Goal: Information Seeking & Learning: Learn about a topic

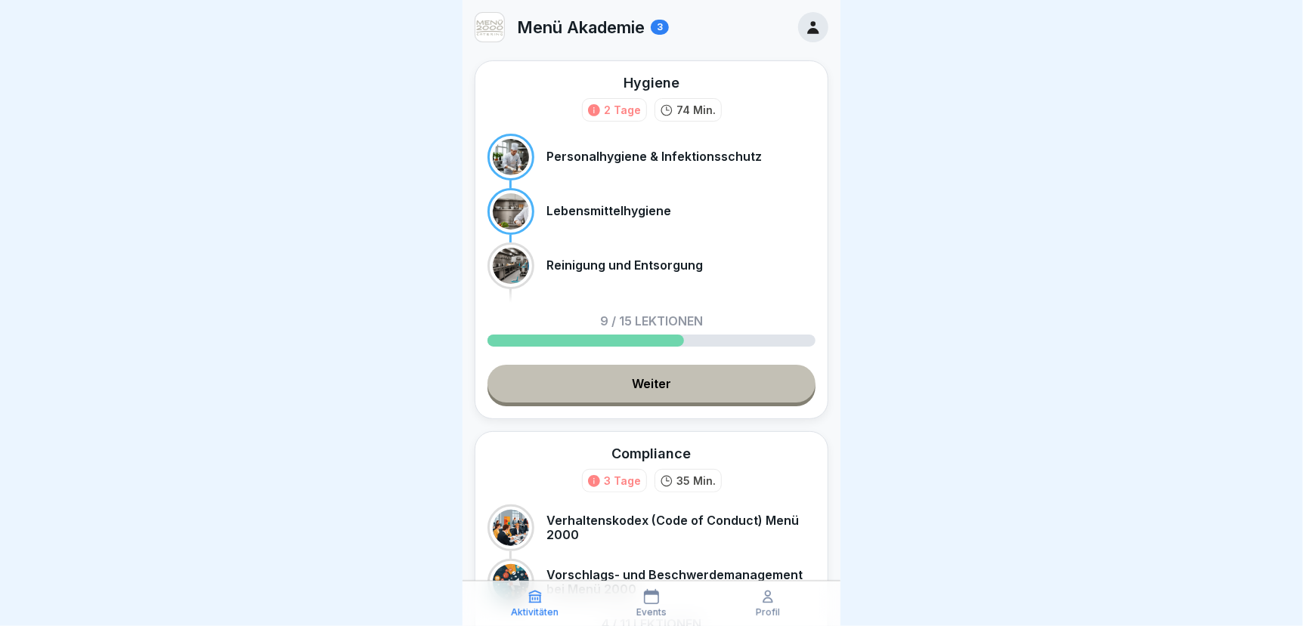
click at [543, 382] on link "Weiter" at bounding box center [651, 384] width 328 height 38
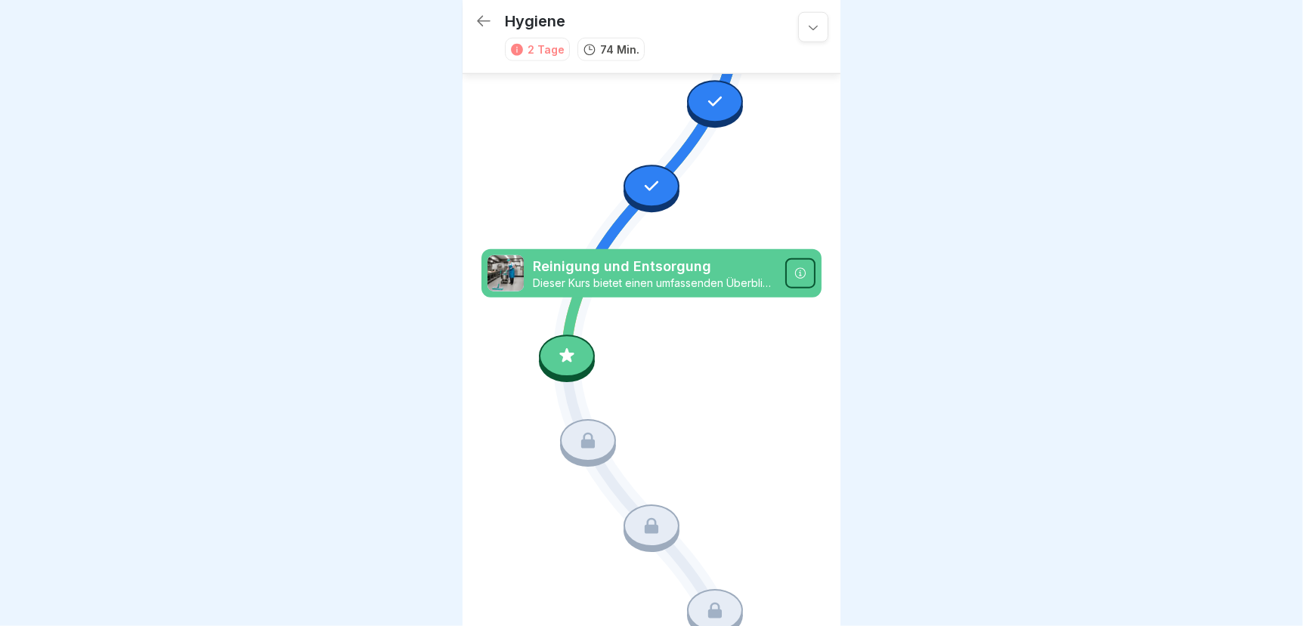
scroll to position [931, 0]
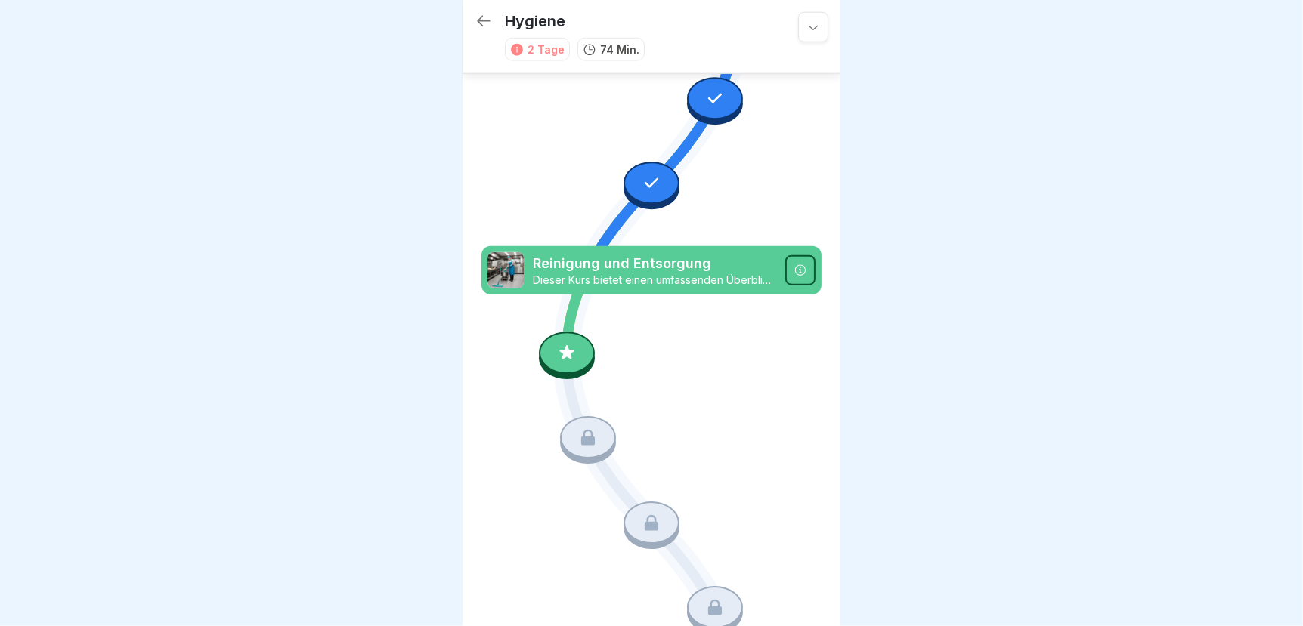
click at [568, 344] on icon at bounding box center [567, 354] width 20 height 20
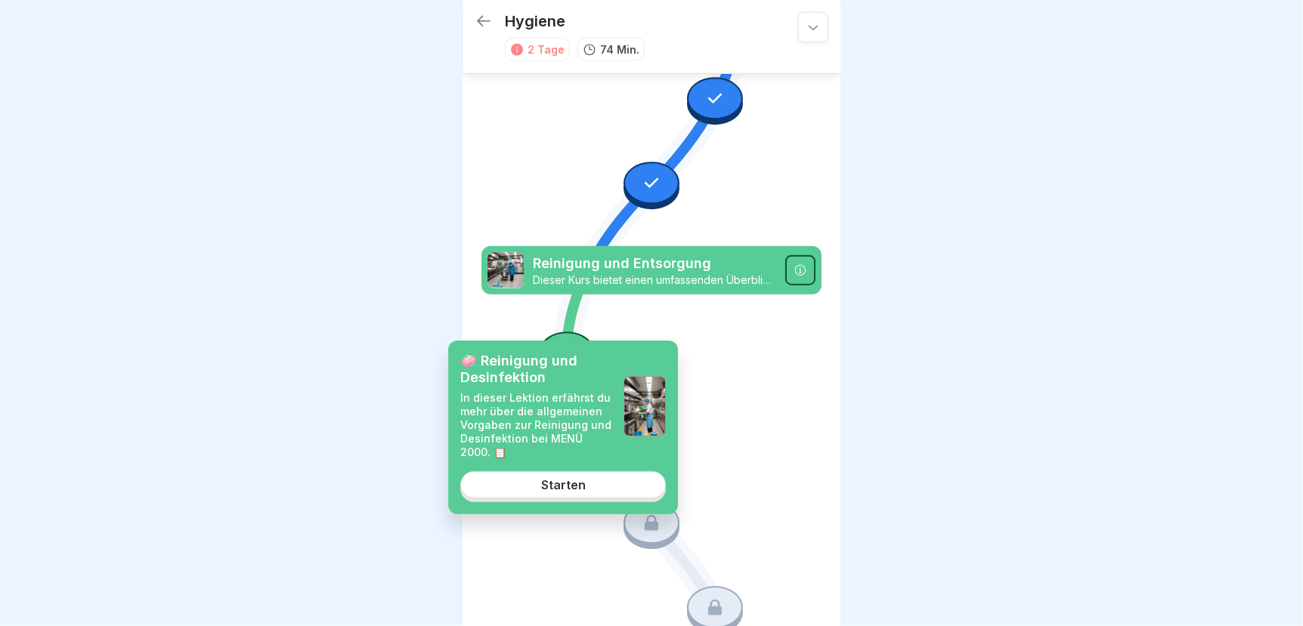
click at [546, 494] on link "Starten" at bounding box center [563, 484] width 206 height 27
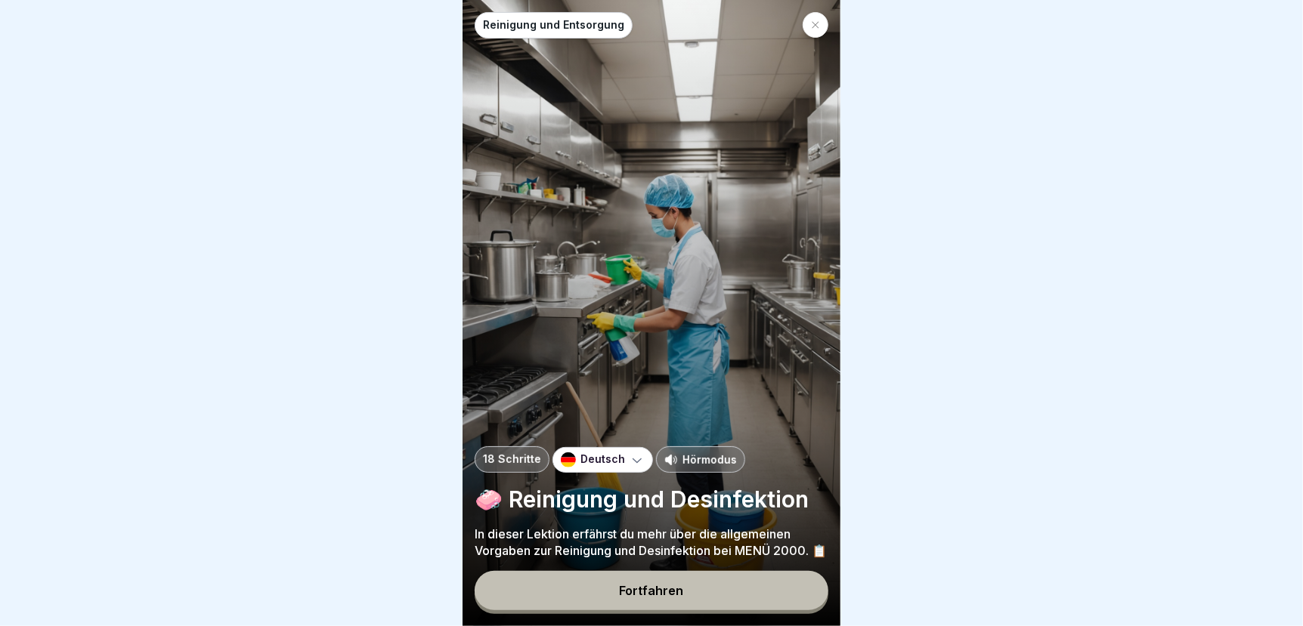
click at [595, 597] on button "Fortfahren" at bounding box center [651, 590] width 354 height 39
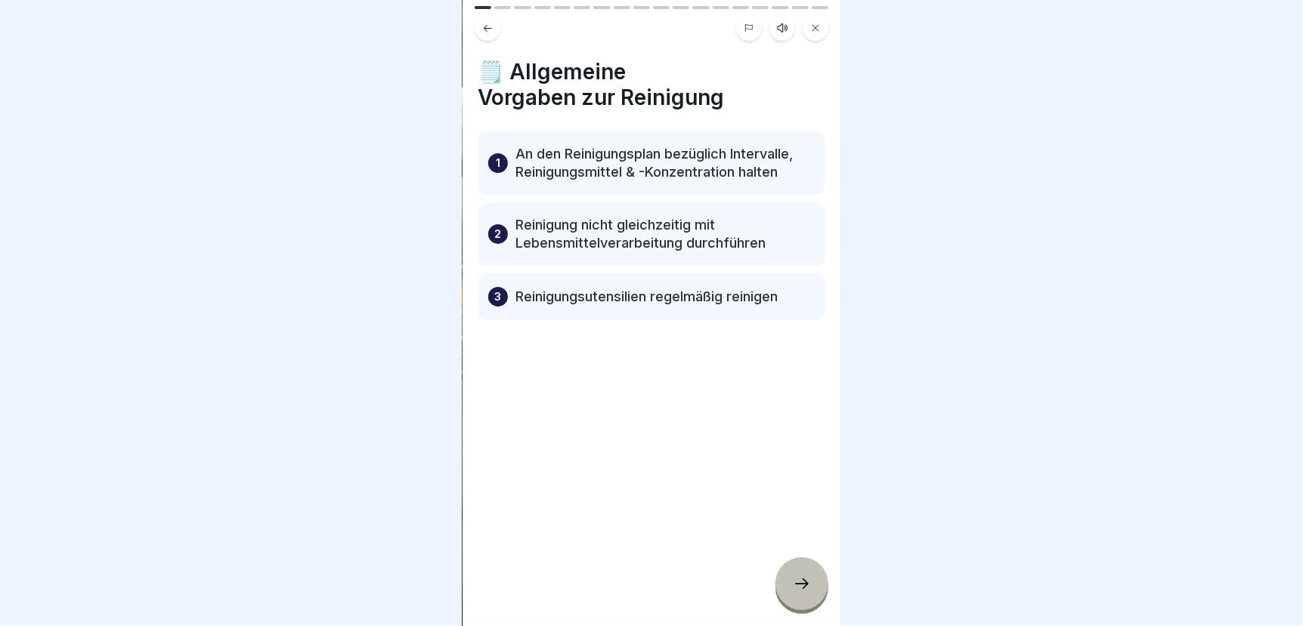
click at [799, 586] on icon at bounding box center [802, 584] width 18 height 18
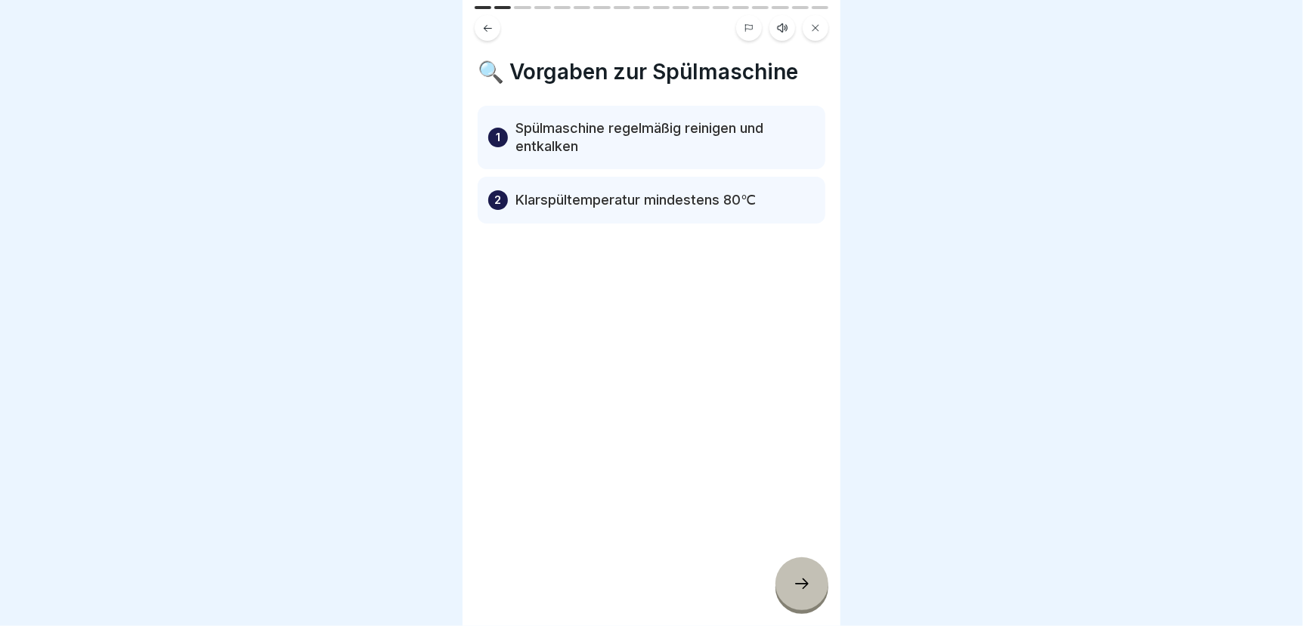
click at [797, 593] on icon at bounding box center [802, 584] width 18 height 18
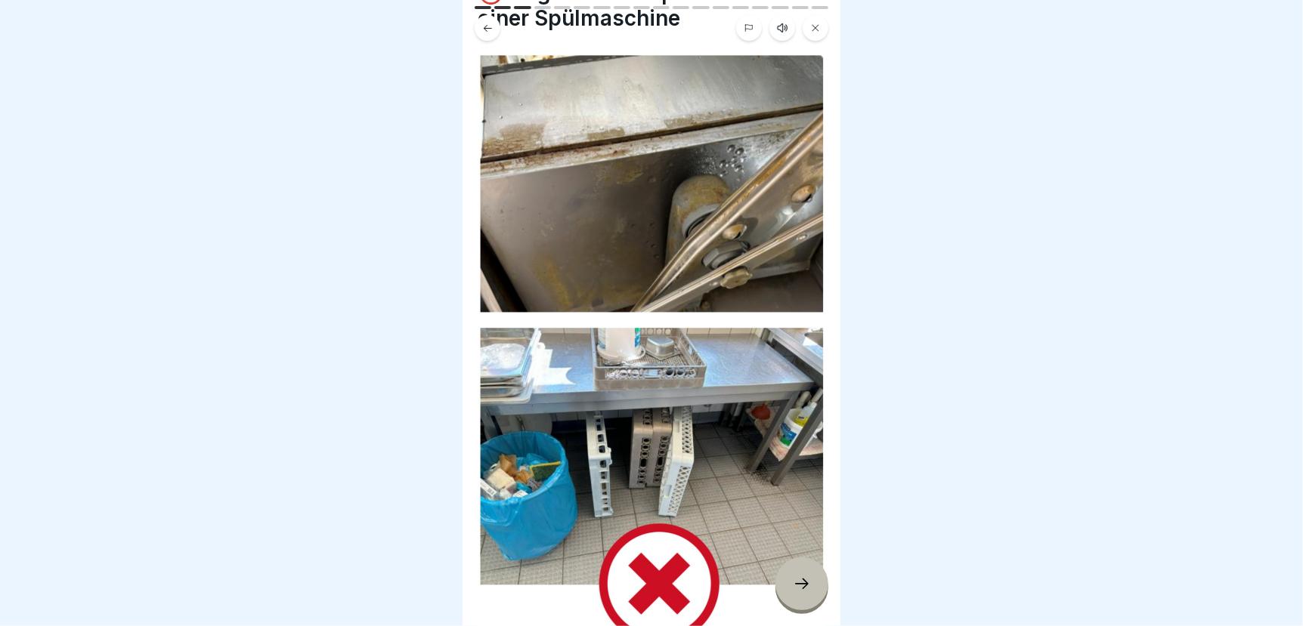
scroll to position [206, 0]
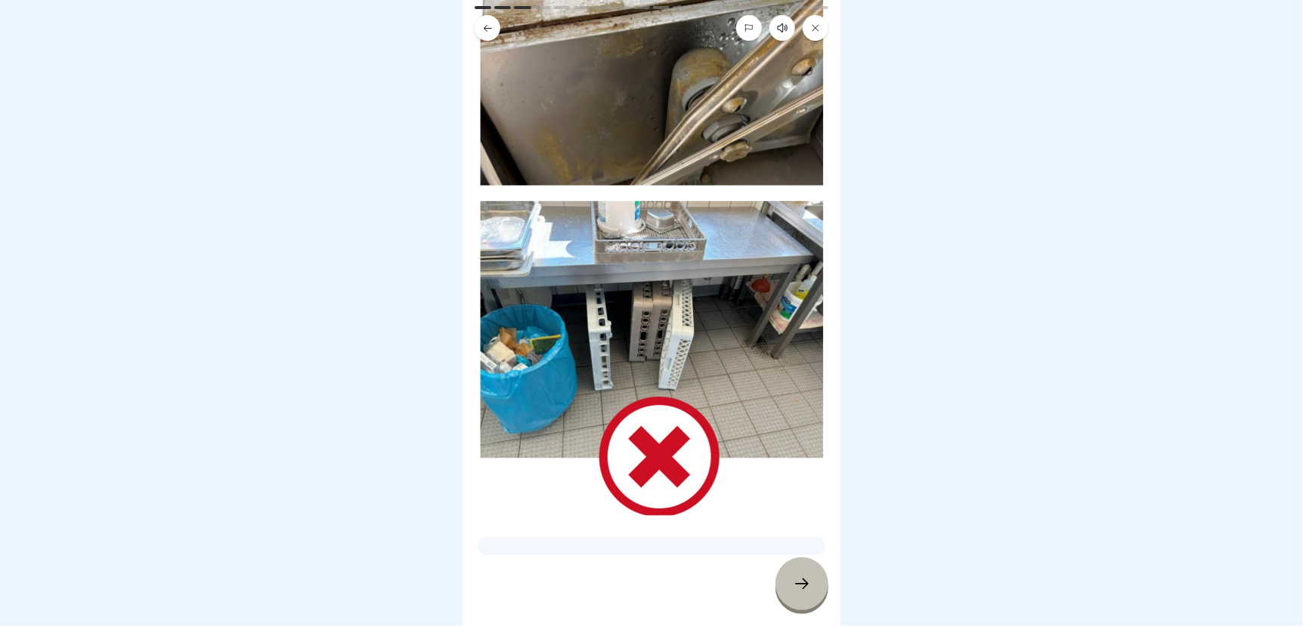
click at [805, 583] on icon at bounding box center [802, 584] width 14 height 11
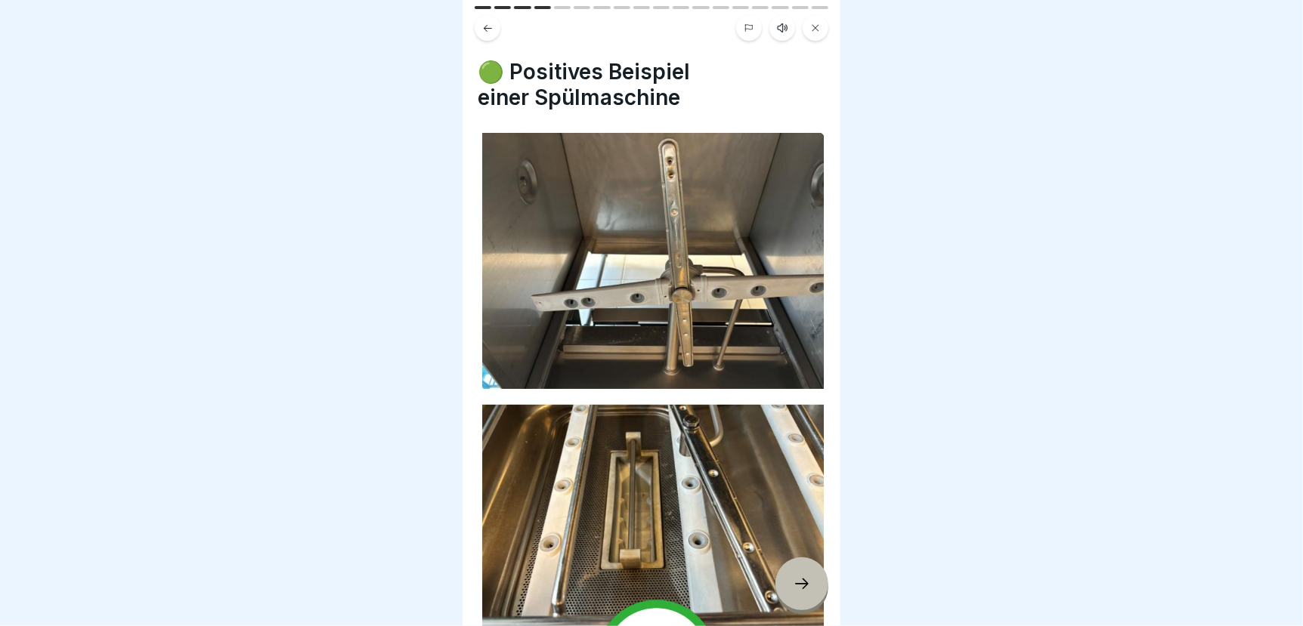
click at [799, 586] on icon at bounding box center [802, 584] width 18 height 18
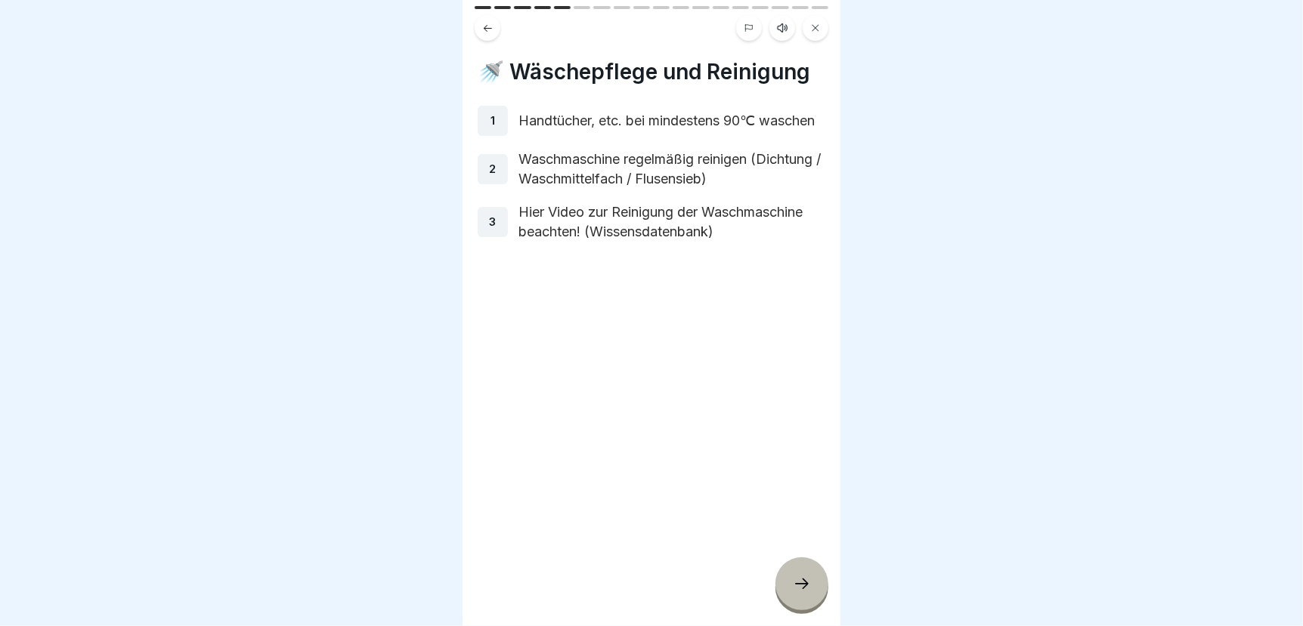
click at [793, 583] on icon at bounding box center [802, 584] width 18 height 18
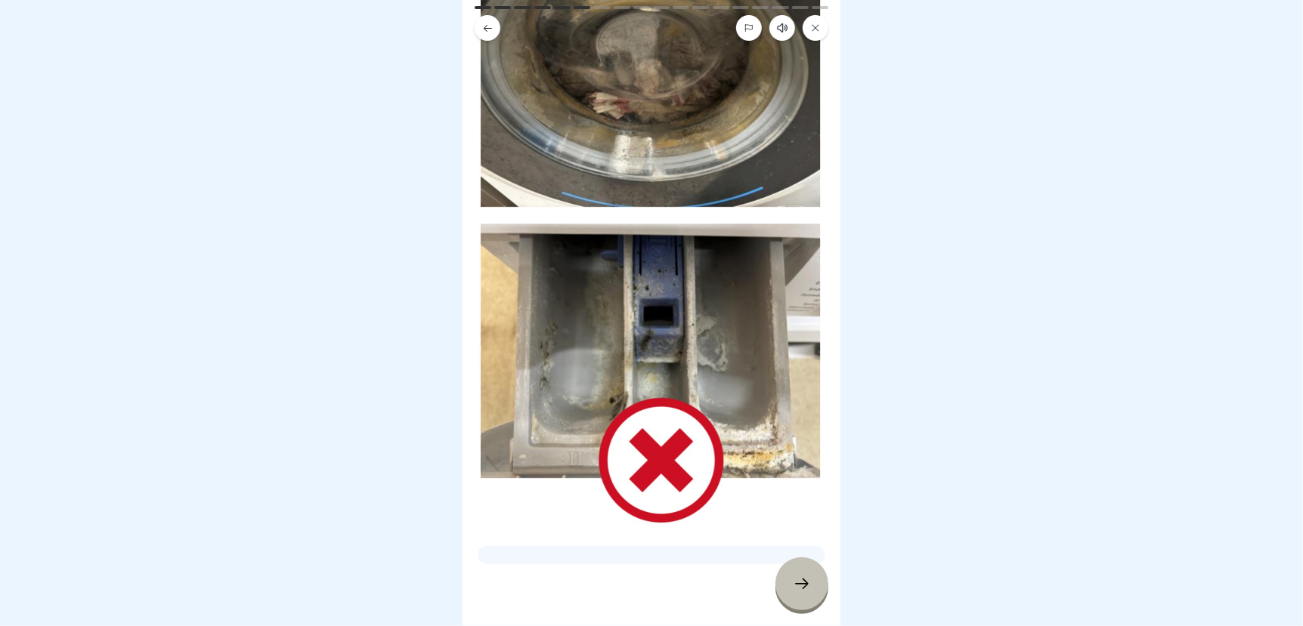
scroll to position [192, 0]
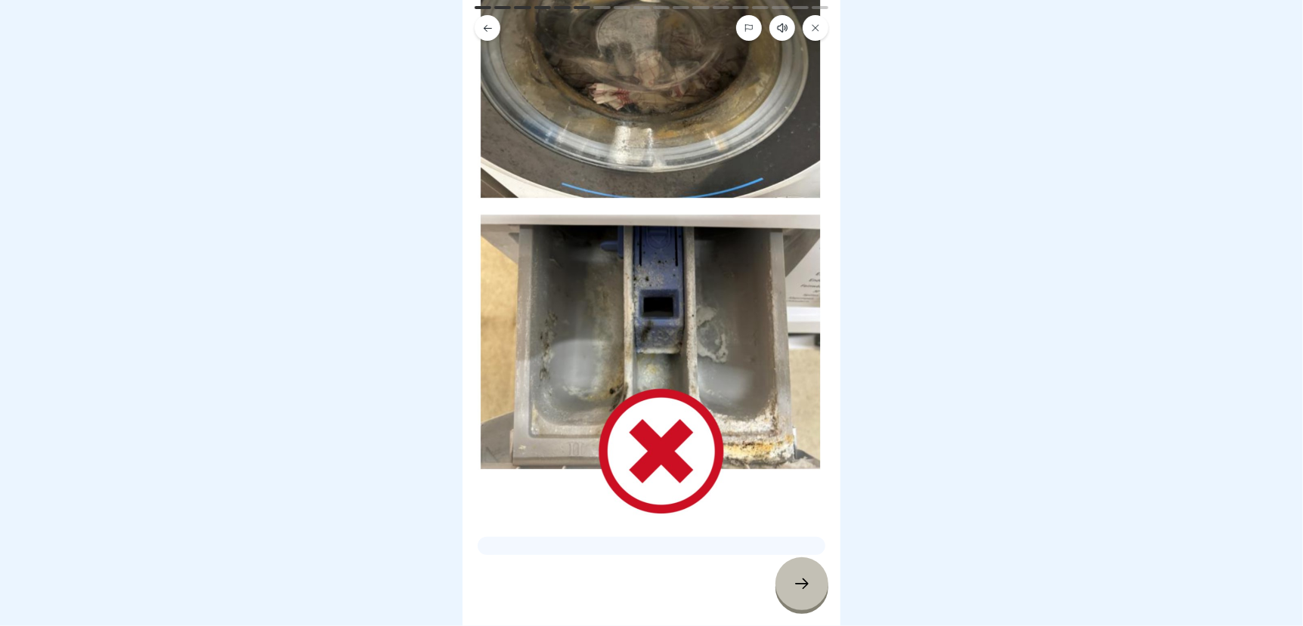
click at [789, 583] on div at bounding box center [801, 584] width 53 height 53
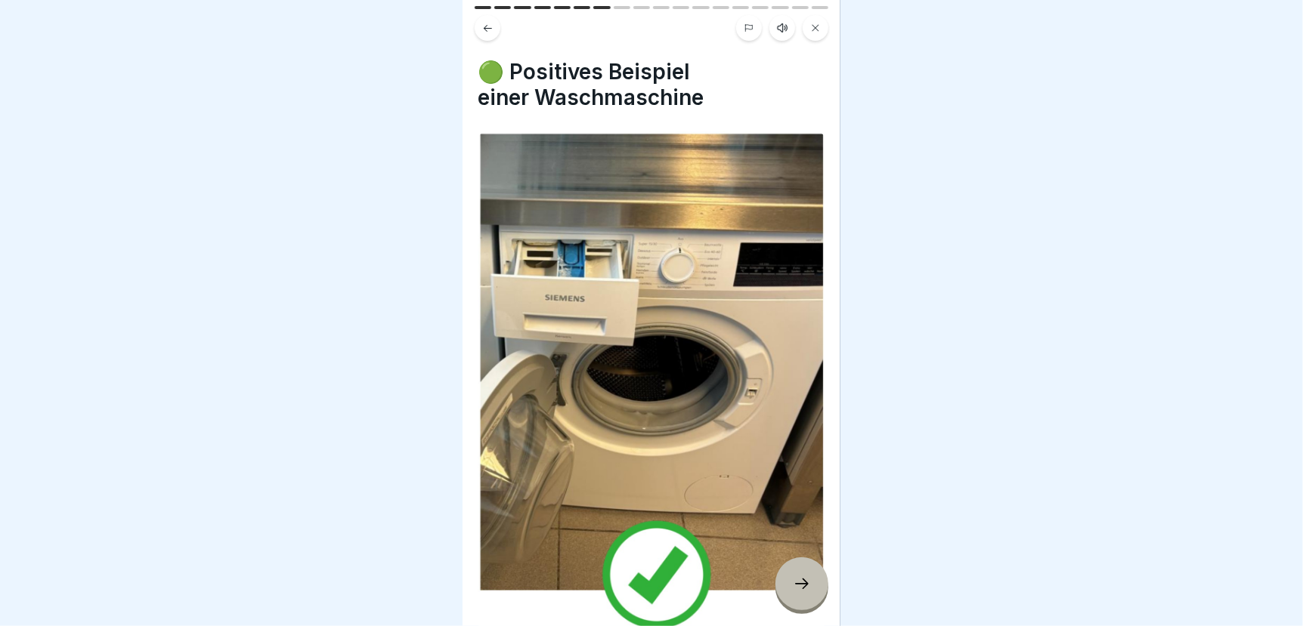
click at [796, 591] on icon at bounding box center [802, 584] width 18 height 18
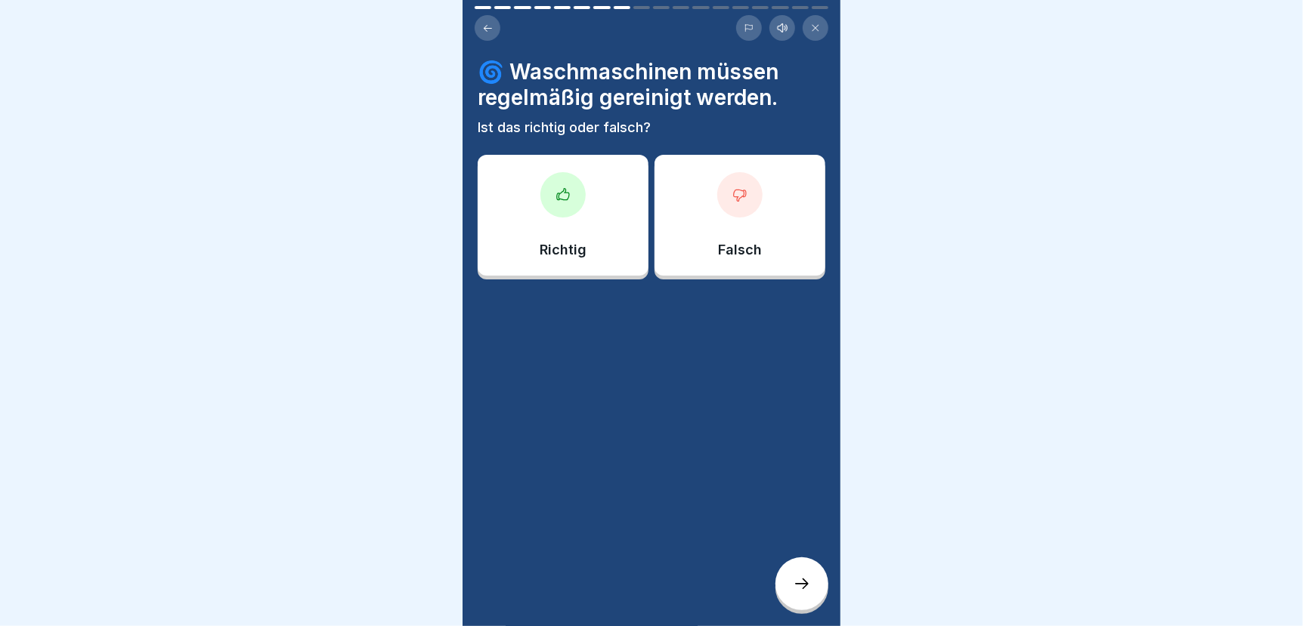
click at [576, 209] on div "Richtig" at bounding box center [563, 215] width 171 height 121
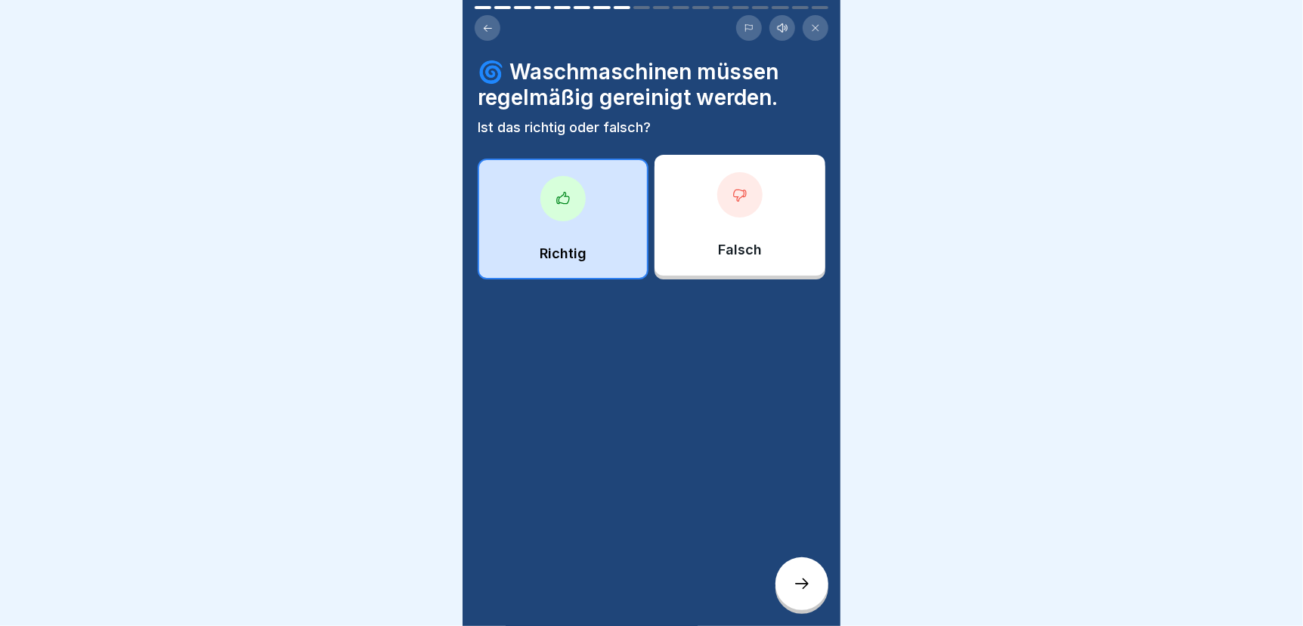
click at [805, 578] on icon at bounding box center [802, 584] width 18 height 18
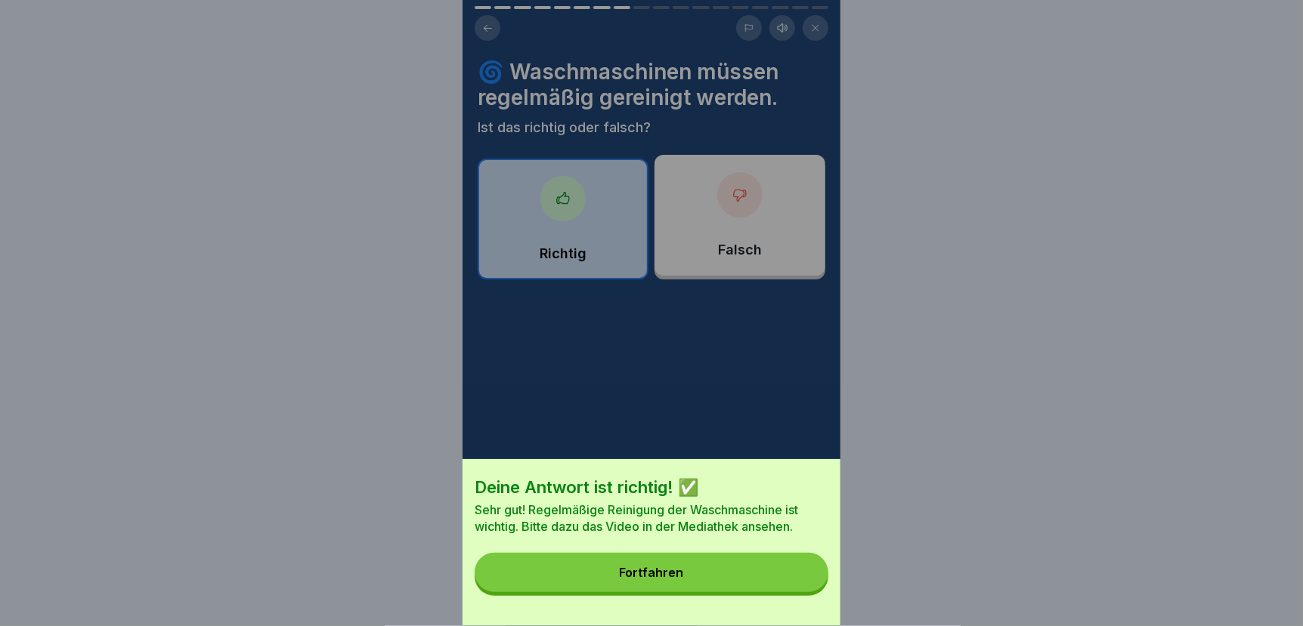
click at [796, 578] on button "Fortfahren" at bounding box center [651, 572] width 354 height 39
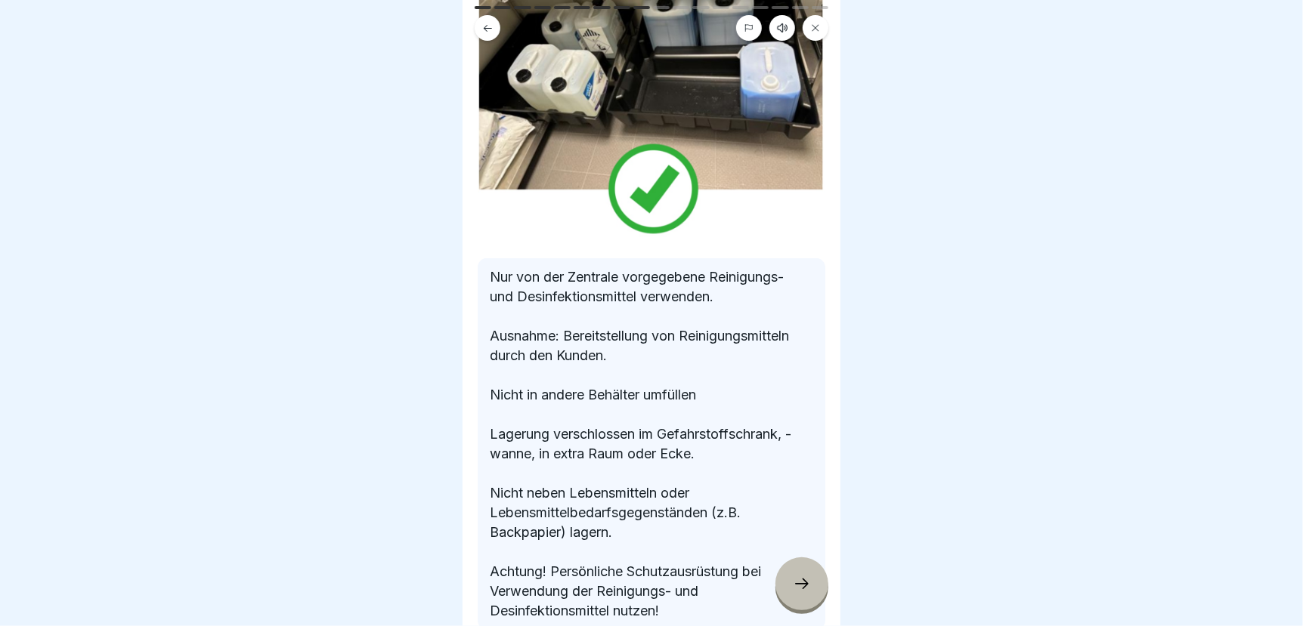
scroll to position [226, 0]
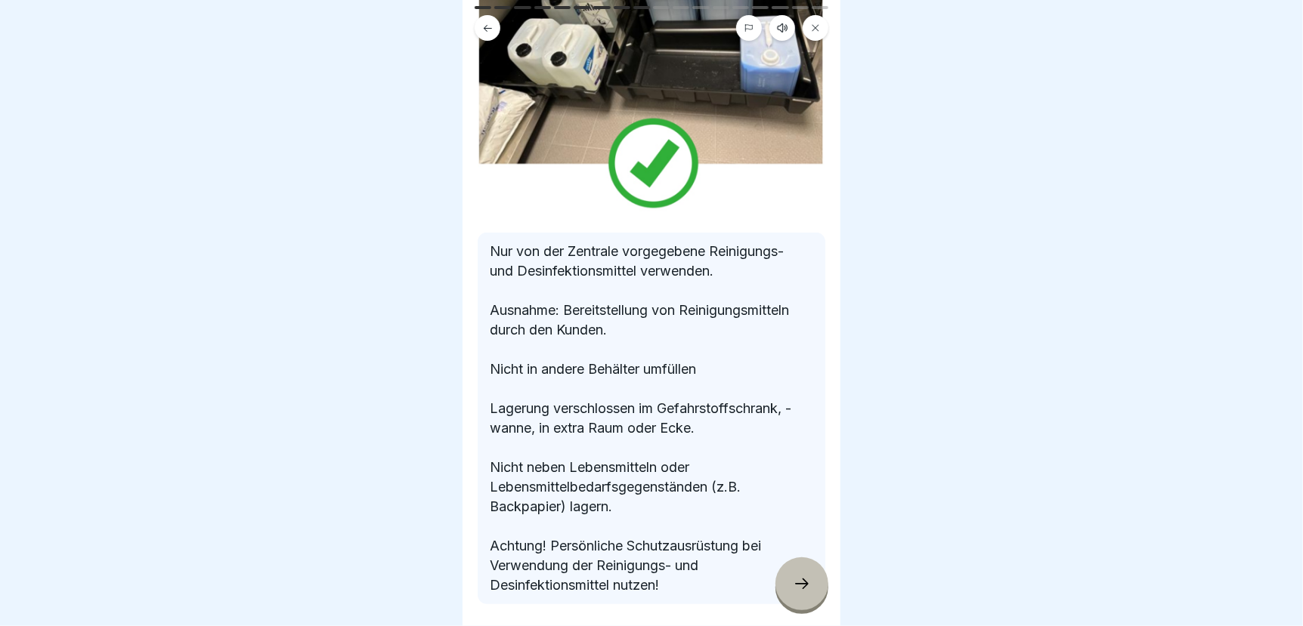
click at [795, 583] on icon at bounding box center [802, 584] width 18 height 18
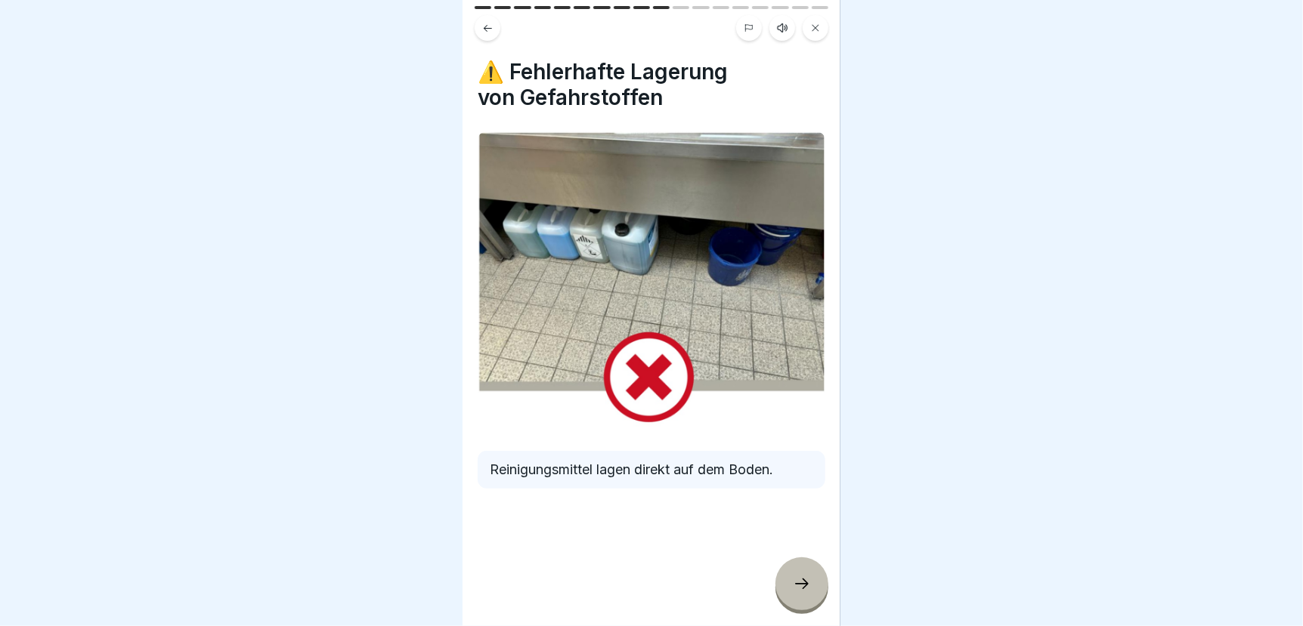
click at [802, 586] on icon at bounding box center [802, 584] width 18 height 18
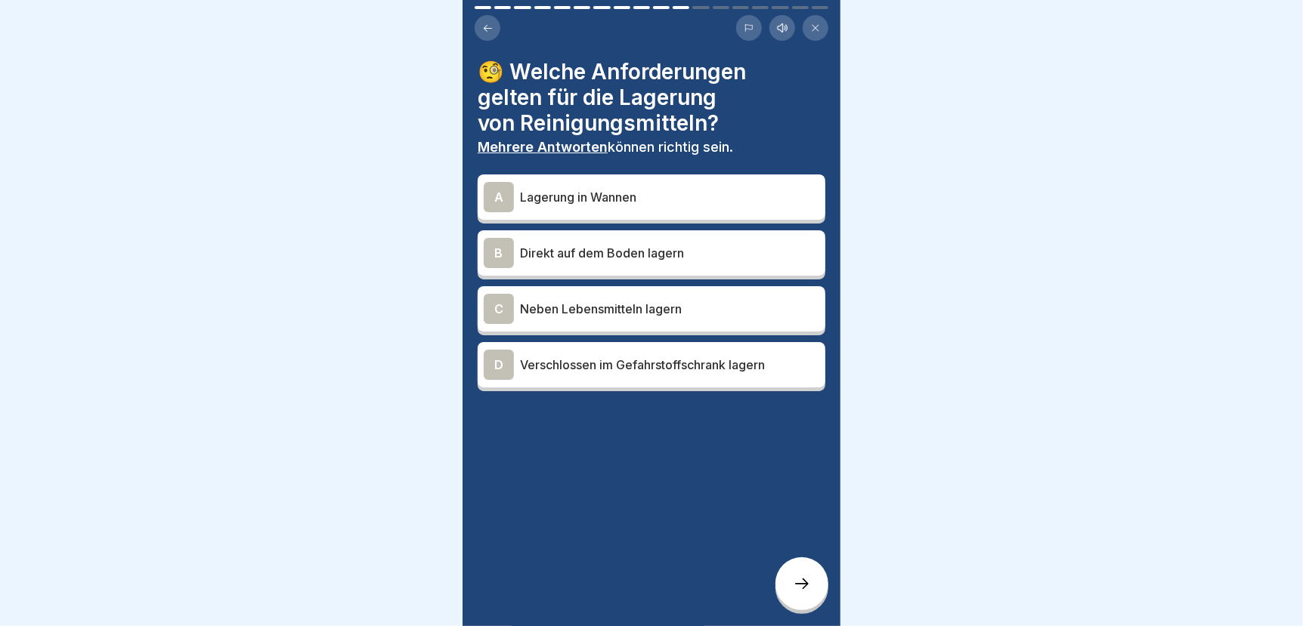
click at [580, 189] on p "Lagerung in Wannen" at bounding box center [669, 197] width 299 height 18
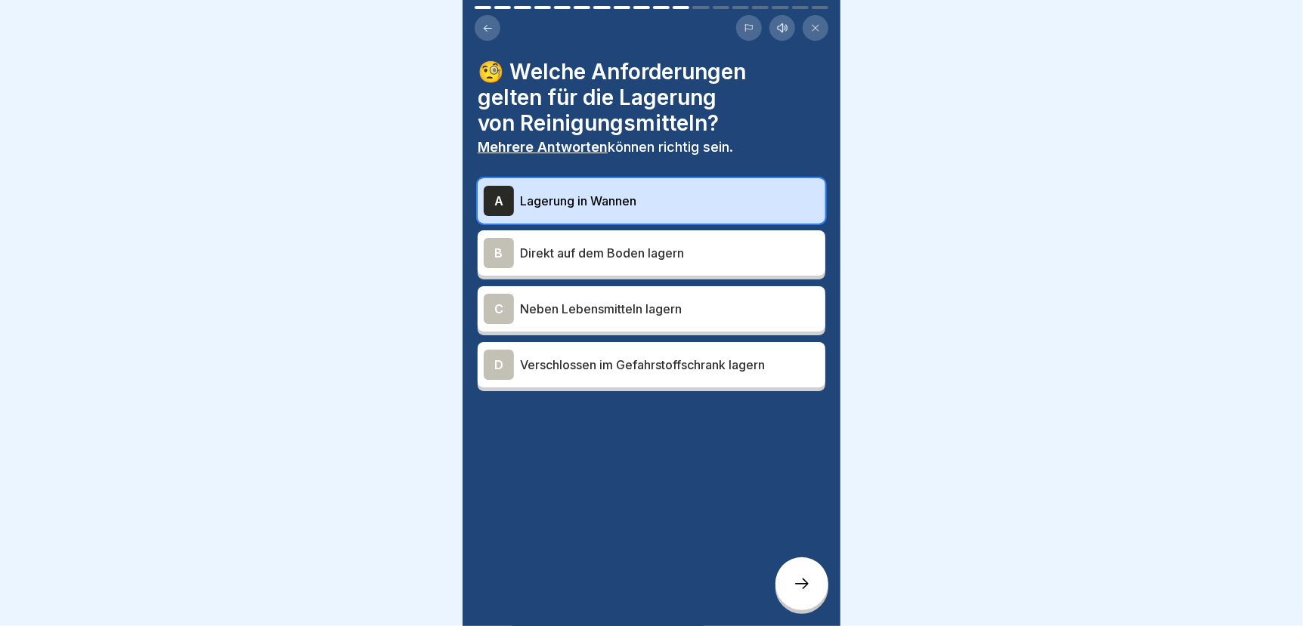
click at [571, 360] on p "Verschlossen im Gefahrstoffschrank lagern" at bounding box center [669, 365] width 299 height 18
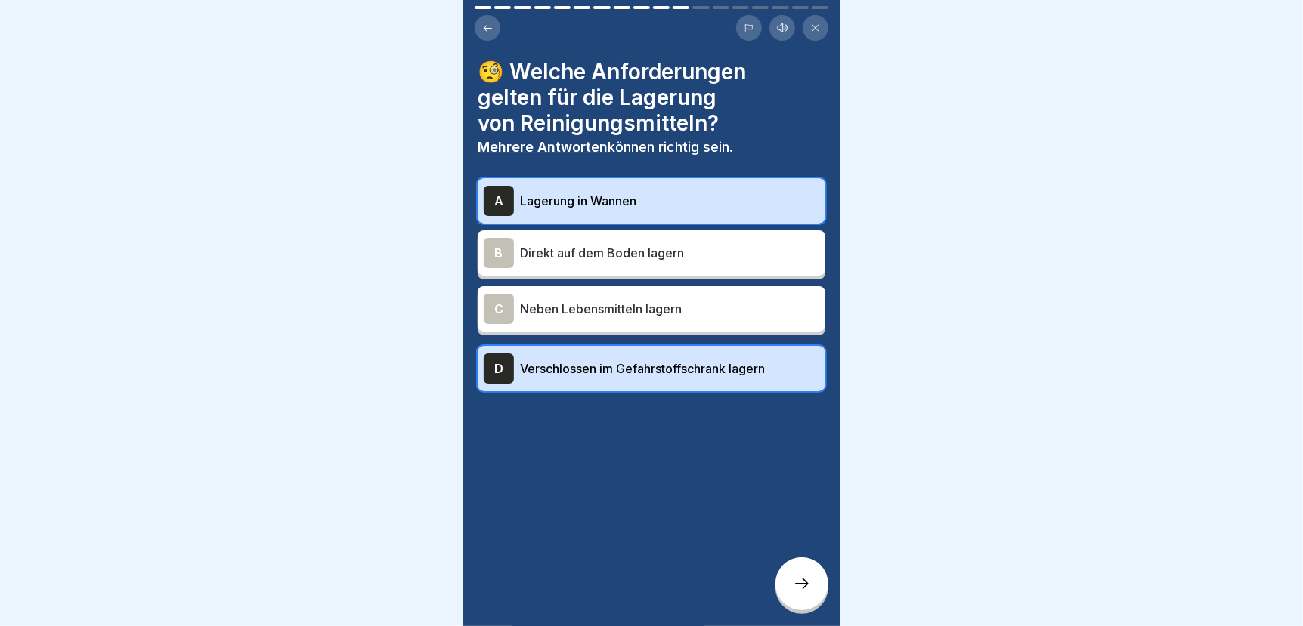
click at [796, 586] on icon at bounding box center [802, 584] width 18 height 18
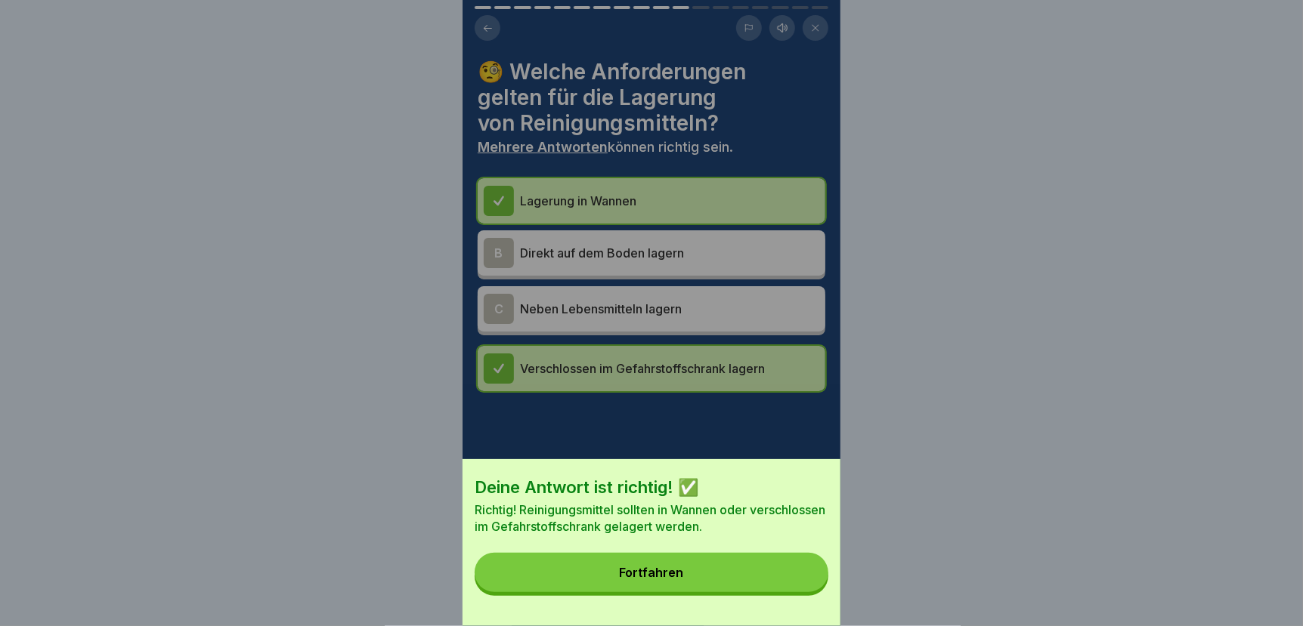
click at [762, 585] on button "Fortfahren" at bounding box center [651, 572] width 354 height 39
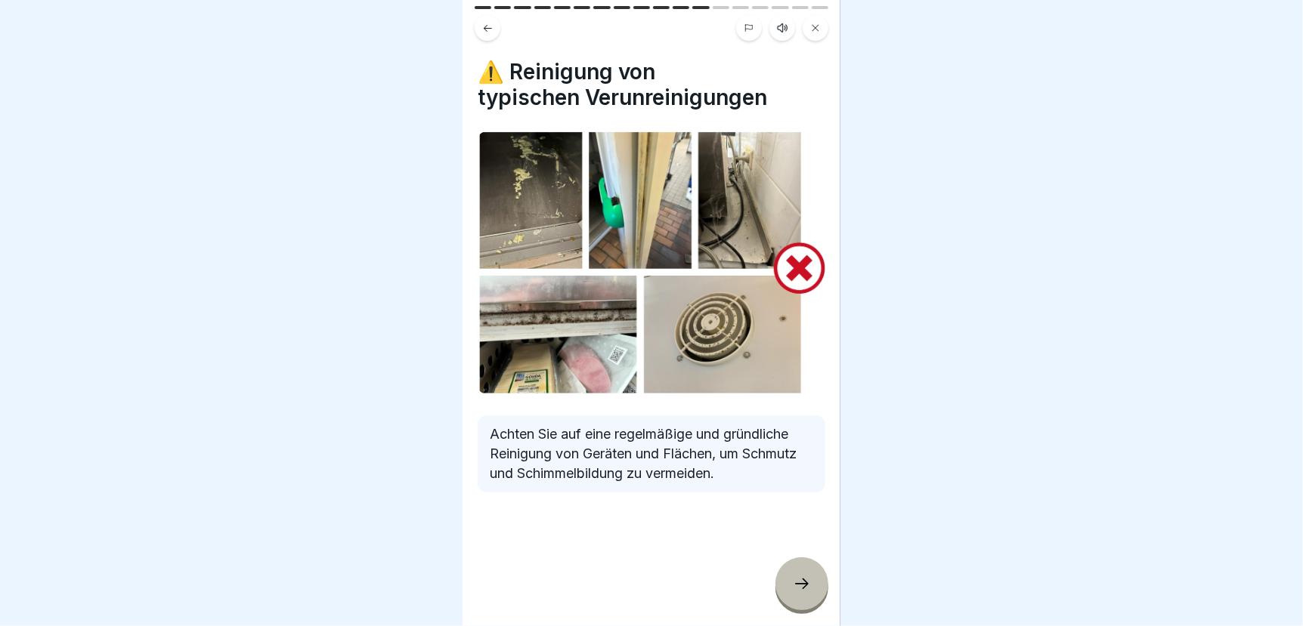
click at [793, 582] on icon at bounding box center [802, 584] width 18 height 18
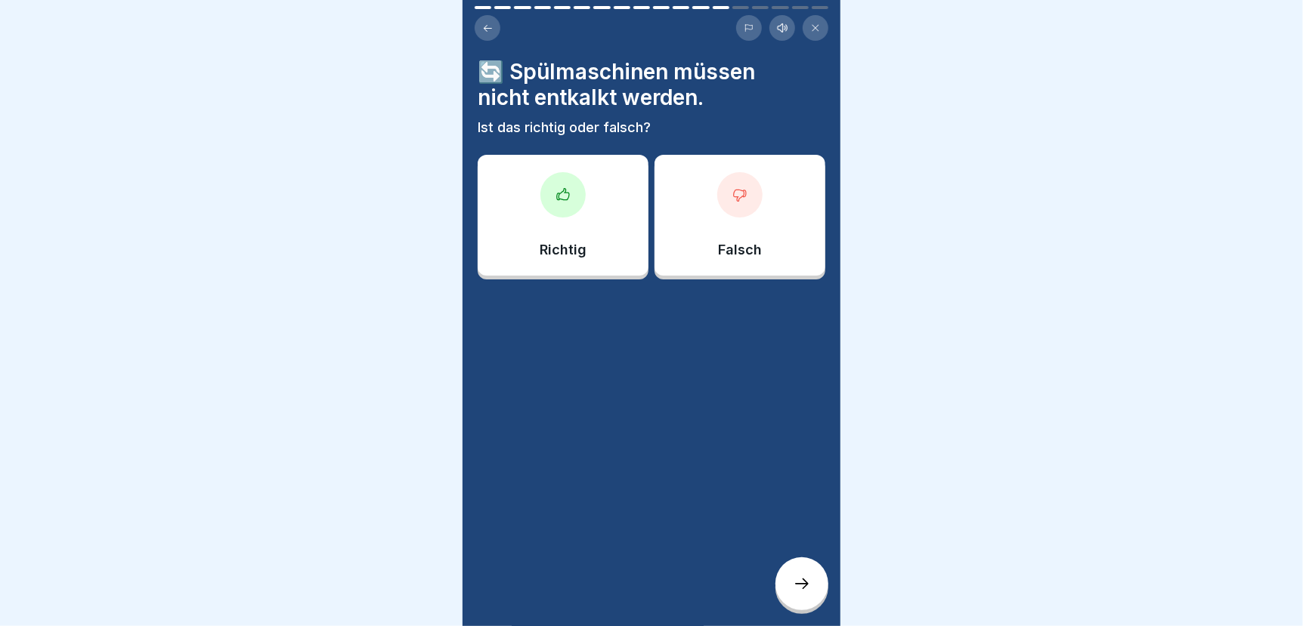
click at [743, 207] on div "Falsch" at bounding box center [739, 215] width 171 height 121
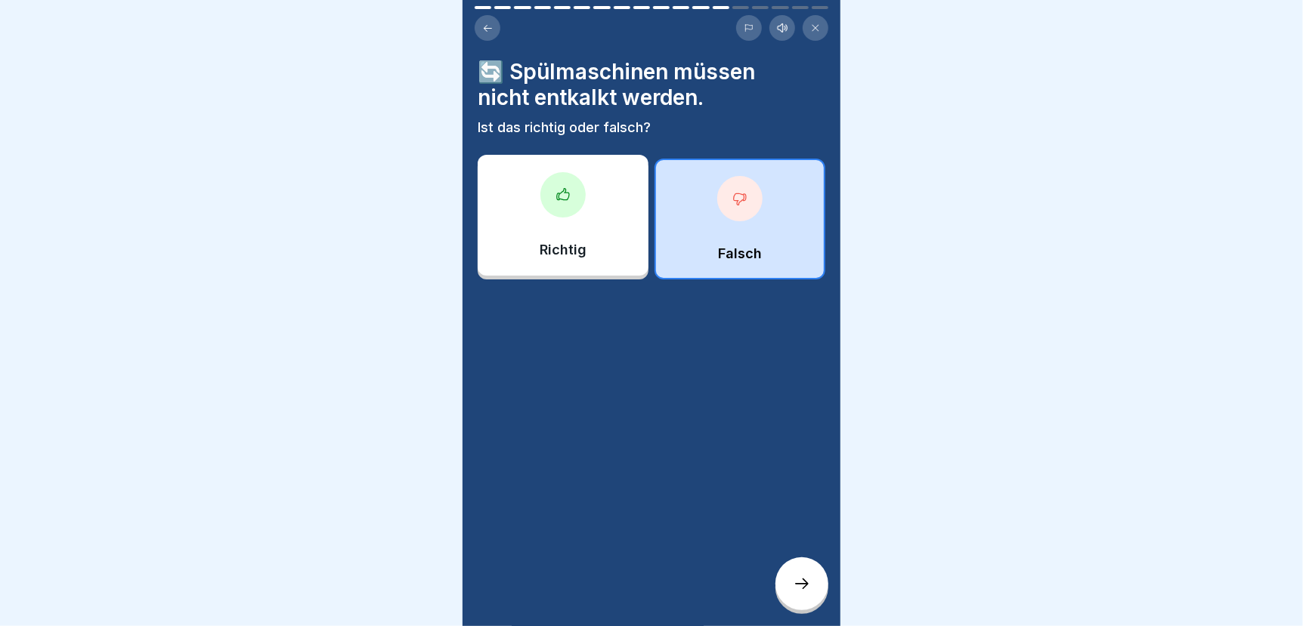
click at [797, 588] on icon at bounding box center [802, 584] width 18 height 18
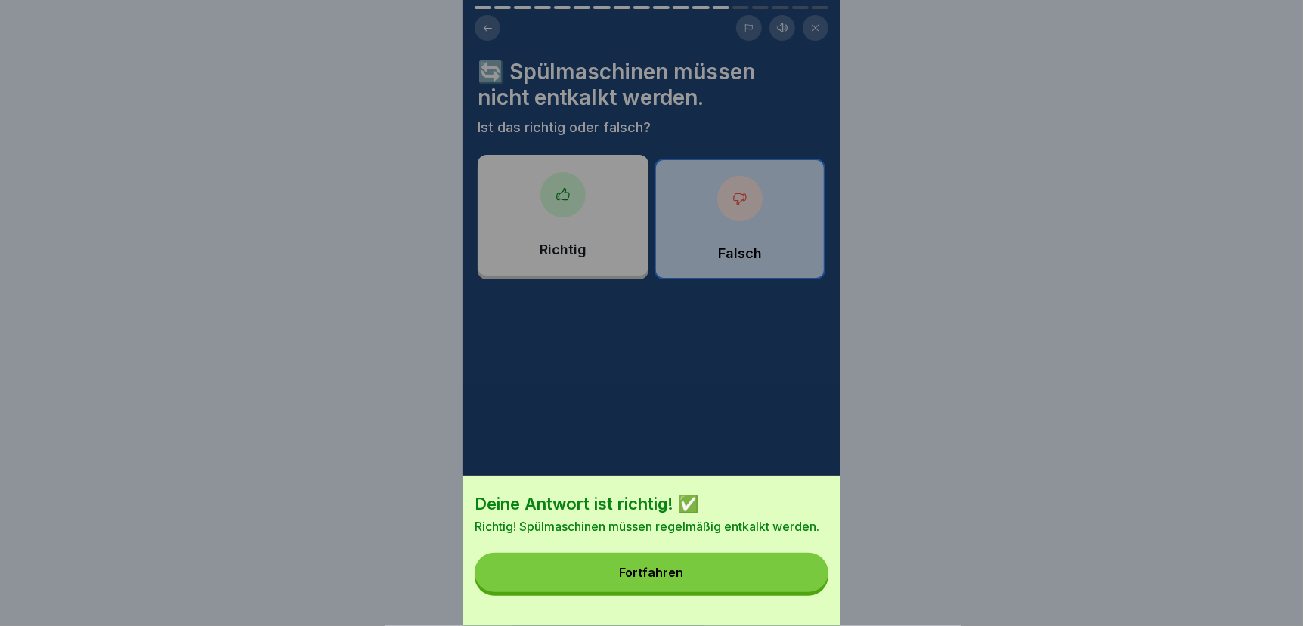
click at [781, 586] on button "Fortfahren" at bounding box center [651, 572] width 354 height 39
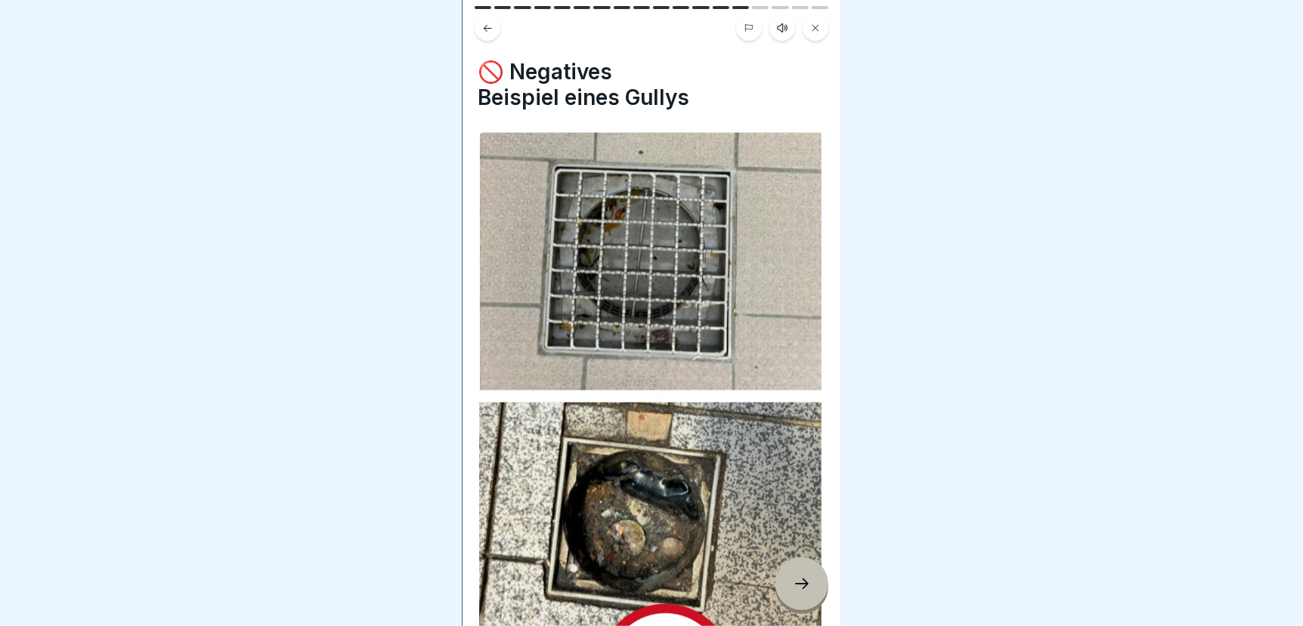
click at [802, 586] on icon at bounding box center [802, 584] width 18 height 18
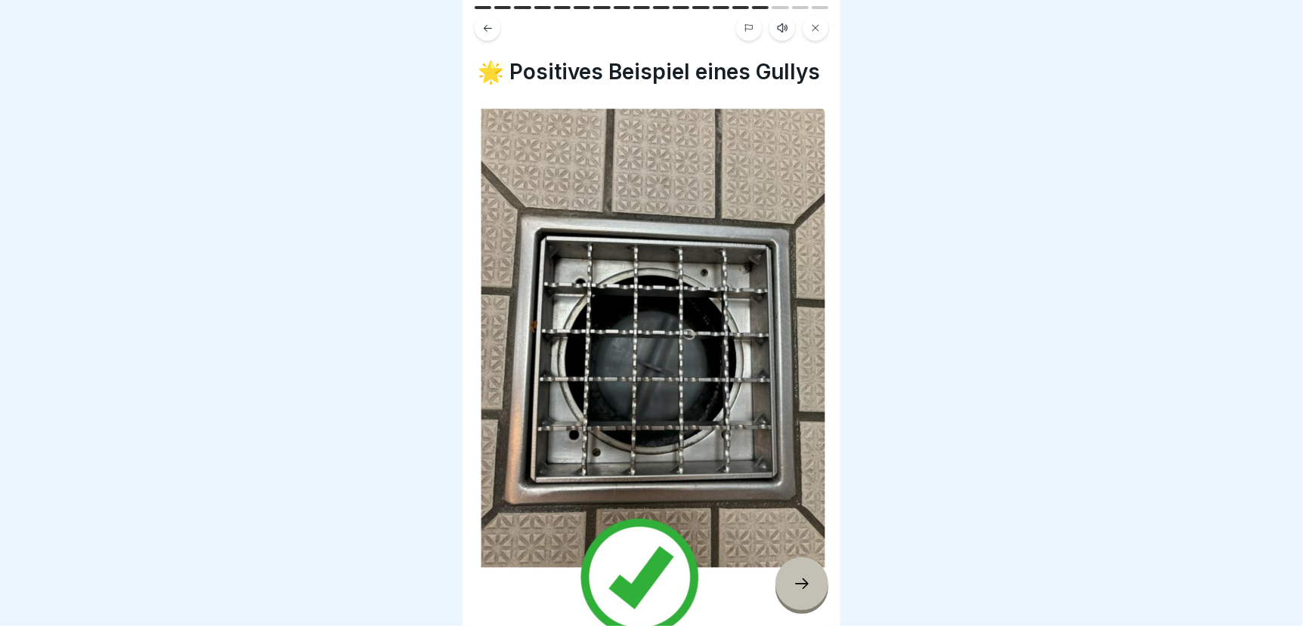
click at [802, 586] on icon at bounding box center [802, 584] width 18 height 18
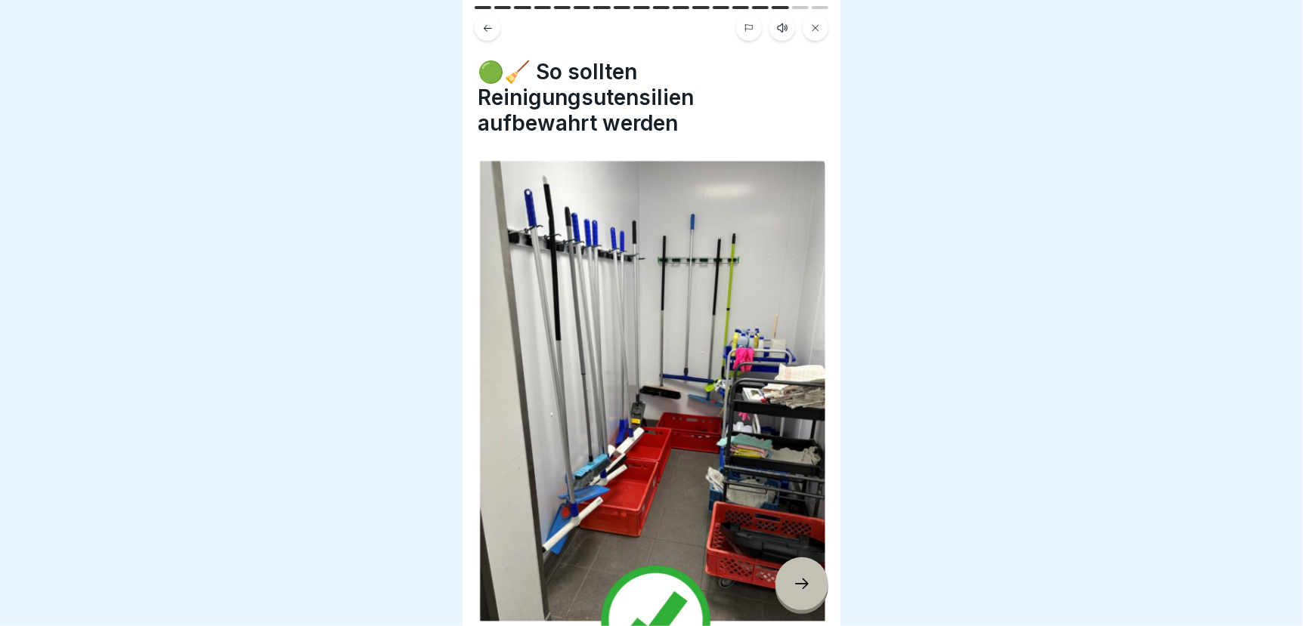
click at [802, 586] on icon at bounding box center [802, 584] width 18 height 18
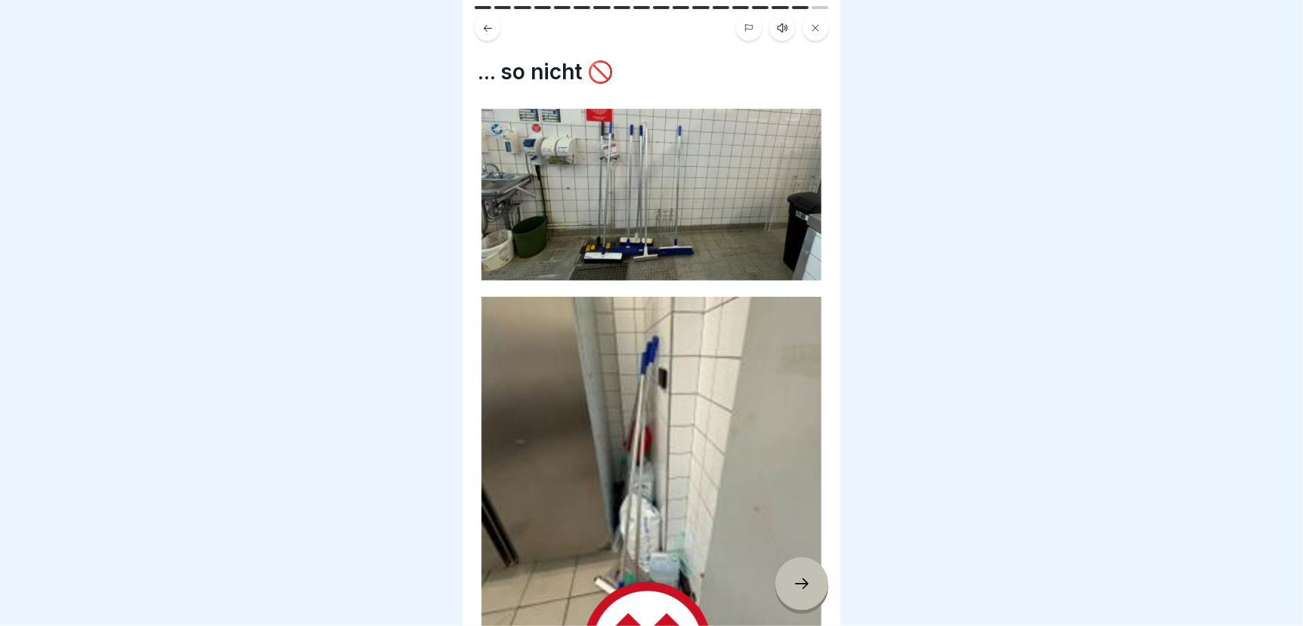
click at [802, 586] on icon at bounding box center [802, 584] width 18 height 18
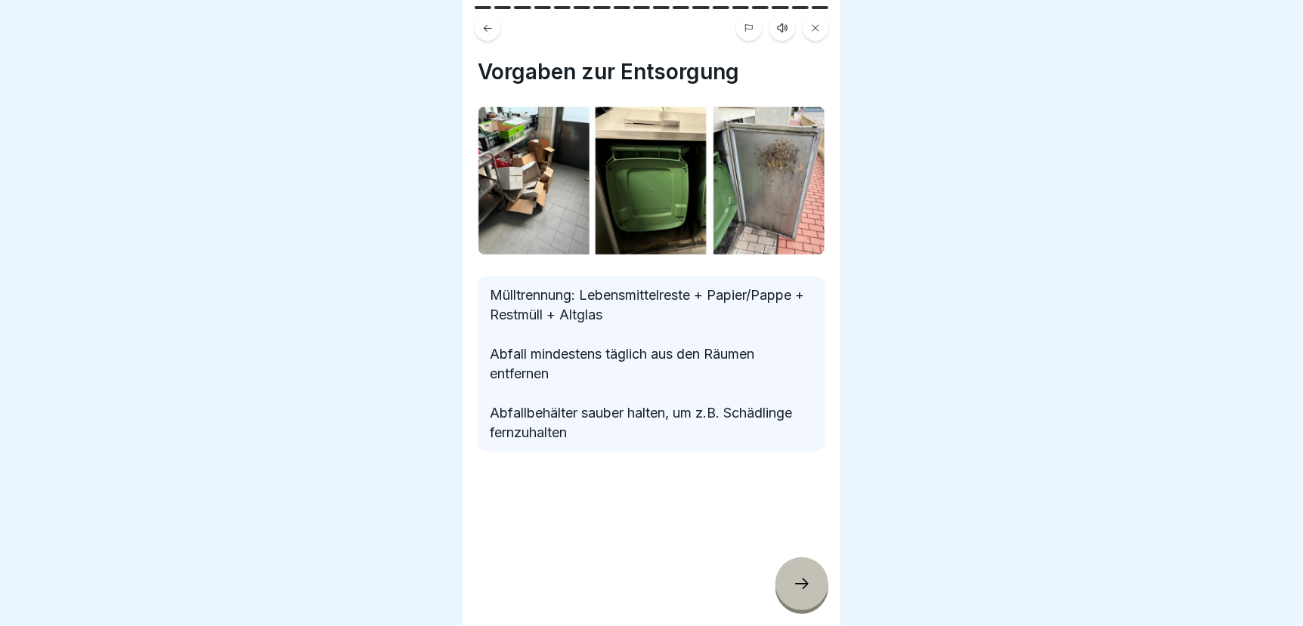
click at [802, 586] on icon at bounding box center [802, 584] width 18 height 18
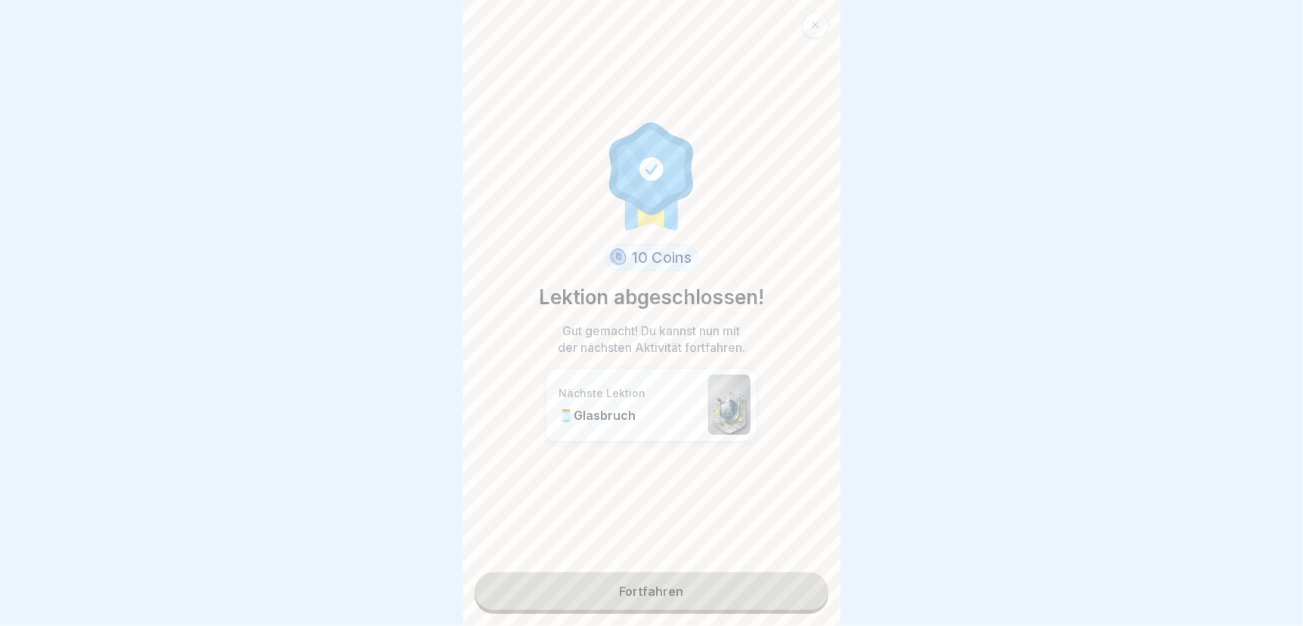
click at [777, 573] on link "Fortfahren" at bounding box center [651, 592] width 354 height 38
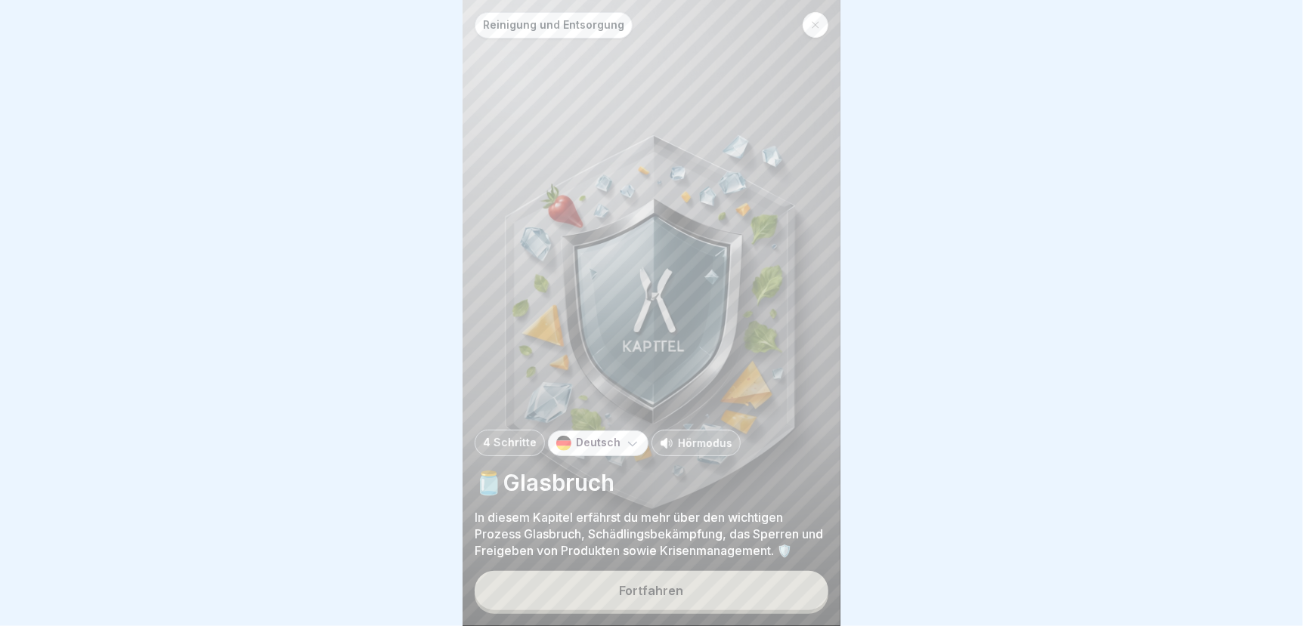
click at [617, 588] on button "Fortfahren" at bounding box center [651, 590] width 354 height 39
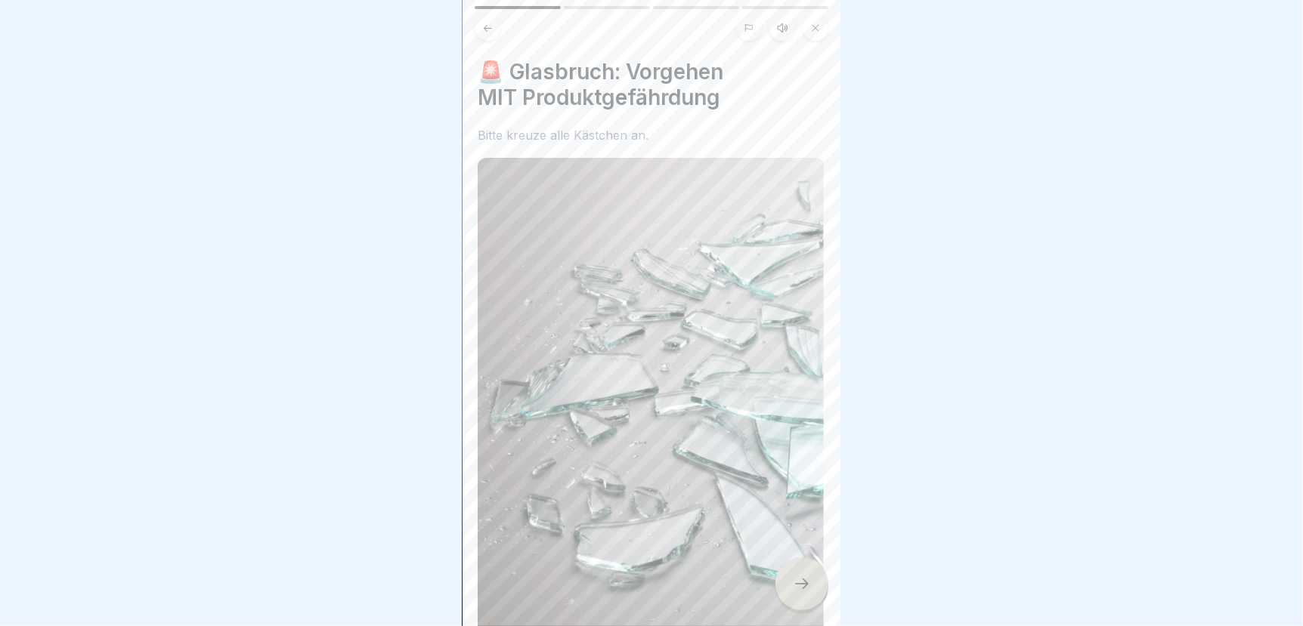
click at [803, 594] on div at bounding box center [801, 584] width 53 height 53
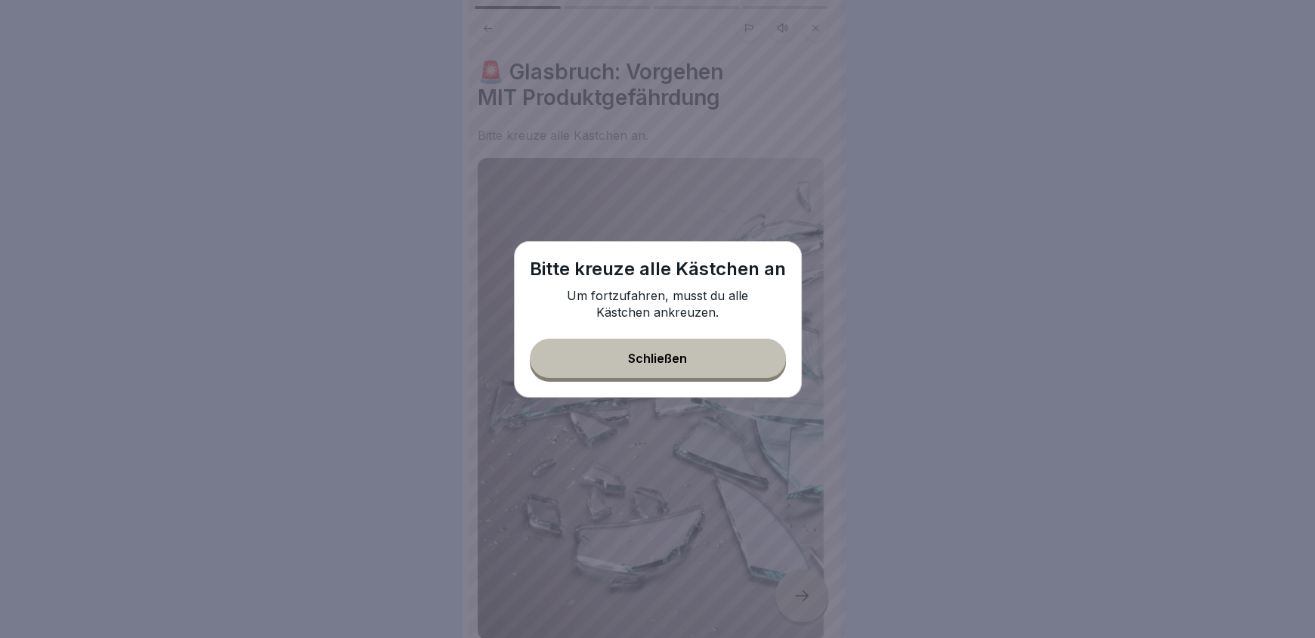
click at [737, 360] on button "Schließen" at bounding box center [658, 357] width 256 height 39
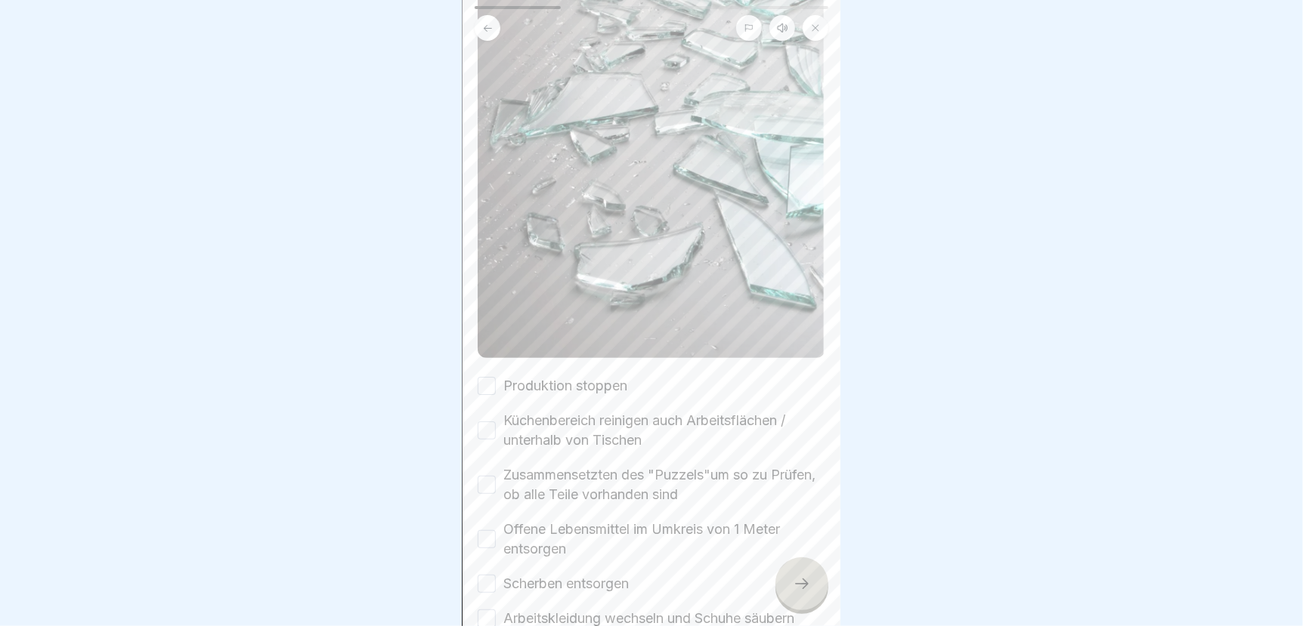
scroll to position [284, 0]
click at [480, 374] on button "Produktion stoppen" at bounding box center [487, 383] width 18 height 18
click at [482, 419] on button "Küchenbereich reinigen auch Arbeitsflächen / unterhalb von Tischen" at bounding box center [487, 428] width 18 height 18
click at [484, 473] on button "Zusammensetzten des "Puzzels"um so zu Prüfen, ob alle Teile vorhanden sind" at bounding box center [487, 482] width 18 height 18
click at [482, 527] on button "Offene Lebensmittel im Umkreis von 1 Meter entsorgen" at bounding box center [487, 536] width 18 height 18
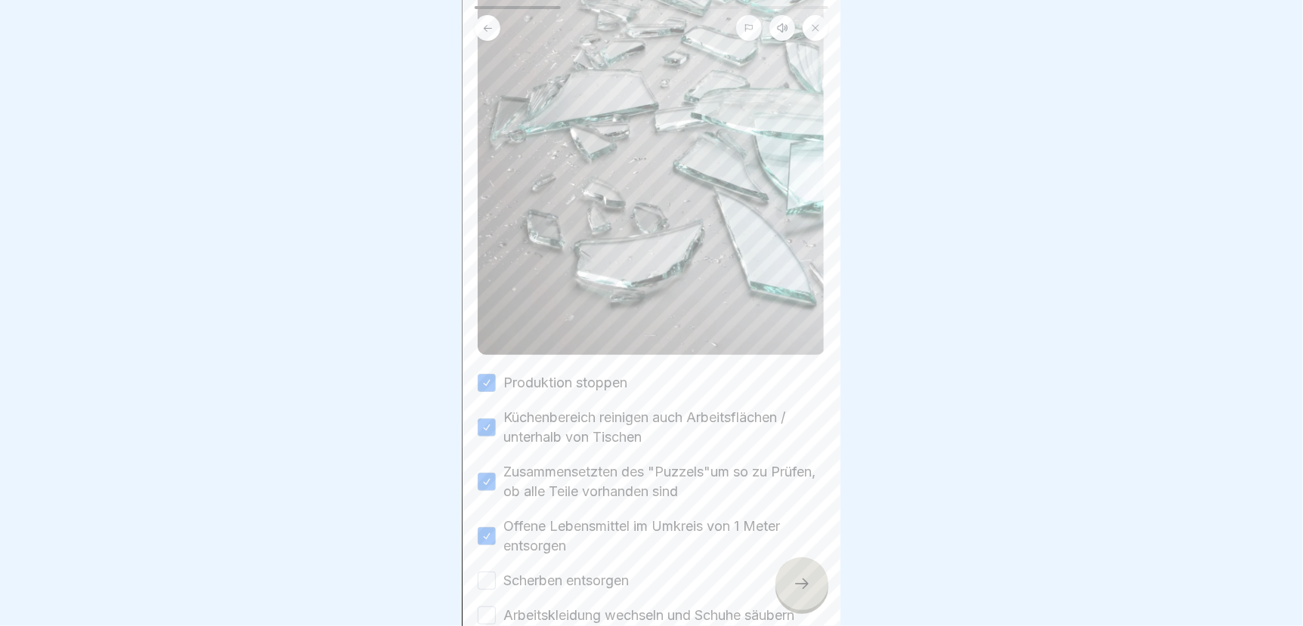
click at [481, 572] on button "Scherben entsorgen" at bounding box center [487, 581] width 18 height 18
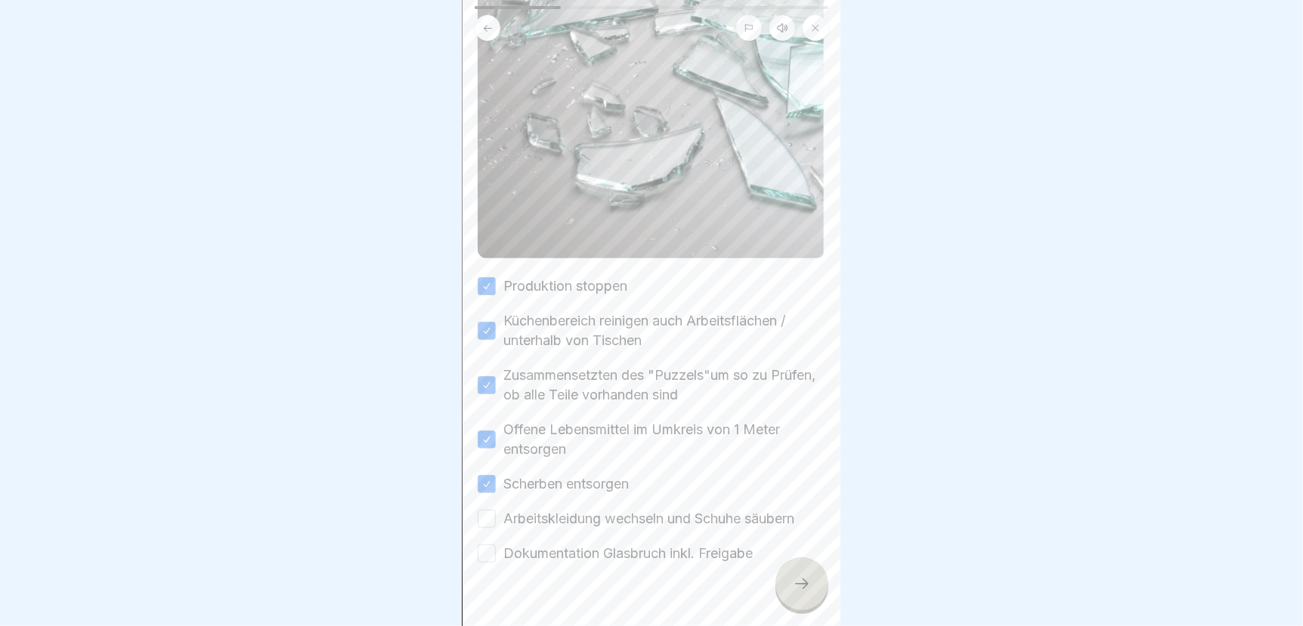
scroll to position [392, 0]
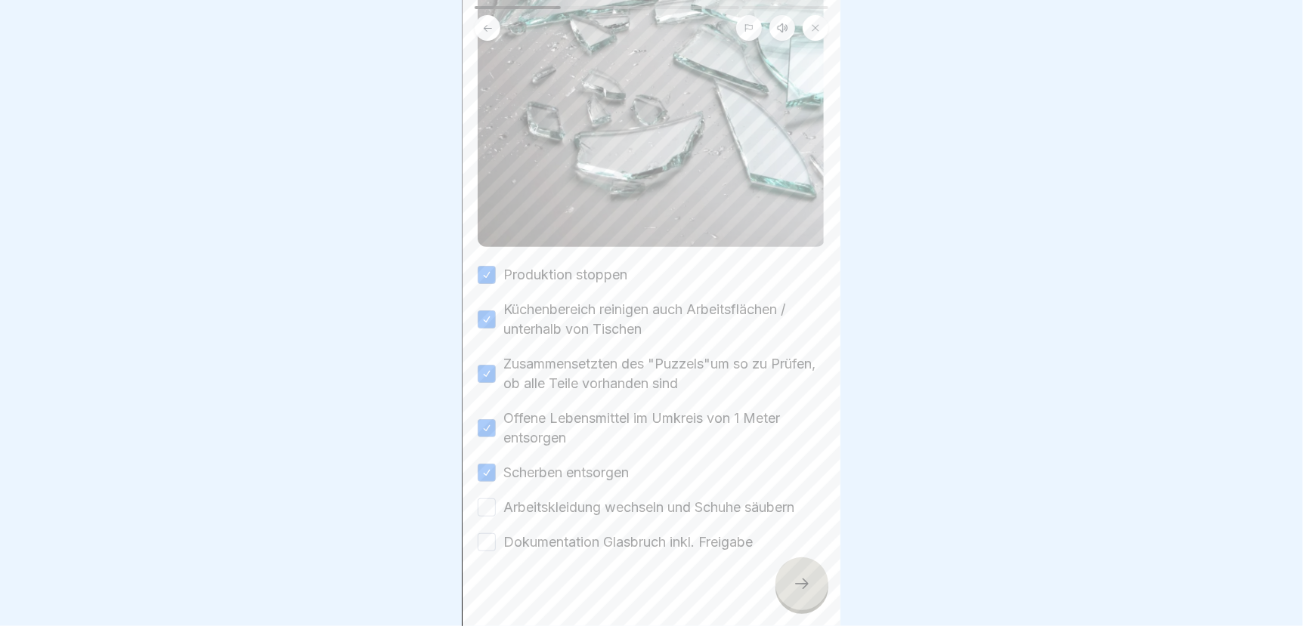
click at [487, 499] on button "Arbeitskleidung wechseln und Schuhe säubern" at bounding box center [487, 508] width 18 height 18
click at [486, 533] on button "Dokumentation Glasbruch inkl. Freigabe" at bounding box center [487, 542] width 18 height 18
click at [800, 593] on icon at bounding box center [802, 584] width 18 height 18
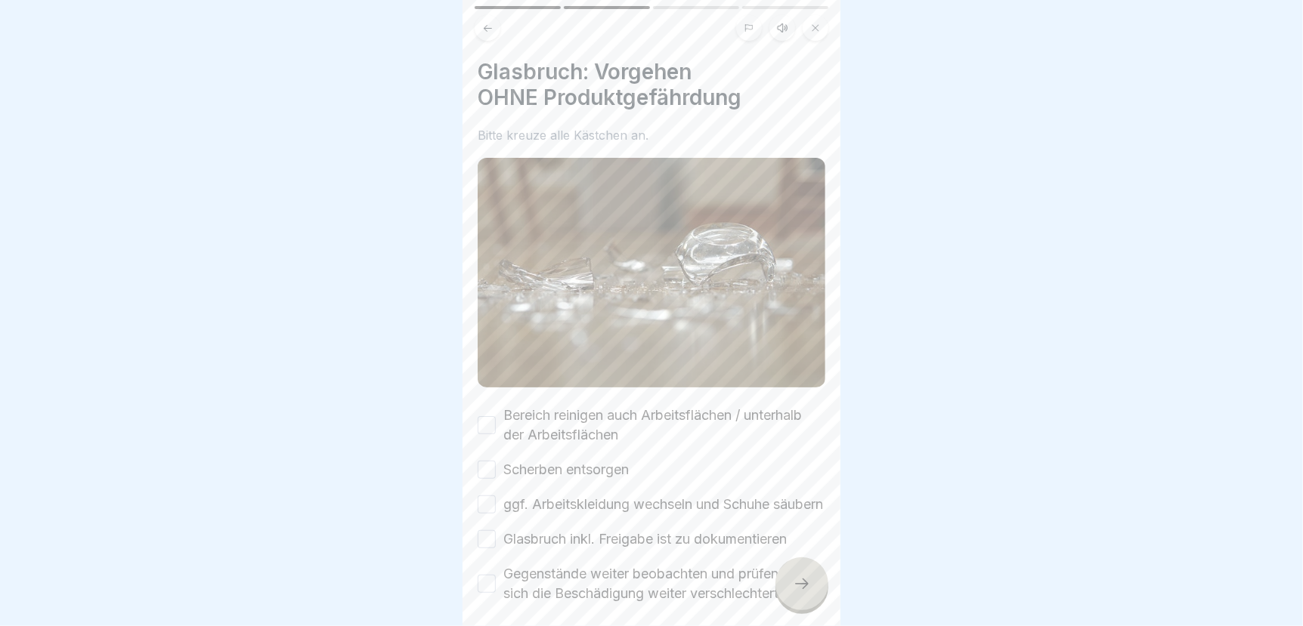
click at [486, 416] on button "Bereich reinigen auch Arbeitsflächen / unterhalb der Arbeitsflächen" at bounding box center [487, 425] width 18 height 18
click at [490, 465] on button "Scherben entsorgen" at bounding box center [487, 470] width 18 height 18
click at [481, 505] on button "ggf. Arbeitskleidung wechseln und Schuhe säubern" at bounding box center [487, 505] width 18 height 18
click at [480, 549] on button "Glasbruch inkl. Freigabe ist zu dokumentieren" at bounding box center [487, 539] width 18 height 18
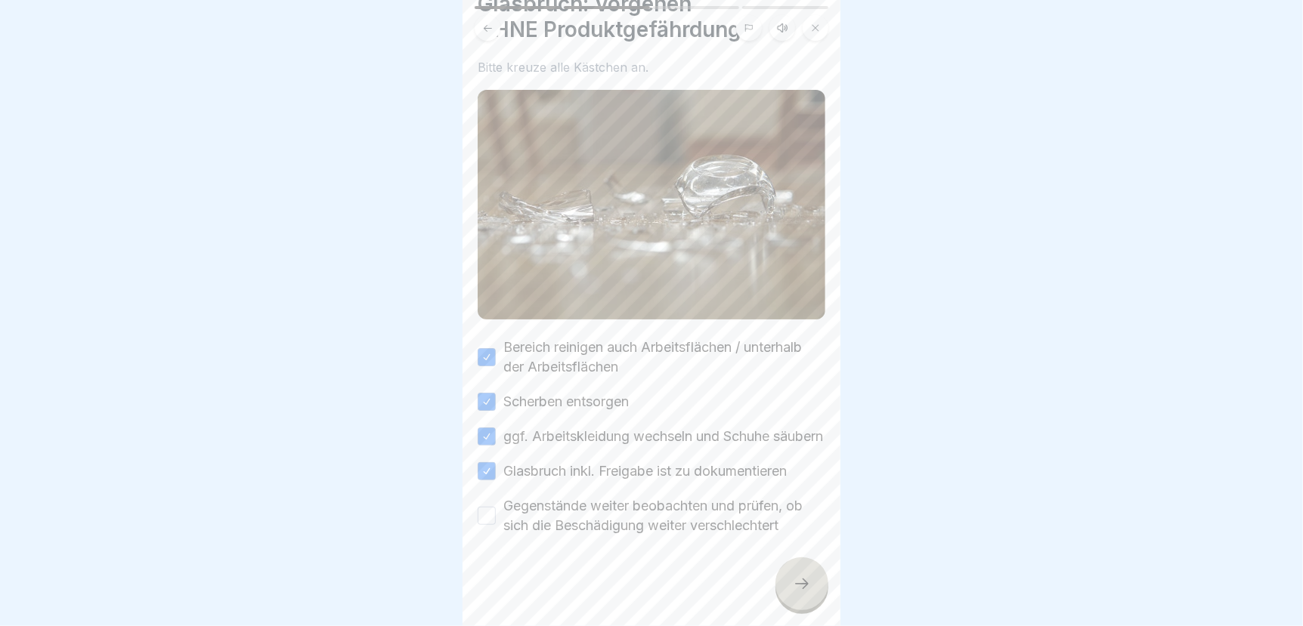
scroll to position [79, 0]
click at [482, 518] on button "Gegenstände weiter beobachten und prüfen, ob sich die Beschädigung weiter versc…" at bounding box center [487, 516] width 18 height 18
click at [802, 590] on icon at bounding box center [802, 584] width 18 height 18
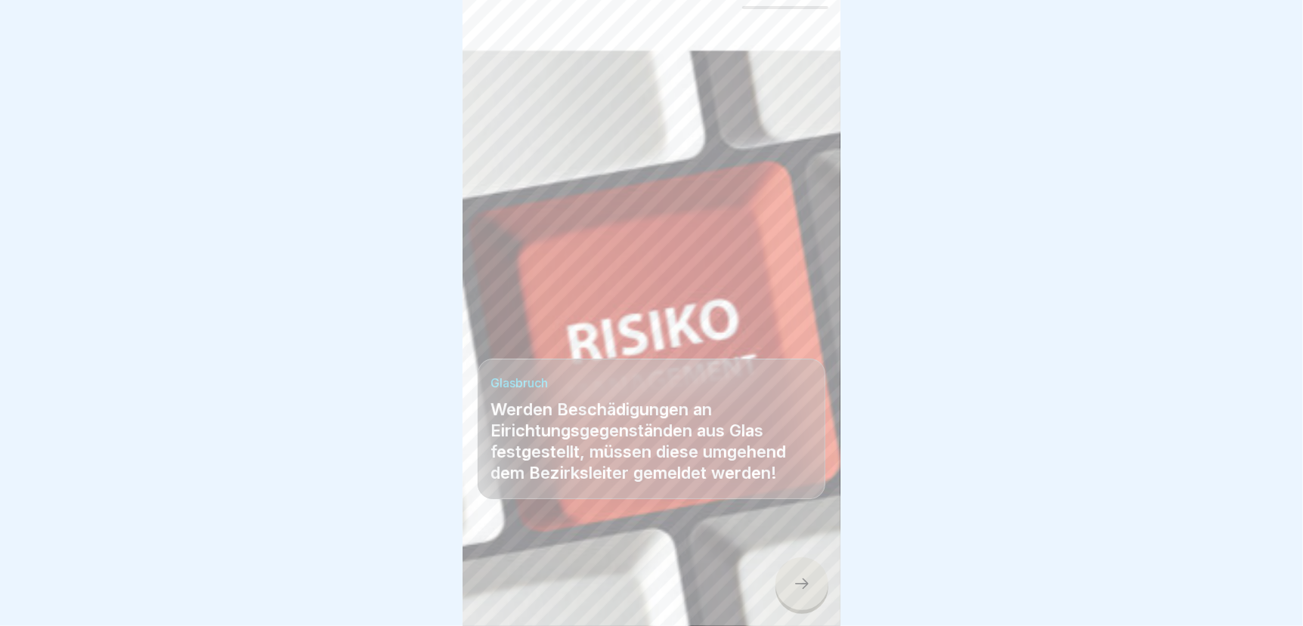
click at [811, 598] on div at bounding box center [801, 584] width 53 height 53
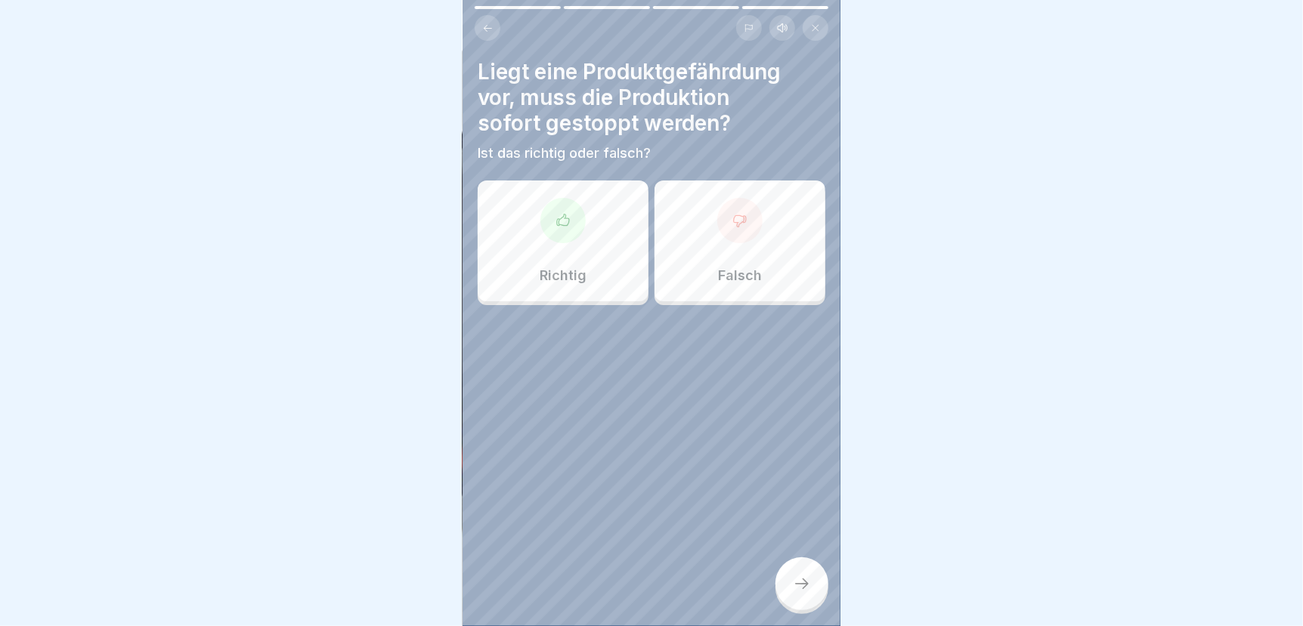
click at [556, 246] on div "Richtig" at bounding box center [563, 241] width 171 height 121
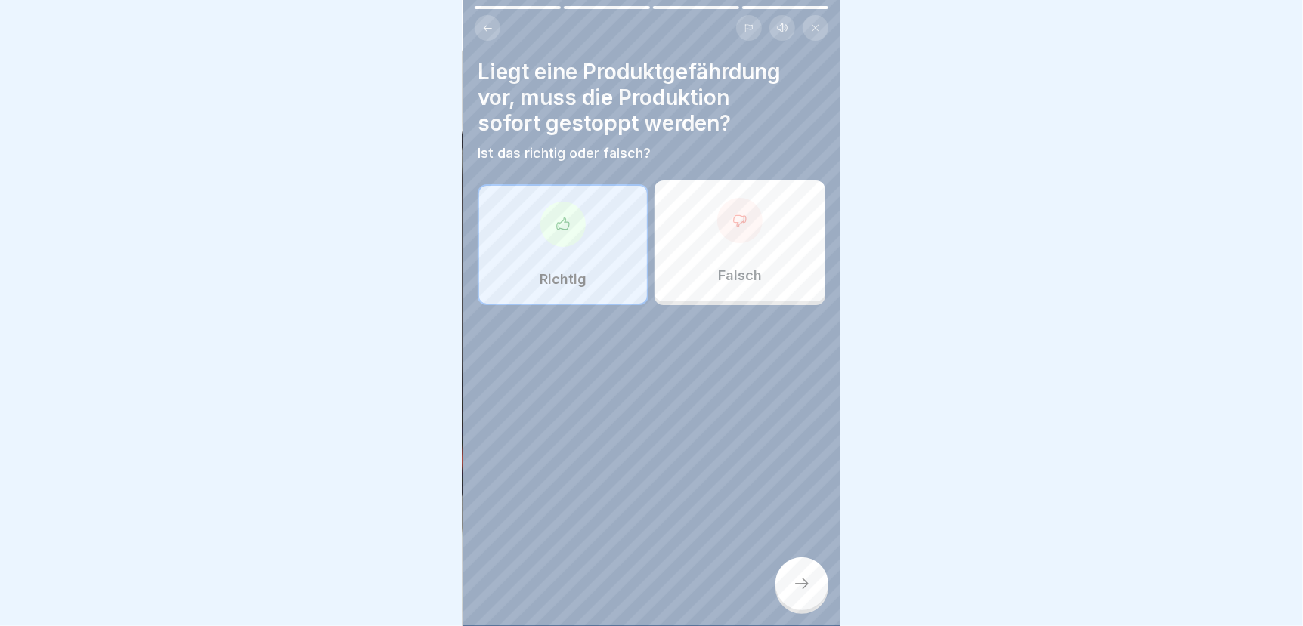
click at [794, 587] on div at bounding box center [801, 584] width 53 height 53
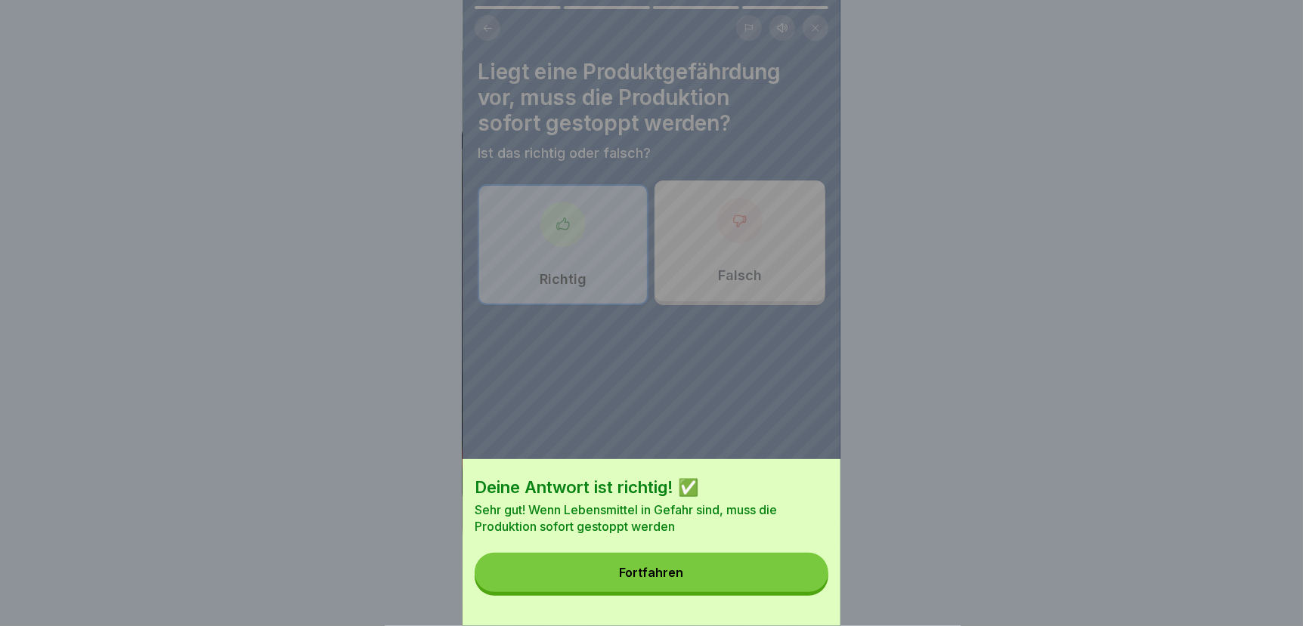
click at [746, 584] on button "Fortfahren" at bounding box center [651, 572] width 354 height 39
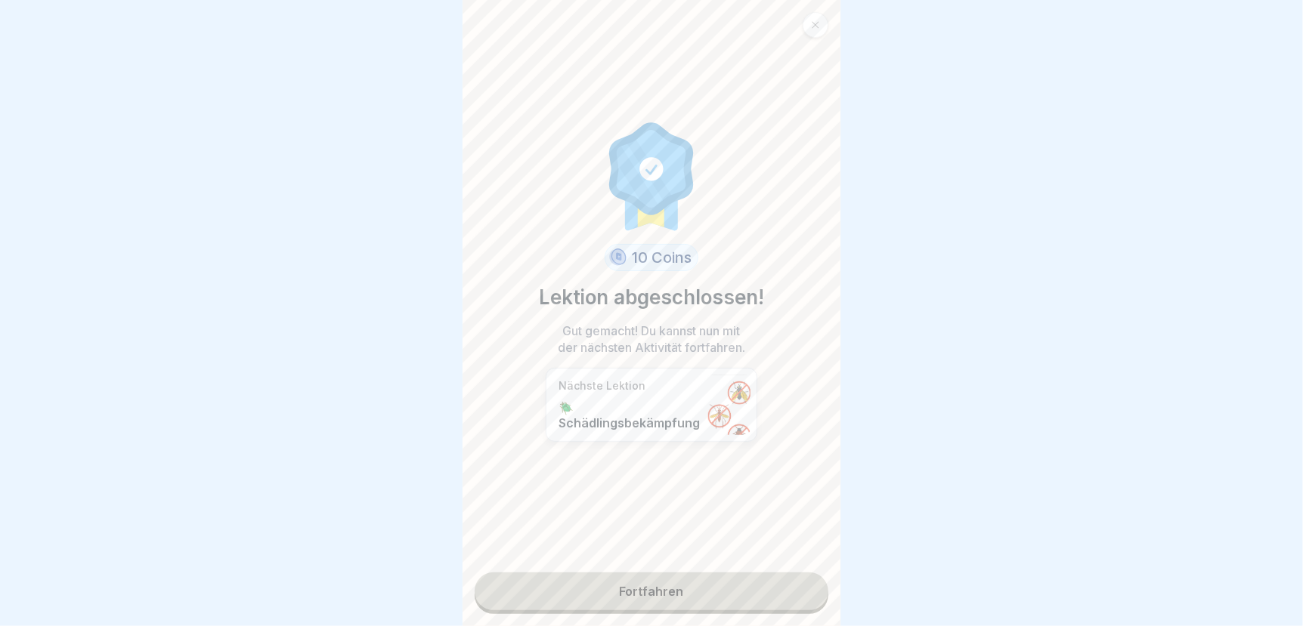
click at [746, 584] on link "Fortfahren" at bounding box center [651, 592] width 354 height 38
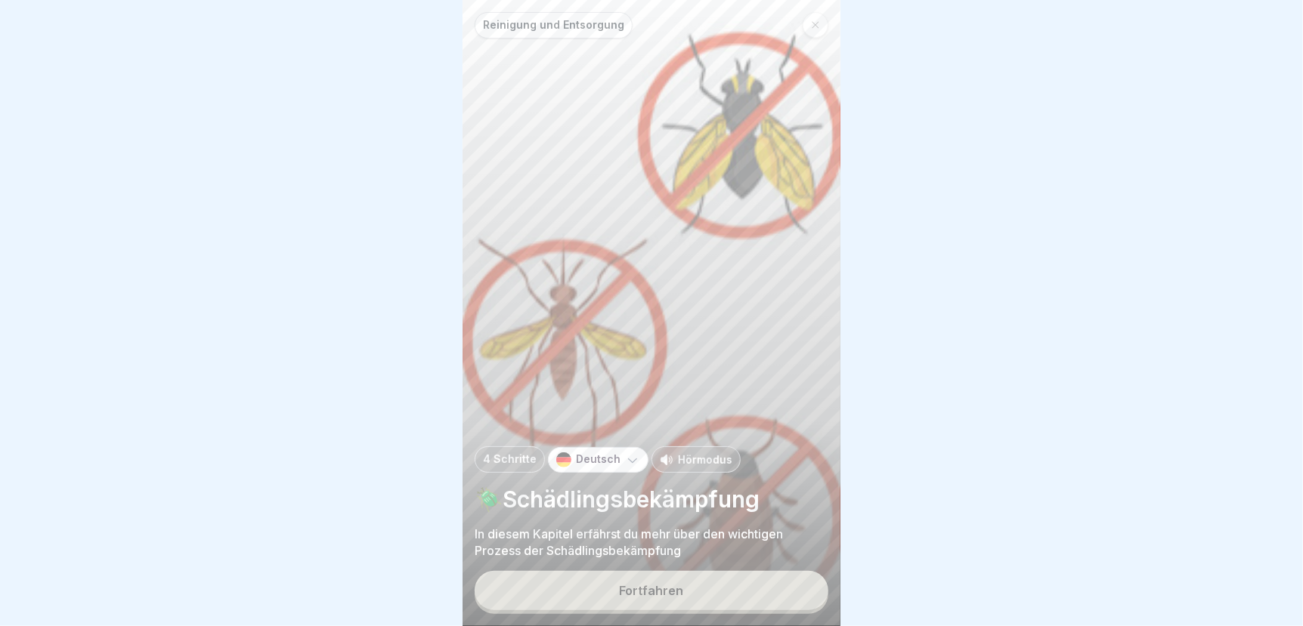
click at [629, 598] on div "Fortfahren" at bounding box center [652, 591] width 64 height 14
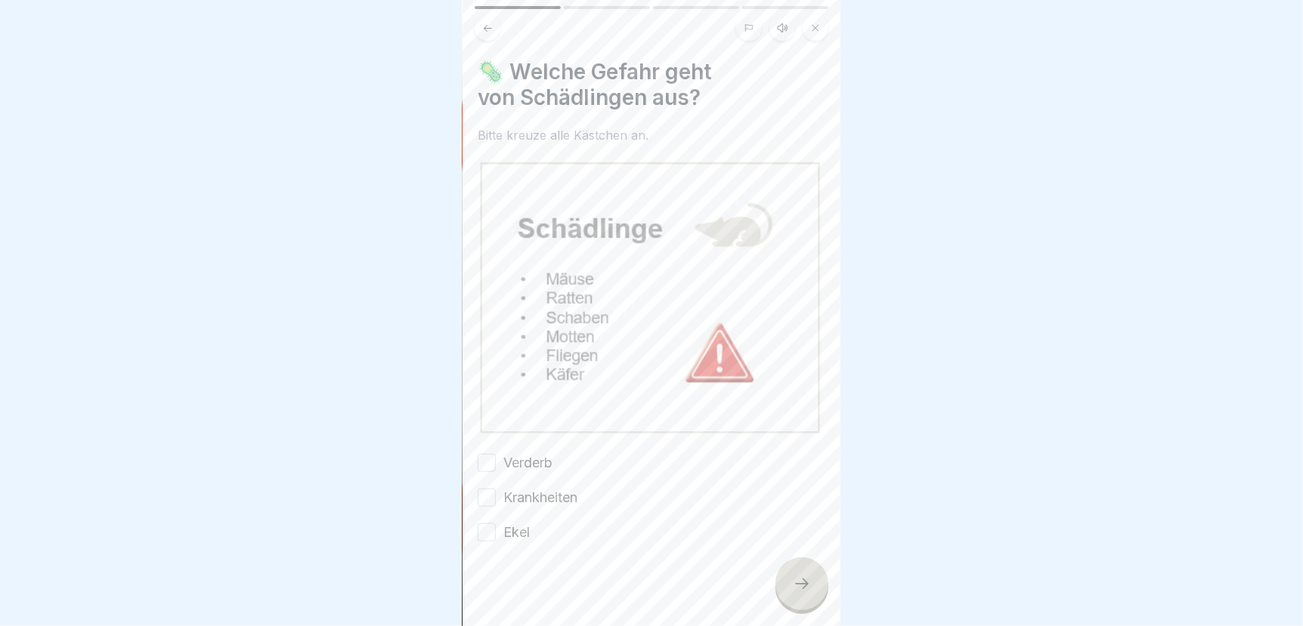
drag, startPoint x: 480, startPoint y: 453, endPoint x: 482, endPoint y: 468, distance: 14.5
click at [482, 468] on div "Verderb Krankheiten Ekel" at bounding box center [652, 497] width 348 height 89
click at [491, 494] on button "Krankheiten" at bounding box center [487, 498] width 18 height 18
click at [486, 525] on button "Ekel" at bounding box center [487, 533] width 18 height 18
click at [484, 454] on button "Verderb" at bounding box center [487, 463] width 18 height 18
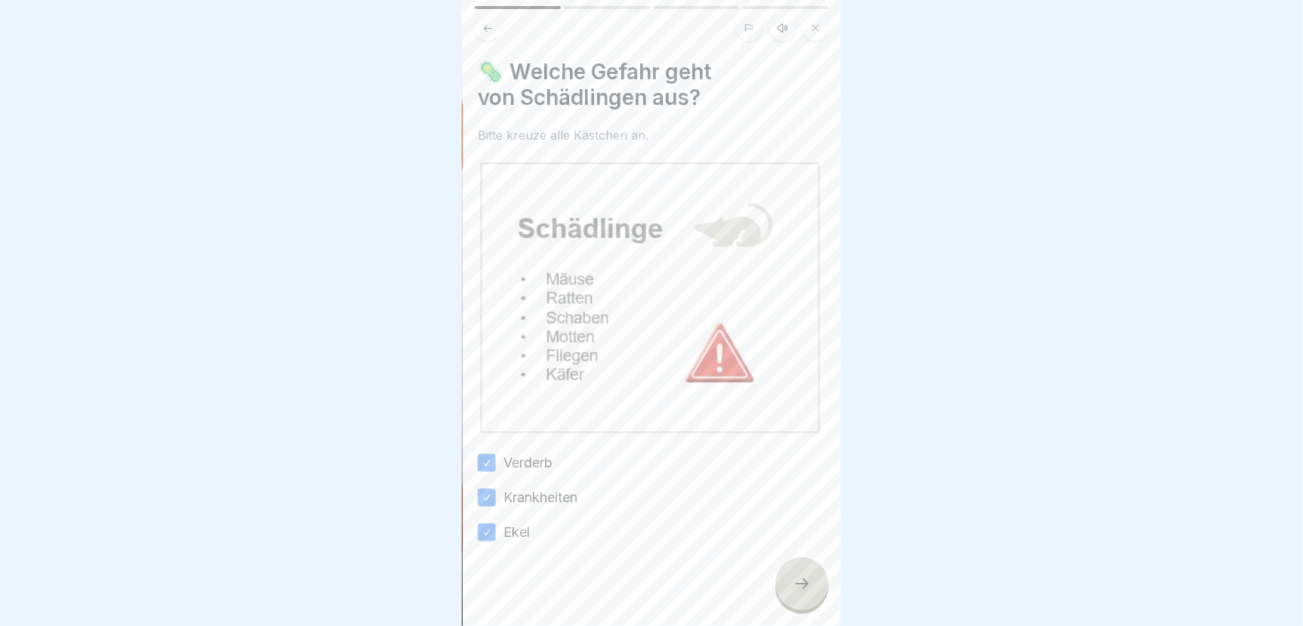
click at [793, 593] on icon at bounding box center [802, 584] width 18 height 18
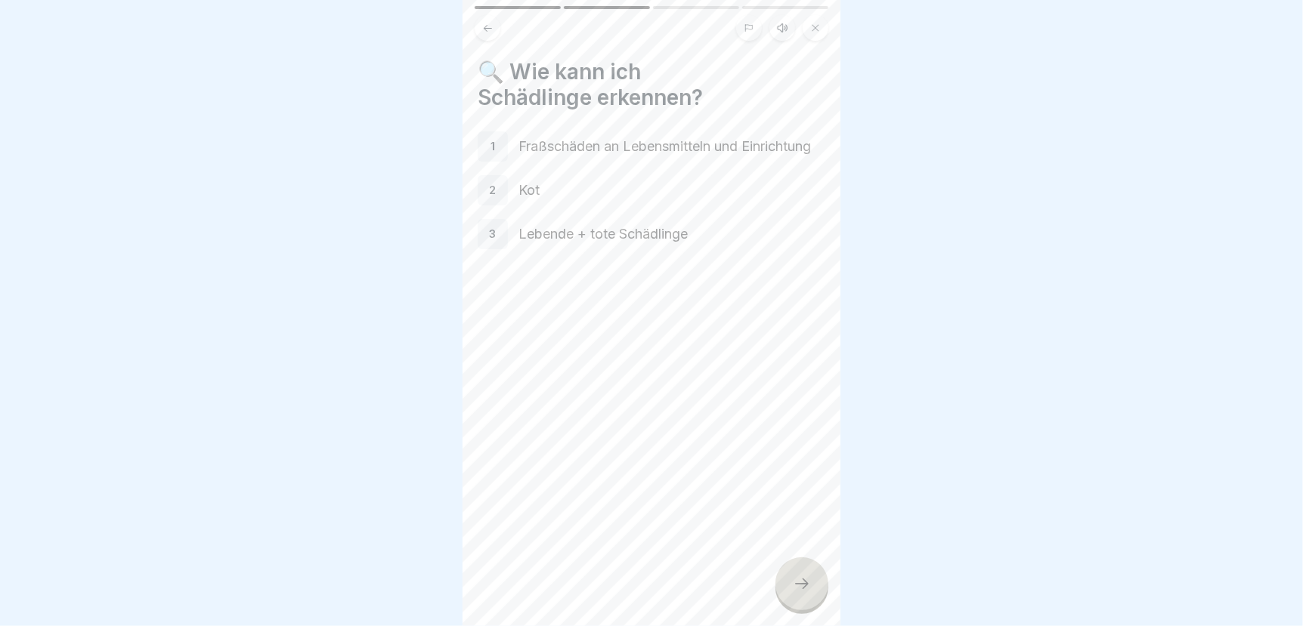
click at [794, 593] on icon at bounding box center [802, 584] width 18 height 18
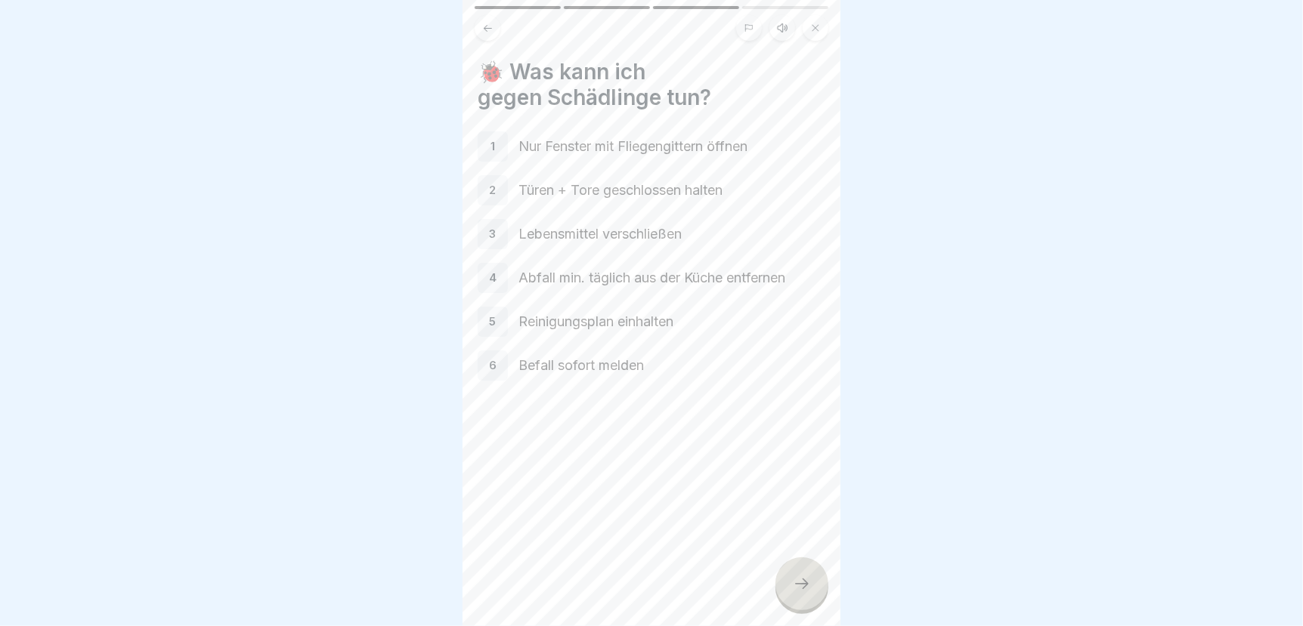
click at [804, 593] on icon at bounding box center [802, 584] width 18 height 18
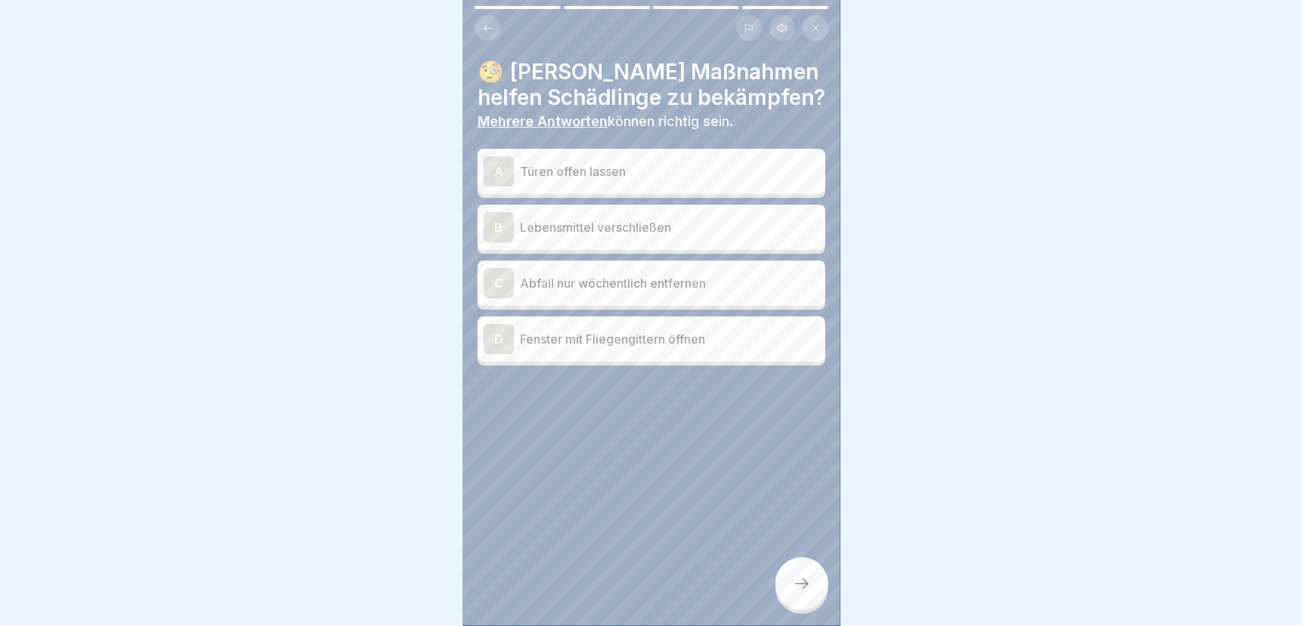
click at [609, 227] on p "Lebensmittel verschließen" at bounding box center [669, 227] width 299 height 18
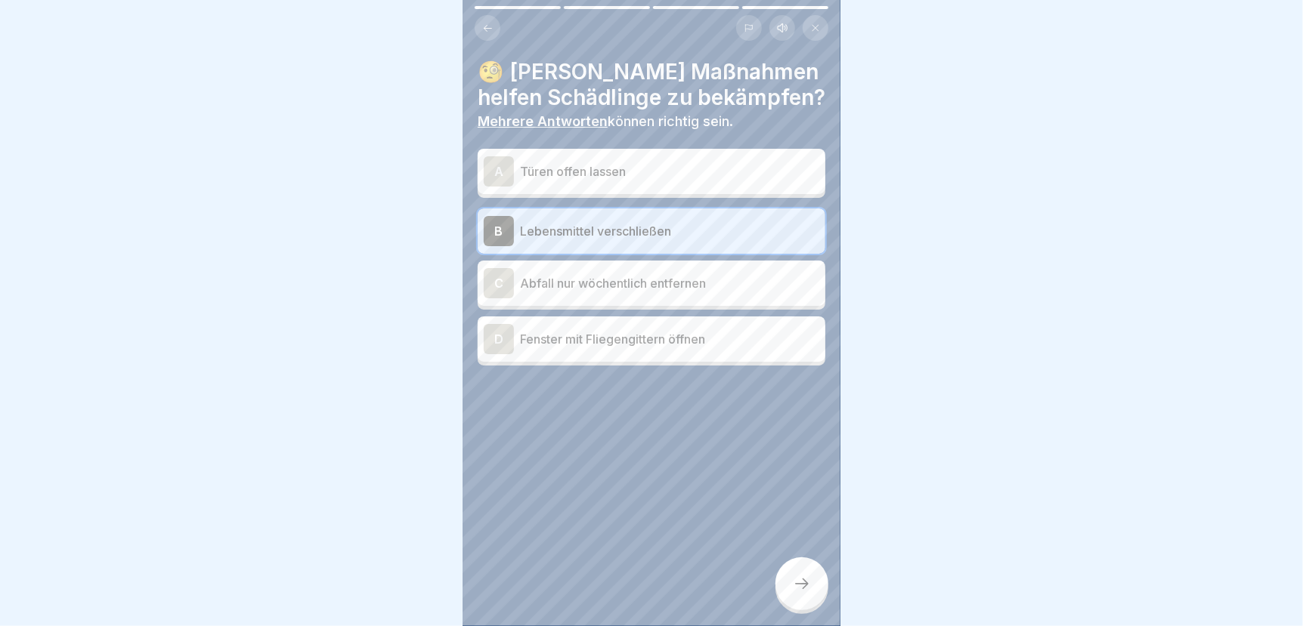
click at [587, 335] on p "Fenster mit Fliegengittern öffnen" at bounding box center [669, 339] width 299 height 18
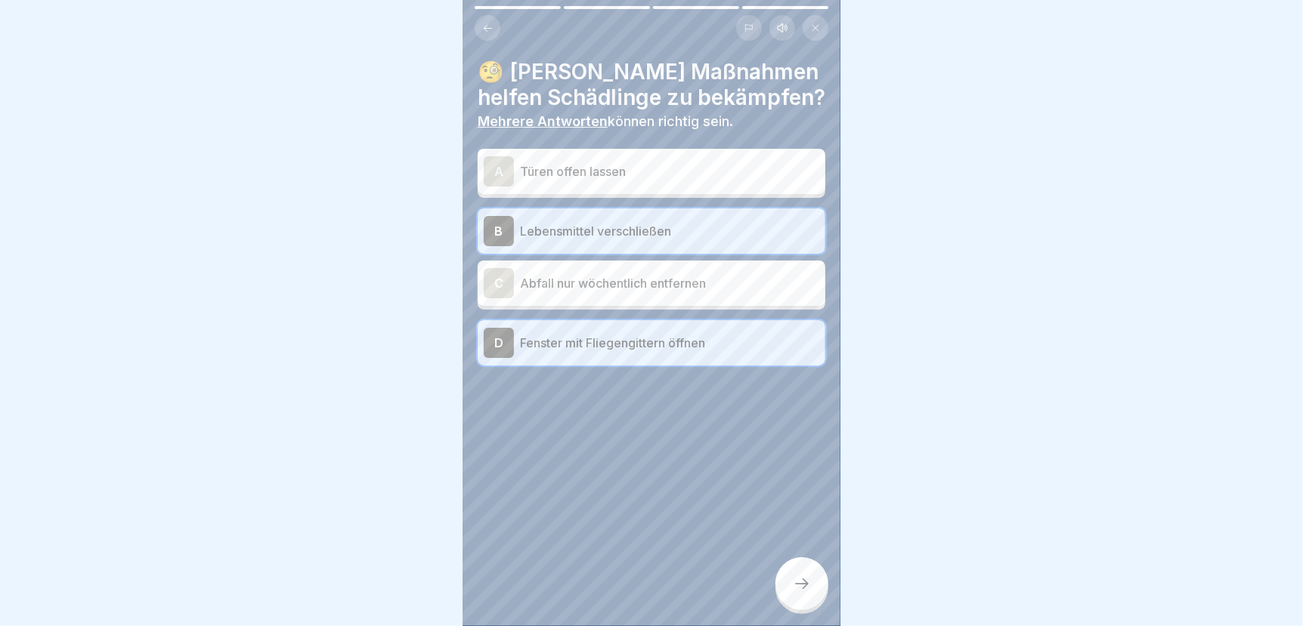
click at [794, 593] on icon at bounding box center [802, 584] width 18 height 18
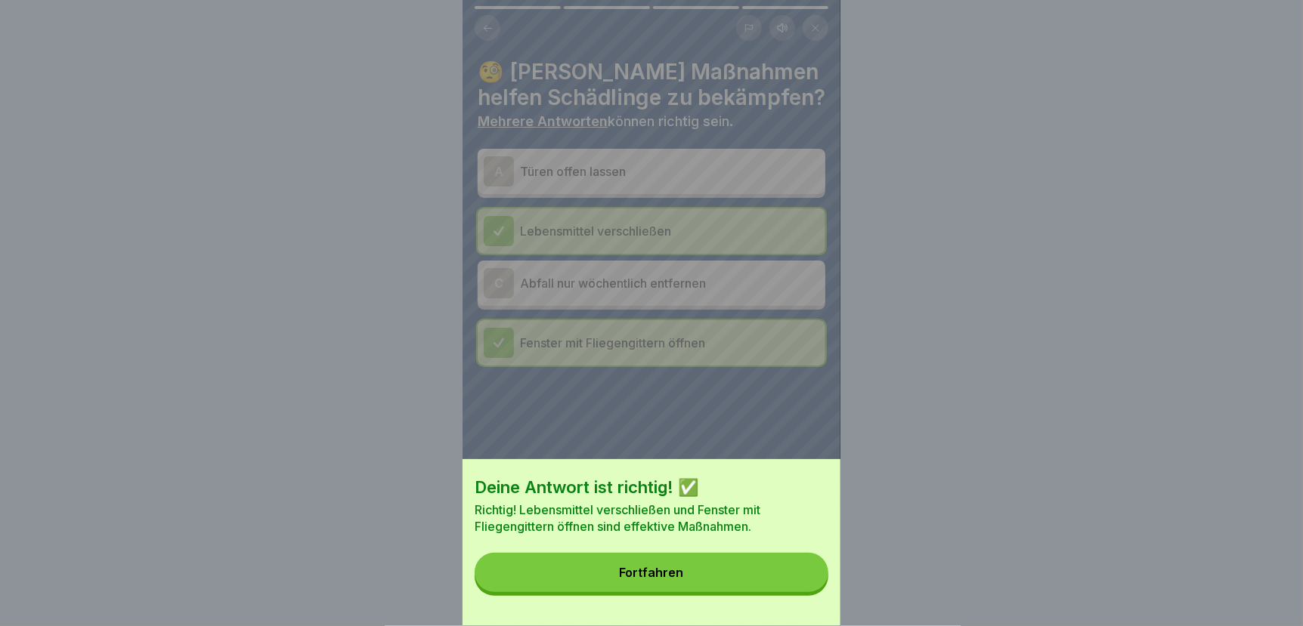
click at [750, 590] on button "Fortfahren" at bounding box center [651, 572] width 354 height 39
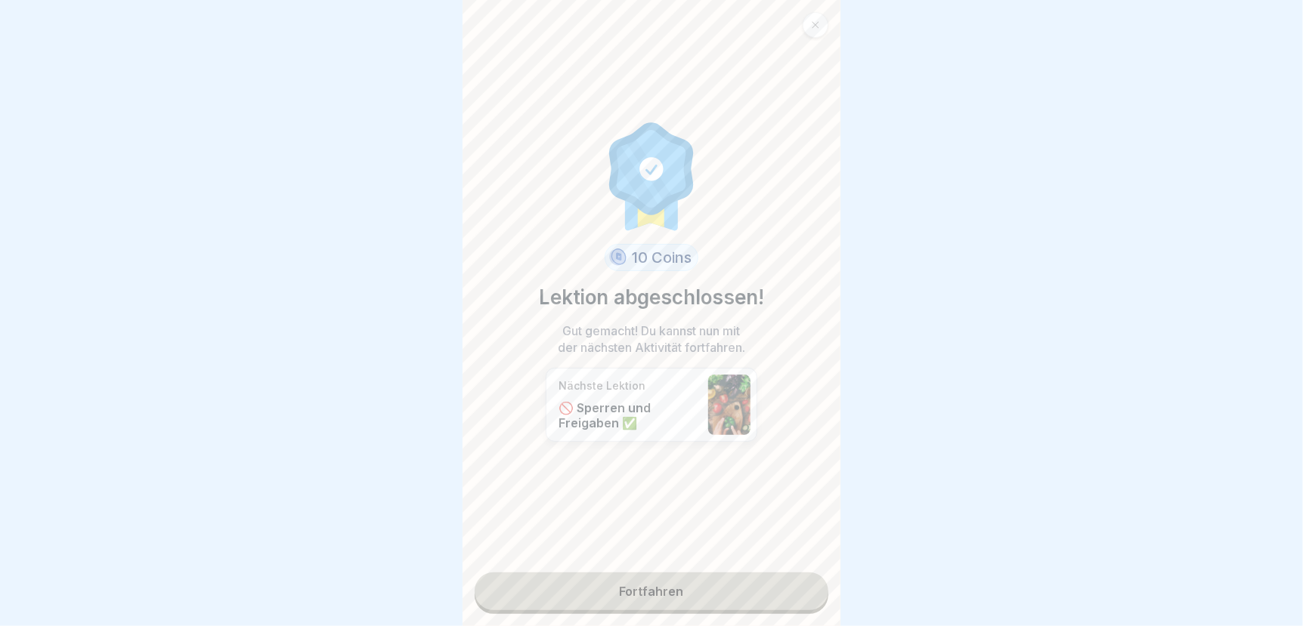
click at [708, 590] on link "Fortfahren" at bounding box center [651, 592] width 354 height 38
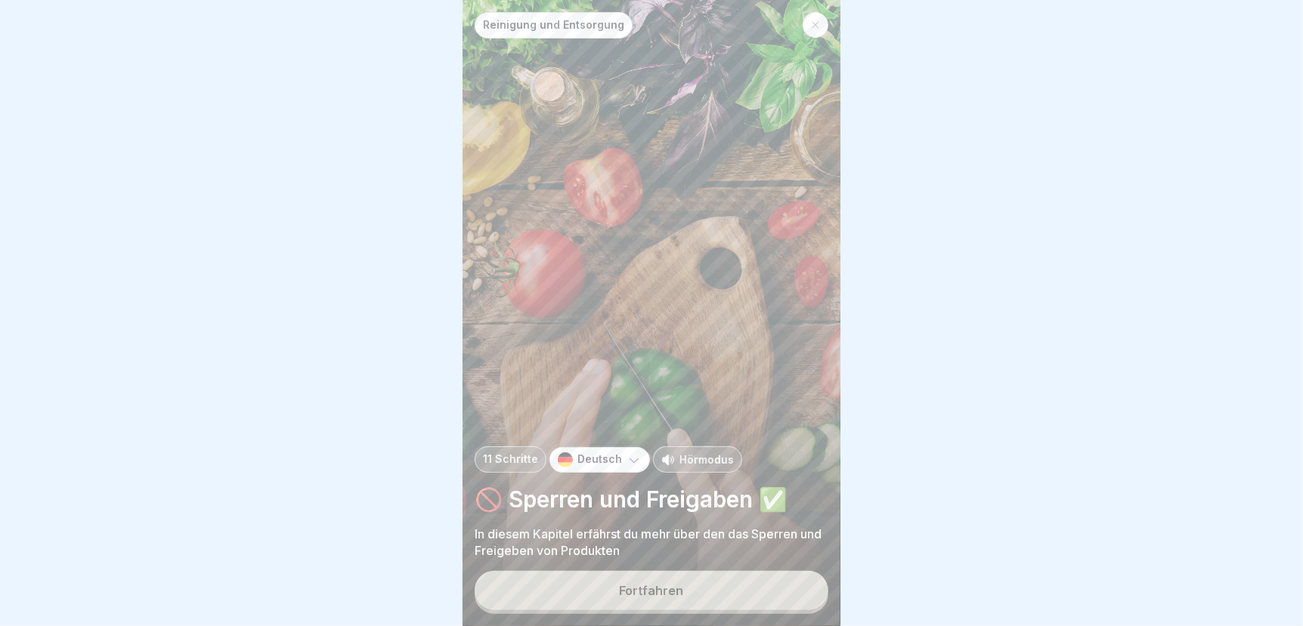
click at [618, 601] on button "Fortfahren" at bounding box center [651, 590] width 354 height 39
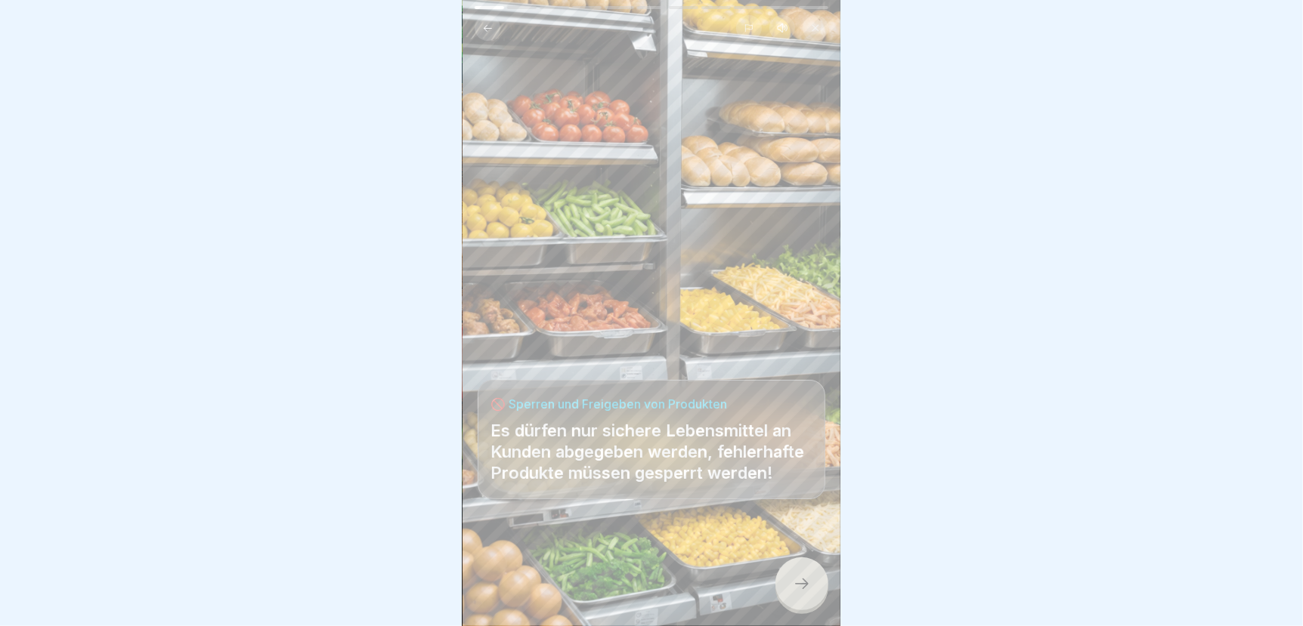
click at [799, 593] on icon at bounding box center [802, 584] width 18 height 18
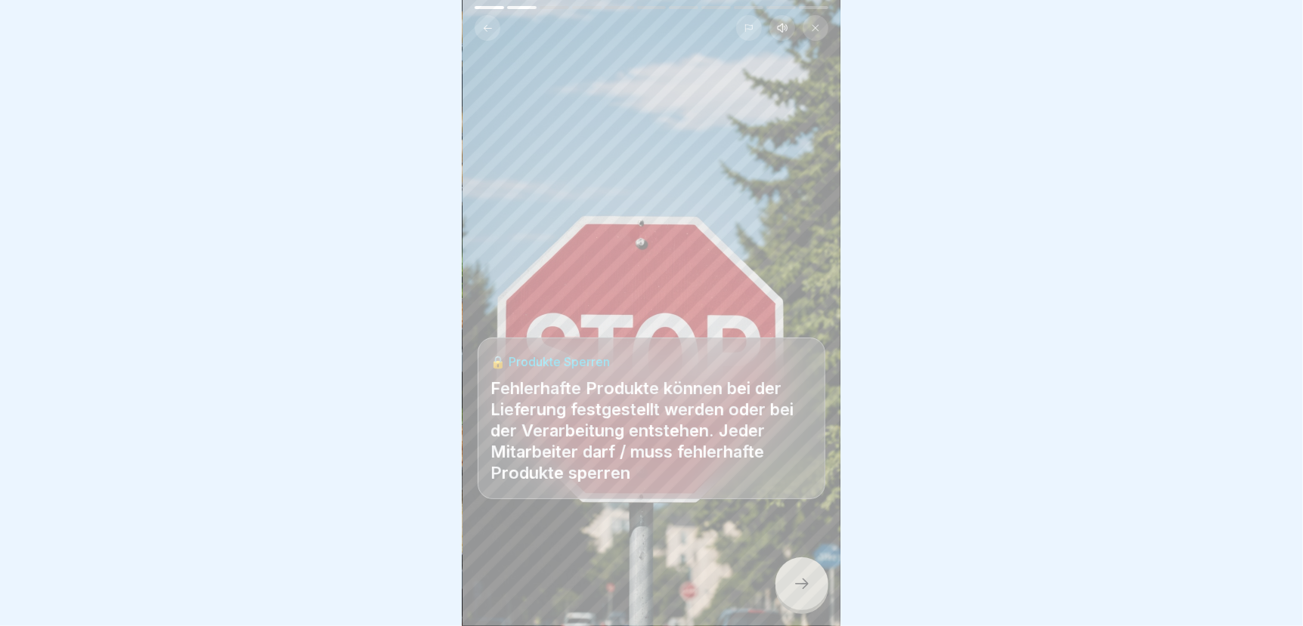
click at [799, 593] on icon at bounding box center [802, 584] width 18 height 18
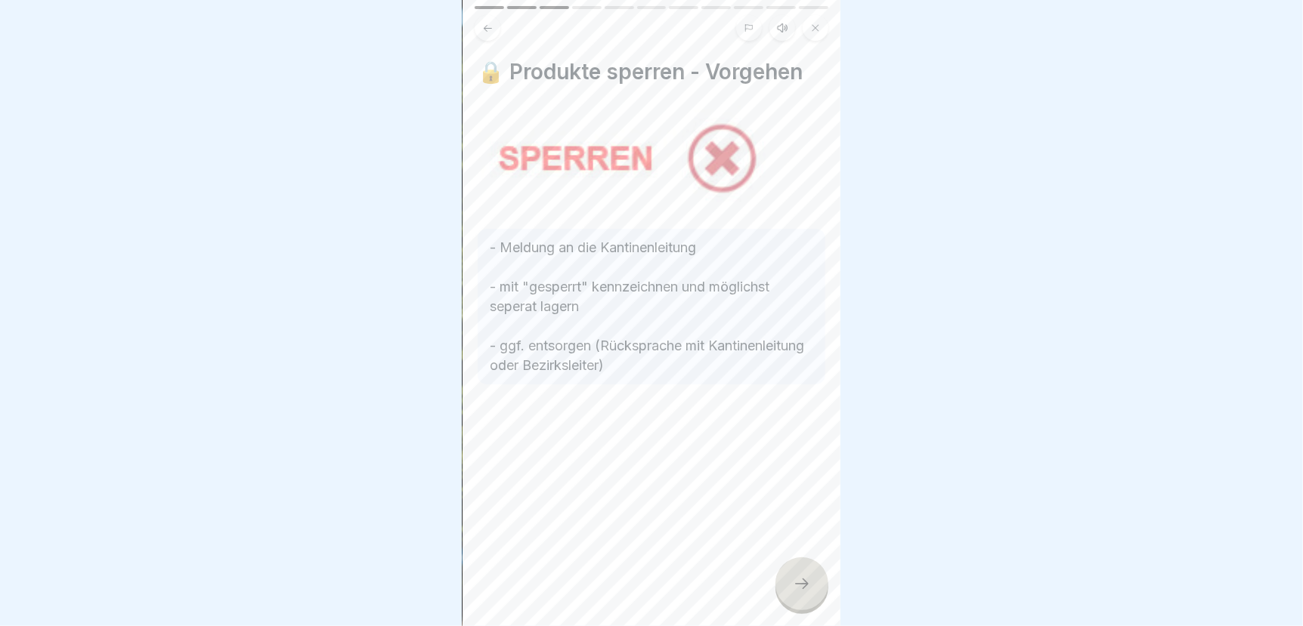
click at [799, 593] on icon at bounding box center [802, 584] width 18 height 18
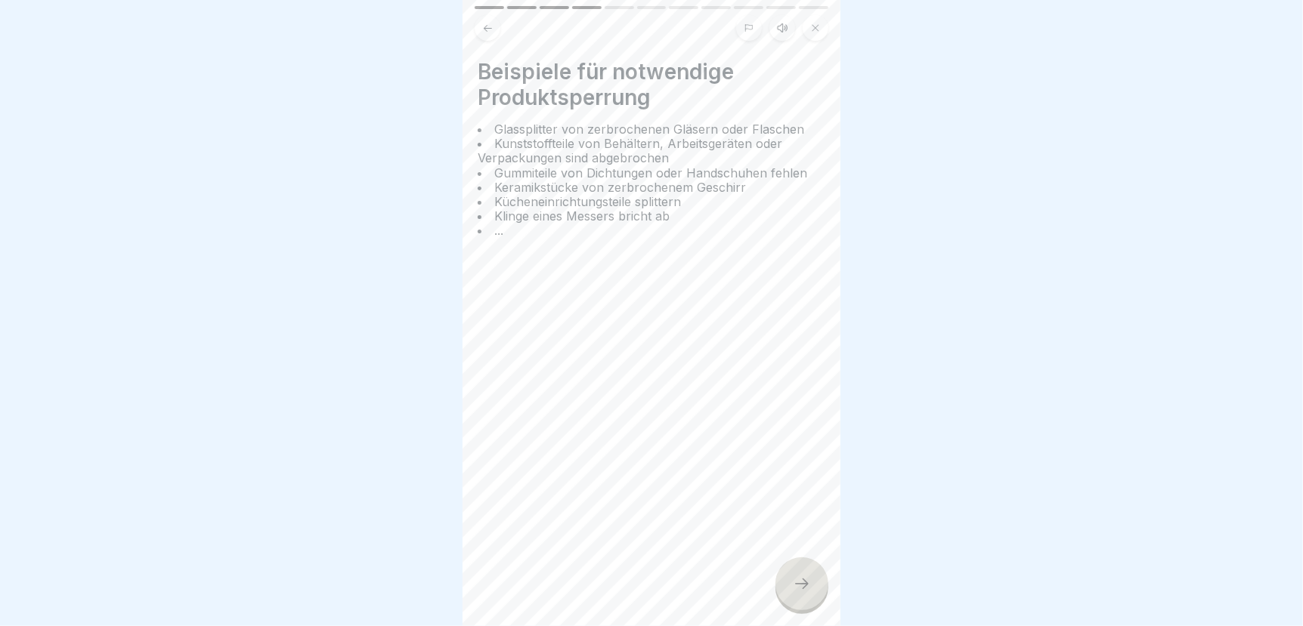
click at [799, 593] on icon at bounding box center [802, 584] width 18 height 18
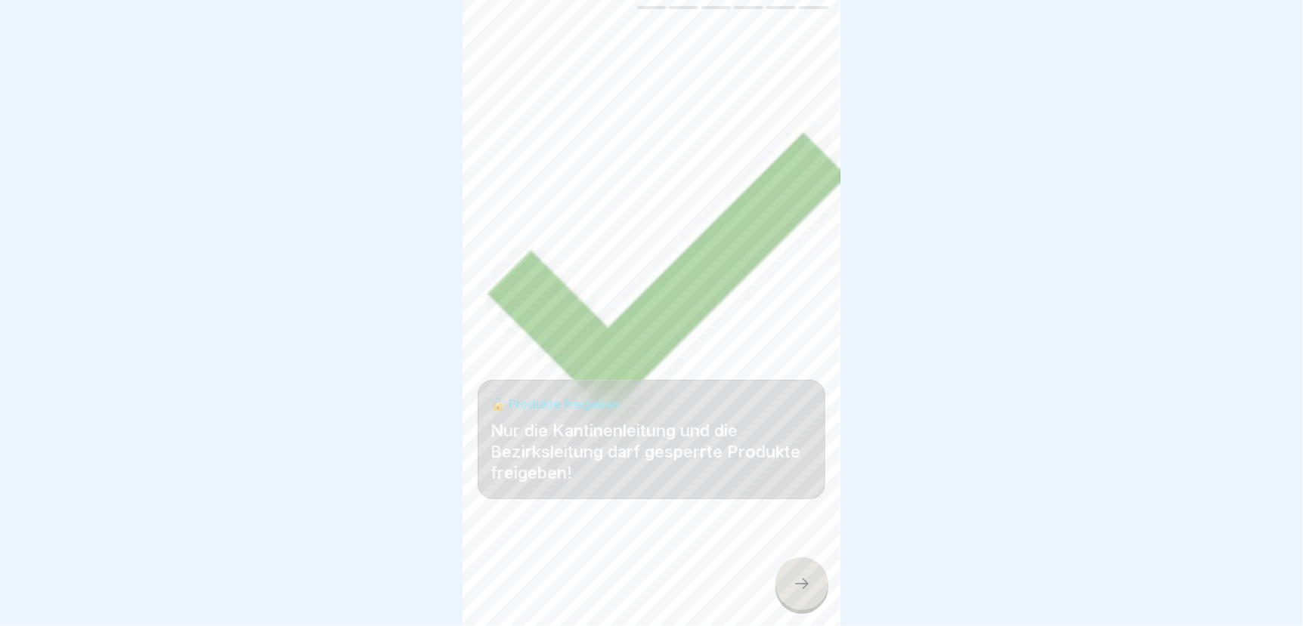
click at [799, 593] on icon at bounding box center [802, 584] width 18 height 18
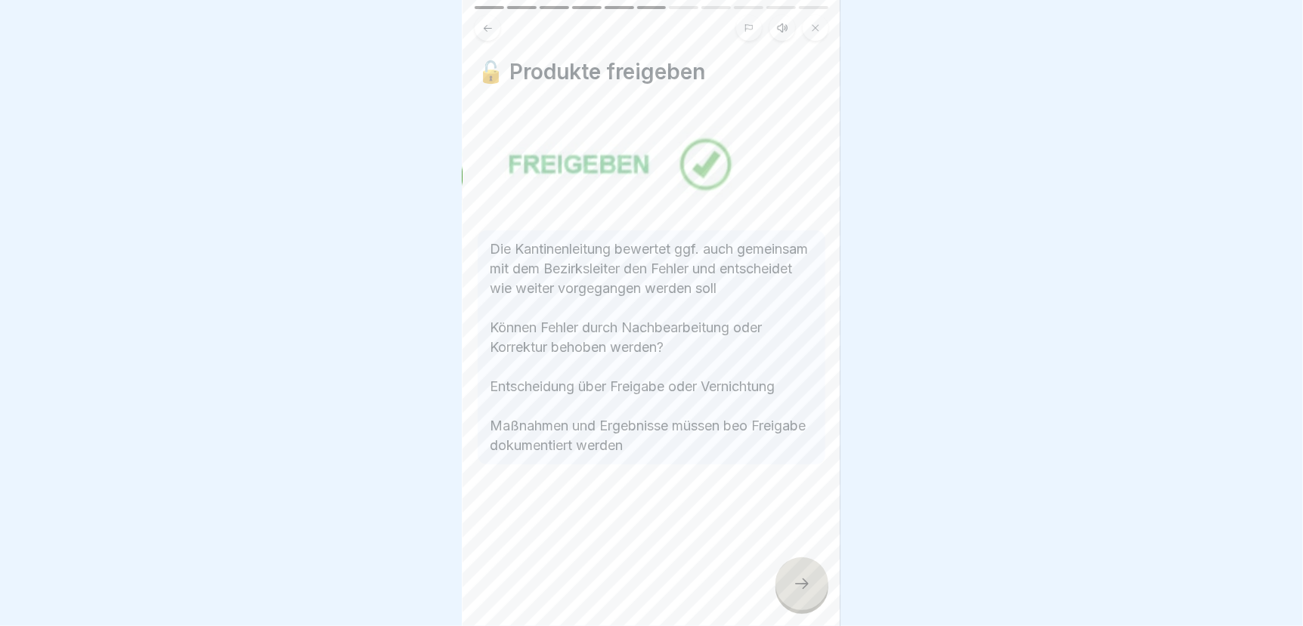
click at [799, 593] on icon at bounding box center [802, 584] width 18 height 18
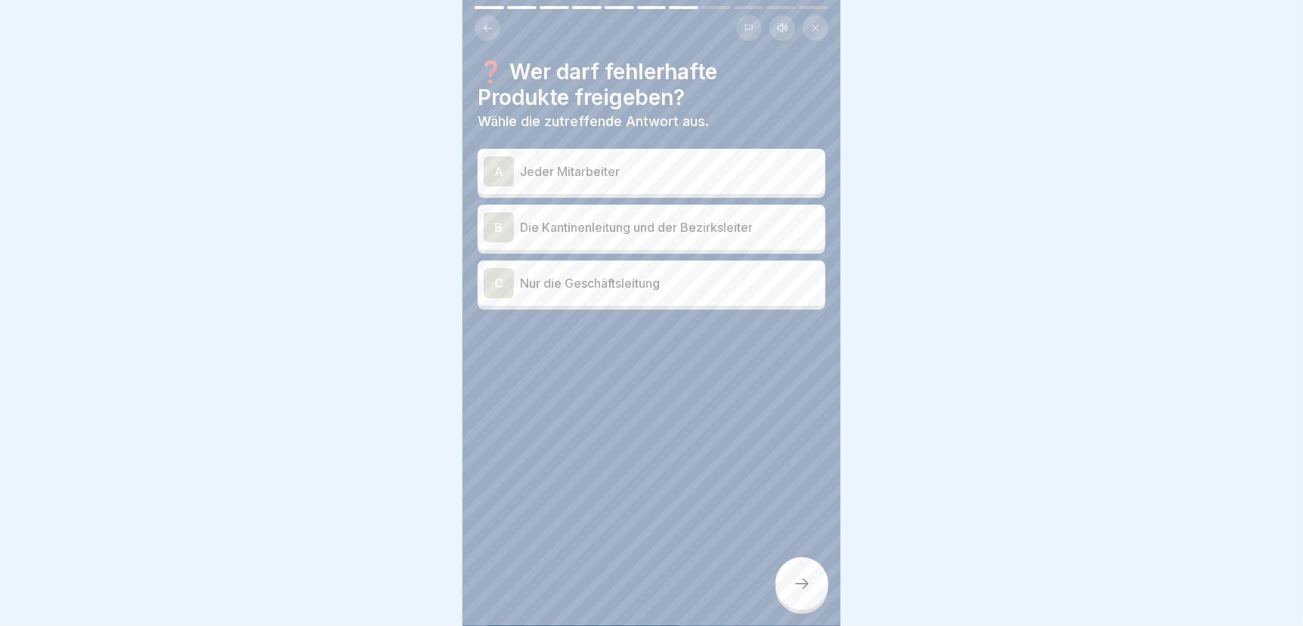
click at [626, 227] on p "Die Kantinenleitung und der Bezirksleiter" at bounding box center [669, 227] width 299 height 18
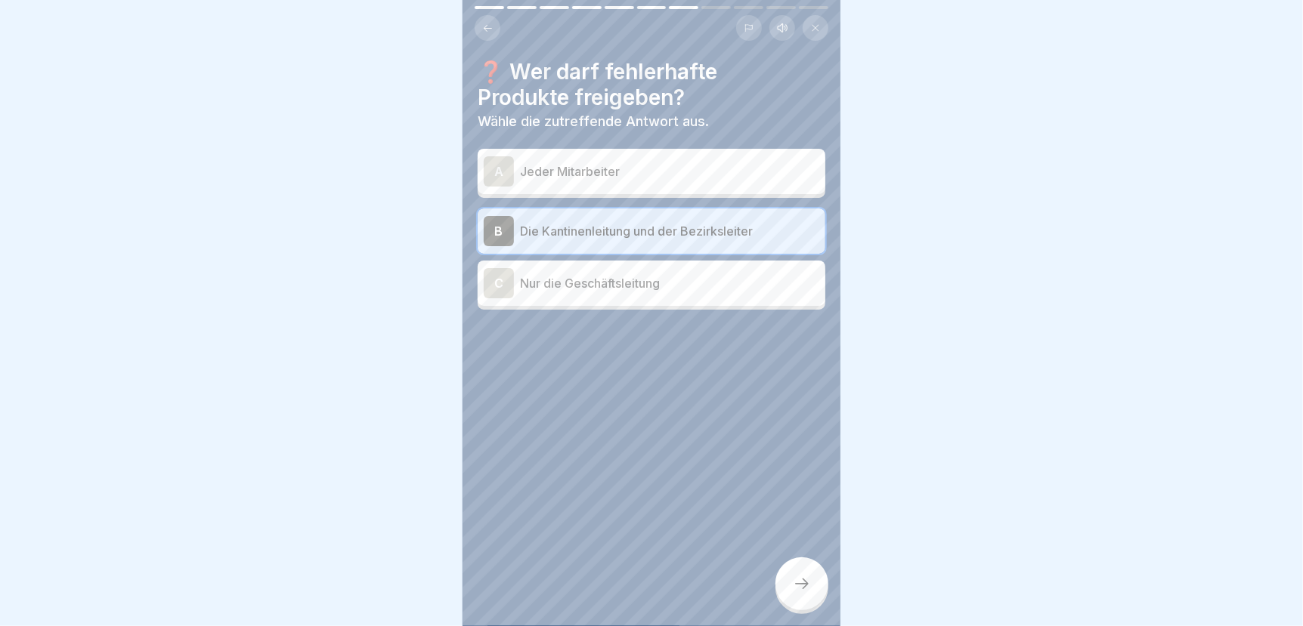
click at [798, 592] on icon at bounding box center [802, 584] width 18 height 18
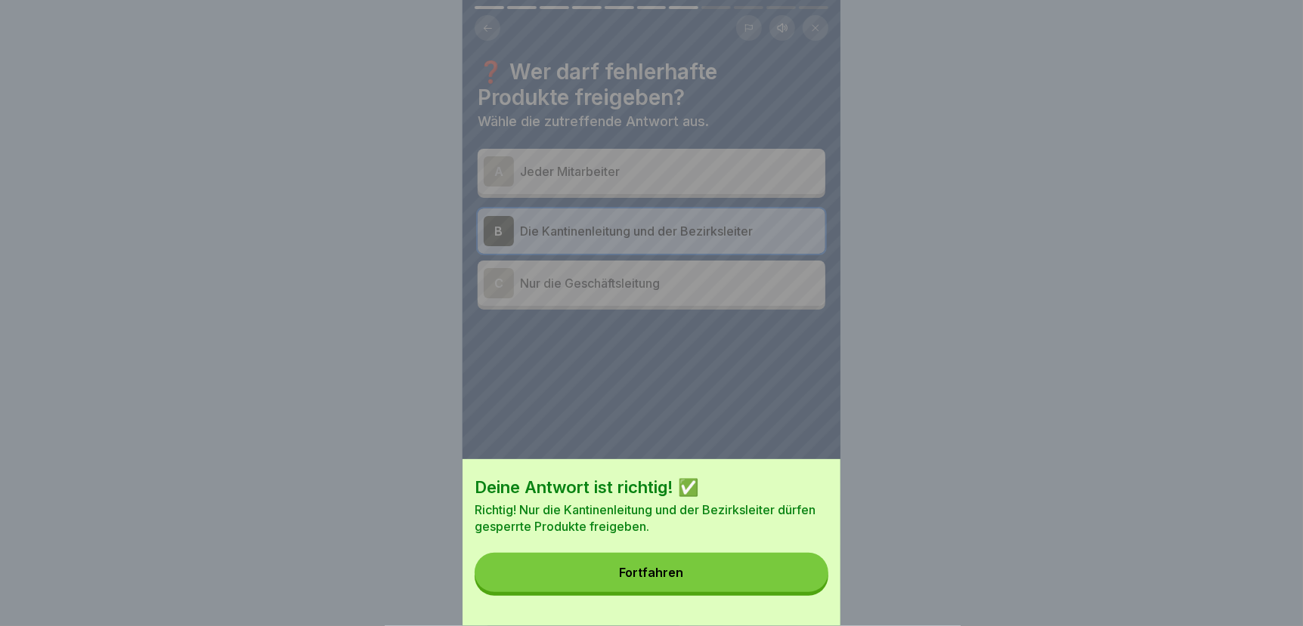
click at [798, 592] on button "Fortfahren" at bounding box center [651, 572] width 354 height 39
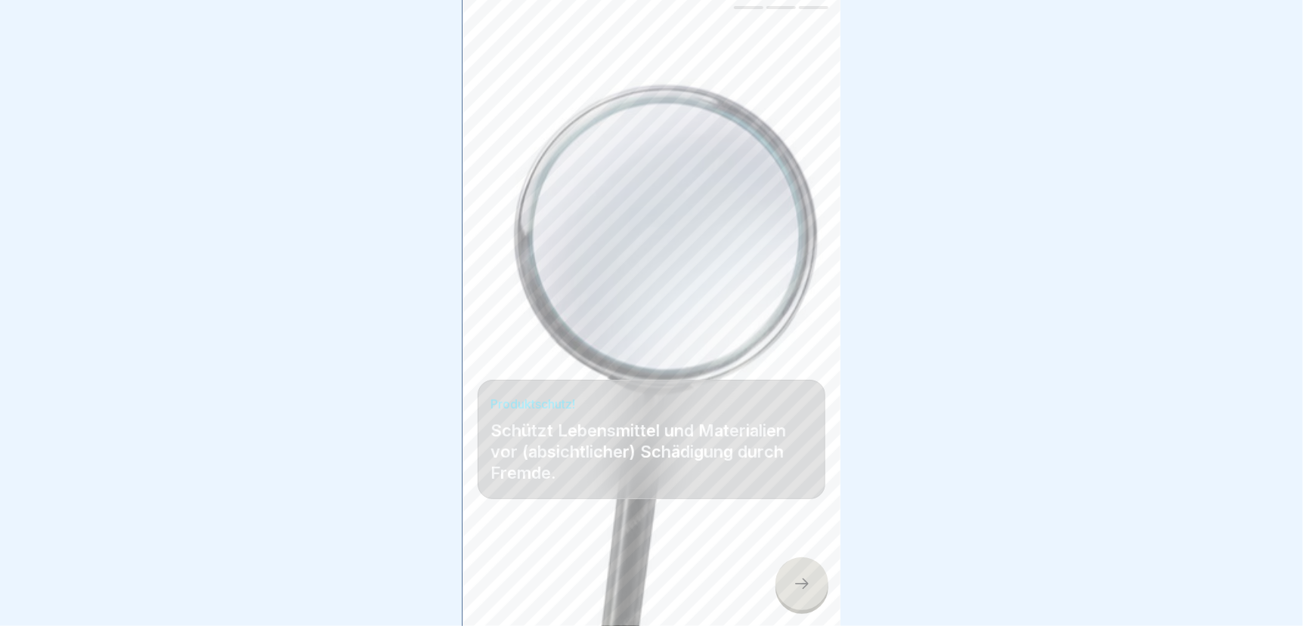
click at [803, 593] on icon at bounding box center [802, 584] width 18 height 18
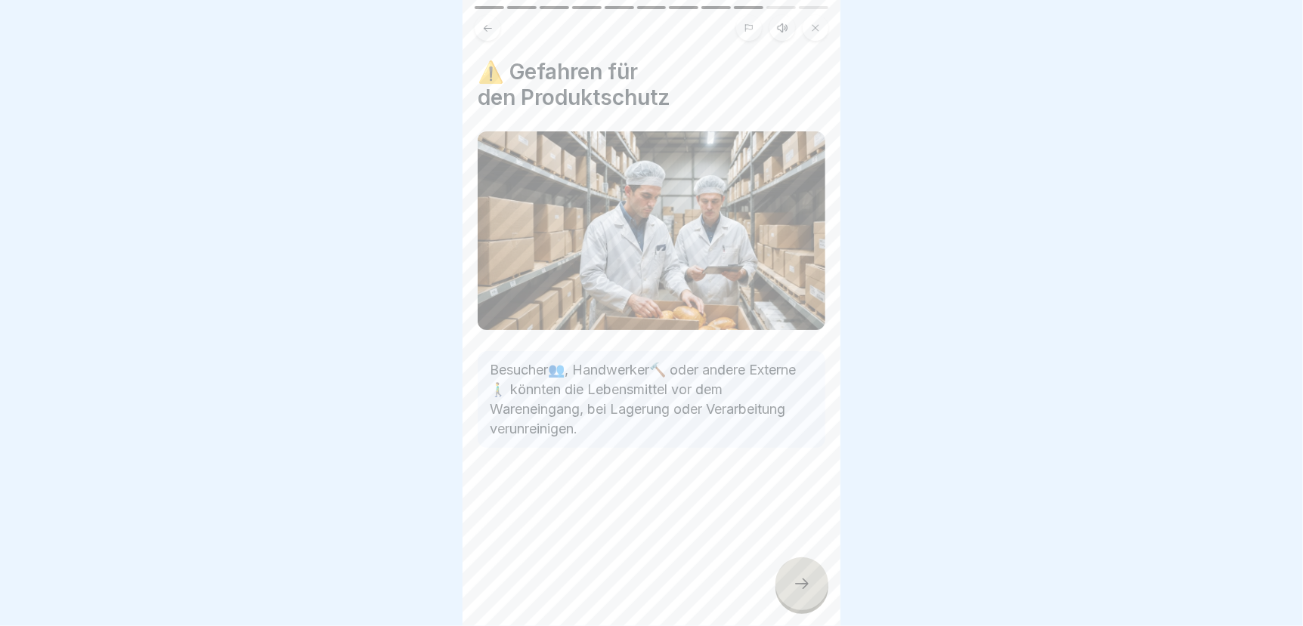
click at [803, 593] on icon at bounding box center [802, 584] width 18 height 18
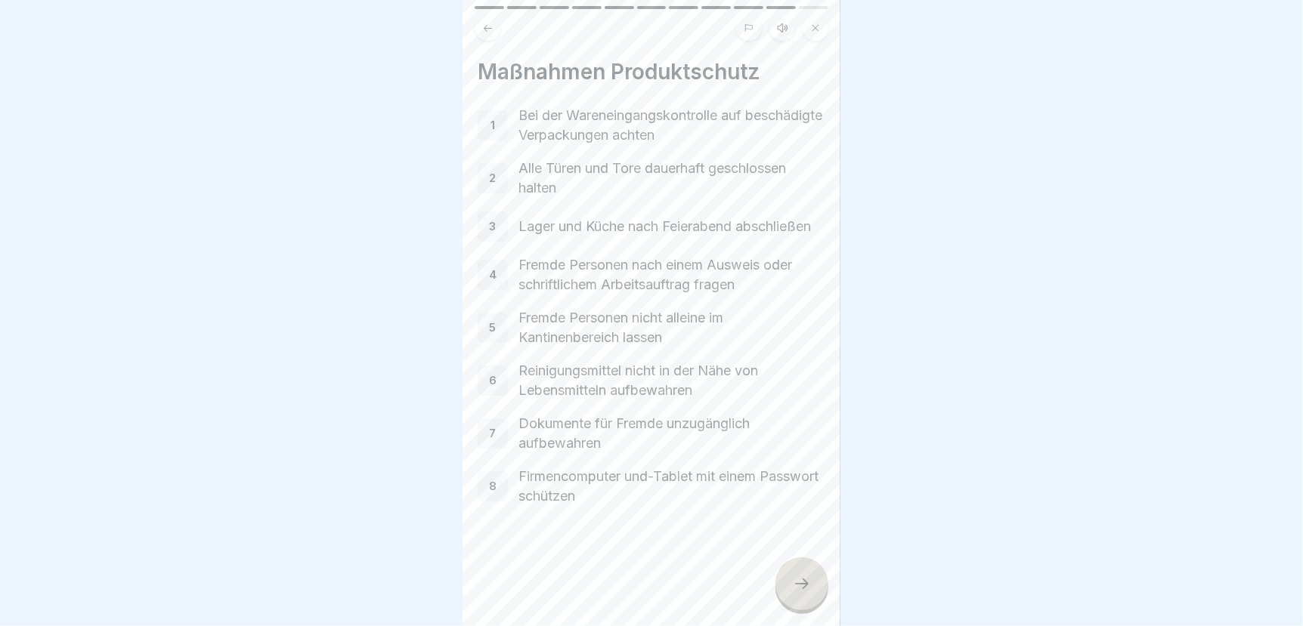
click at [798, 593] on icon at bounding box center [802, 584] width 18 height 18
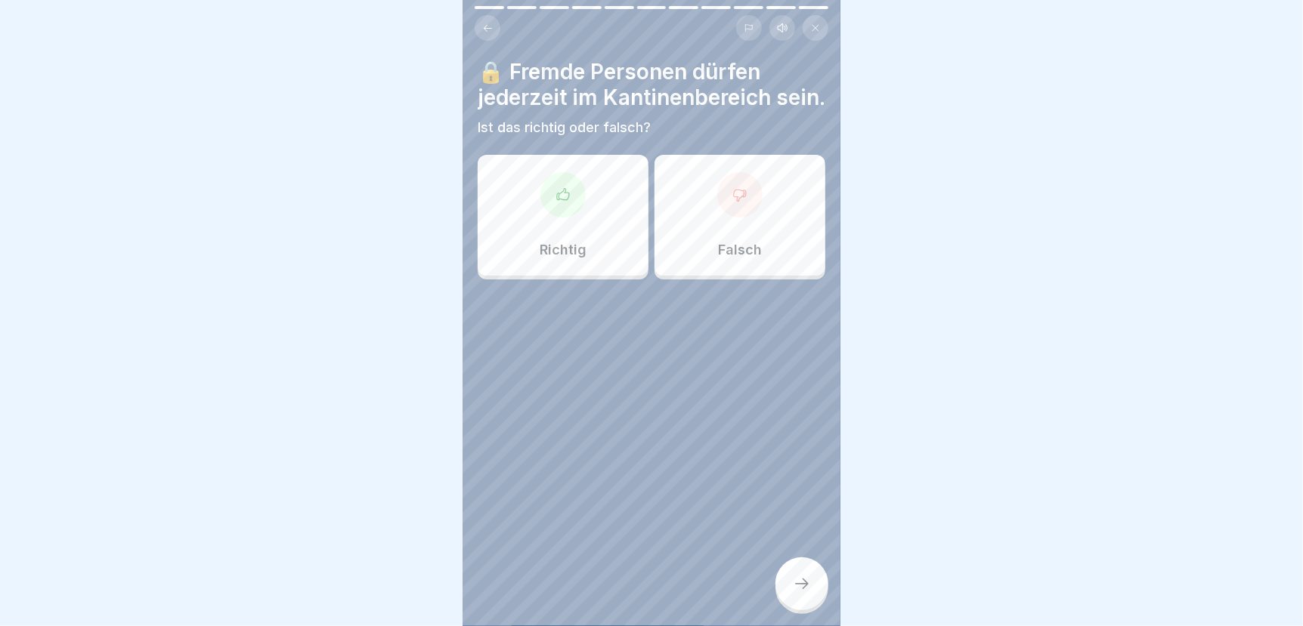
click at [706, 256] on div "Falsch" at bounding box center [739, 215] width 171 height 121
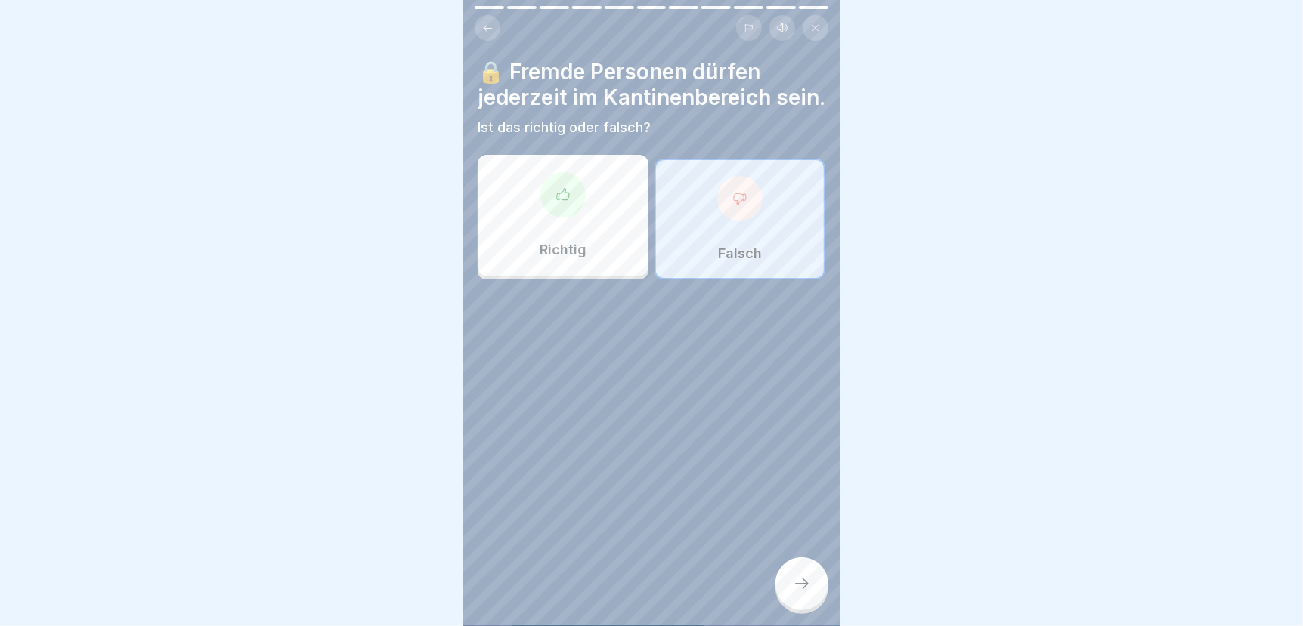
click at [796, 593] on icon at bounding box center [802, 584] width 18 height 18
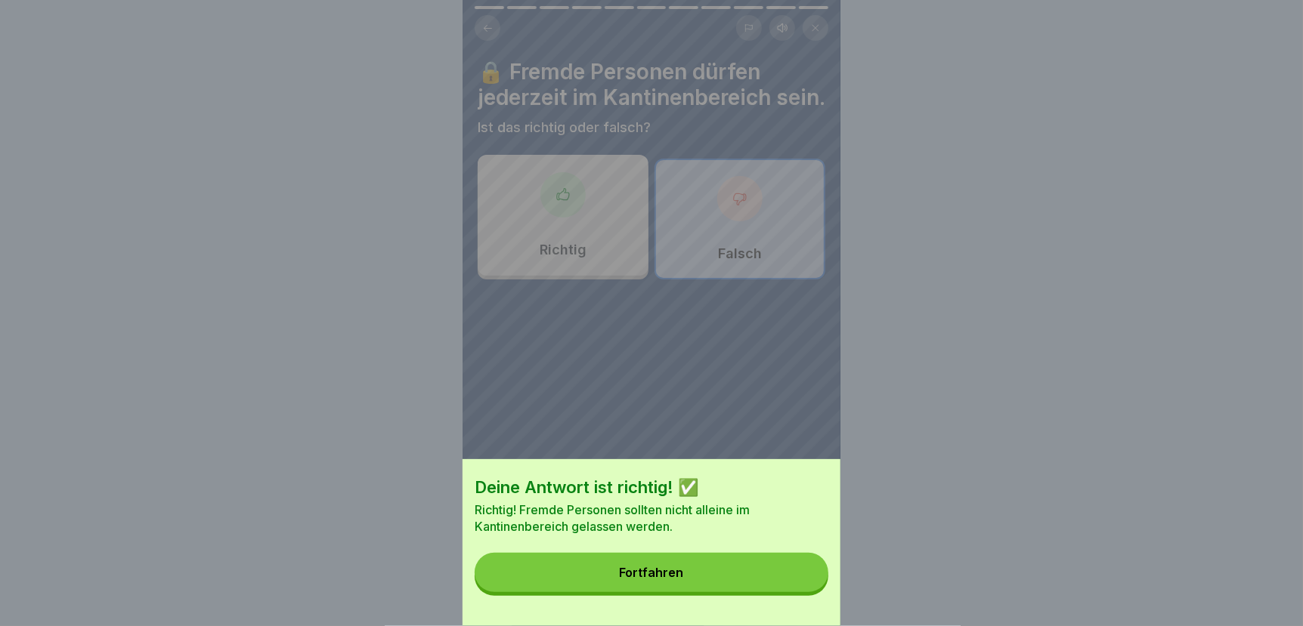
click at [732, 588] on button "Fortfahren" at bounding box center [651, 572] width 354 height 39
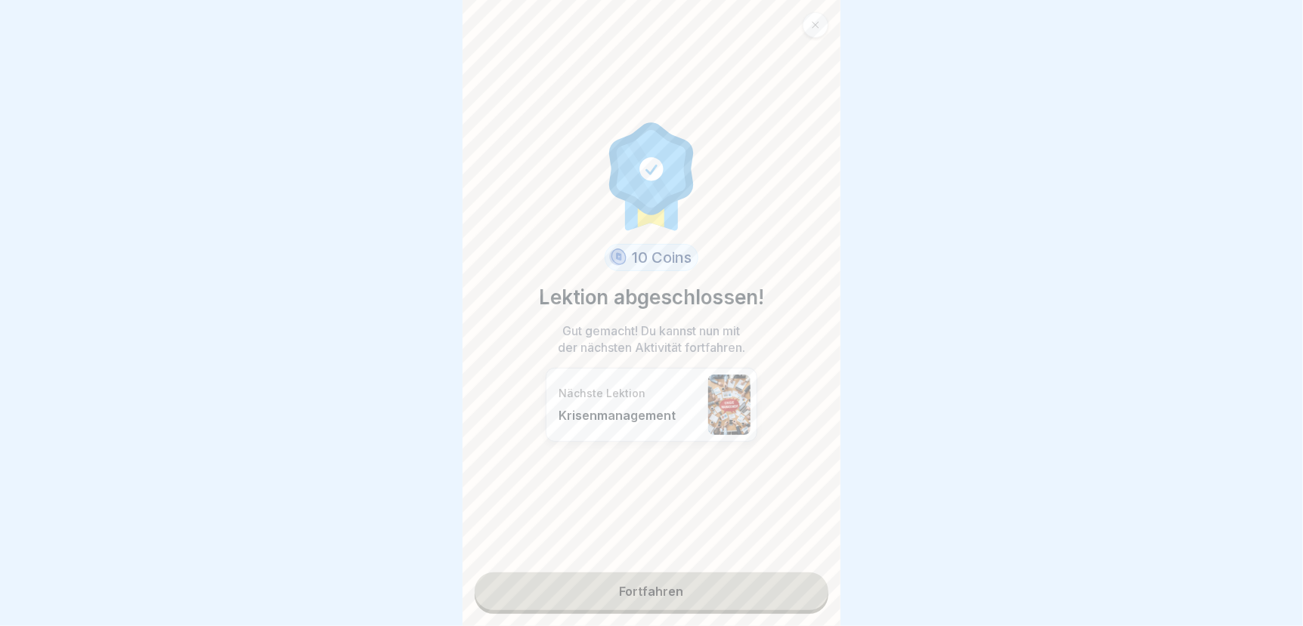
click at [732, 588] on link "Fortfahren" at bounding box center [651, 592] width 354 height 38
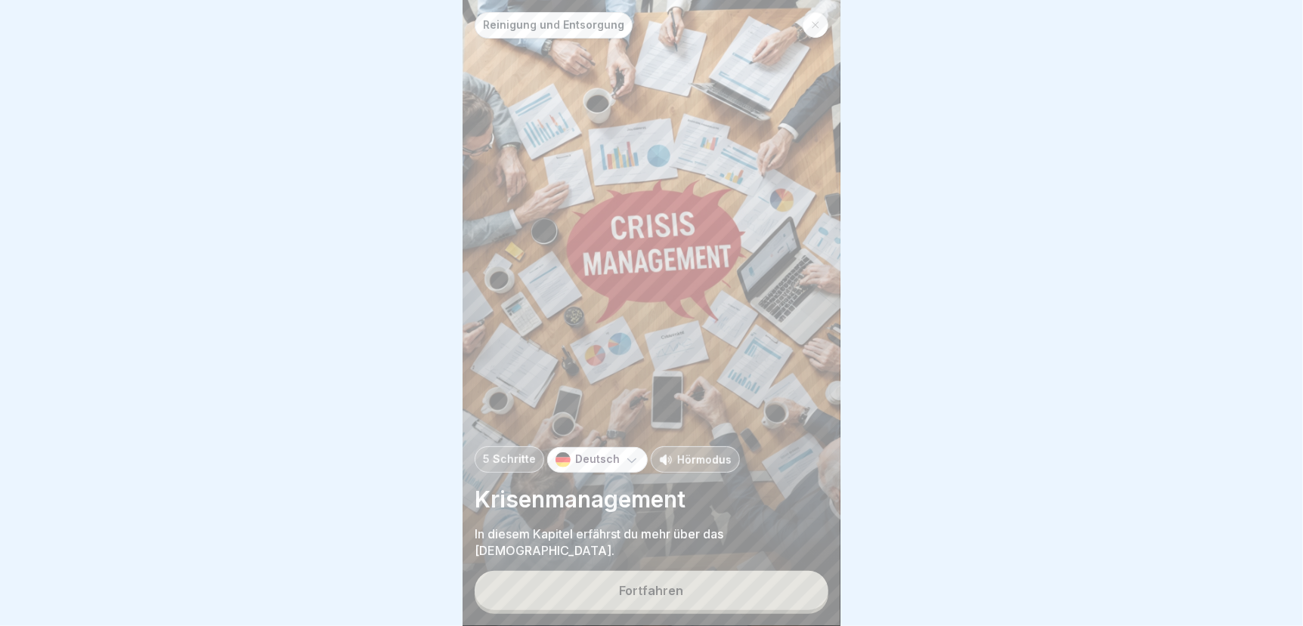
click at [678, 598] on div "Fortfahren" at bounding box center [652, 591] width 64 height 14
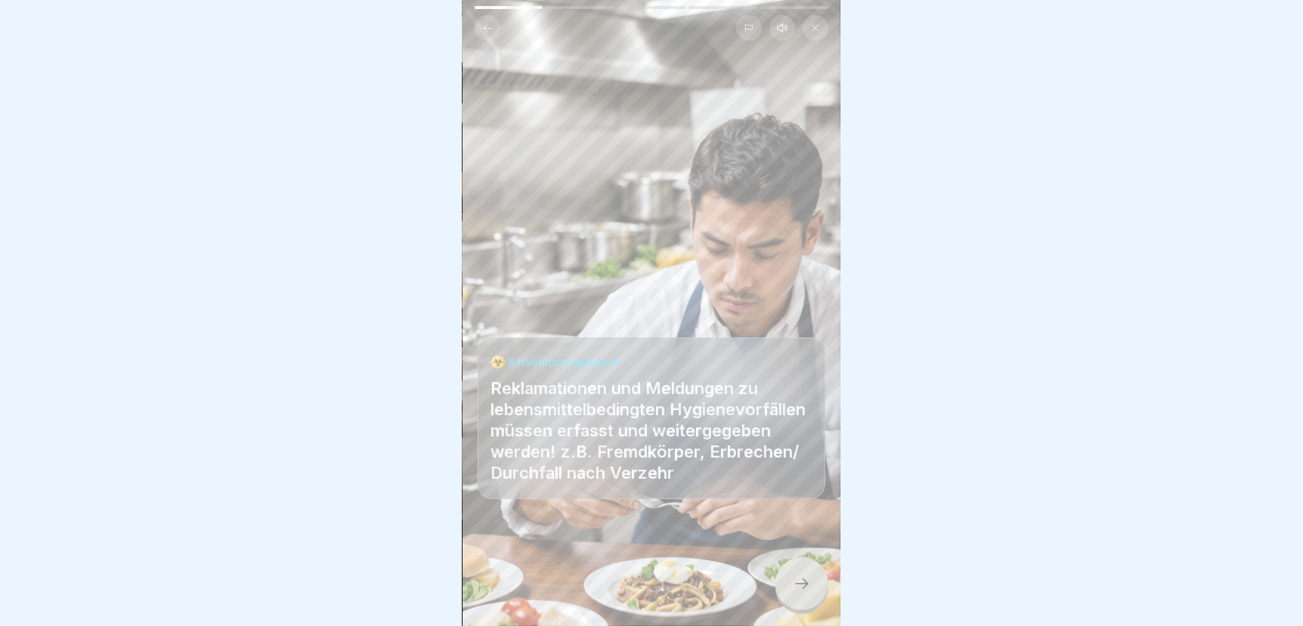
scroll to position [11, 0]
click at [802, 588] on icon at bounding box center [802, 584] width 18 height 18
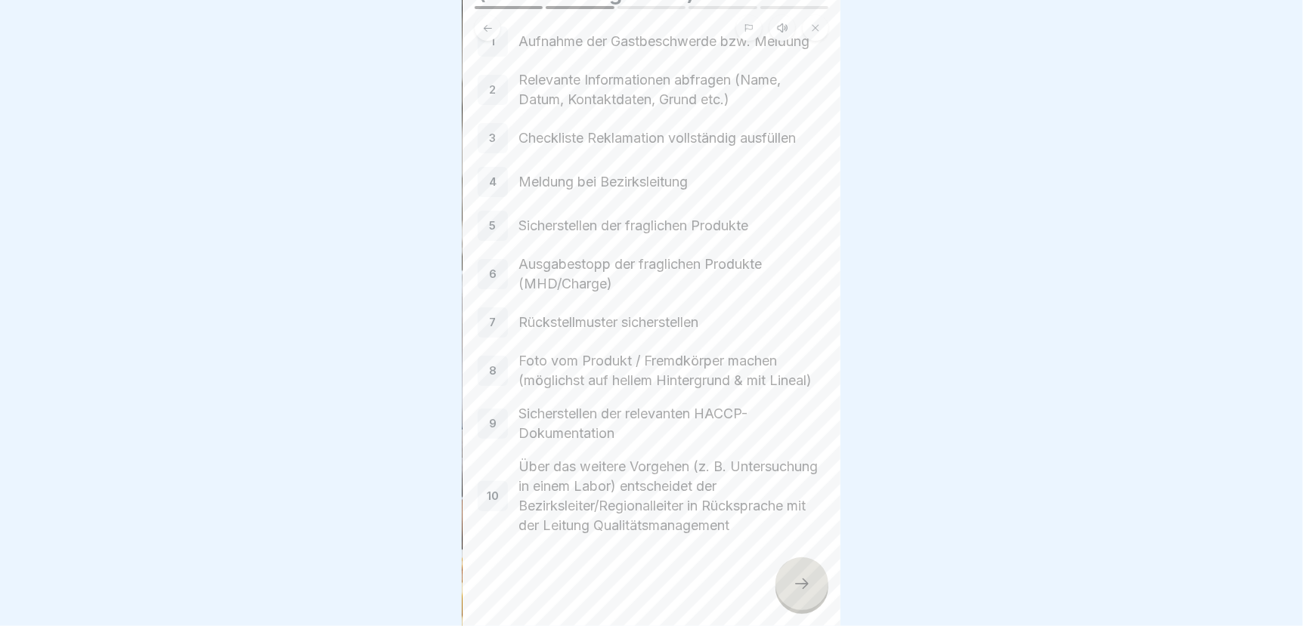
scroll to position [151, 0]
click at [803, 583] on icon at bounding box center [802, 584] width 18 height 18
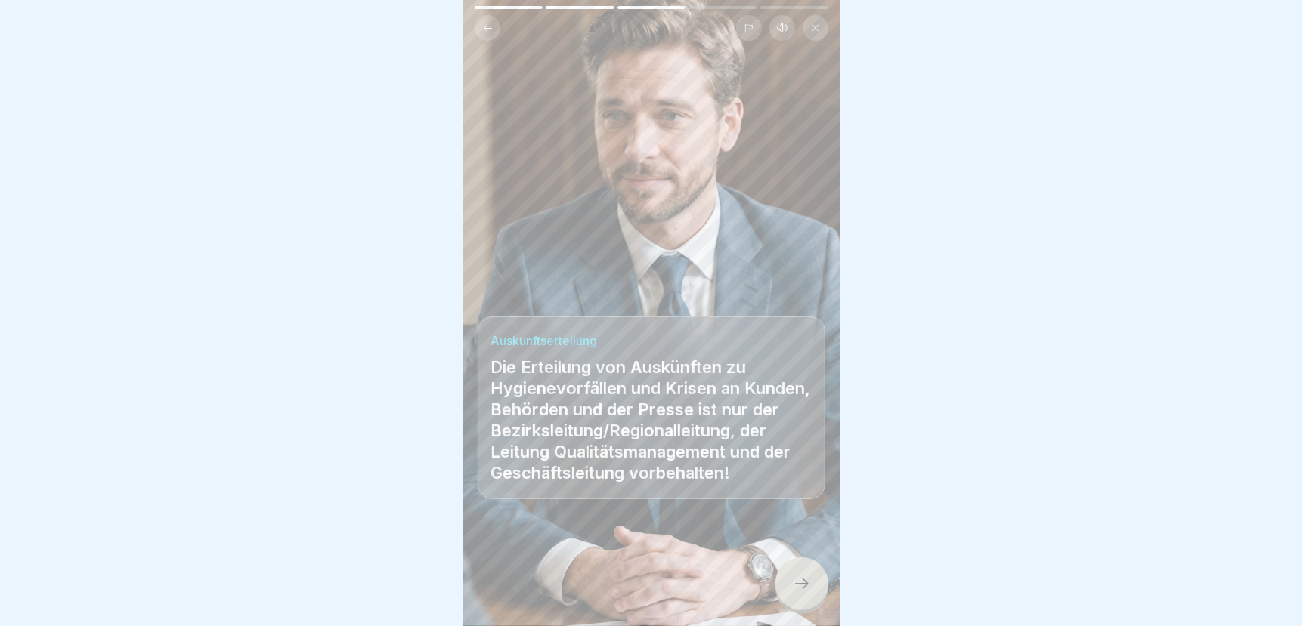
click at [803, 583] on icon at bounding box center [802, 584] width 18 height 18
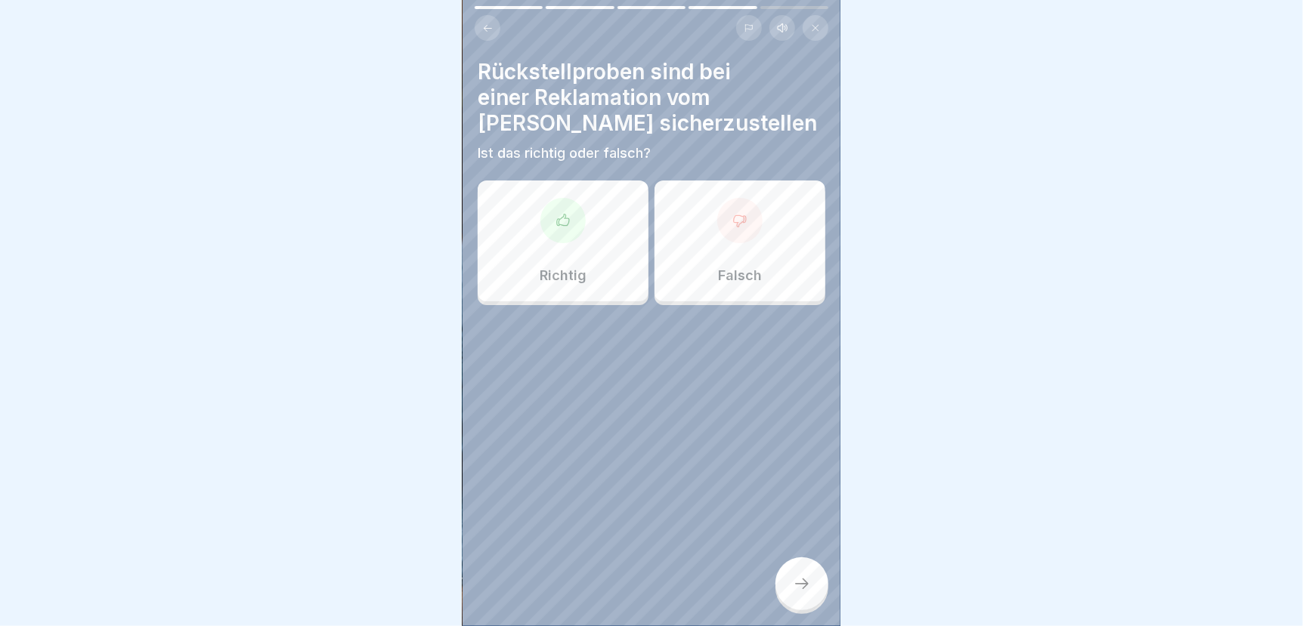
click at [564, 240] on div "Richtig" at bounding box center [563, 241] width 171 height 121
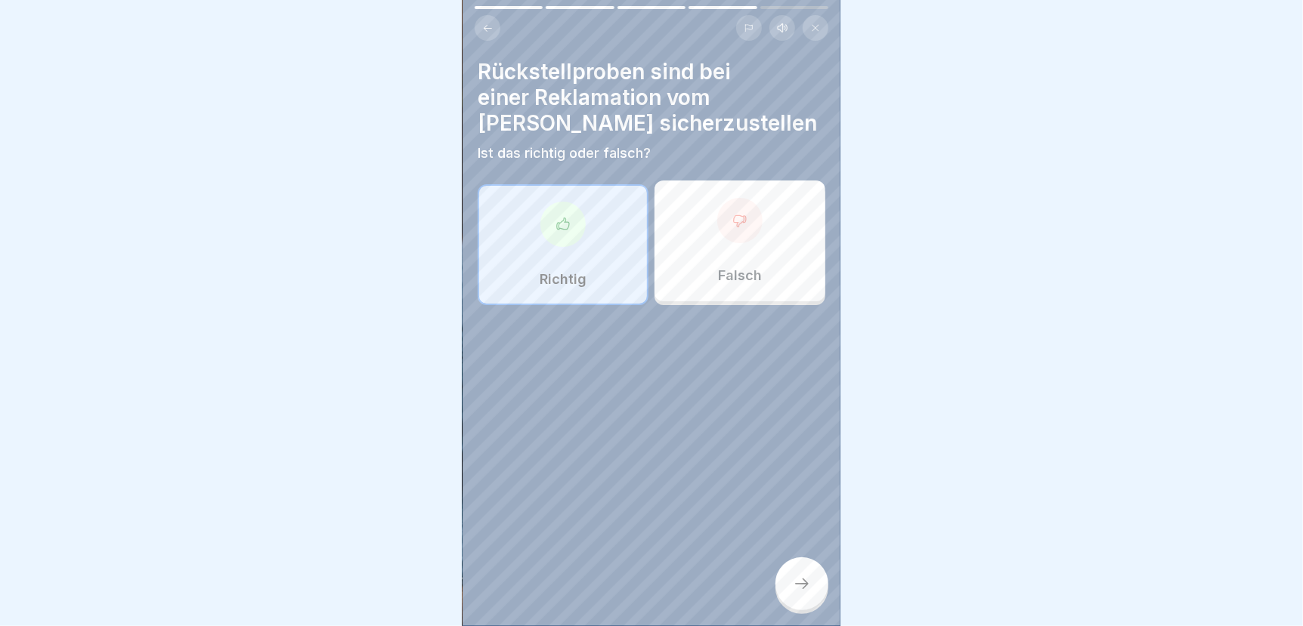
click at [806, 580] on icon at bounding box center [802, 584] width 18 height 18
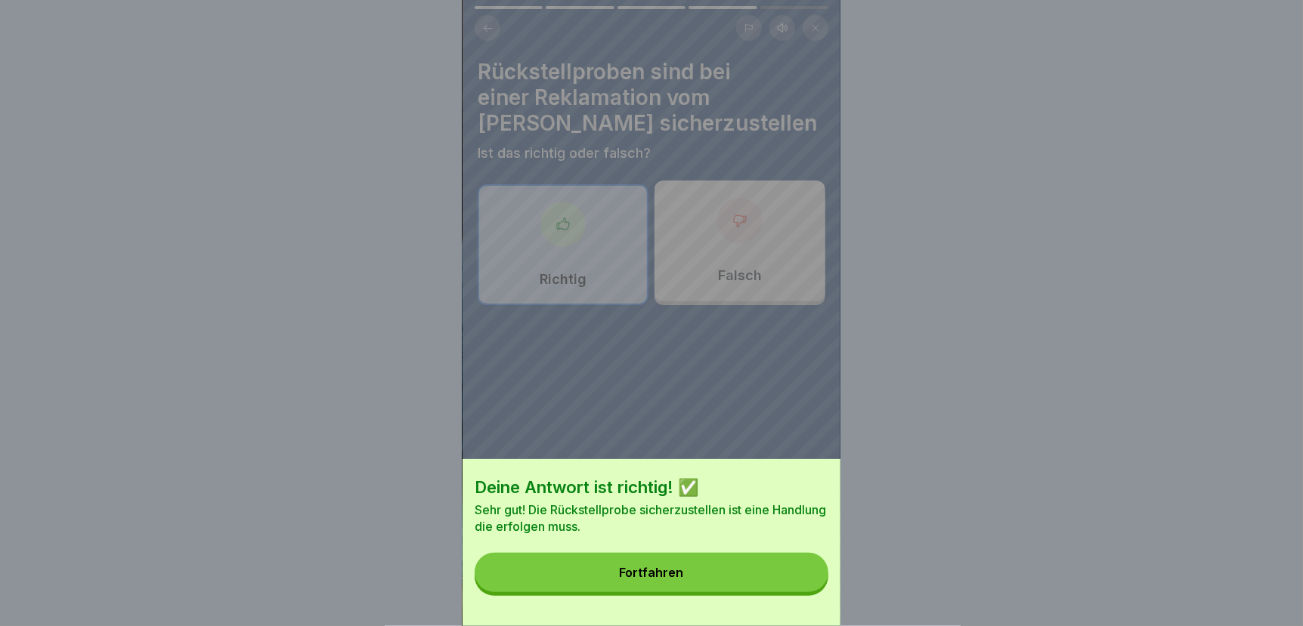
click at [777, 580] on button "Fortfahren" at bounding box center [651, 572] width 354 height 39
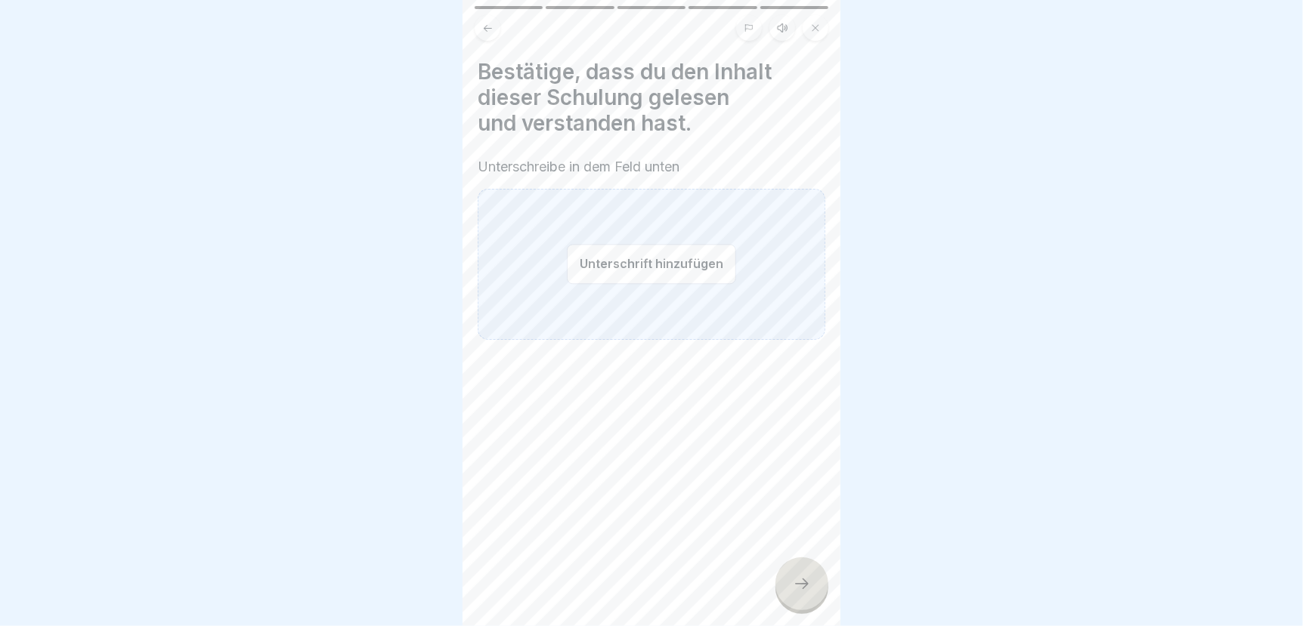
click at [606, 258] on button "Unterschrift hinzufügen" at bounding box center [651, 264] width 169 height 40
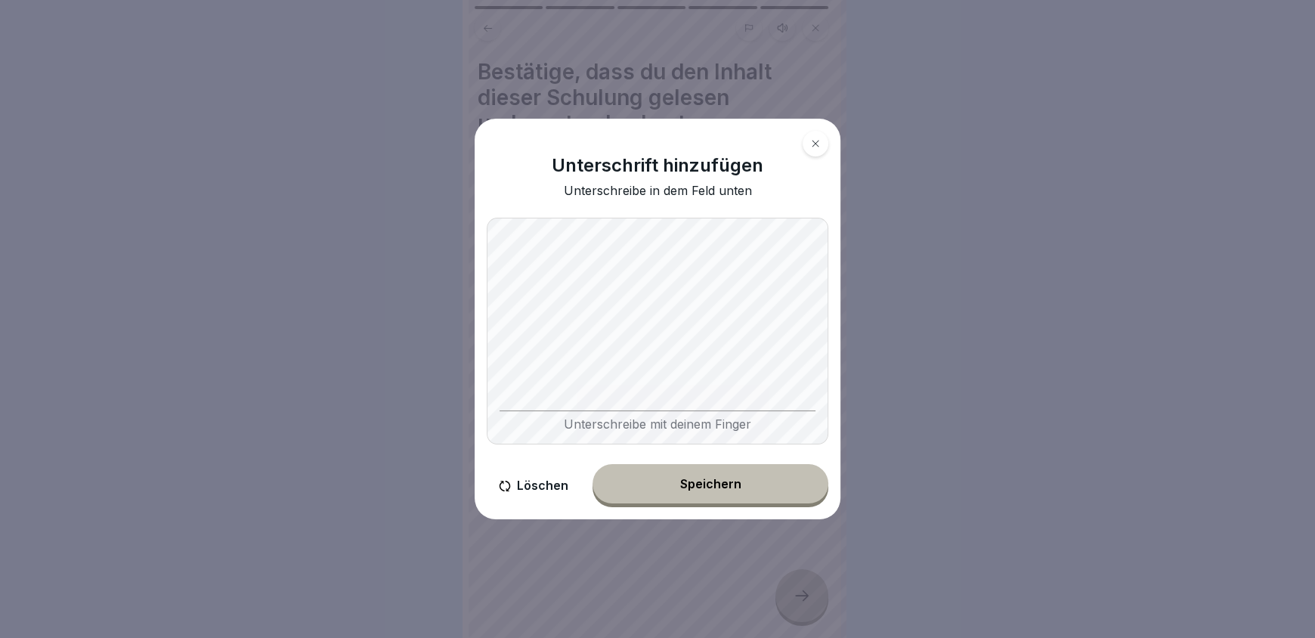
click at [695, 487] on div "Speichern" at bounding box center [710, 484] width 61 height 14
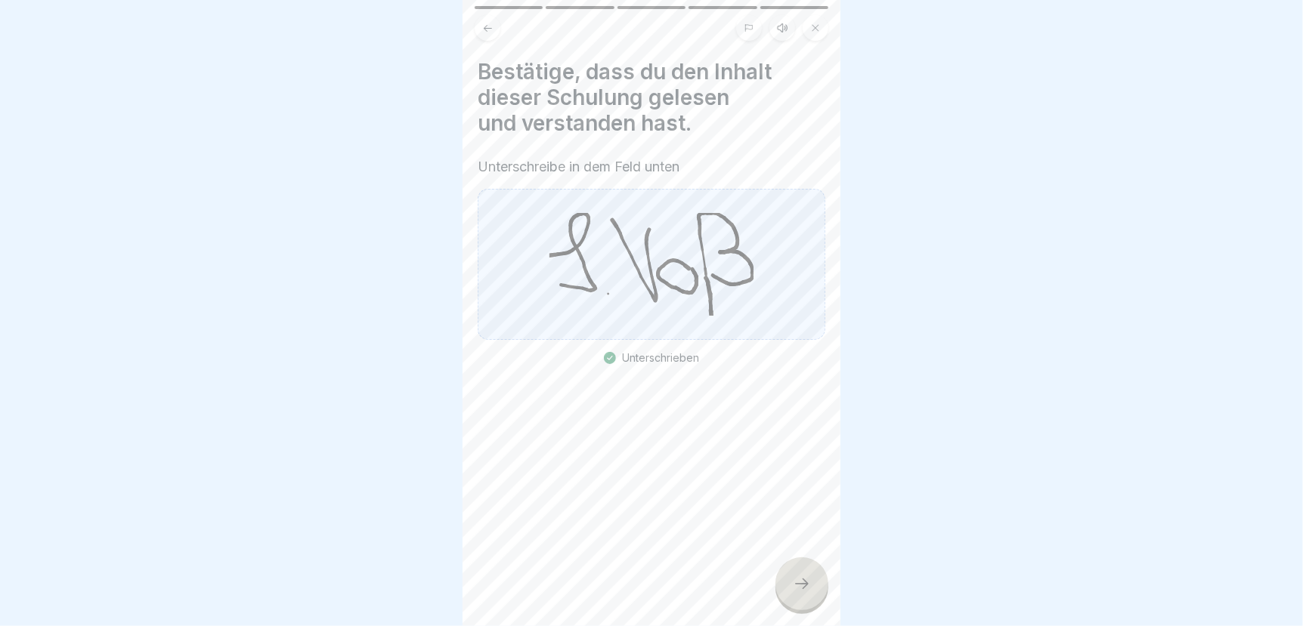
click at [799, 593] on icon at bounding box center [802, 584] width 18 height 18
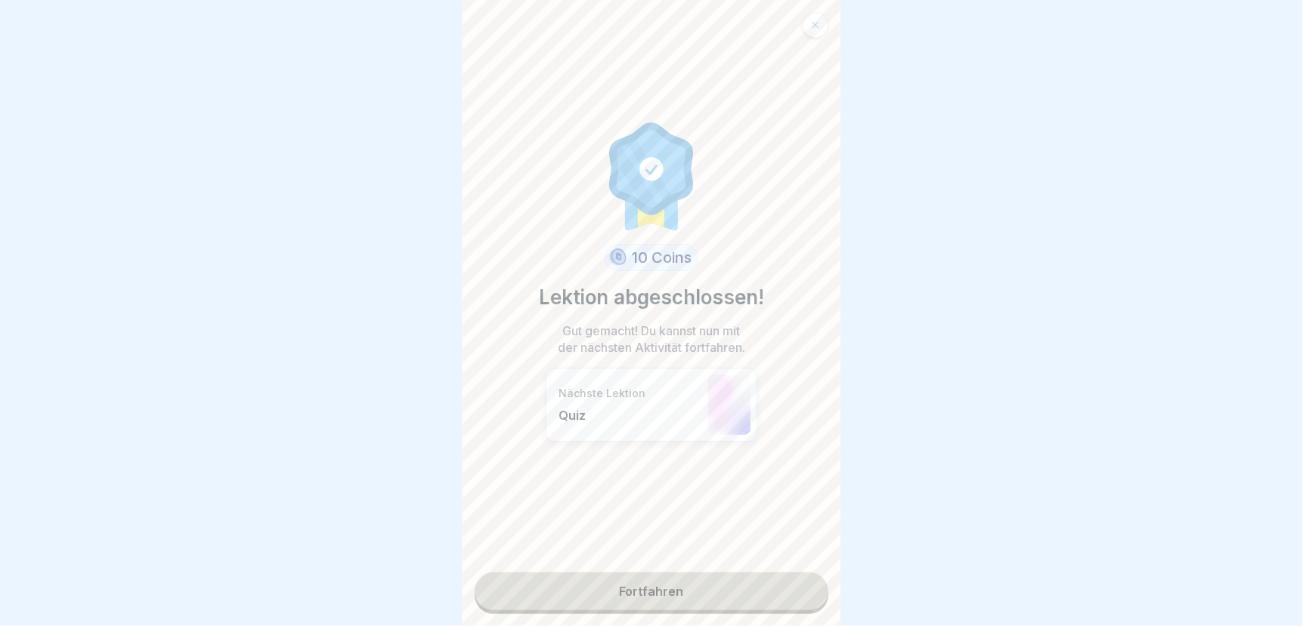
click at [745, 596] on link "Fortfahren" at bounding box center [651, 592] width 354 height 38
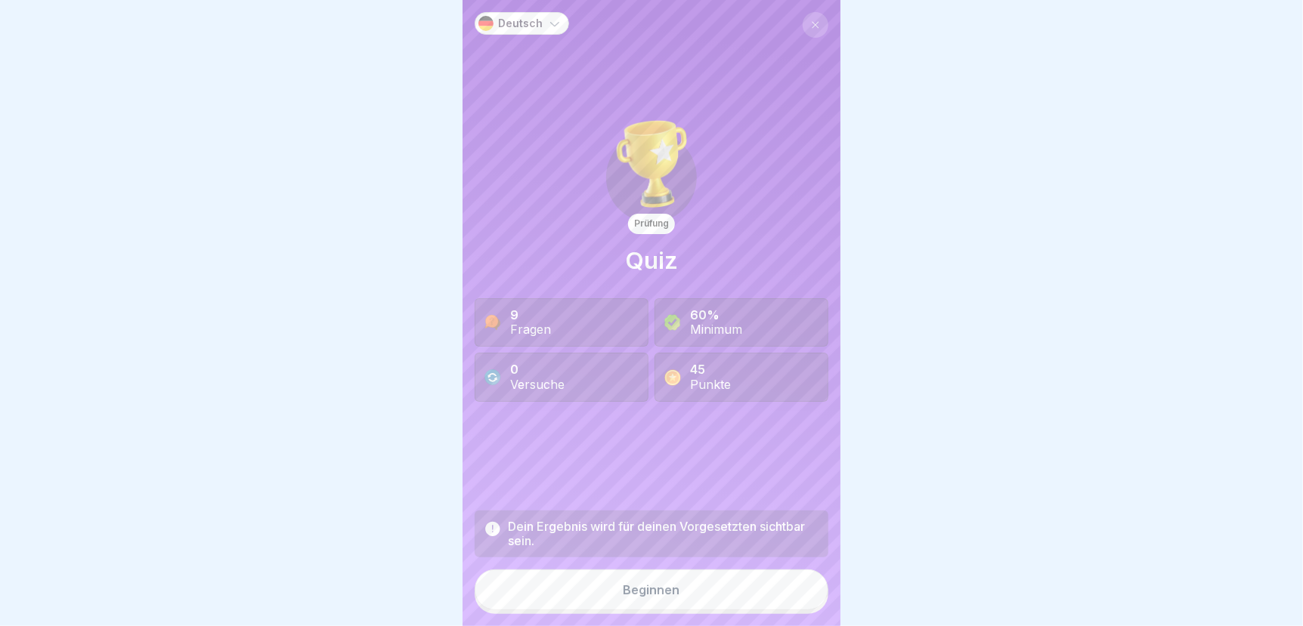
scroll to position [11, 0]
click at [657, 600] on button "Beginnen" at bounding box center [651, 590] width 354 height 41
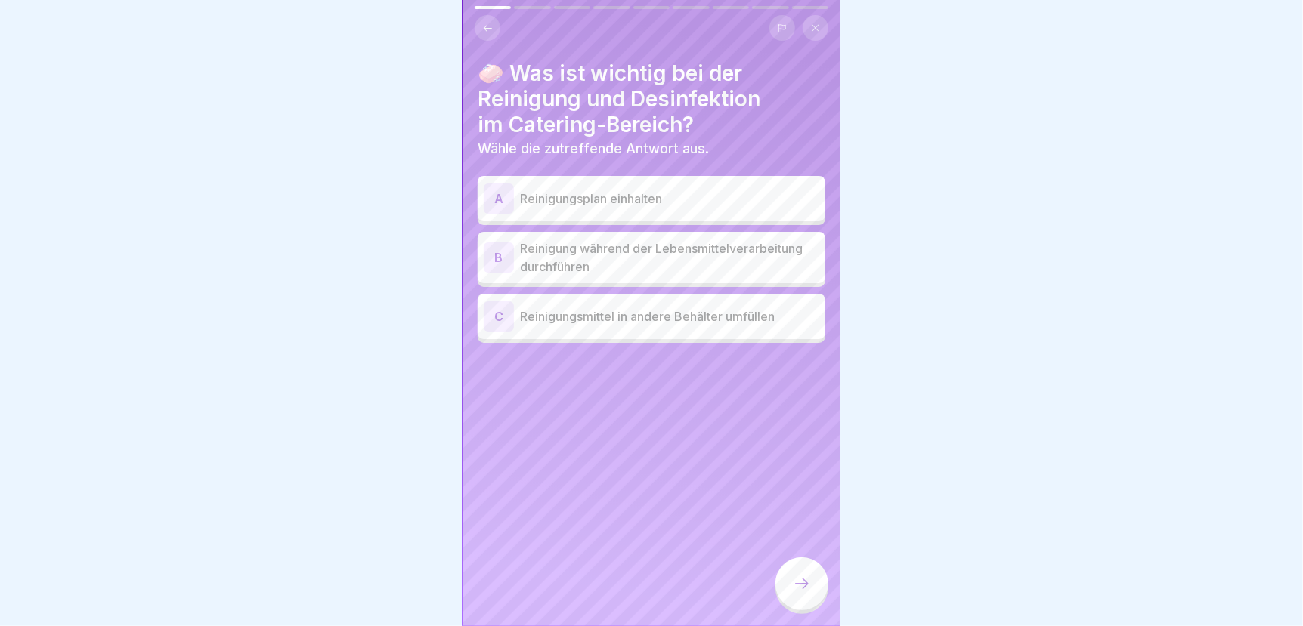
click at [589, 190] on p "Reinigungsplan einhalten" at bounding box center [669, 199] width 299 height 18
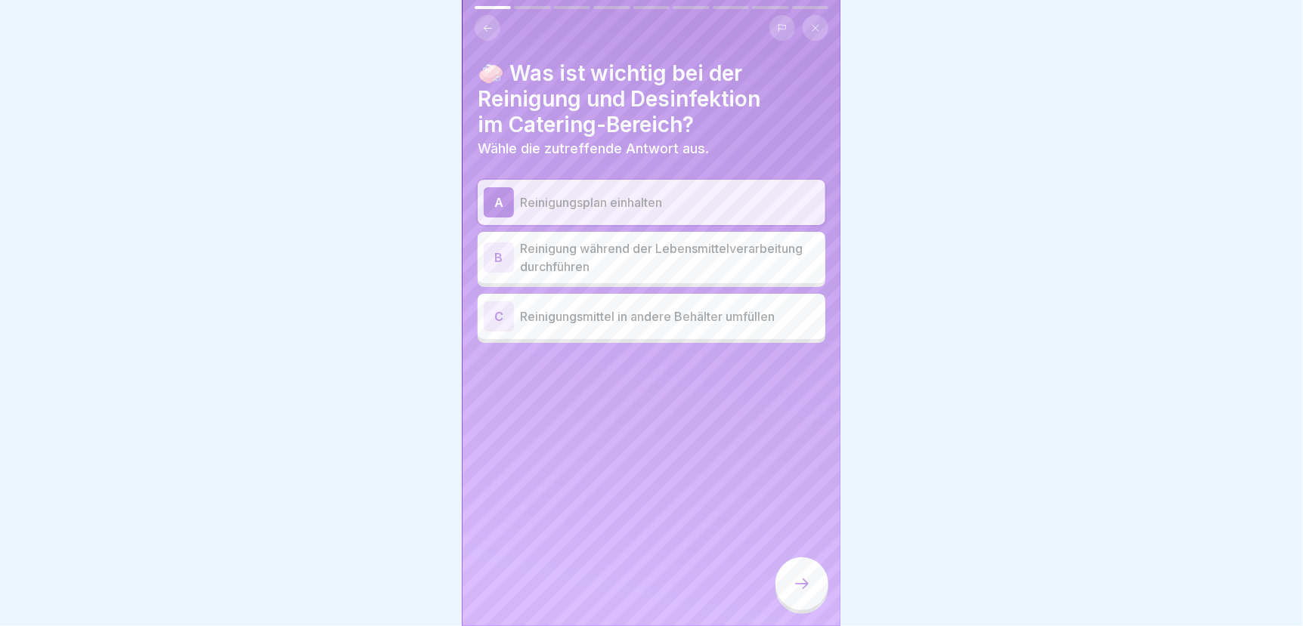
click at [803, 594] on div at bounding box center [801, 584] width 53 height 53
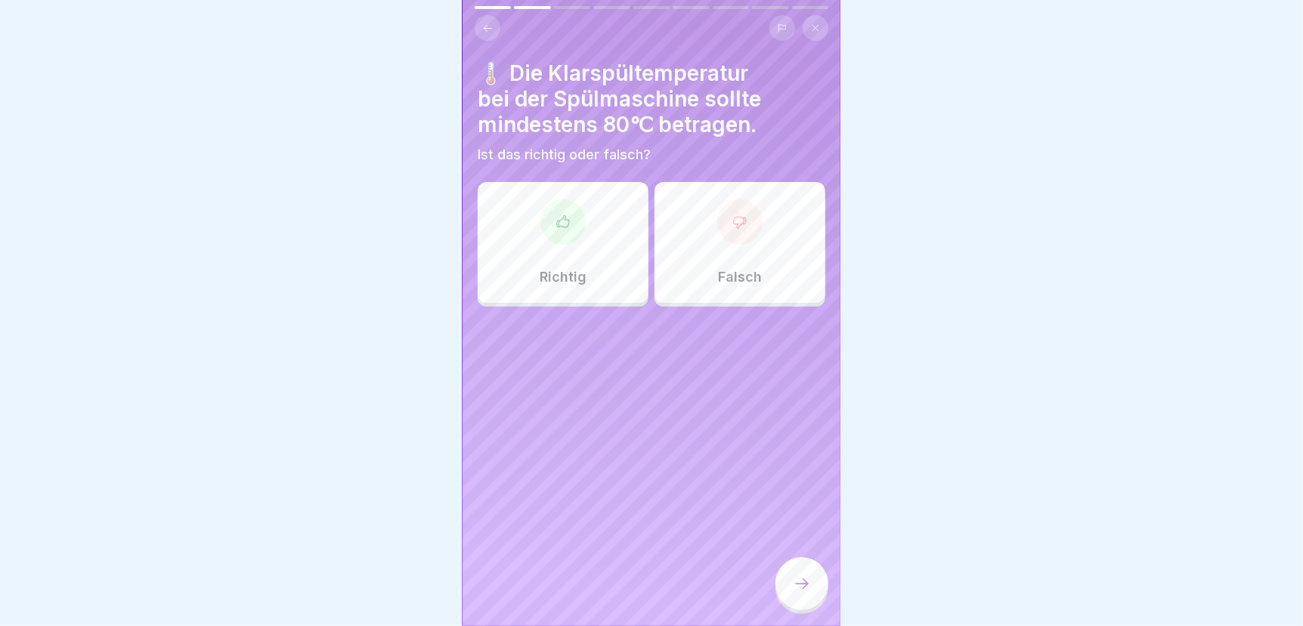
click at [573, 239] on div "Richtig" at bounding box center [563, 242] width 171 height 121
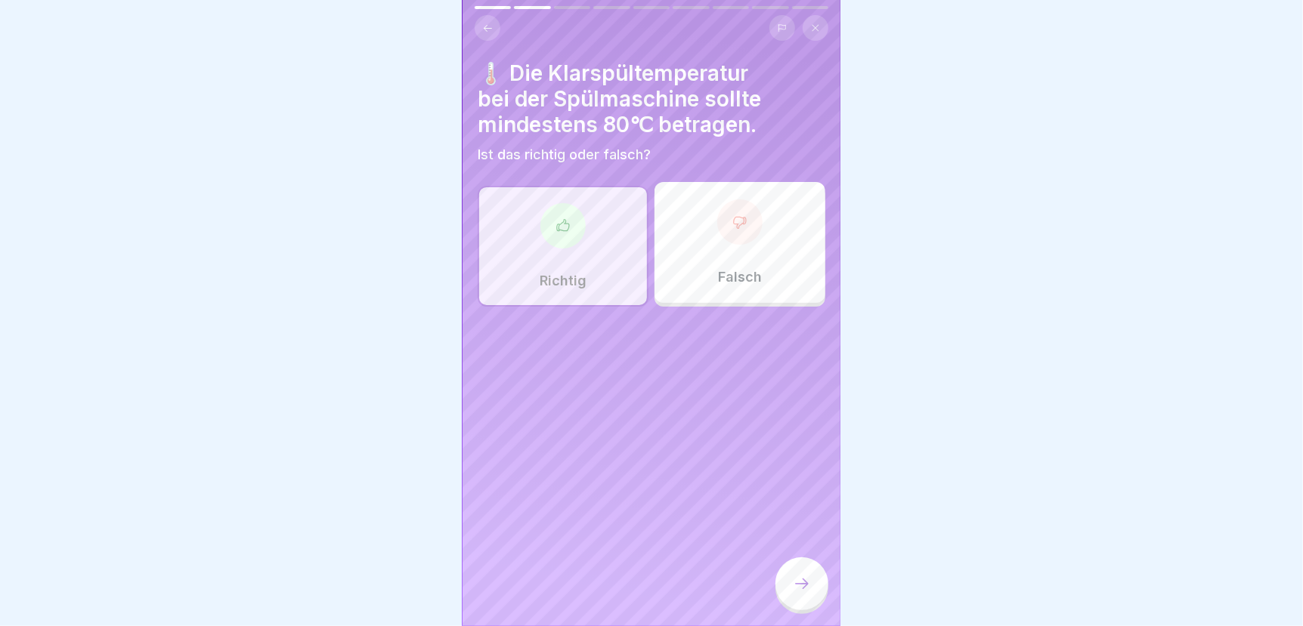
click at [790, 576] on div at bounding box center [801, 584] width 53 height 53
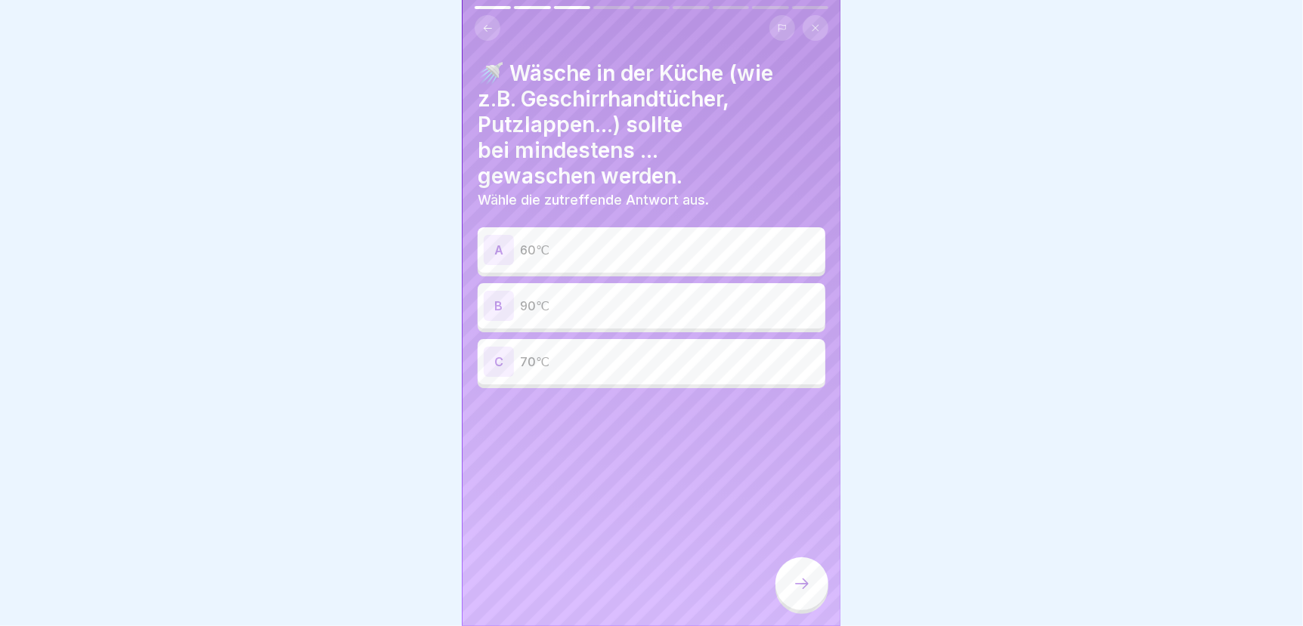
click at [539, 297] on p "90℃" at bounding box center [669, 306] width 299 height 18
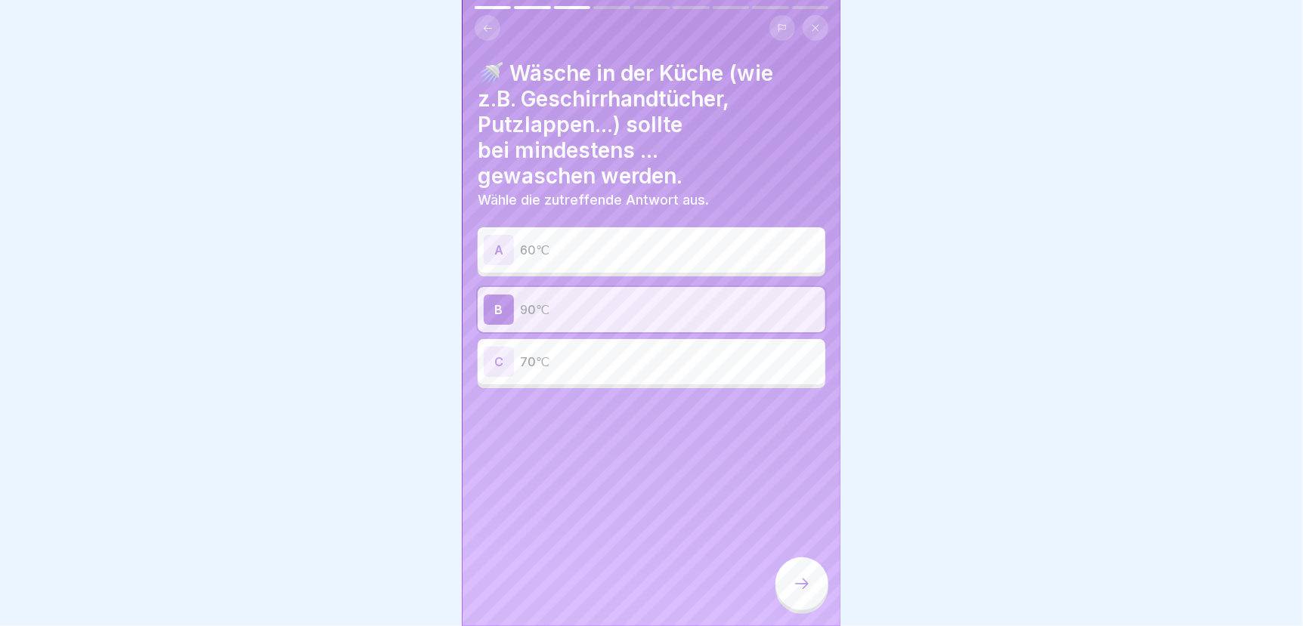
click at [793, 586] on icon at bounding box center [802, 584] width 18 height 18
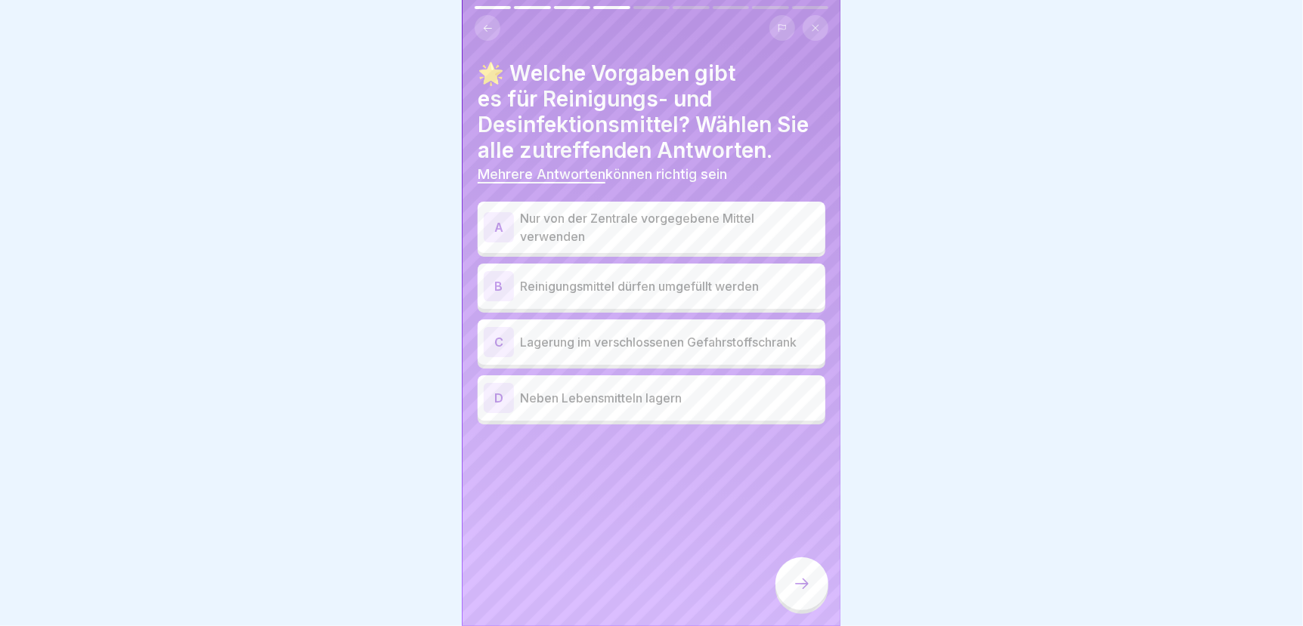
click at [623, 212] on p "Nur von der Zentrale vorgegebene Mittel verwenden" at bounding box center [669, 227] width 299 height 36
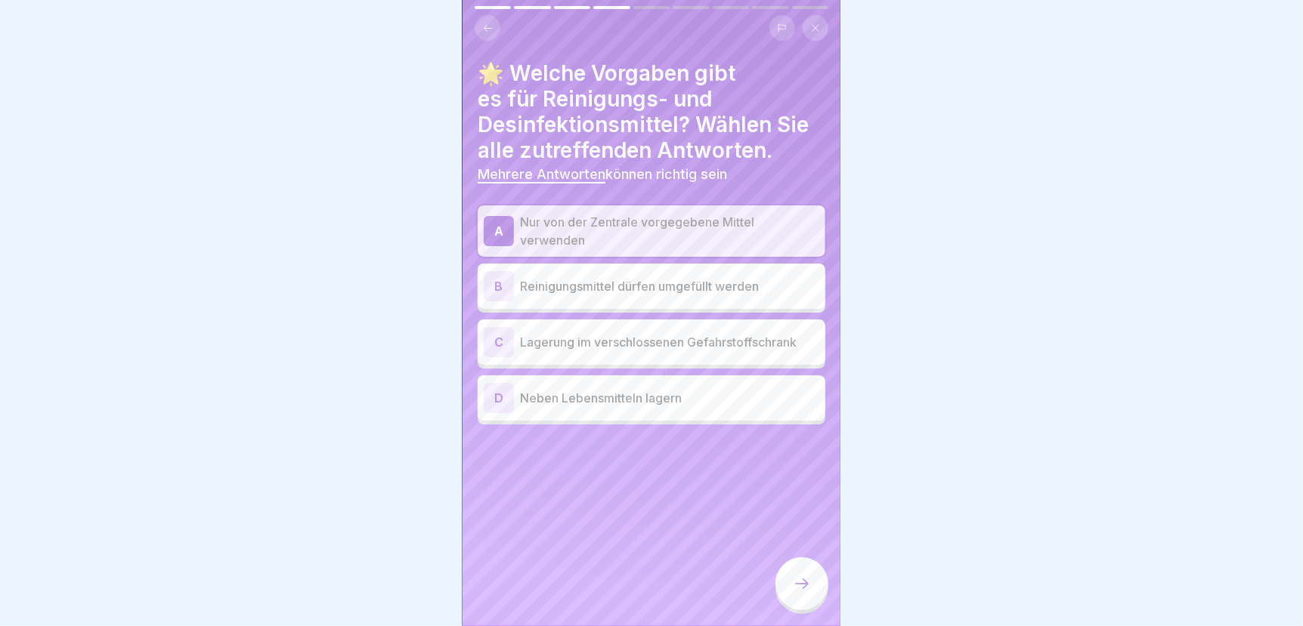
click at [630, 340] on div "C Lagerung im verschlossenen Gefahrstoffschrank" at bounding box center [651, 342] width 335 height 30
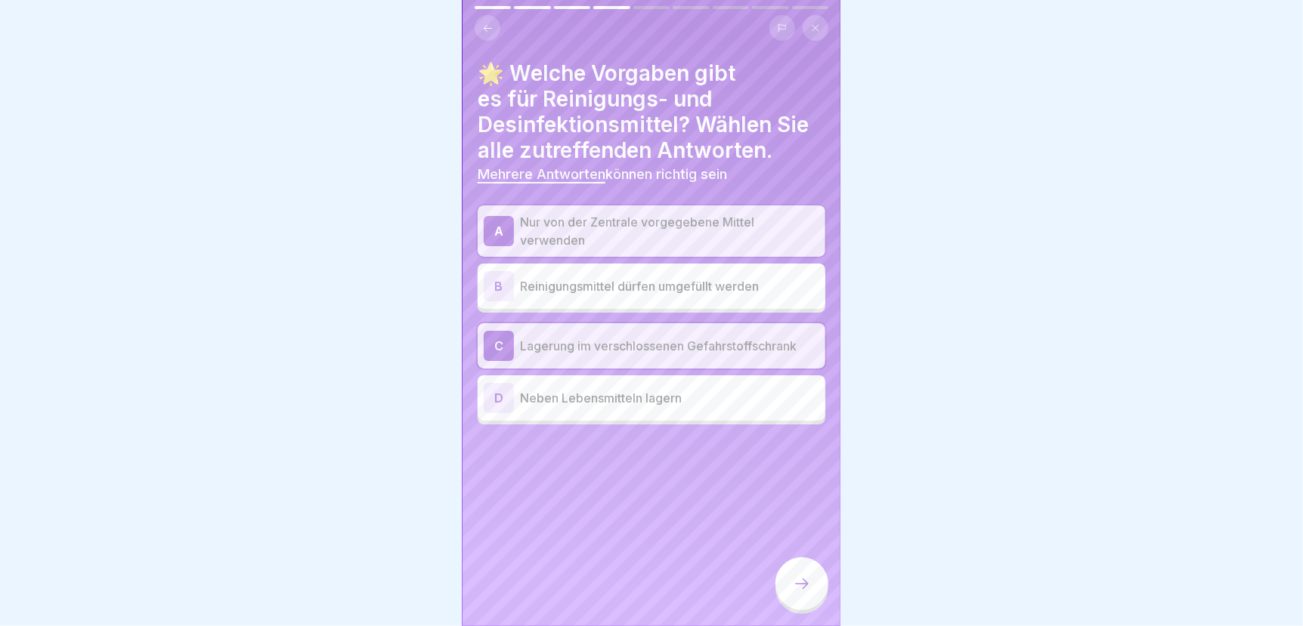
click at [799, 584] on icon at bounding box center [802, 584] width 18 height 18
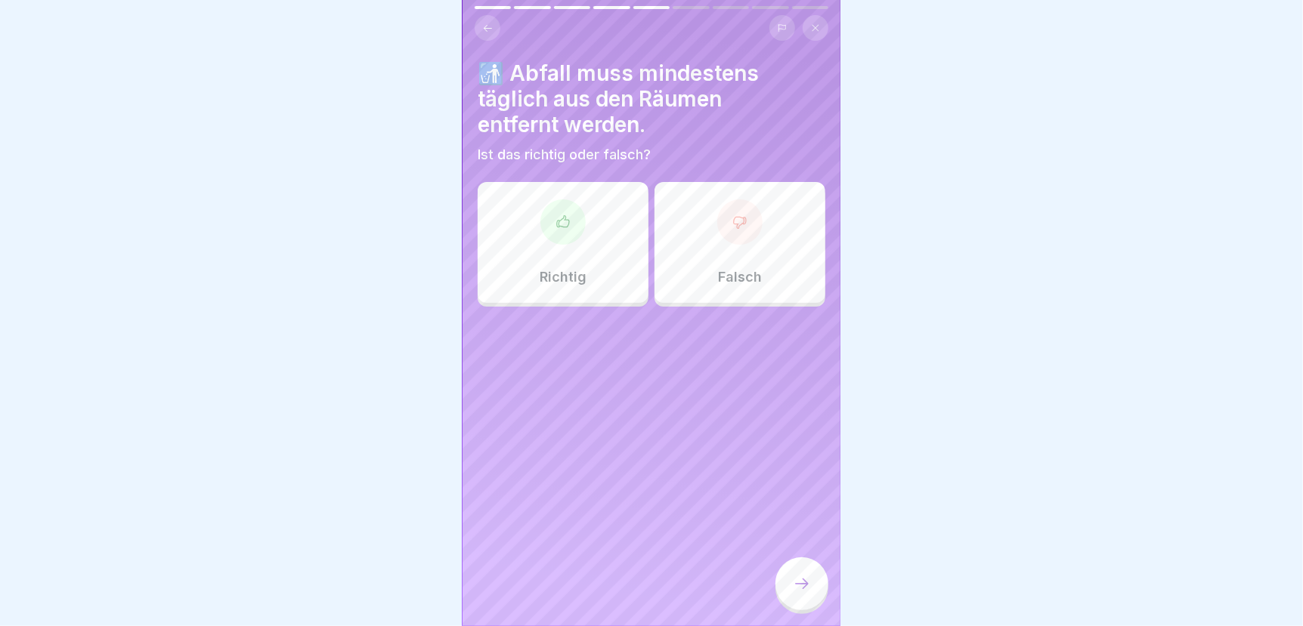
click at [557, 232] on div at bounding box center [562, 221] width 45 height 45
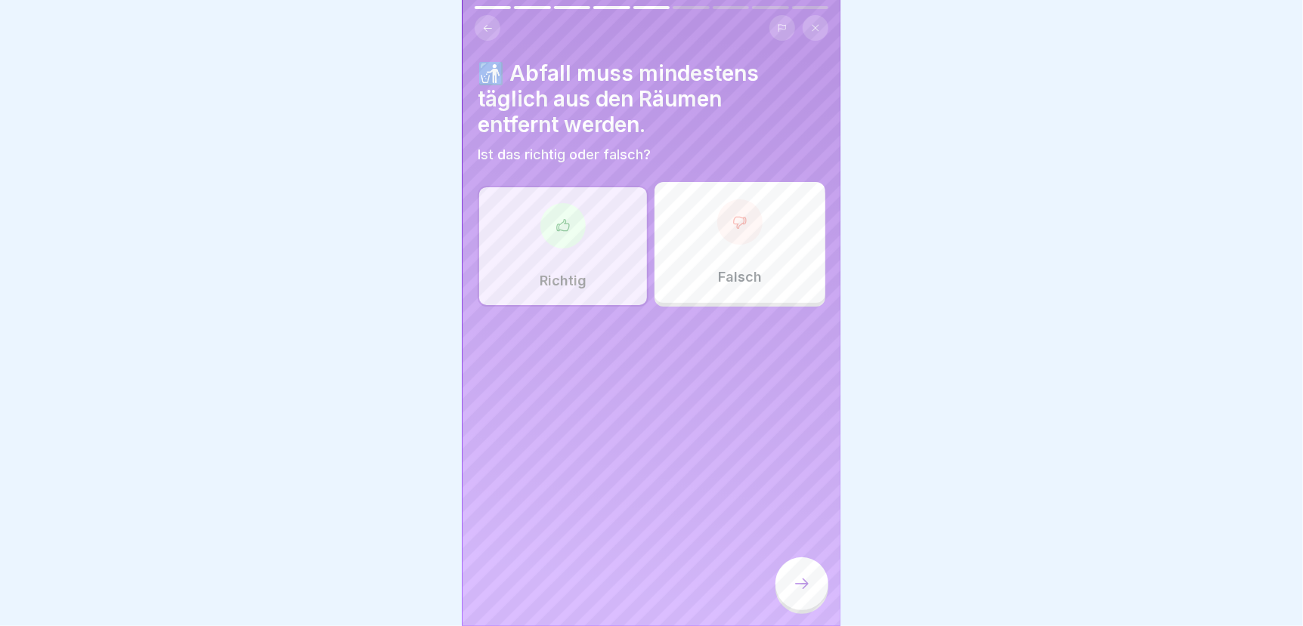
click at [798, 577] on icon at bounding box center [802, 584] width 18 height 18
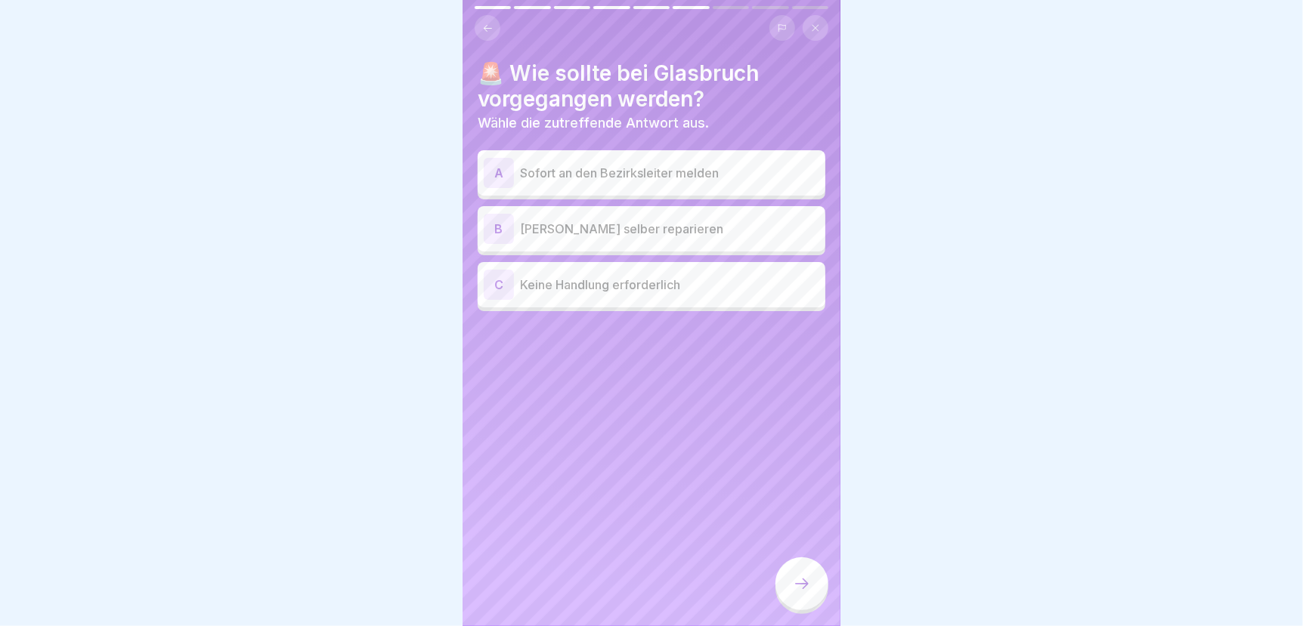
click at [666, 164] on p "Sofort an den Bezirksleiter melden" at bounding box center [669, 173] width 299 height 18
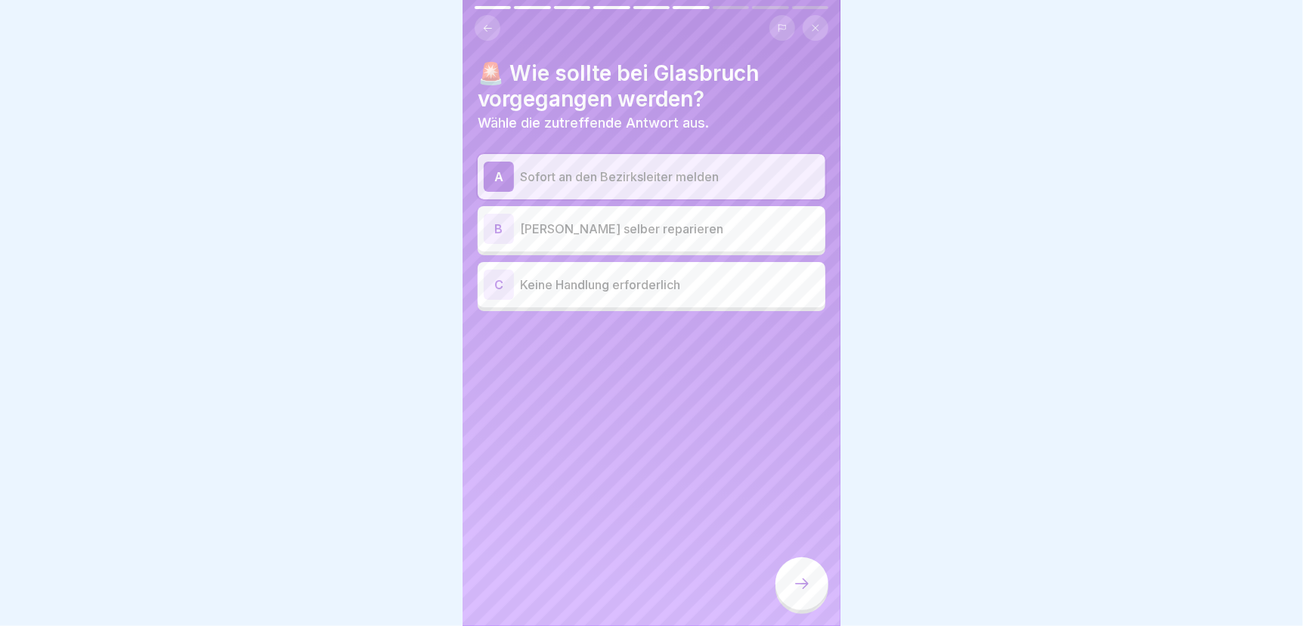
click at [798, 585] on icon at bounding box center [802, 584] width 18 height 18
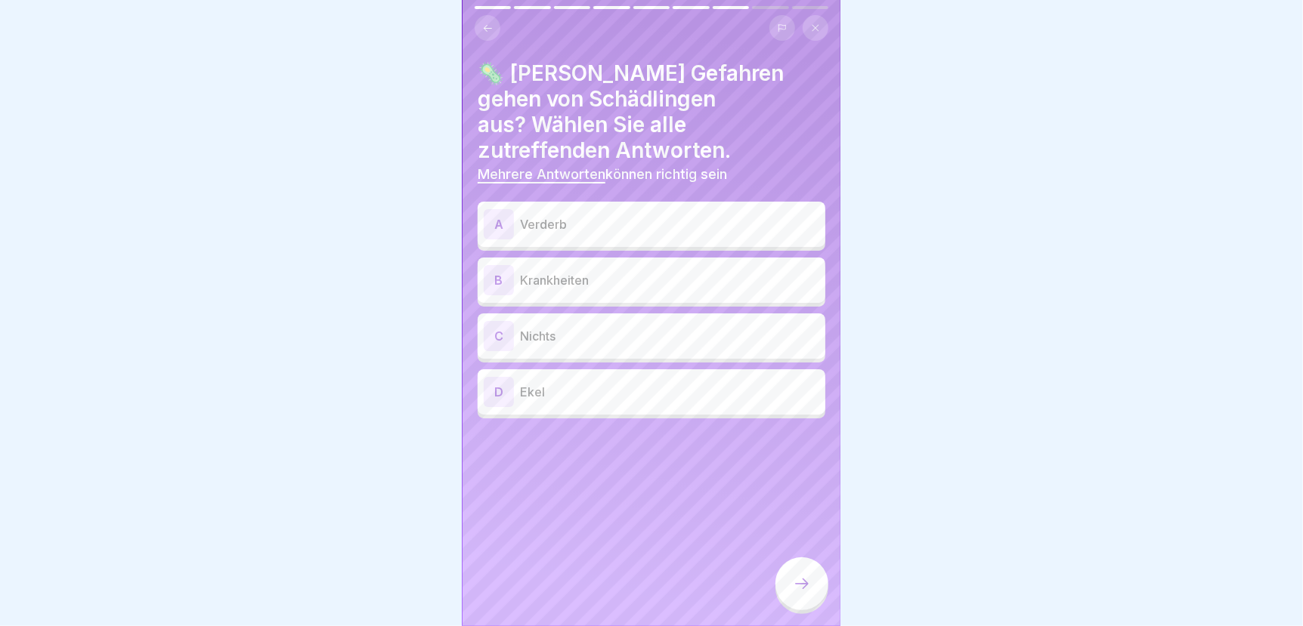
click at [587, 215] on p "Verderb" at bounding box center [669, 224] width 299 height 18
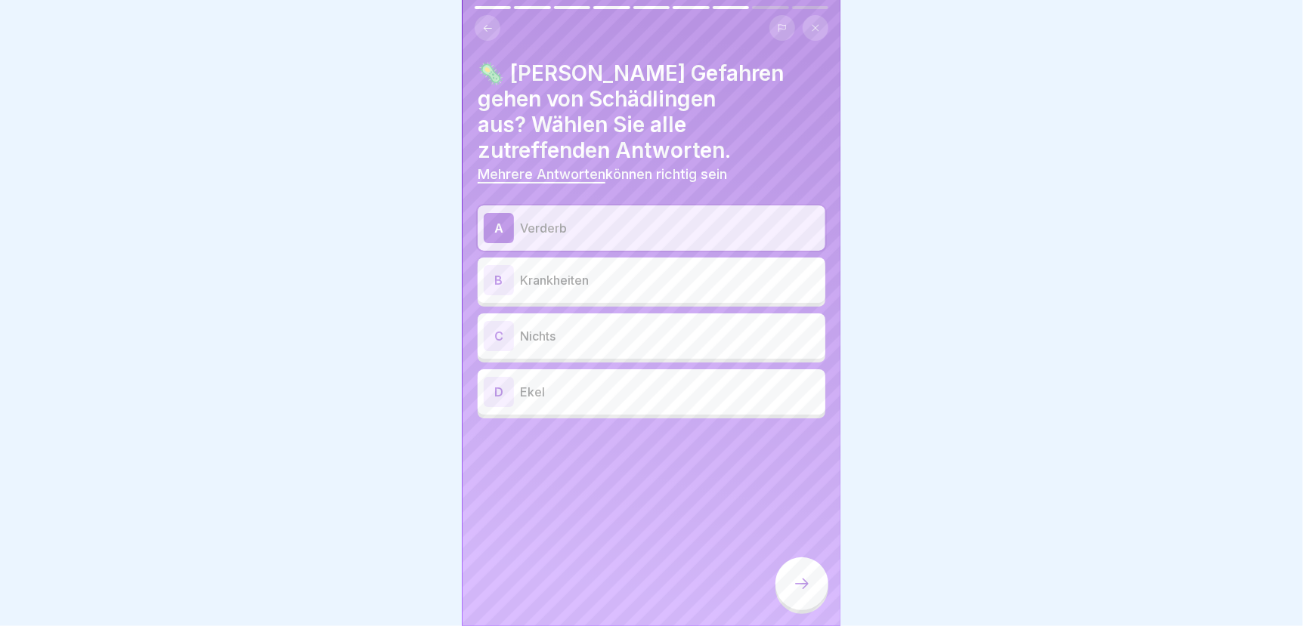
click at [549, 383] on p "Ekel" at bounding box center [669, 392] width 299 height 18
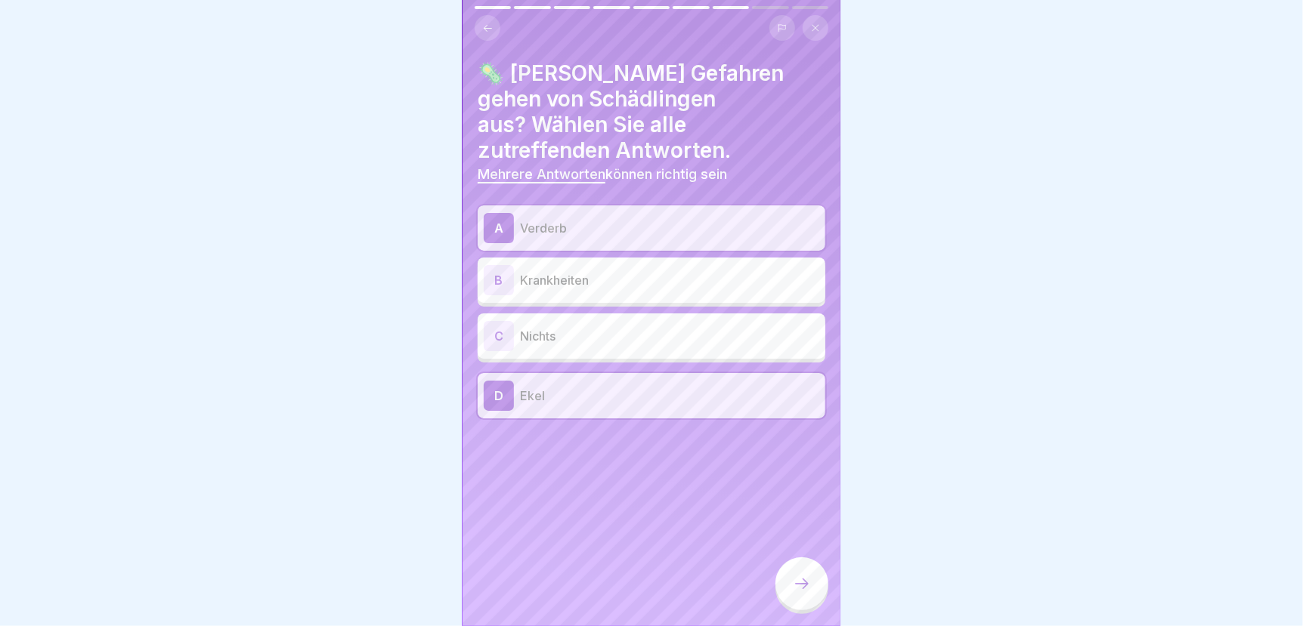
click at [564, 271] on p "Krankheiten" at bounding box center [669, 280] width 299 height 18
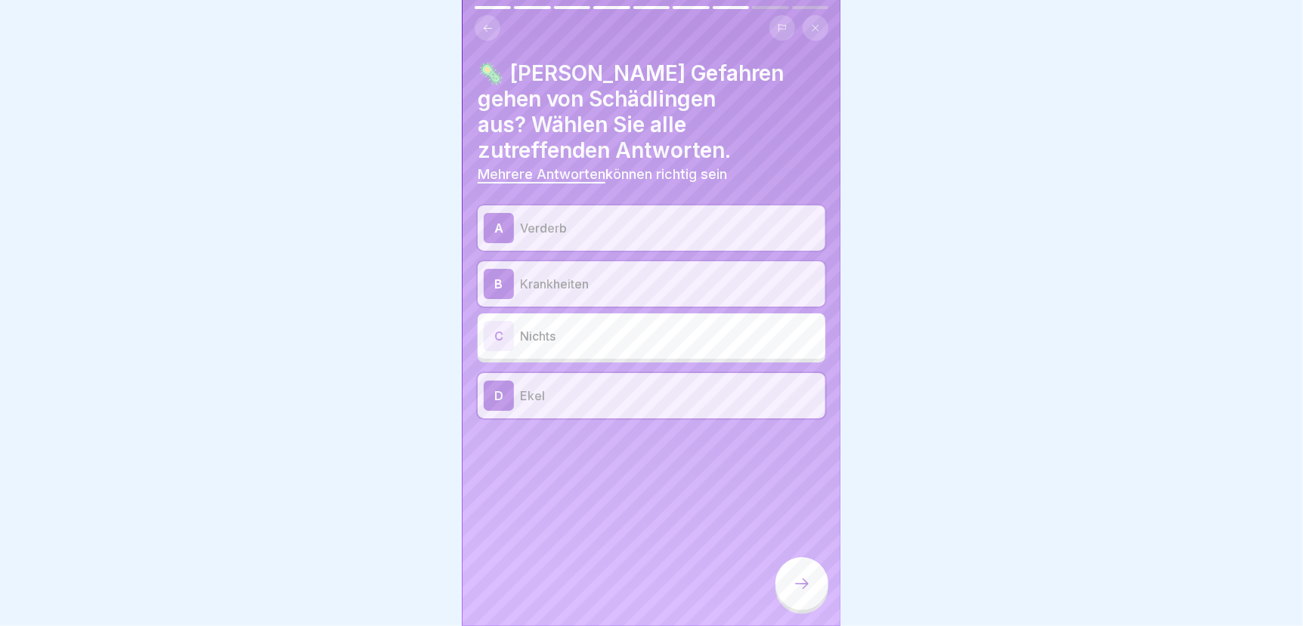
click at [799, 585] on icon at bounding box center [802, 584] width 18 height 18
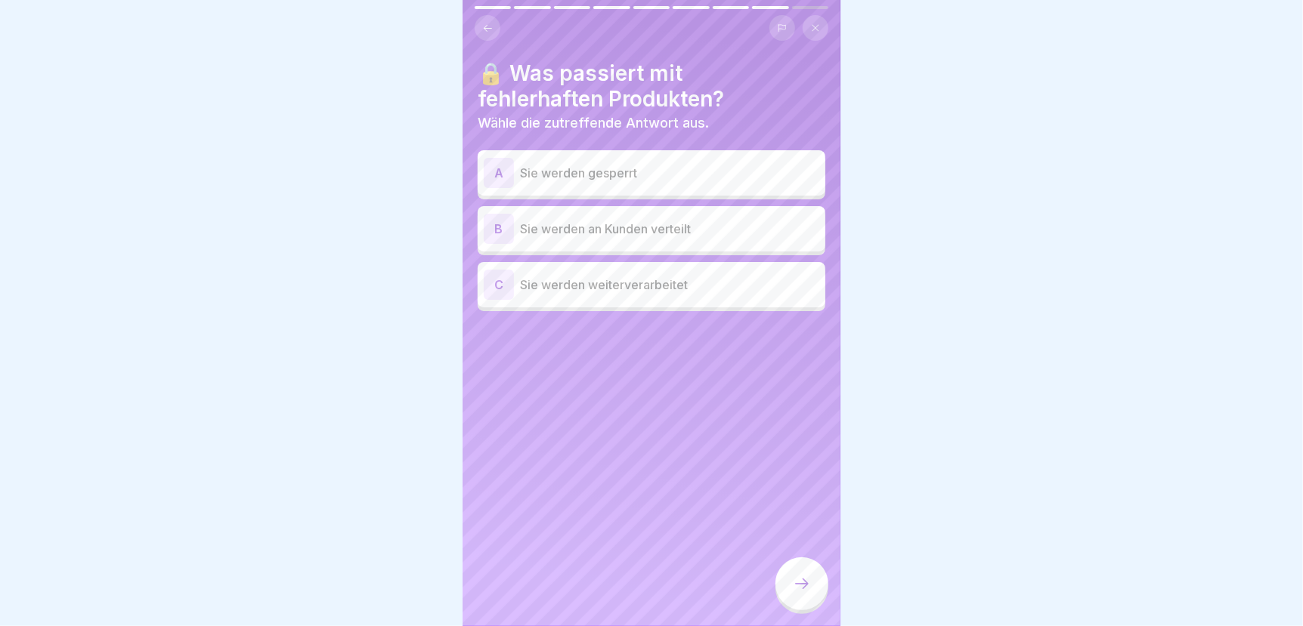
click at [604, 164] on p "Sie werden gesperrt" at bounding box center [669, 173] width 299 height 18
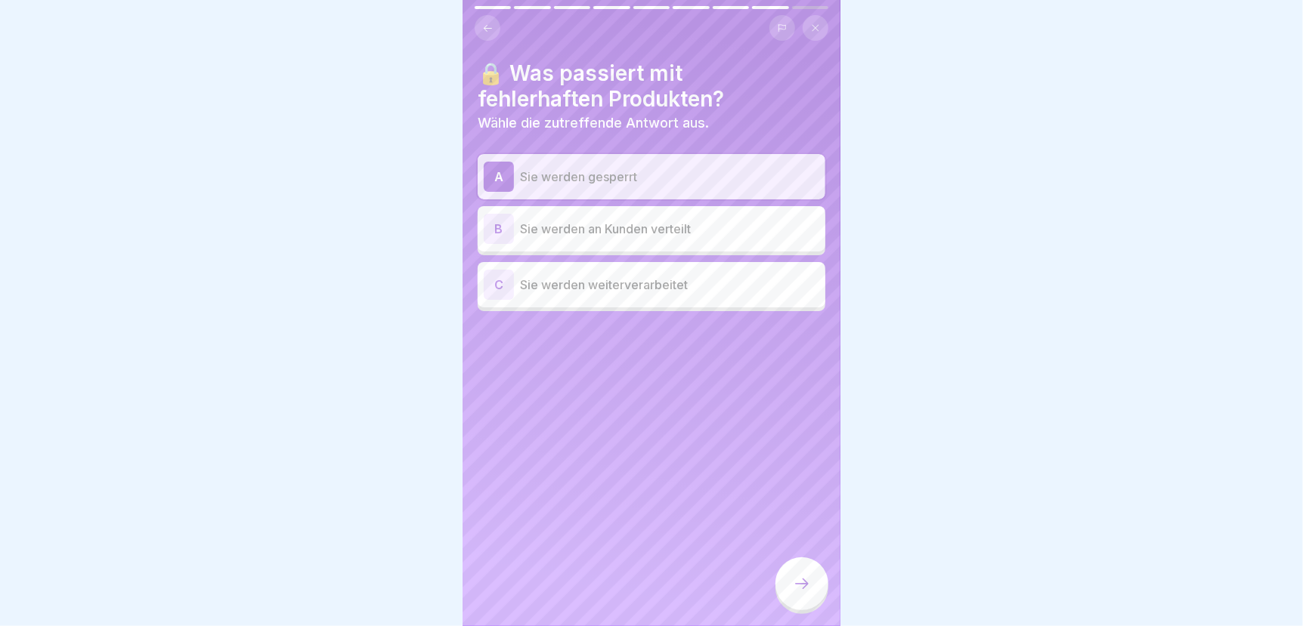
click at [811, 595] on div at bounding box center [801, 584] width 53 height 53
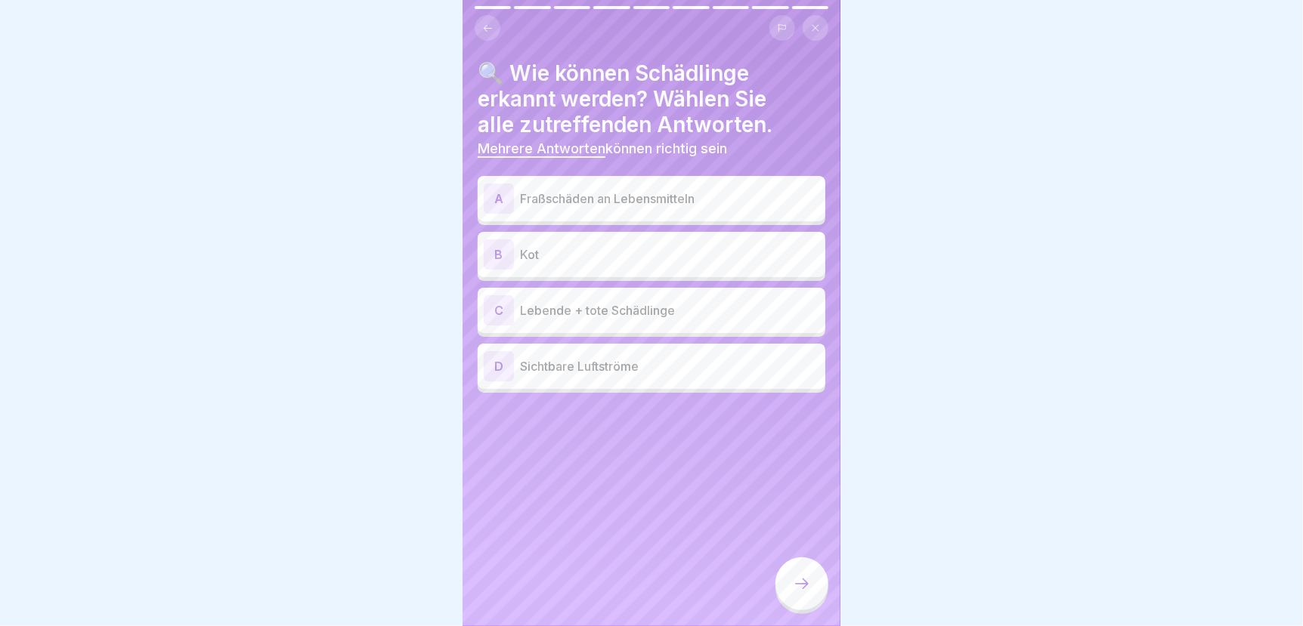
click at [655, 190] on p "Fraßschäden an Lebensmitteln" at bounding box center [669, 199] width 299 height 18
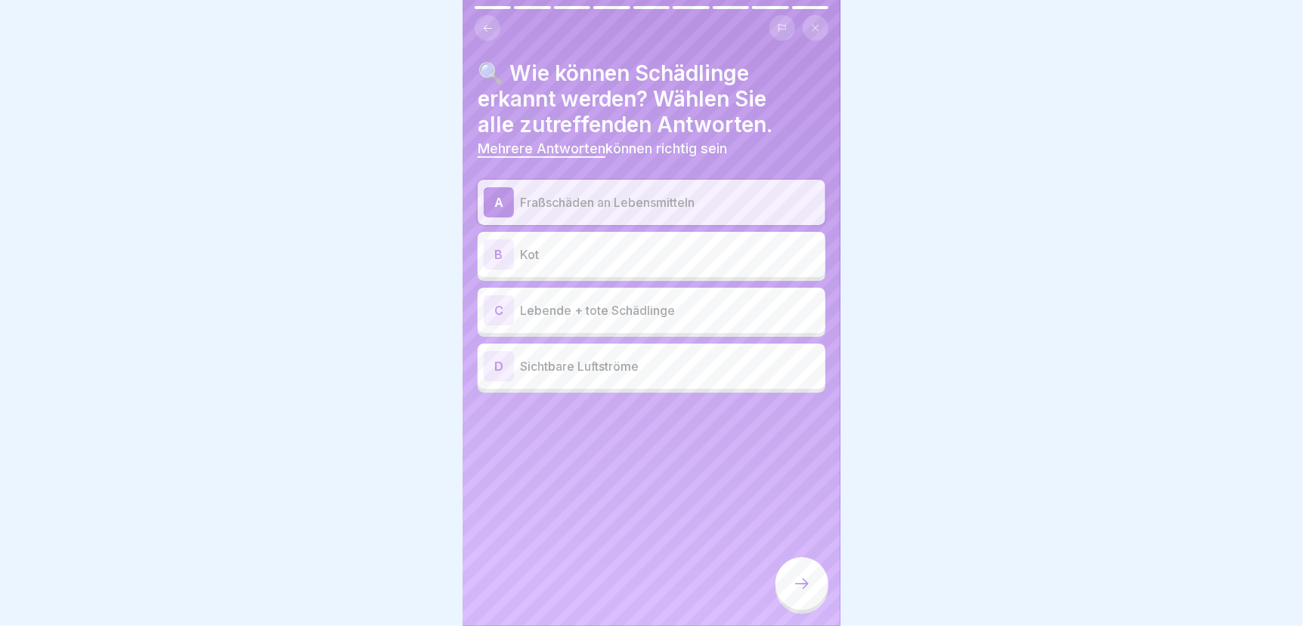
click at [618, 246] on p "Kot" at bounding box center [669, 255] width 299 height 18
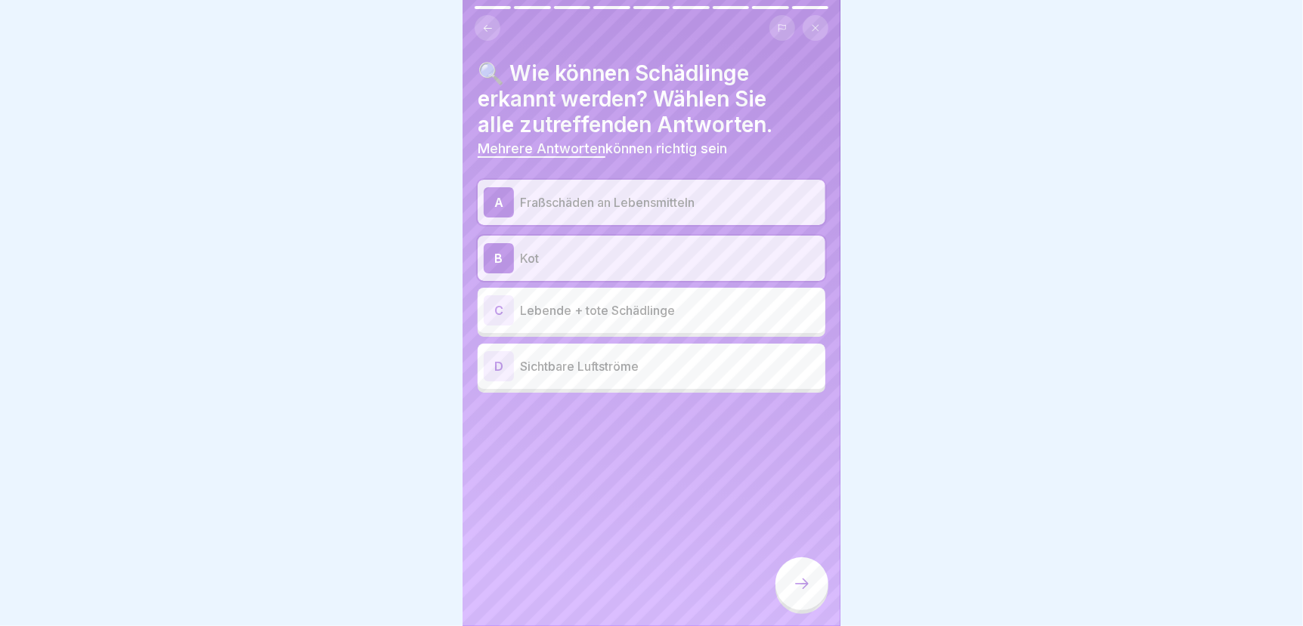
click at [605, 301] on p "Lebende + tote Schädlinge" at bounding box center [669, 310] width 299 height 18
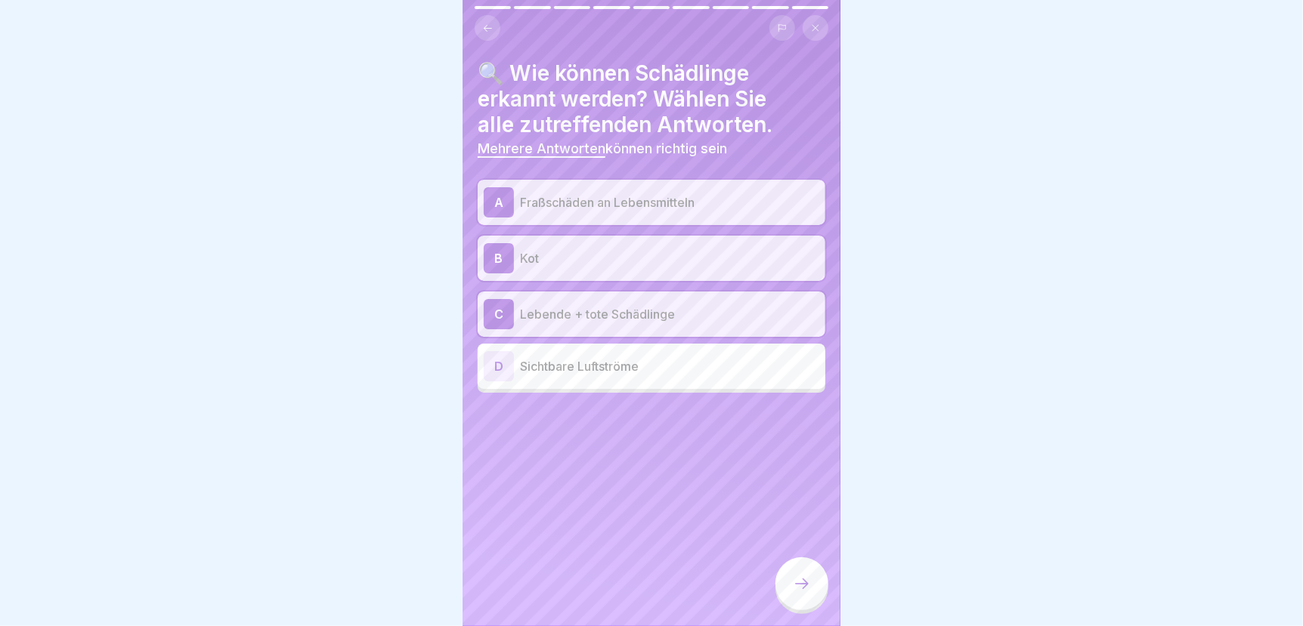
click at [790, 586] on div at bounding box center [801, 584] width 53 height 53
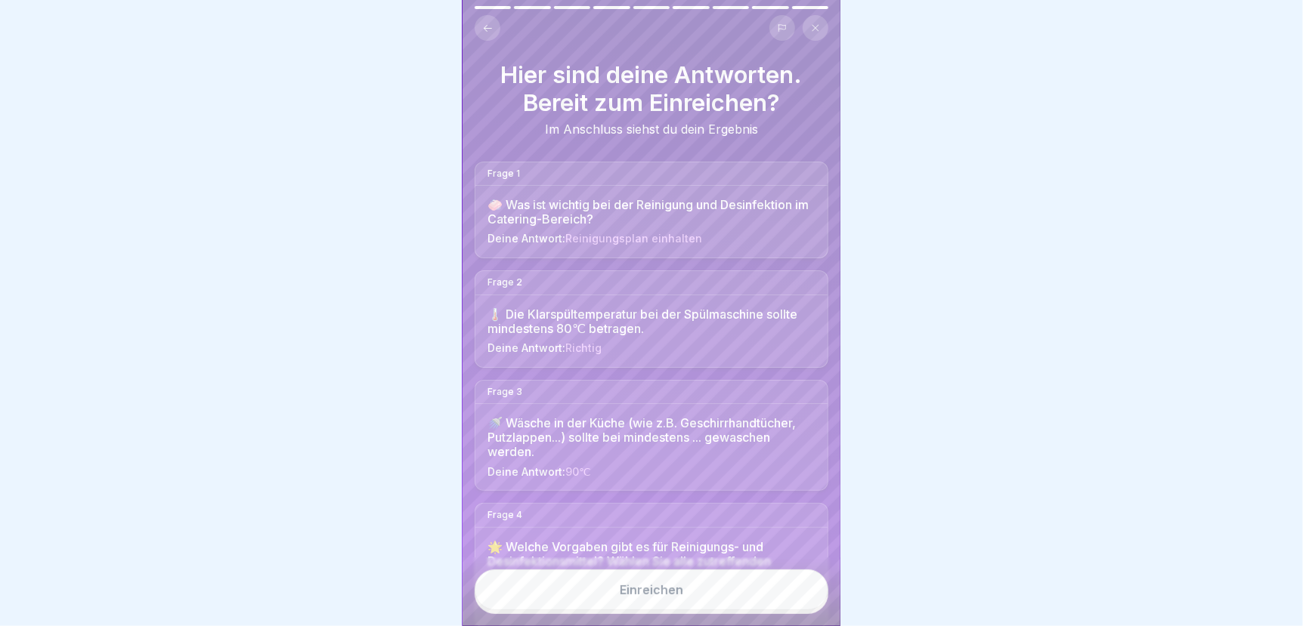
click at [783, 586] on button "Einreichen" at bounding box center [651, 590] width 354 height 41
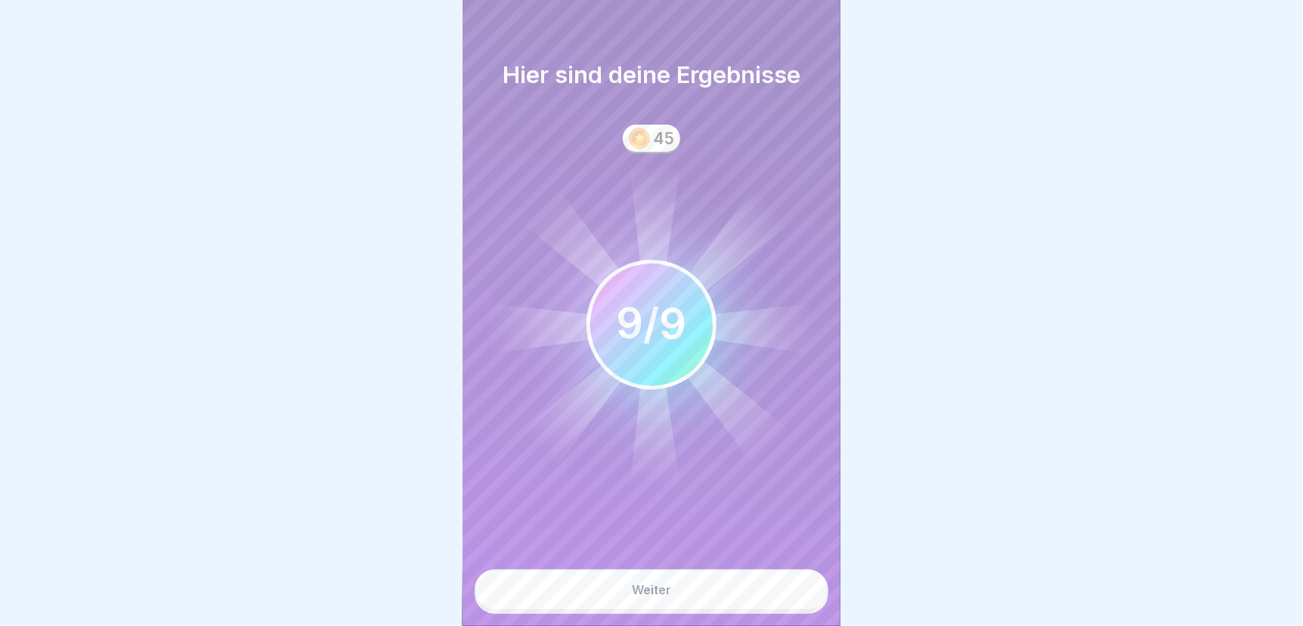
click at [660, 593] on div "Weiter" at bounding box center [651, 590] width 39 height 14
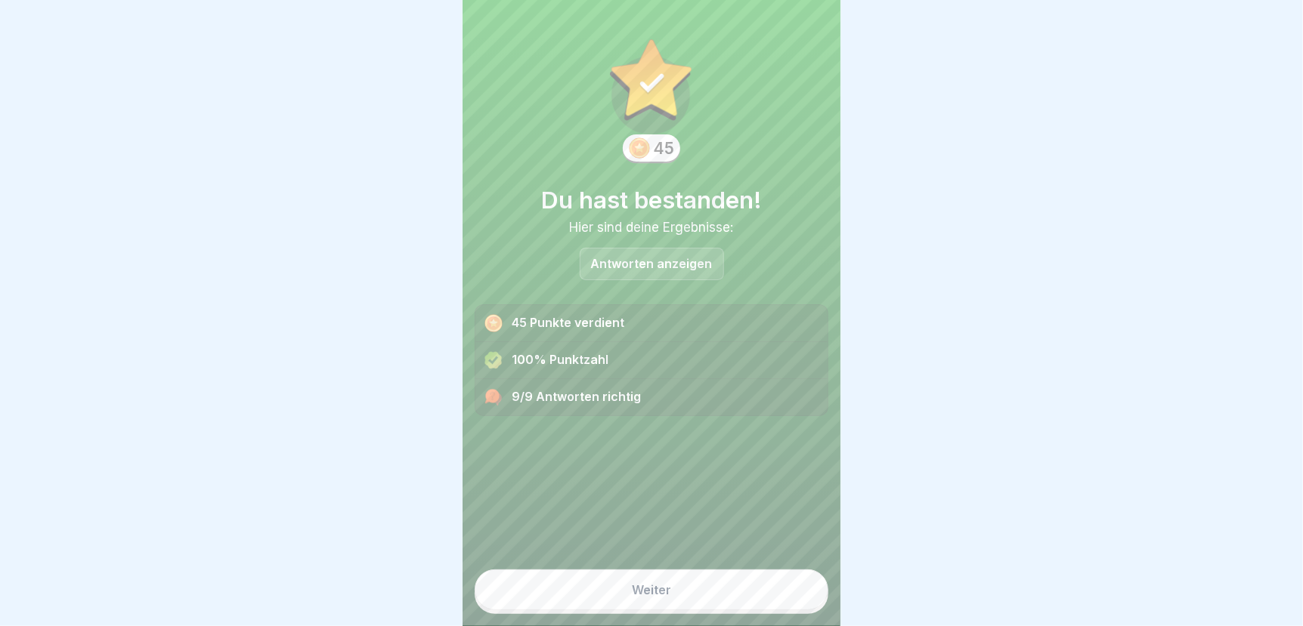
click at [660, 593] on div "Weiter" at bounding box center [651, 590] width 39 height 14
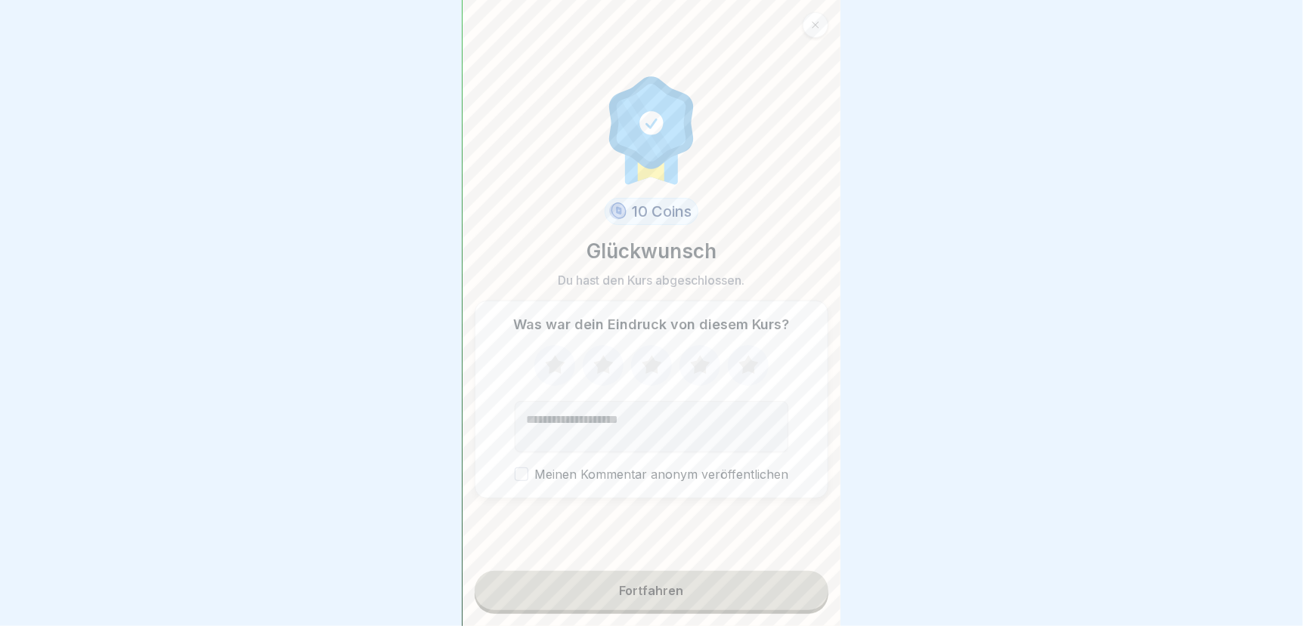
click at [701, 359] on icon at bounding box center [700, 364] width 20 height 19
click at [678, 601] on button "Fortfahren" at bounding box center [651, 590] width 354 height 39
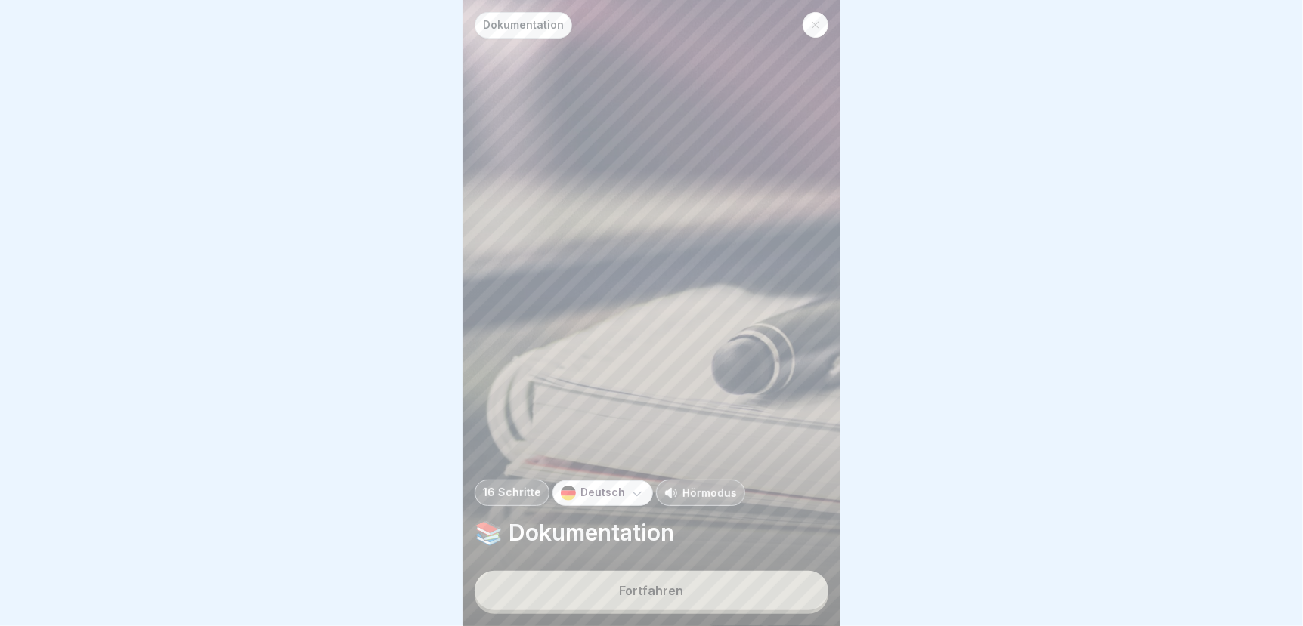
click at [679, 599] on button "Fortfahren" at bounding box center [651, 590] width 354 height 39
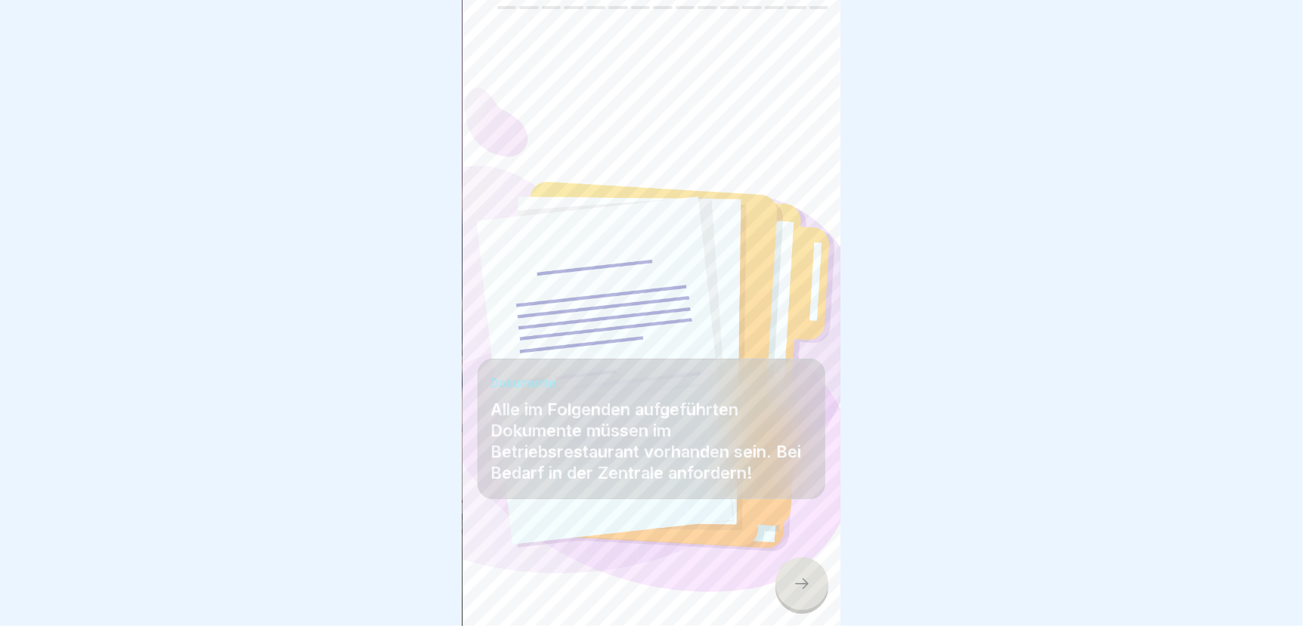
click at [803, 589] on icon at bounding box center [802, 584] width 18 height 18
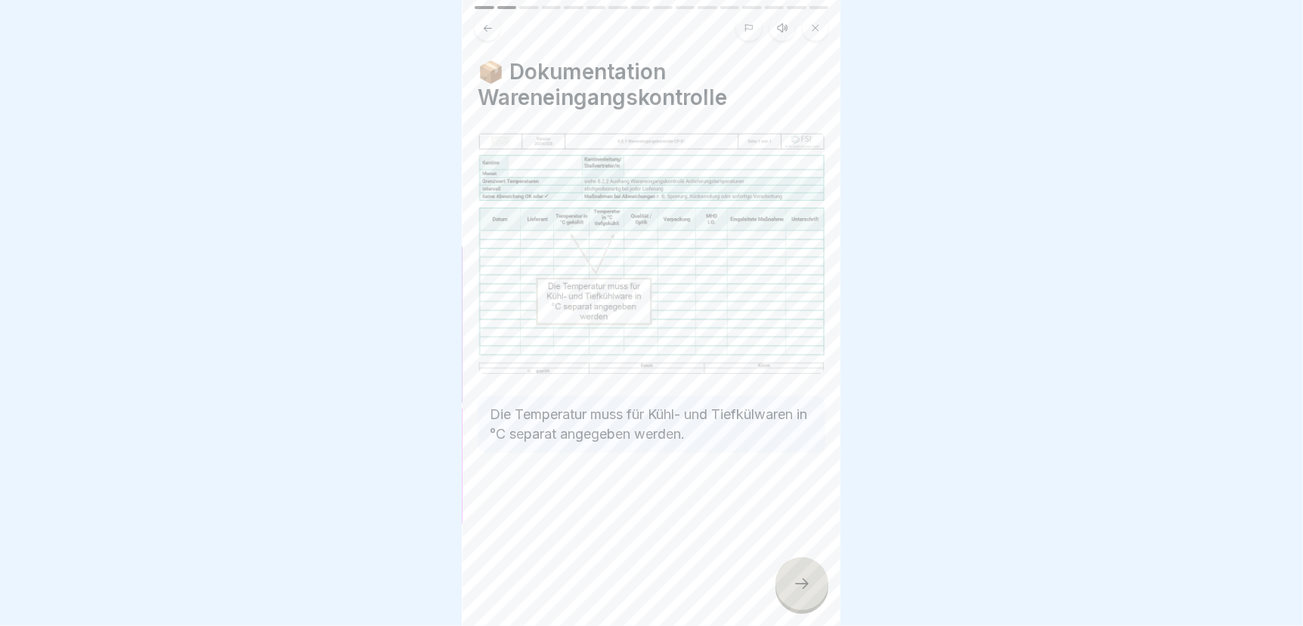
click at [804, 589] on icon at bounding box center [802, 584] width 18 height 18
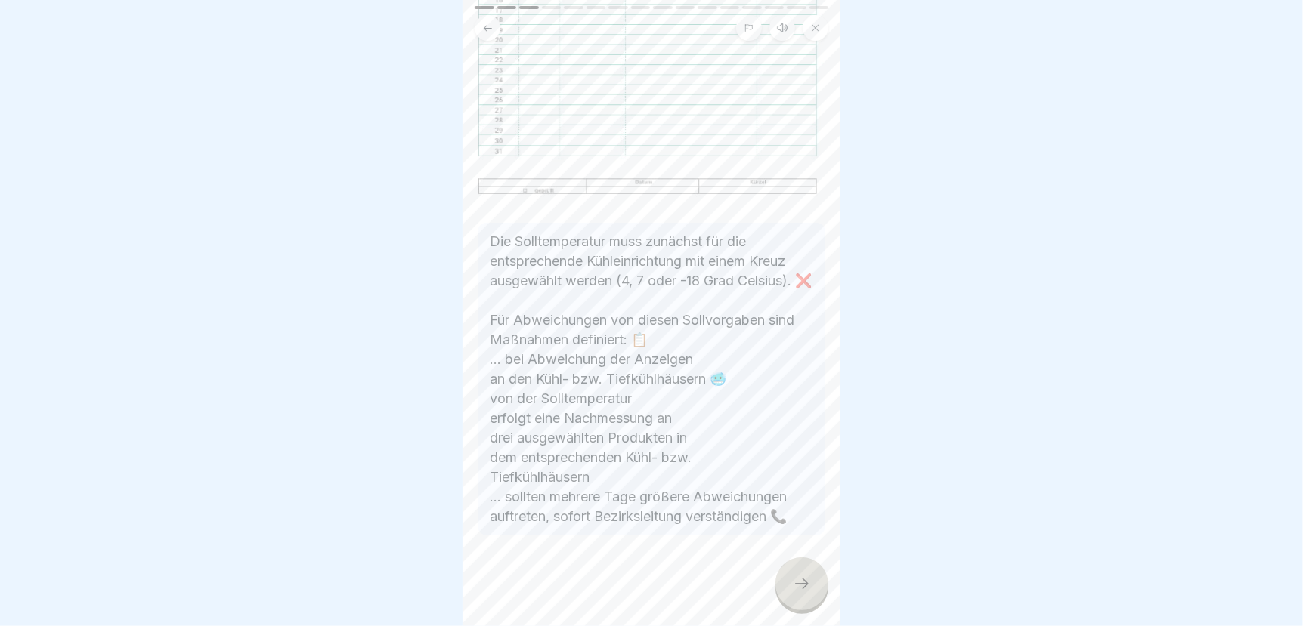
scroll to position [481, 0]
click at [799, 587] on icon at bounding box center [802, 584] width 18 height 18
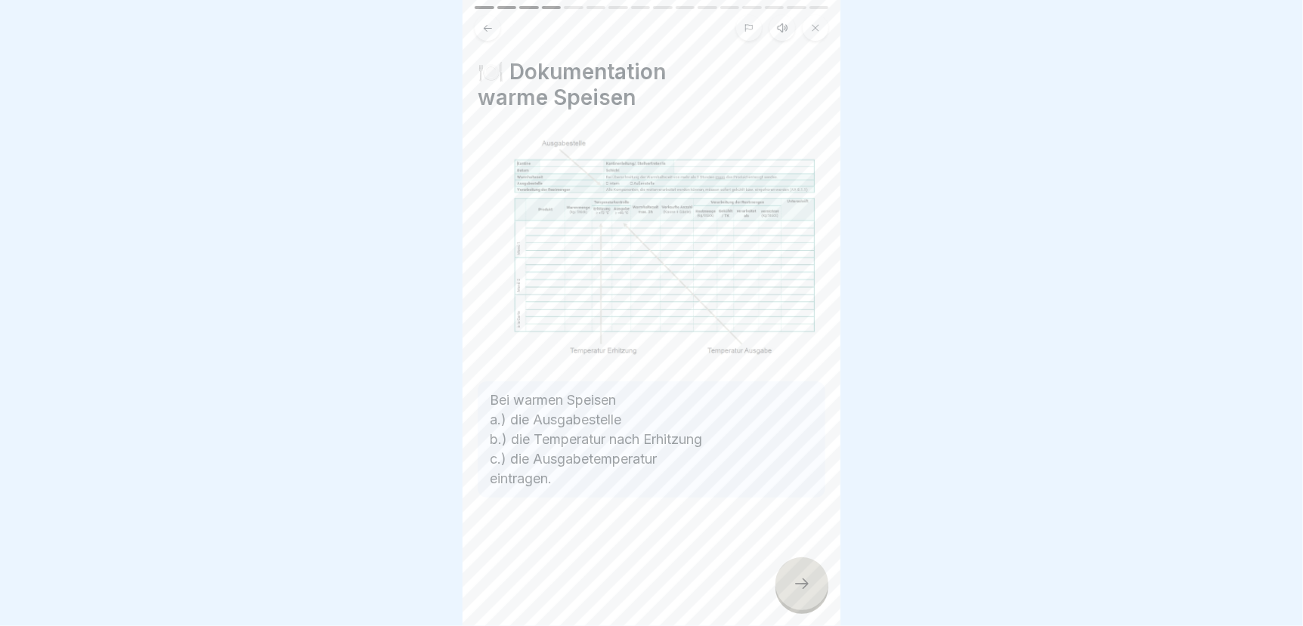
click at [799, 582] on icon at bounding box center [802, 584] width 18 height 18
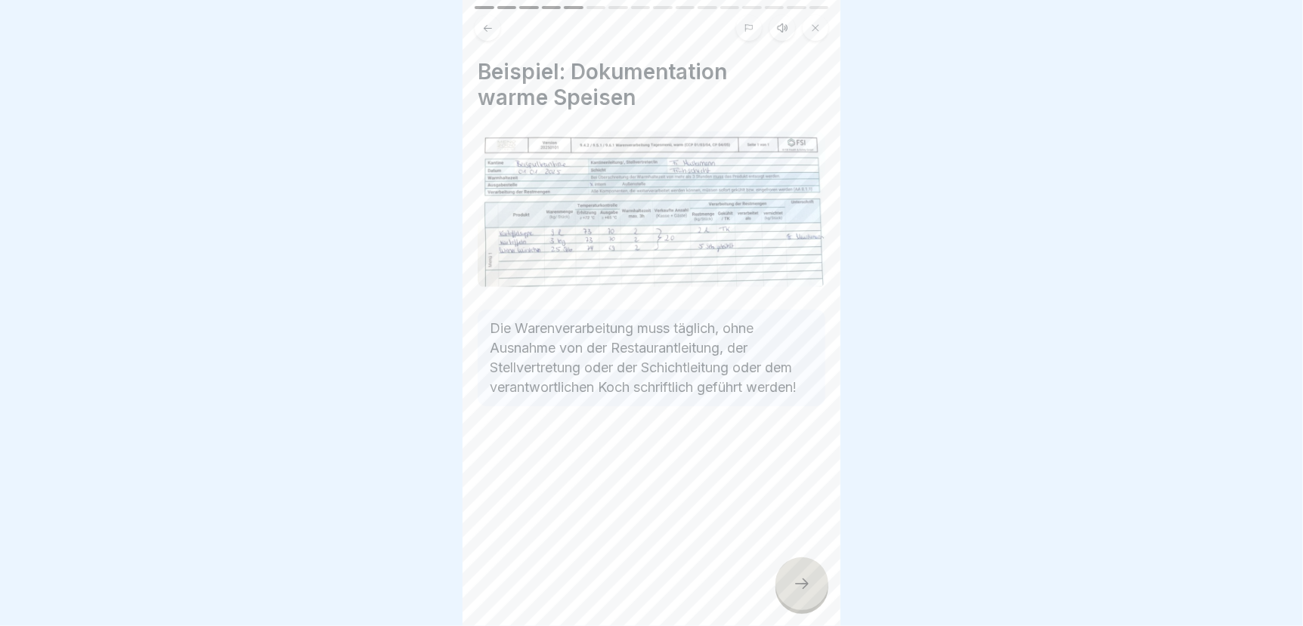
click at [799, 582] on icon at bounding box center [802, 584] width 18 height 18
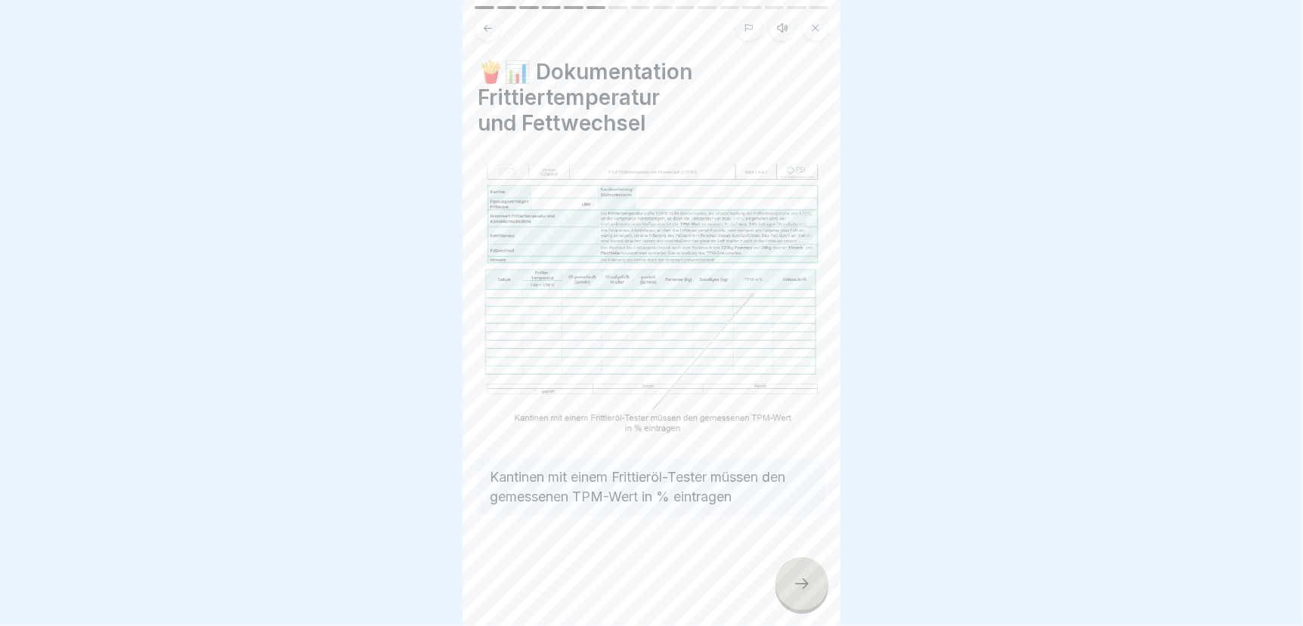
click at [799, 582] on icon at bounding box center [802, 584] width 18 height 18
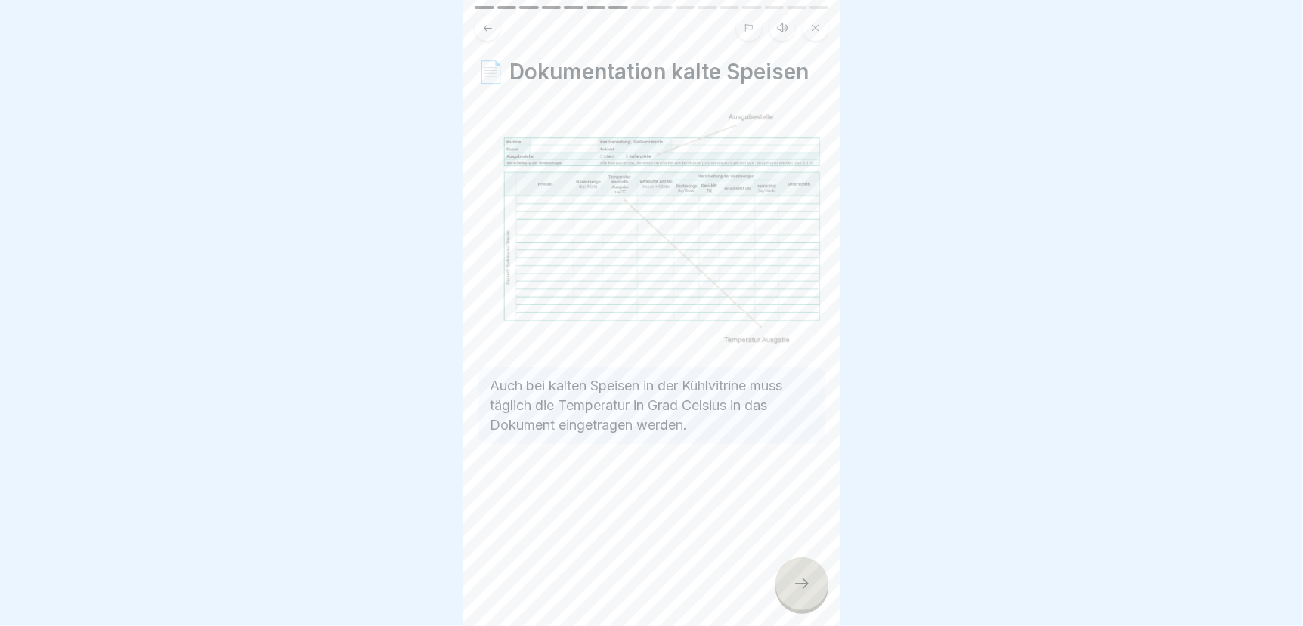
click at [799, 582] on icon at bounding box center [802, 584] width 18 height 18
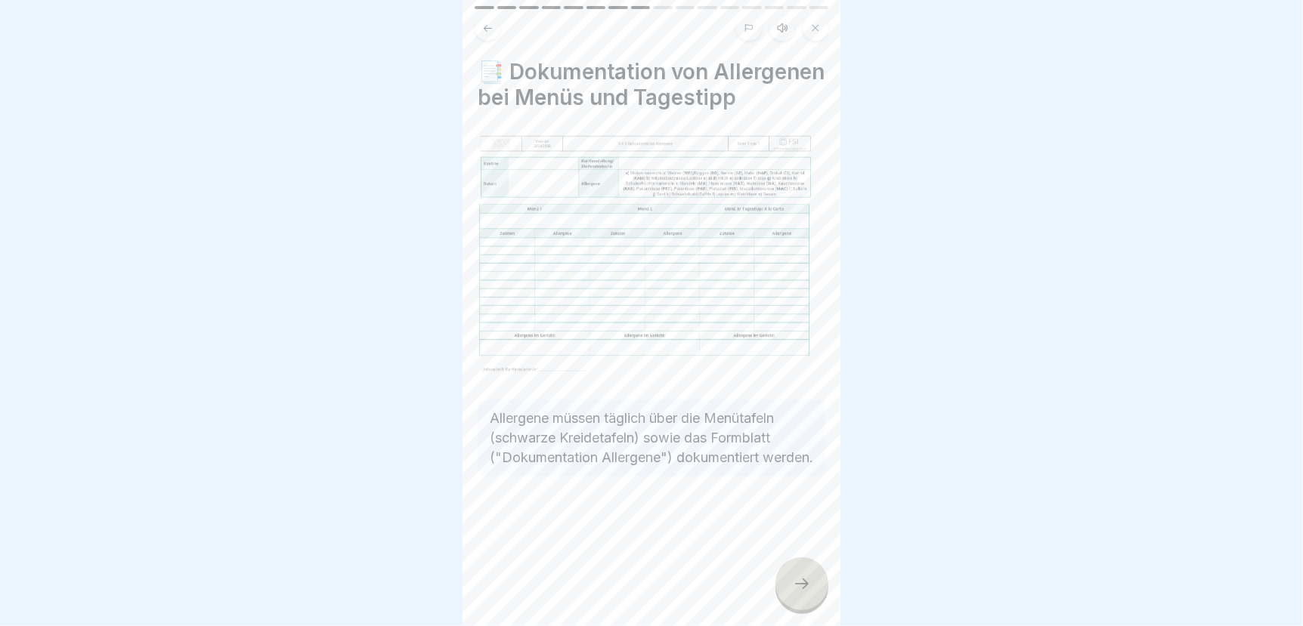
click at [799, 582] on icon at bounding box center [802, 584] width 18 height 18
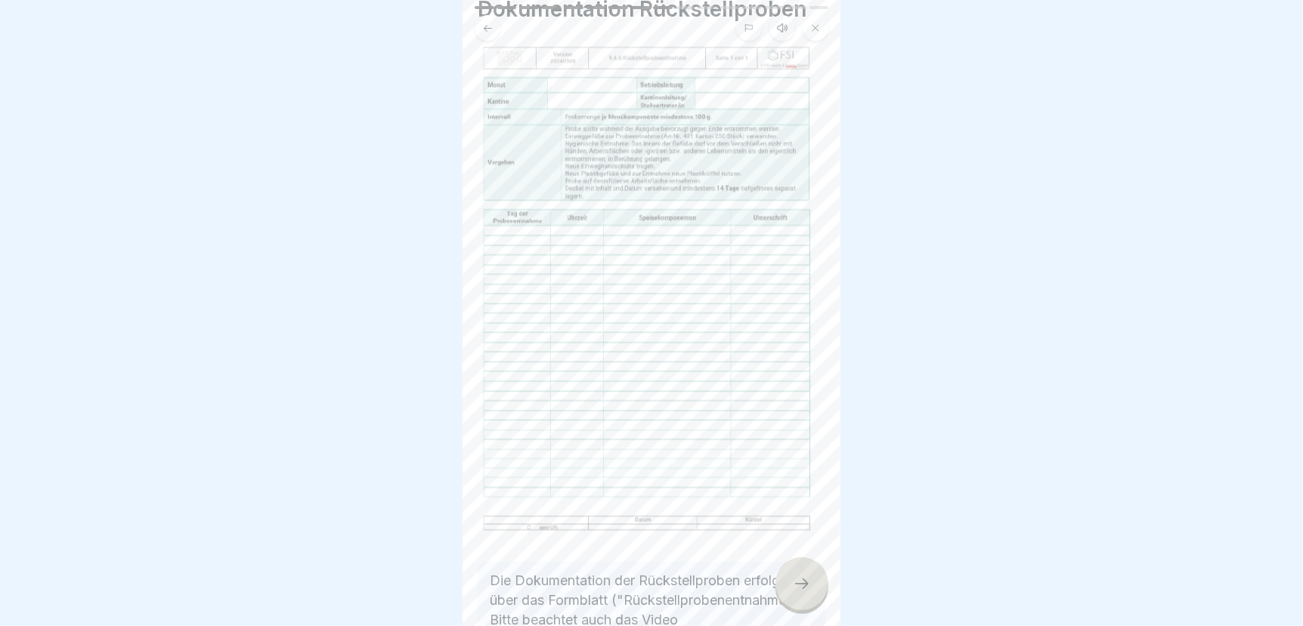
scroll to position [188, 0]
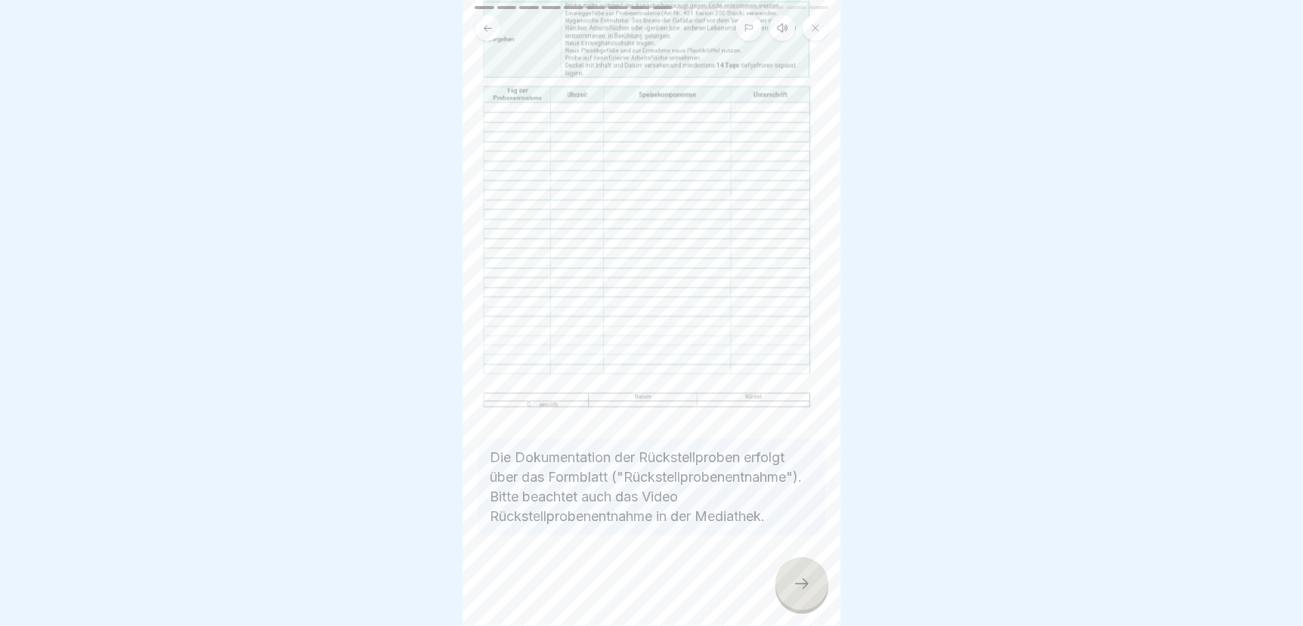
click at [800, 587] on icon at bounding box center [802, 584] width 18 height 18
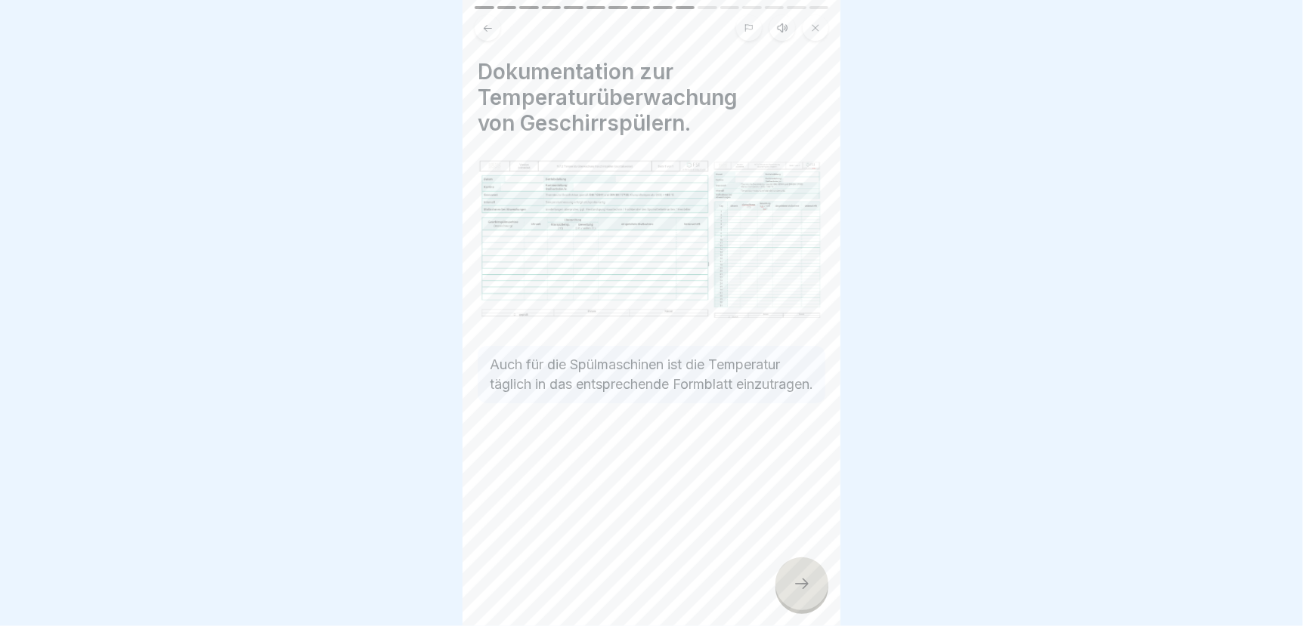
click at [799, 587] on icon at bounding box center [802, 584] width 18 height 18
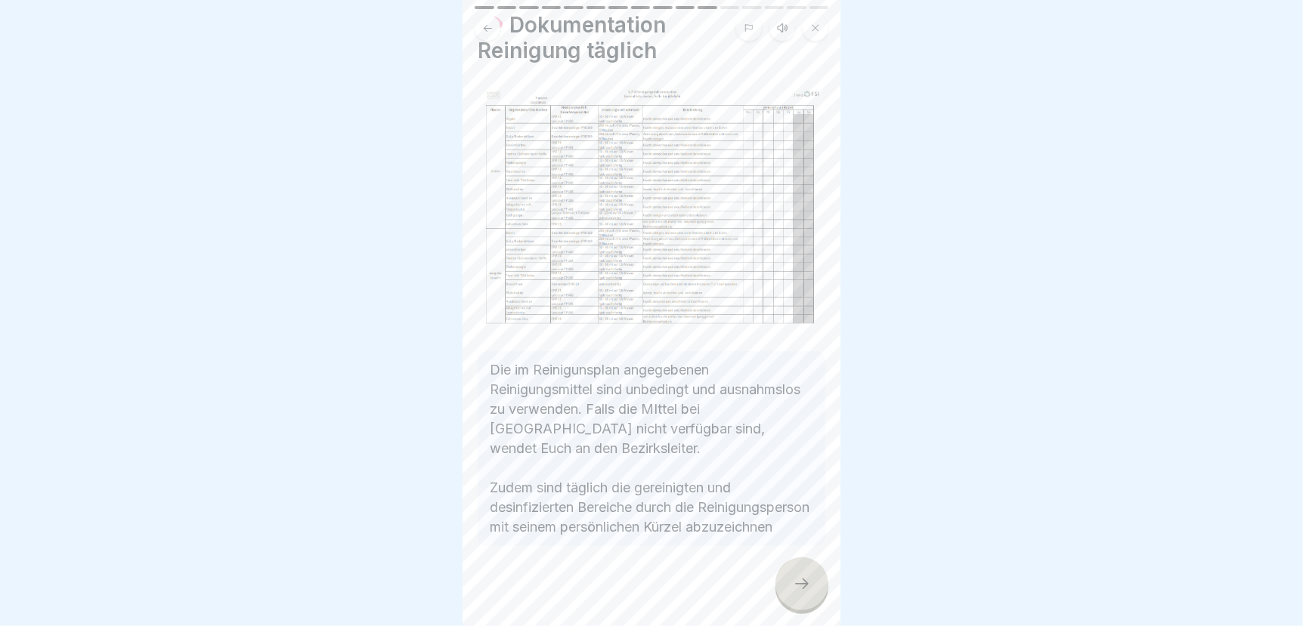
scroll to position [69, 0]
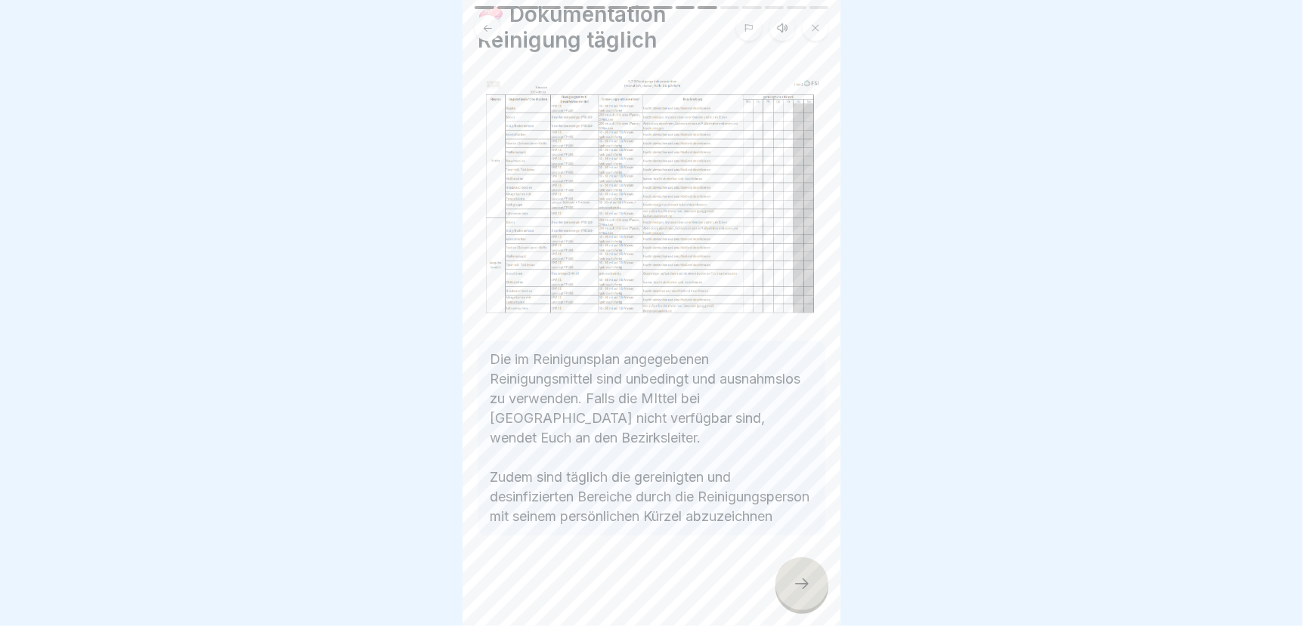
click at [799, 582] on icon at bounding box center [802, 584] width 18 height 18
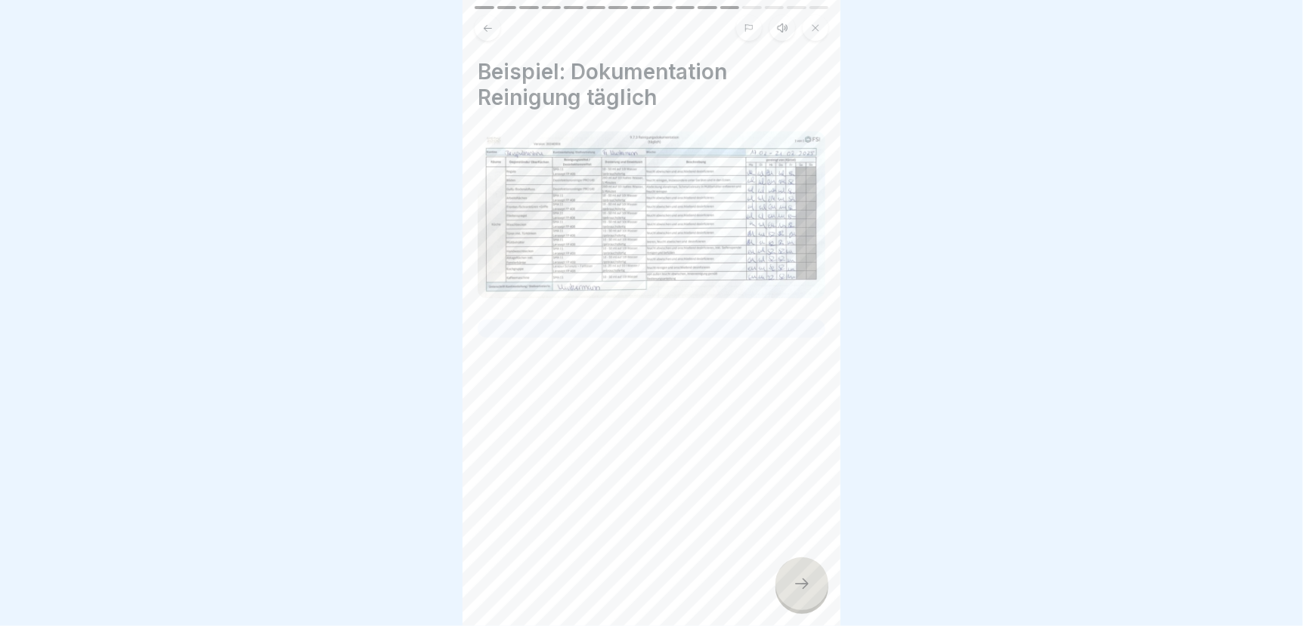
click at [799, 582] on icon at bounding box center [802, 584] width 18 height 18
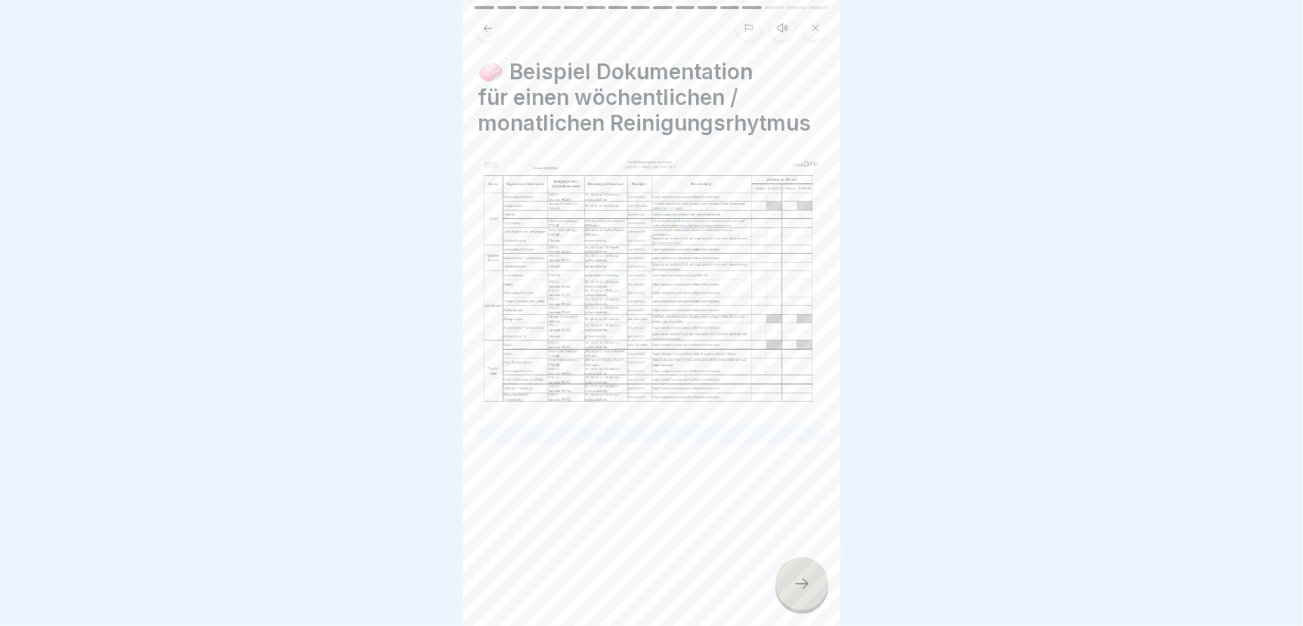
click at [799, 582] on icon at bounding box center [802, 584] width 18 height 18
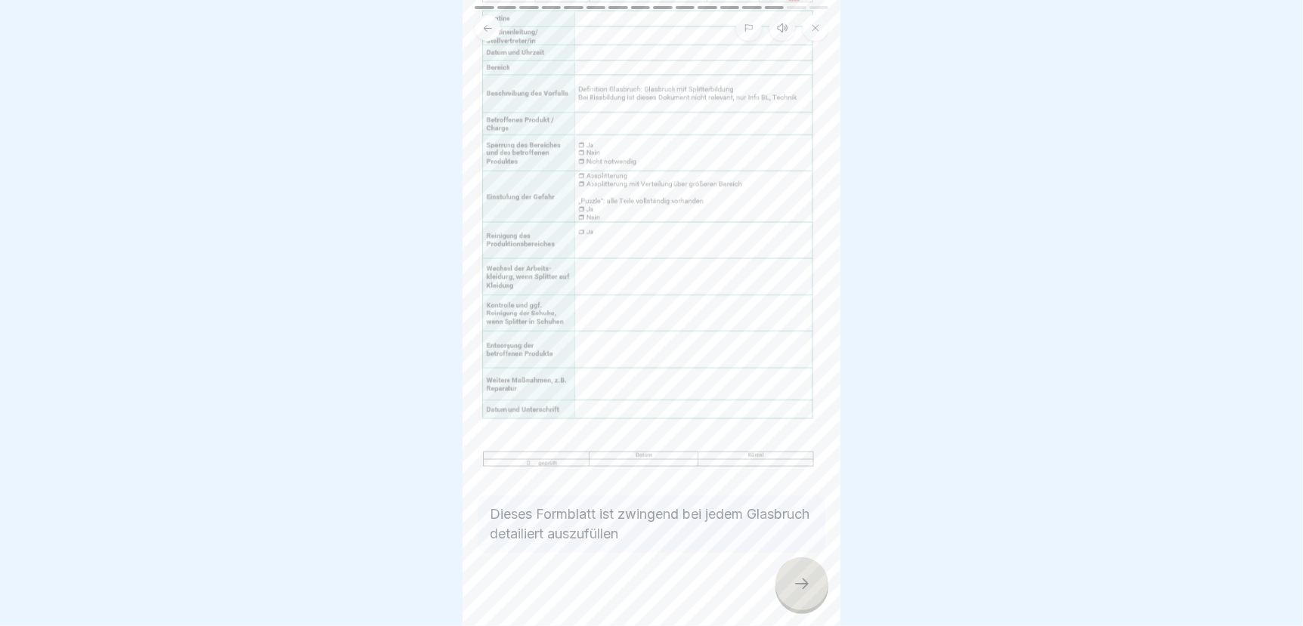
scroll to position [129, 0]
click at [808, 594] on div at bounding box center [801, 584] width 53 height 53
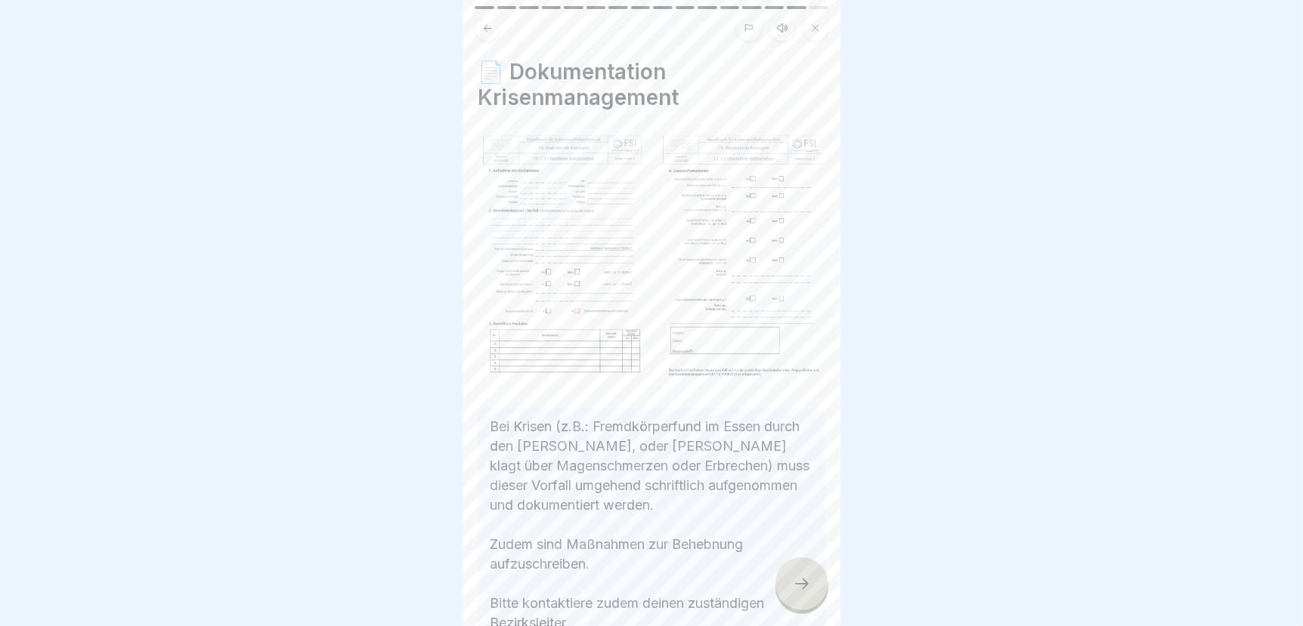
click at [798, 590] on icon at bounding box center [802, 584] width 18 height 18
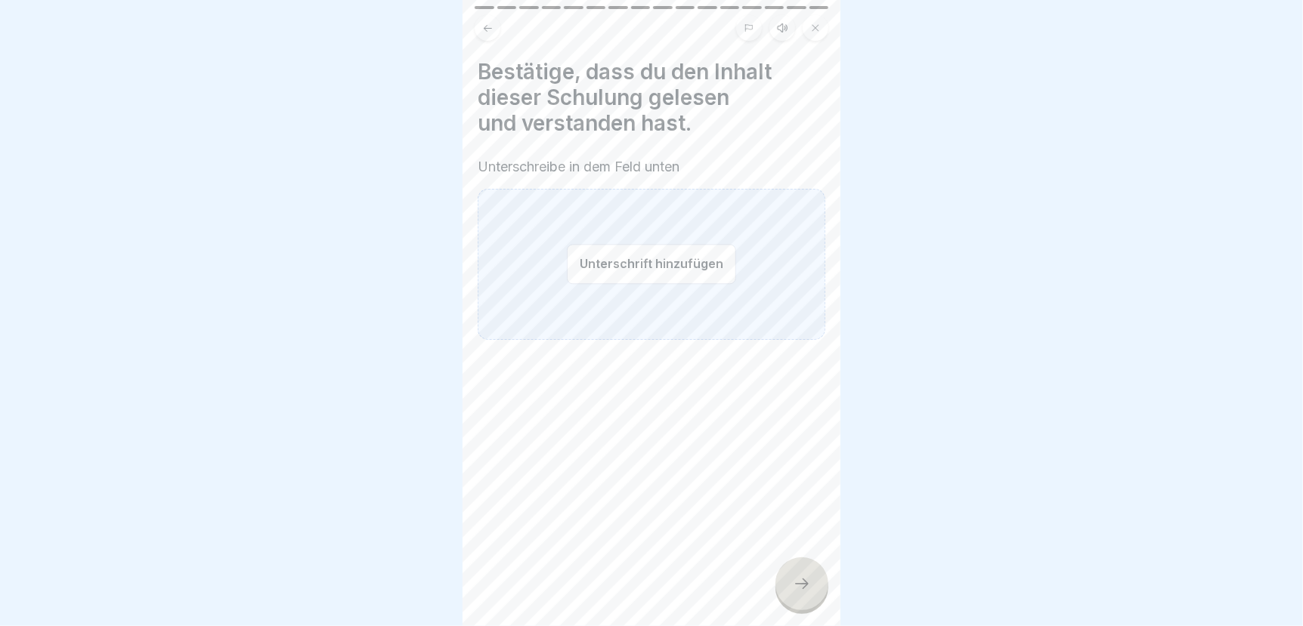
click at [610, 244] on button "Unterschrift hinzufügen" at bounding box center [651, 264] width 169 height 40
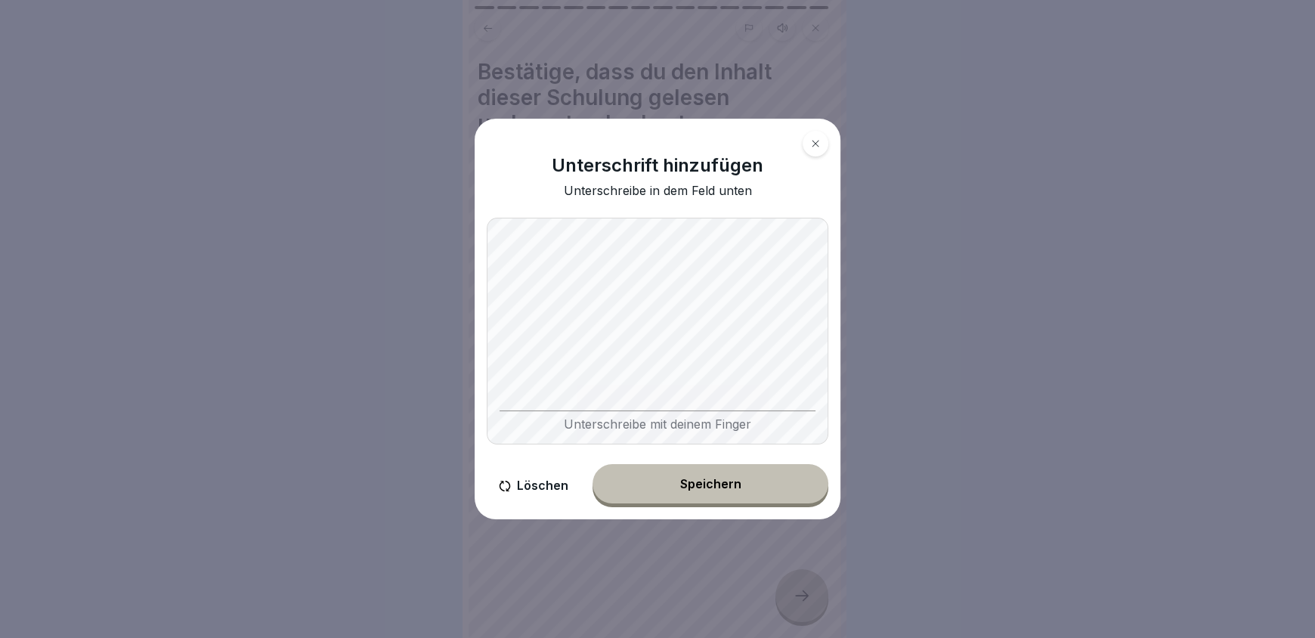
click at [709, 478] on div "Speichern" at bounding box center [710, 484] width 61 height 14
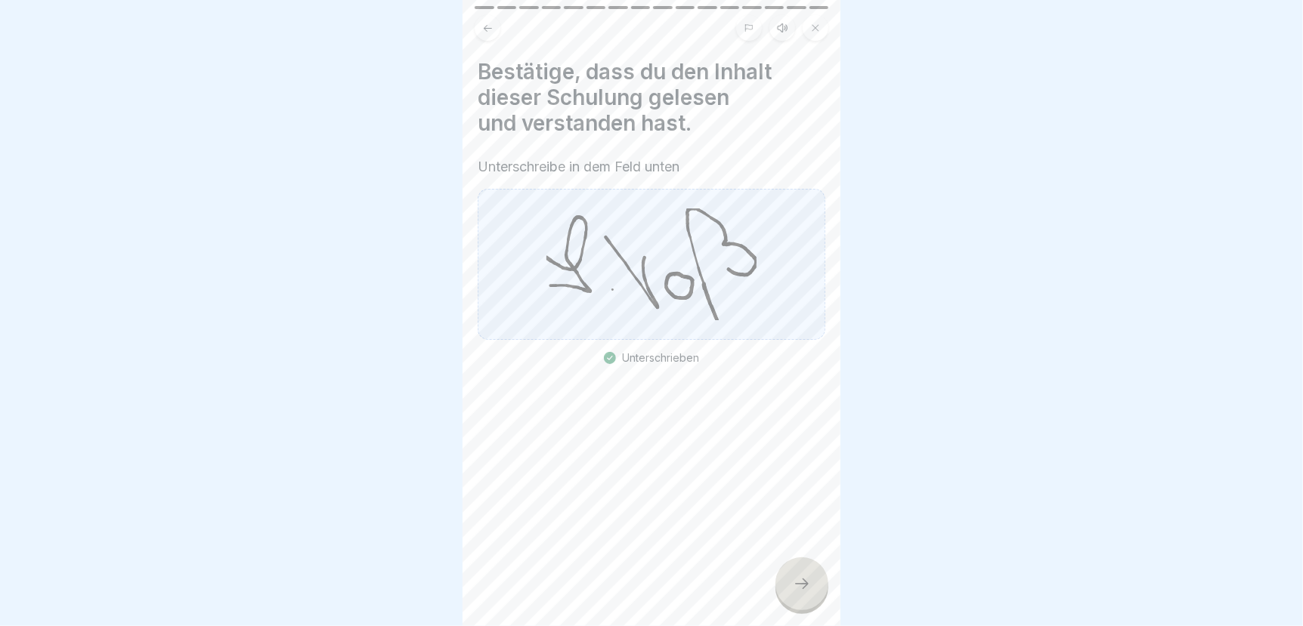
click at [793, 590] on icon at bounding box center [802, 584] width 18 height 18
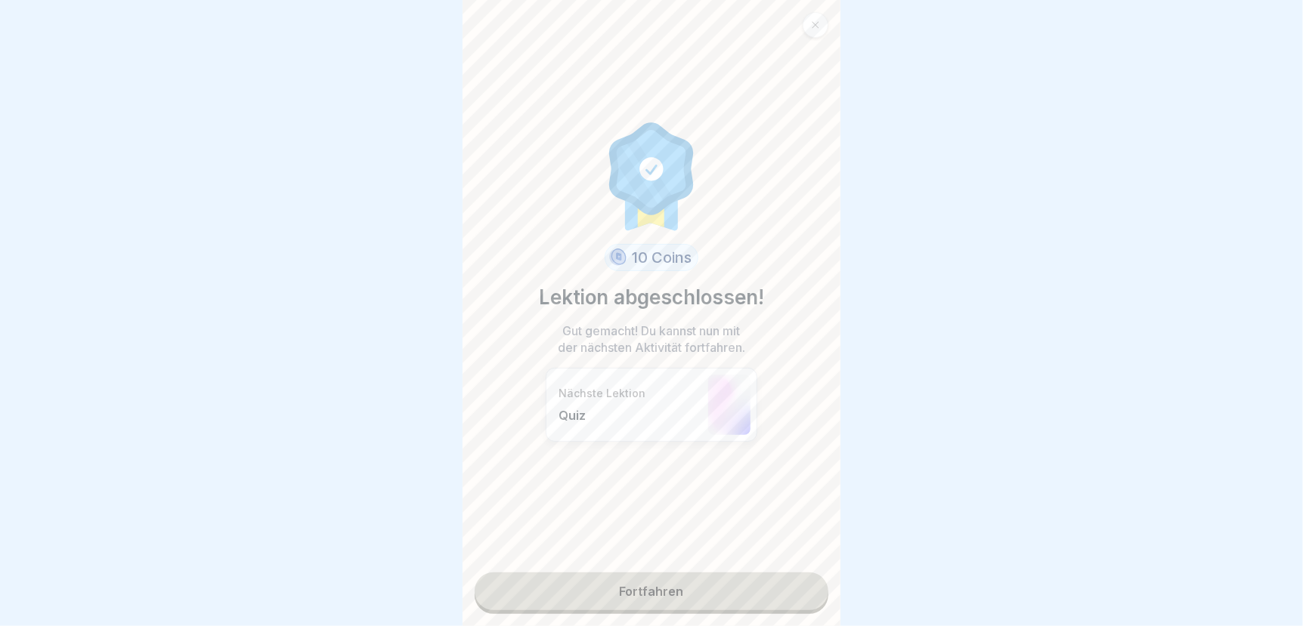
click at [732, 592] on link "Fortfahren" at bounding box center [651, 592] width 354 height 38
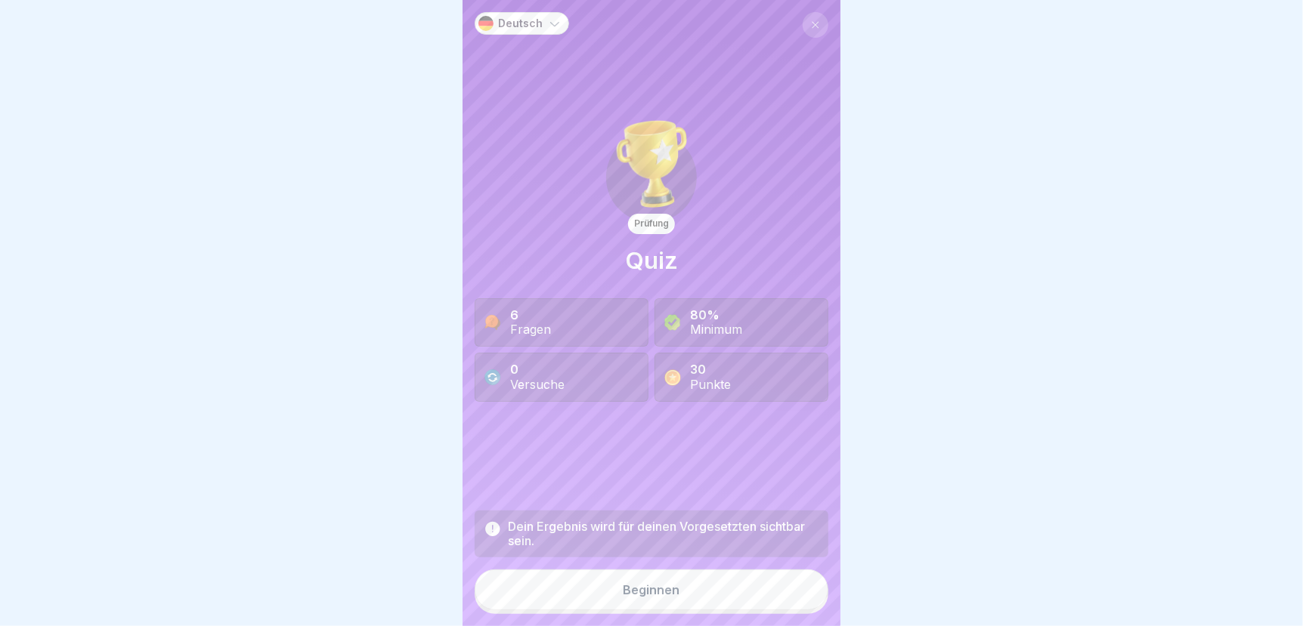
click at [660, 597] on div "Beginnen" at bounding box center [651, 590] width 57 height 14
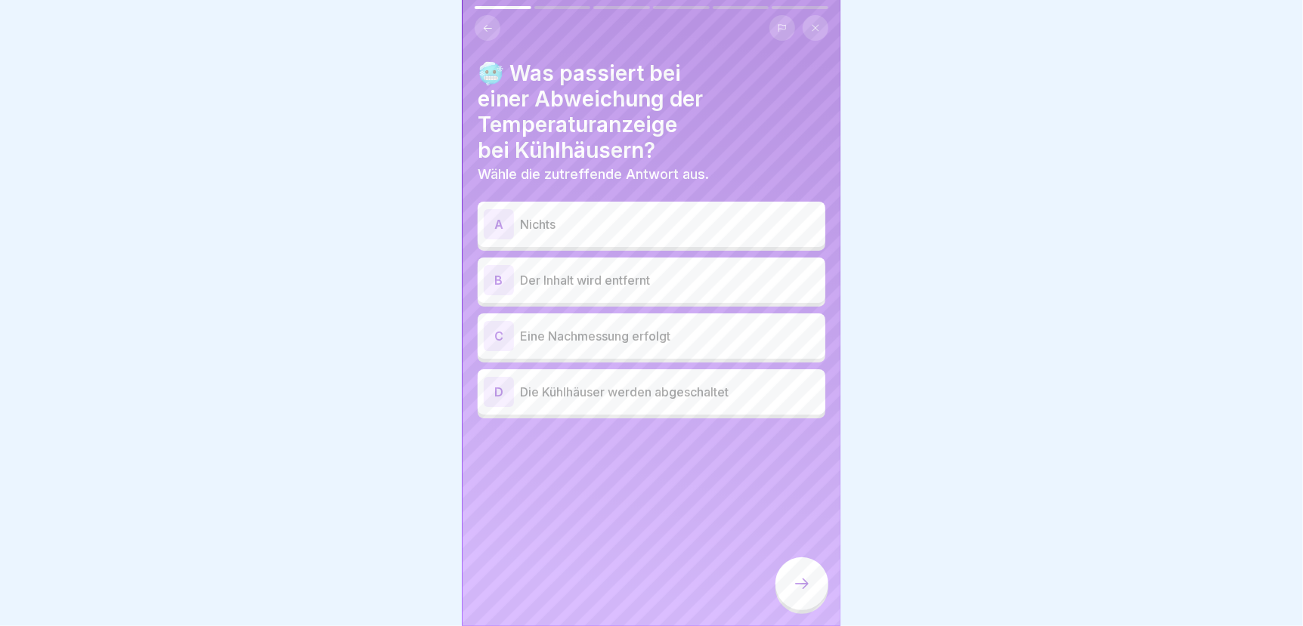
click at [610, 333] on p "Eine Nachmessung erfolgt" at bounding box center [669, 336] width 299 height 18
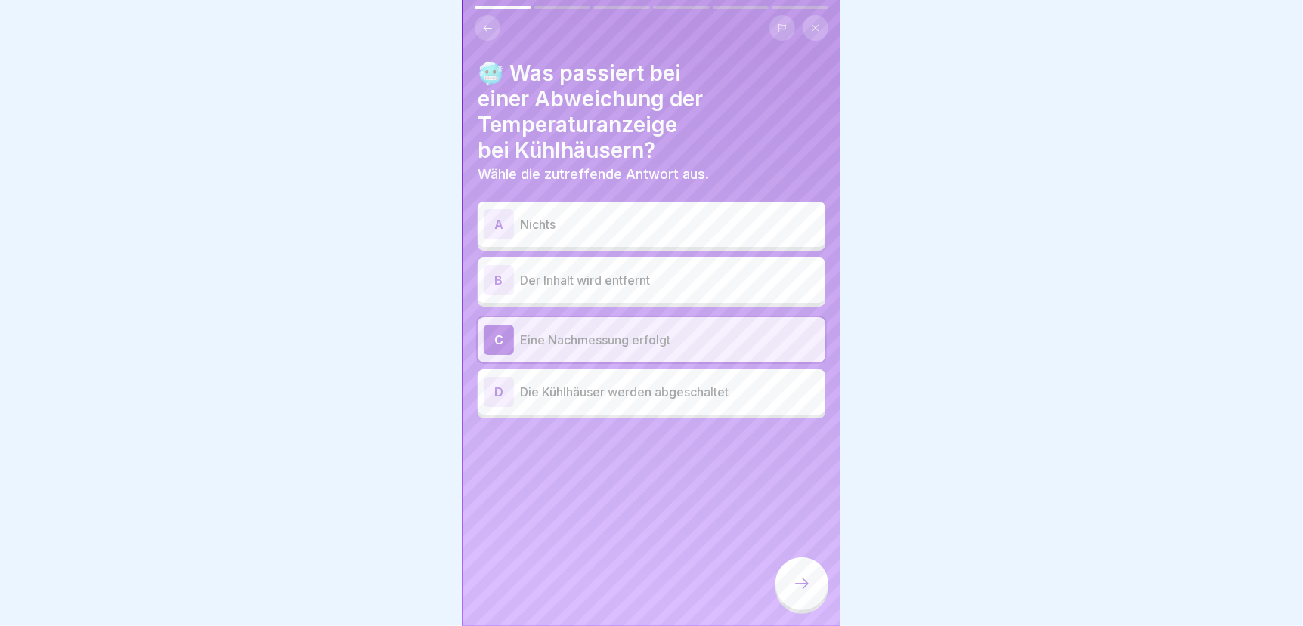
click at [802, 593] on icon at bounding box center [802, 584] width 18 height 18
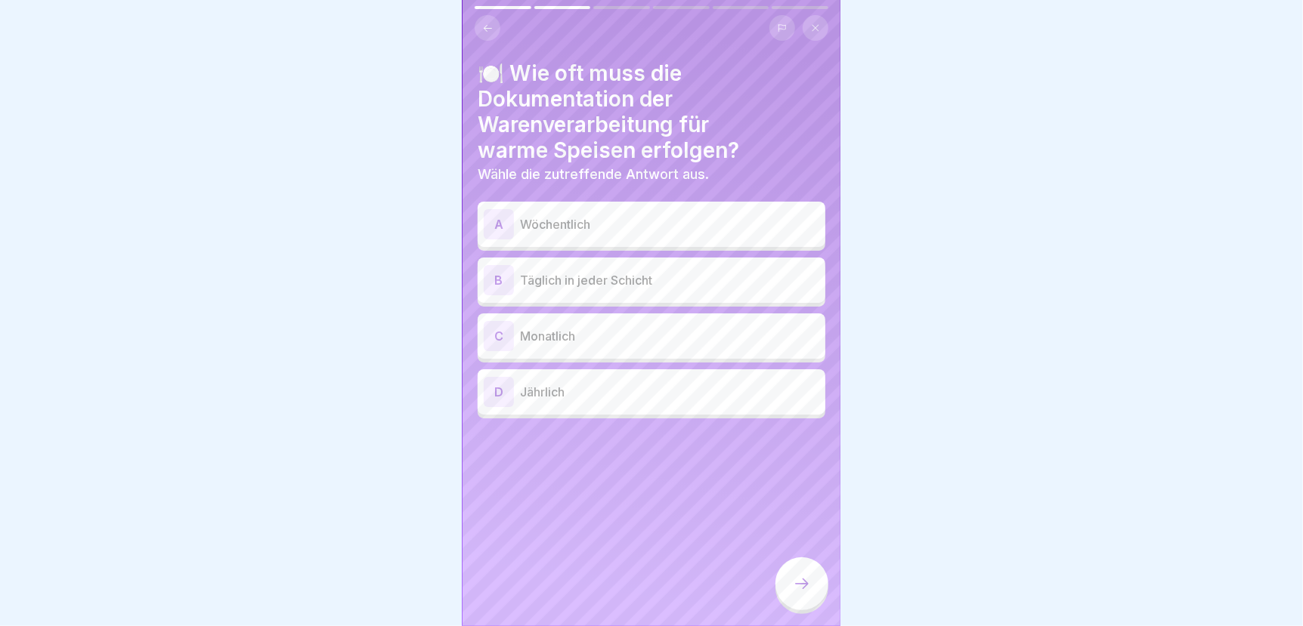
click at [576, 271] on p "Täglich in jeder Schicht" at bounding box center [669, 280] width 299 height 18
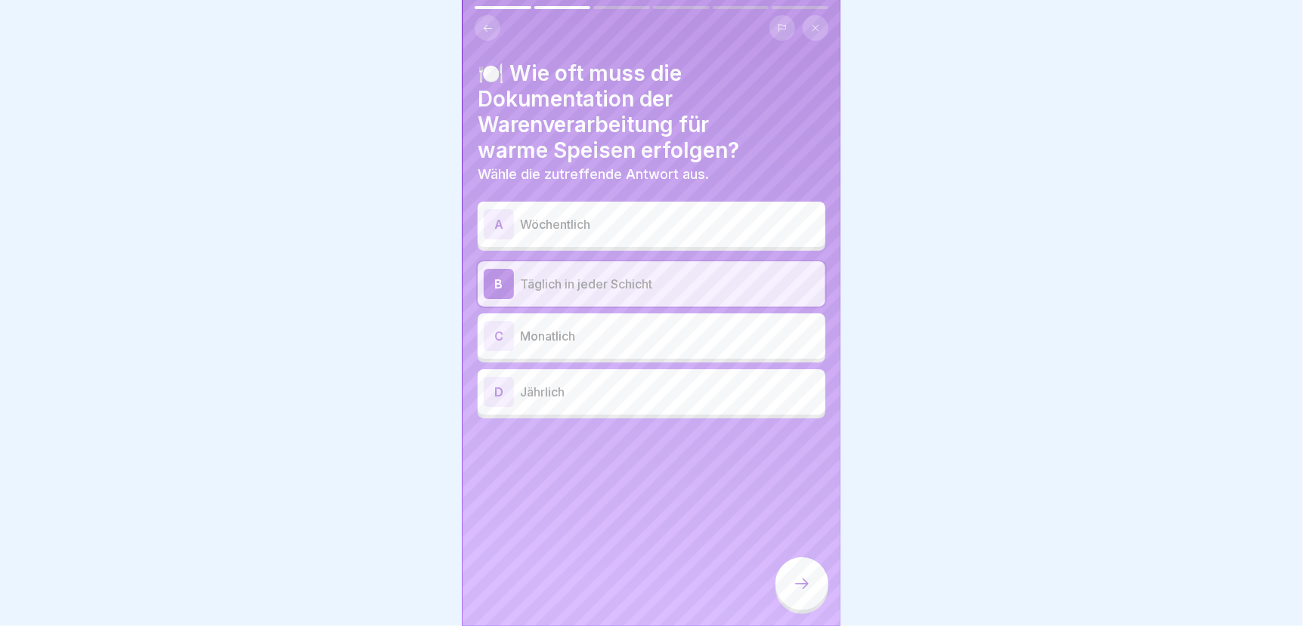
click at [810, 593] on icon at bounding box center [802, 584] width 18 height 18
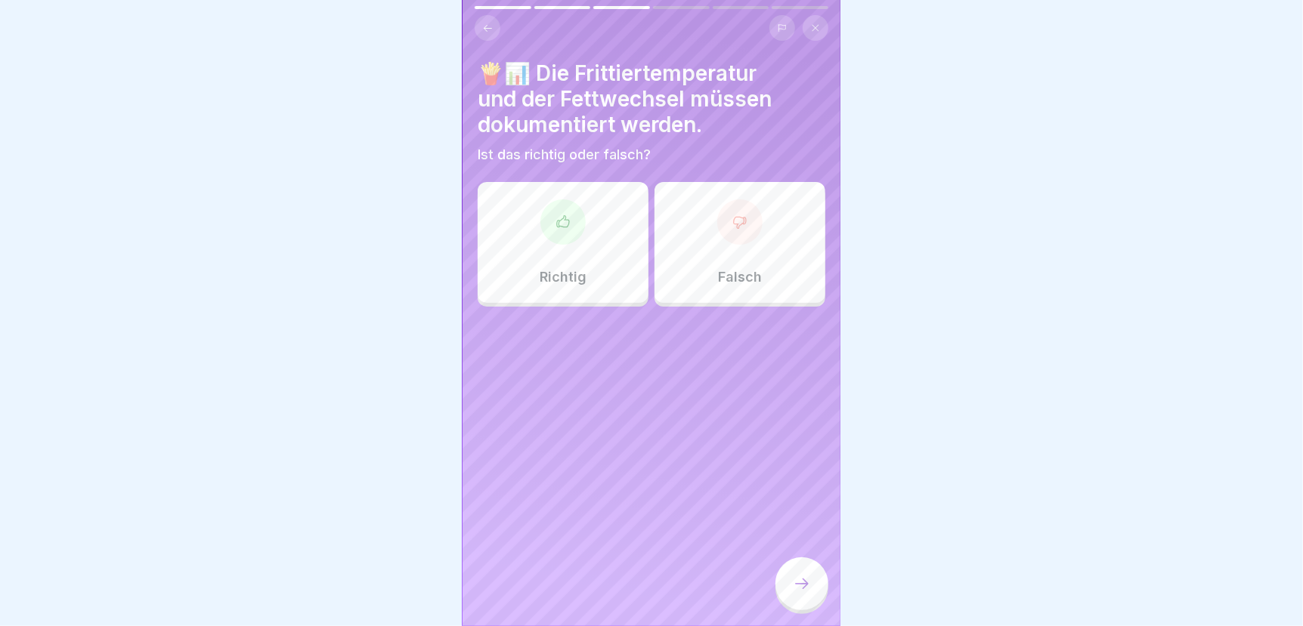
click at [570, 270] on p "Richtig" at bounding box center [562, 277] width 47 height 17
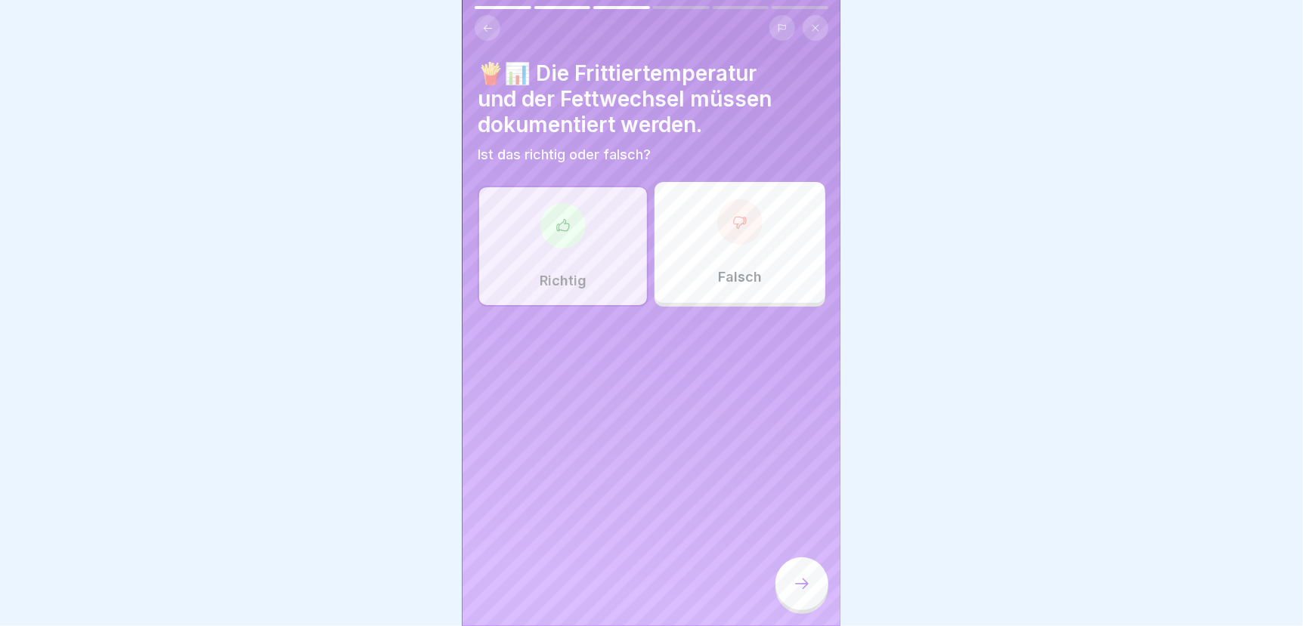
click at [802, 586] on div at bounding box center [801, 584] width 53 height 53
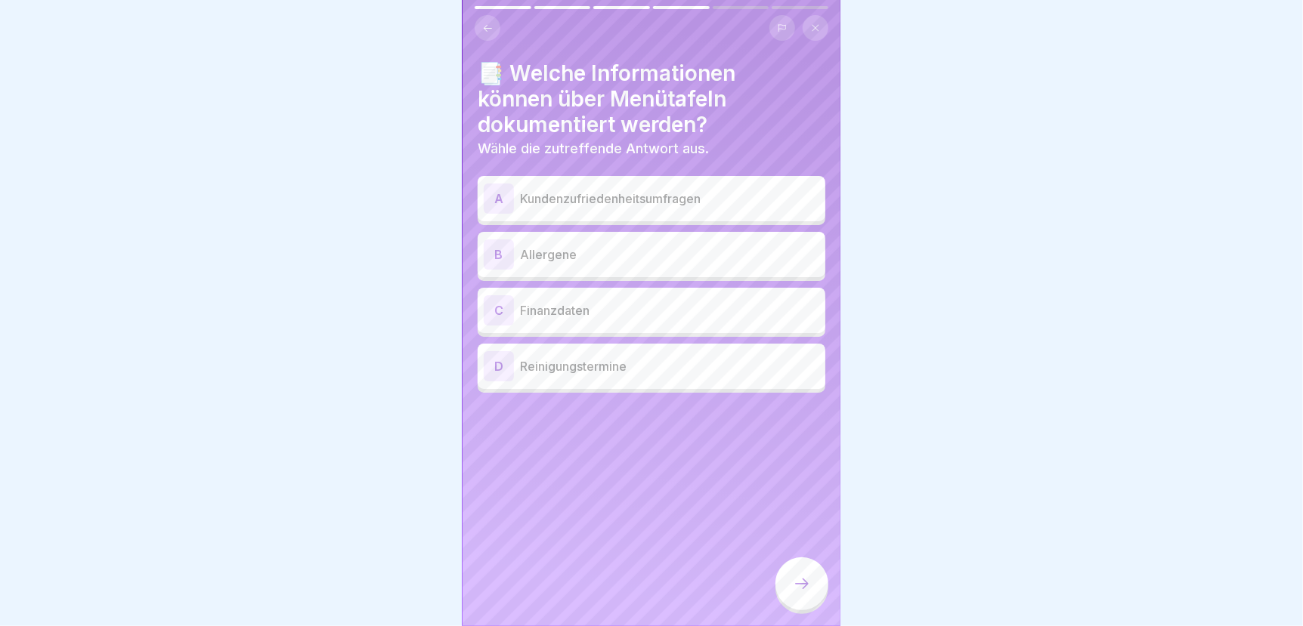
click at [548, 249] on p "Allergene" at bounding box center [669, 255] width 299 height 18
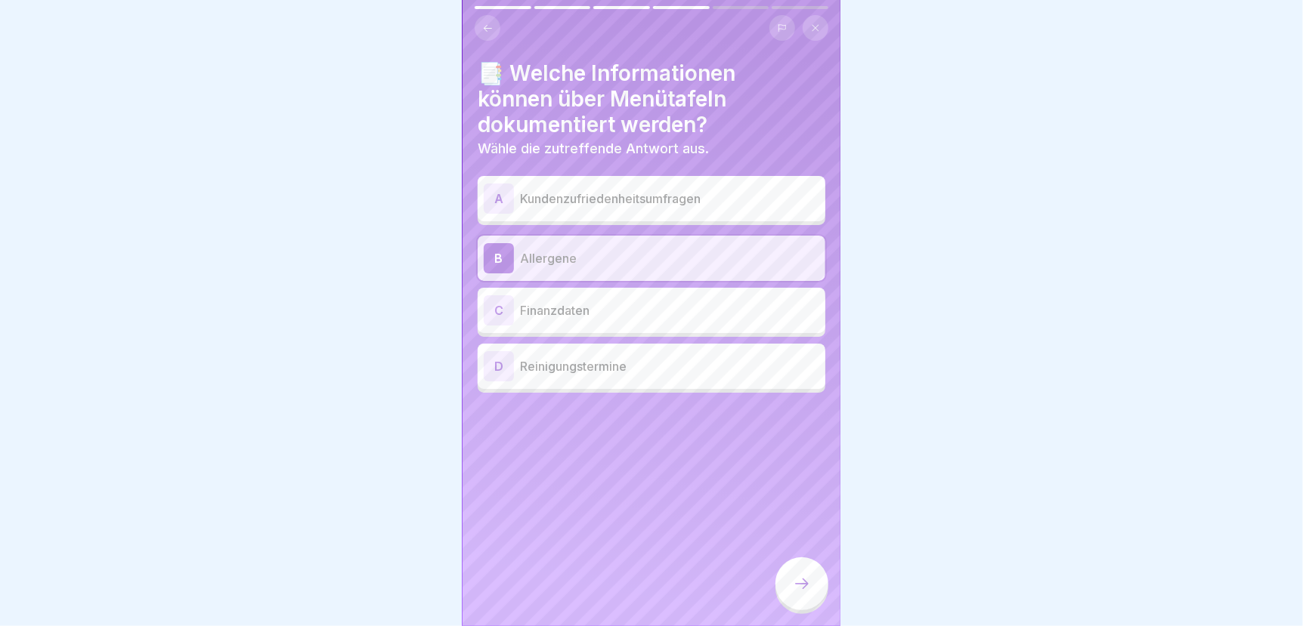
click at [805, 593] on icon at bounding box center [802, 584] width 18 height 18
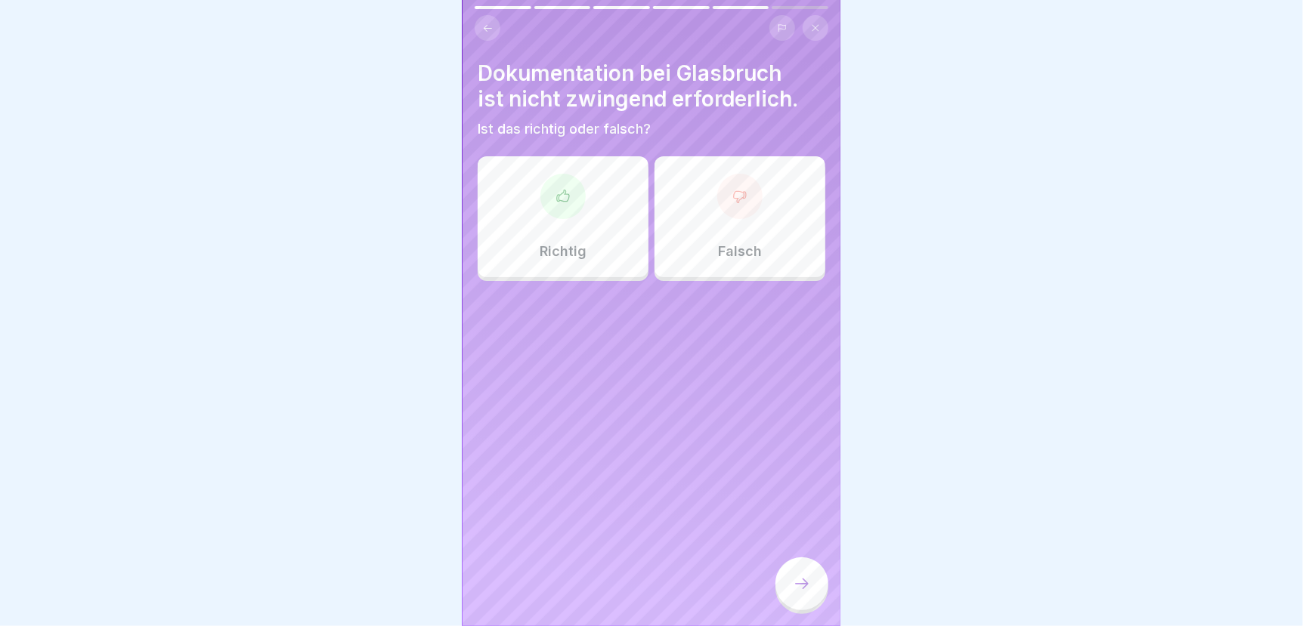
click at [731, 230] on div "Falsch" at bounding box center [739, 216] width 171 height 121
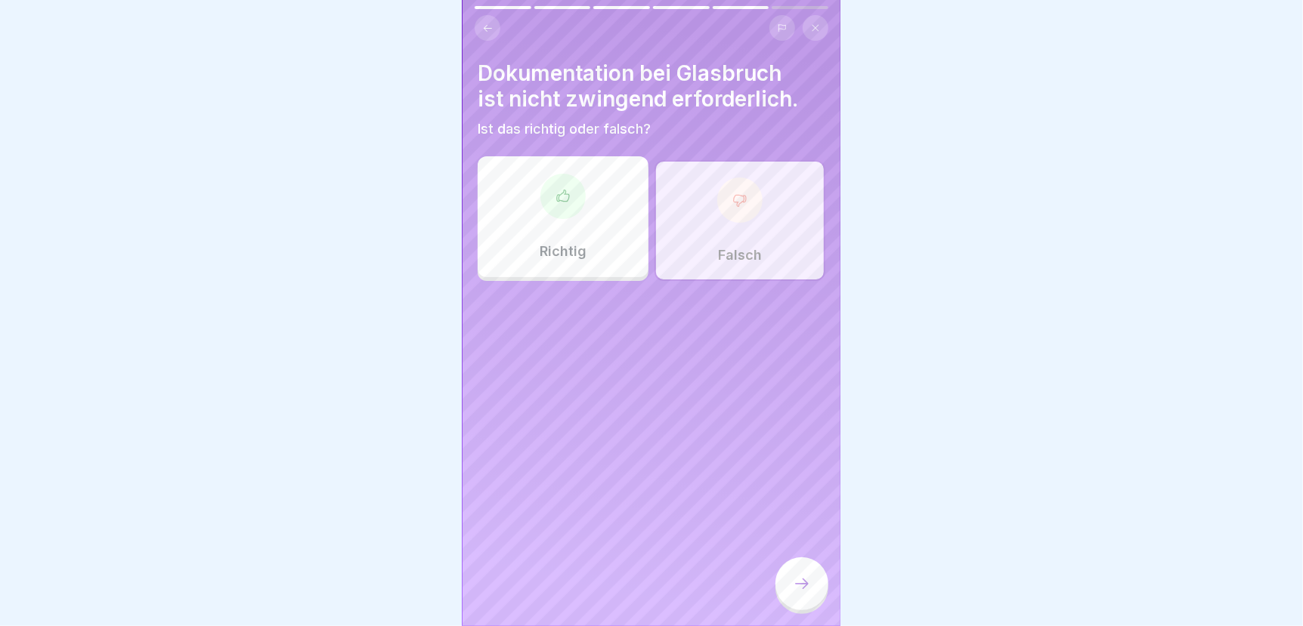
click at [805, 593] on icon at bounding box center [802, 584] width 18 height 18
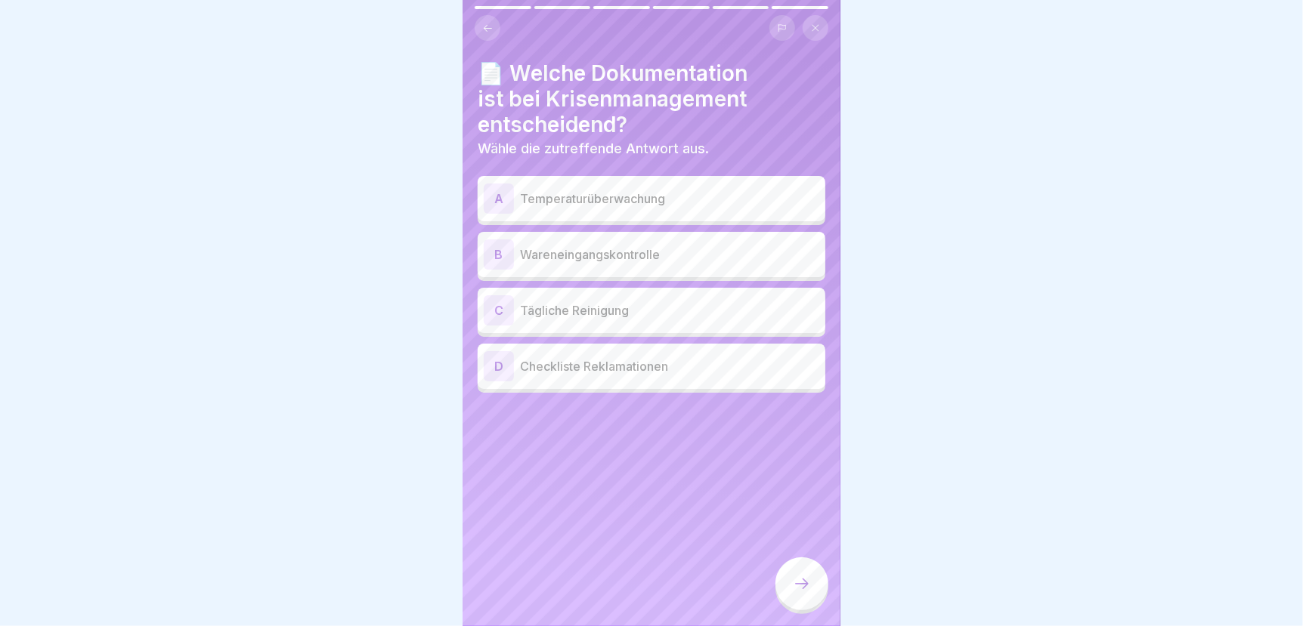
click at [644, 368] on p "Checkliste Reklamationen" at bounding box center [669, 366] width 299 height 18
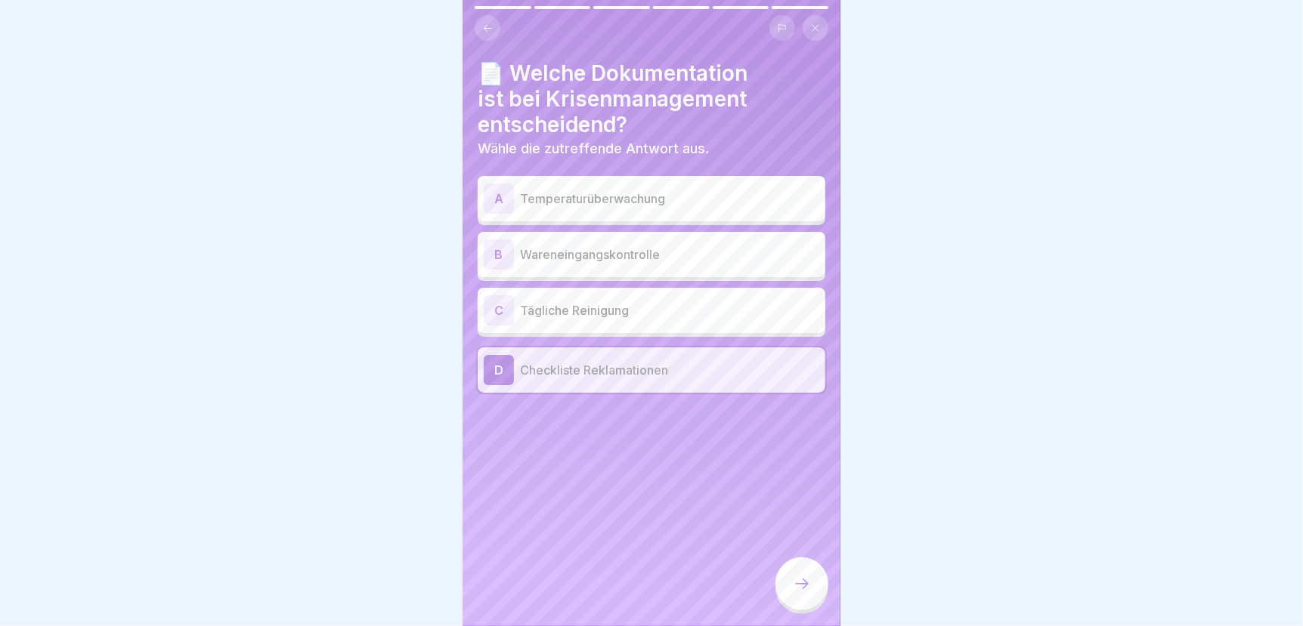
click at [801, 593] on icon at bounding box center [802, 584] width 18 height 18
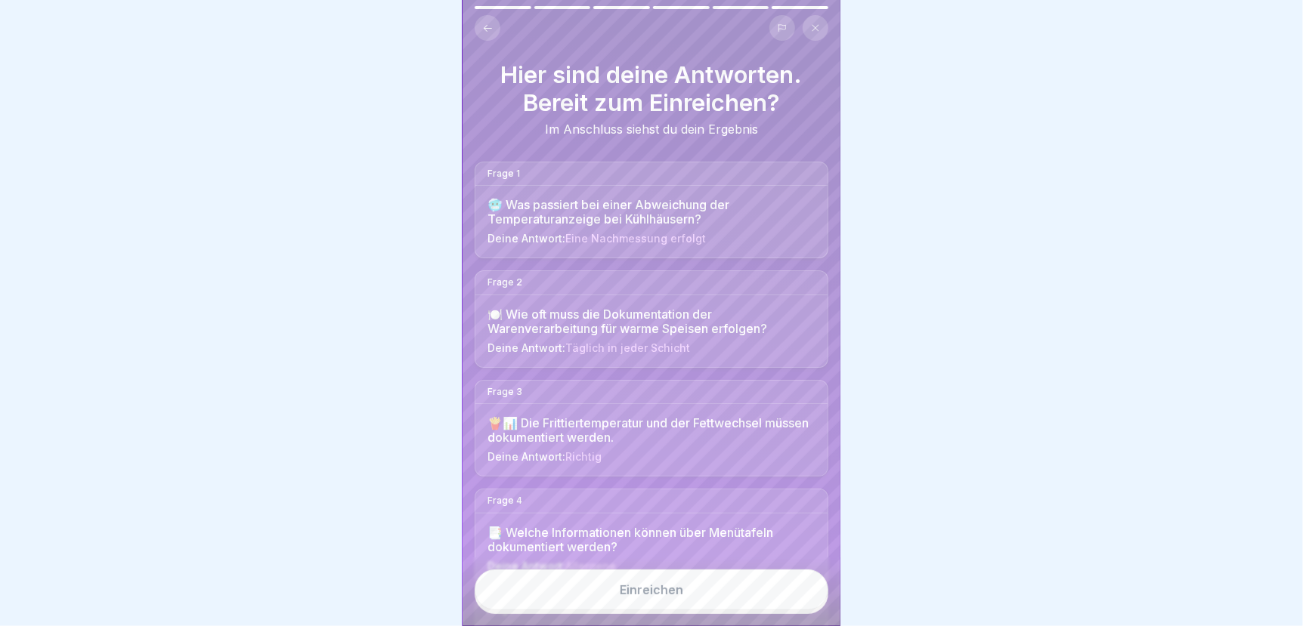
click at [753, 601] on button "Einreichen" at bounding box center [651, 590] width 354 height 41
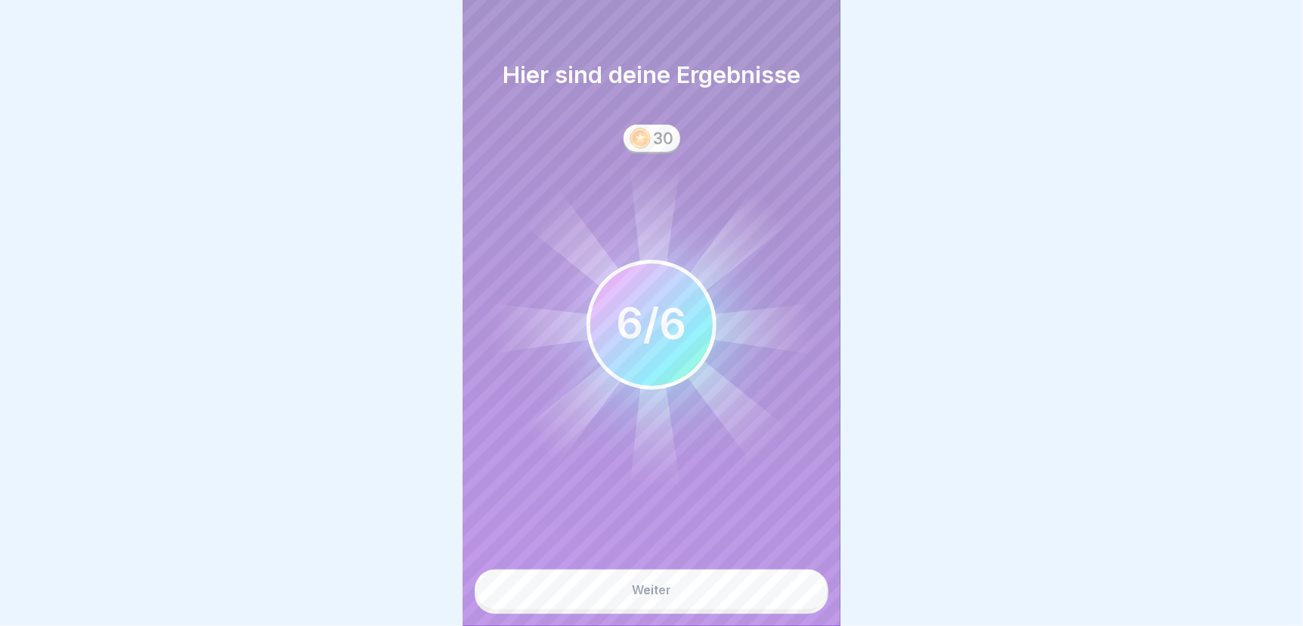
click at [753, 601] on button "Weiter" at bounding box center [651, 590] width 354 height 41
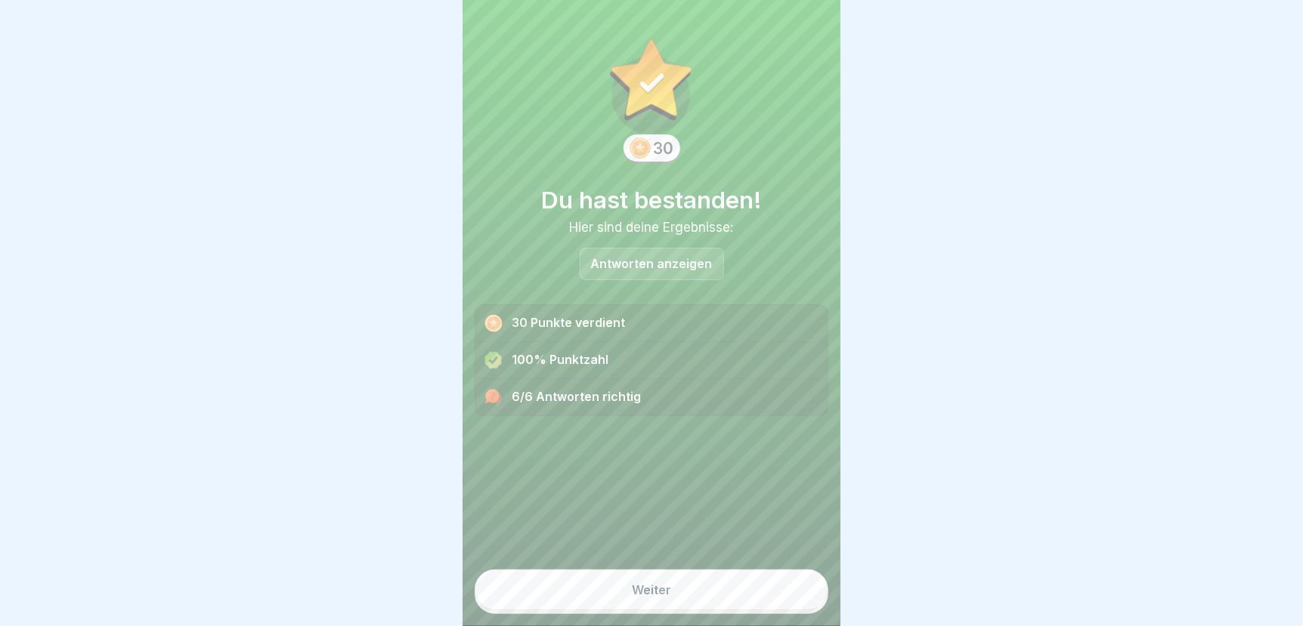
click at [753, 601] on button "Weiter" at bounding box center [651, 590] width 354 height 41
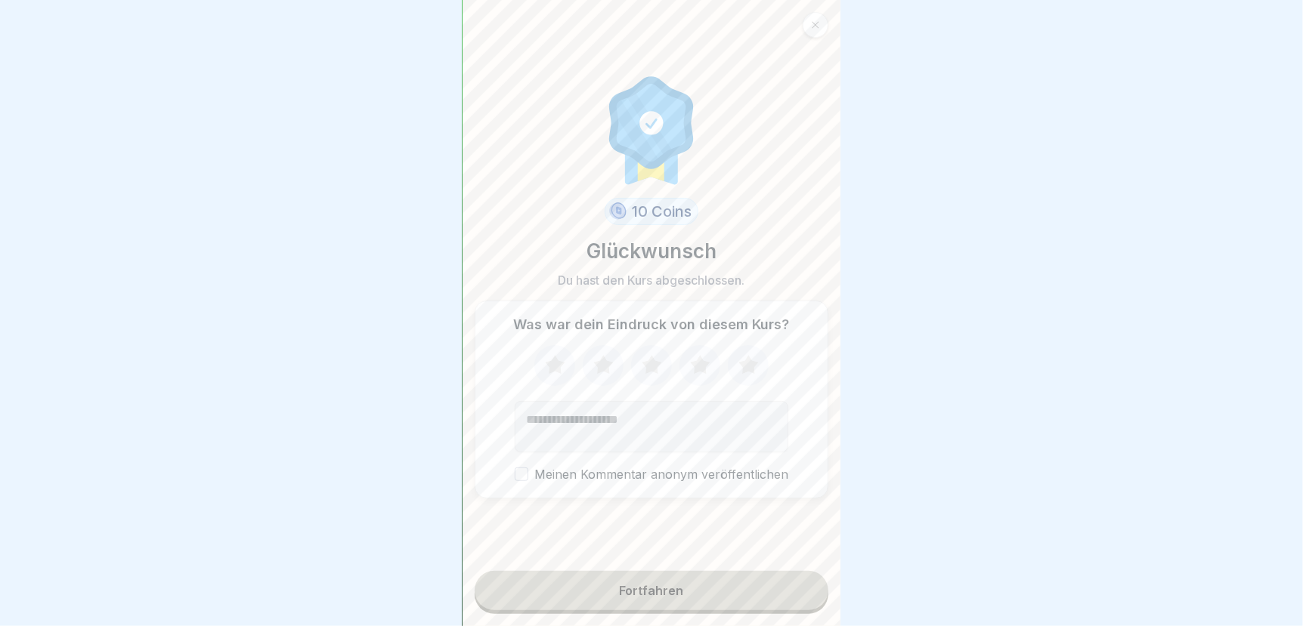
click at [695, 361] on icon at bounding box center [700, 365] width 40 height 39
click at [675, 598] on div "Fortfahren" at bounding box center [652, 591] width 64 height 14
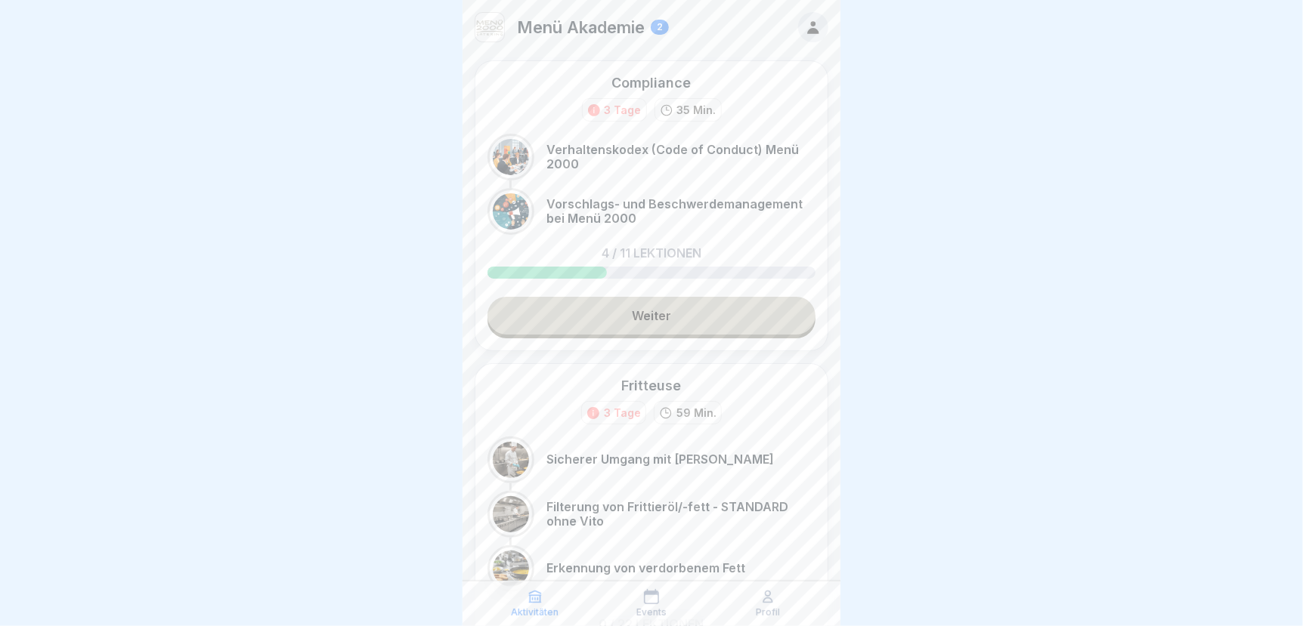
scroll to position [187, 0]
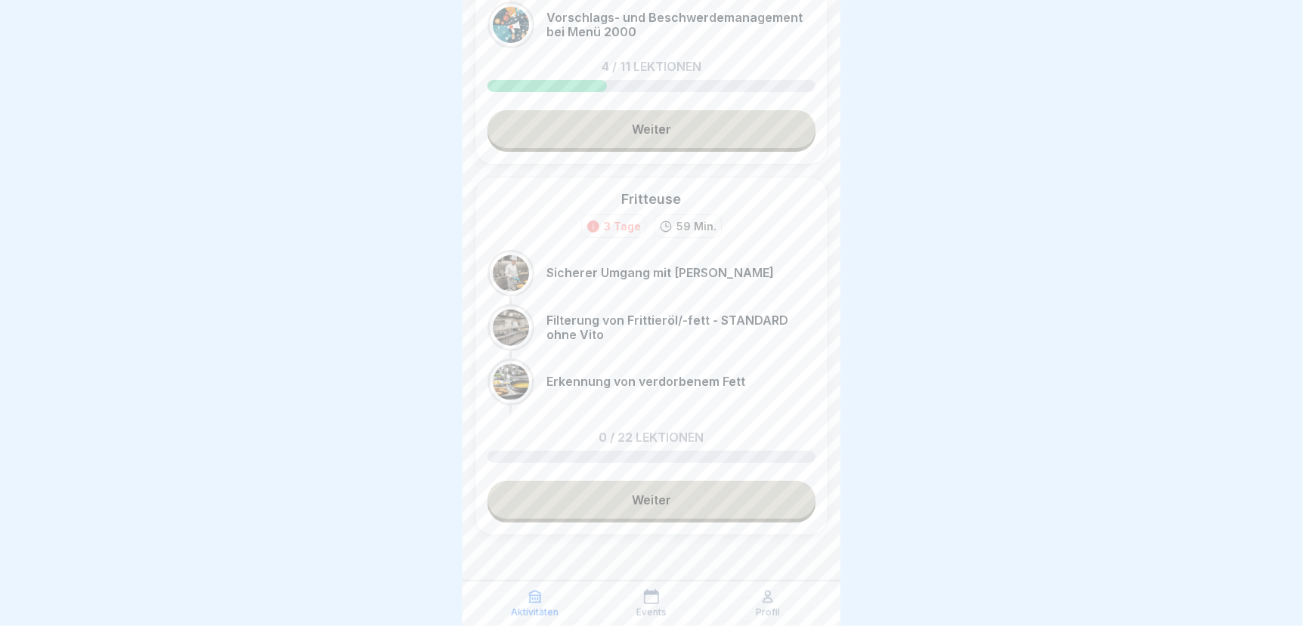
click at [638, 500] on link "Weiter" at bounding box center [651, 500] width 328 height 38
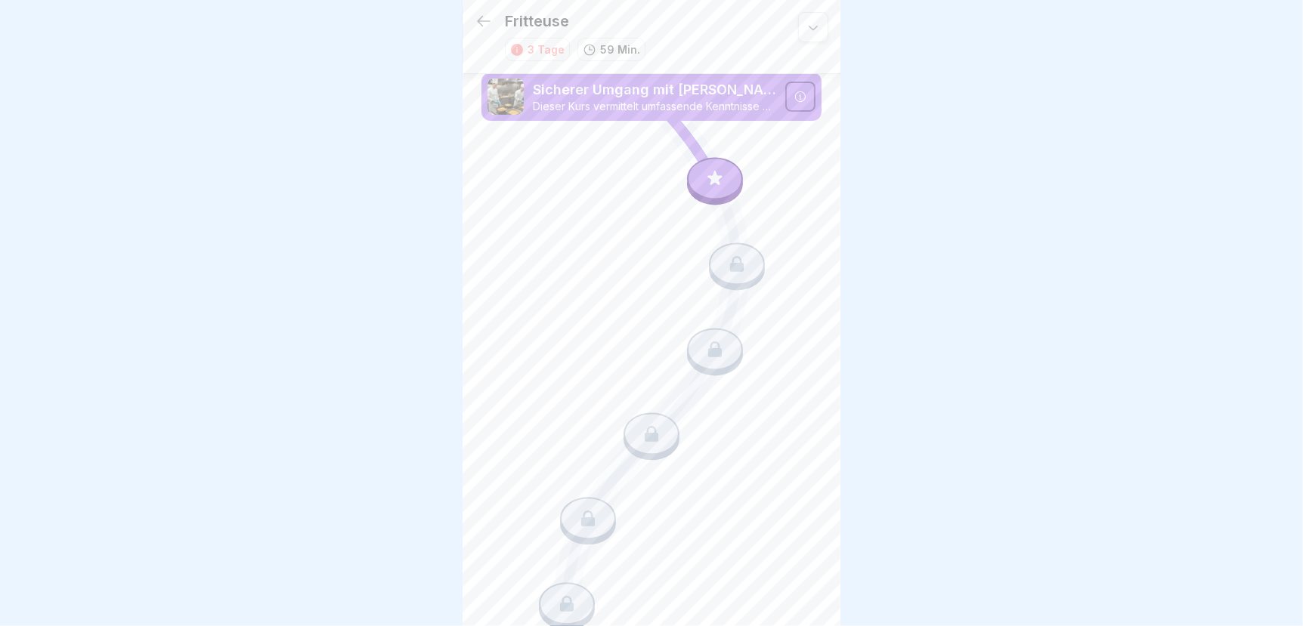
click at [706, 182] on icon at bounding box center [715, 179] width 20 height 20
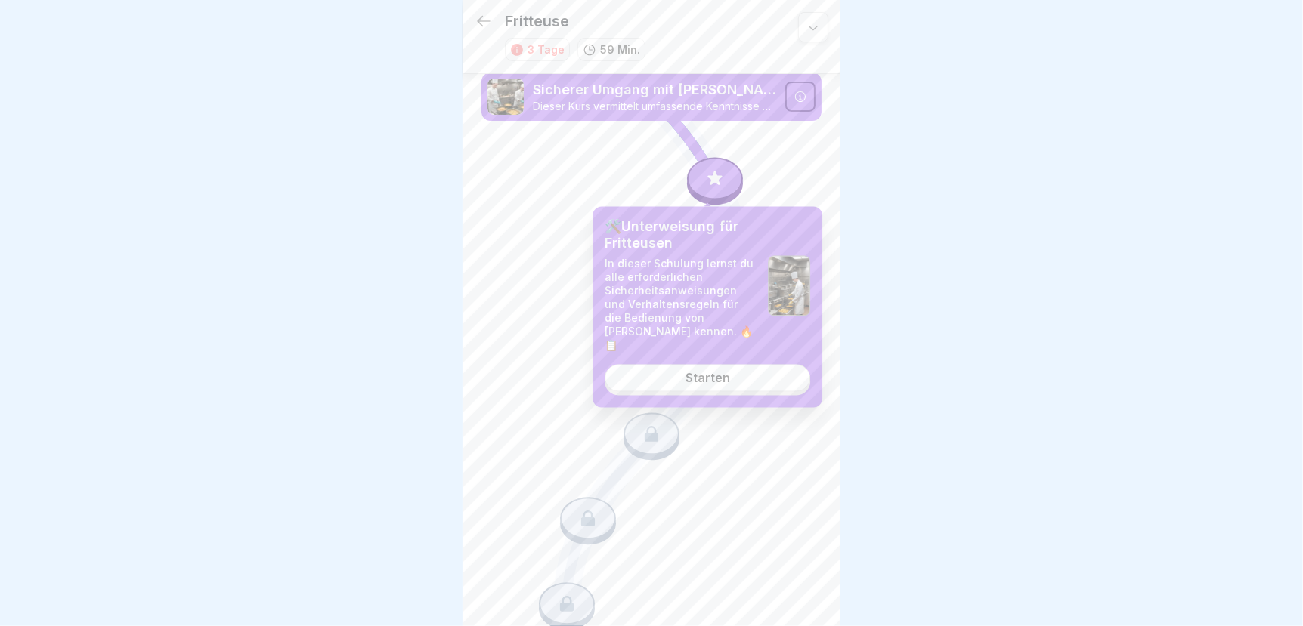
click at [703, 372] on div "Starten" at bounding box center [707, 379] width 45 height 14
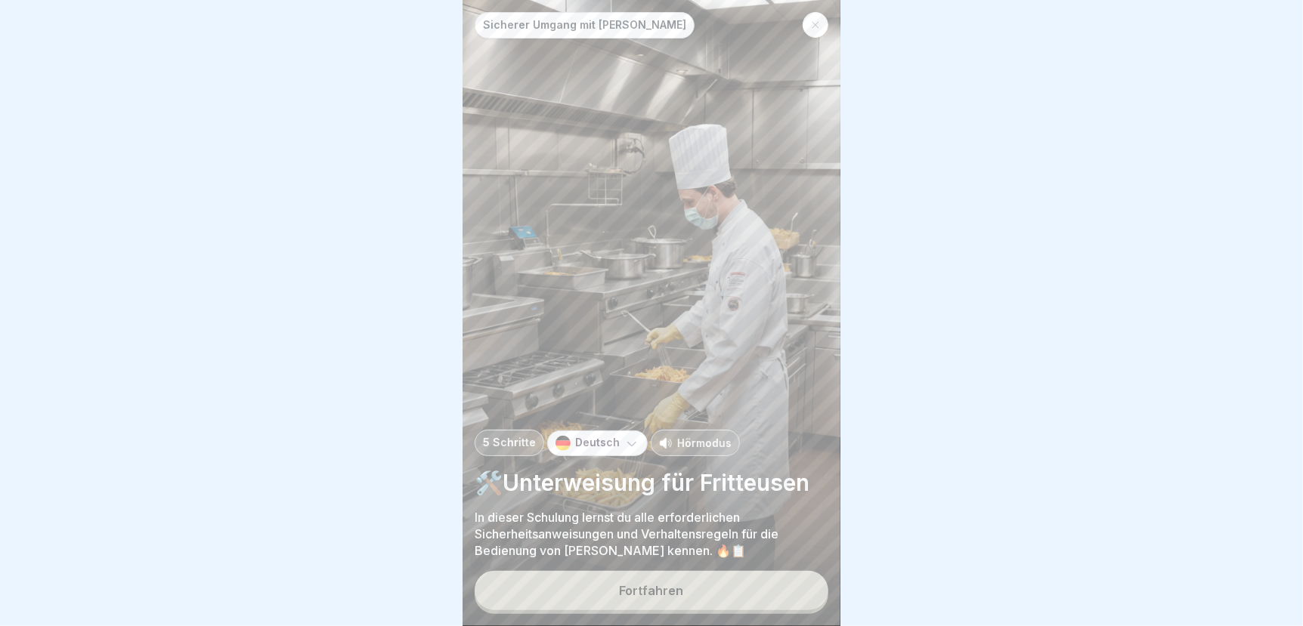
click at [645, 598] on div "Fortfahren" at bounding box center [652, 591] width 64 height 14
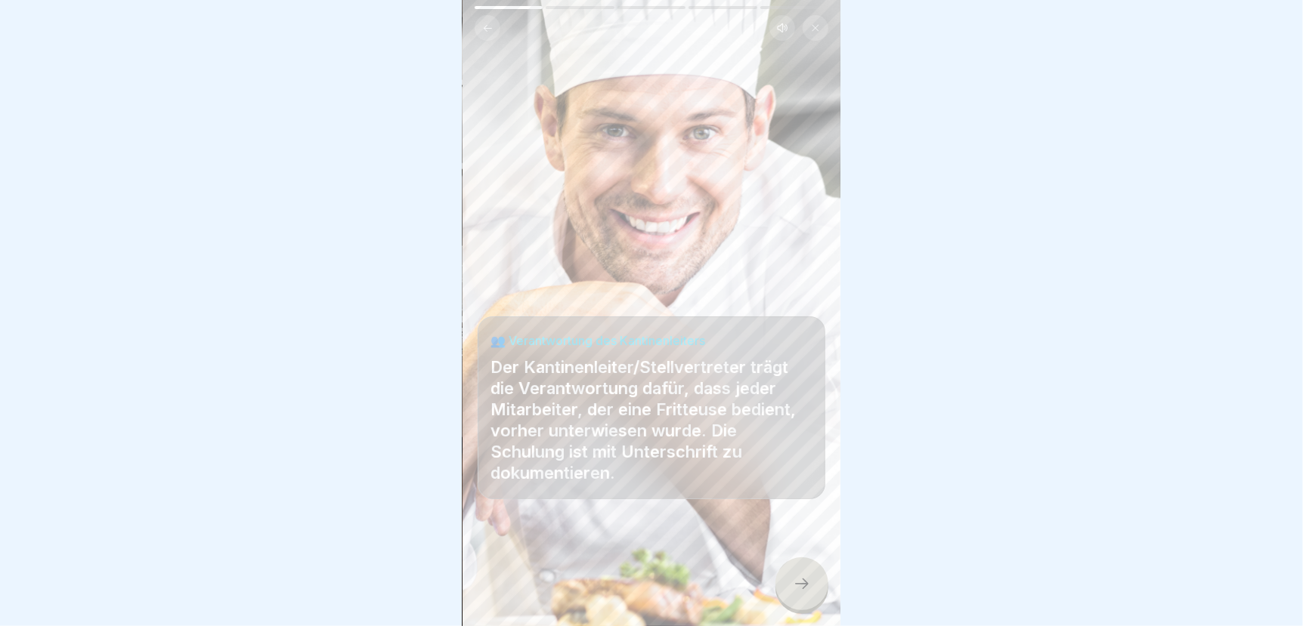
scroll to position [11, 0]
click at [804, 586] on icon at bounding box center [802, 584] width 18 height 18
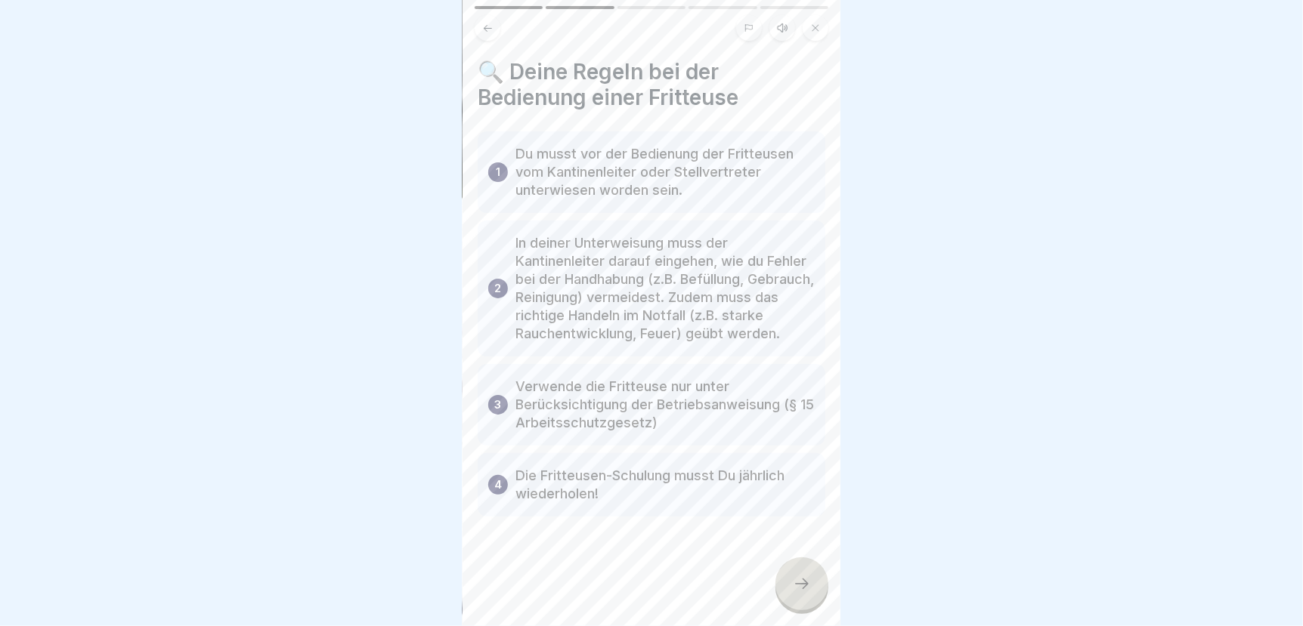
click at [802, 580] on icon at bounding box center [802, 584] width 18 height 18
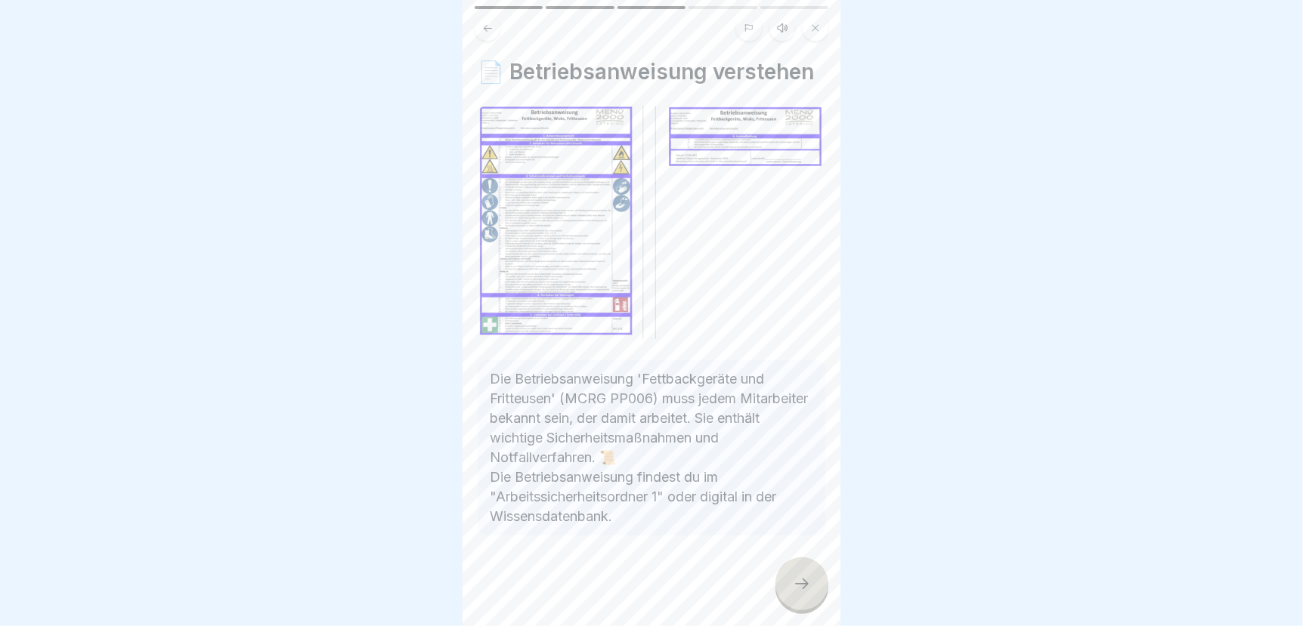
click at [804, 578] on icon at bounding box center [802, 584] width 18 height 18
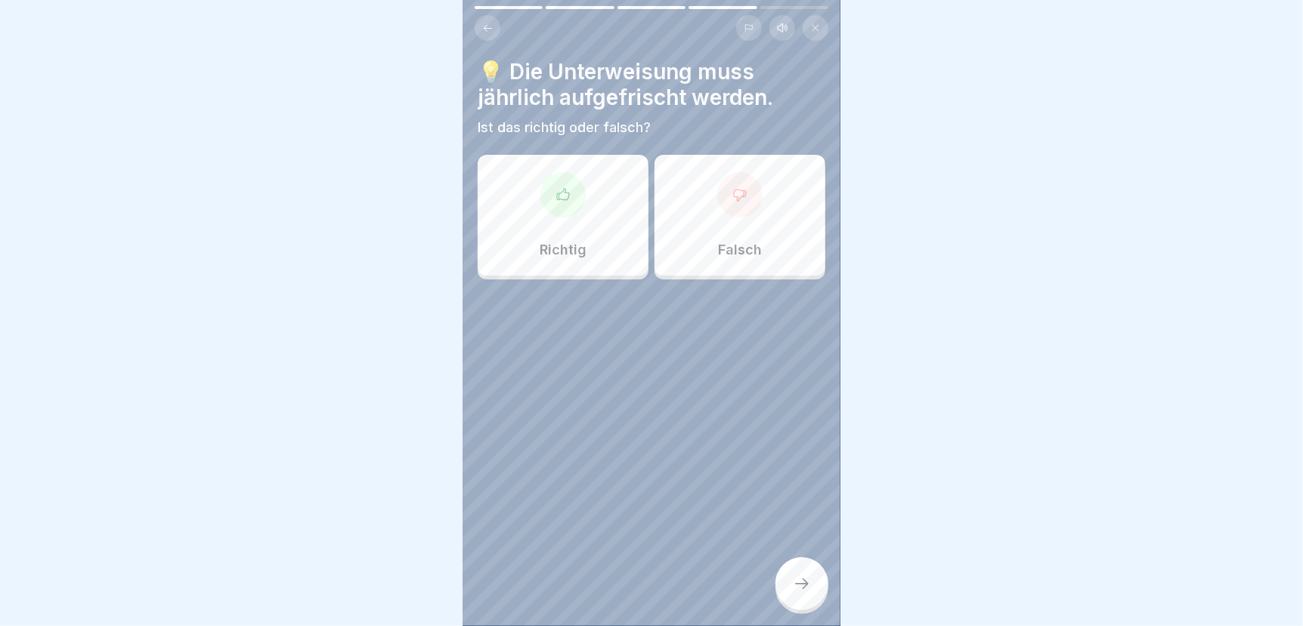
click at [576, 188] on div at bounding box center [562, 194] width 45 height 45
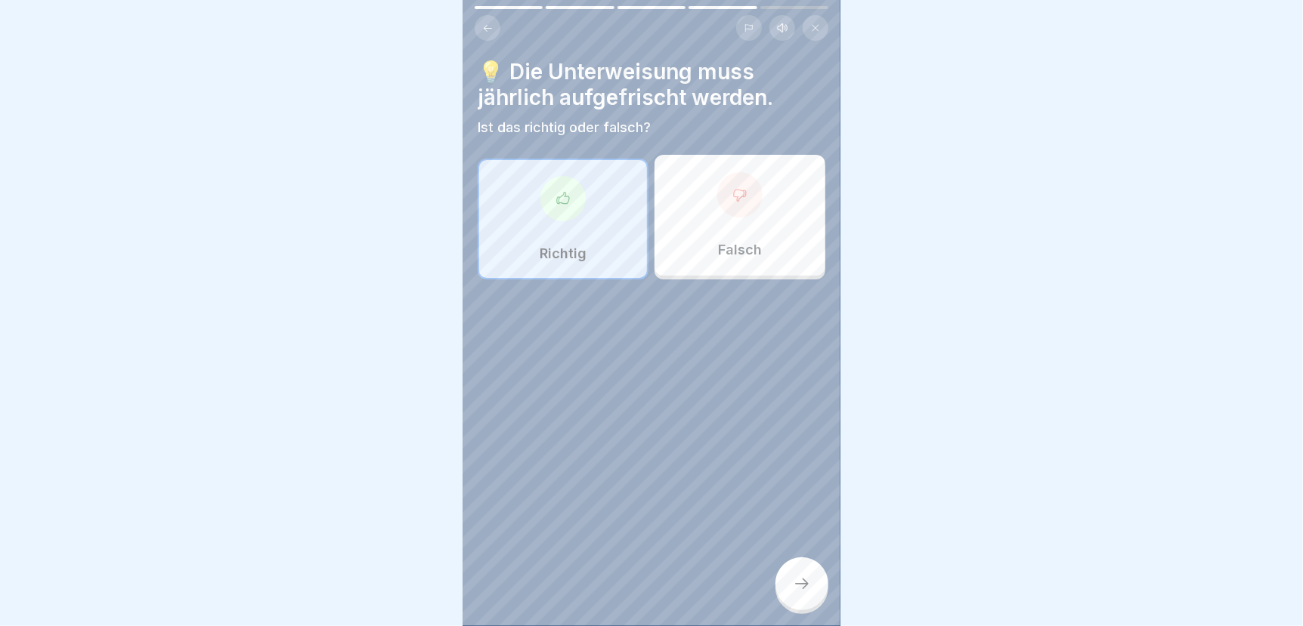
click at [807, 594] on div at bounding box center [801, 584] width 53 height 53
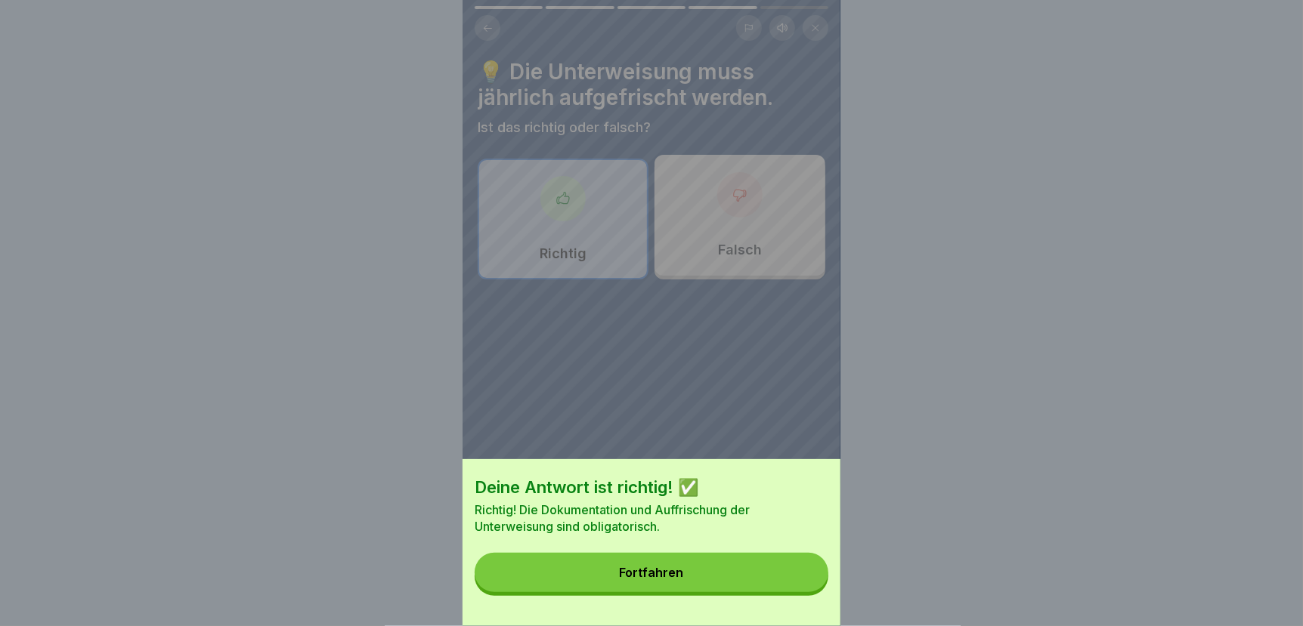
click at [784, 582] on button "Fortfahren" at bounding box center [651, 572] width 354 height 39
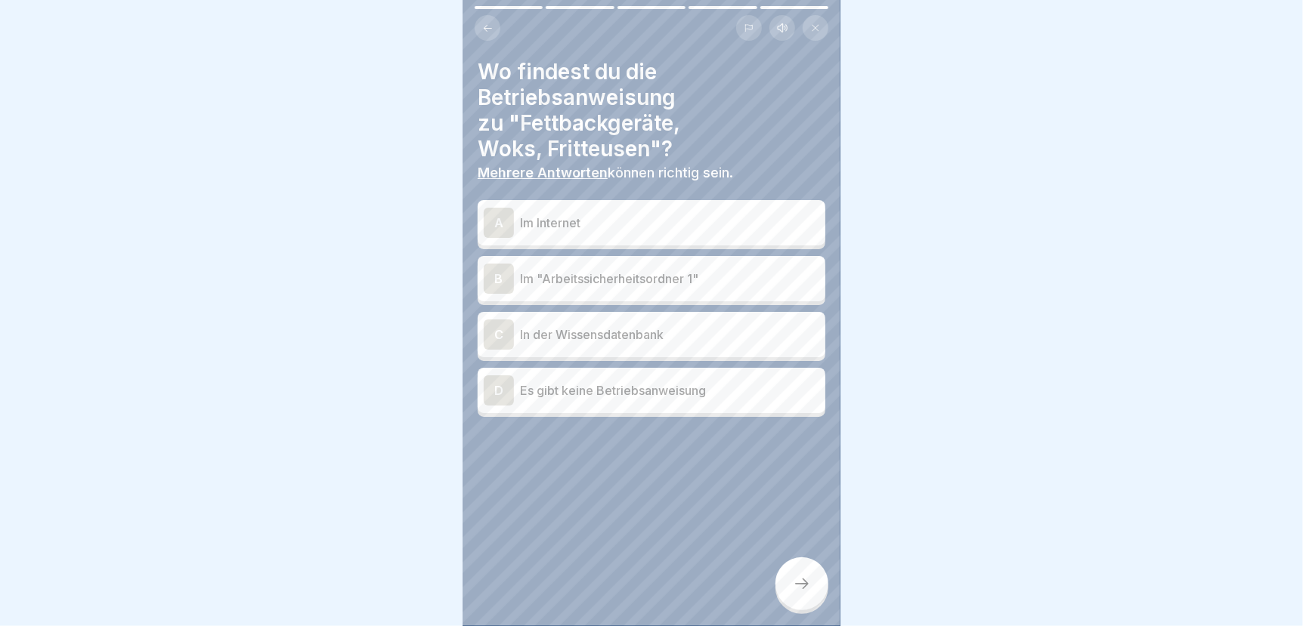
click at [589, 270] on p "Im "Arbeitssicherheitsordner 1"" at bounding box center [669, 279] width 299 height 18
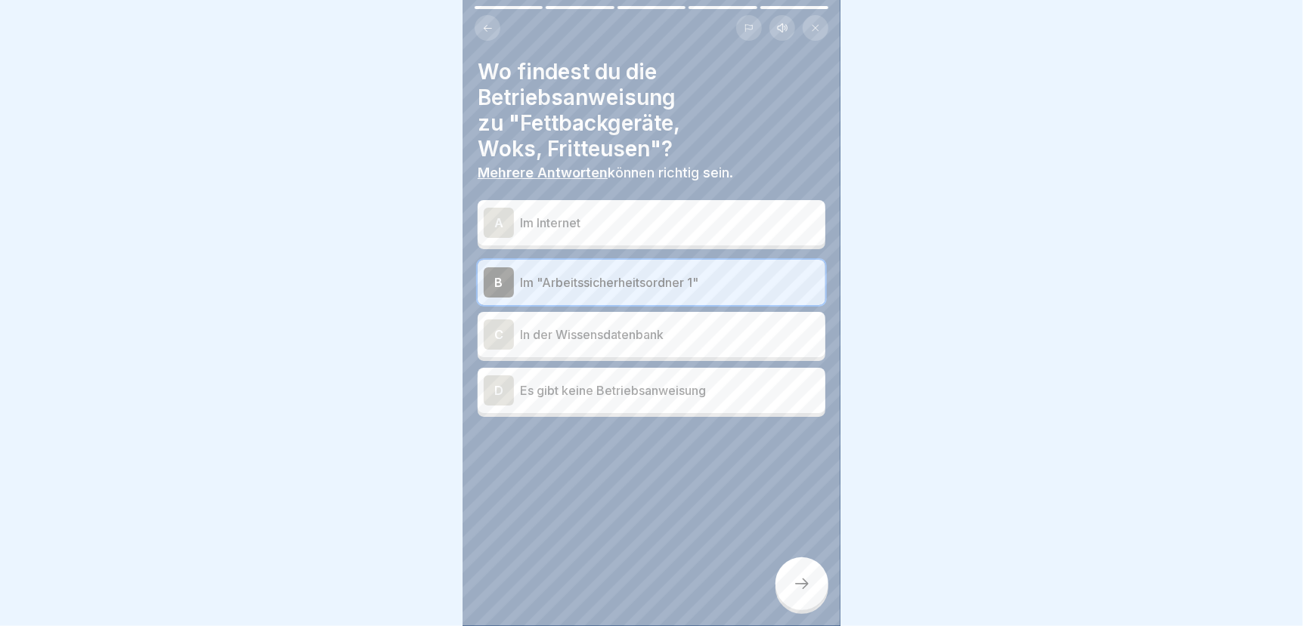
click at [587, 326] on p "In der Wissensdatenbank" at bounding box center [669, 335] width 299 height 18
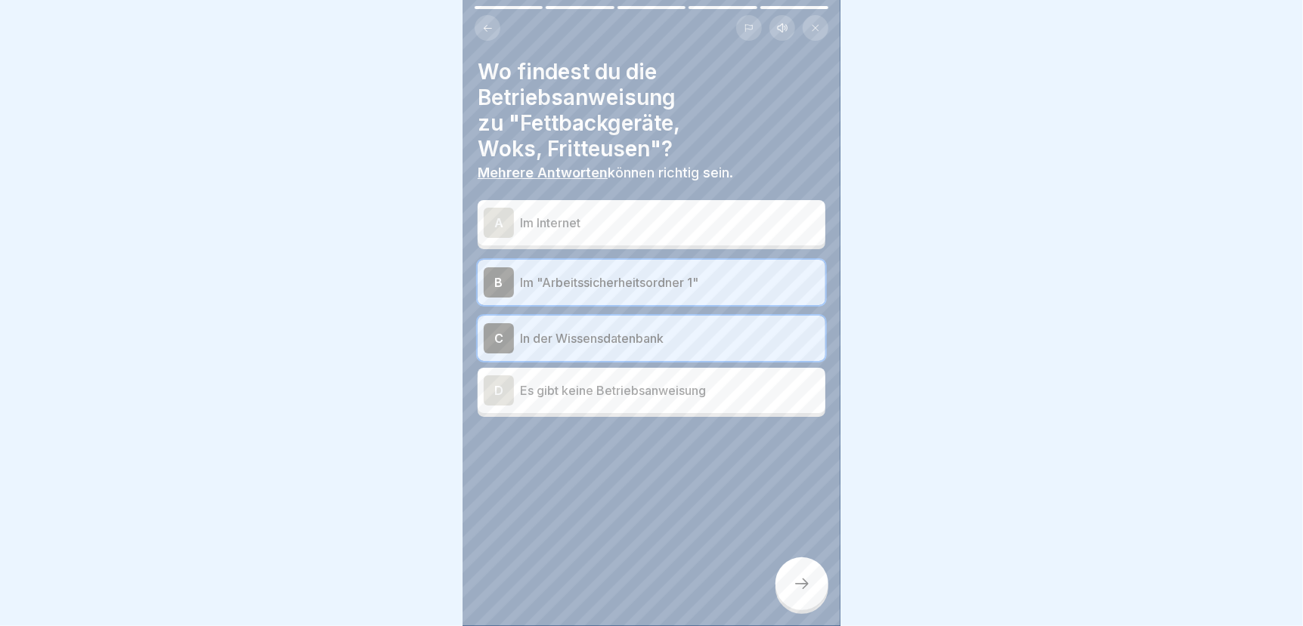
click at [800, 579] on icon at bounding box center [802, 584] width 18 height 18
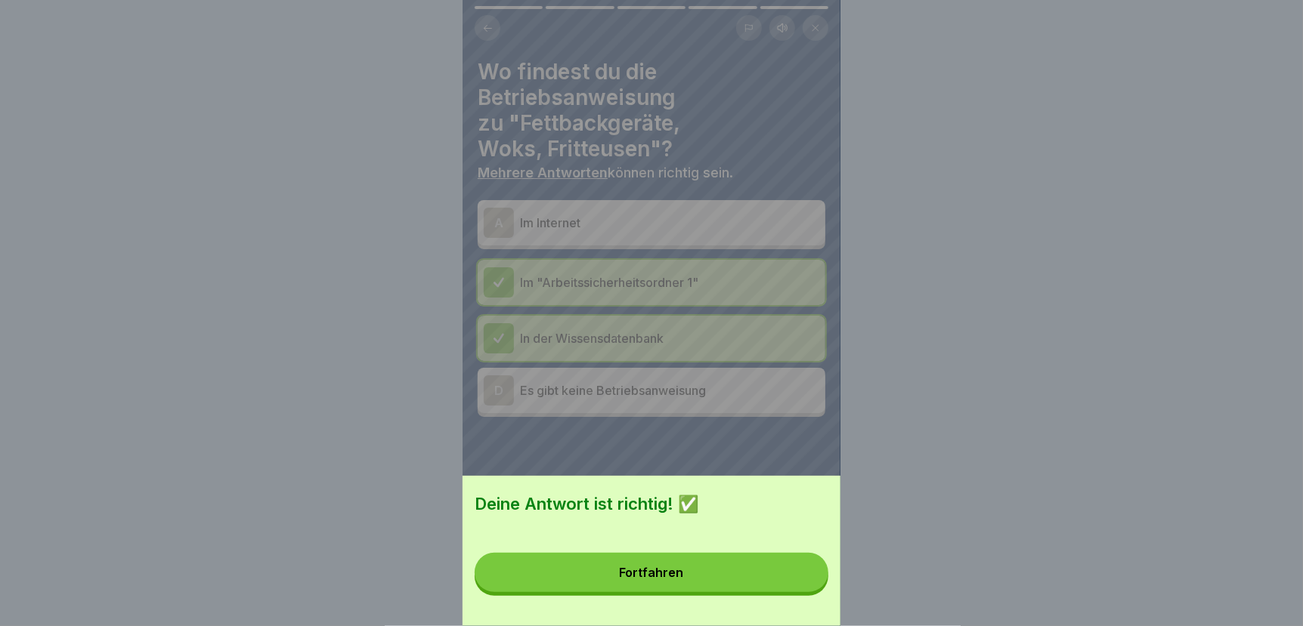
click at [790, 578] on button "Fortfahren" at bounding box center [651, 572] width 354 height 39
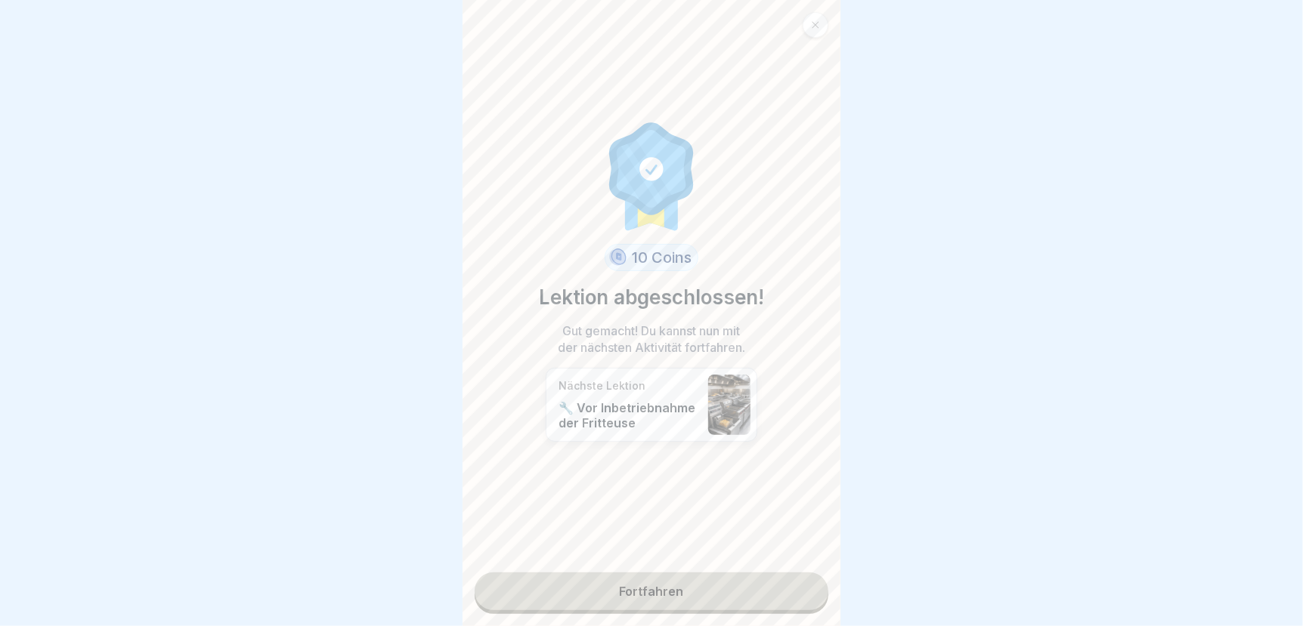
click at [752, 584] on link "Fortfahren" at bounding box center [651, 592] width 354 height 38
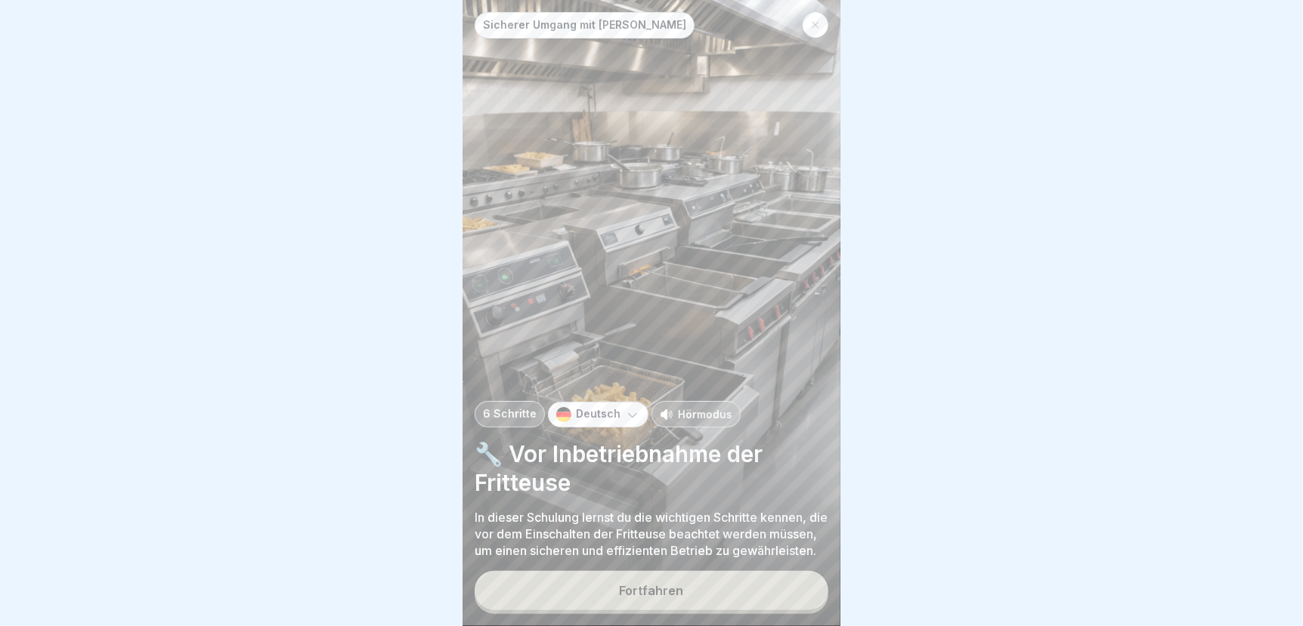
click at [660, 589] on div "Fortfahren" at bounding box center [652, 591] width 64 height 14
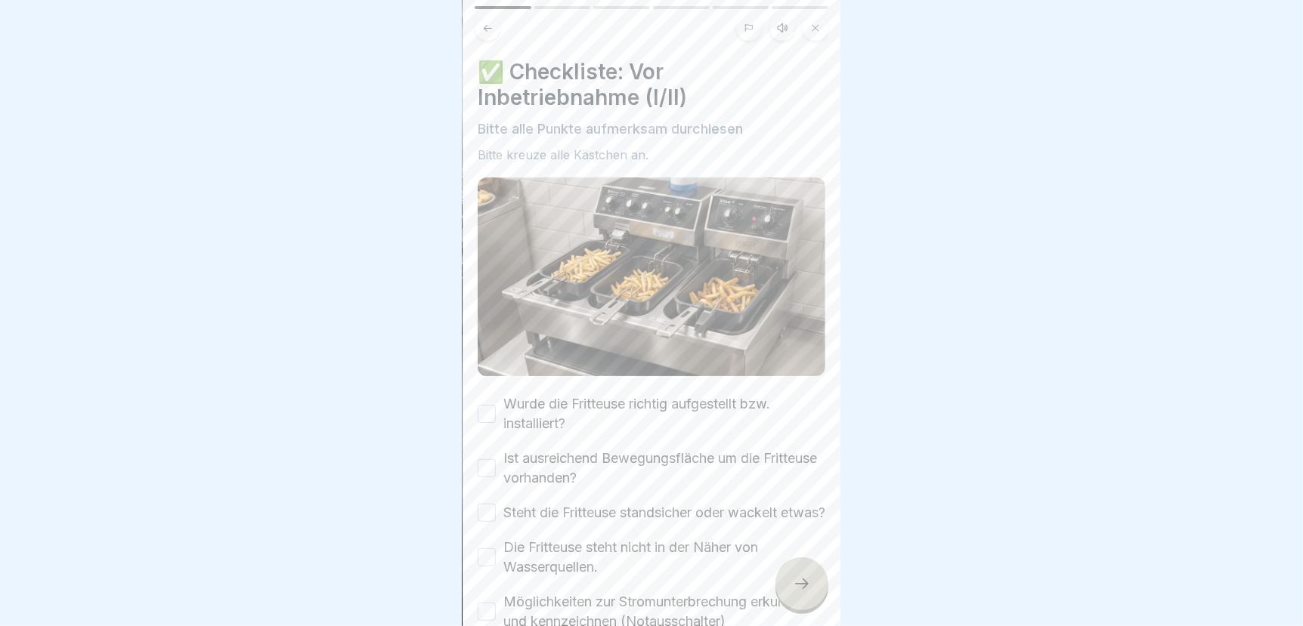
click at [484, 405] on button "Wurde die Fritteuse richtig aufgestellt bzw. installiert?" at bounding box center [487, 414] width 18 height 18
click at [481, 459] on button "Ist ausreichend Bewegungsfläche um die Fritteuse vorhanden?" at bounding box center [487, 468] width 18 height 18
click at [490, 504] on button "Steht die Fritteuse standsicher oder wackelt etwas?" at bounding box center [487, 513] width 18 height 18
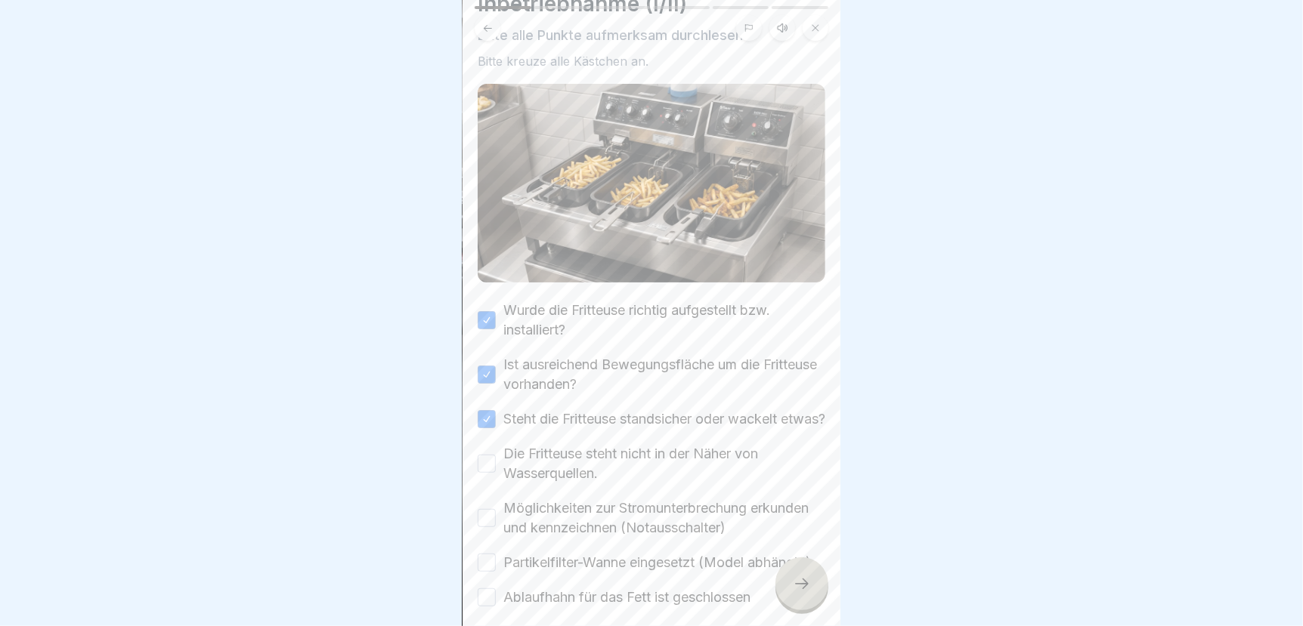
scroll to position [151, 0]
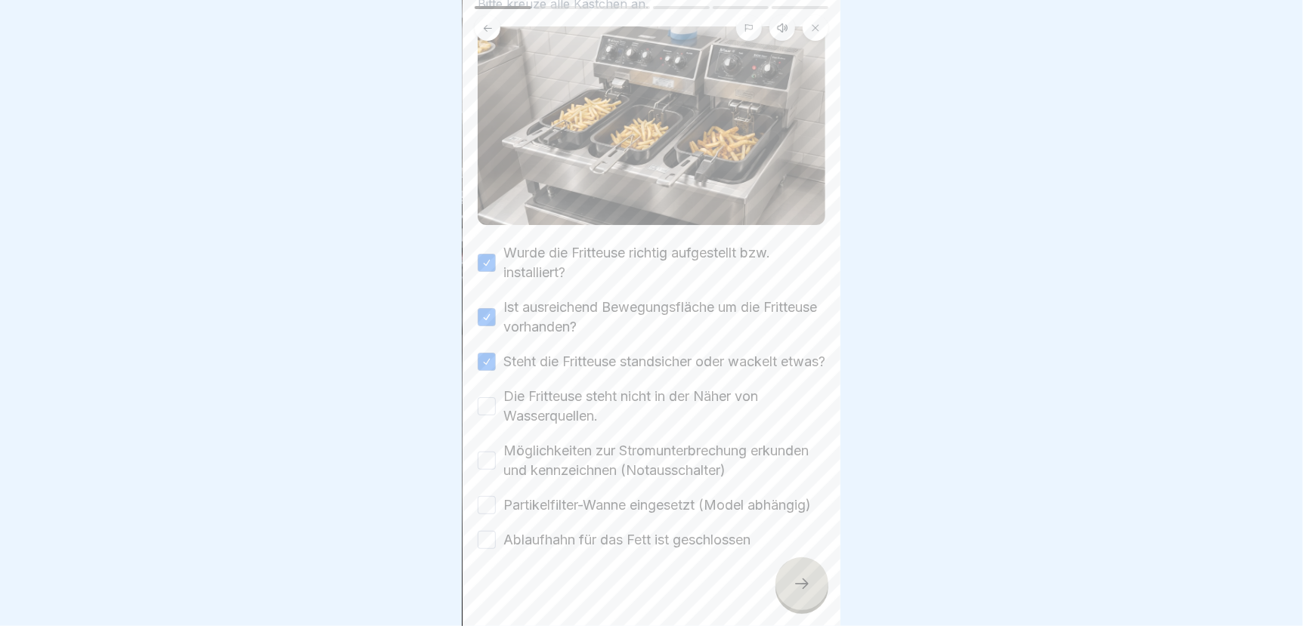
click at [484, 403] on button "Die Fritteuse steht nicht in der Näher von Wasserquellen." at bounding box center [487, 406] width 18 height 18
click at [482, 459] on button "Möglichkeiten zur Stromunterbrechung erkunden und kennzeichnen (Notausschalter)" at bounding box center [487, 461] width 18 height 18
click at [489, 515] on button "Partikelfilter-Wanne eingesetzt (Model abhängig)" at bounding box center [487, 505] width 18 height 18
click at [490, 549] on button "Ablaufhahn für das Fett ist geschlossen" at bounding box center [487, 540] width 18 height 18
click at [811, 589] on div at bounding box center [801, 584] width 53 height 53
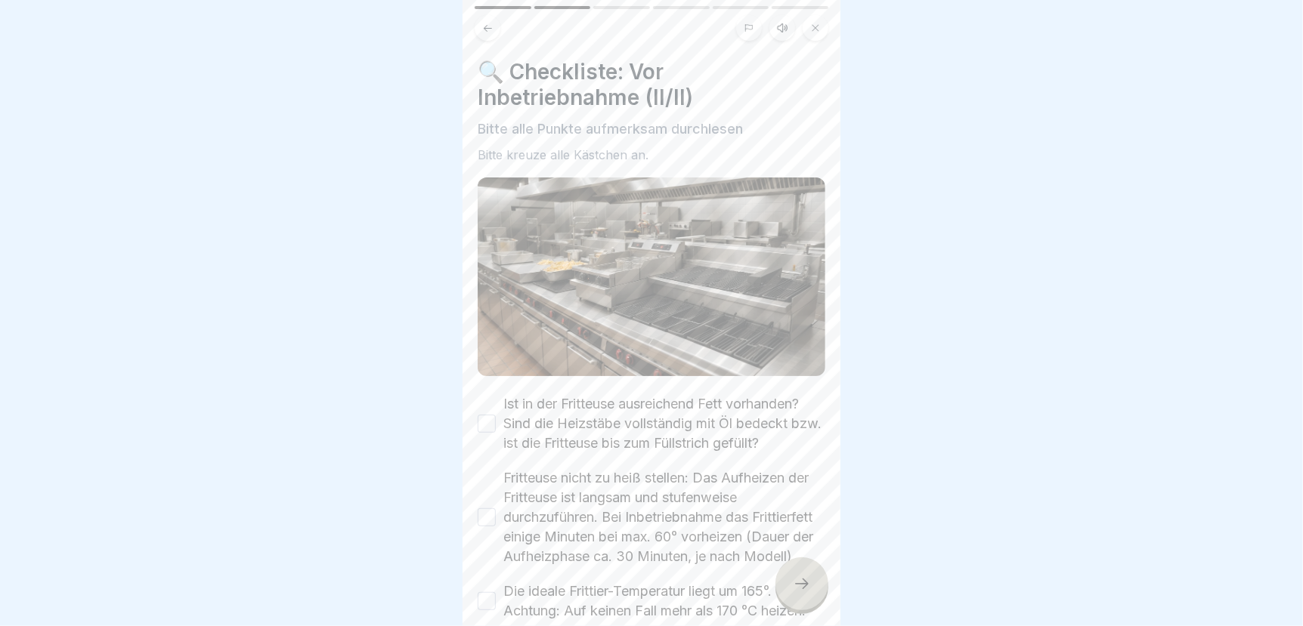
click at [484, 415] on button "Ist in der Fritteuse ausreichend Fett vorhanden? Sind die Heizstäbe vollständig…" at bounding box center [487, 424] width 18 height 18
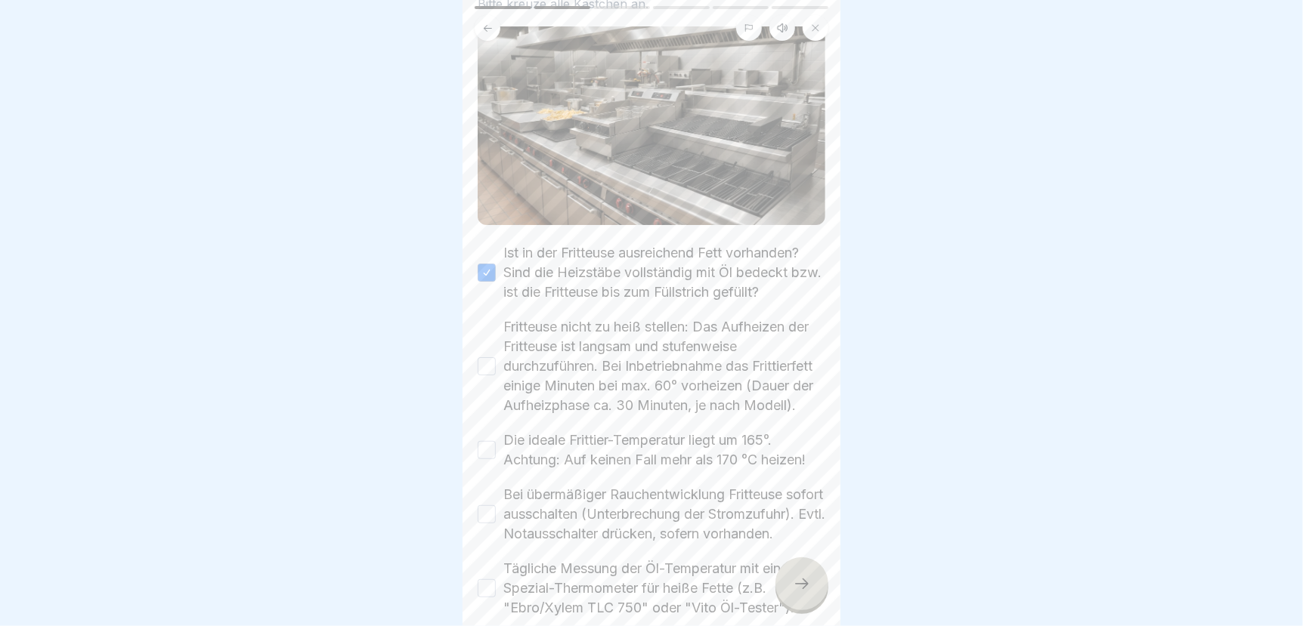
click at [482, 360] on button "Fritteuse nicht zu heiß stellen: Das Aufheizen der Fritteuse ist langsam und st…" at bounding box center [487, 366] width 18 height 18
click at [481, 459] on button "Die ideale Frittier-Temperatur liegt um 165°. Achtung: Auf keinen Fall mehr als…" at bounding box center [487, 450] width 18 height 18
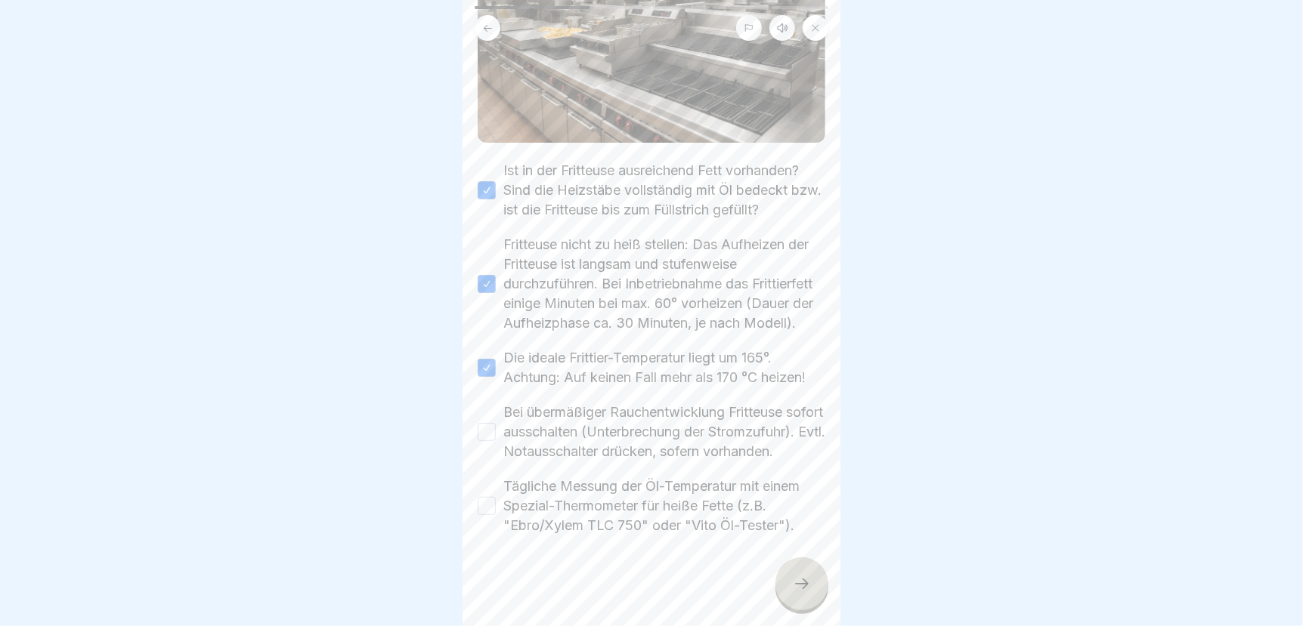
scroll to position [286, 0]
click at [492, 423] on button "Bei übermäßiger Rauchentwicklung Fritteuse sofort ausschalten (Unterbrechung de…" at bounding box center [487, 432] width 18 height 18
click at [484, 497] on button "Tägliche Messung der Öl-Temperatur mit einem Spezial-Thermometer für heiße Fett…" at bounding box center [487, 506] width 18 height 18
click at [799, 582] on icon at bounding box center [802, 584] width 18 height 18
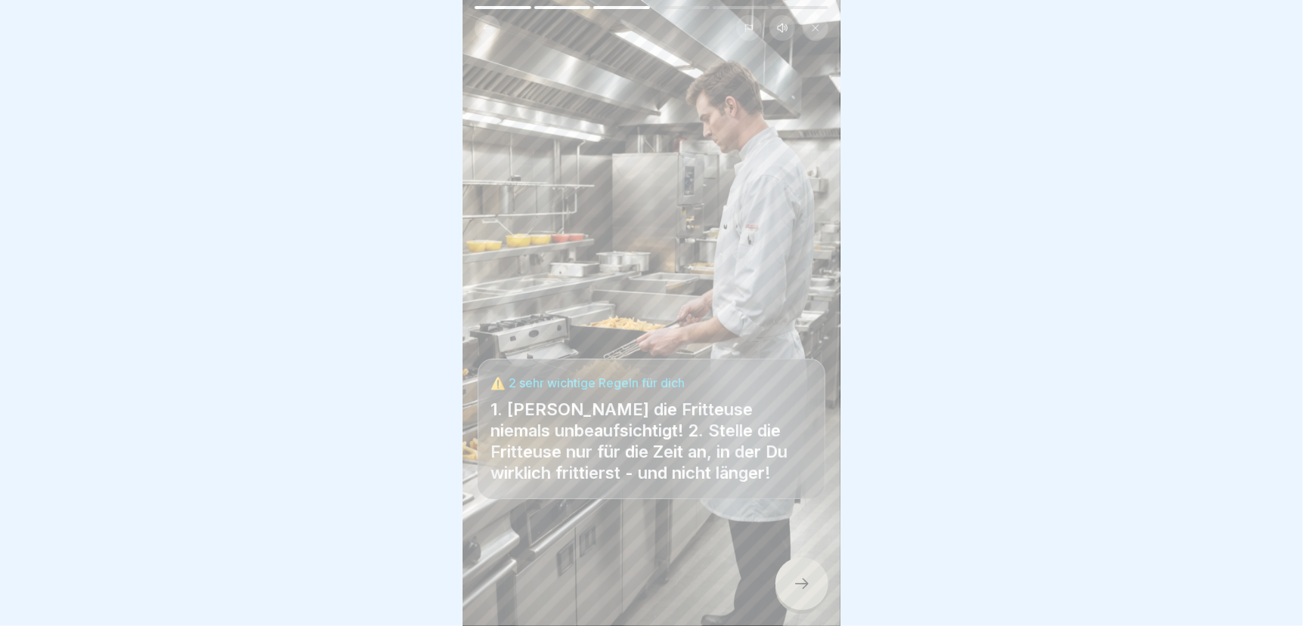
click at [800, 580] on icon at bounding box center [802, 584] width 18 height 18
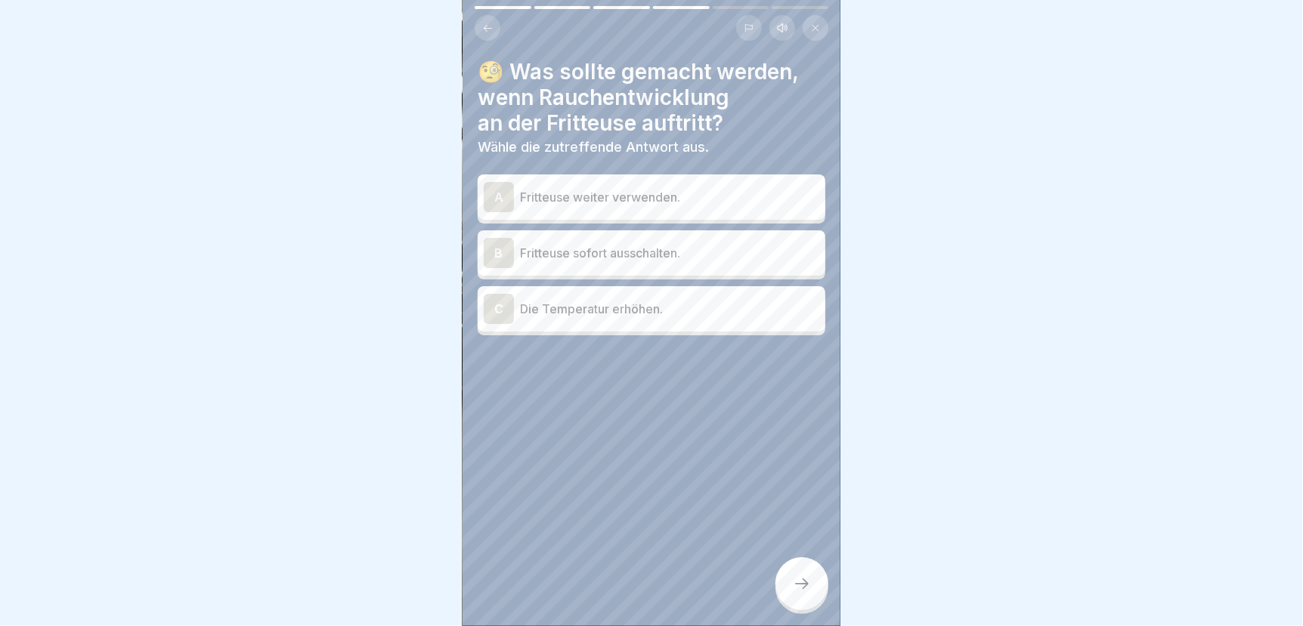
click at [622, 245] on p "Fritteuse sofort ausschalten." at bounding box center [669, 253] width 299 height 18
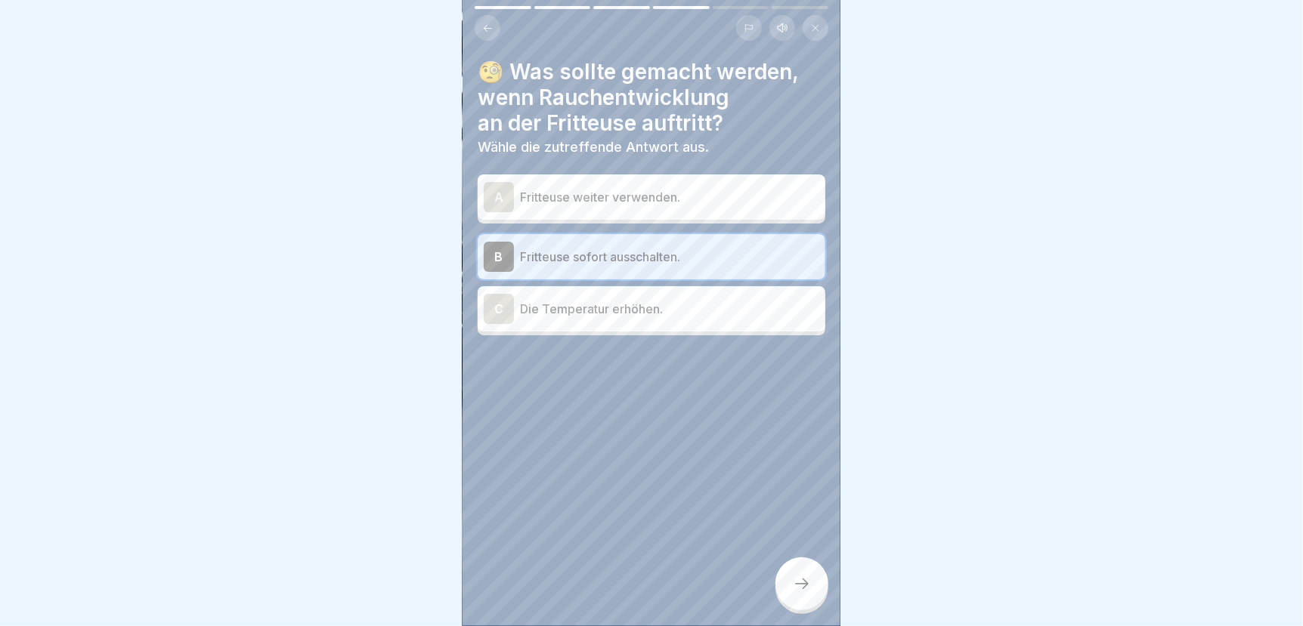
click at [792, 570] on div at bounding box center [801, 584] width 53 height 53
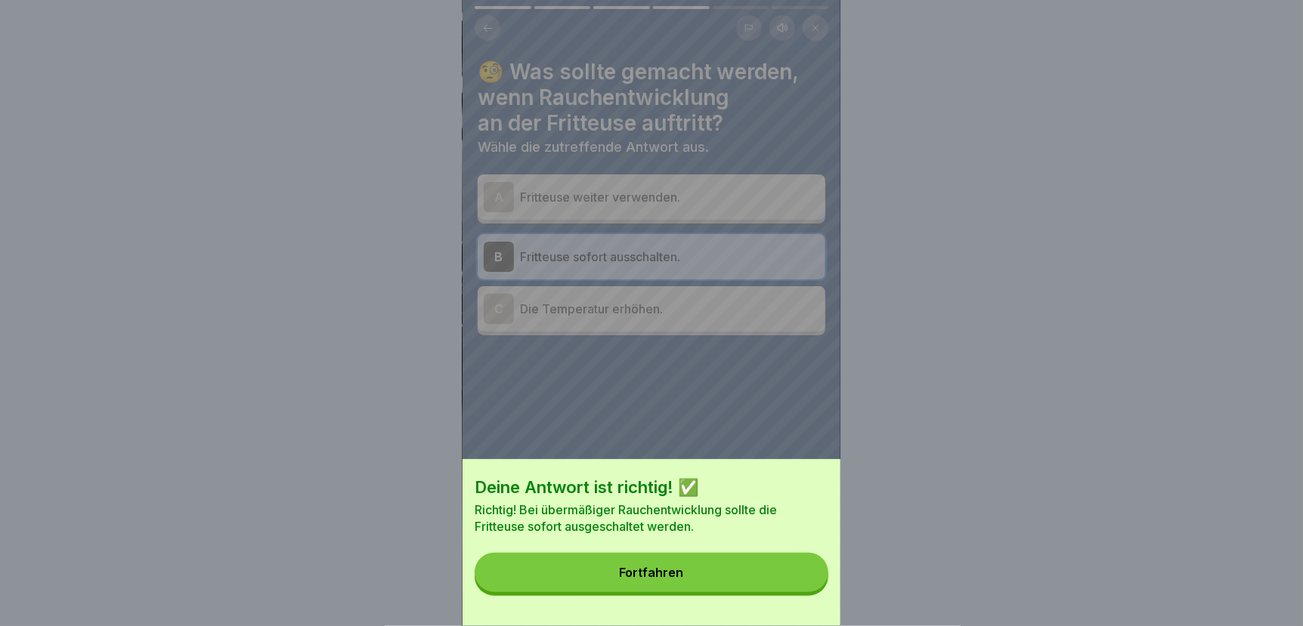
click at [783, 564] on div "Deine Antwort ist richtig! ✅ Richtig! Bei übermäßiger Rauchentwicklung sollte d…" at bounding box center [651, 542] width 378 height 167
click at [783, 575] on button "Fortfahren" at bounding box center [651, 572] width 354 height 39
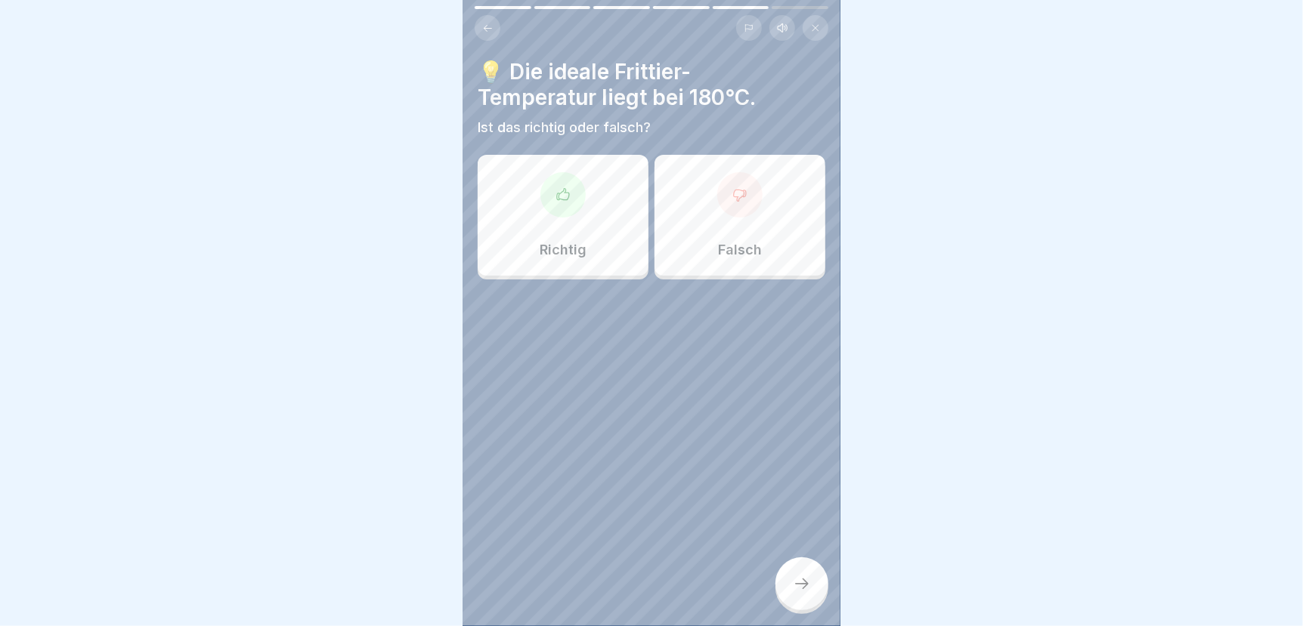
click at [725, 207] on div "Falsch" at bounding box center [739, 215] width 171 height 121
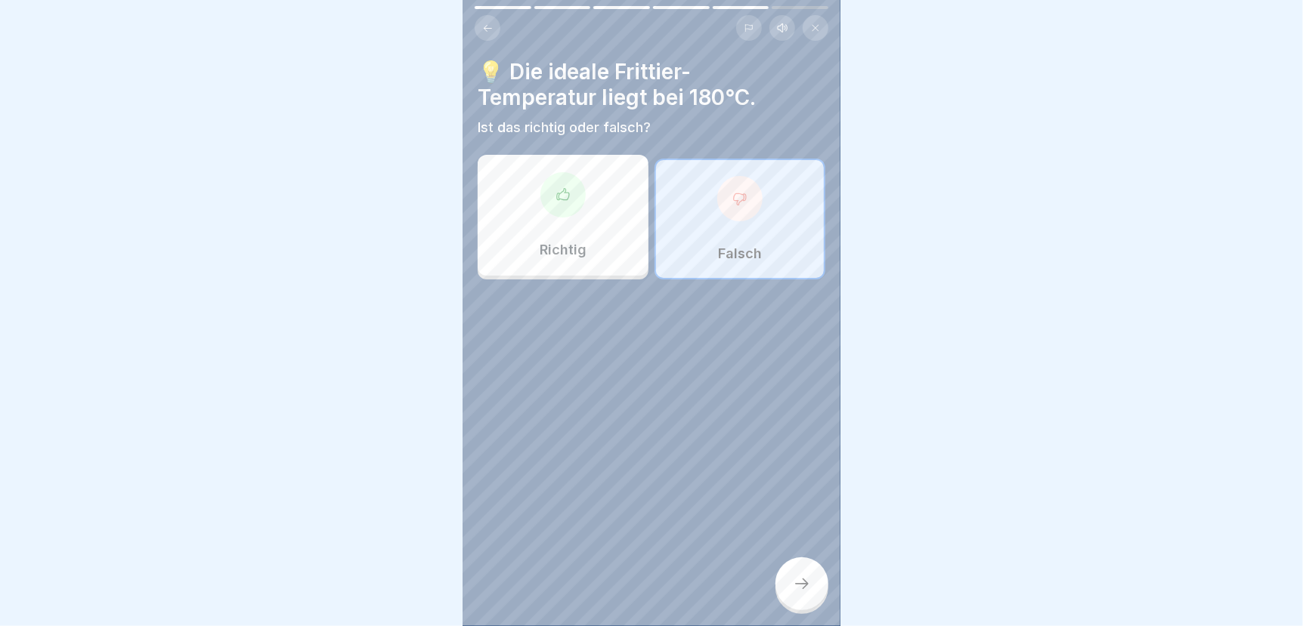
click at [794, 576] on icon at bounding box center [802, 584] width 18 height 18
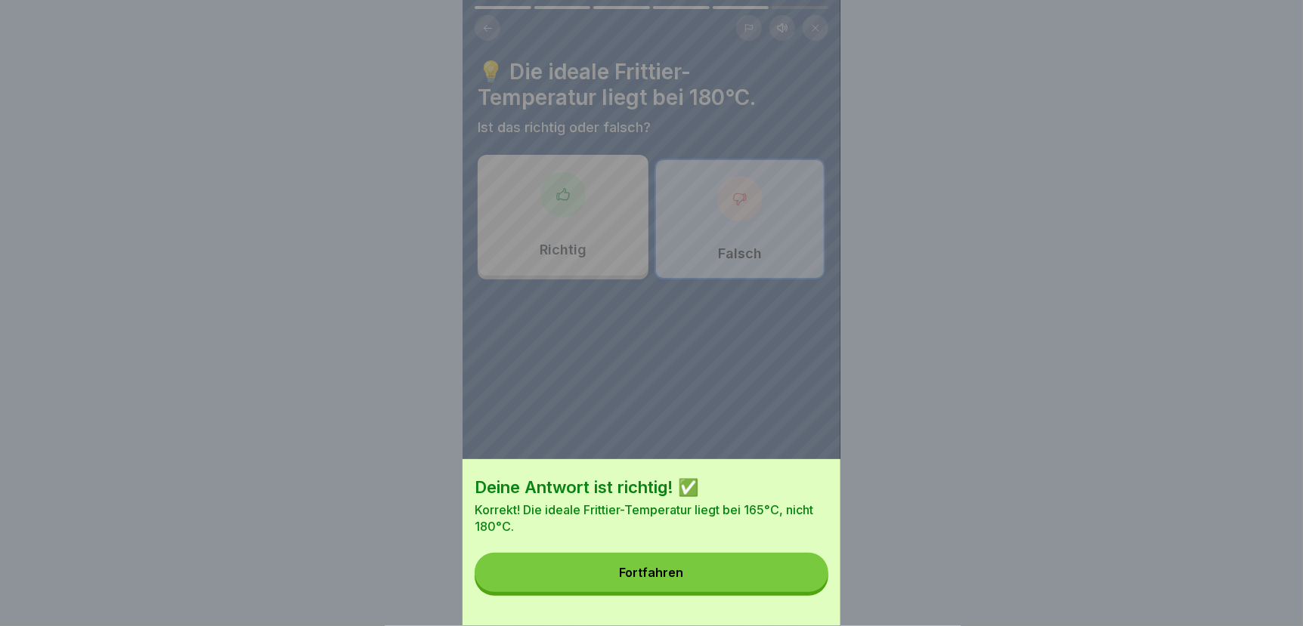
click at [742, 576] on button "Fortfahren" at bounding box center [651, 572] width 354 height 39
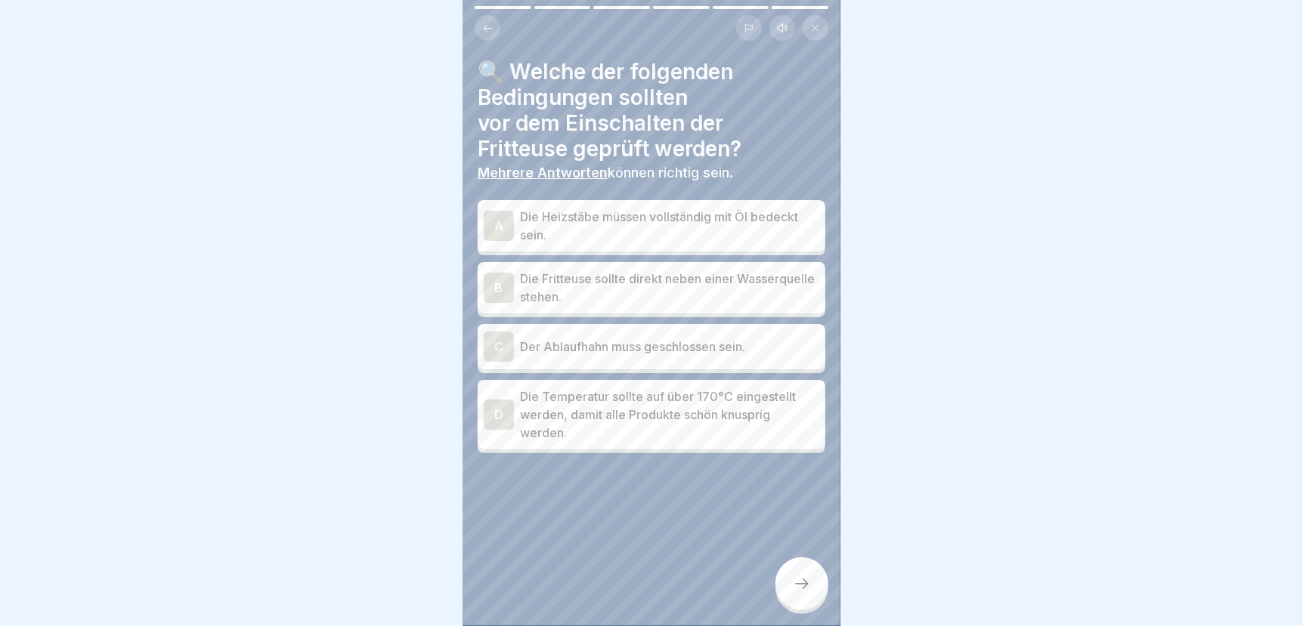
click at [580, 217] on p "Die Heizstäbe müssen vollständig mit Öl bedeckt sein." at bounding box center [669, 226] width 299 height 36
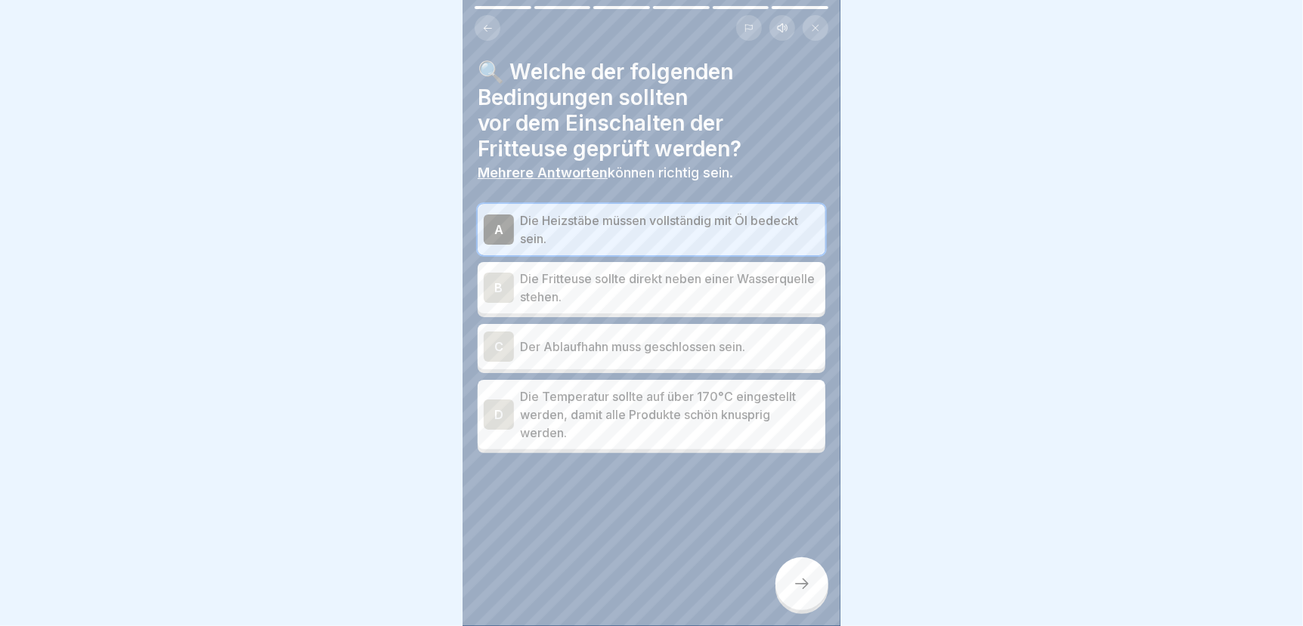
click at [588, 339] on p "Der Ablaufhahn muss geschlossen sein." at bounding box center [669, 347] width 299 height 18
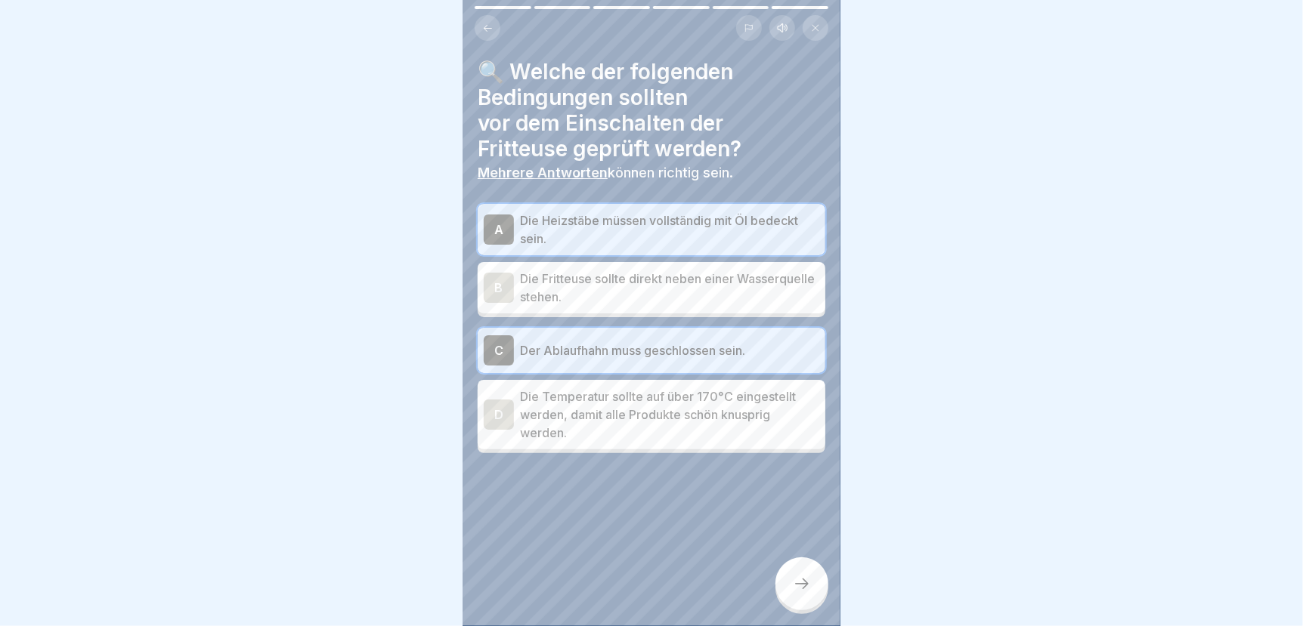
click at [793, 582] on icon at bounding box center [802, 584] width 18 height 18
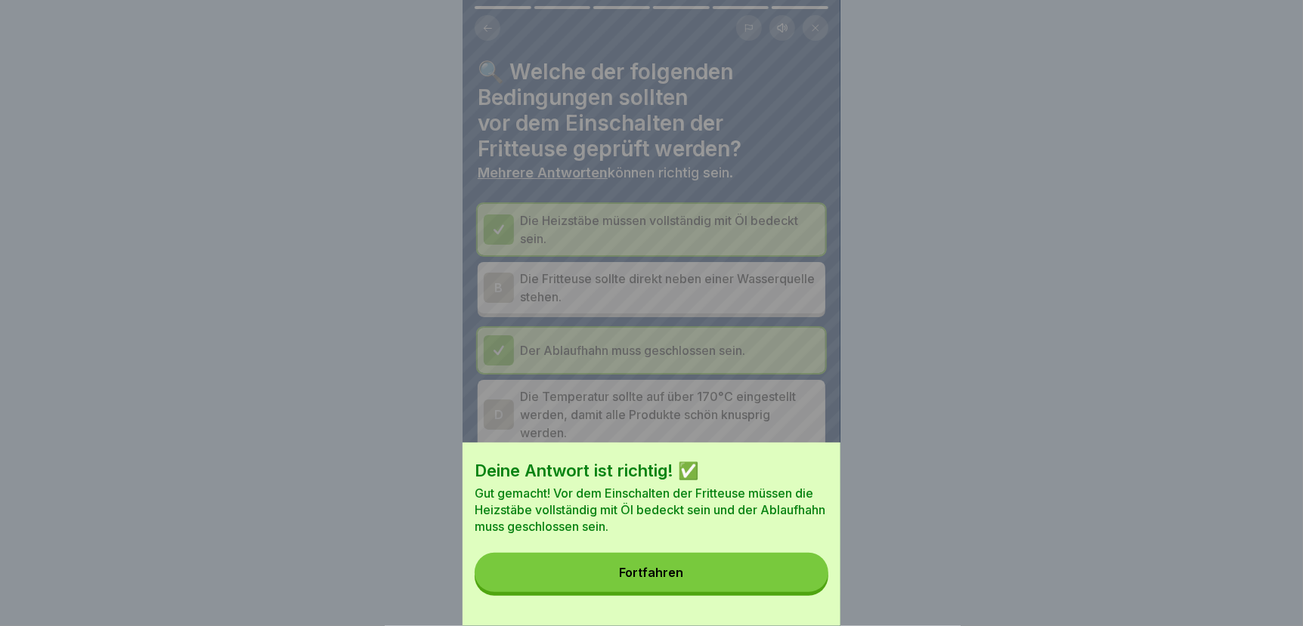
click at [782, 586] on button "Fortfahren" at bounding box center [651, 572] width 354 height 39
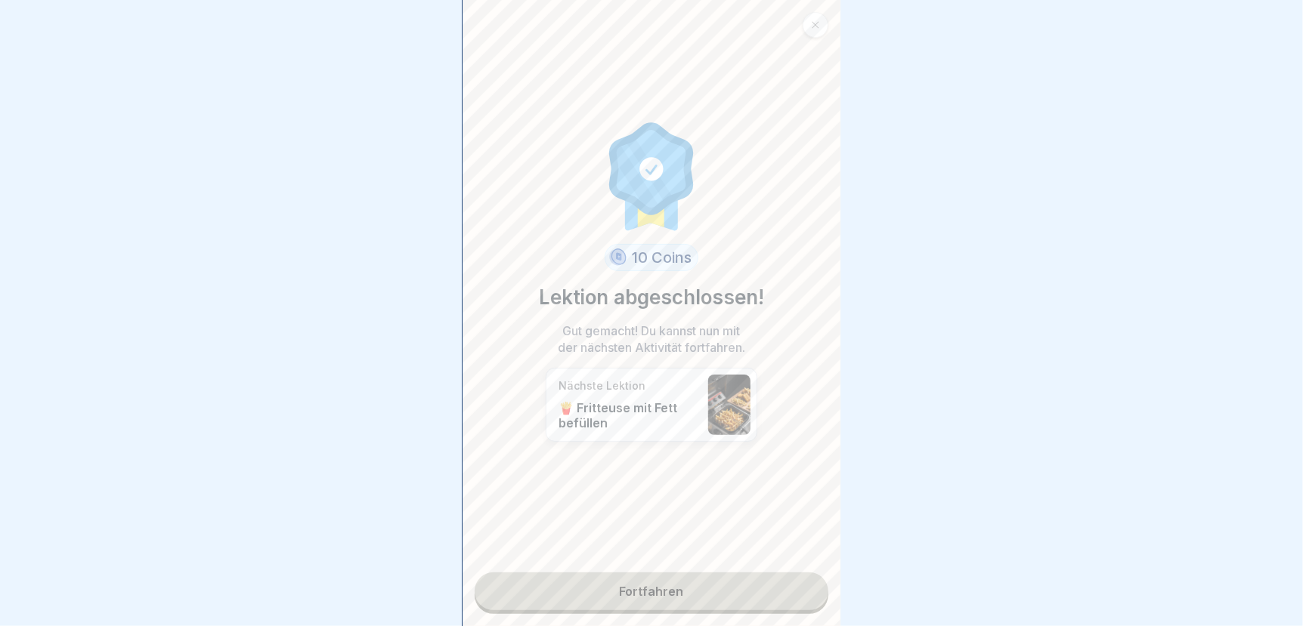
click at [641, 583] on link "Fortfahren" at bounding box center [651, 592] width 354 height 38
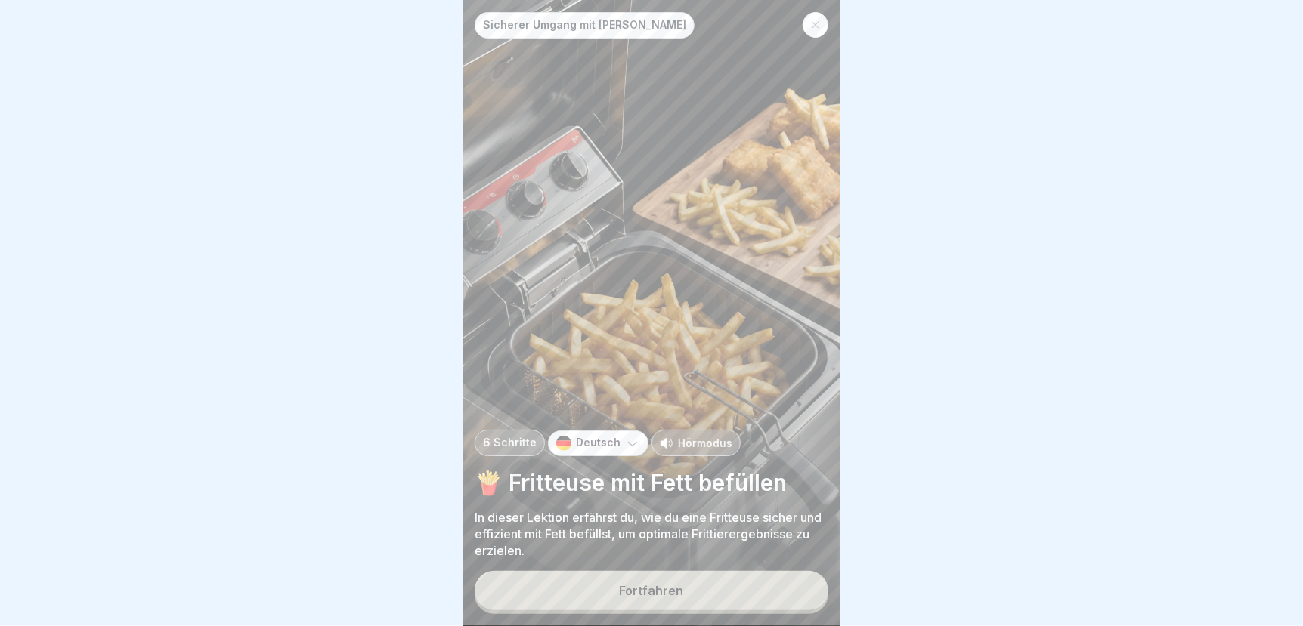
click at [645, 583] on button "Fortfahren" at bounding box center [651, 590] width 354 height 39
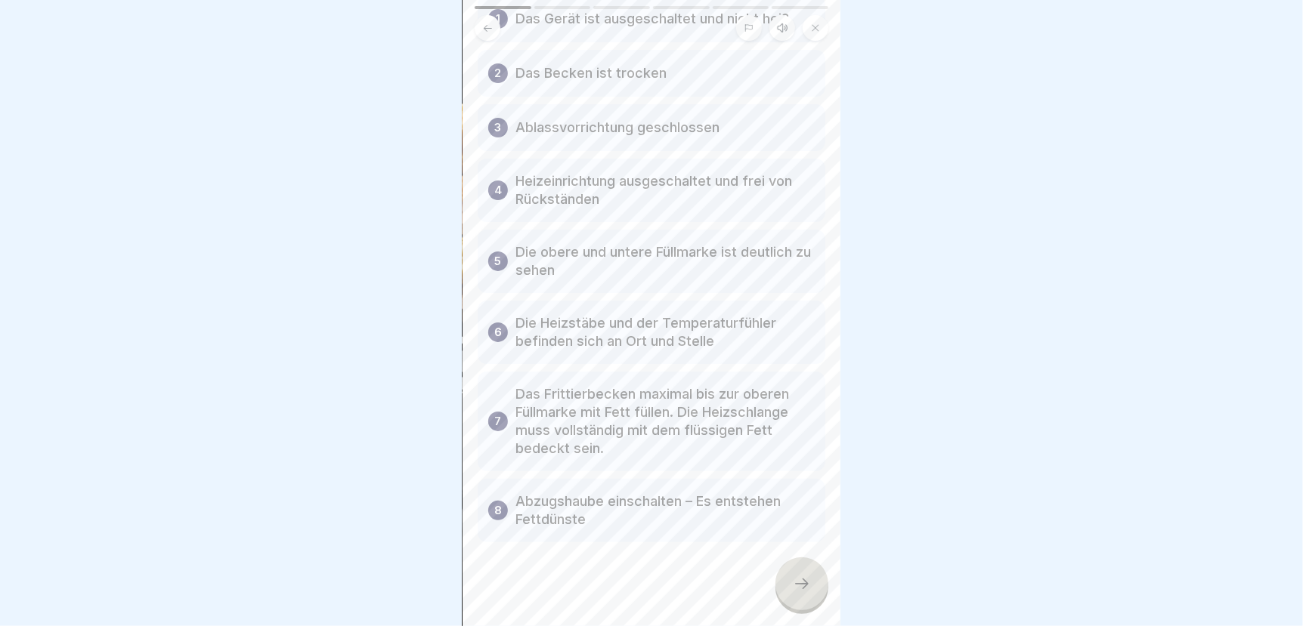
scroll to position [168, 0]
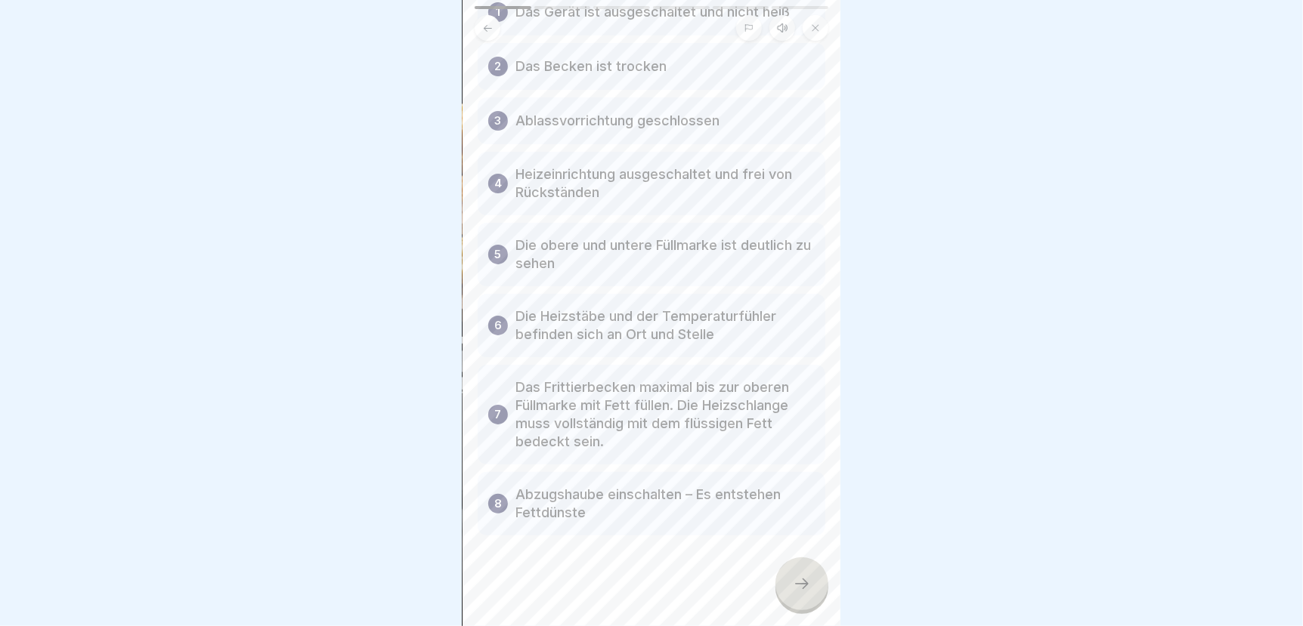
click at [802, 576] on icon at bounding box center [802, 584] width 18 height 18
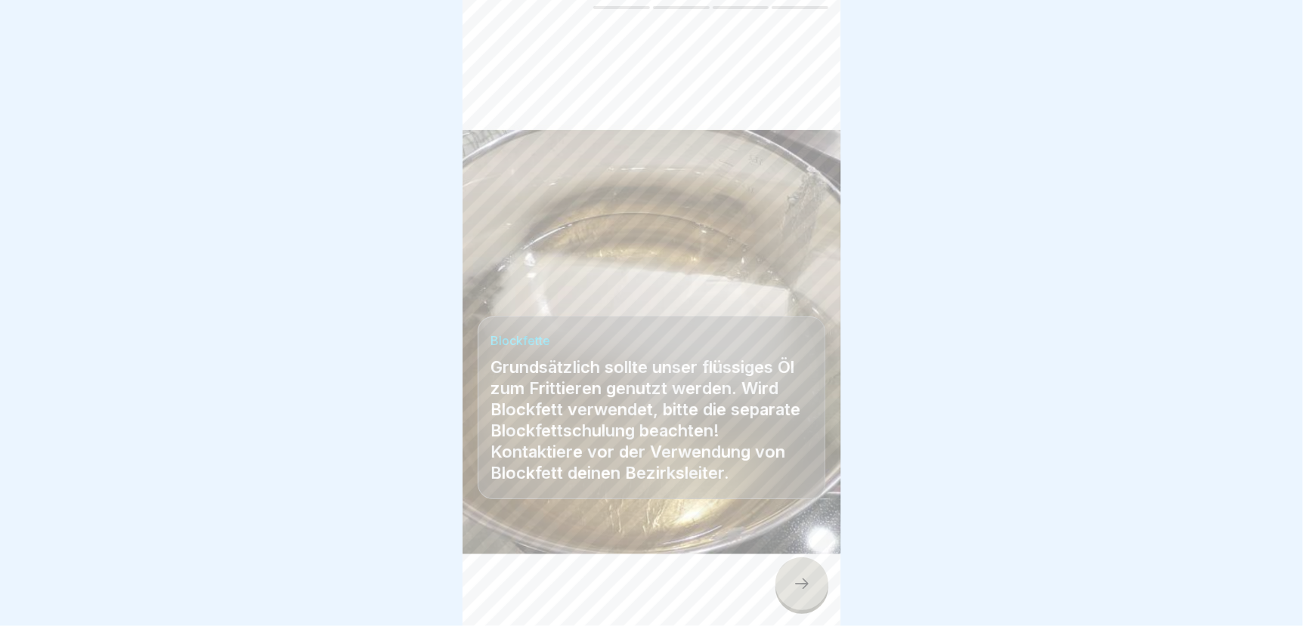
click at [794, 583] on icon at bounding box center [802, 584] width 18 height 18
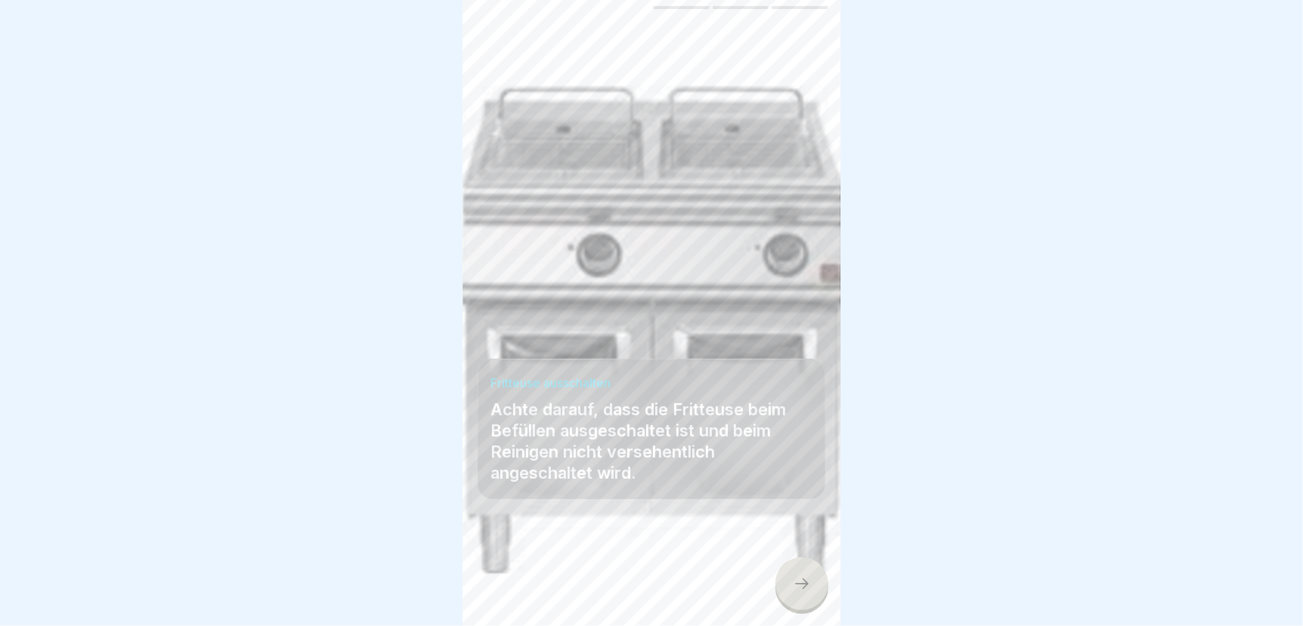
click at [803, 586] on icon at bounding box center [802, 584] width 18 height 18
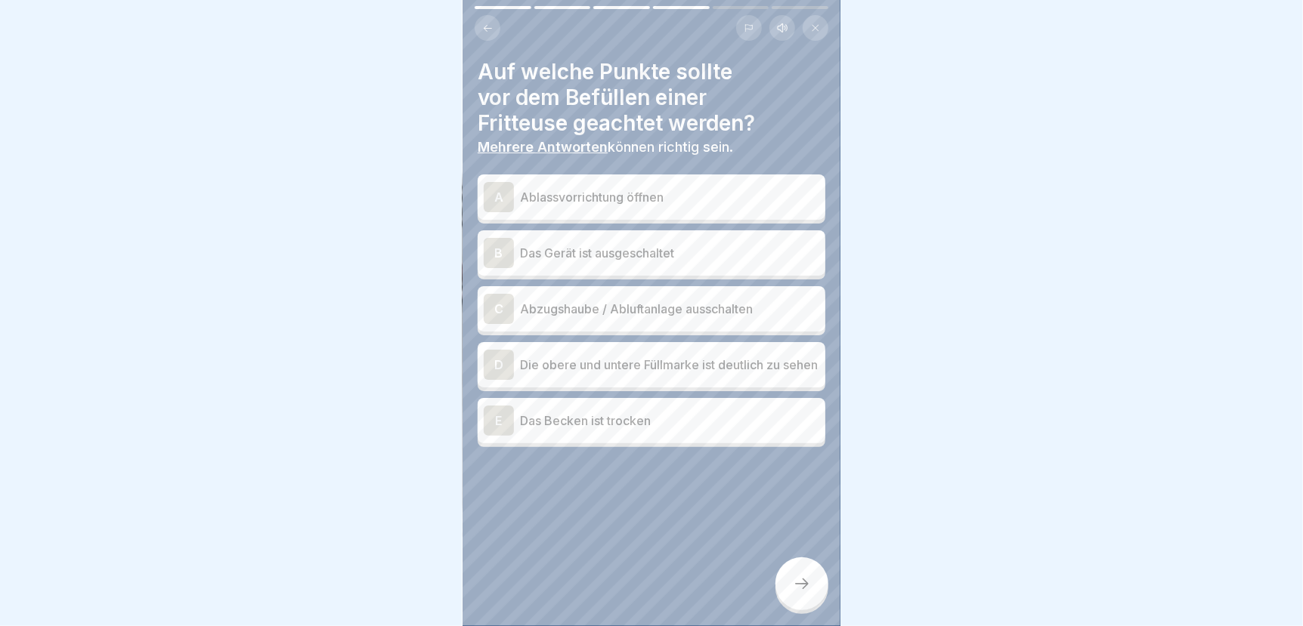
click at [688, 244] on p "Das Gerät ist ausgeschaltet" at bounding box center [669, 253] width 299 height 18
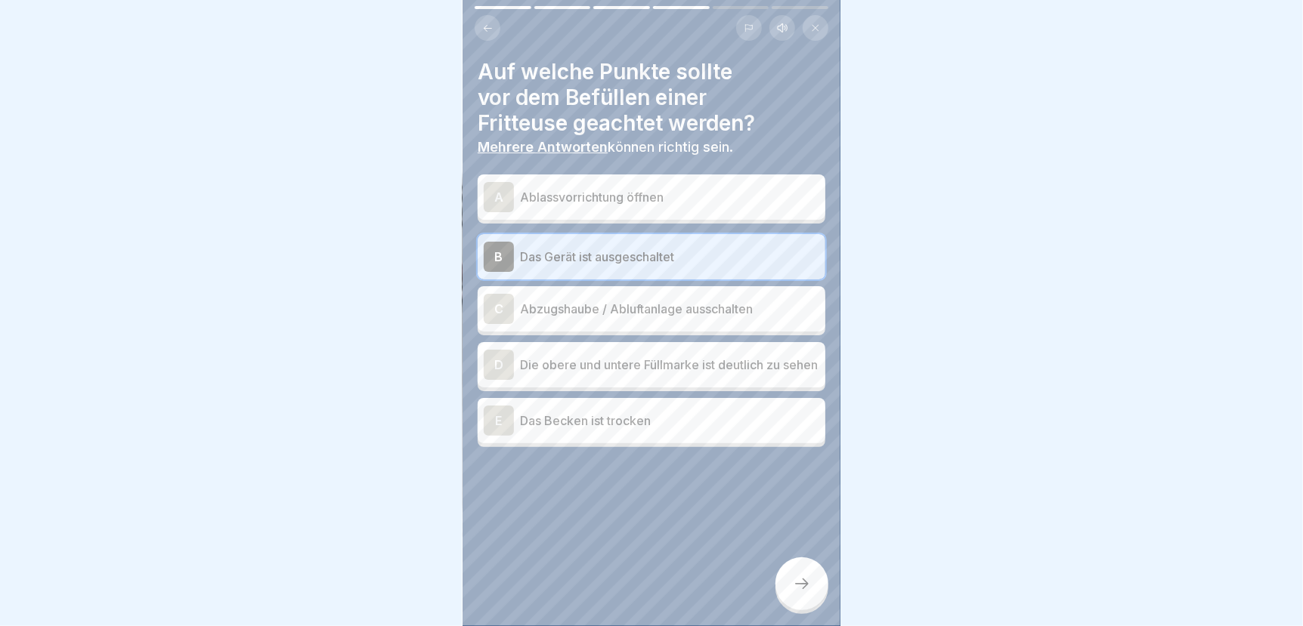
click at [628, 356] on p "Die obere und untere Füllmarke ist deutlich zu sehen" at bounding box center [669, 365] width 299 height 18
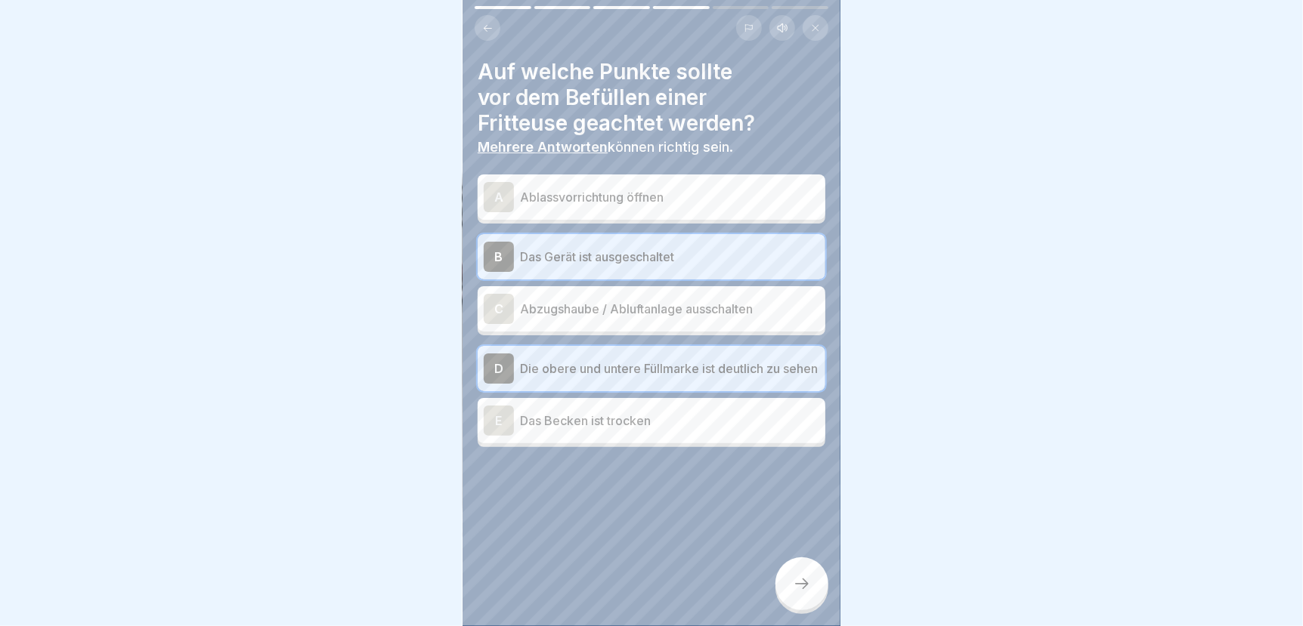
click at [623, 416] on p "Das Becken ist trocken" at bounding box center [669, 421] width 299 height 18
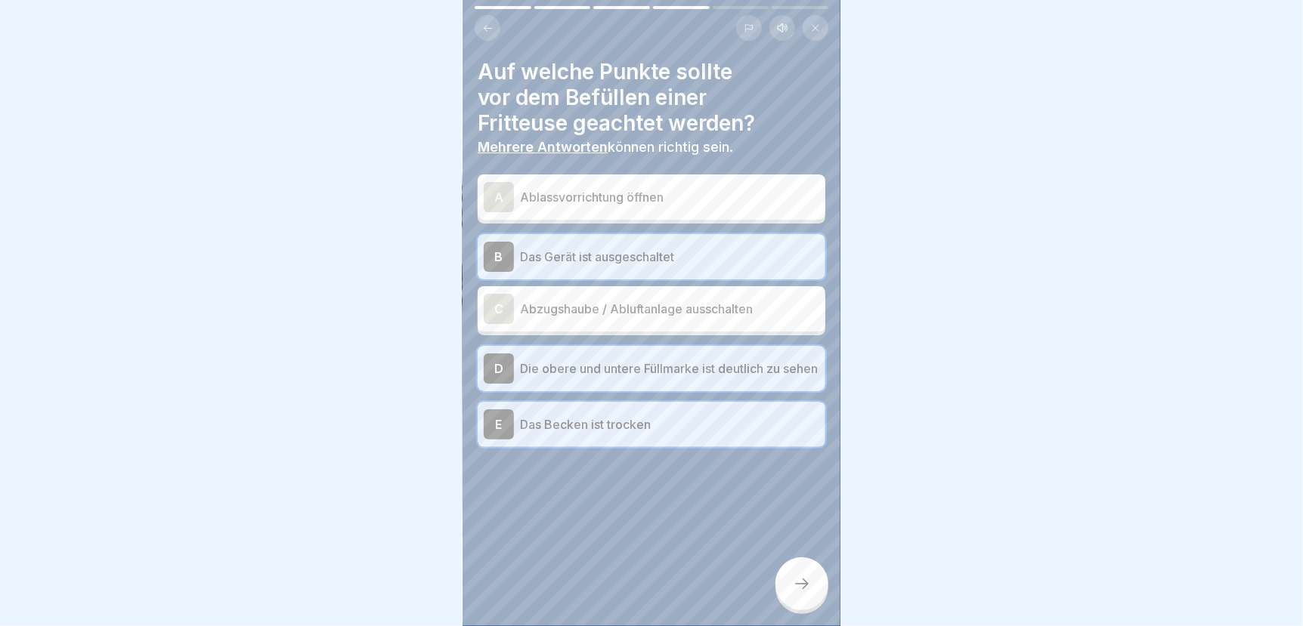
click at [796, 583] on icon at bounding box center [802, 584] width 18 height 18
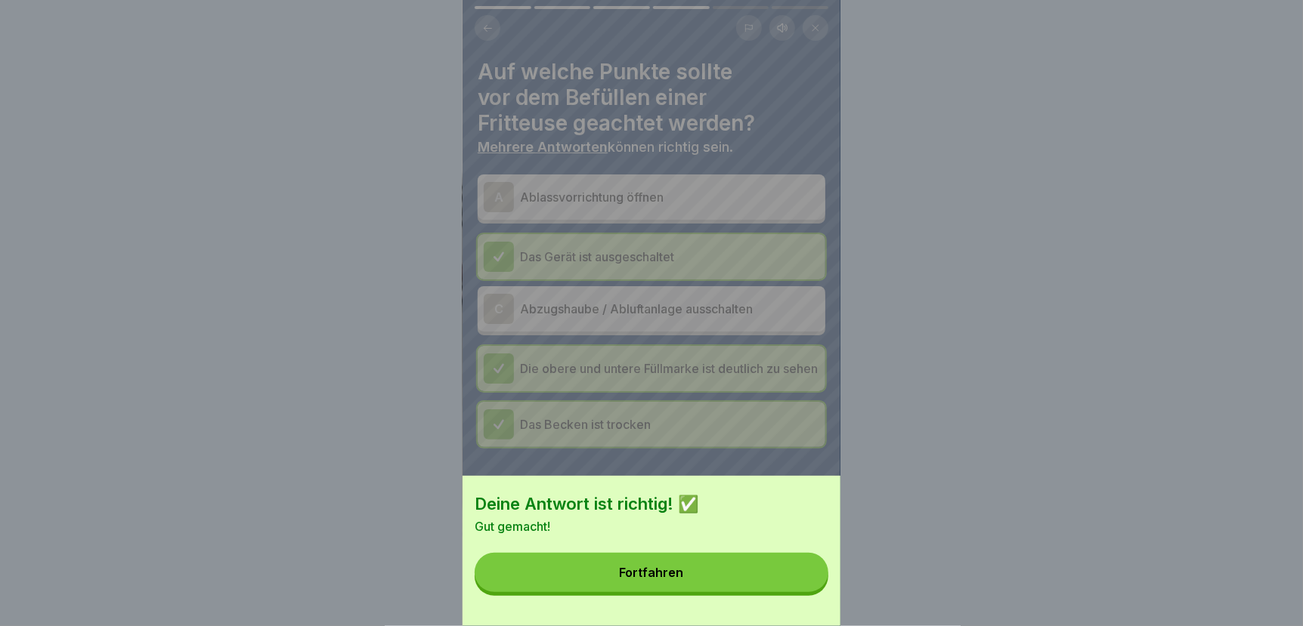
click at [768, 589] on button "Fortfahren" at bounding box center [651, 572] width 354 height 39
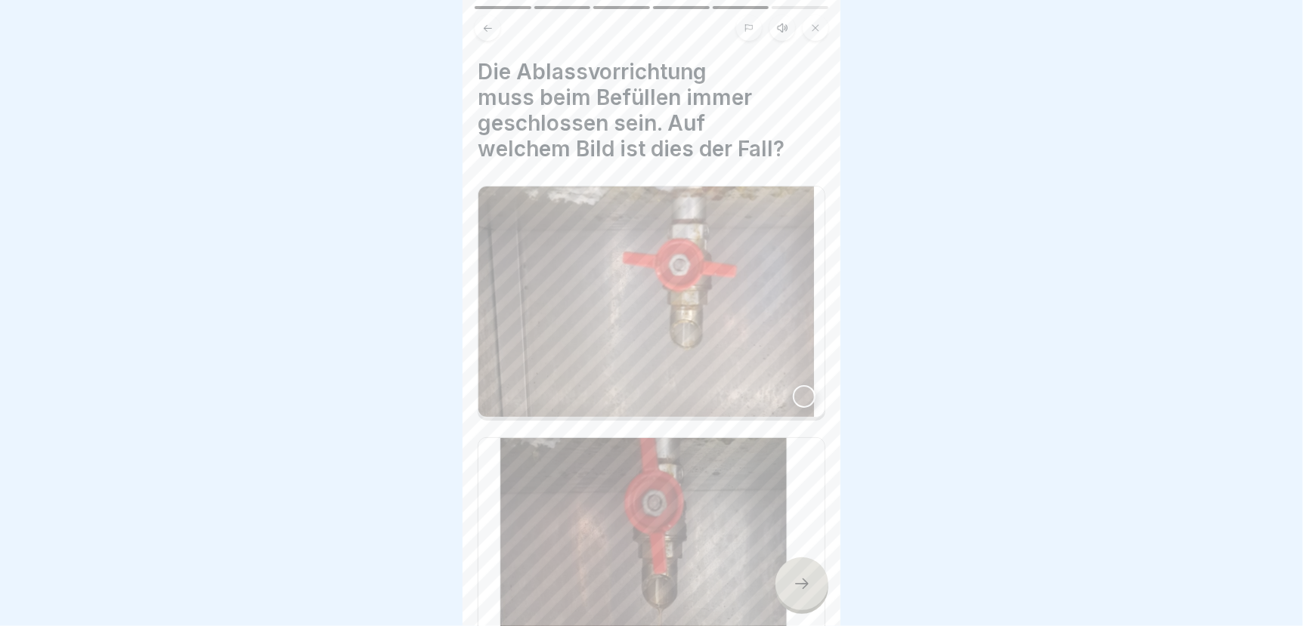
click at [793, 385] on div at bounding box center [804, 396] width 23 height 23
click at [799, 587] on icon at bounding box center [802, 584] width 18 height 18
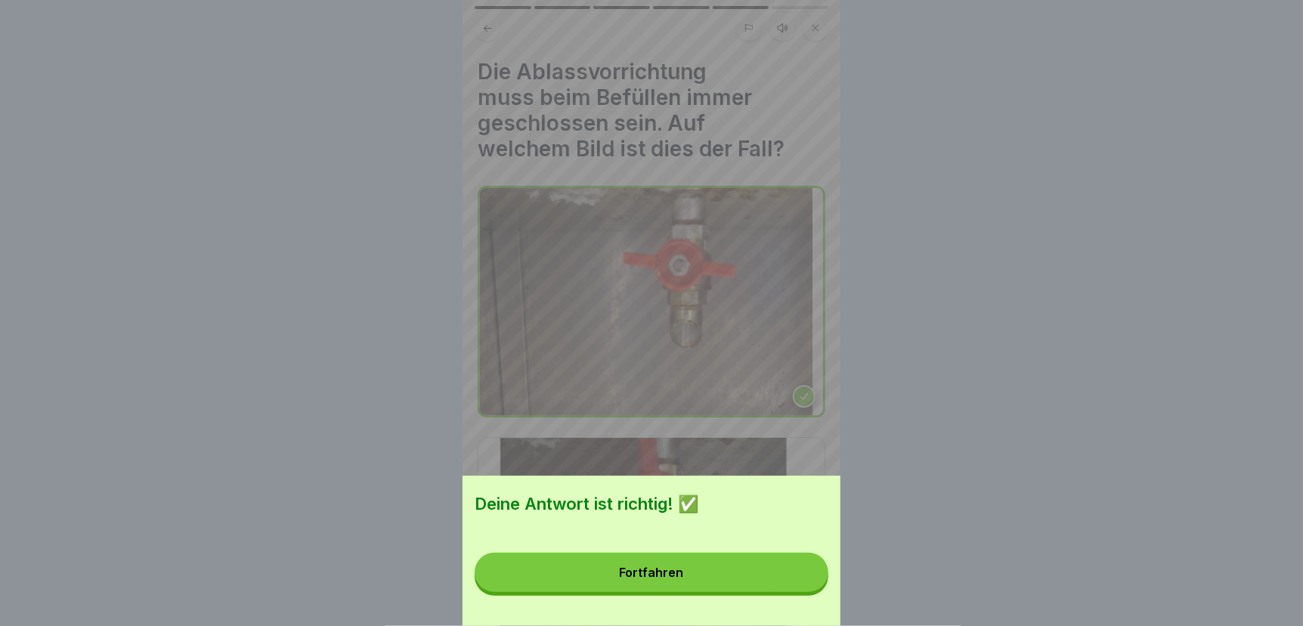
click at [793, 587] on button "Fortfahren" at bounding box center [651, 572] width 354 height 39
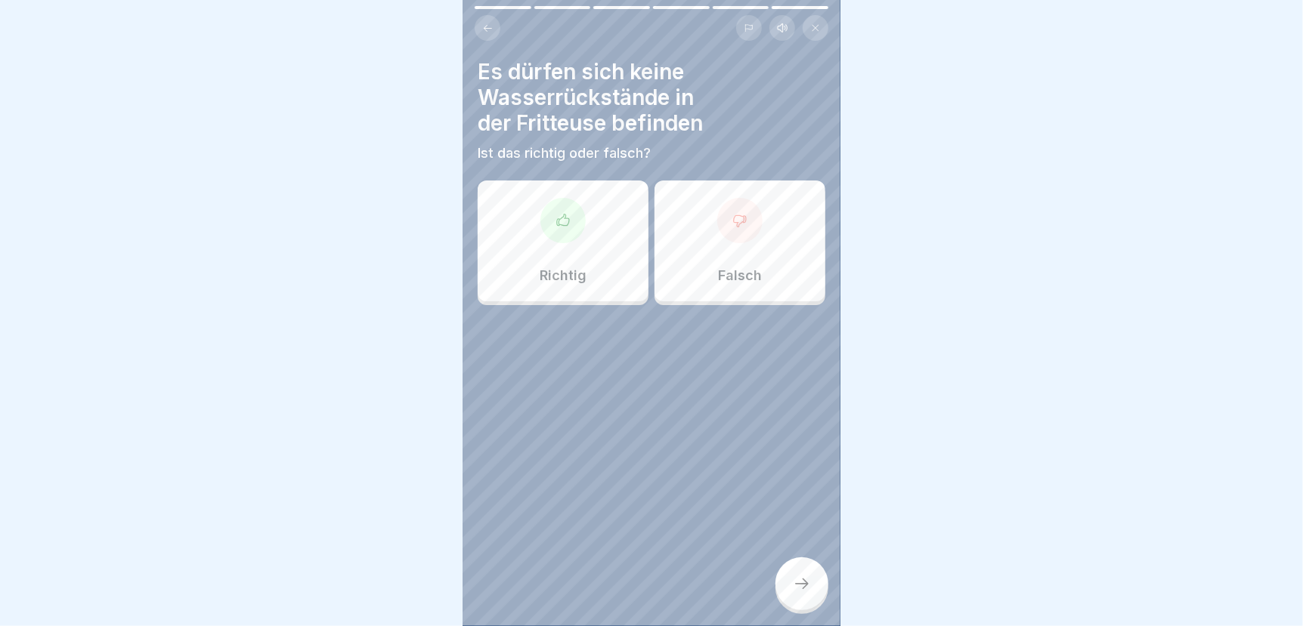
click at [575, 239] on div "Richtig" at bounding box center [563, 241] width 171 height 121
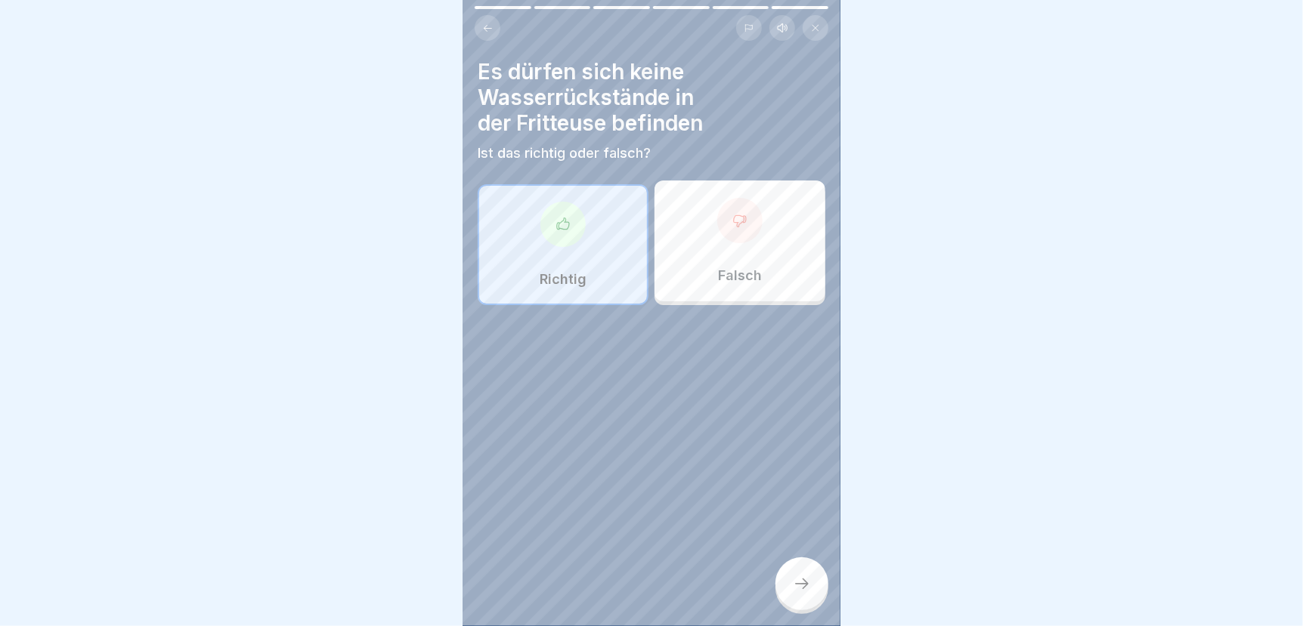
click at [795, 579] on icon at bounding box center [802, 584] width 18 height 18
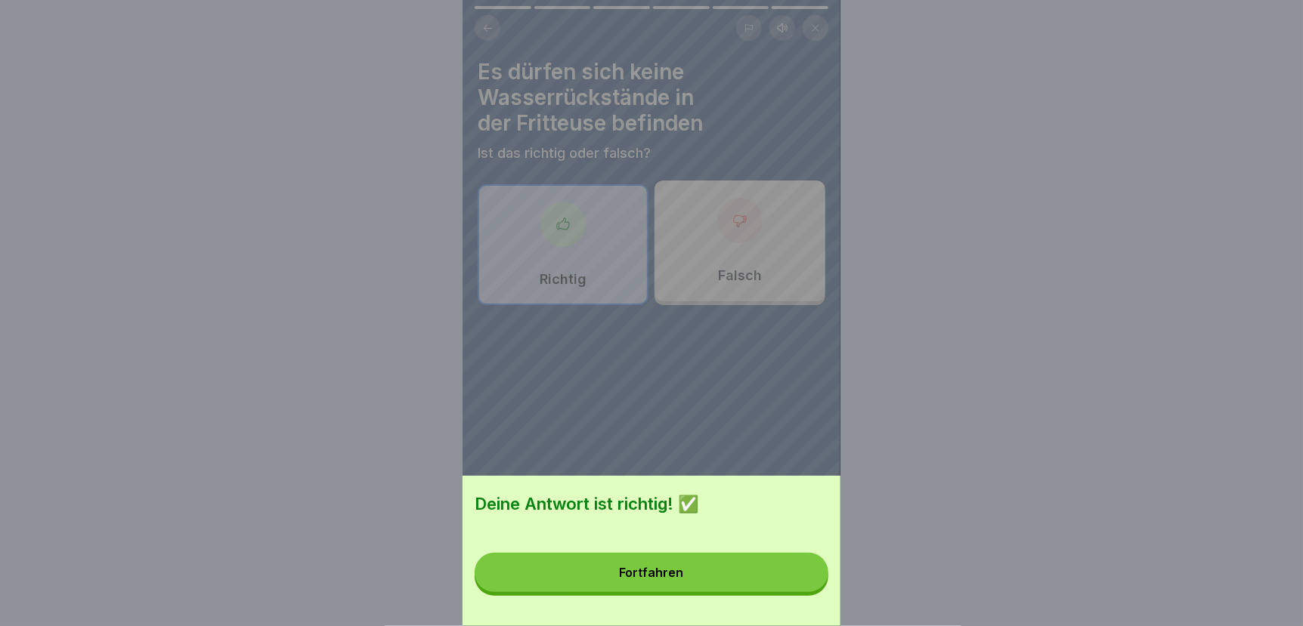
click at [793, 577] on button "Fortfahren" at bounding box center [651, 572] width 354 height 39
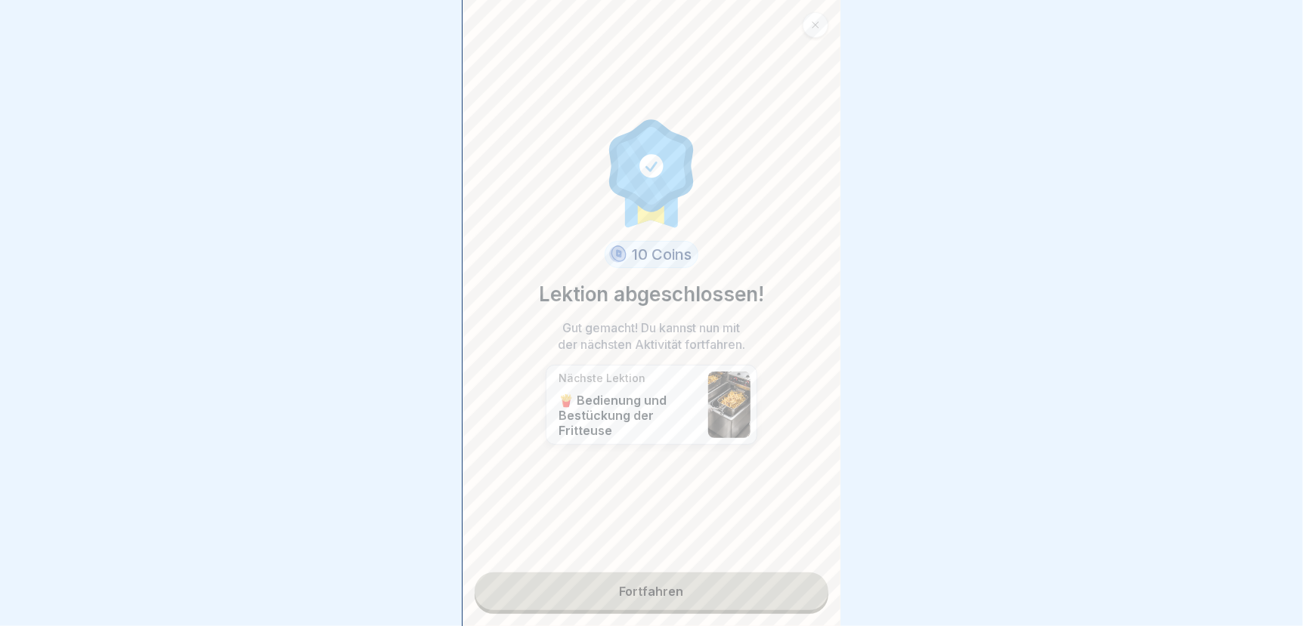
click at [747, 582] on link "Fortfahren" at bounding box center [651, 592] width 354 height 38
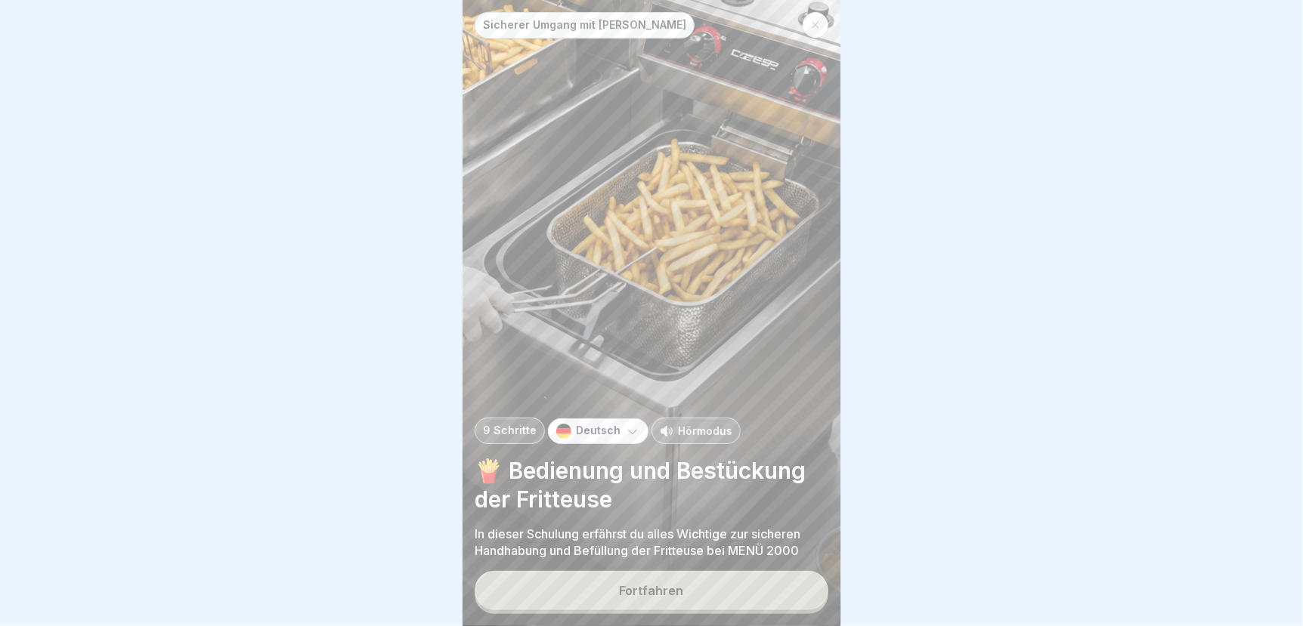
click at [598, 588] on button "Fortfahren" at bounding box center [651, 590] width 354 height 39
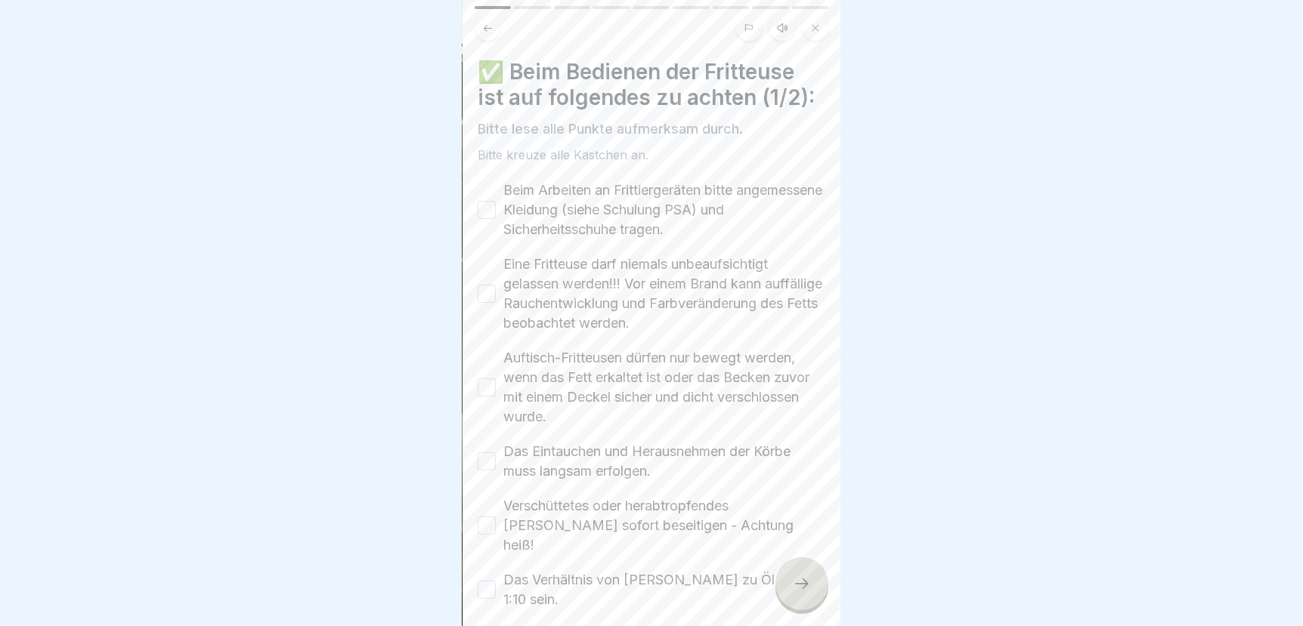
click at [484, 201] on button "Beim Arbeiten an Frittiergeräten bitte angemessene Kleidung (siehe Schulung PSA…" at bounding box center [487, 210] width 18 height 18
click at [484, 285] on button "Eine Fritteuse darf niemals unbeaufsichtigt gelassen werden!!! Vor einem Brand …" at bounding box center [487, 294] width 18 height 18
click at [487, 379] on button "Auftisch-Fritteusen dürfen nur bewegt werden, wenn das Fett erkaltet ist oder d…" at bounding box center [487, 388] width 18 height 18
click at [484, 453] on button "Das Eintauchen und Herausnehmen der Körbe muss langsam erfolgen." at bounding box center [487, 462] width 18 height 18
click at [482, 517] on button "Verschüttetes oder herabtropfendes [PERSON_NAME] sofort beseitigen - Achtung he…" at bounding box center [487, 526] width 18 height 18
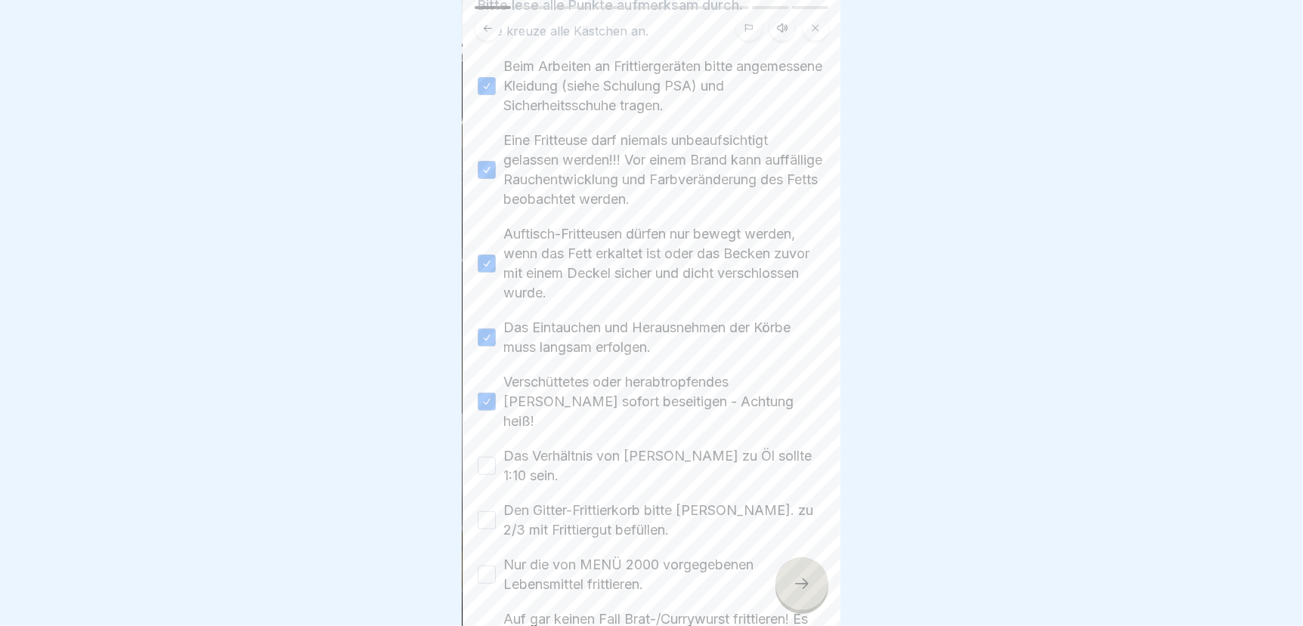
scroll to position [151, 0]
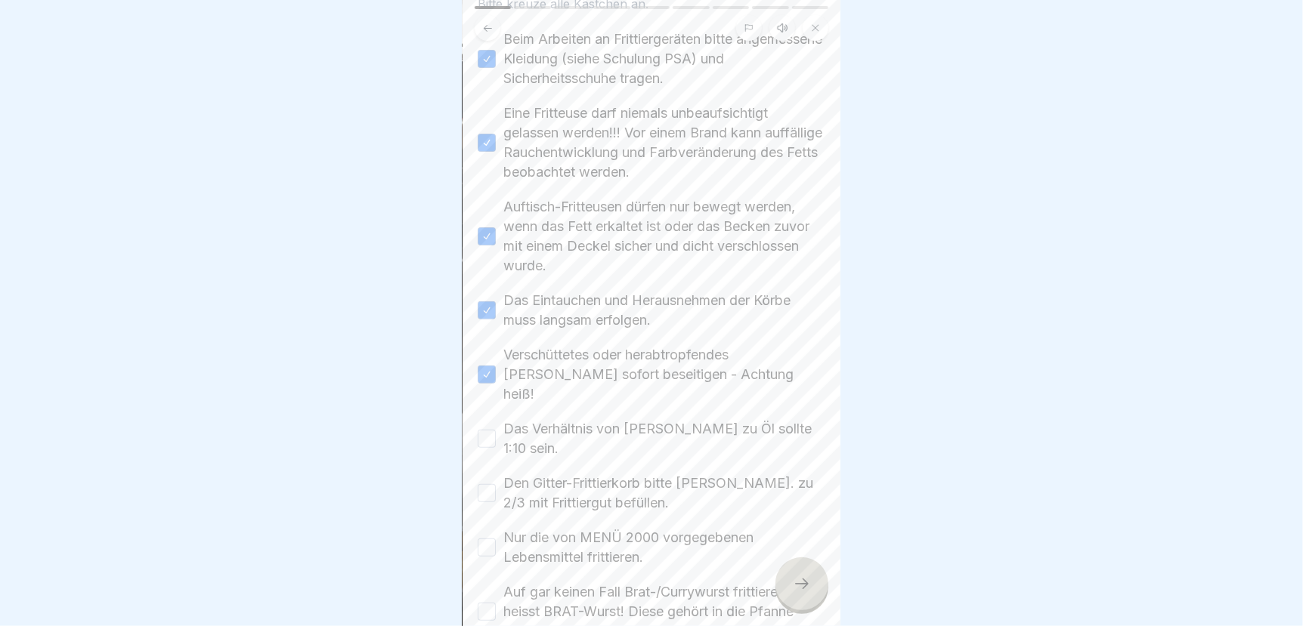
click at [487, 430] on button "Das Verhältnis von [PERSON_NAME] zu Öl sollte 1:10 sein." at bounding box center [487, 439] width 18 height 18
click at [480, 484] on button "Den Gitter-Frittierkorb bitte [PERSON_NAME]. zu 2/3 mit Frittiergut befüllen." at bounding box center [487, 493] width 18 height 18
click at [486, 539] on button "Nur die von MENÜ 2000 vorgegebenen Lebensmittel frittieren." at bounding box center [487, 548] width 18 height 18
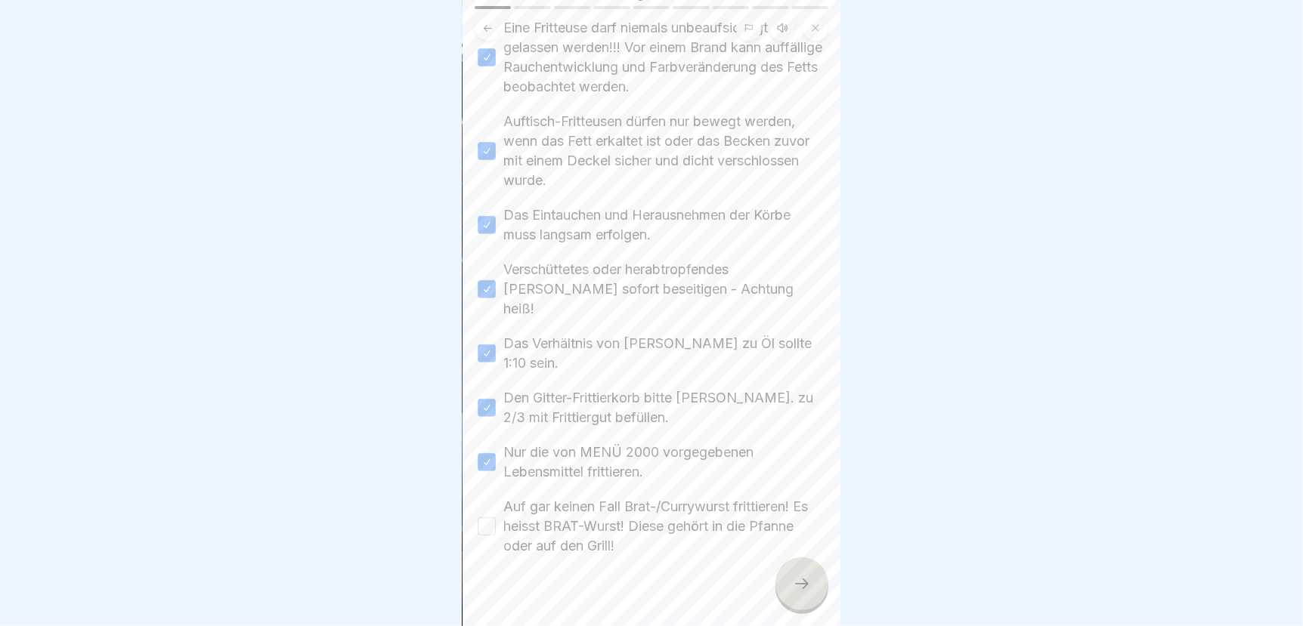
scroll to position [237, 0]
click at [487, 517] on button "Auf gar keinen Fall Brat-/Currywurst frittieren! Es heisst BRAT-Wurst! Diese ge…" at bounding box center [487, 526] width 18 height 18
click at [794, 591] on icon at bounding box center [802, 584] width 18 height 18
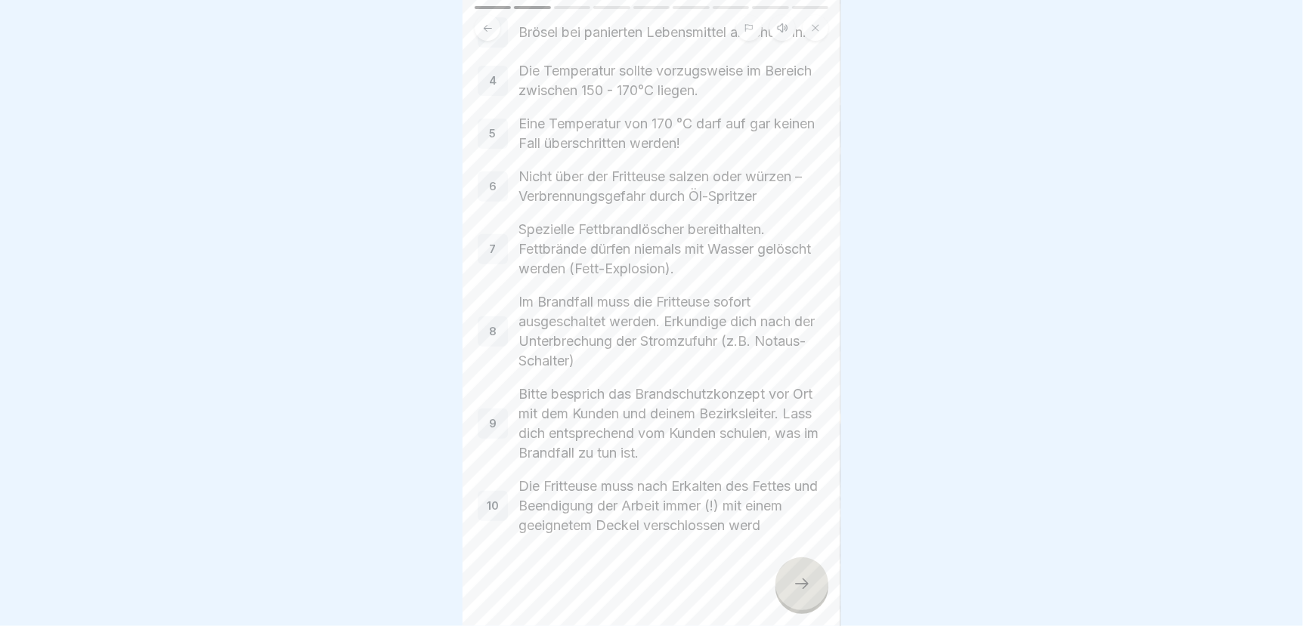
scroll to position [274, 0]
click at [801, 580] on icon at bounding box center [802, 584] width 18 height 18
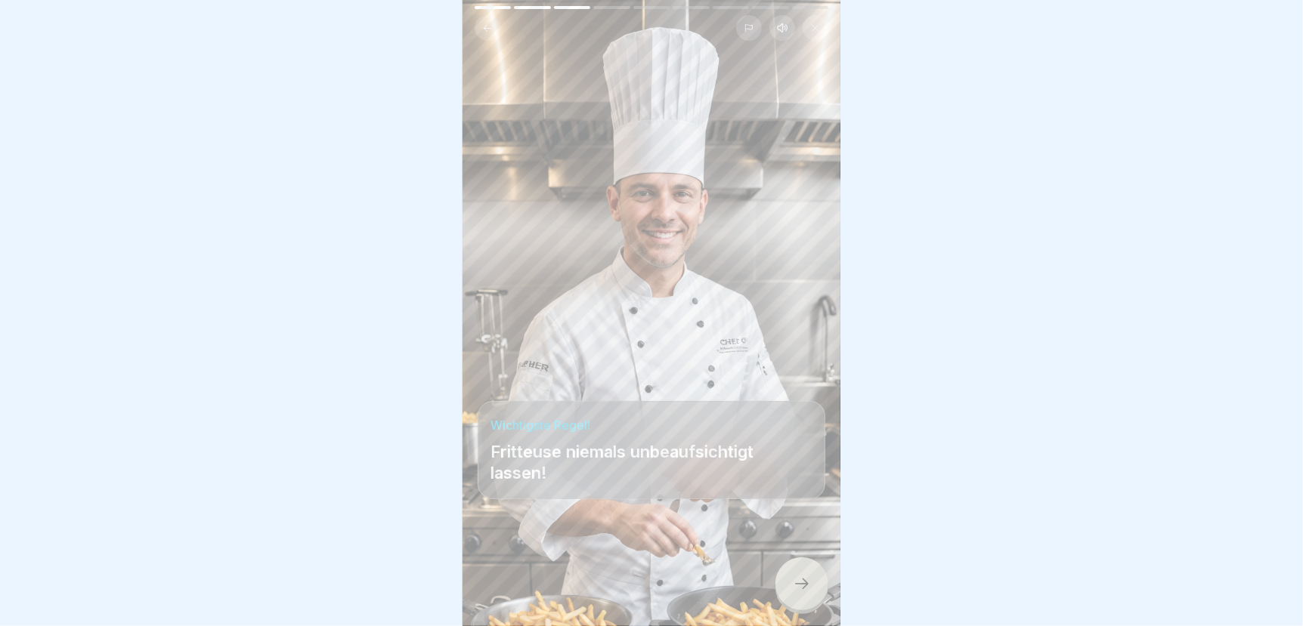
click at [802, 588] on icon at bounding box center [802, 584] width 18 height 18
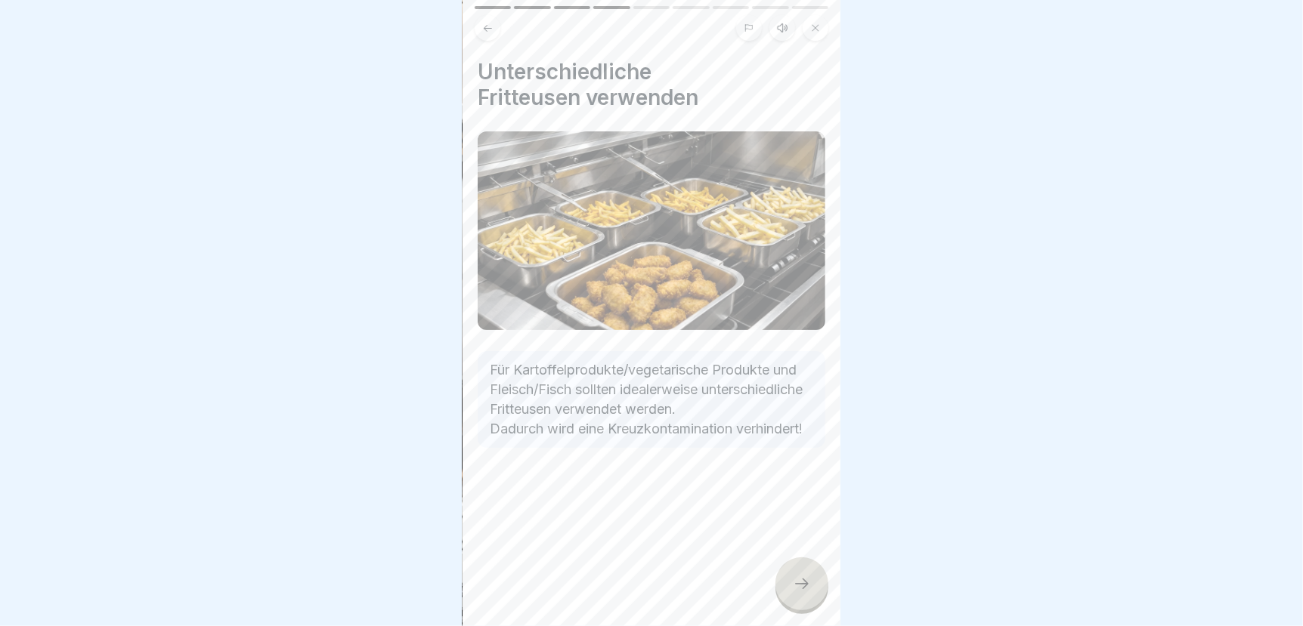
click at [801, 585] on icon at bounding box center [802, 584] width 18 height 18
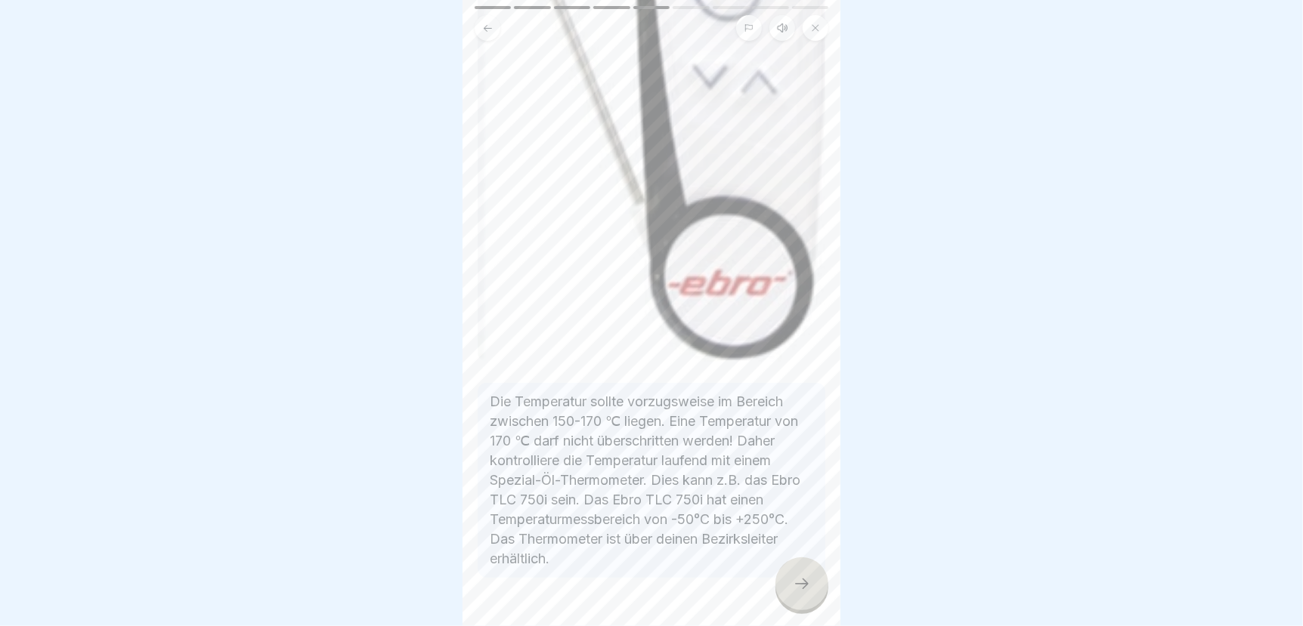
scroll to position [631, 0]
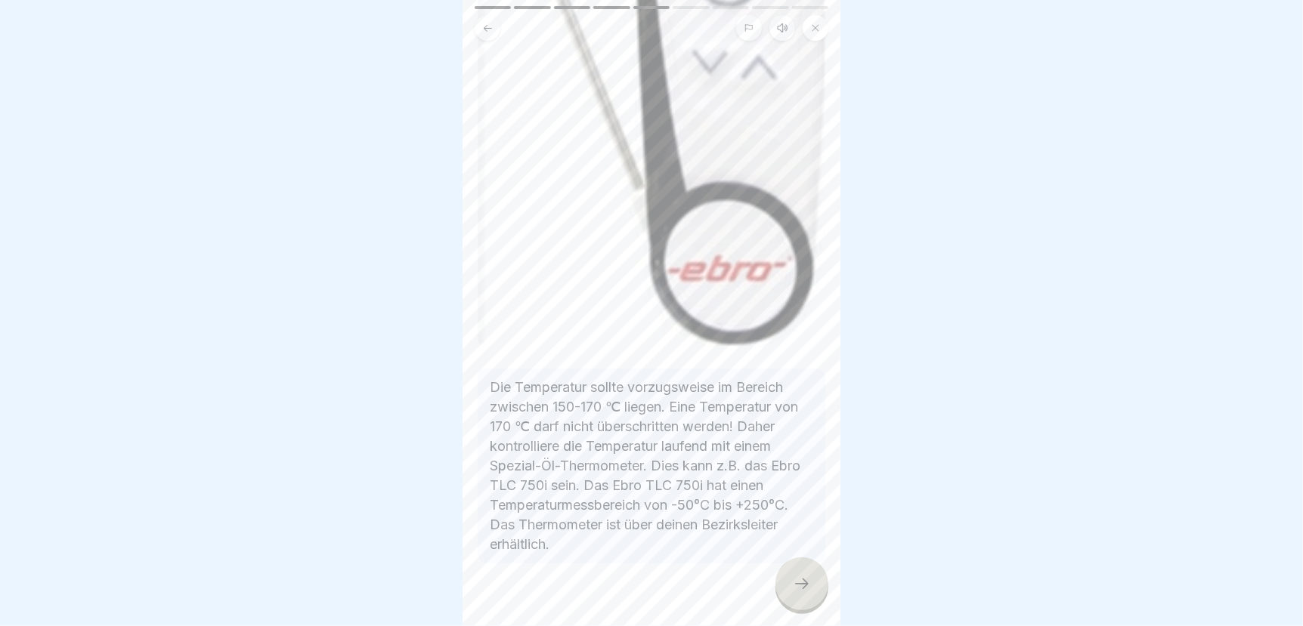
click at [799, 582] on icon at bounding box center [802, 584] width 18 height 18
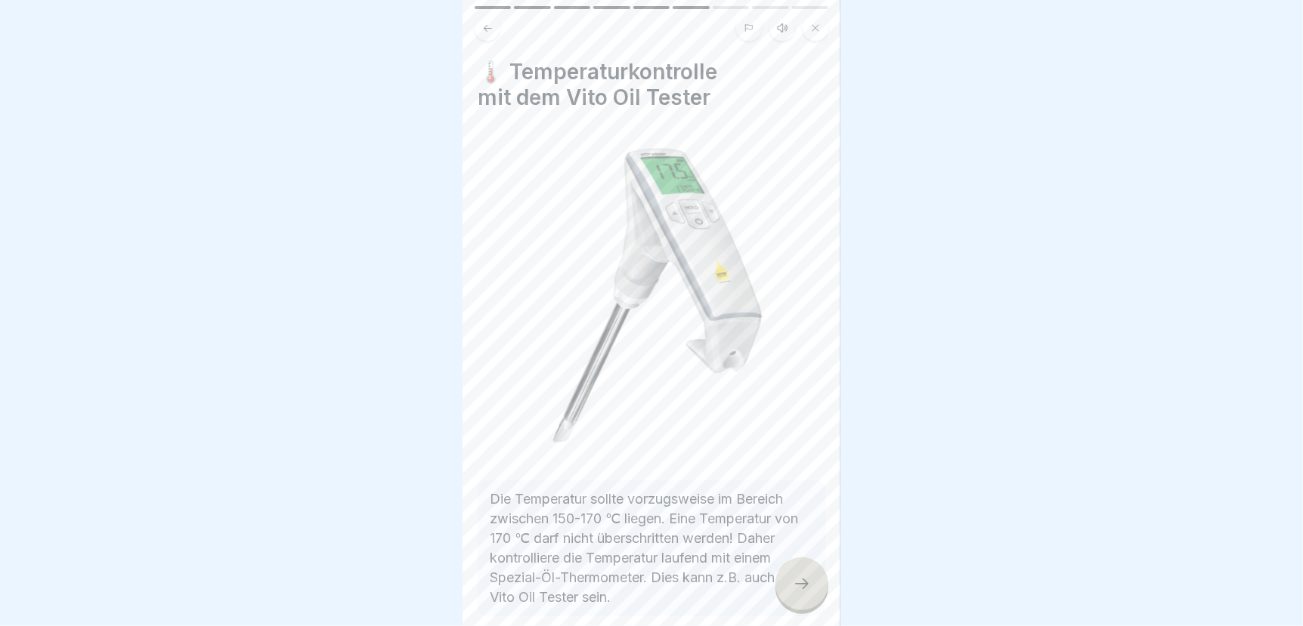
click at [798, 580] on icon at bounding box center [802, 584] width 18 height 18
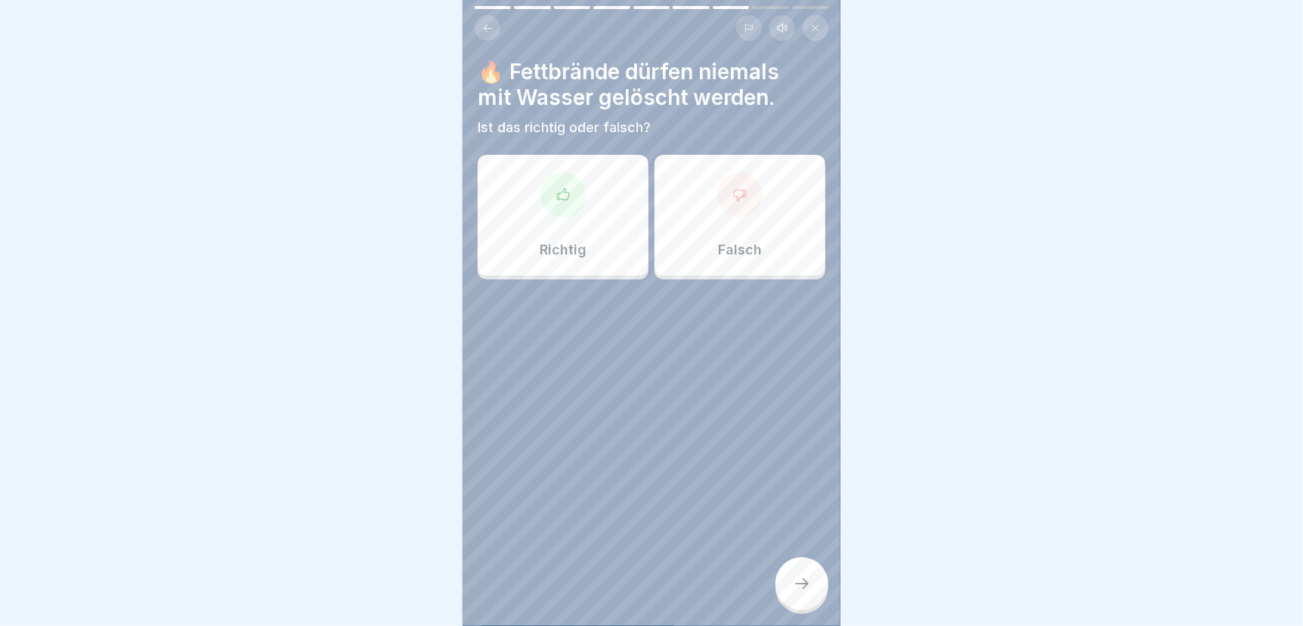
click at [559, 206] on div "Richtig" at bounding box center [563, 215] width 171 height 121
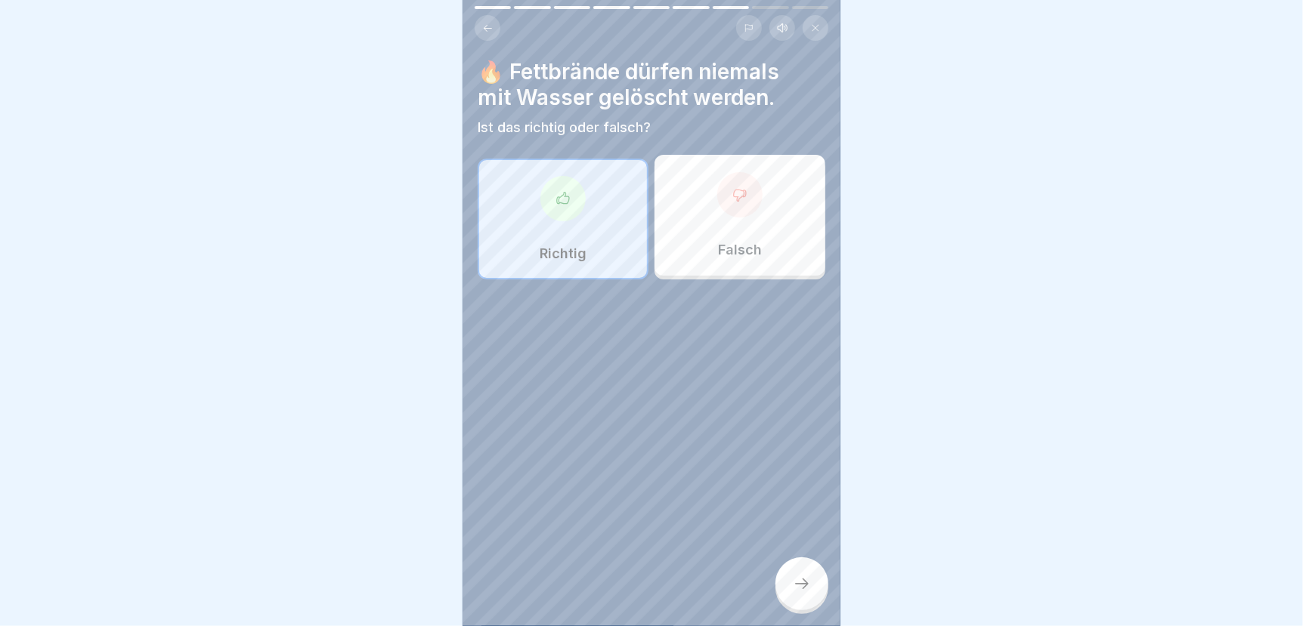
click at [805, 589] on icon at bounding box center [802, 584] width 18 height 18
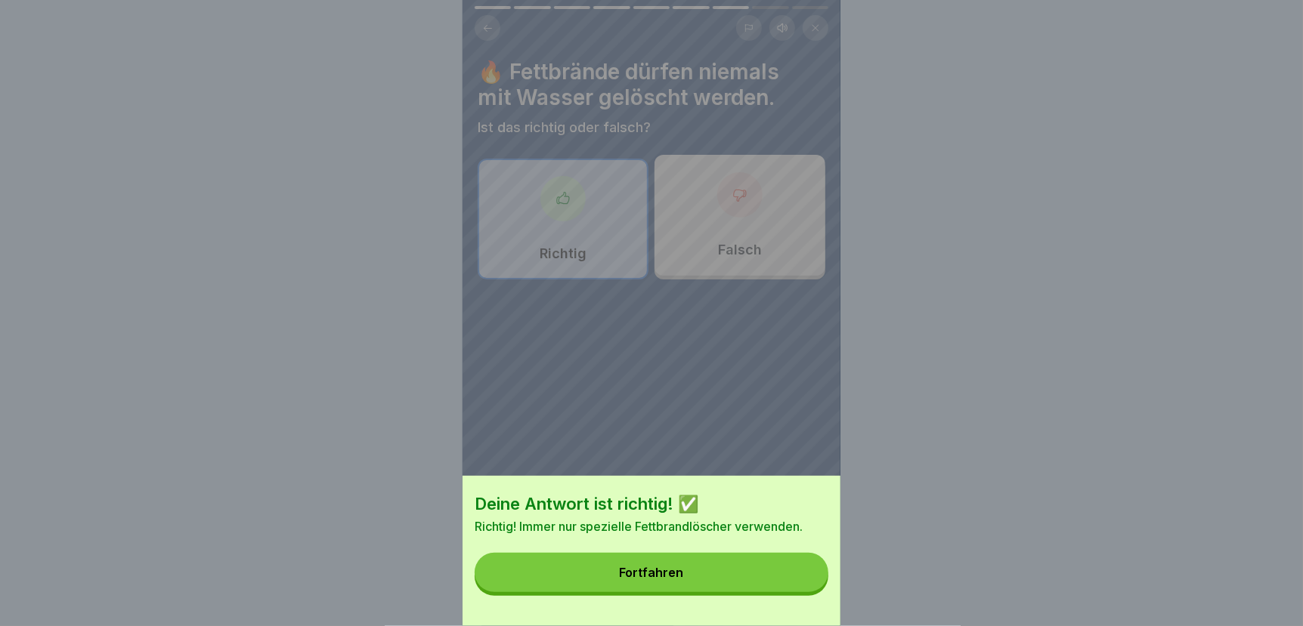
click at [790, 590] on button "Fortfahren" at bounding box center [651, 572] width 354 height 39
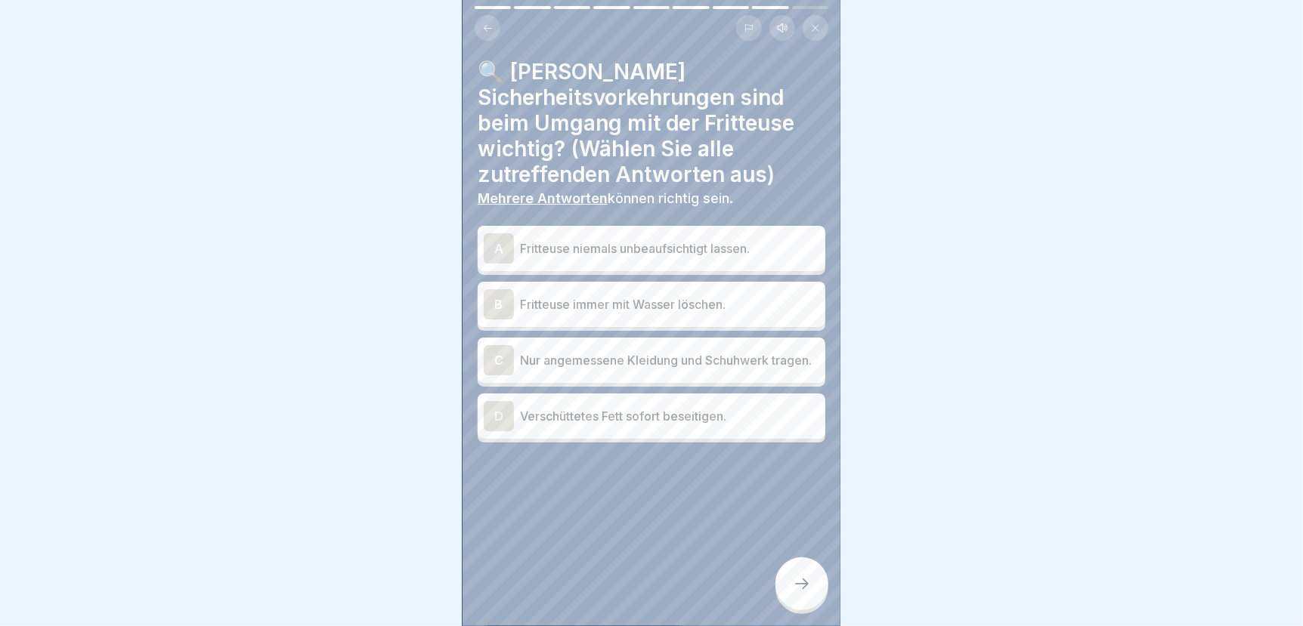
click at [690, 240] on p "Fritteuse niemals unbeaufsichtigt lassen." at bounding box center [669, 249] width 299 height 18
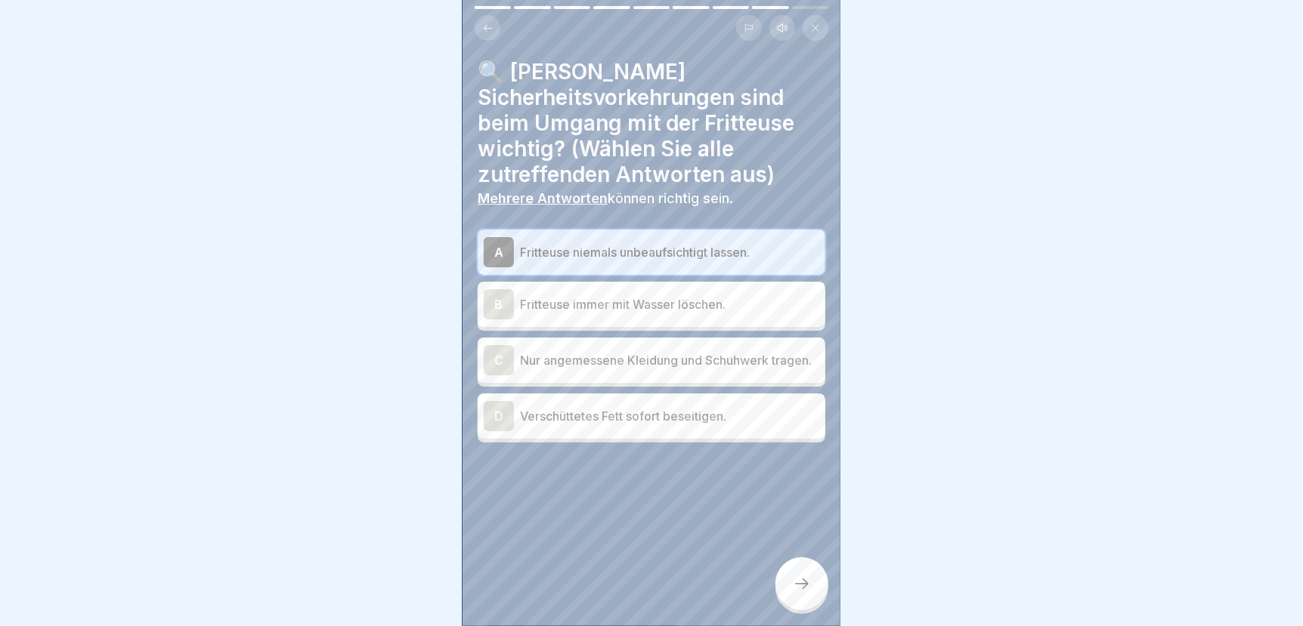
click at [646, 351] on p "Nur angemessene Kleidung und Schuhwerk tragen." at bounding box center [669, 360] width 299 height 18
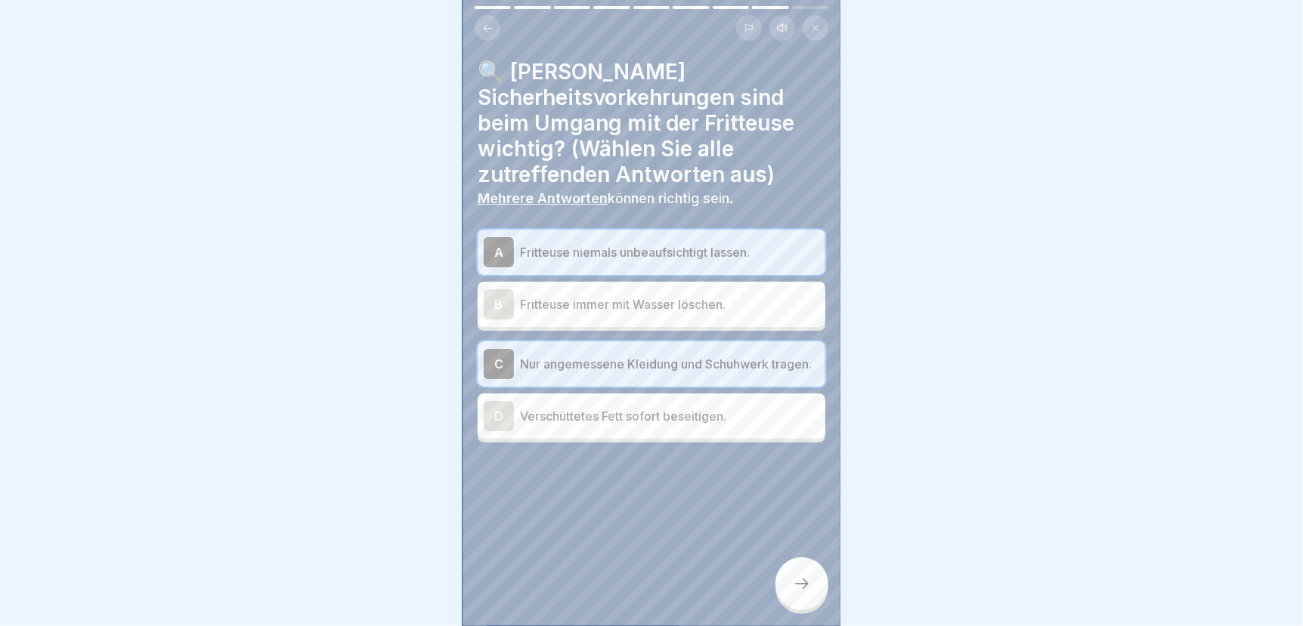
click at [626, 408] on p "Verschüttetes Fett sofort beseitigen." at bounding box center [669, 416] width 299 height 18
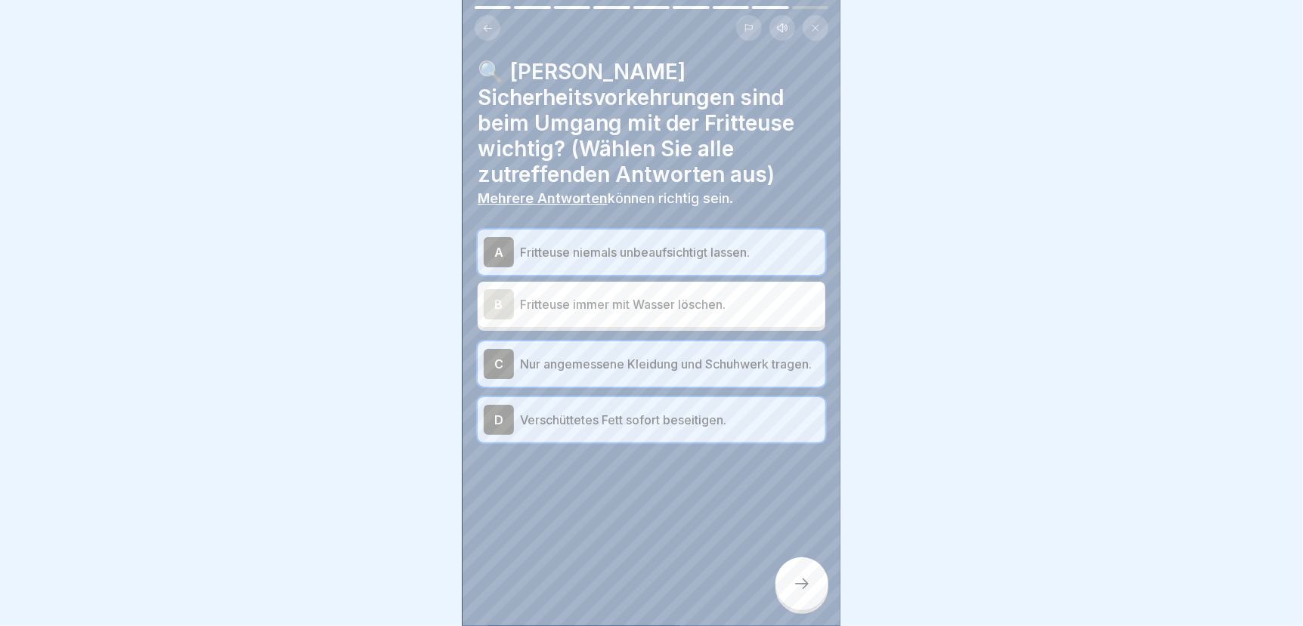
click at [808, 592] on icon at bounding box center [802, 584] width 18 height 18
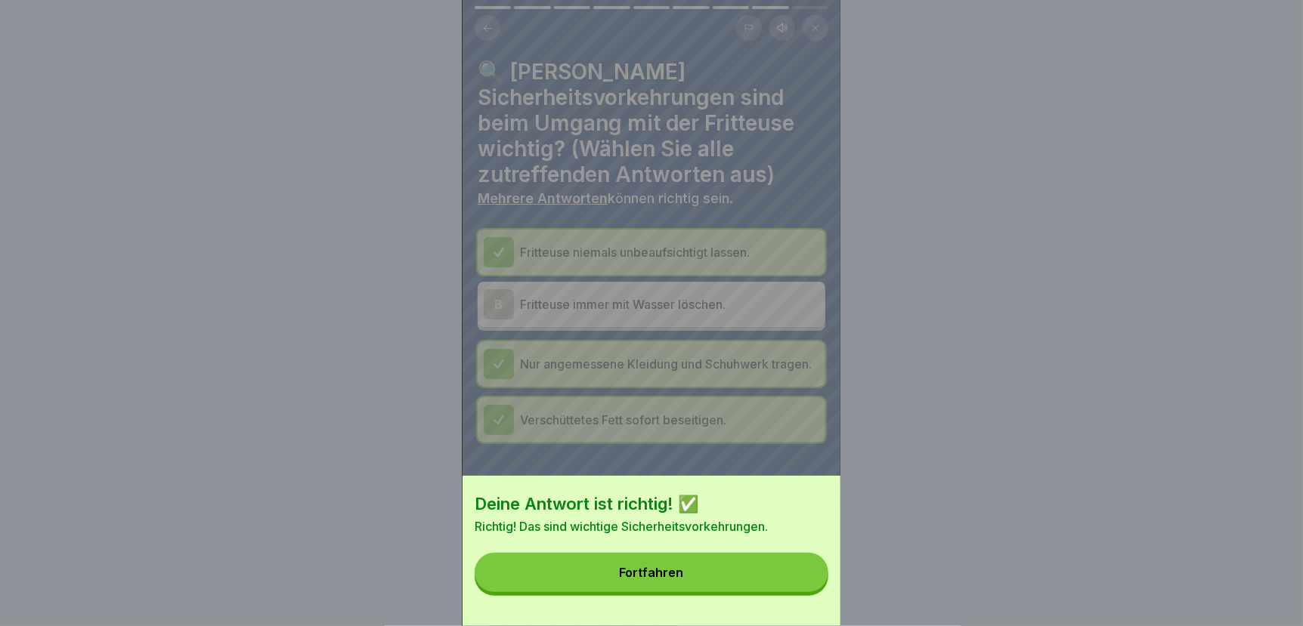
click at [776, 589] on button "Fortfahren" at bounding box center [651, 572] width 354 height 39
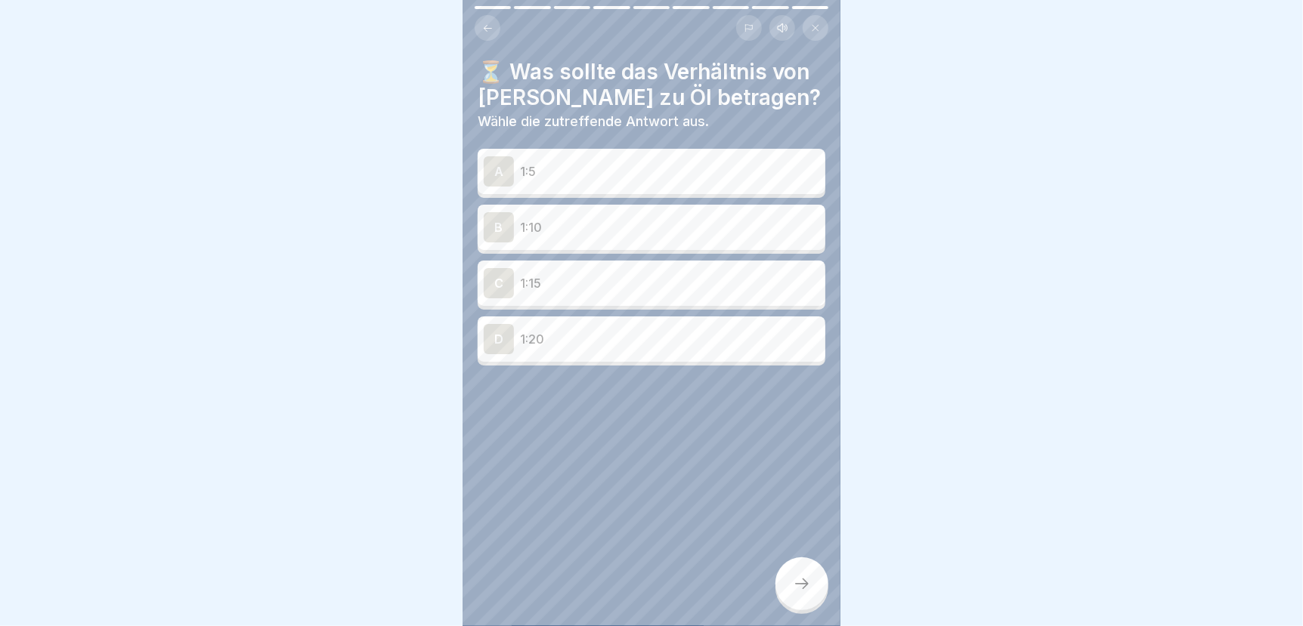
click at [535, 218] on p "1:10" at bounding box center [669, 227] width 299 height 18
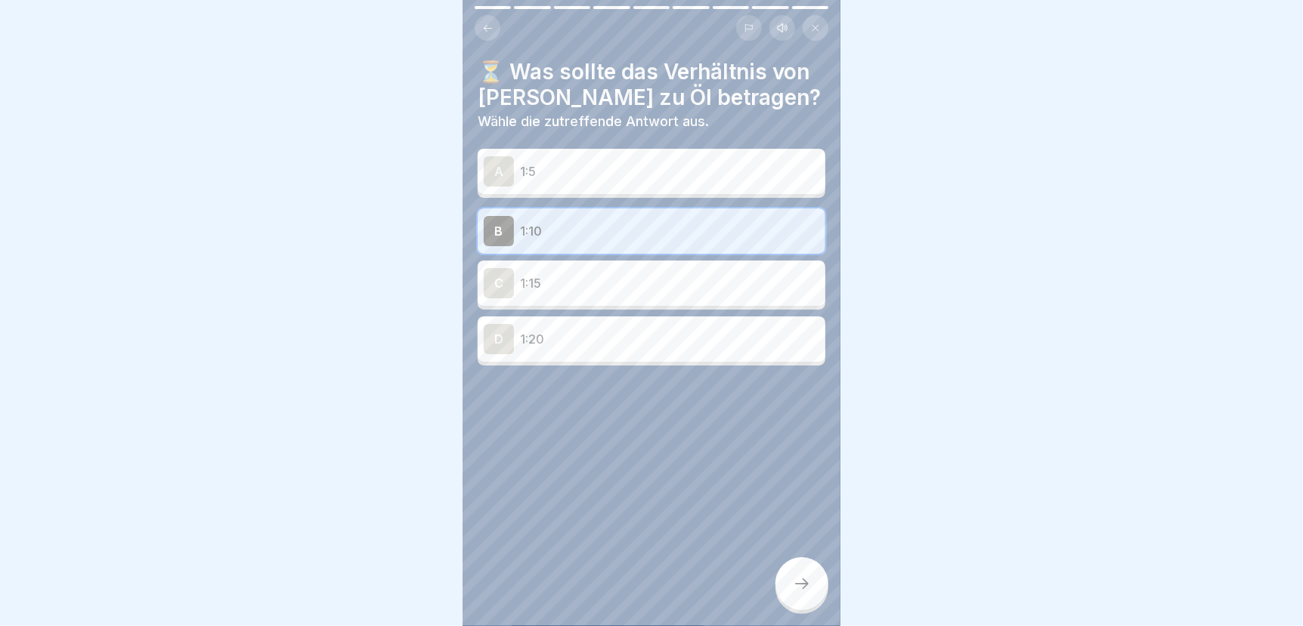
click at [790, 584] on div at bounding box center [801, 584] width 53 height 53
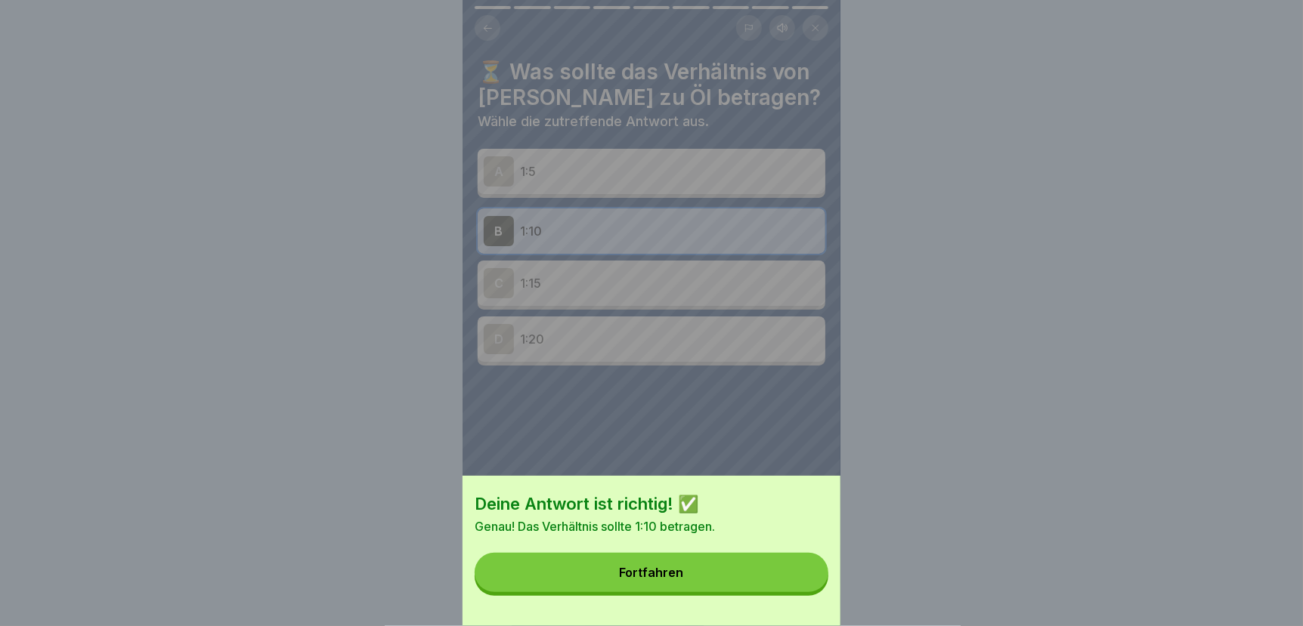
click at [787, 584] on button "Fortfahren" at bounding box center [651, 572] width 354 height 39
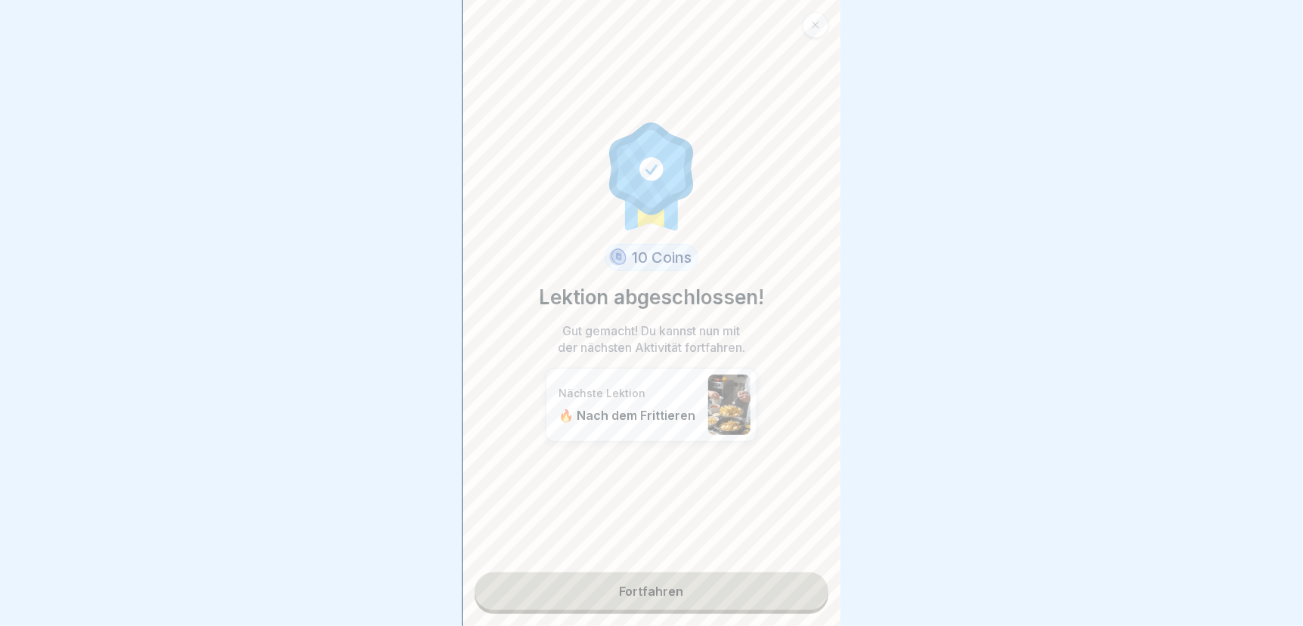
click at [752, 587] on link "Fortfahren" at bounding box center [651, 592] width 354 height 38
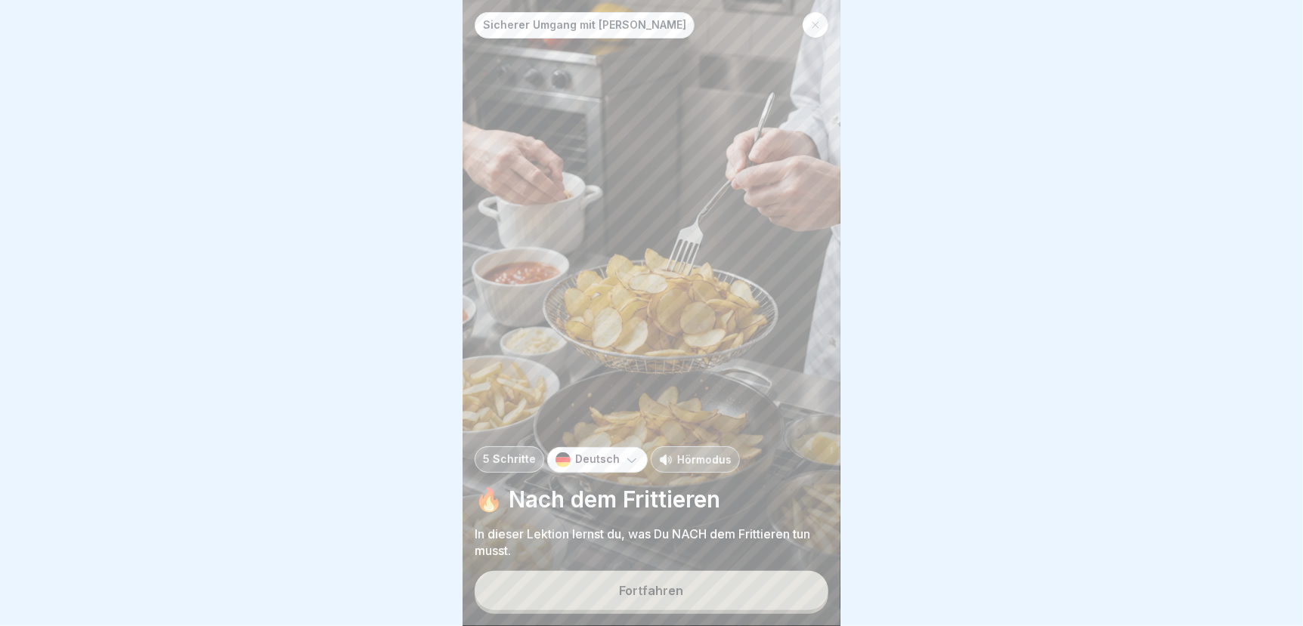
click at [683, 590] on button "Fortfahren" at bounding box center [651, 590] width 354 height 39
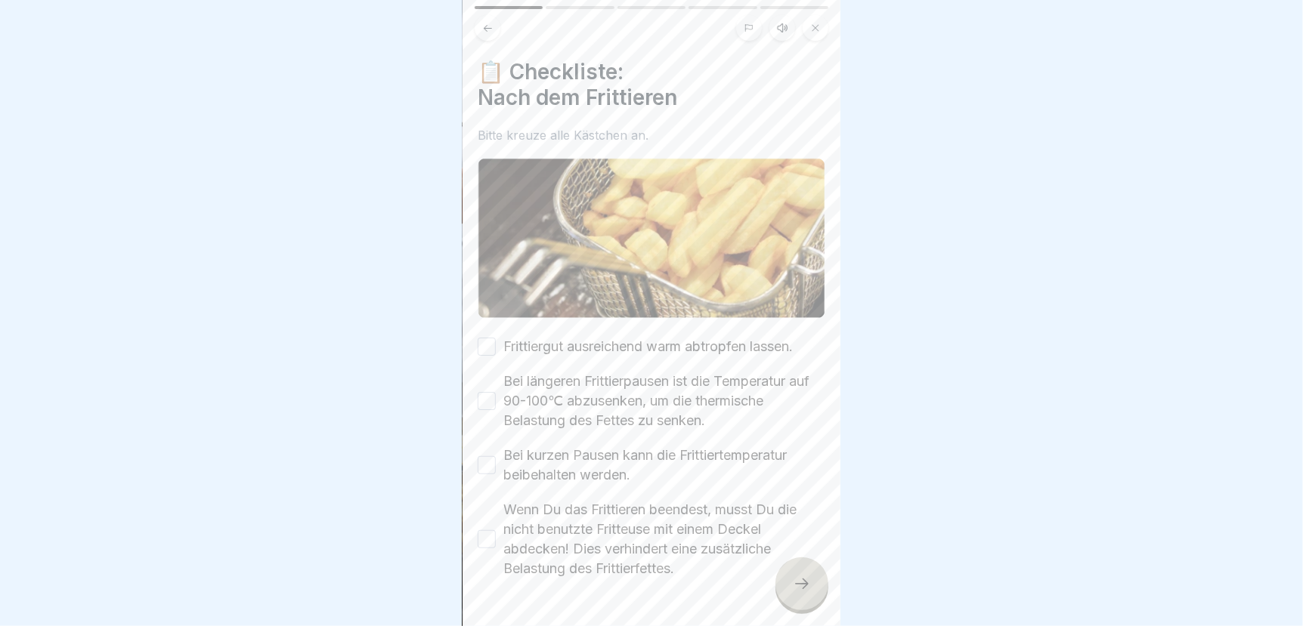
click at [487, 338] on button "Frittiergut ausreichend warm abtropfen lassen." at bounding box center [487, 347] width 18 height 18
click at [489, 392] on button "Bei längeren Frittierpausen ist die Temperatur auf 90-100℃ abzusenken, um die t…" at bounding box center [487, 401] width 18 height 18
click at [486, 456] on button "Bei kurzen Pausen kann die Frittiertemperatur beibehalten werden." at bounding box center [487, 465] width 18 height 18
click at [487, 530] on button "Wenn Du das Frittieren beendest, musst Du die nicht benutzte Fritteuse mit eine…" at bounding box center [487, 539] width 18 height 18
click at [799, 586] on icon at bounding box center [802, 584] width 18 height 18
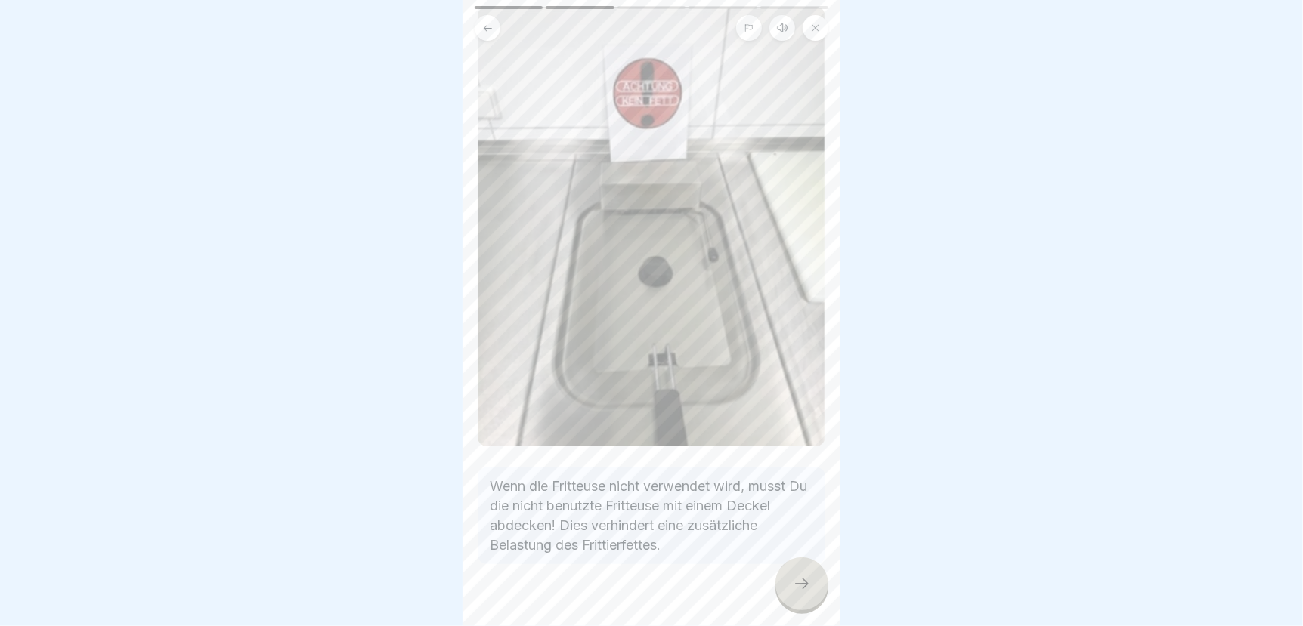
scroll to position [138, 0]
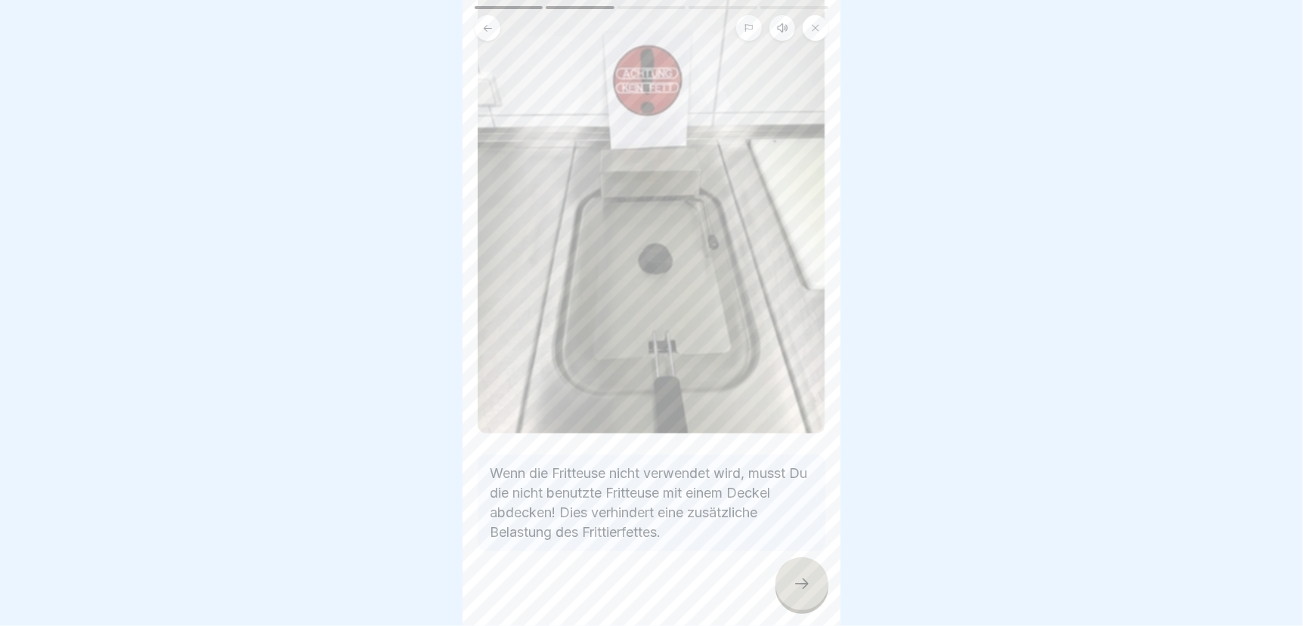
click at [797, 583] on icon at bounding box center [802, 584] width 18 height 18
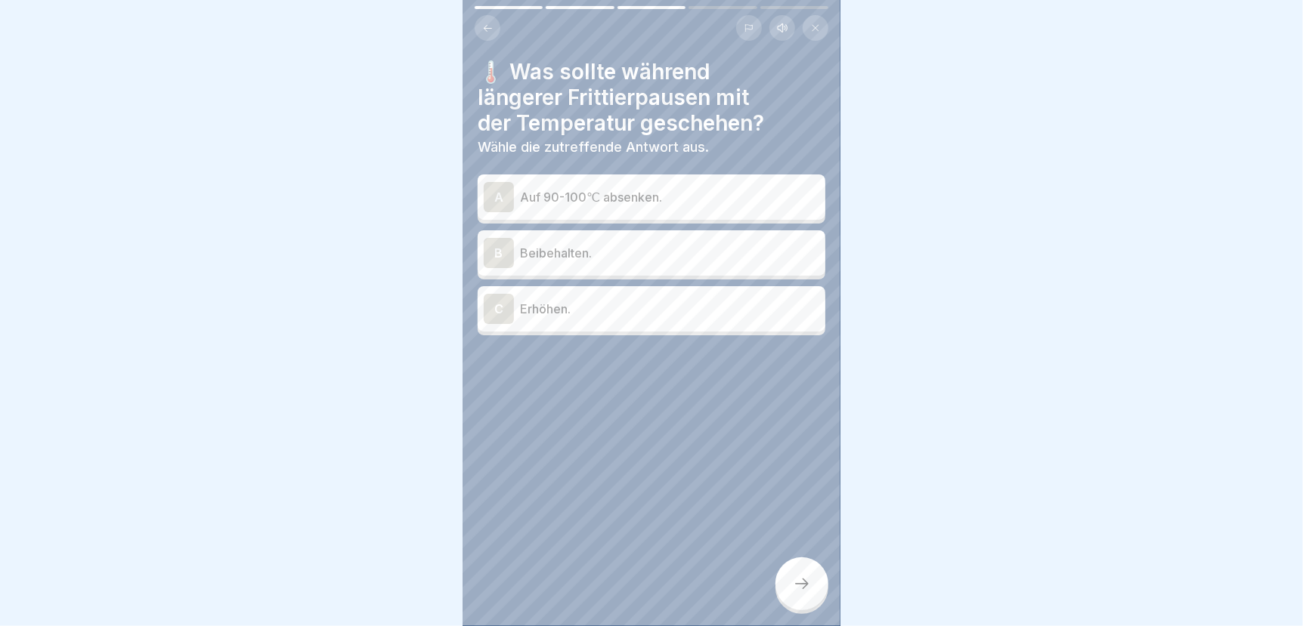
click at [617, 188] on p "Auf 90-100℃ absenken." at bounding box center [669, 197] width 299 height 18
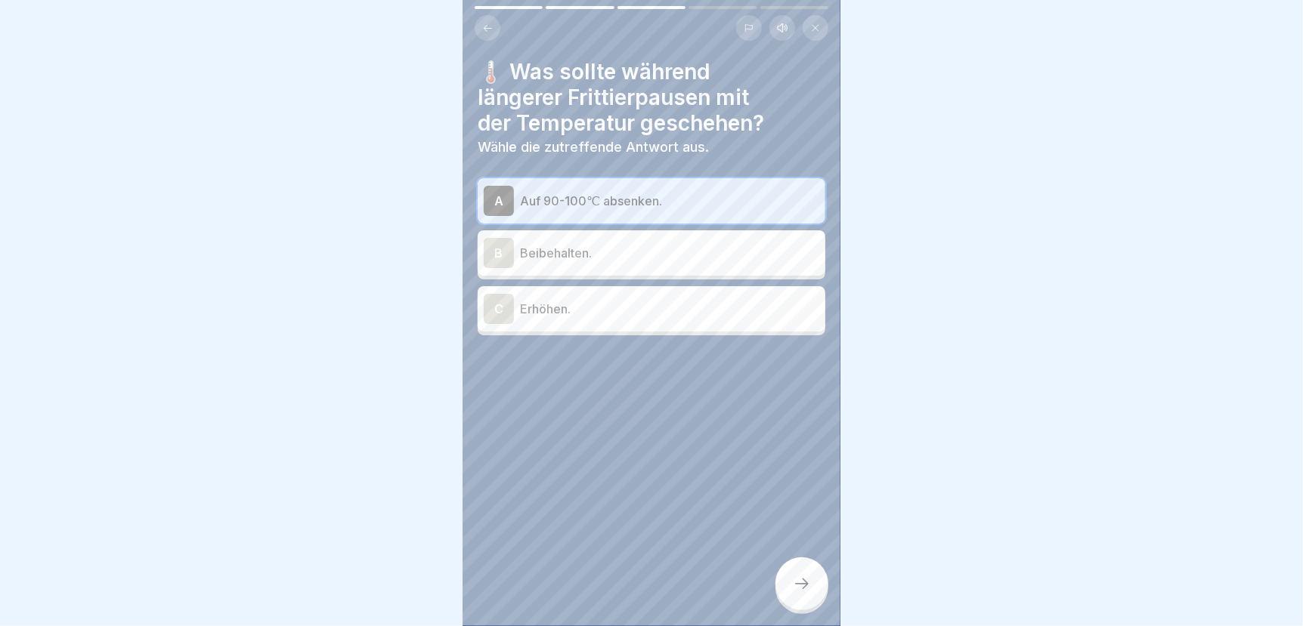
click at [799, 586] on icon at bounding box center [802, 584] width 18 height 18
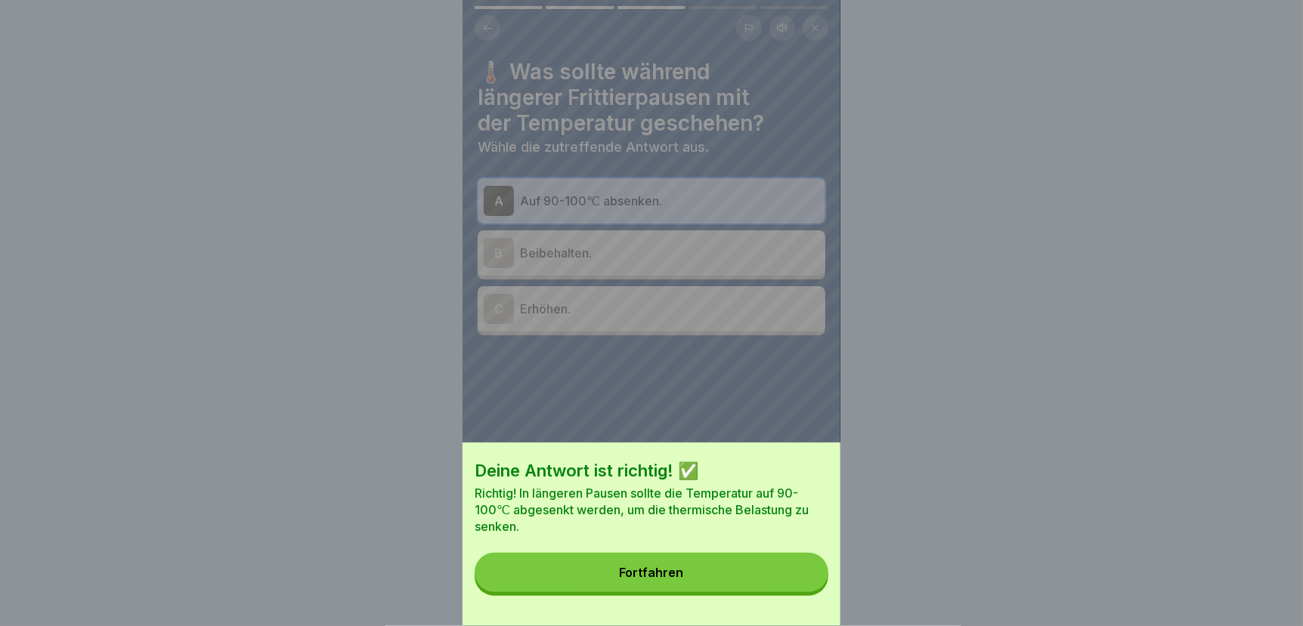
click at [799, 584] on button "Fortfahren" at bounding box center [651, 572] width 354 height 39
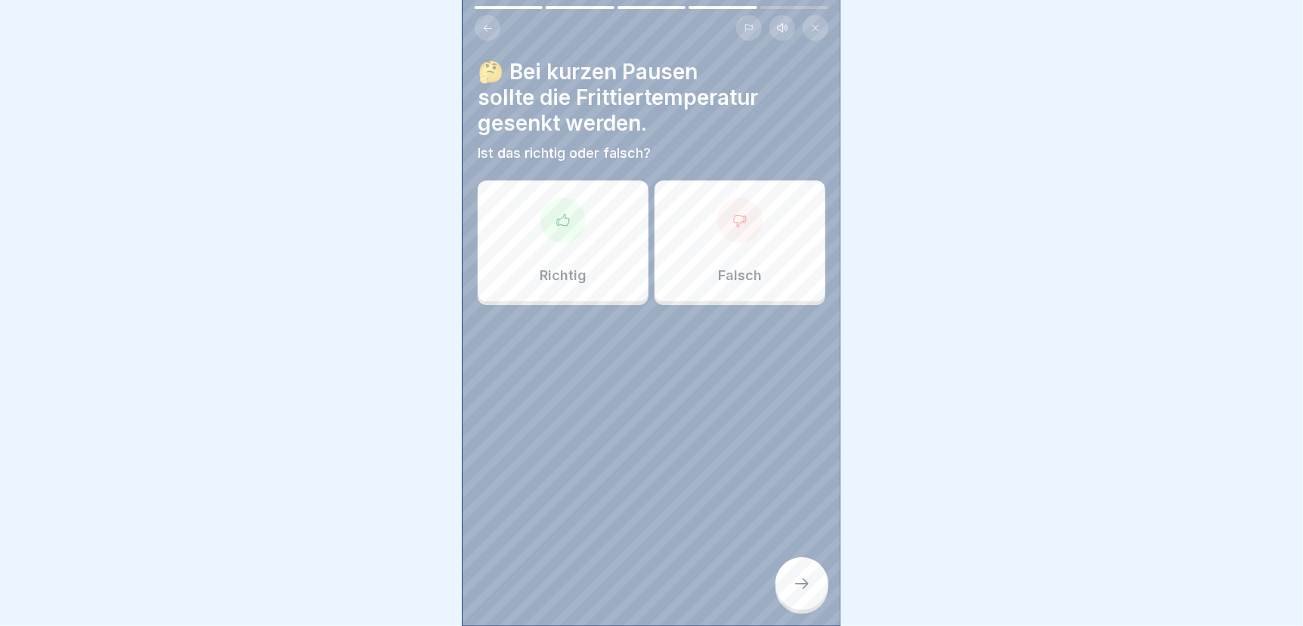
click at [737, 239] on div "Falsch" at bounding box center [739, 241] width 171 height 121
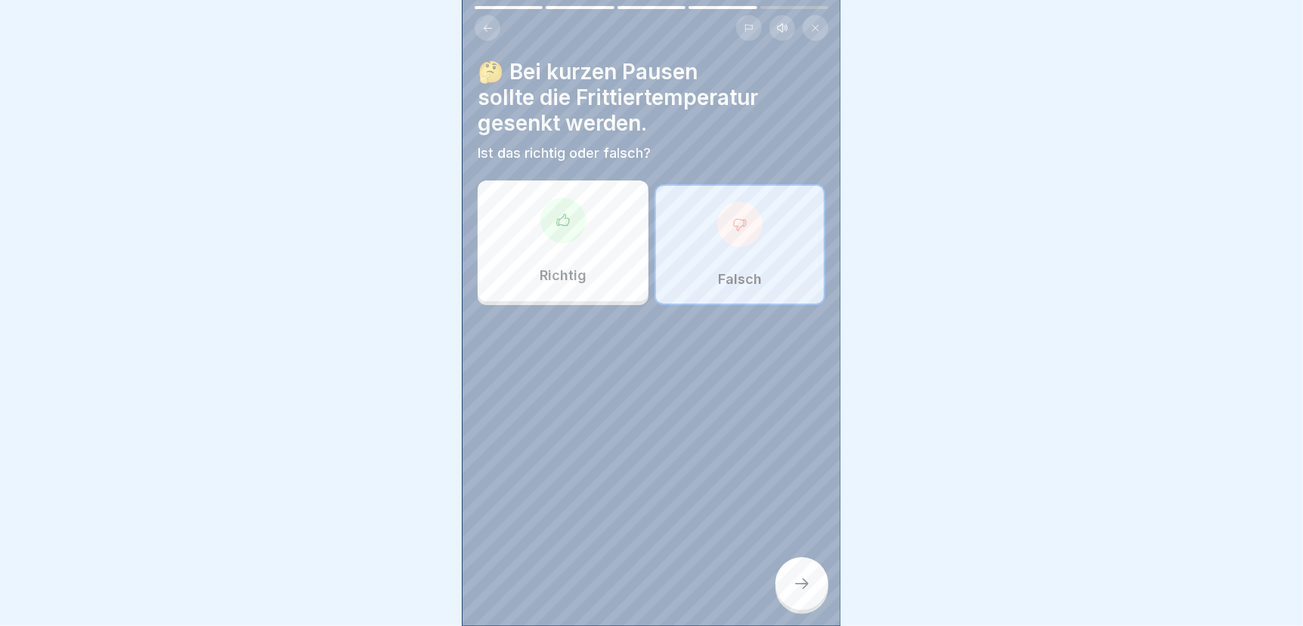
click at [796, 585] on icon at bounding box center [802, 584] width 18 height 18
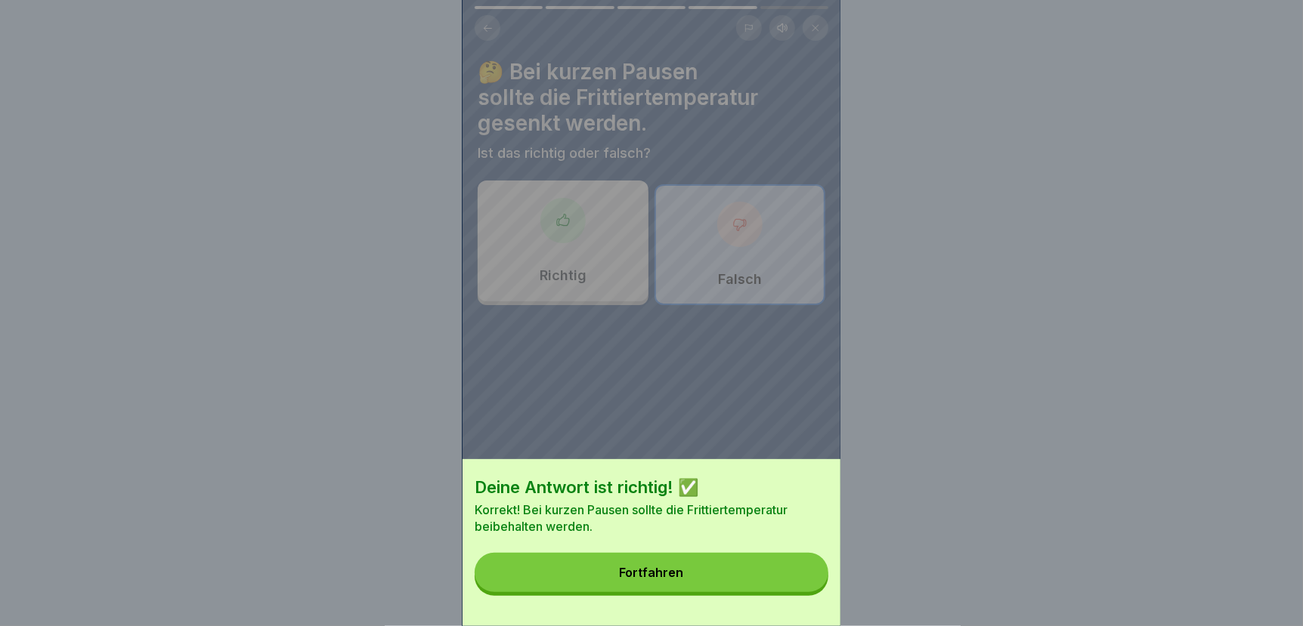
click at [756, 586] on button "Fortfahren" at bounding box center [651, 572] width 354 height 39
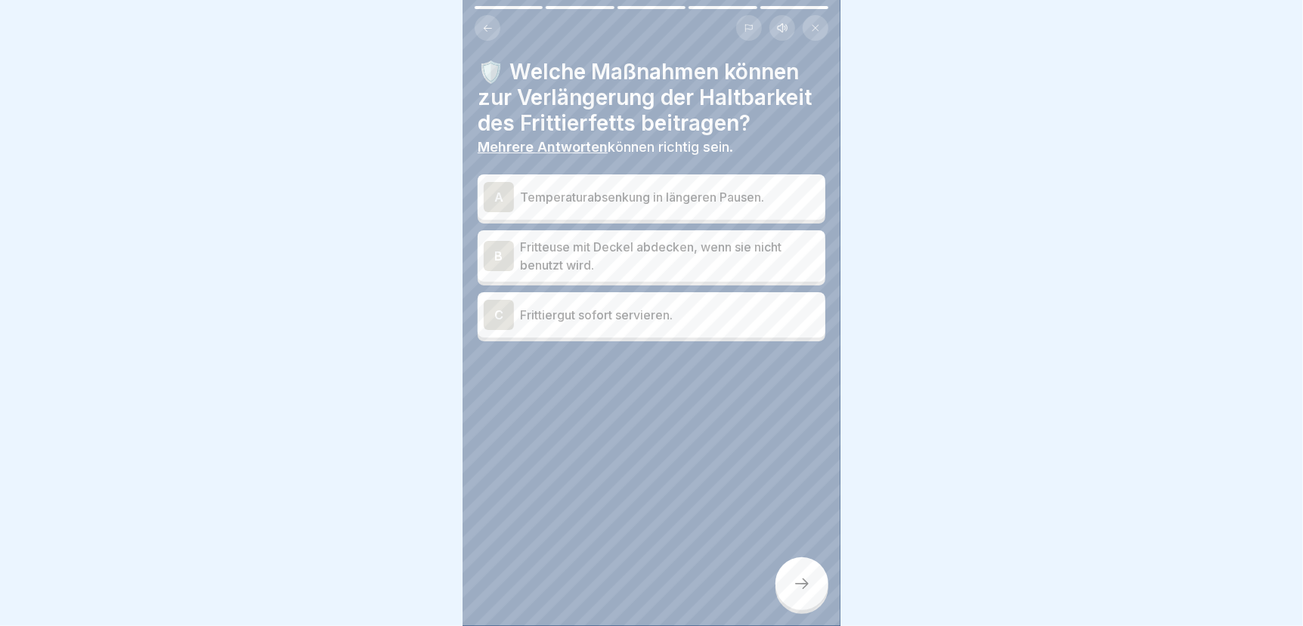
click at [691, 188] on p "Temperaturabsenkung in längeren Pausen." at bounding box center [669, 197] width 299 height 18
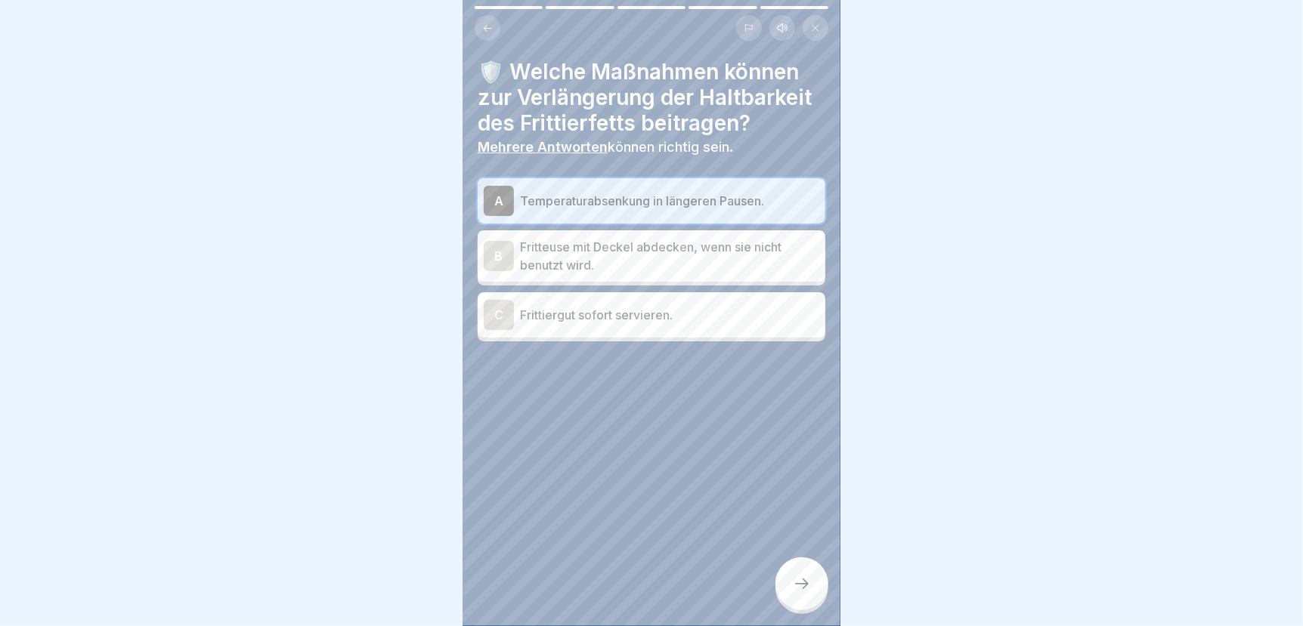
click at [679, 240] on p "Fritteuse mit Deckel abdecken, wenn sie nicht benutzt wird." at bounding box center [669, 256] width 299 height 36
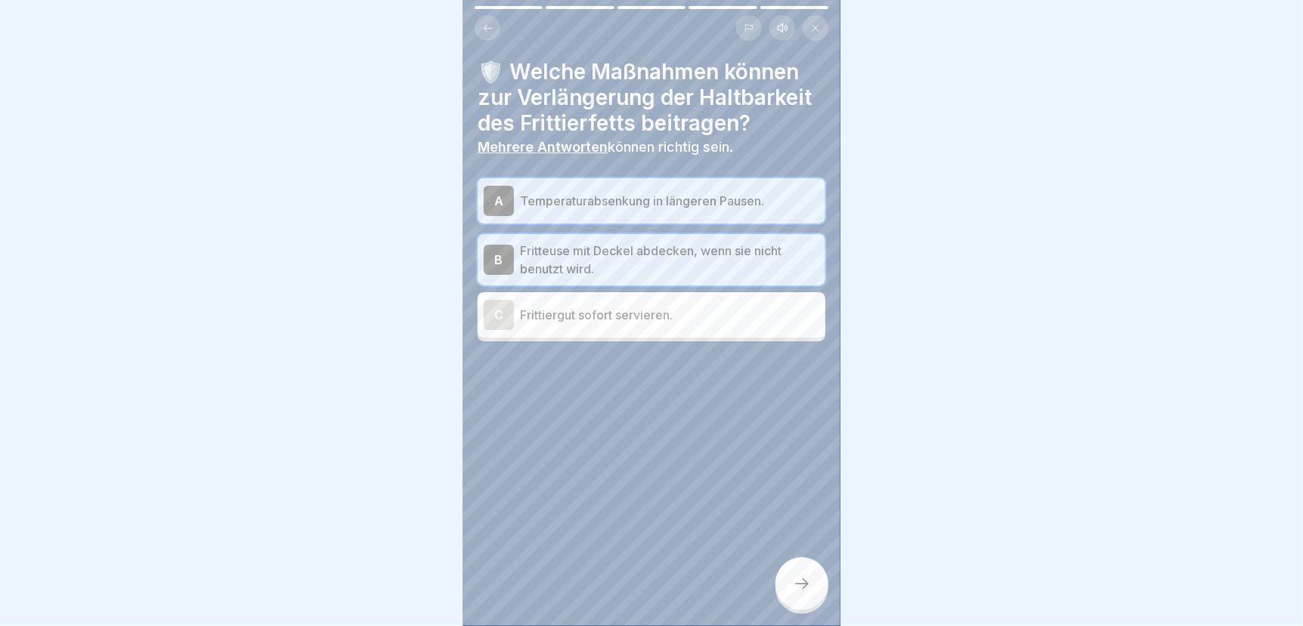
click at [790, 586] on div at bounding box center [801, 584] width 53 height 53
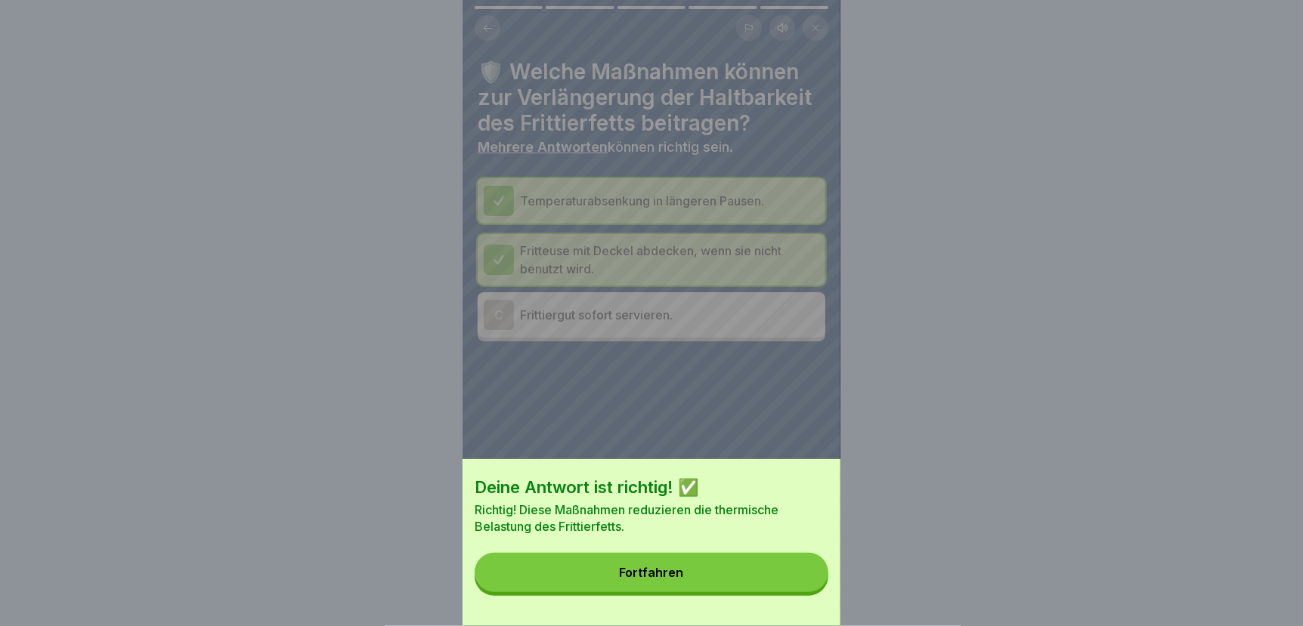
click at [790, 586] on button "Fortfahren" at bounding box center [651, 572] width 354 height 39
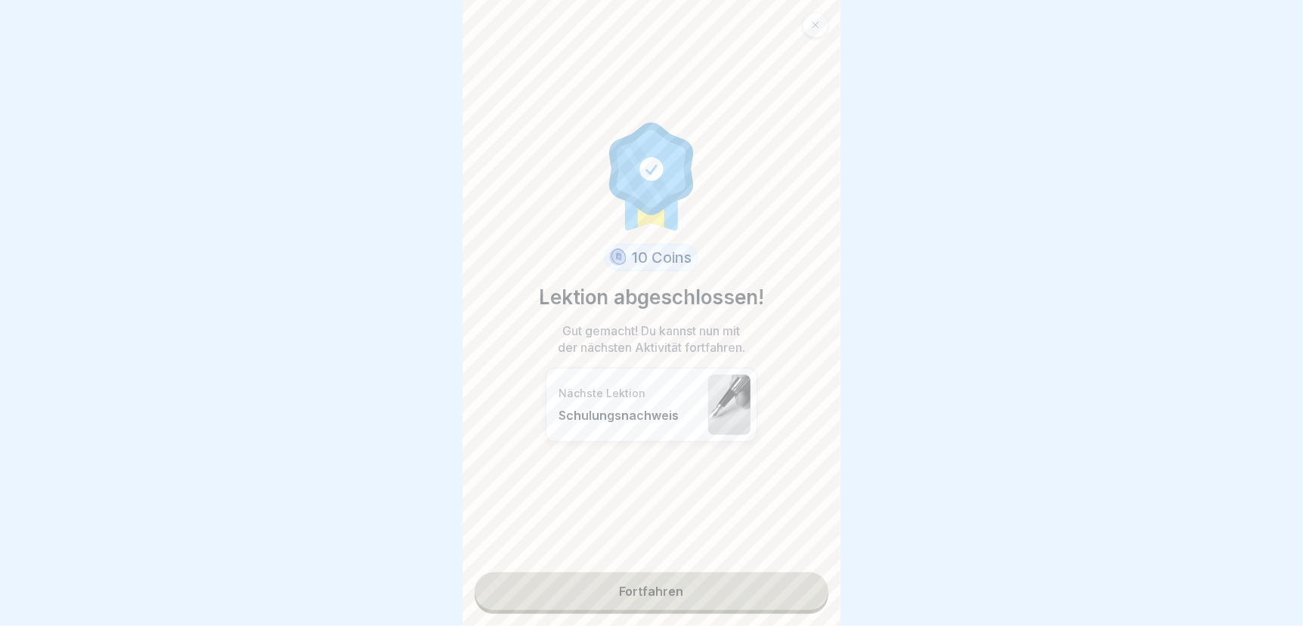
click at [790, 586] on link "Fortfahren" at bounding box center [651, 592] width 354 height 38
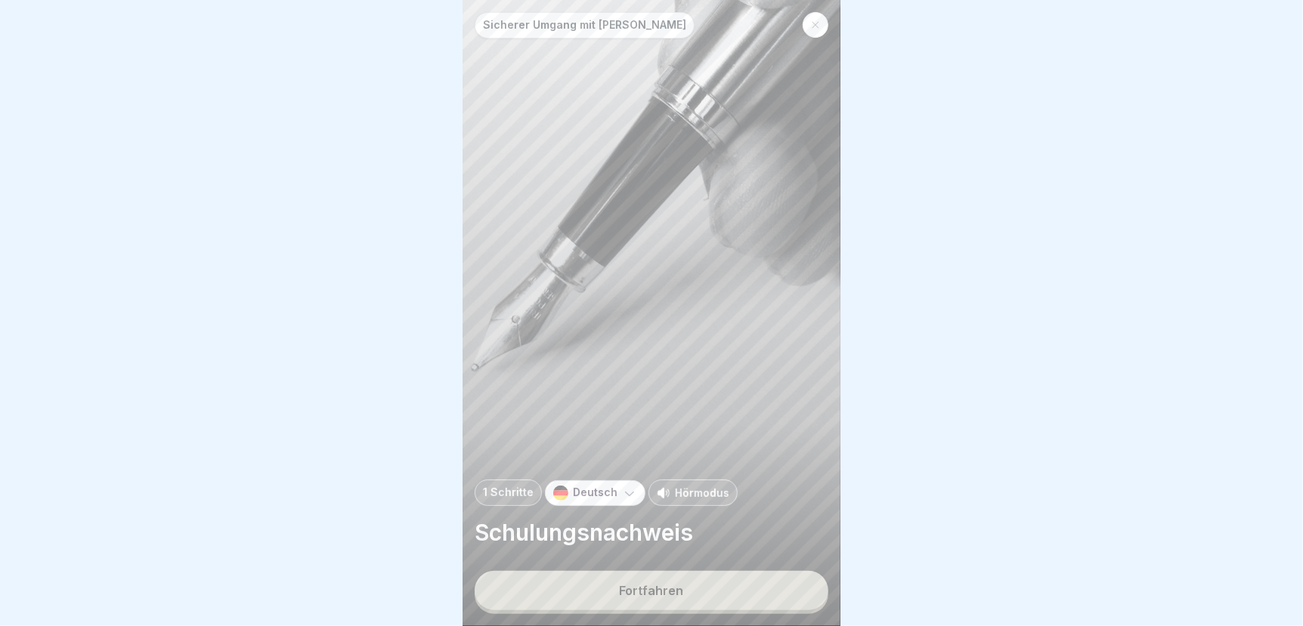
click at [670, 586] on div "Fortfahren" at bounding box center [652, 591] width 64 height 14
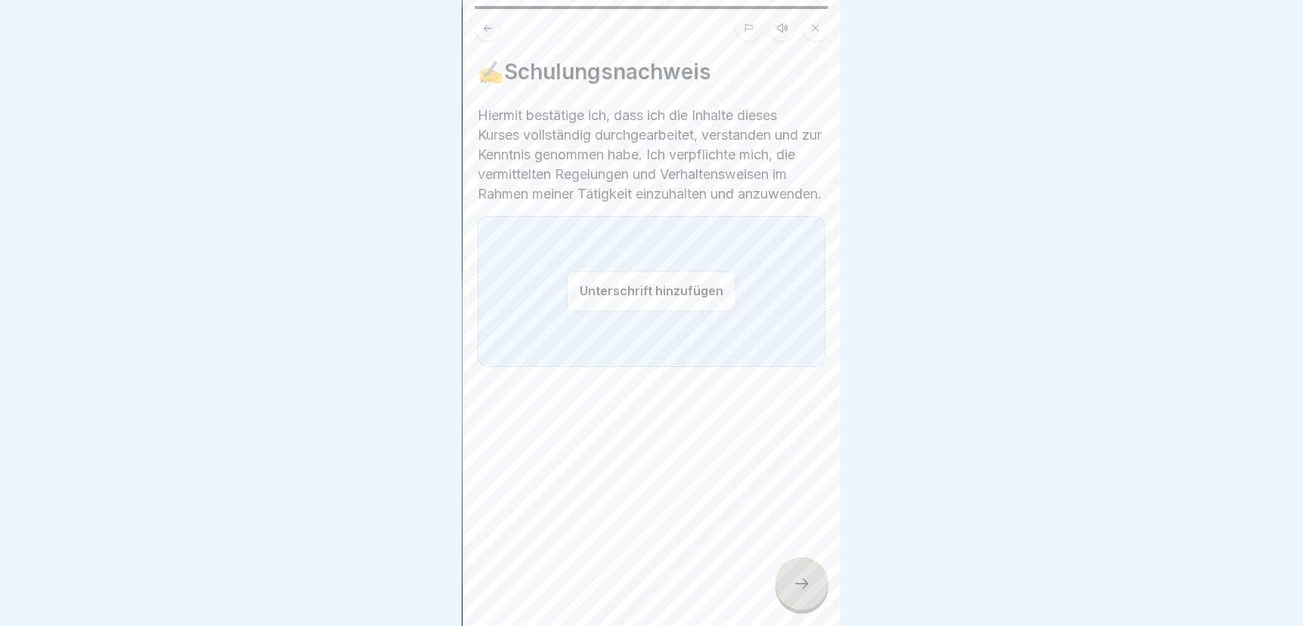
click at [580, 291] on button "Unterschrift hinzufügen" at bounding box center [651, 291] width 169 height 40
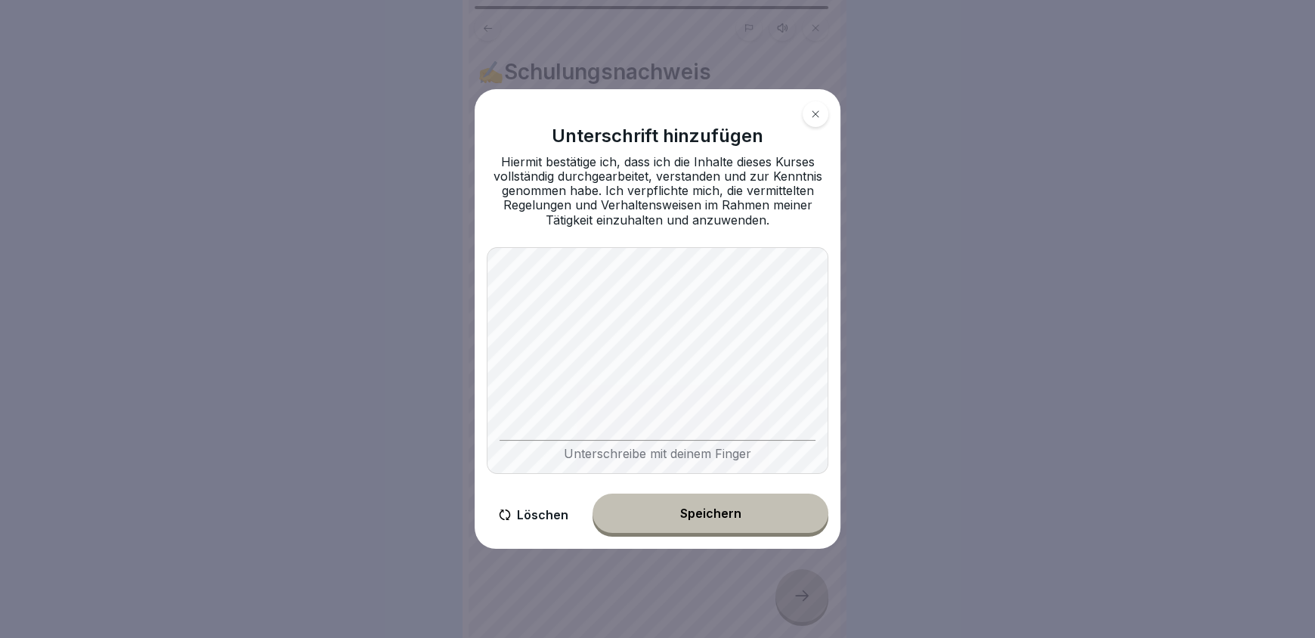
click at [754, 517] on button "Speichern" at bounding box center [710, 512] width 236 height 39
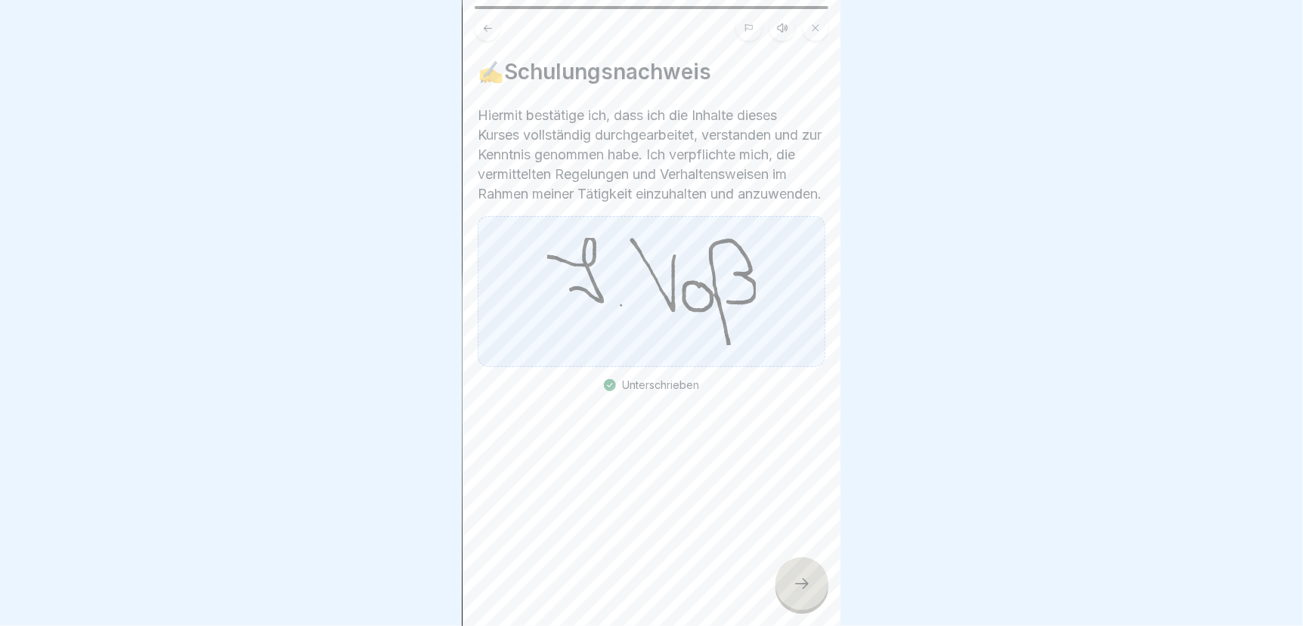
click at [797, 589] on icon at bounding box center [802, 584] width 18 height 18
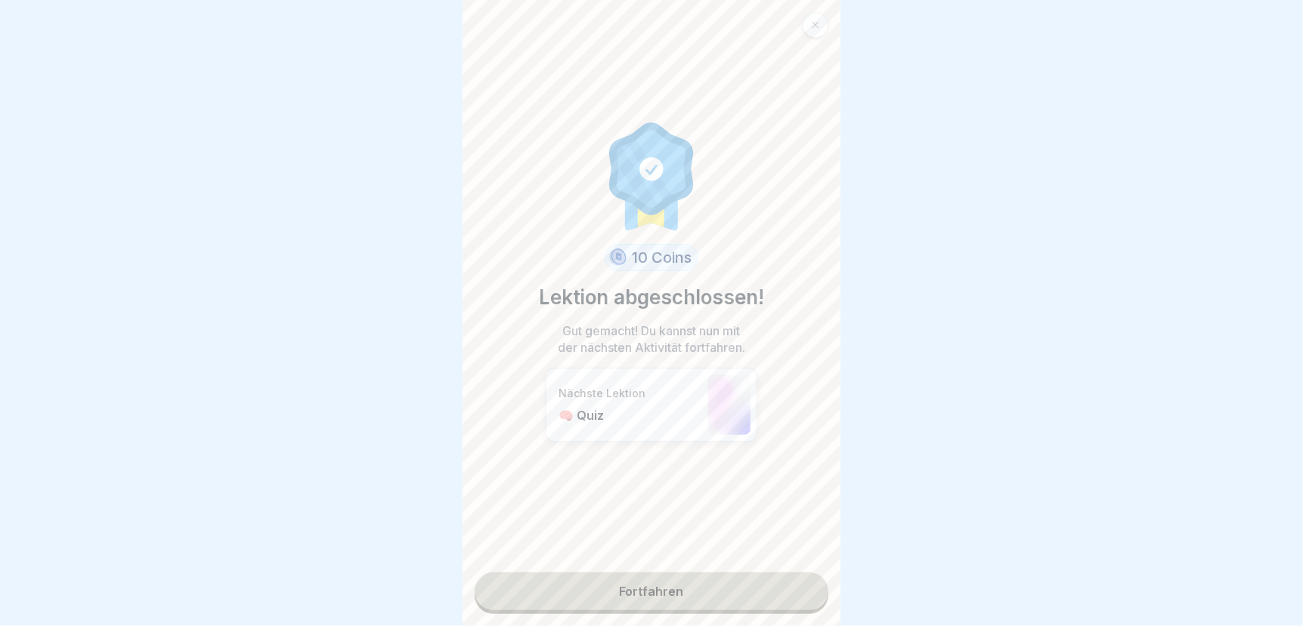
click at [732, 601] on link "Fortfahren" at bounding box center [651, 592] width 354 height 38
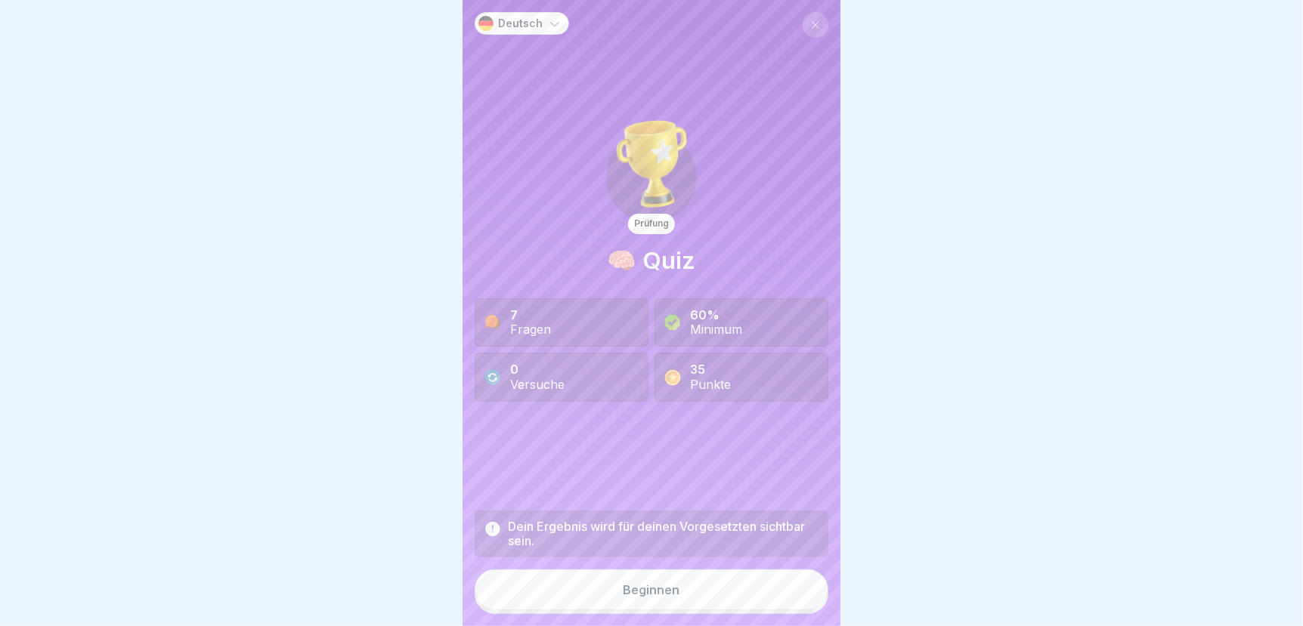
click at [623, 597] on div "Beginnen" at bounding box center [651, 590] width 57 height 14
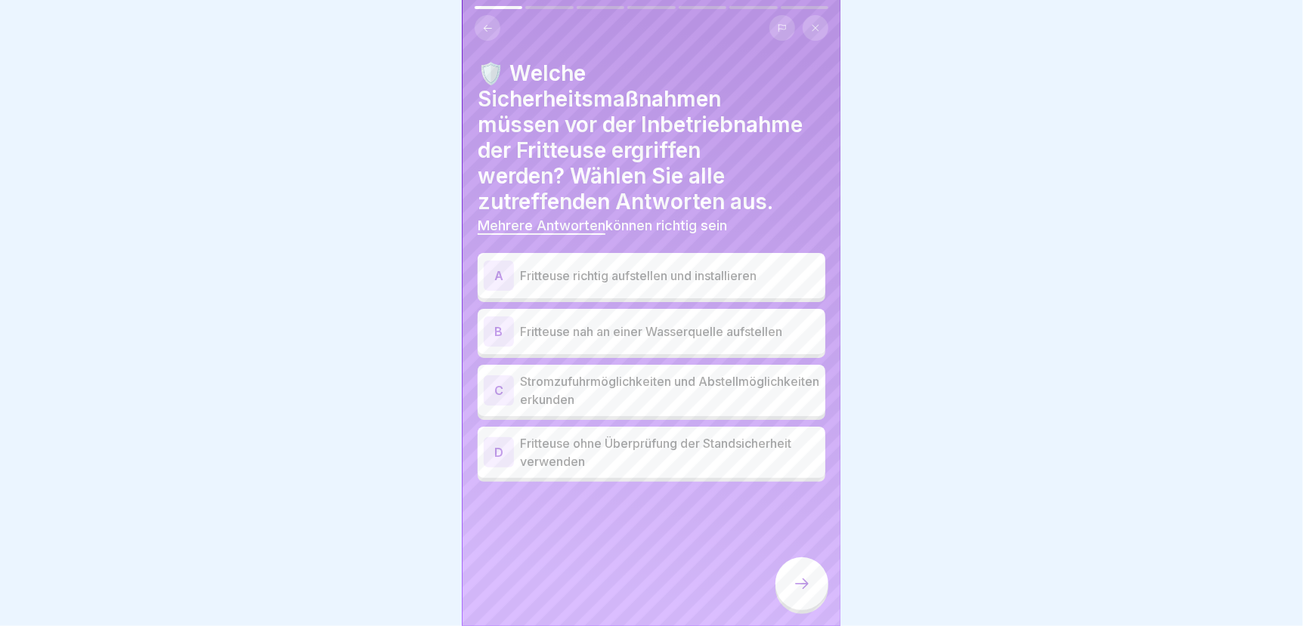
click at [683, 273] on p "Fritteuse richtig aufstellen und installieren" at bounding box center [669, 276] width 299 height 18
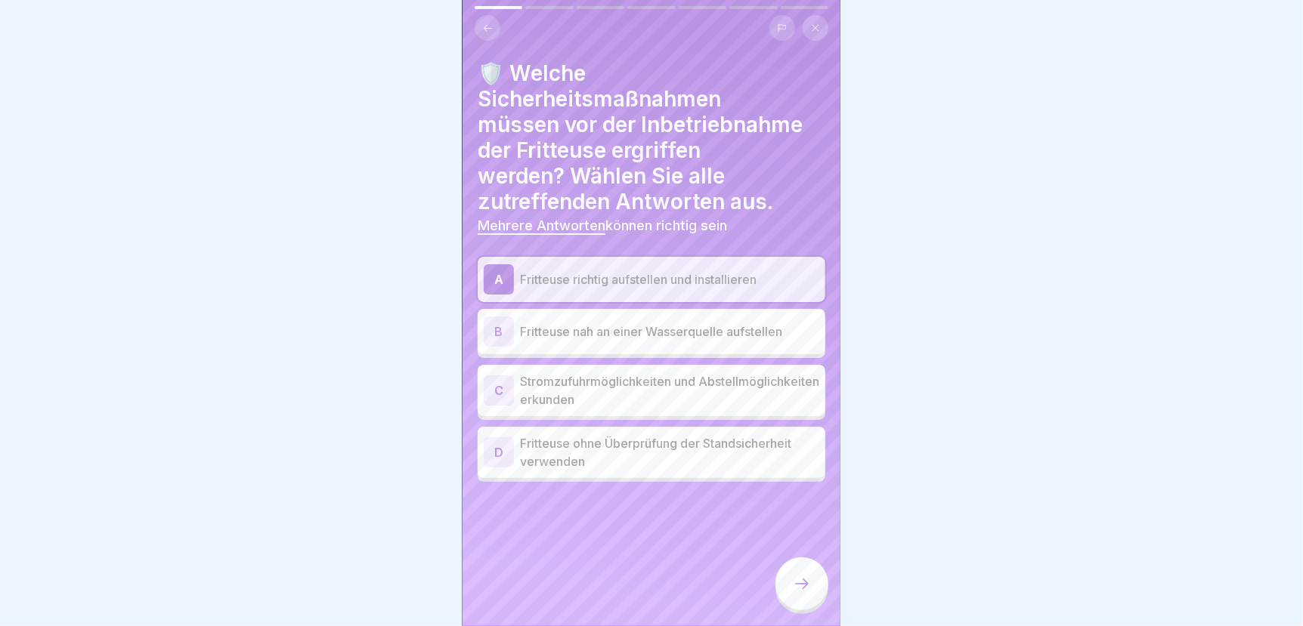
click at [601, 386] on p "Stromzufuhrmöglichkeiten und Abstellmöglichkeiten erkunden" at bounding box center [669, 390] width 299 height 36
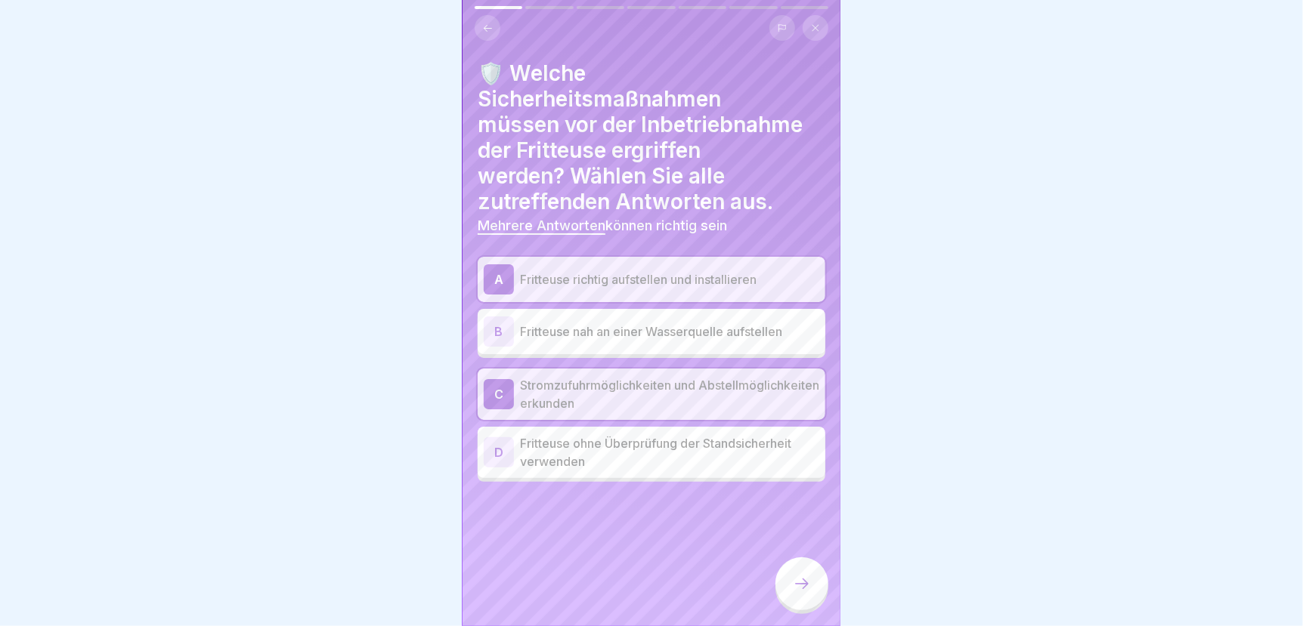
click at [802, 593] on icon at bounding box center [802, 584] width 18 height 18
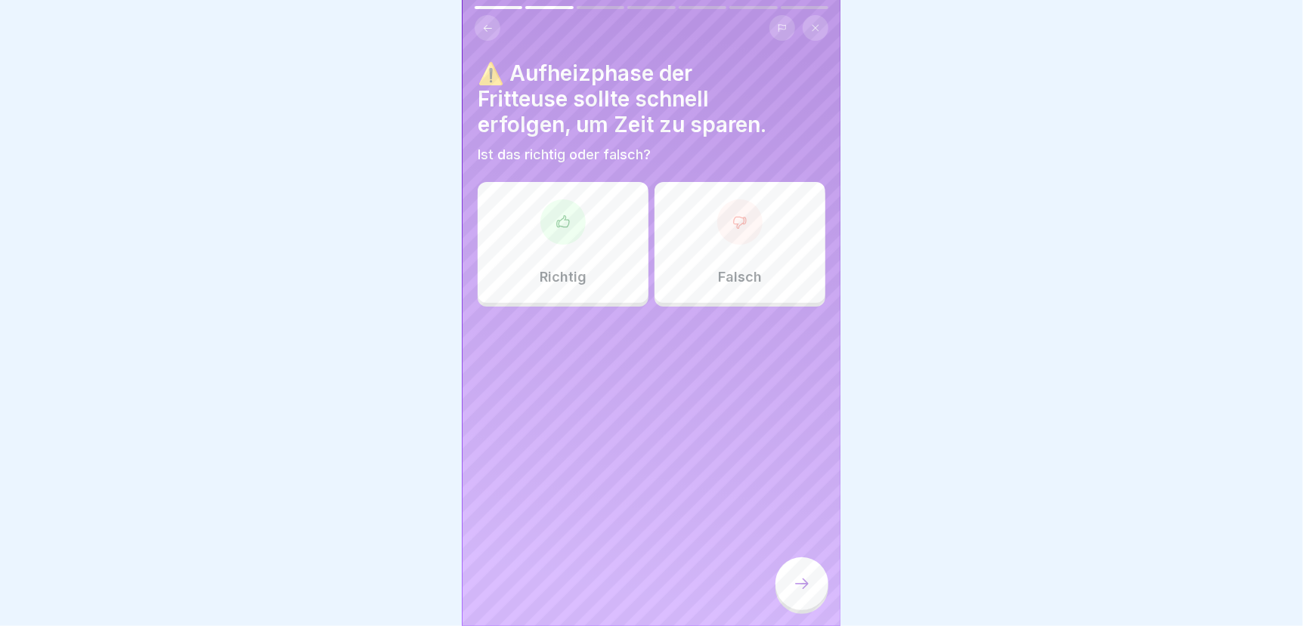
click at [725, 258] on div "Falsch" at bounding box center [739, 242] width 171 height 121
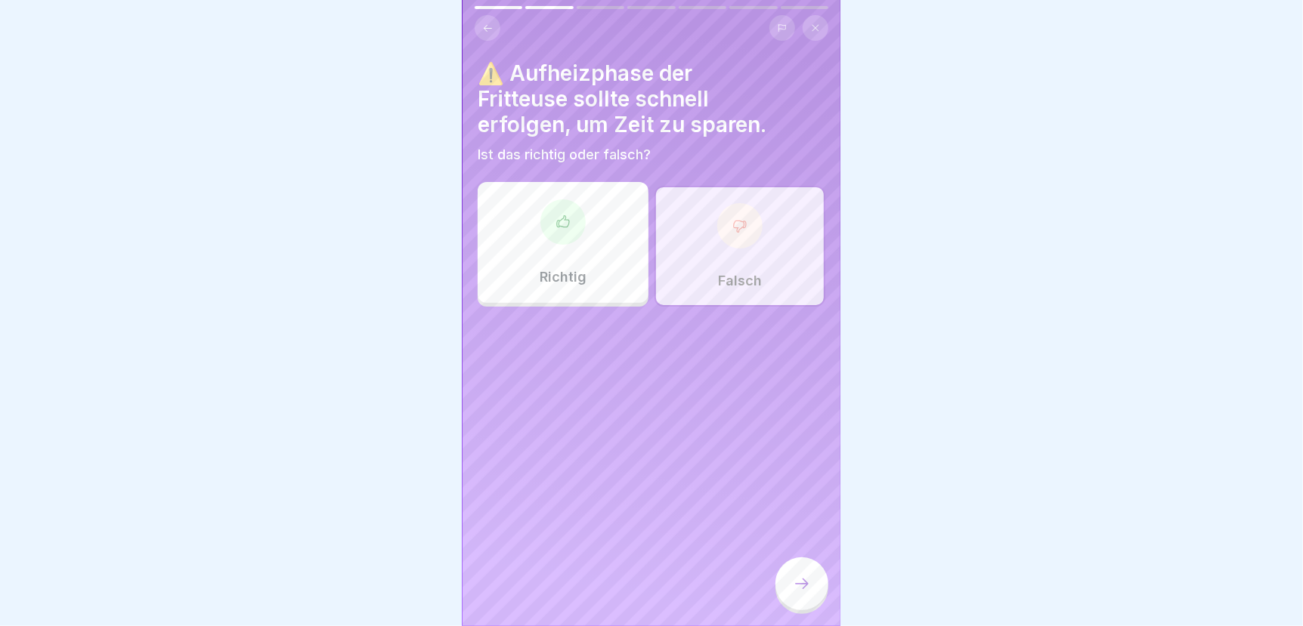
click at [803, 593] on icon at bounding box center [802, 584] width 18 height 18
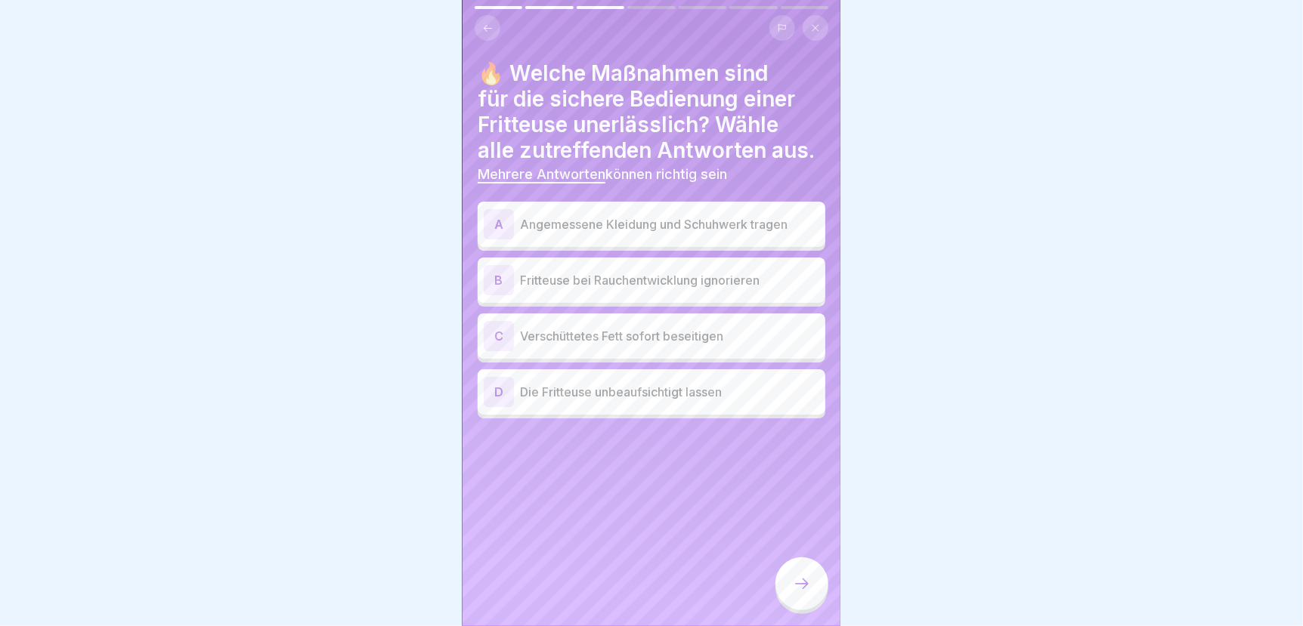
click at [670, 218] on p "Angemessene Kleidung und Schuhwerk tragen" at bounding box center [669, 224] width 299 height 18
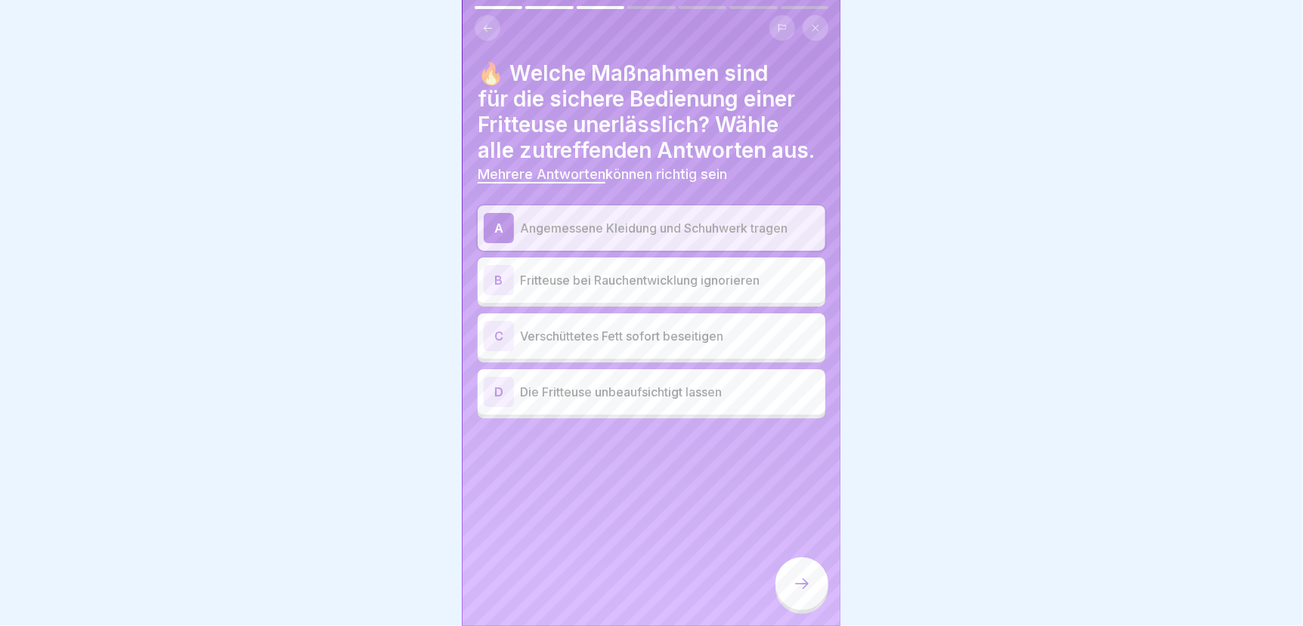
click at [596, 335] on p "Verschüttetes Fett sofort beseitigen" at bounding box center [669, 336] width 299 height 18
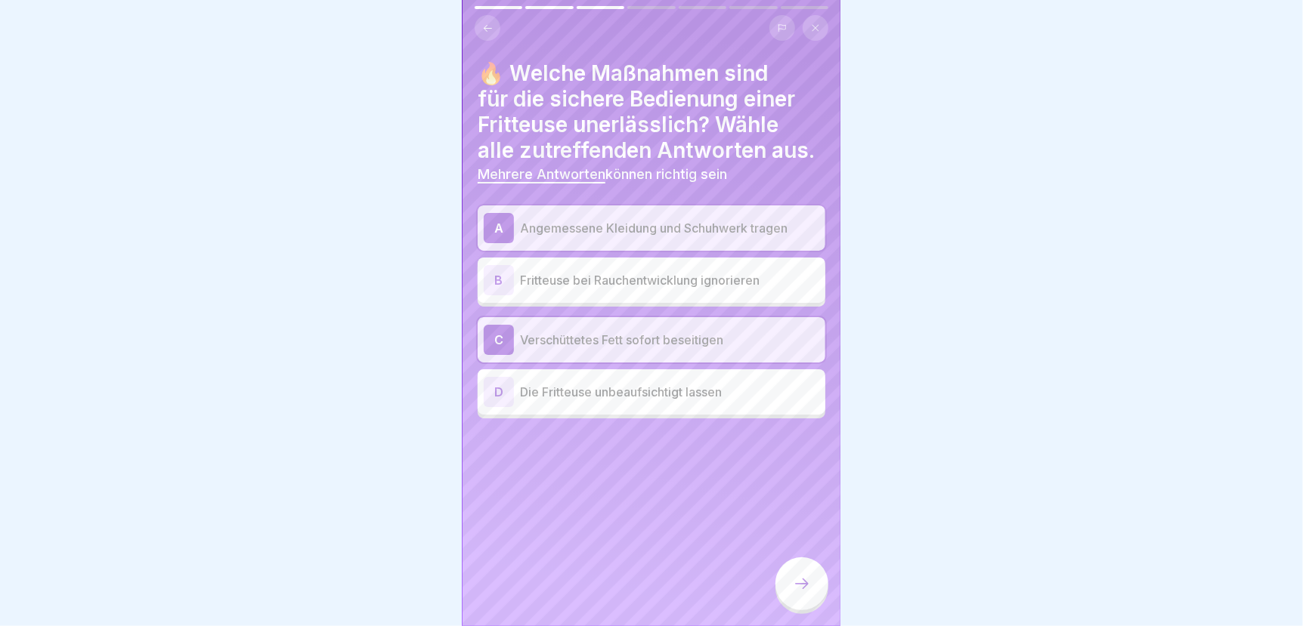
click at [809, 593] on icon at bounding box center [802, 584] width 18 height 18
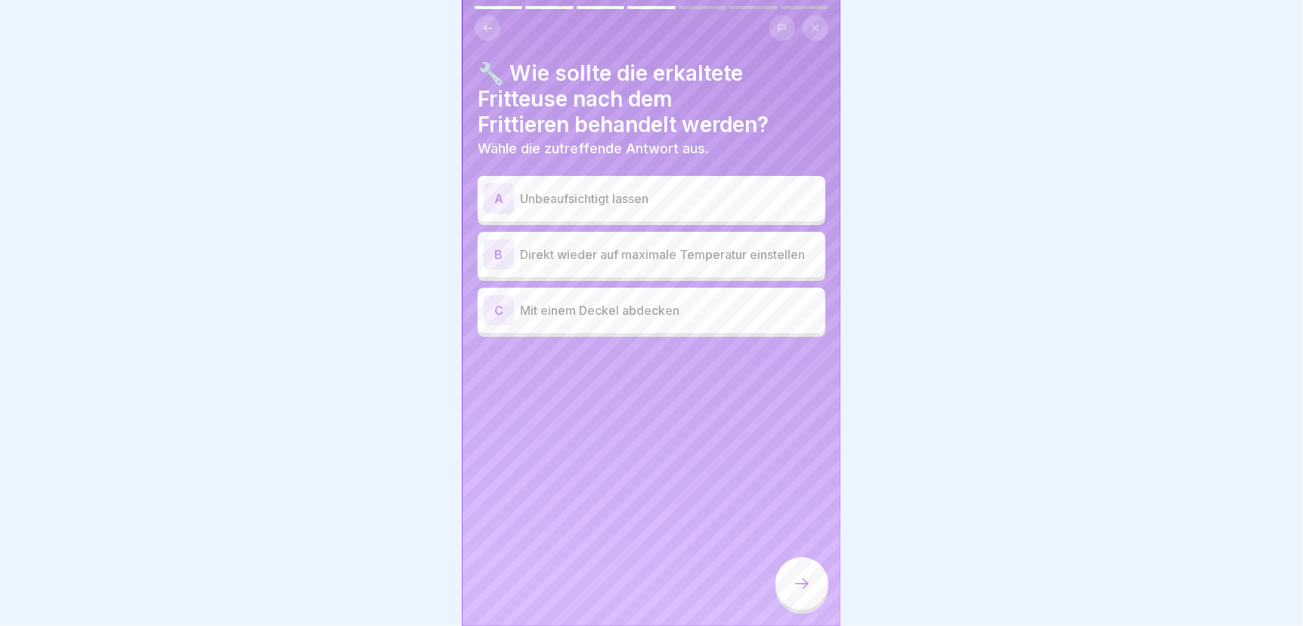
click at [567, 314] on p "Mit einem Deckel abdecken" at bounding box center [669, 310] width 299 height 18
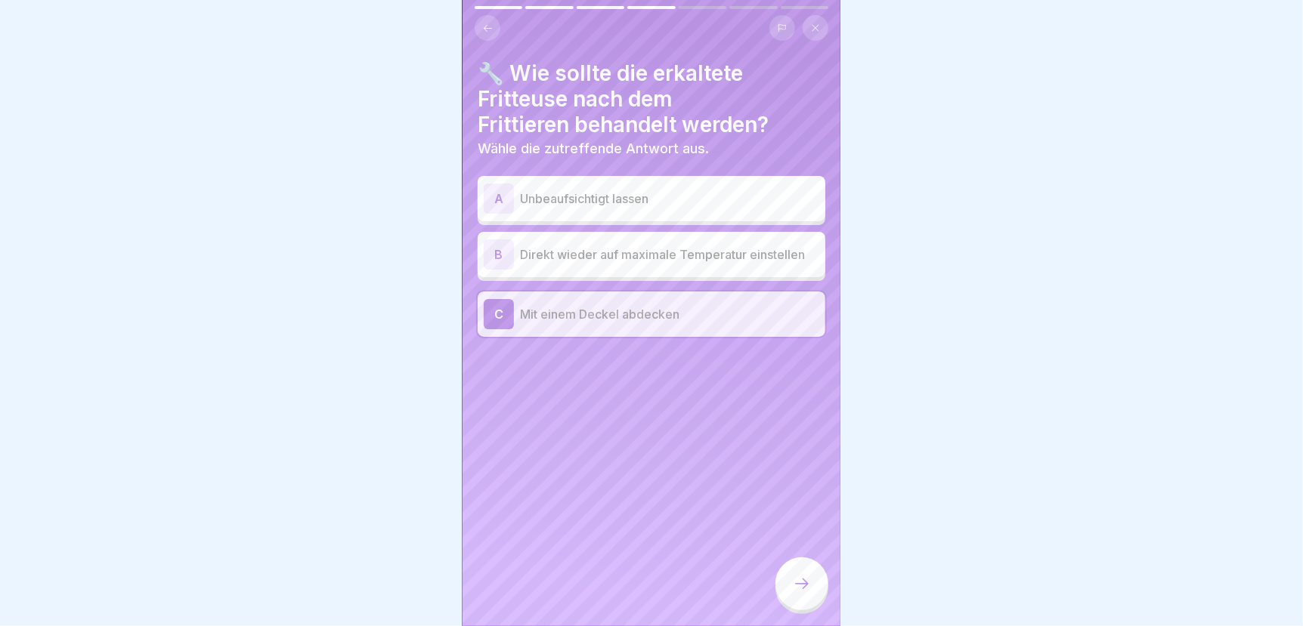
click at [793, 593] on icon at bounding box center [802, 584] width 18 height 18
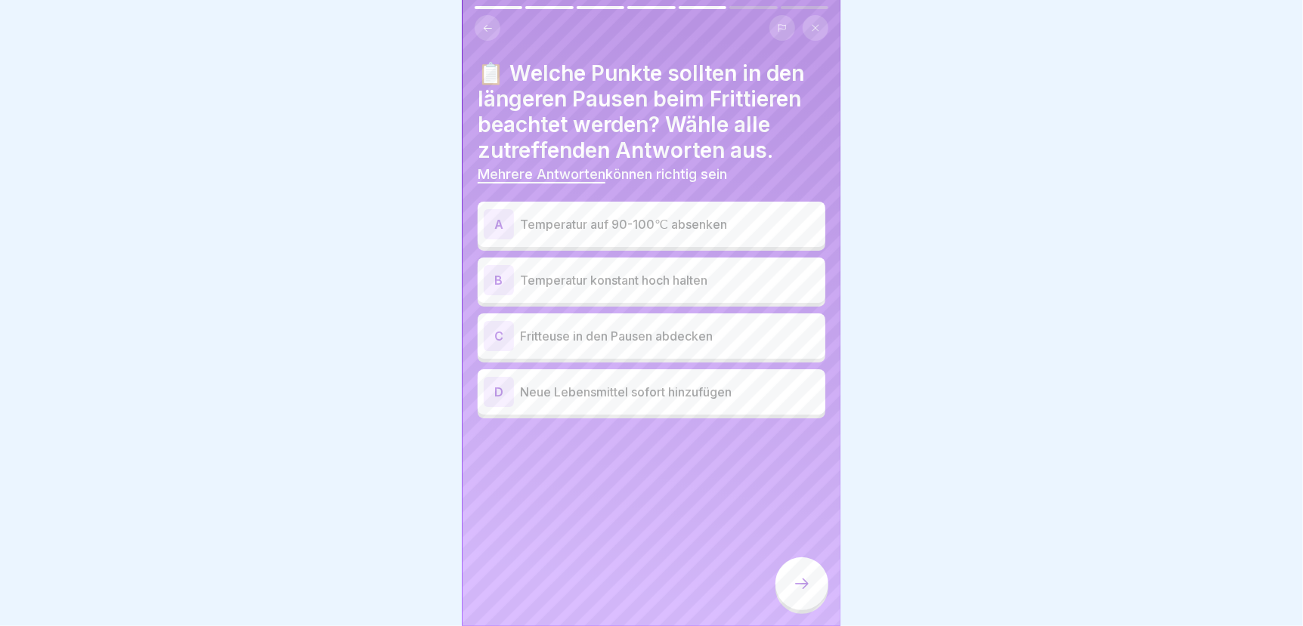
click at [580, 219] on p "Temperatur auf 90-100℃ absenken" at bounding box center [669, 224] width 299 height 18
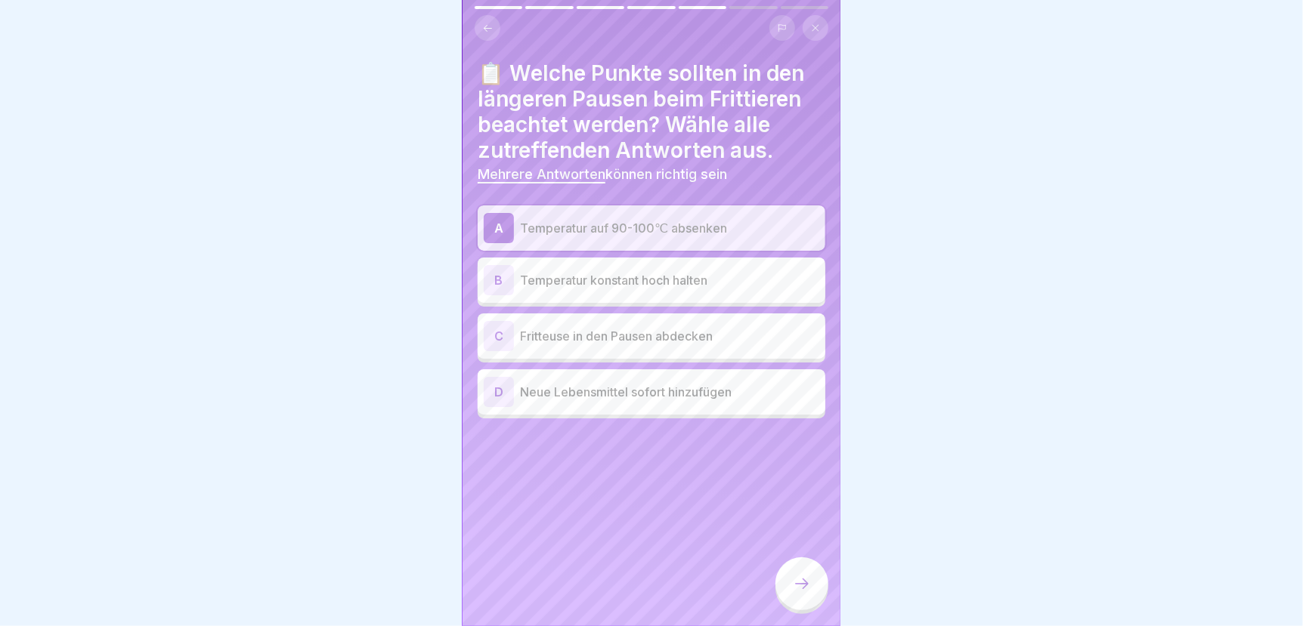
click at [526, 338] on p "Fritteuse in den Pausen abdecken" at bounding box center [669, 336] width 299 height 18
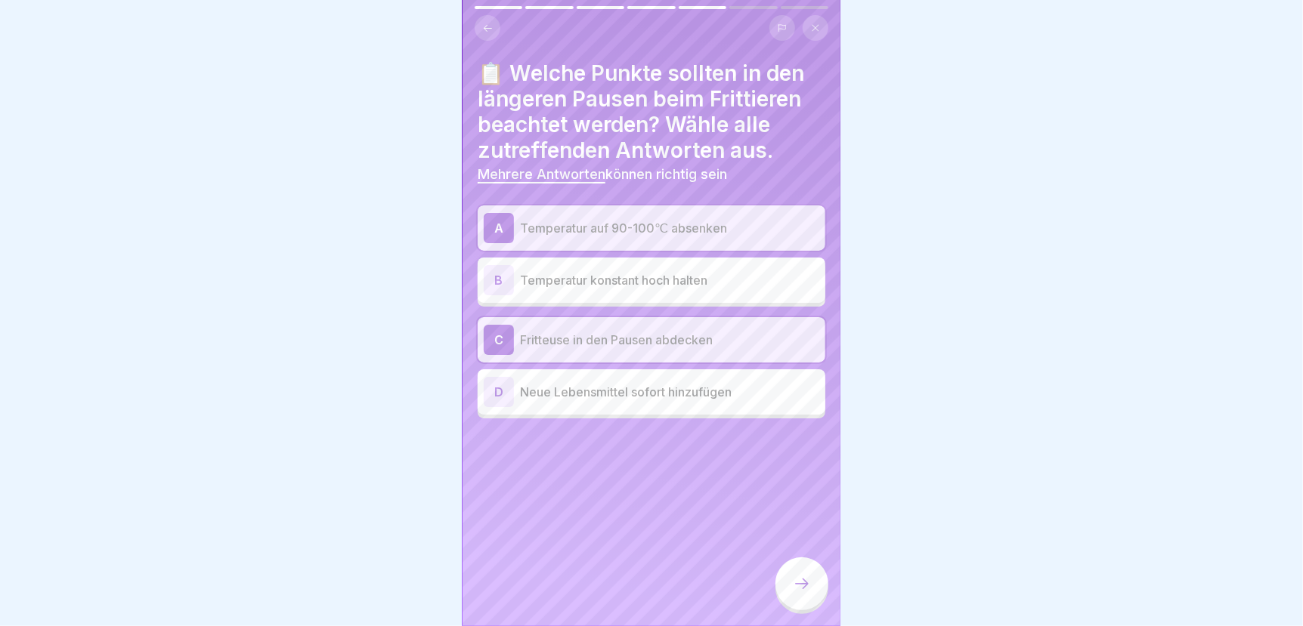
click at [803, 593] on icon at bounding box center [802, 584] width 18 height 18
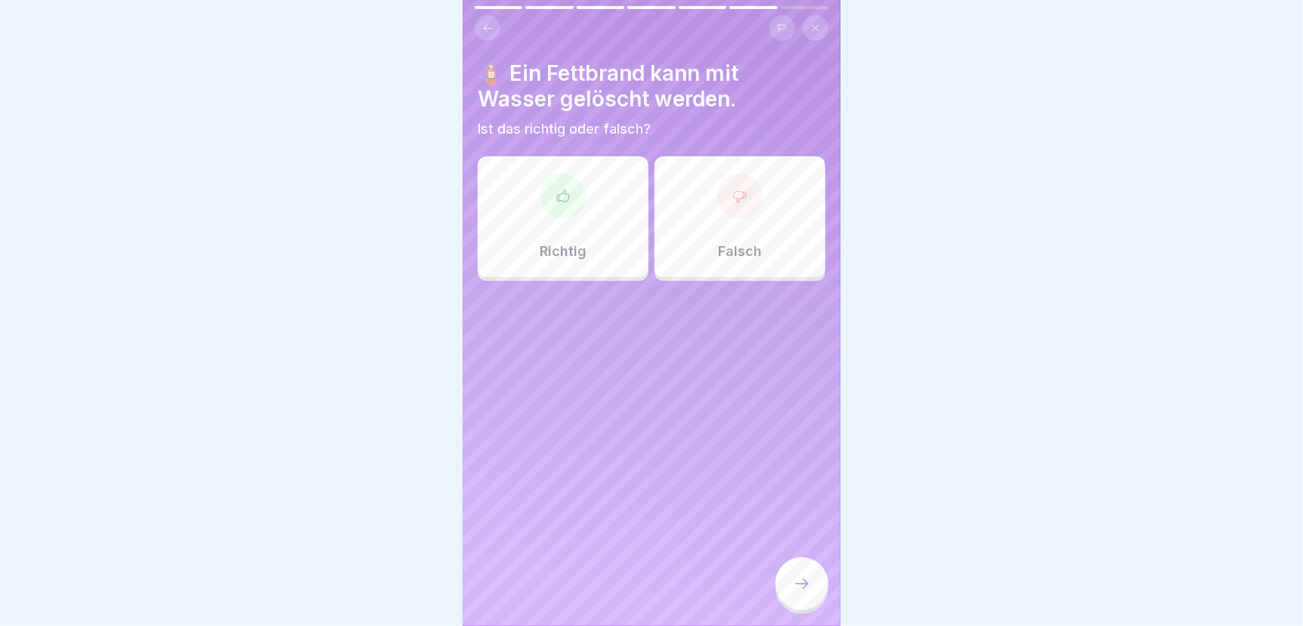
click at [722, 218] on div "Falsch" at bounding box center [739, 216] width 171 height 121
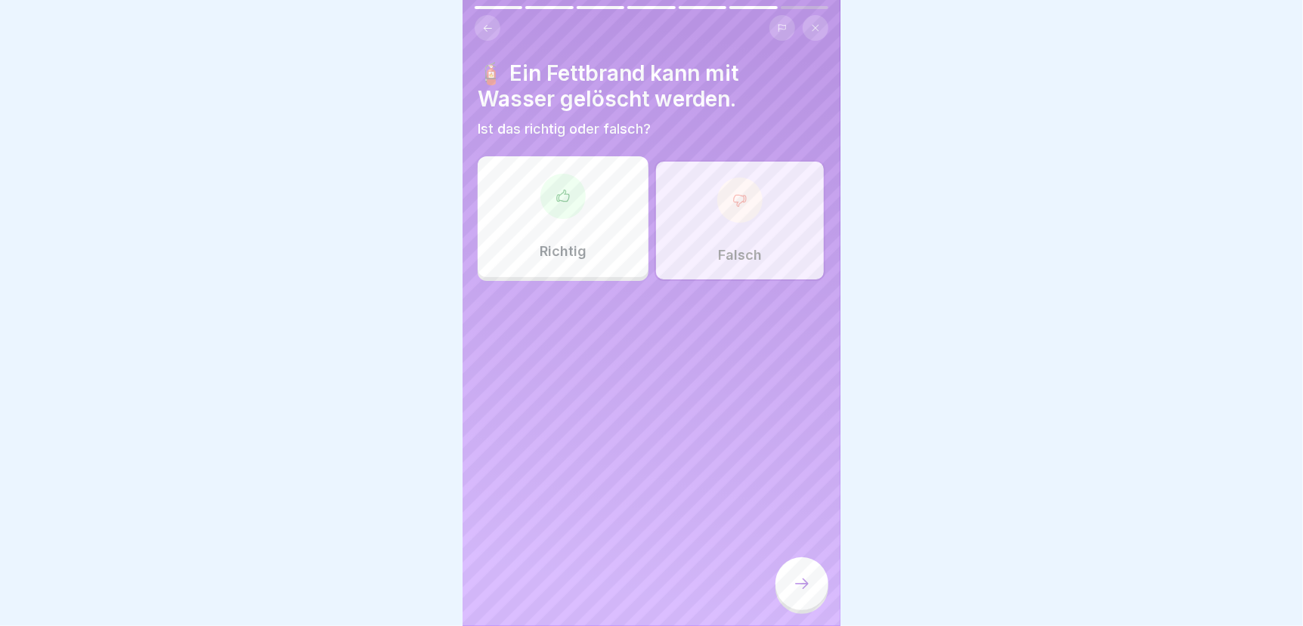
click at [792, 586] on div at bounding box center [801, 584] width 53 height 53
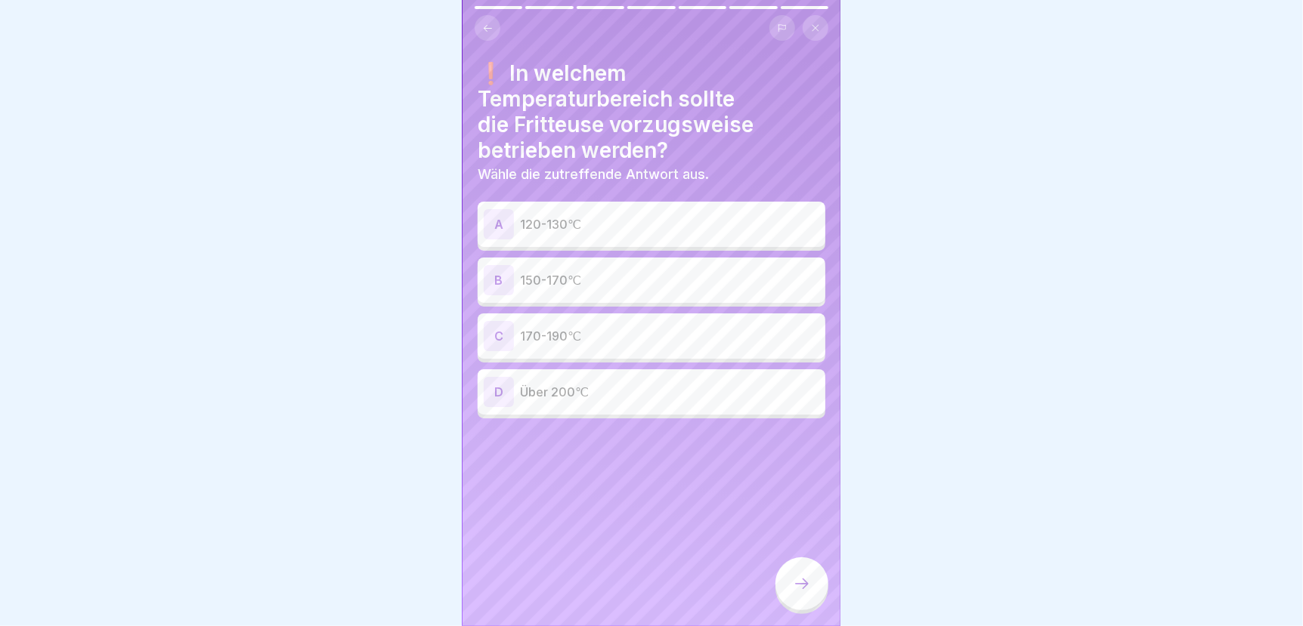
click at [567, 275] on p "150-170℃" at bounding box center [669, 280] width 299 height 18
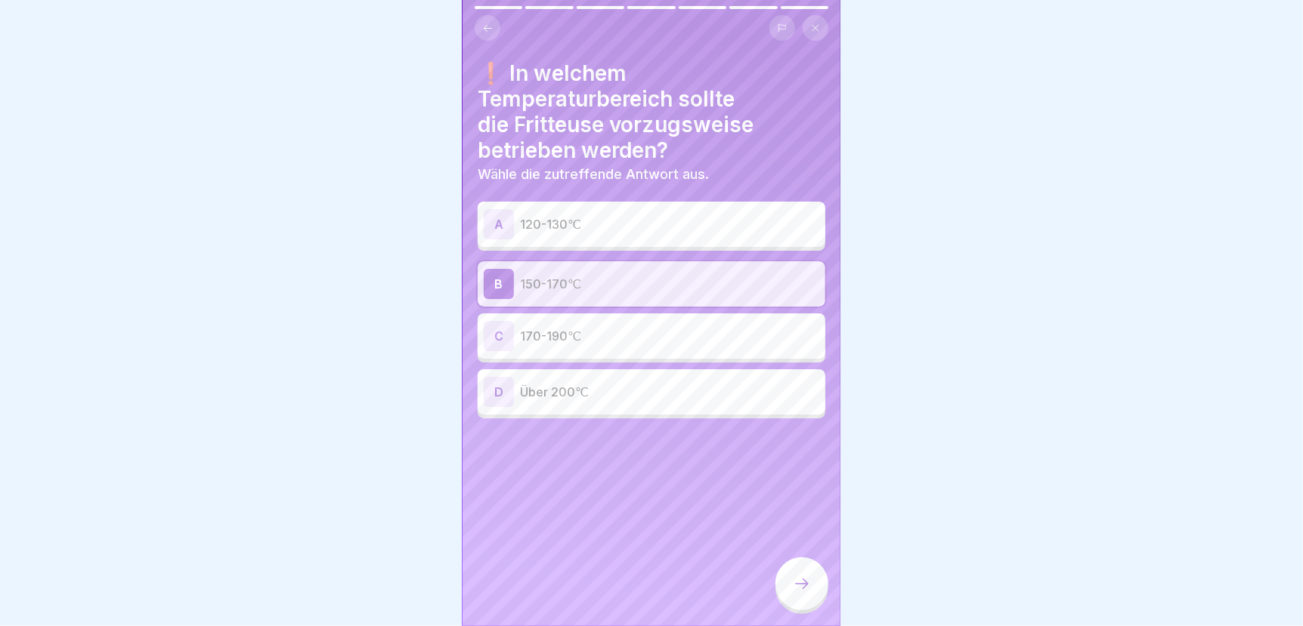
click at [800, 593] on icon at bounding box center [802, 584] width 18 height 18
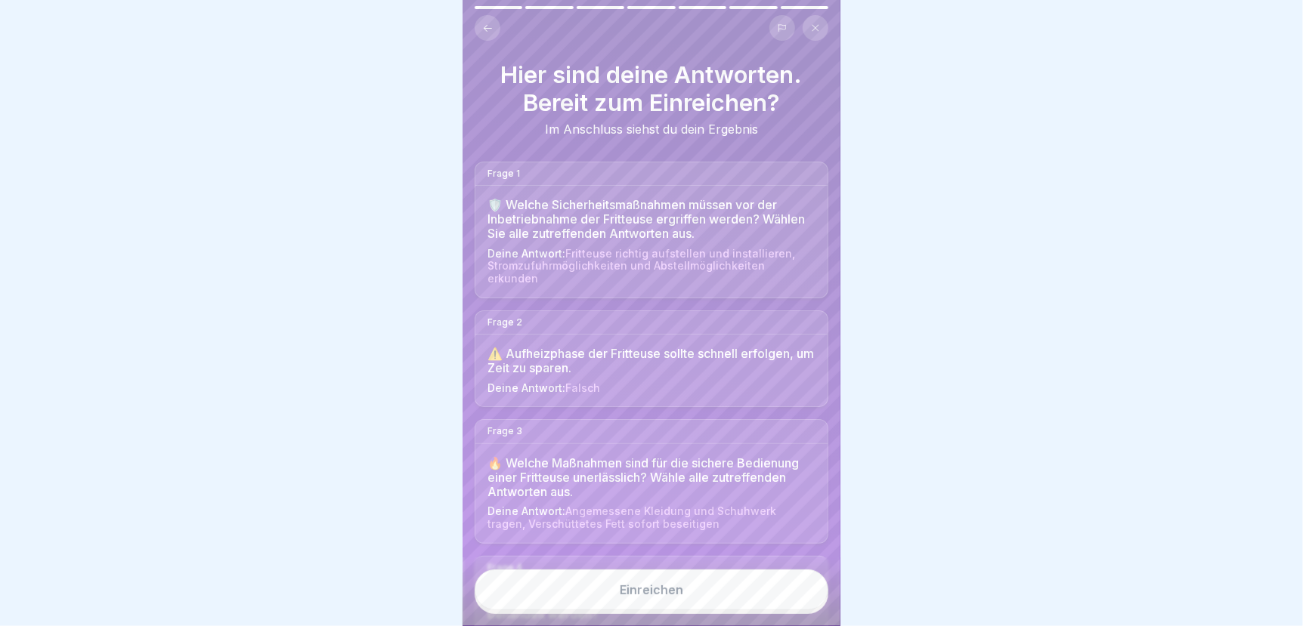
click at [782, 601] on button "Einreichen" at bounding box center [651, 590] width 354 height 41
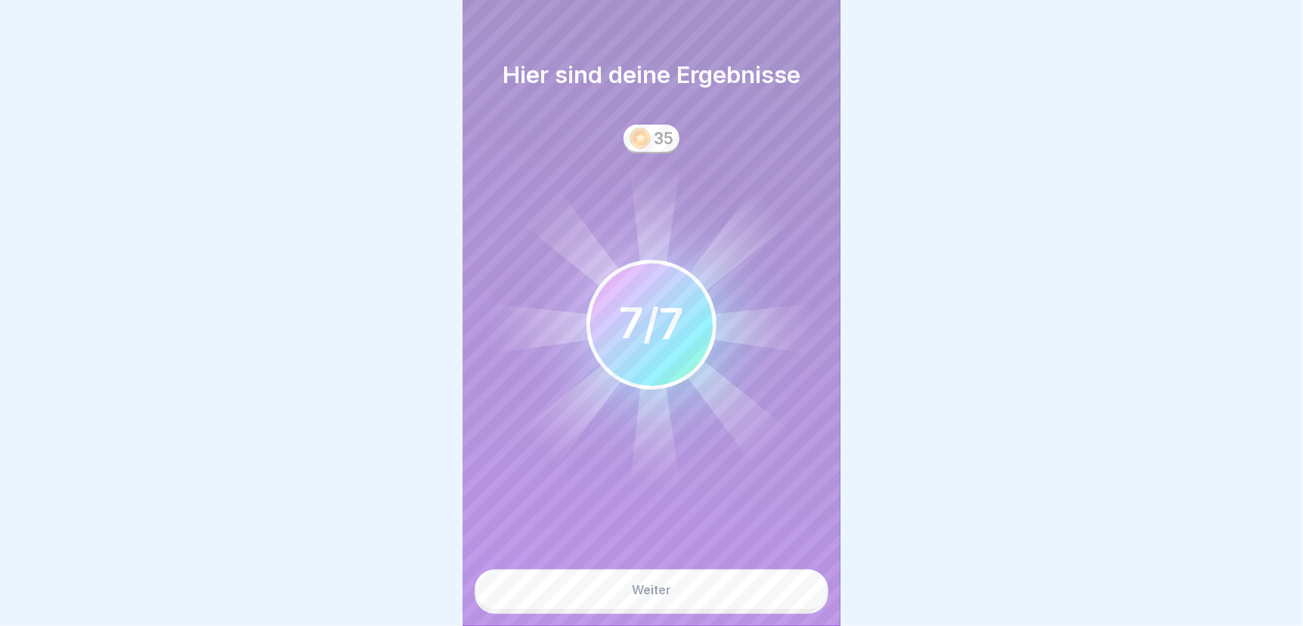
click at [706, 599] on button "Weiter" at bounding box center [651, 590] width 354 height 41
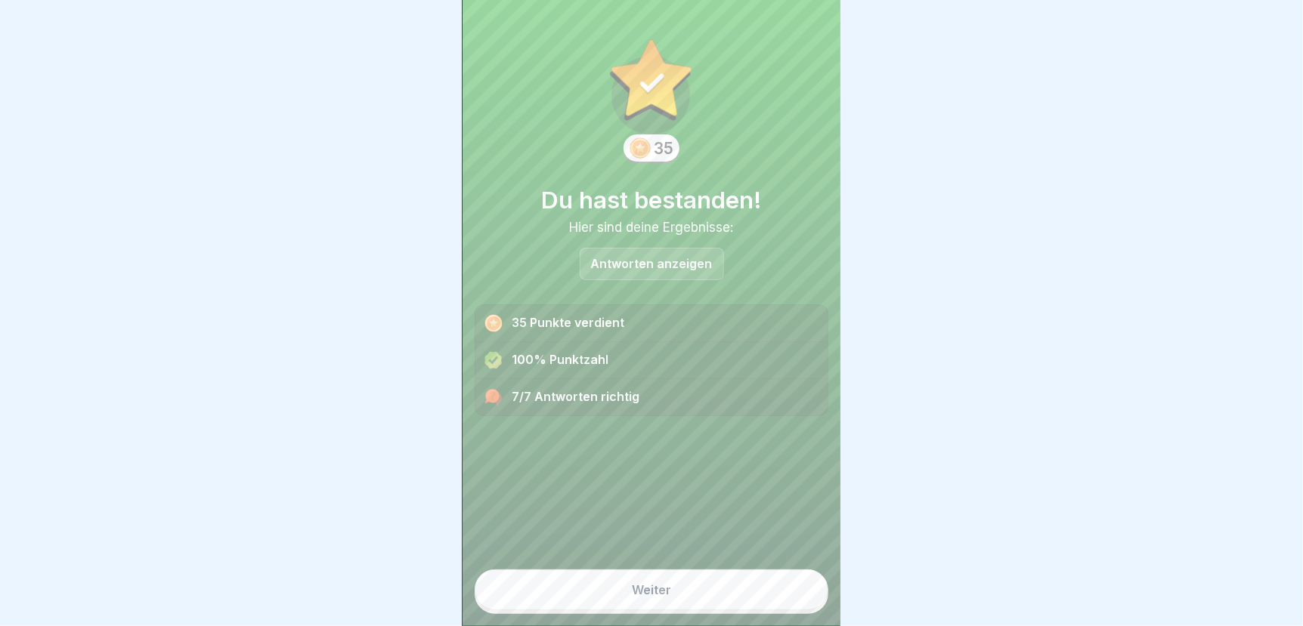
click at [706, 598] on button "Weiter" at bounding box center [651, 590] width 354 height 41
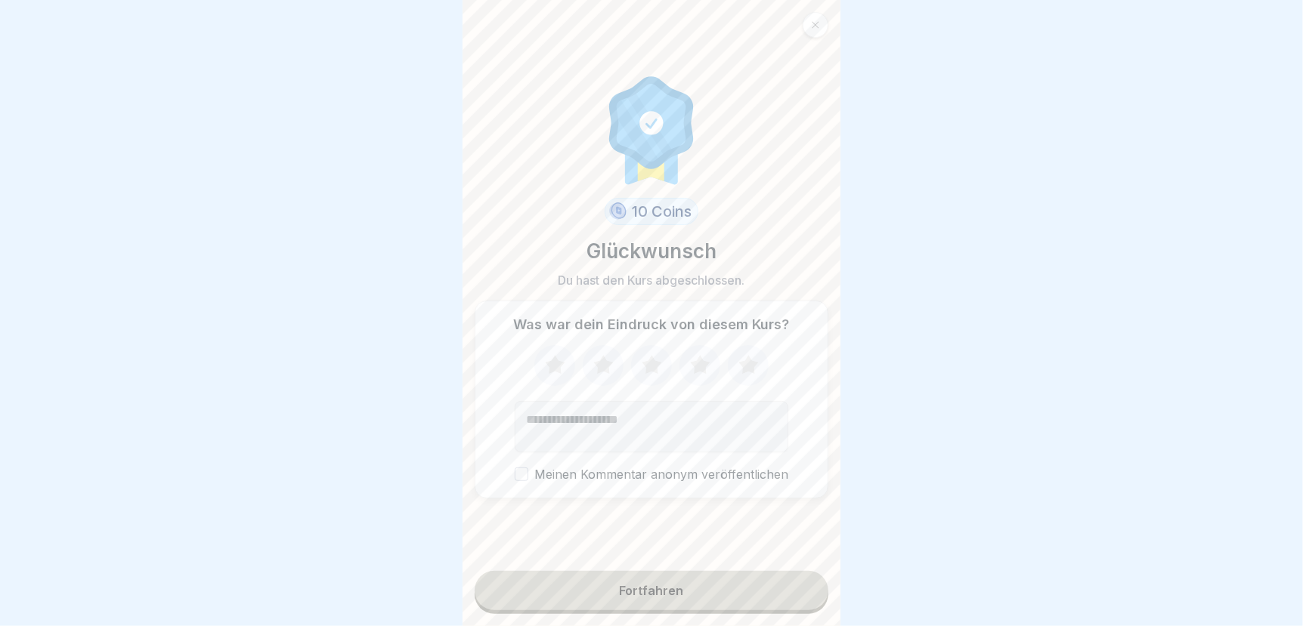
click at [687, 367] on icon at bounding box center [700, 365] width 40 height 39
click at [658, 598] on div "Fortfahren" at bounding box center [652, 591] width 64 height 14
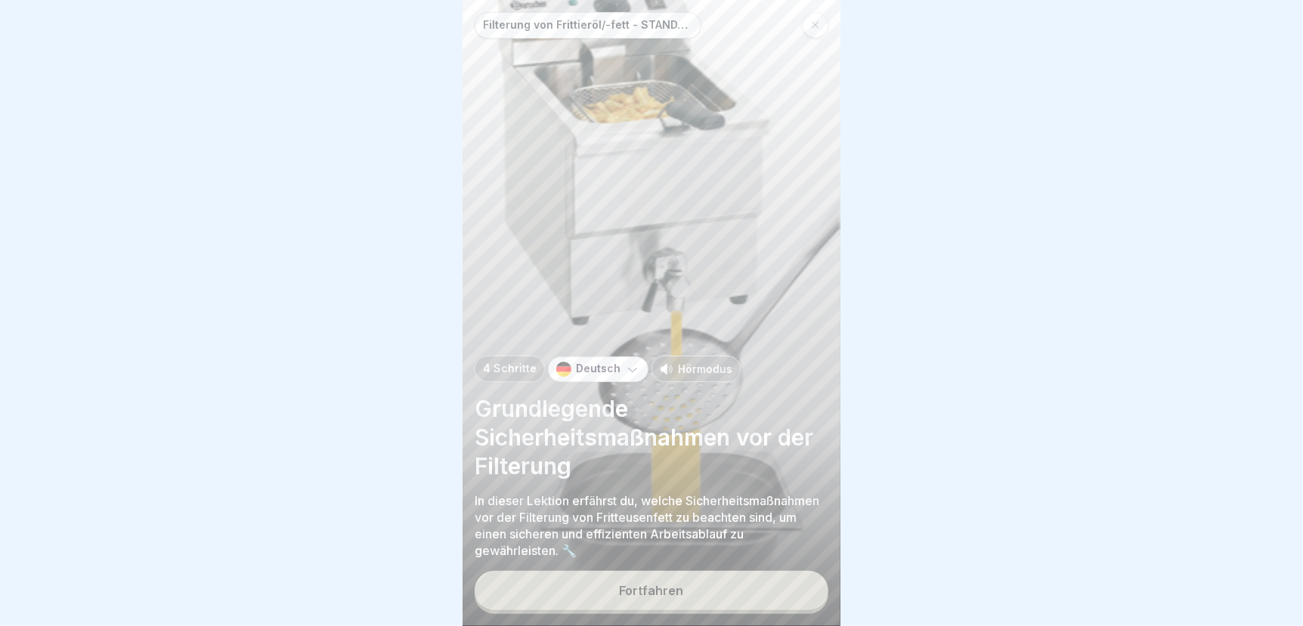
click at [693, 606] on button "Fortfahren" at bounding box center [651, 590] width 354 height 39
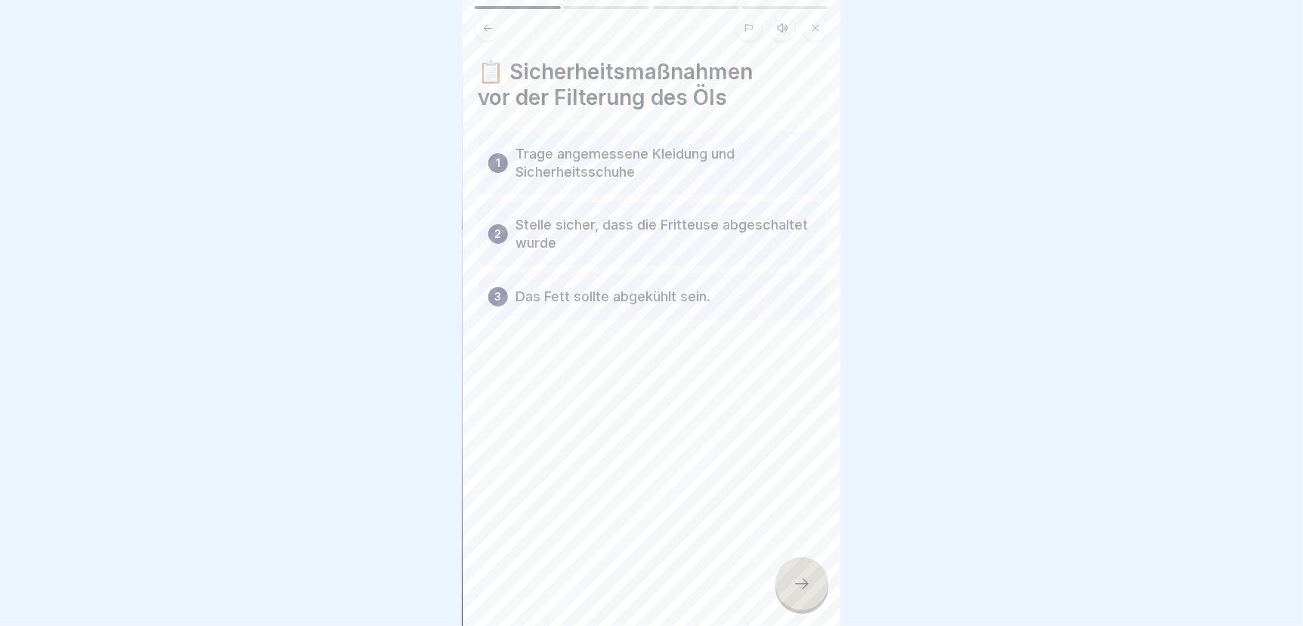
click at [796, 593] on icon at bounding box center [802, 584] width 18 height 18
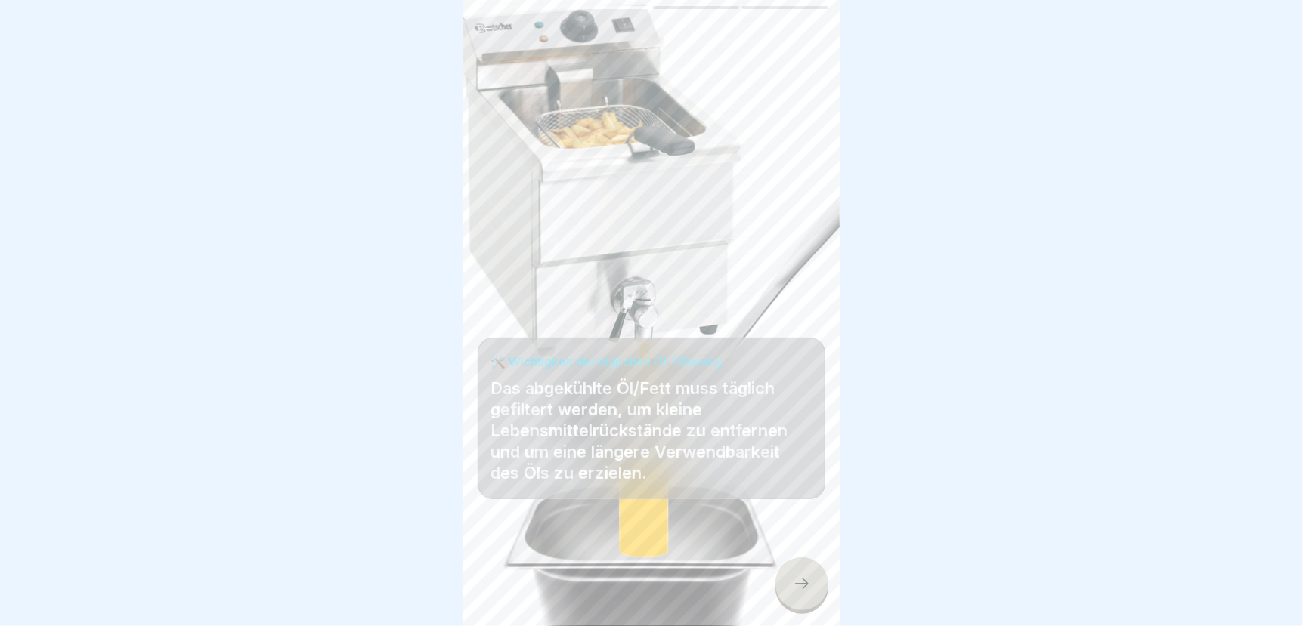
click at [801, 593] on icon at bounding box center [802, 584] width 18 height 18
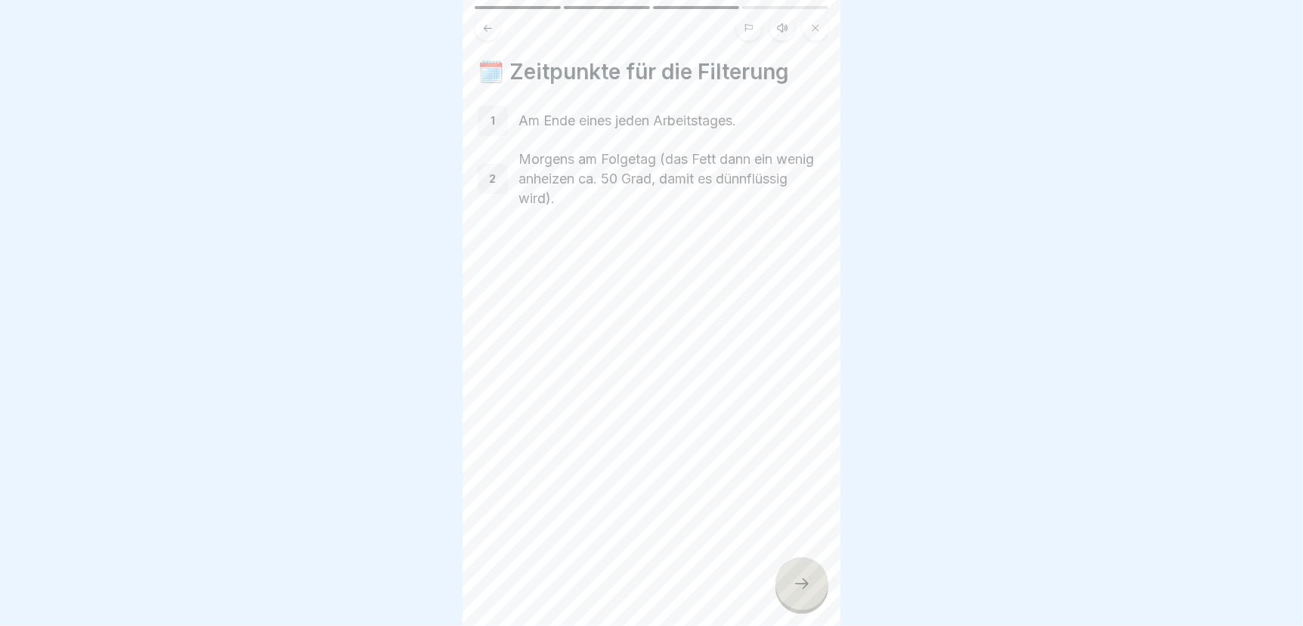
click at [800, 593] on icon at bounding box center [802, 584] width 18 height 18
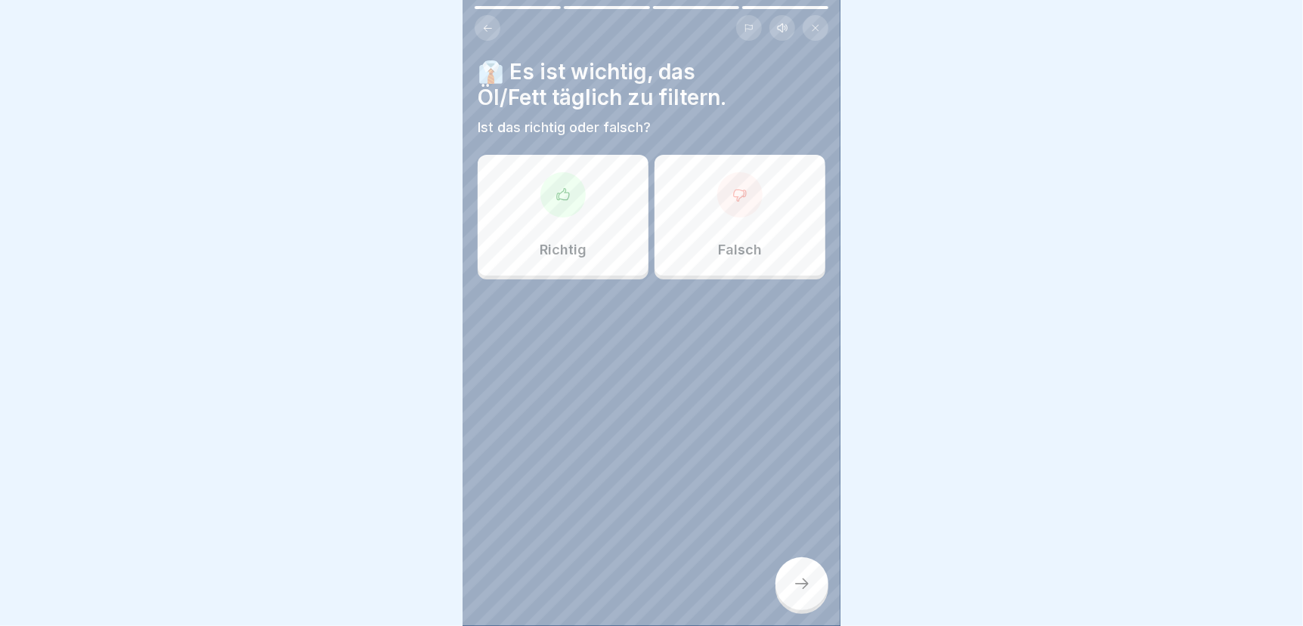
click at [535, 215] on div "Richtig" at bounding box center [563, 215] width 171 height 121
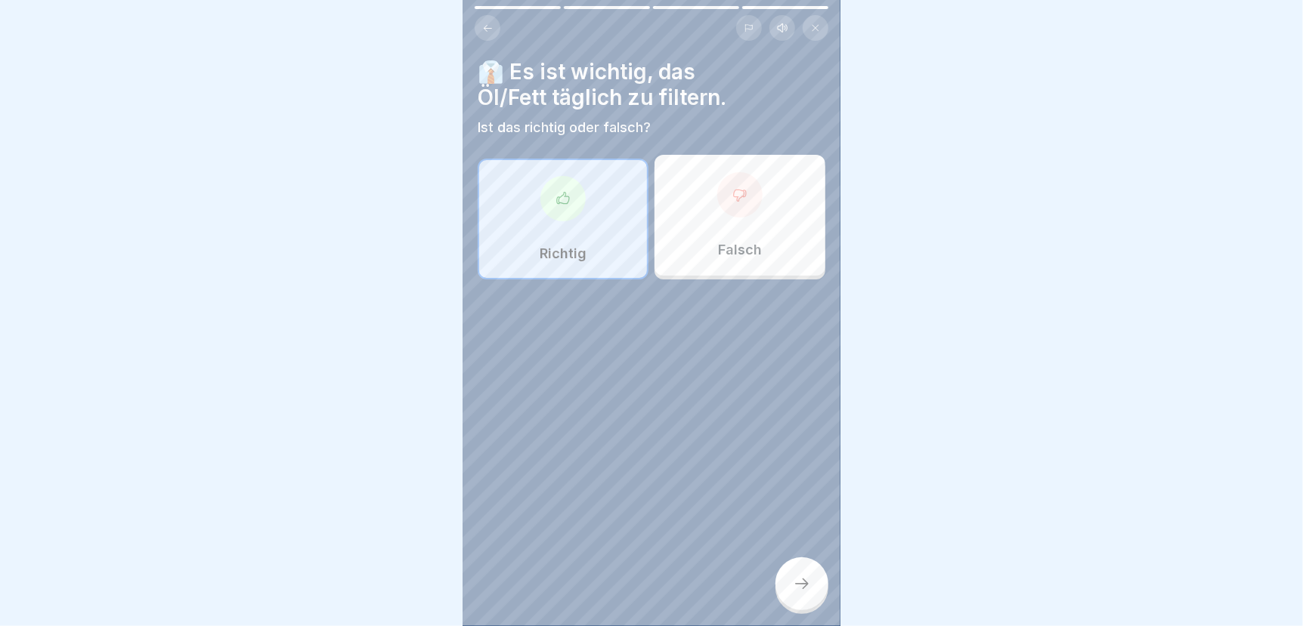
click at [795, 589] on icon at bounding box center [802, 584] width 18 height 18
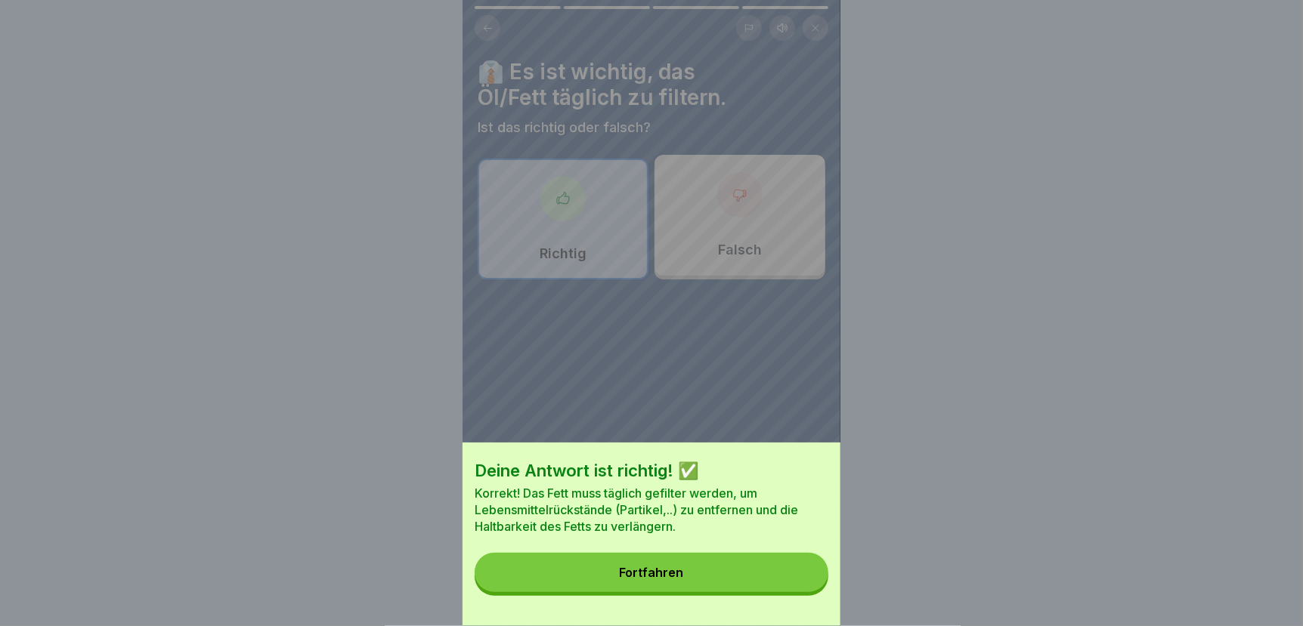
click at [768, 589] on button "Fortfahren" at bounding box center [651, 572] width 354 height 39
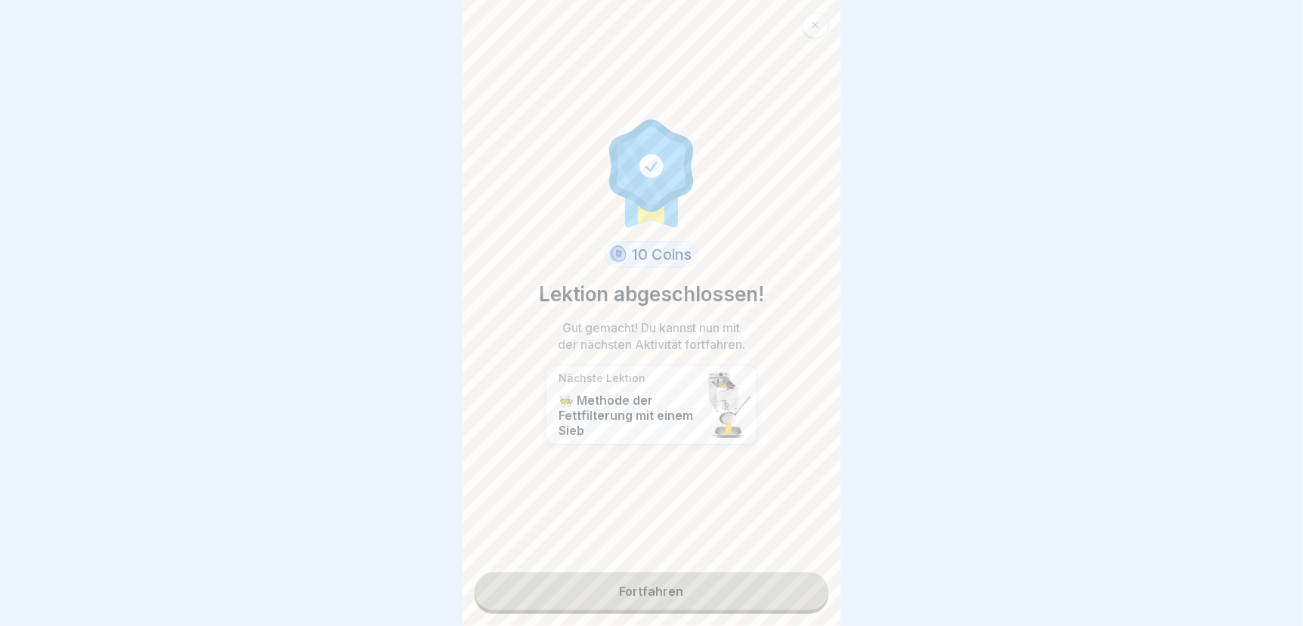
click at [756, 597] on link "Fortfahren" at bounding box center [651, 592] width 354 height 38
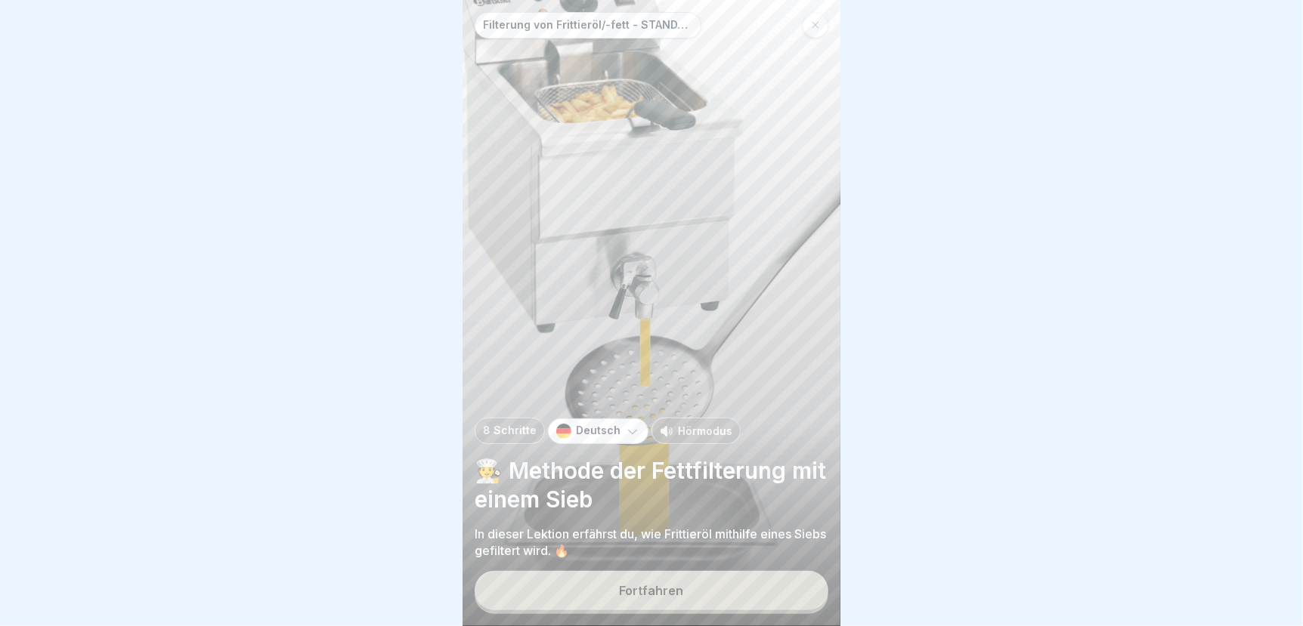
click at [682, 604] on button "Fortfahren" at bounding box center [651, 590] width 354 height 39
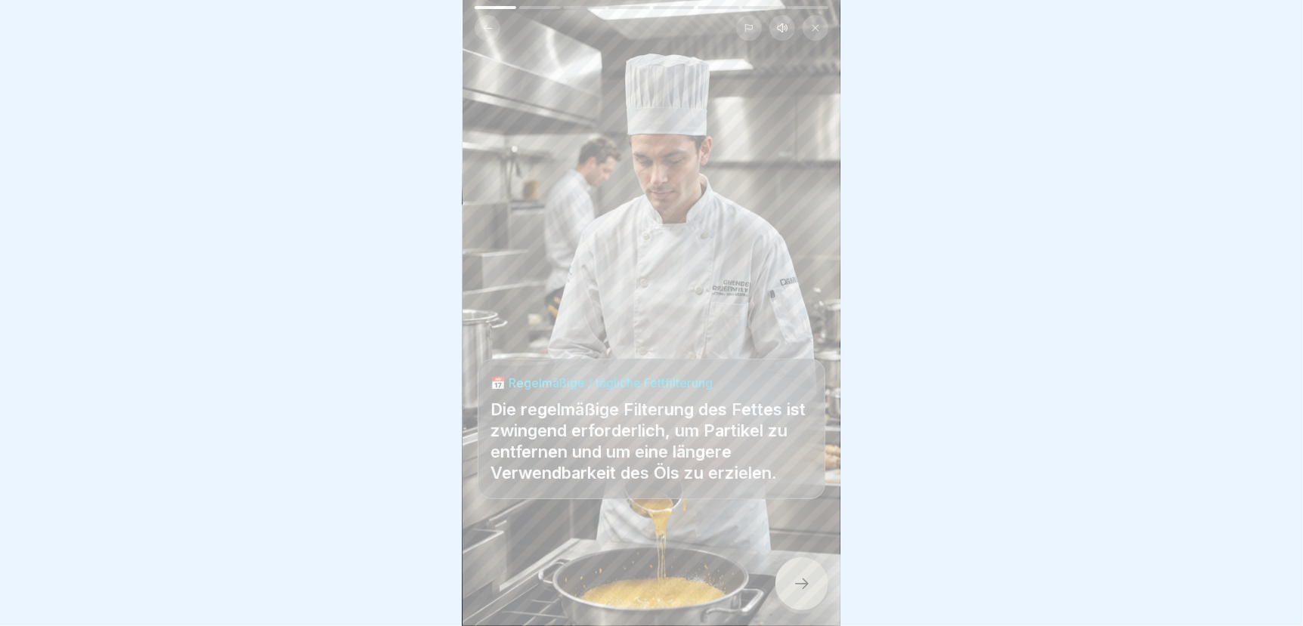
click at [804, 593] on icon at bounding box center [802, 584] width 18 height 18
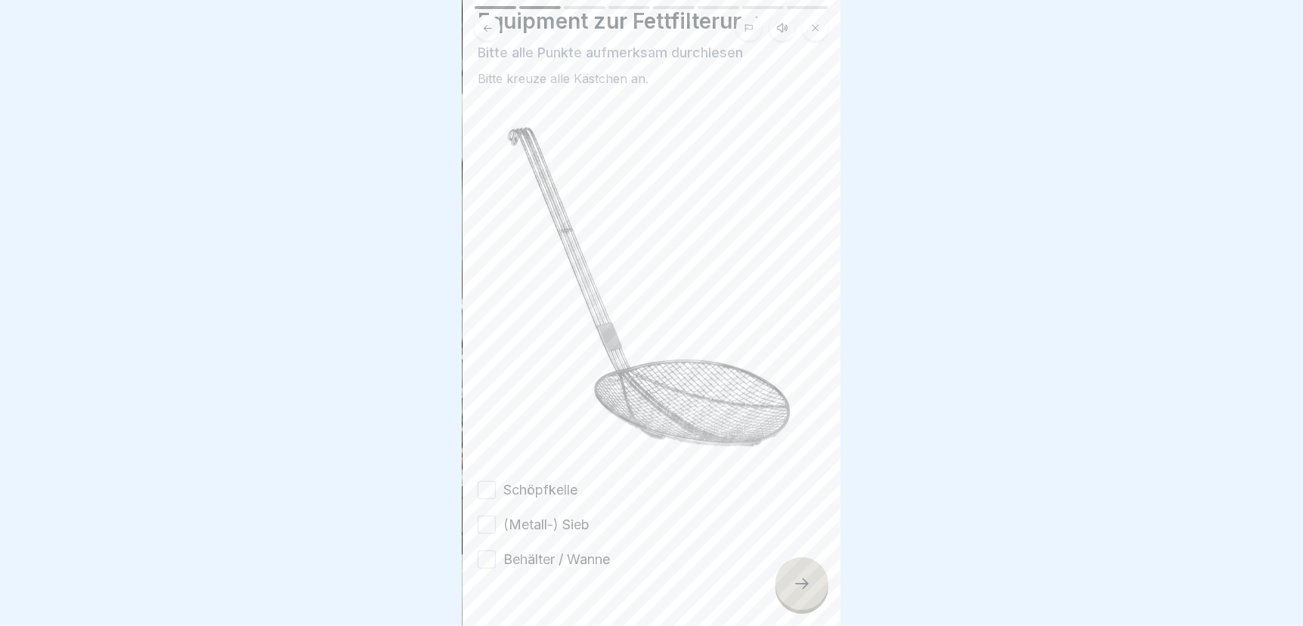
scroll to position [73, 0]
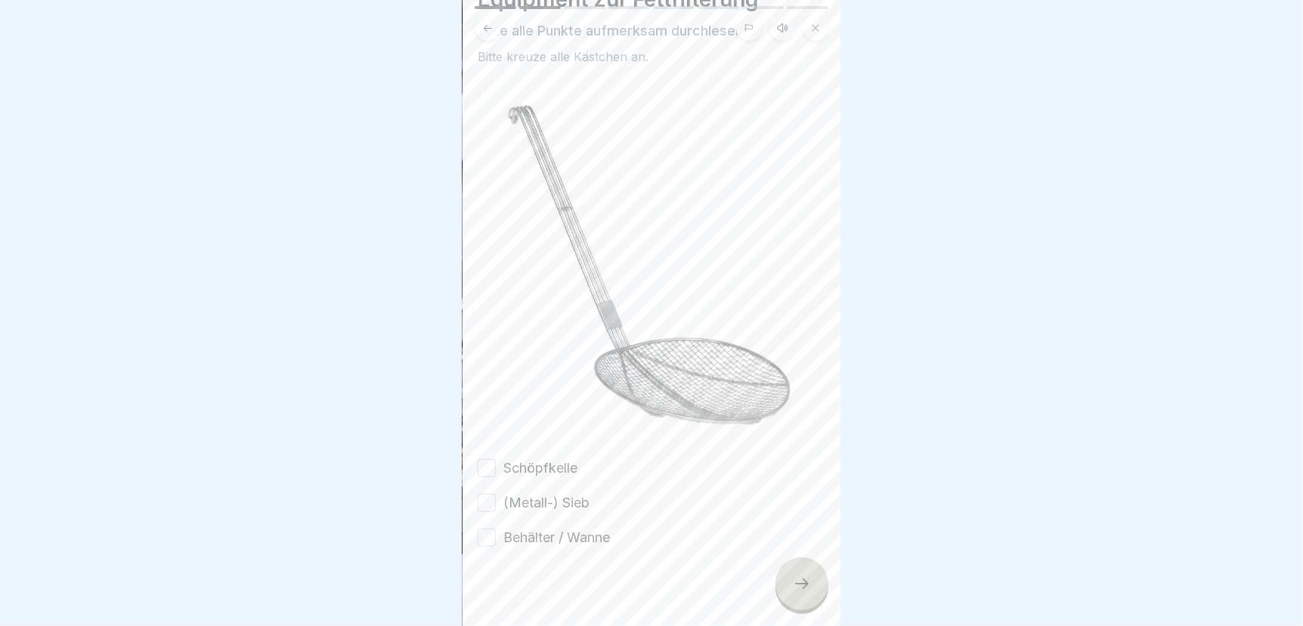
click at [482, 459] on button "Schöpfkelle" at bounding box center [487, 468] width 18 height 18
click at [482, 494] on button "(Metall-) Sieb" at bounding box center [487, 503] width 18 height 18
click at [483, 529] on button "Behälter / Wanne" at bounding box center [487, 538] width 18 height 18
click at [804, 593] on icon at bounding box center [802, 584] width 18 height 18
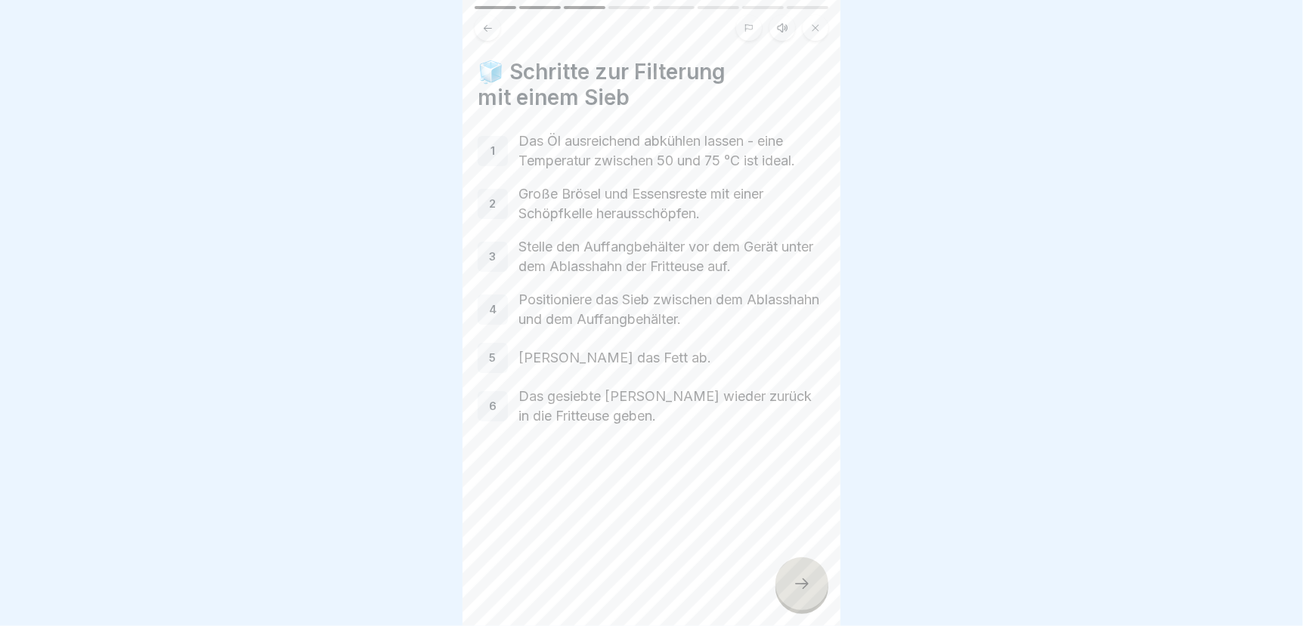
click at [805, 593] on icon at bounding box center [802, 584] width 18 height 18
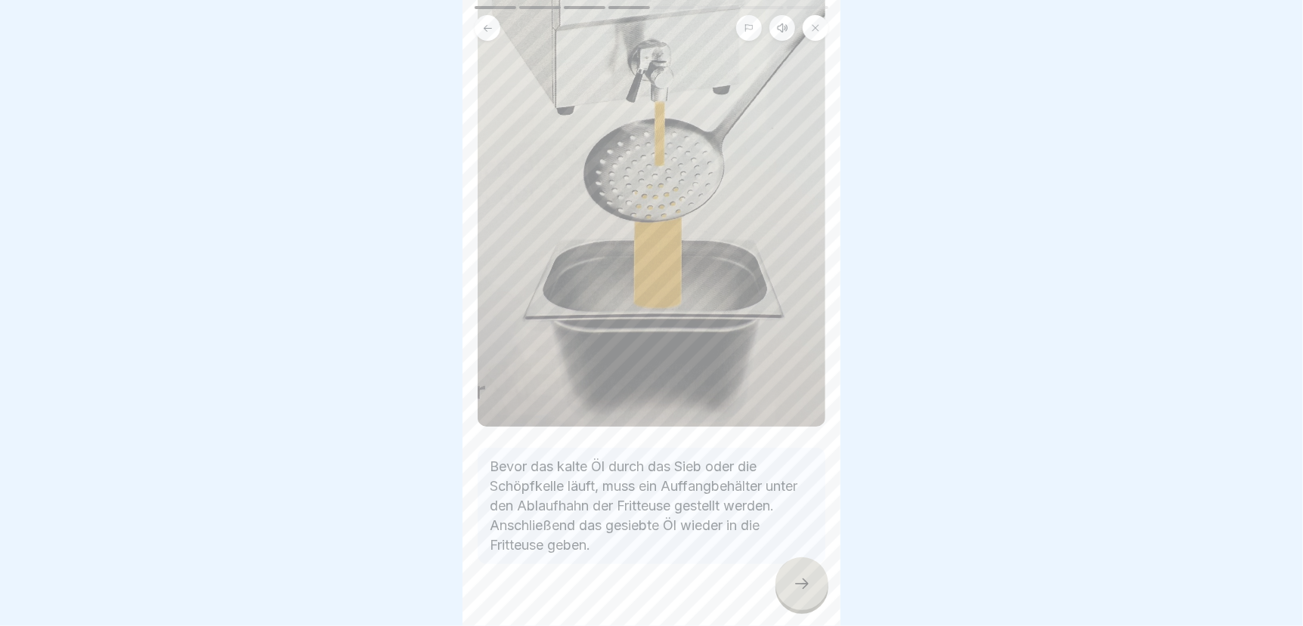
scroll to position [377, 0]
click at [808, 593] on icon at bounding box center [802, 584] width 18 height 18
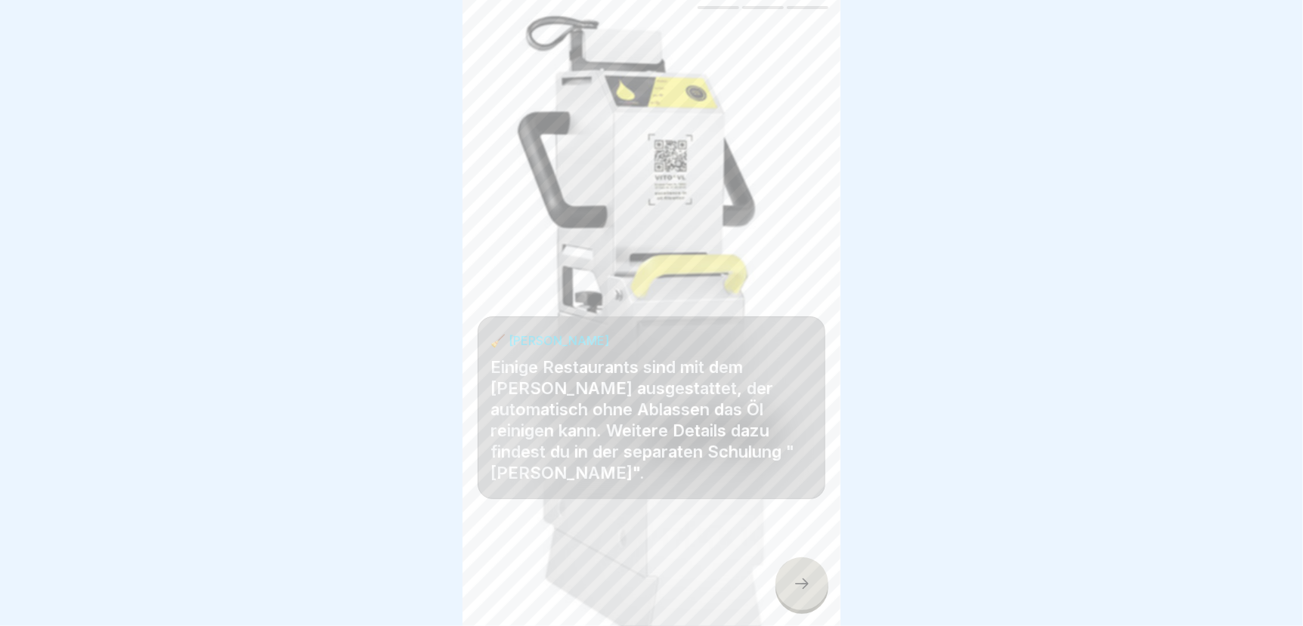
click at [801, 593] on icon at bounding box center [802, 584] width 18 height 18
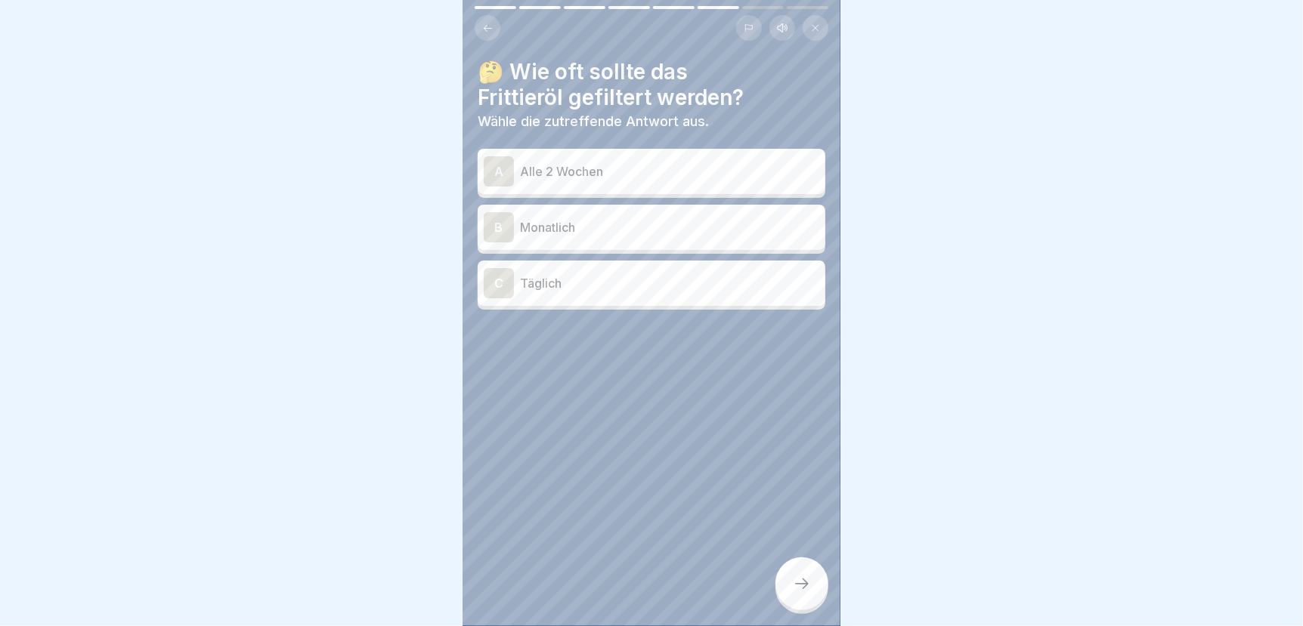
click at [567, 287] on p "Täglich" at bounding box center [669, 283] width 299 height 18
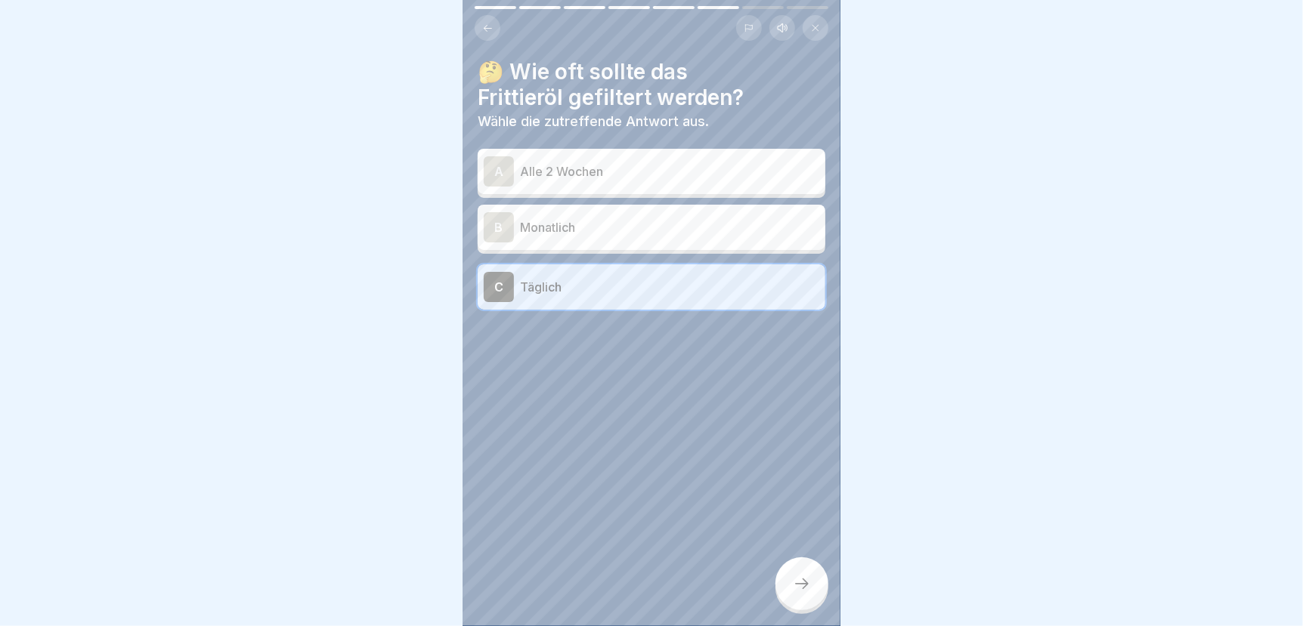
click at [793, 591] on icon at bounding box center [802, 584] width 18 height 18
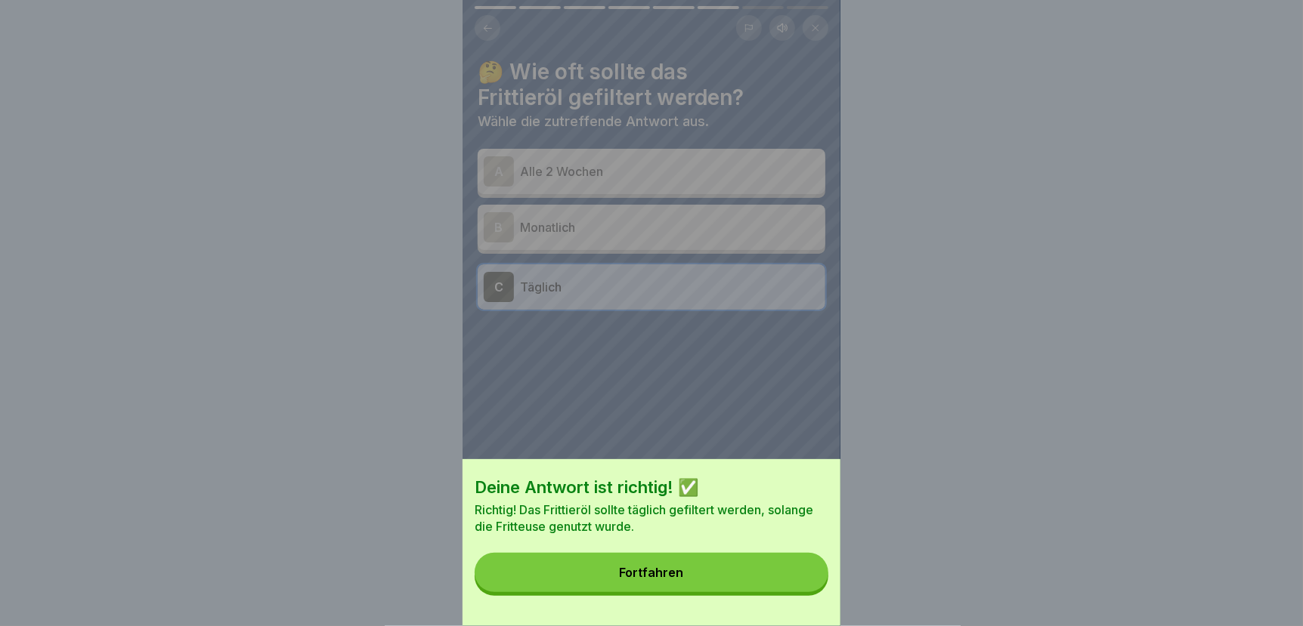
click at [788, 586] on button "Fortfahren" at bounding box center [651, 572] width 354 height 39
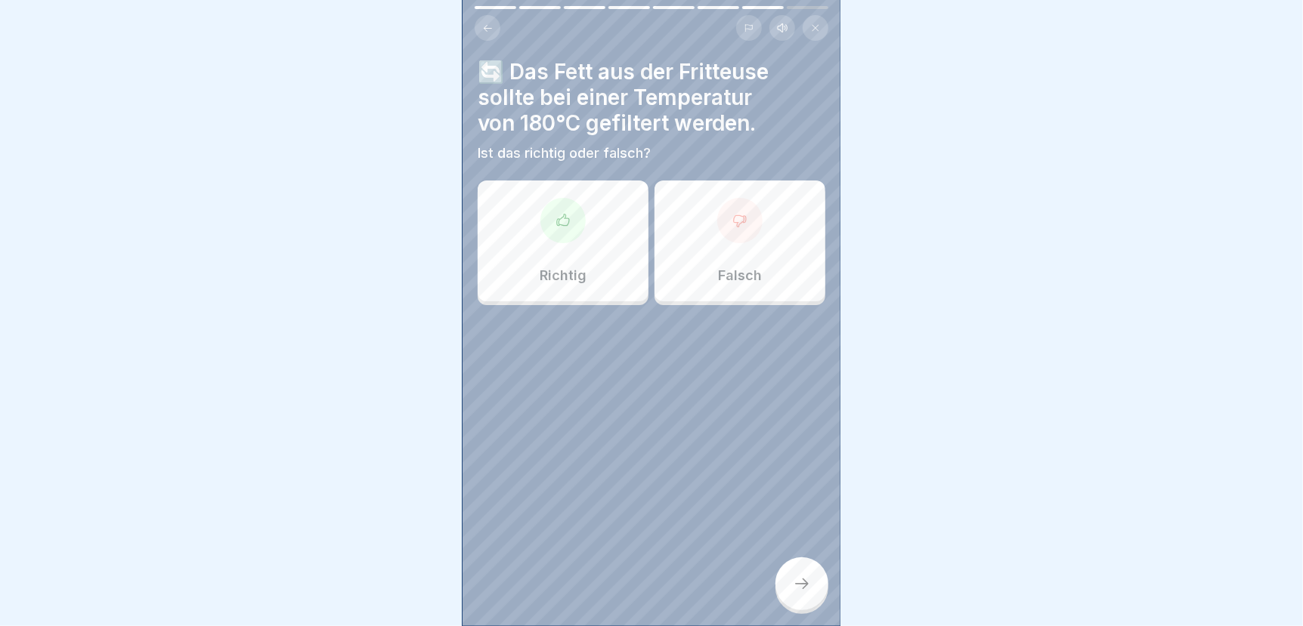
click at [728, 252] on div "Falsch" at bounding box center [739, 241] width 171 height 121
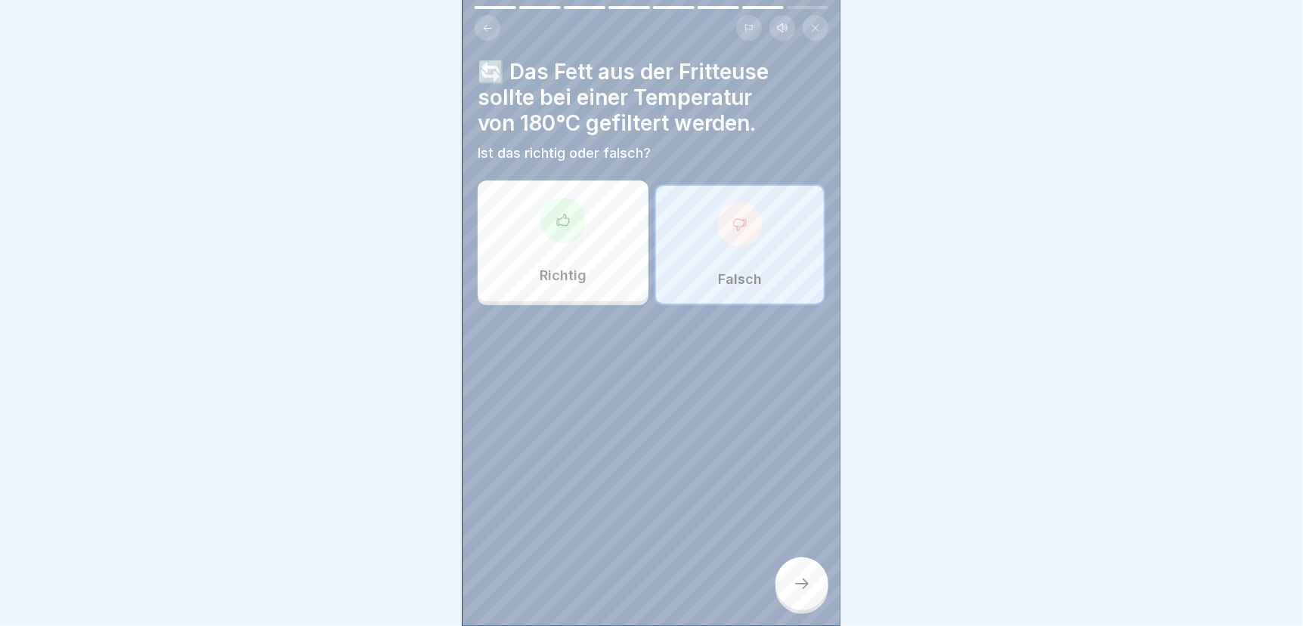
click at [790, 595] on div at bounding box center [801, 584] width 53 height 53
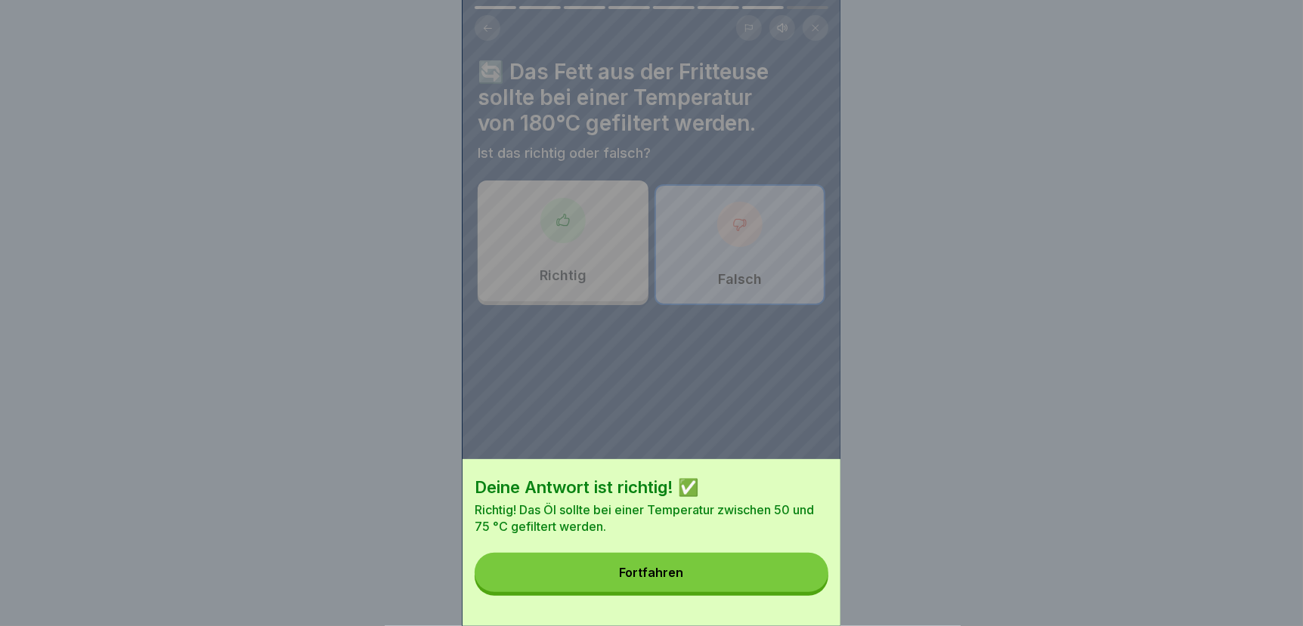
click at [773, 589] on button "Fortfahren" at bounding box center [651, 572] width 354 height 39
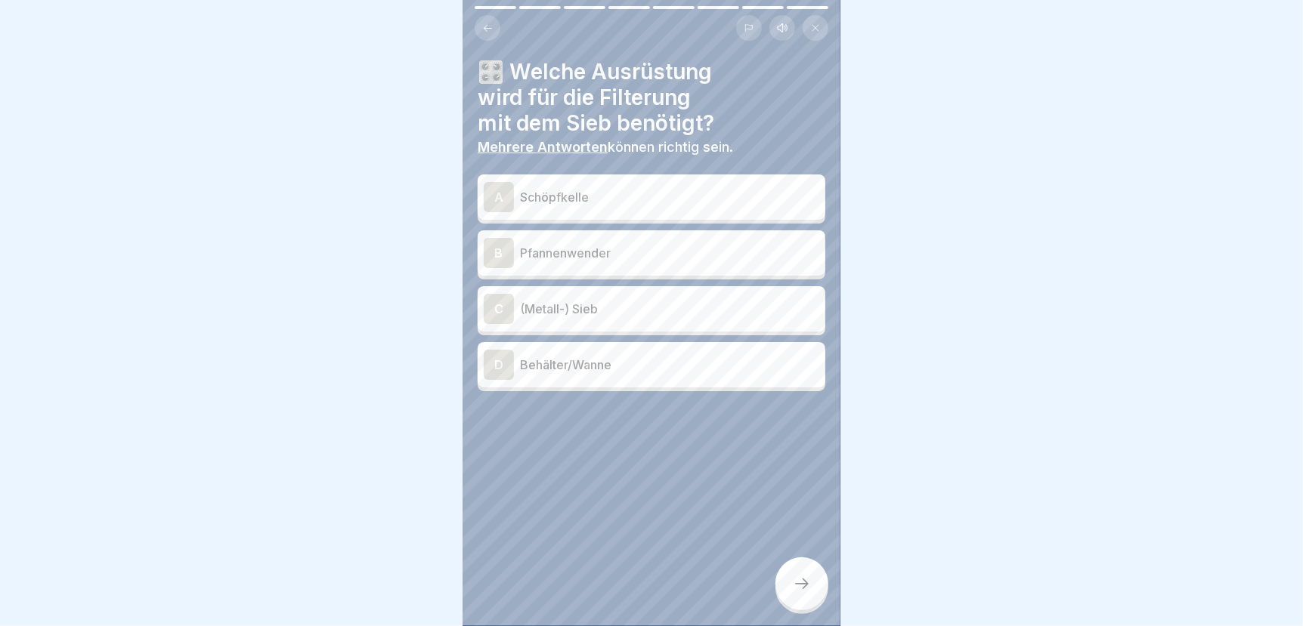
click at [601, 183] on div "A Schöpfkelle" at bounding box center [651, 197] width 335 height 30
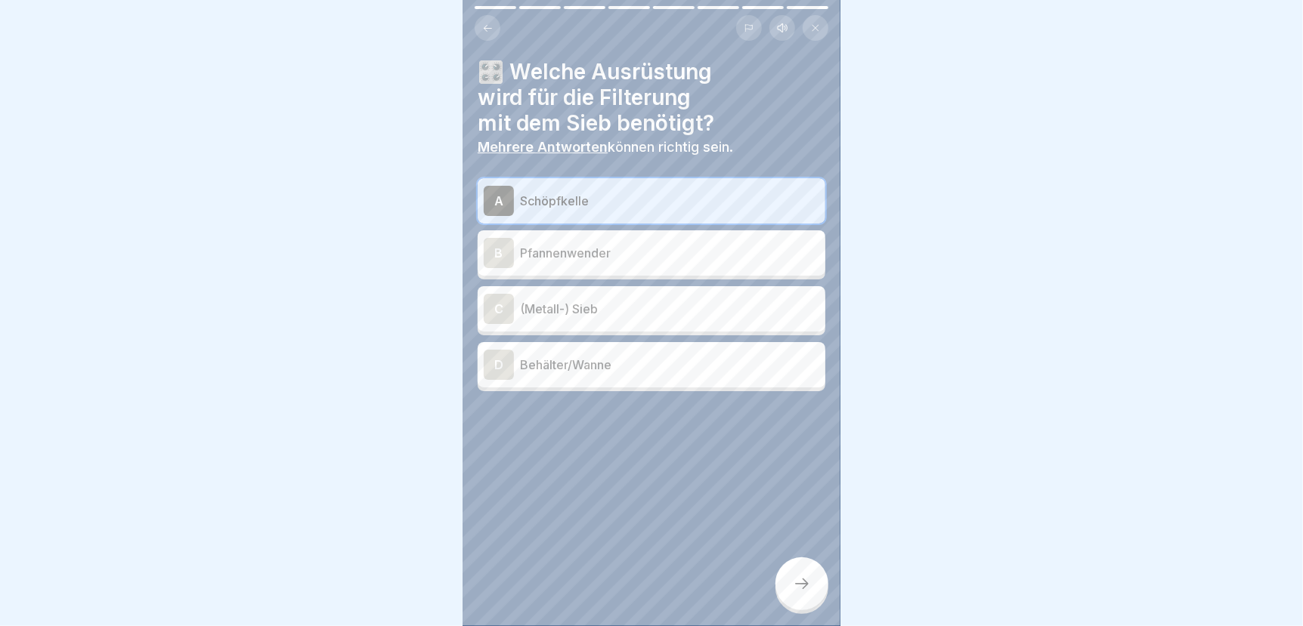
click at [570, 311] on p "(Metall-) Sieb" at bounding box center [669, 309] width 299 height 18
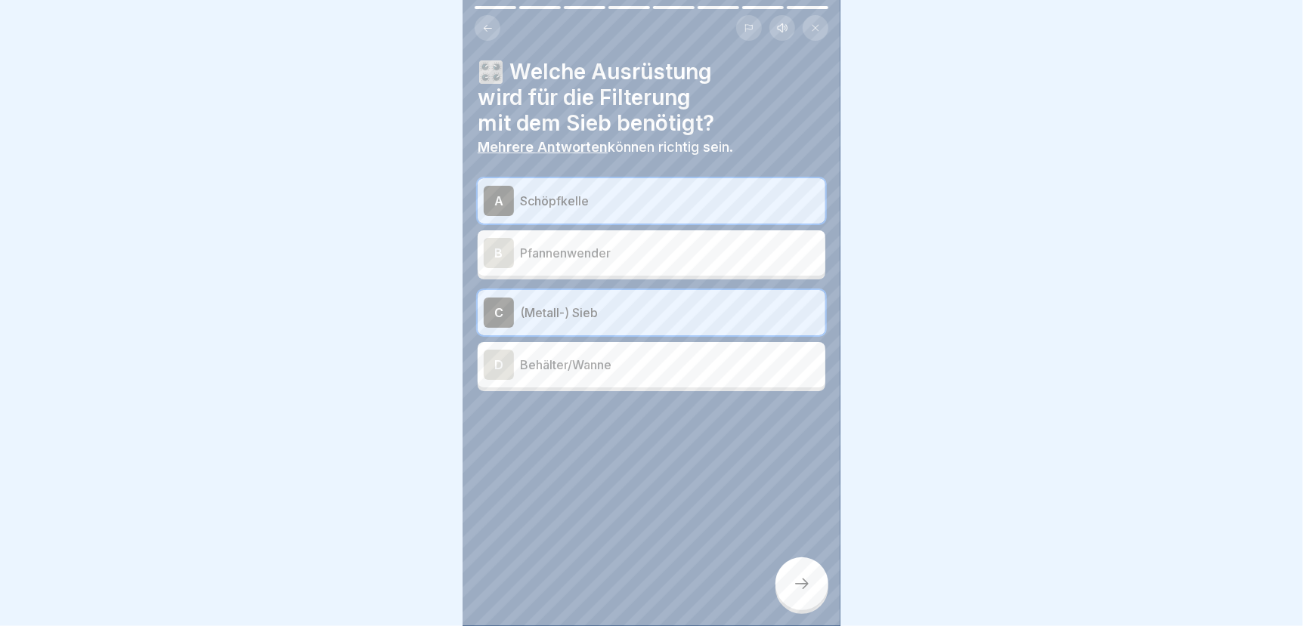
click at [572, 367] on p "Behälter/Wanne" at bounding box center [669, 365] width 299 height 18
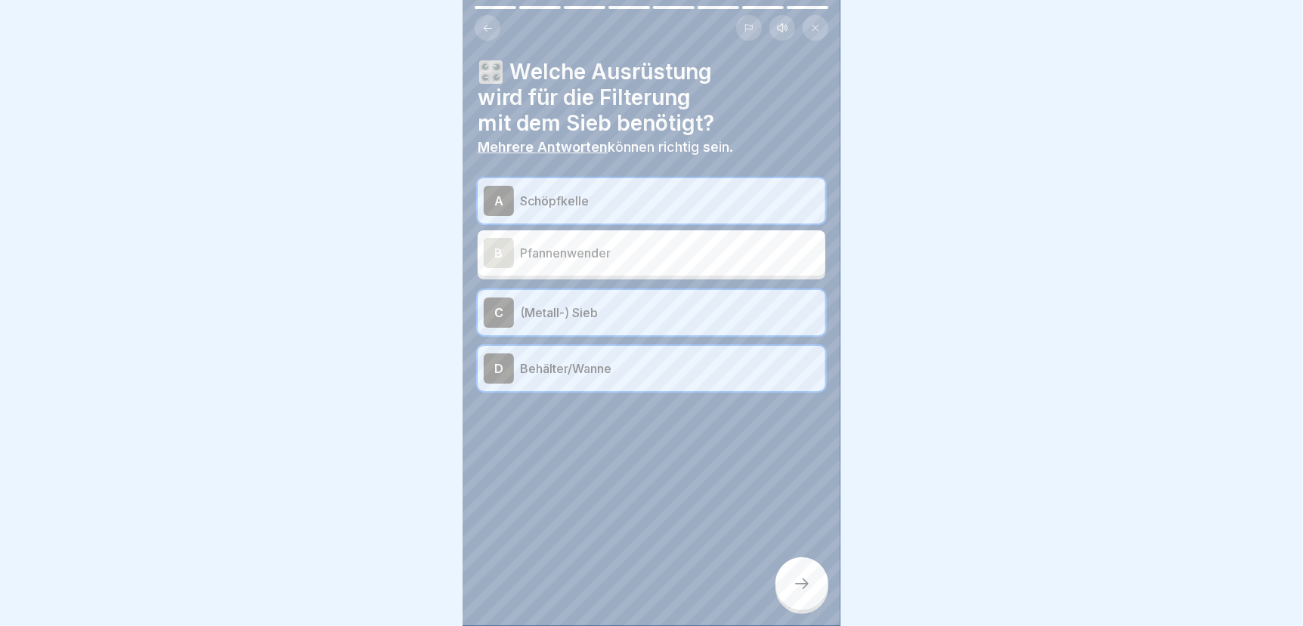
click at [790, 601] on div at bounding box center [801, 584] width 53 height 53
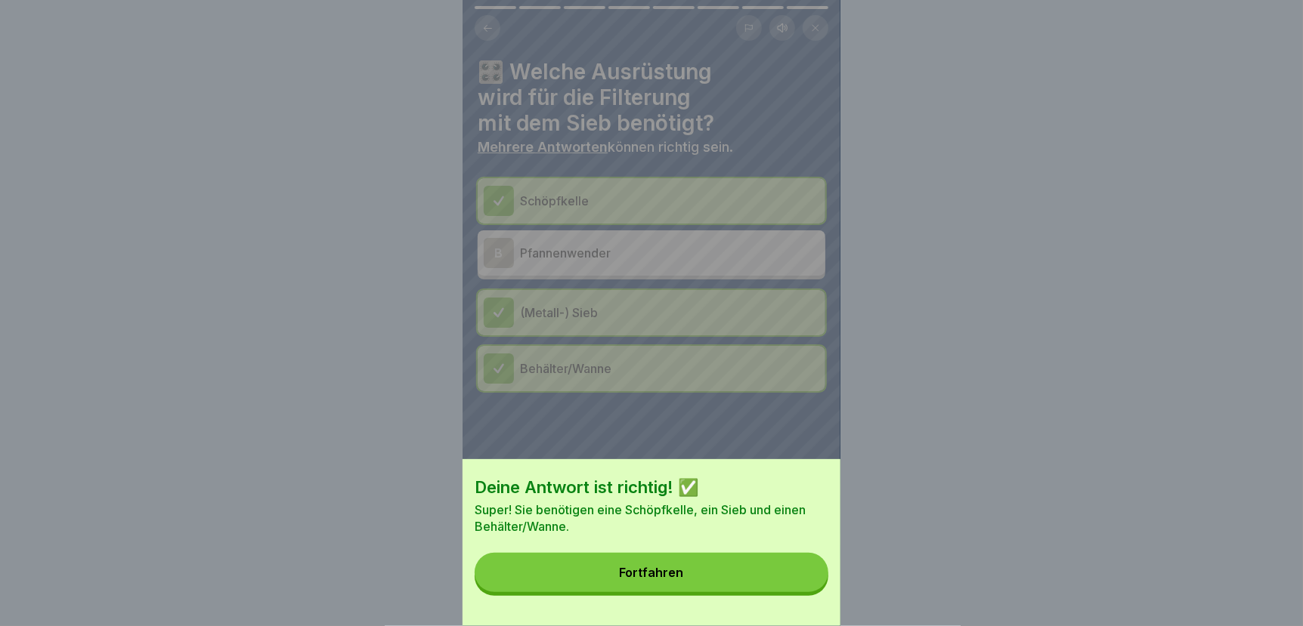
click at [733, 586] on button "Fortfahren" at bounding box center [651, 572] width 354 height 39
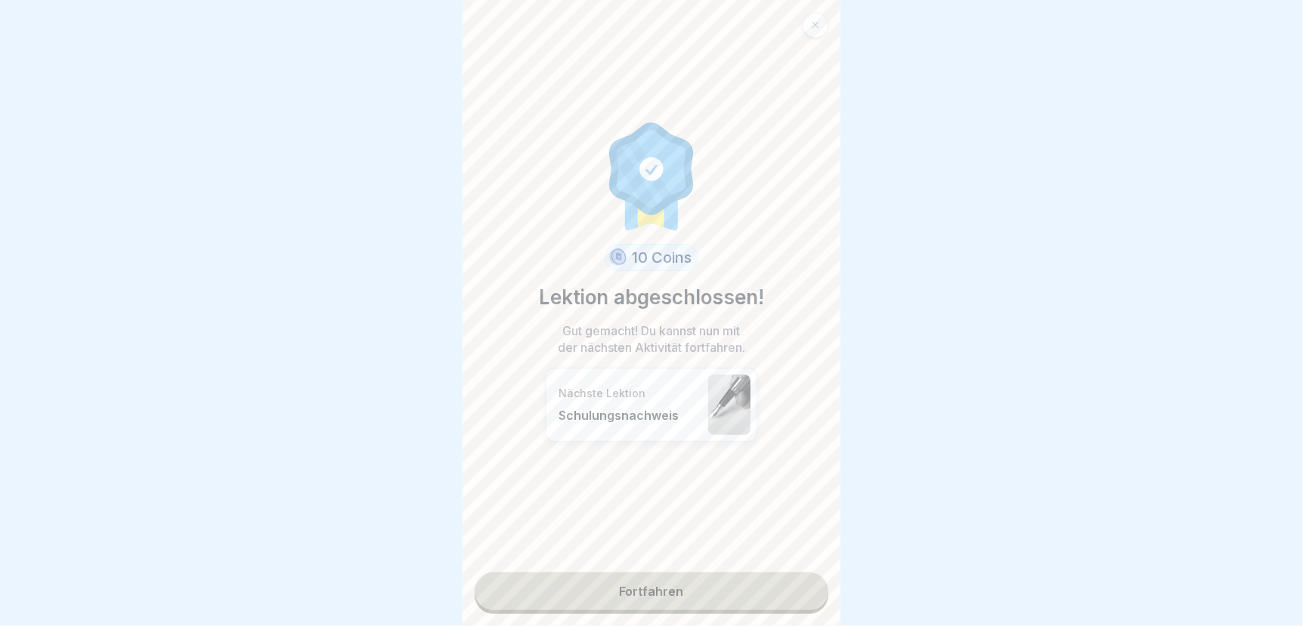
click at [733, 586] on link "Fortfahren" at bounding box center [651, 592] width 354 height 38
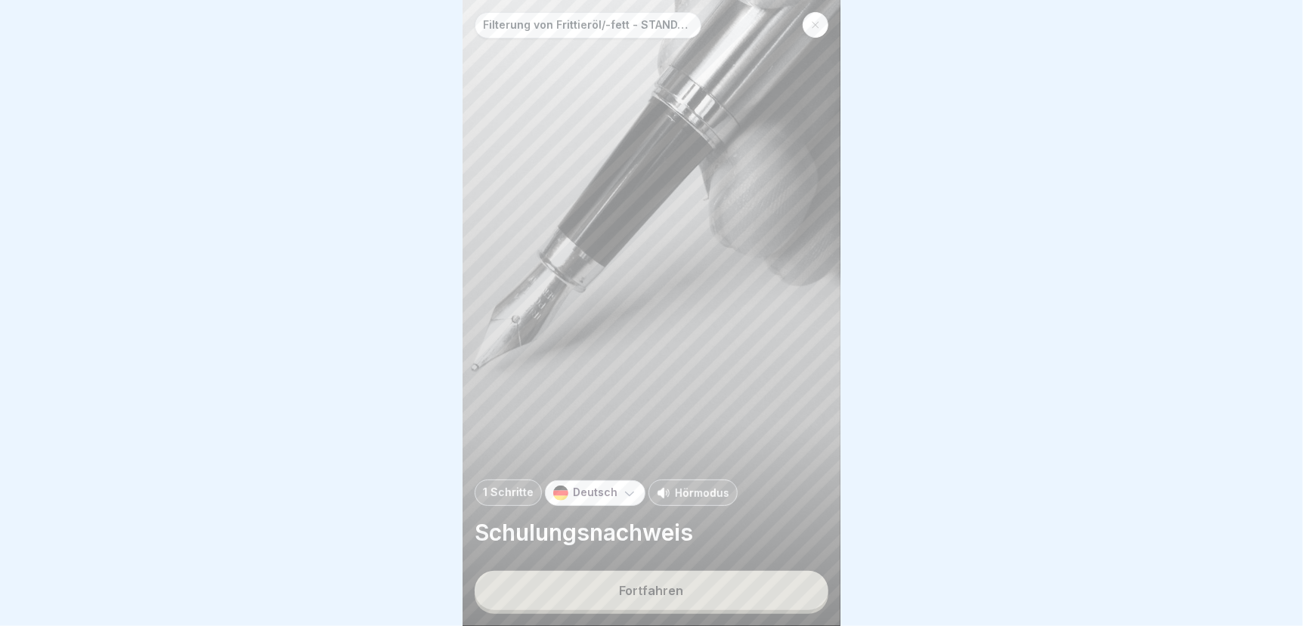
click at [733, 597] on button "Fortfahren" at bounding box center [651, 590] width 354 height 39
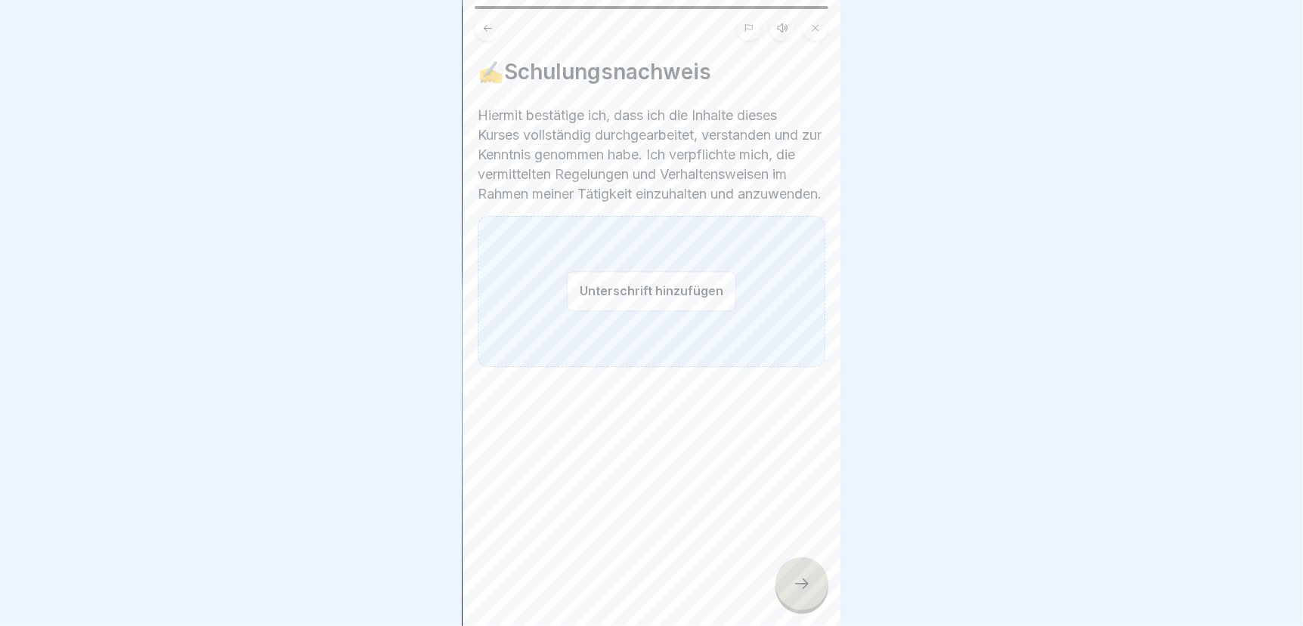
click at [560, 309] on div "Unterschrift hinzufügen" at bounding box center [652, 291] width 348 height 151
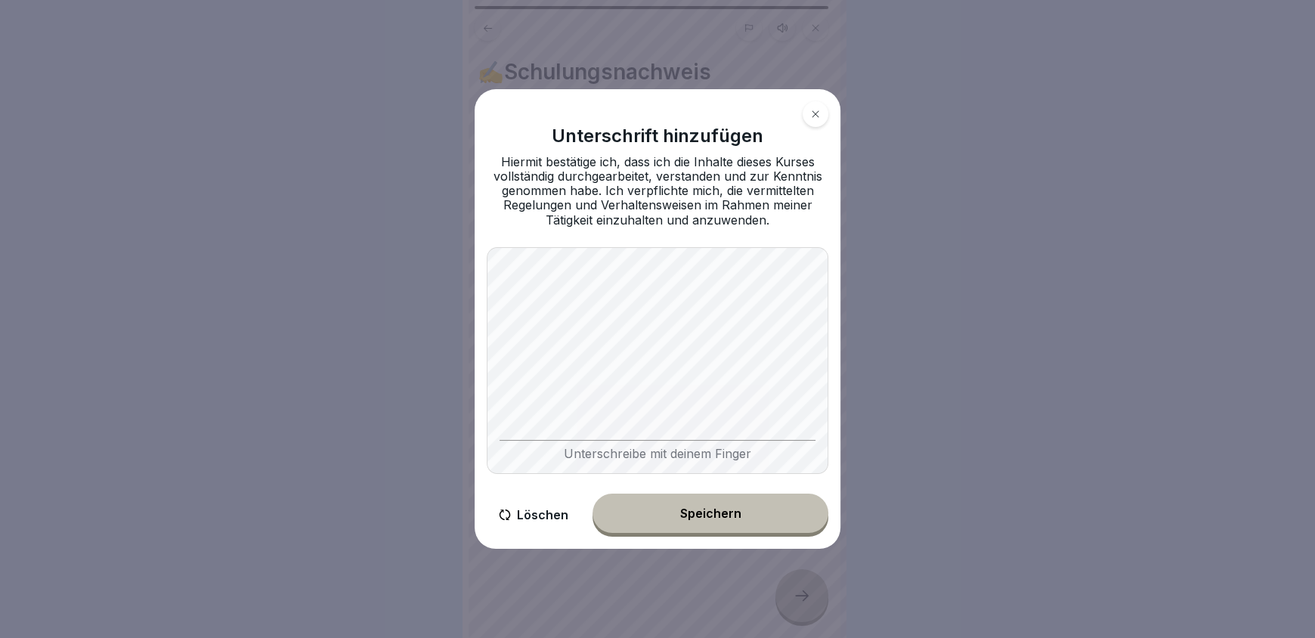
click at [699, 510] on div "Speichern" at bounding box center [710, 513] width 61 height 14
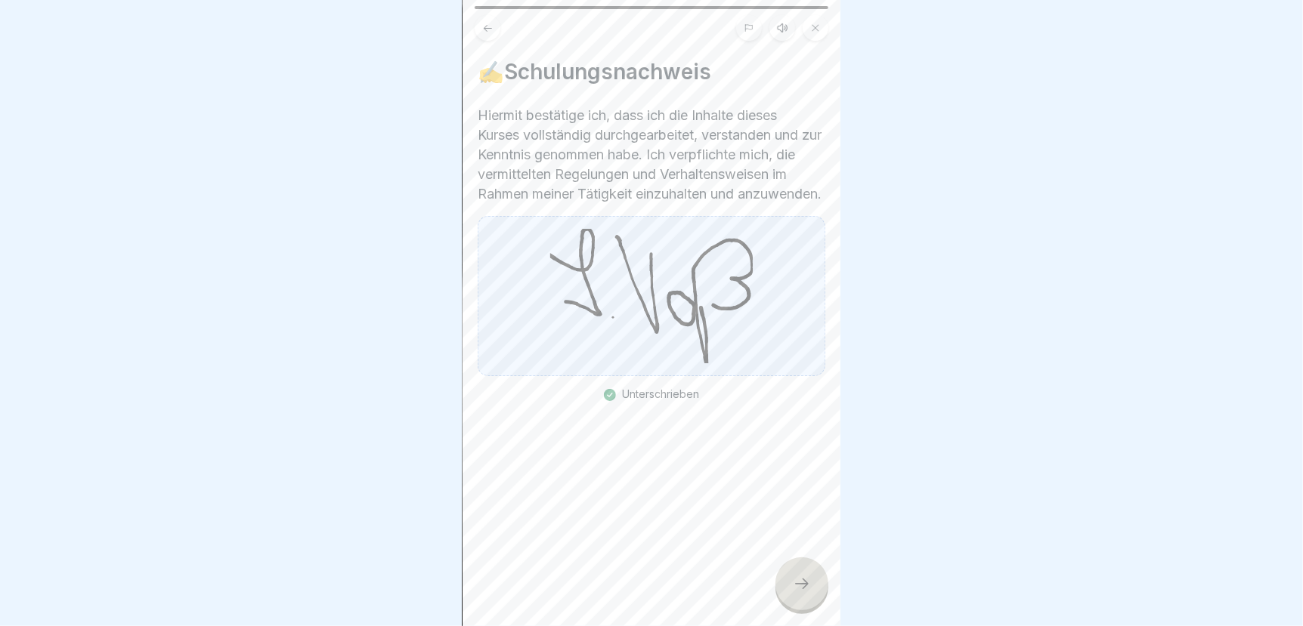
click at [805, 593] on icon at bounding box center [802, 584] width 18 height 18
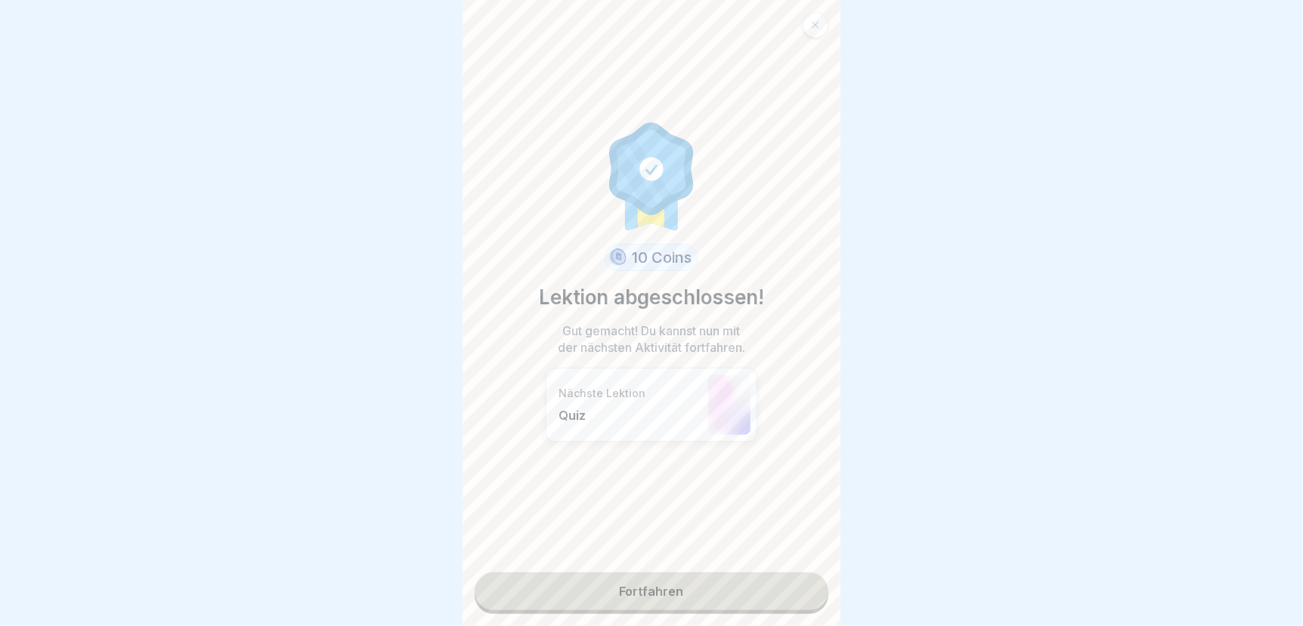
click at [746, 600] on link "Fortfahren" at bounding box center [651, 592] width 354 height 38
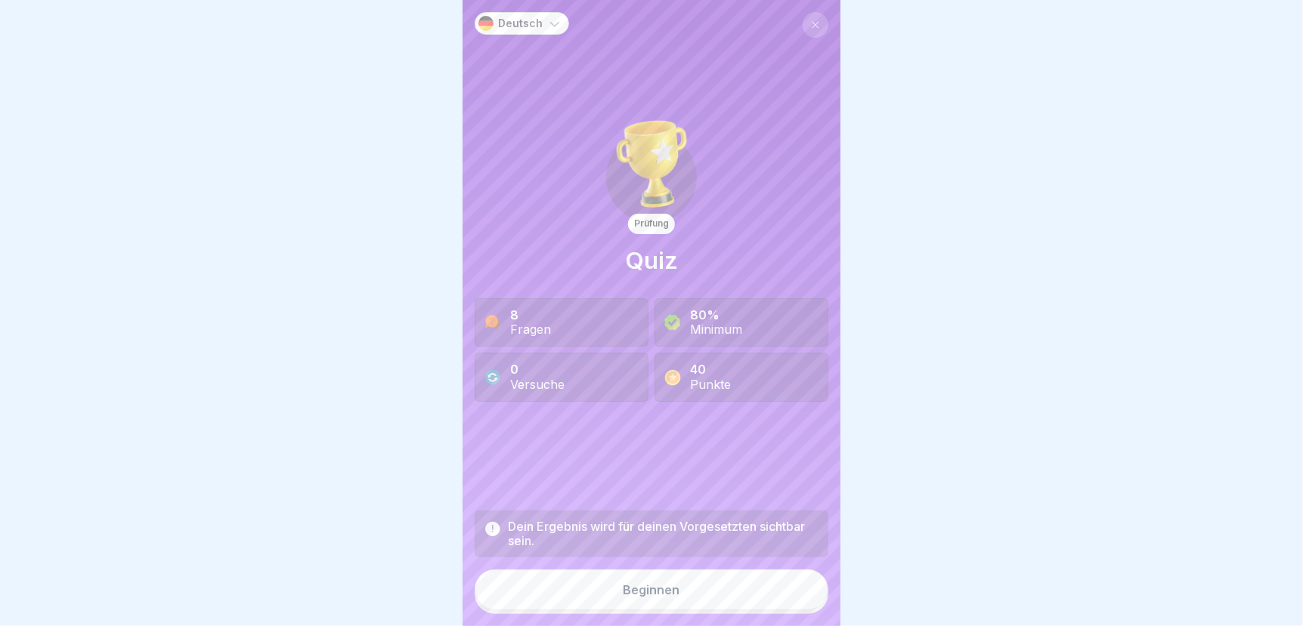
click at [719, 597] on button "Beginnen" at bounding box center [651, 590] width 354 height 41
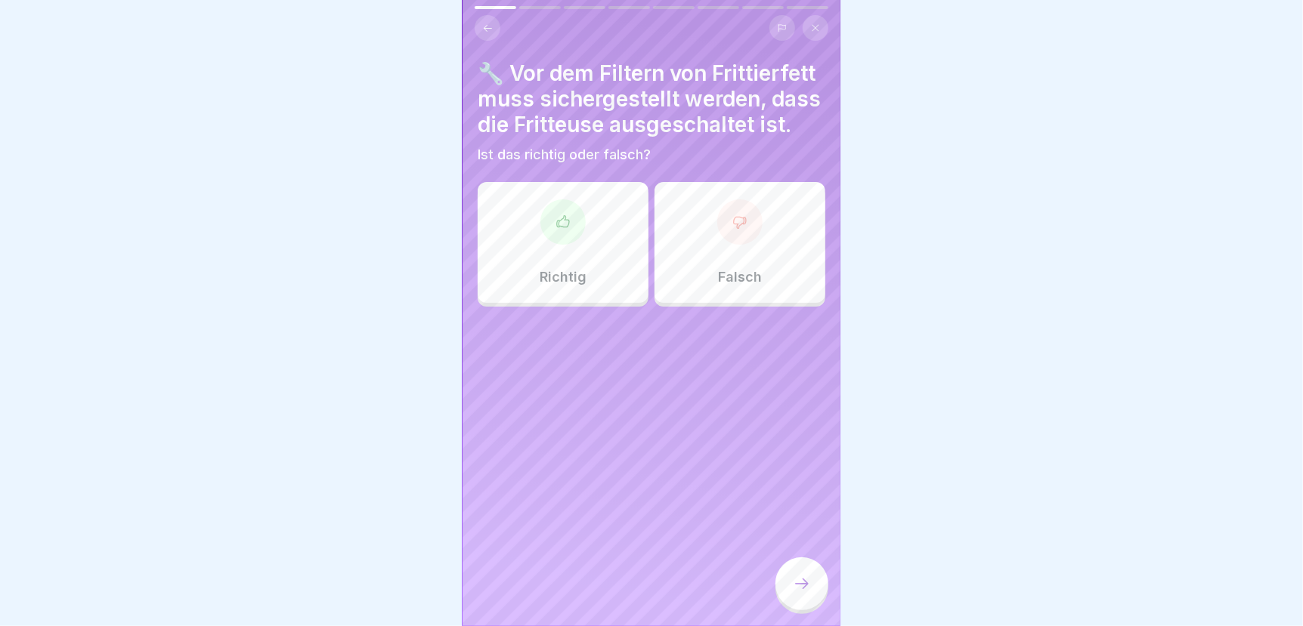
click at [561, 245] on div at bounding box center [562, 221] width 45 height 45
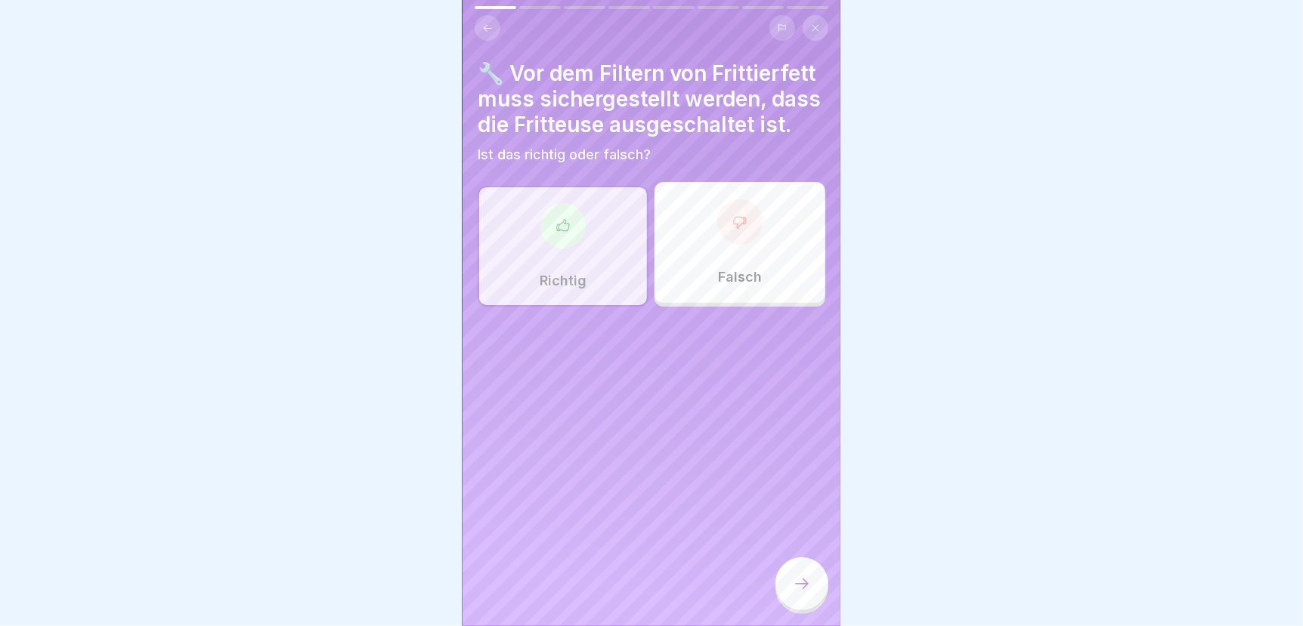
click at [807, 604] on div at bounding box center [801, 584] width 53 height 53
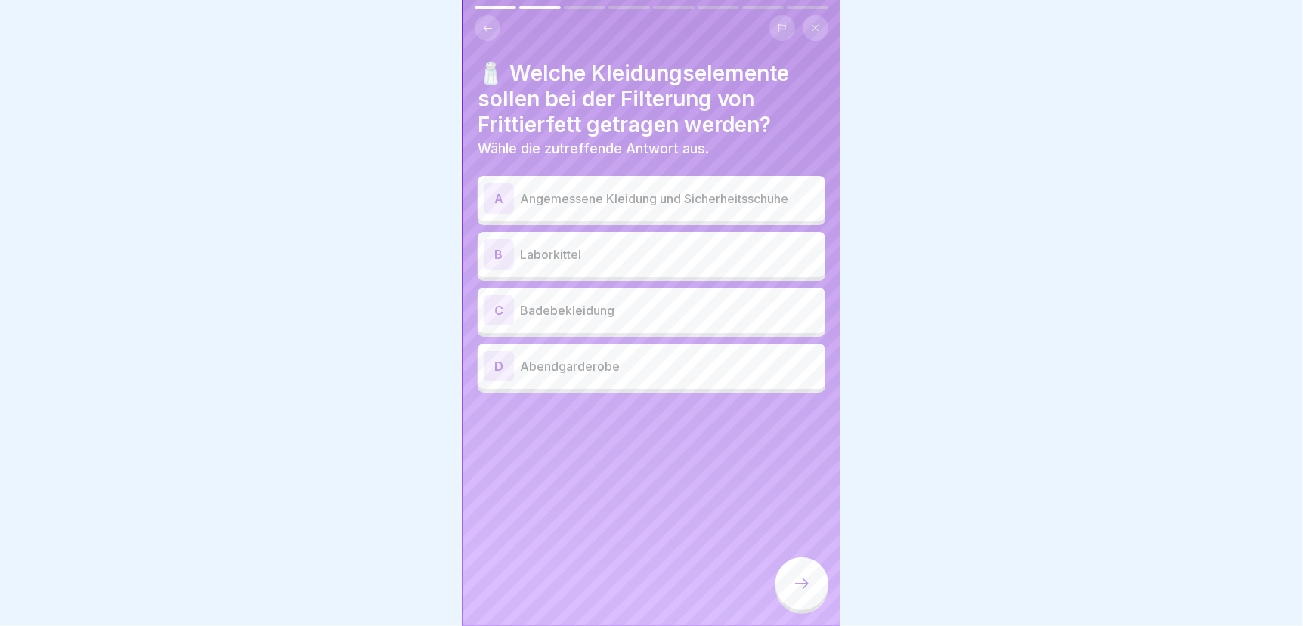
click at [743, 198] on p "Angemessene Kleidung und Sicherheitsschuhe" at bounding box center [669, 199] width 299 height 18
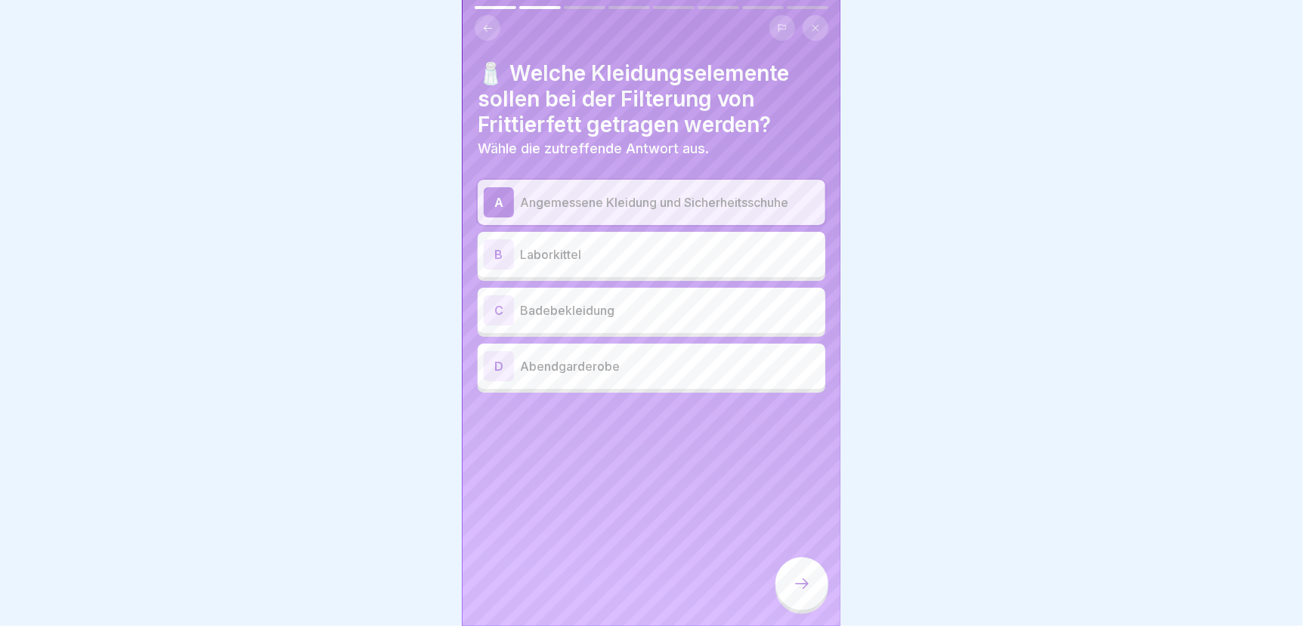
click at [793, 590] on icon at bounding box center [802, 584] width 18 height 18
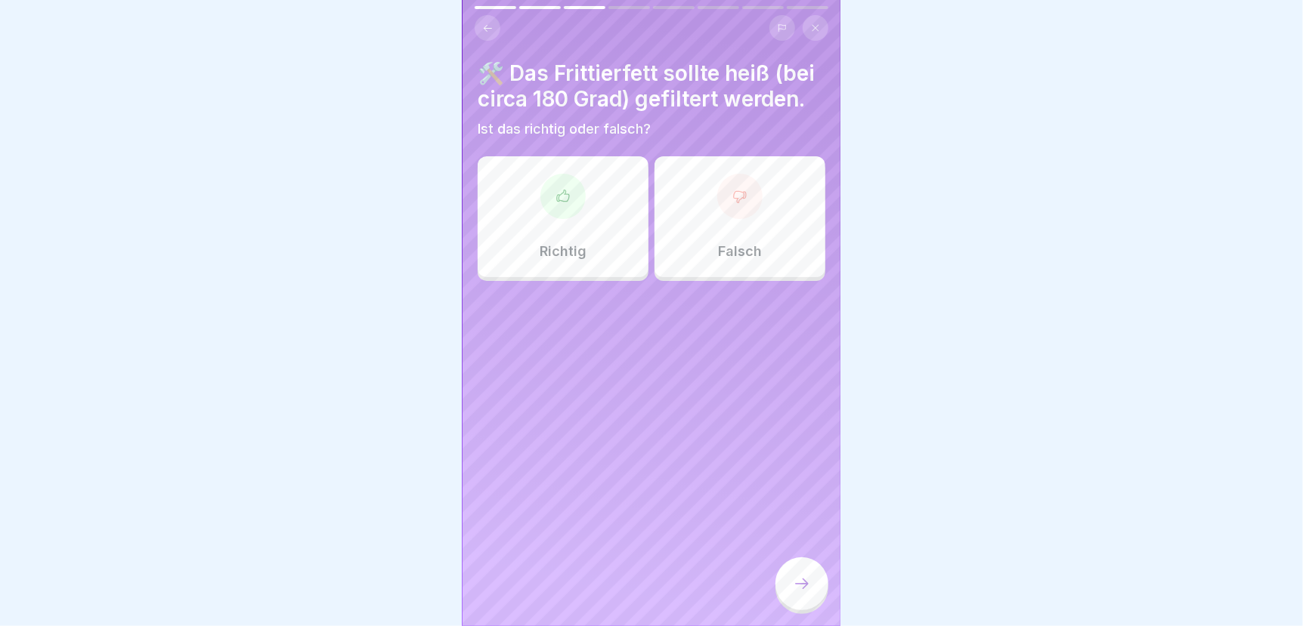
click at [745, 251] on div "Falsch" at bounding box center [739, 216] width 171 height 121
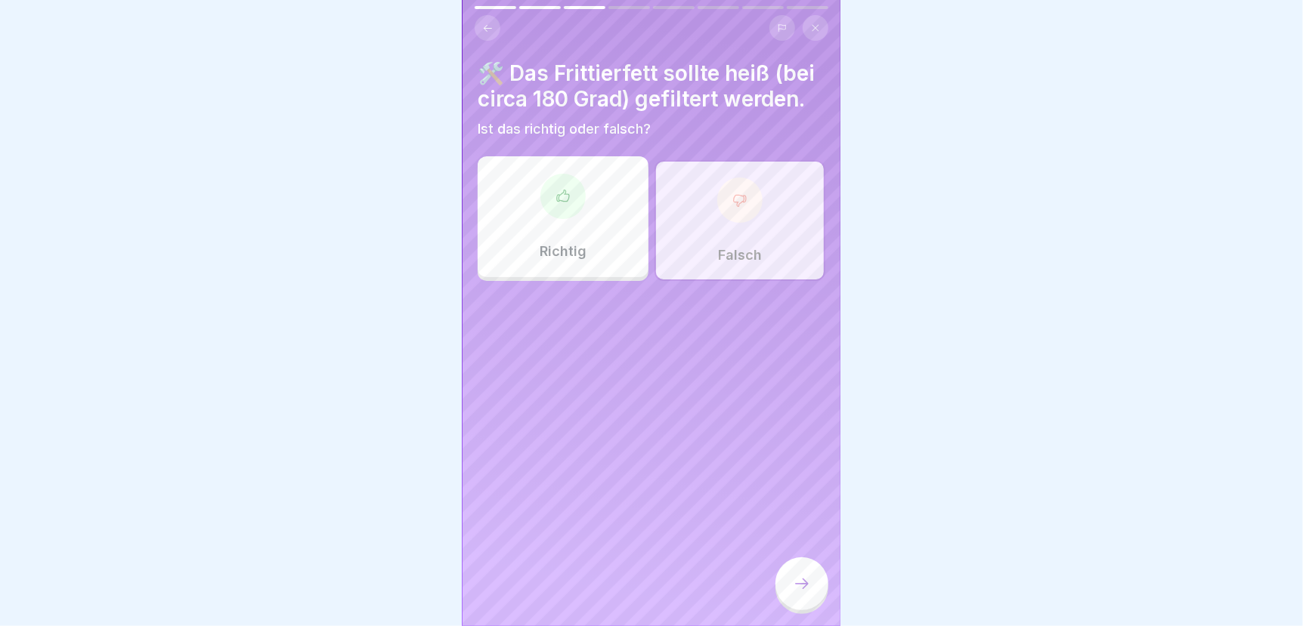
click at [797, 593] on icon at bounding box center [802, 584] width 18 height 18
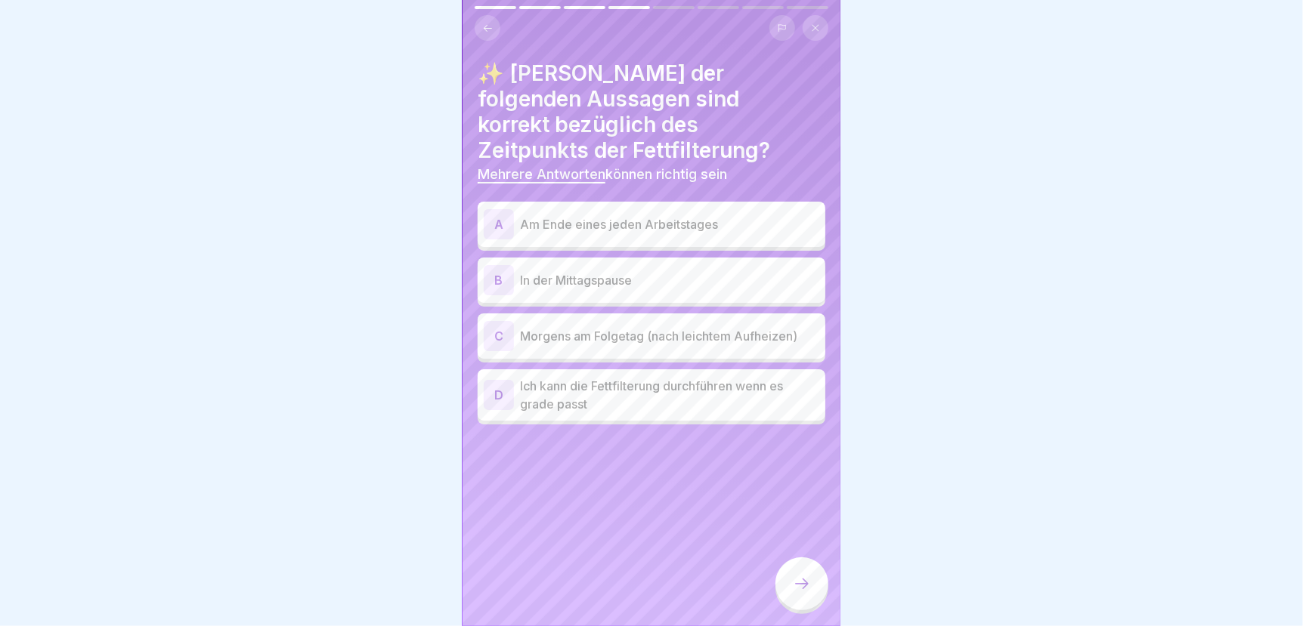
click at [688, 215] on p "Am Ende eines jeden Arbeitstages" at bounding box center [669, 224] width 299 height 18
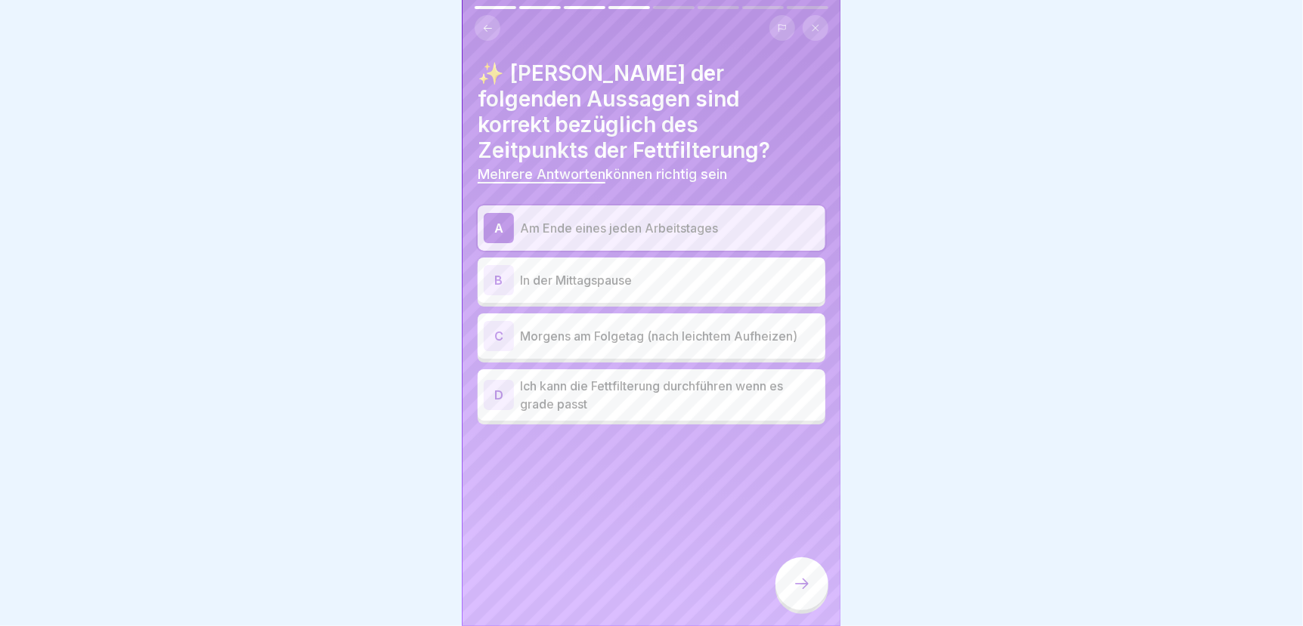
click at [614, 327] on p "Morgens am Folgetag (nach leichtem Aufheizen)" at bounding box center [669, 336] width 299 height 18
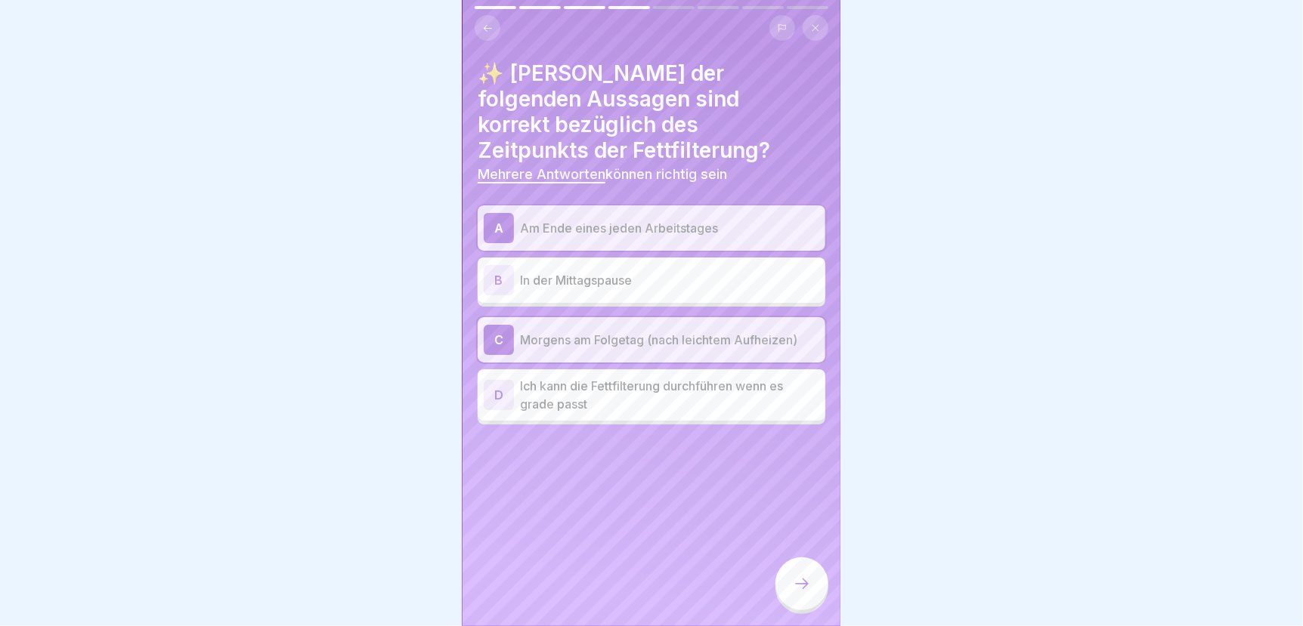
click at [798, 591] on icon at bounding box center [802, 584] width 18 height 18
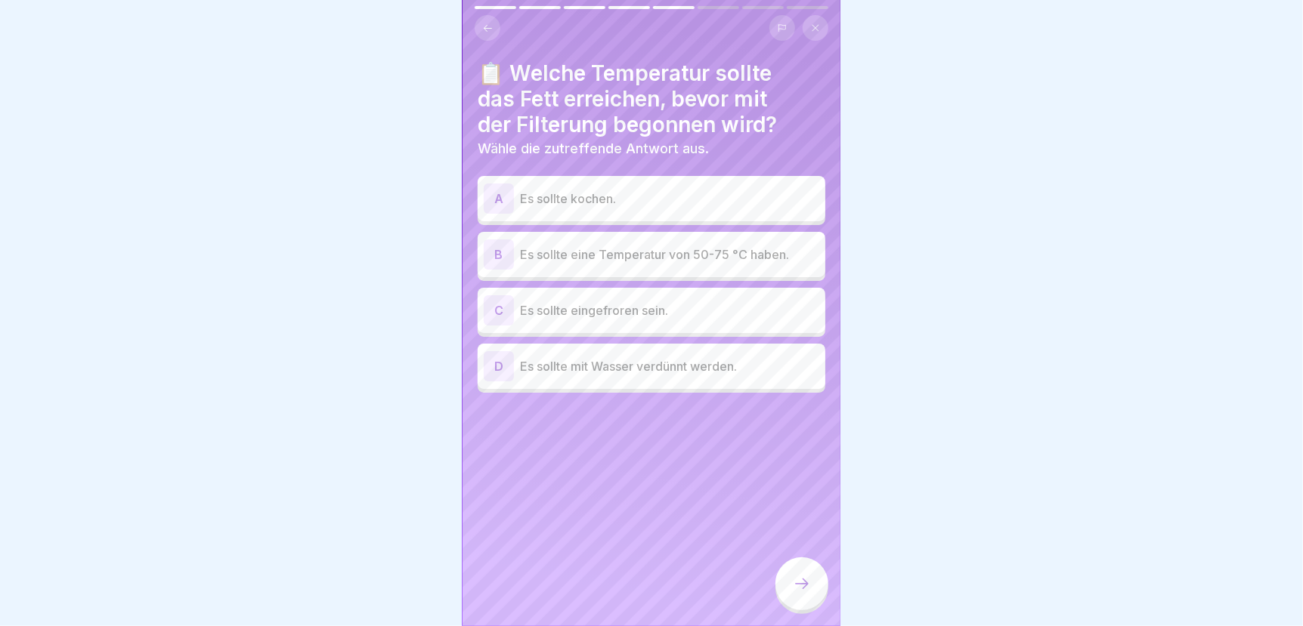
click at [669, 249] on p "Es sollte eine Temperatur von 50-75 °C haben." at bounding box center [669, 255] width 299 height 18
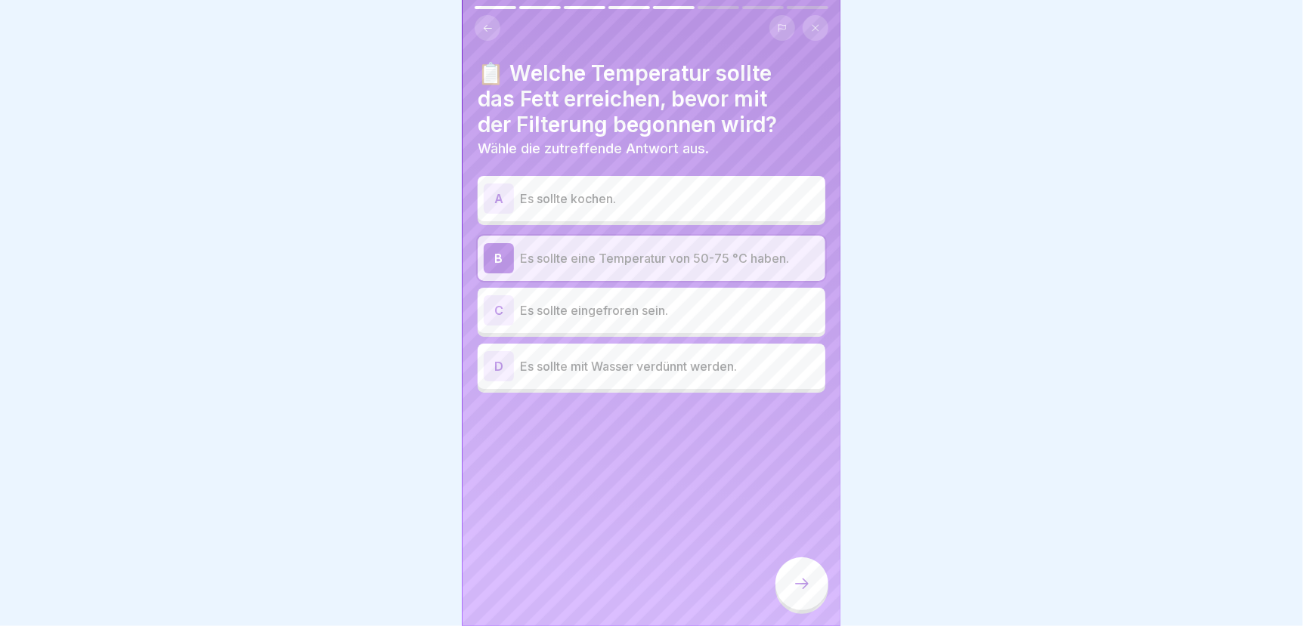
click at [793, 593] on icon at bounding box center [802, 584] width 18 height 18
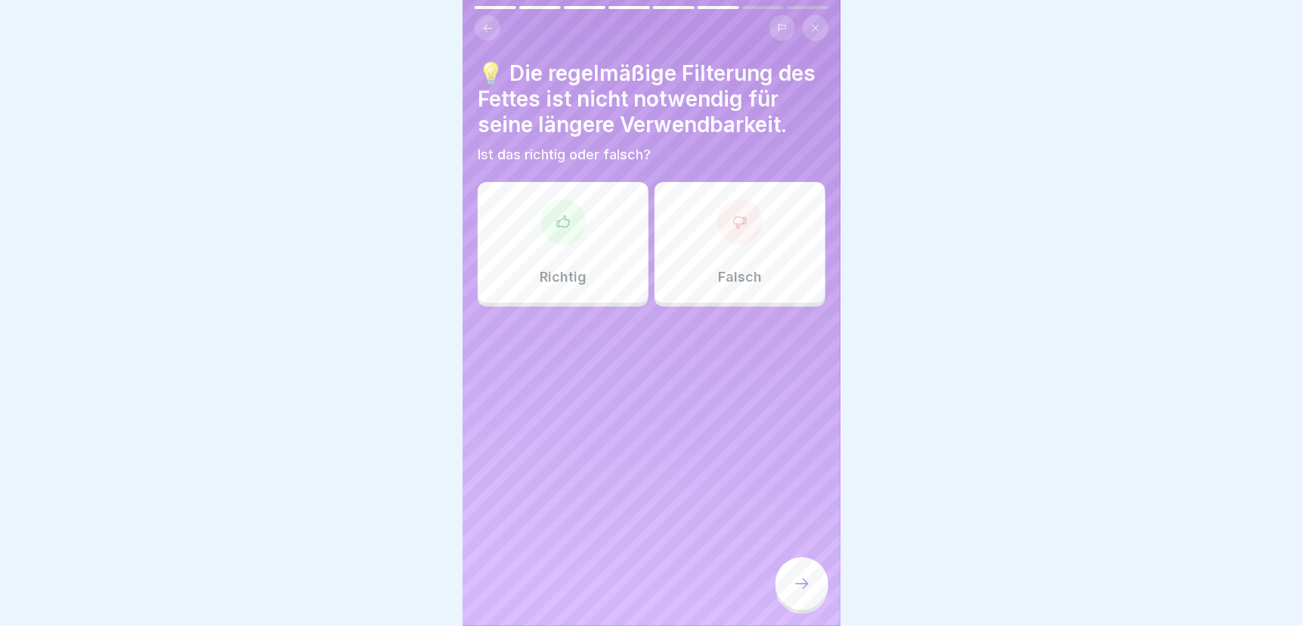
click at [751, 271] on div "Falsch" at bounding box center [739, 242] width 171 height 121
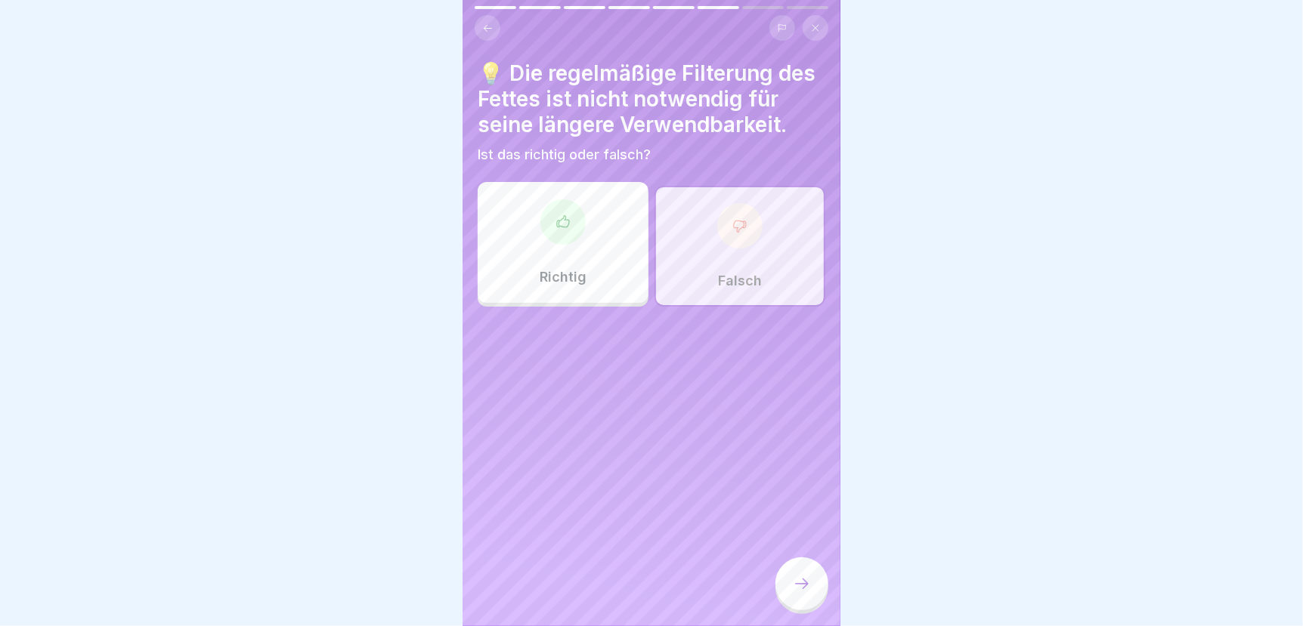
click at [802, 592] on icon at bounding box center [802, 584] width 18 height 18
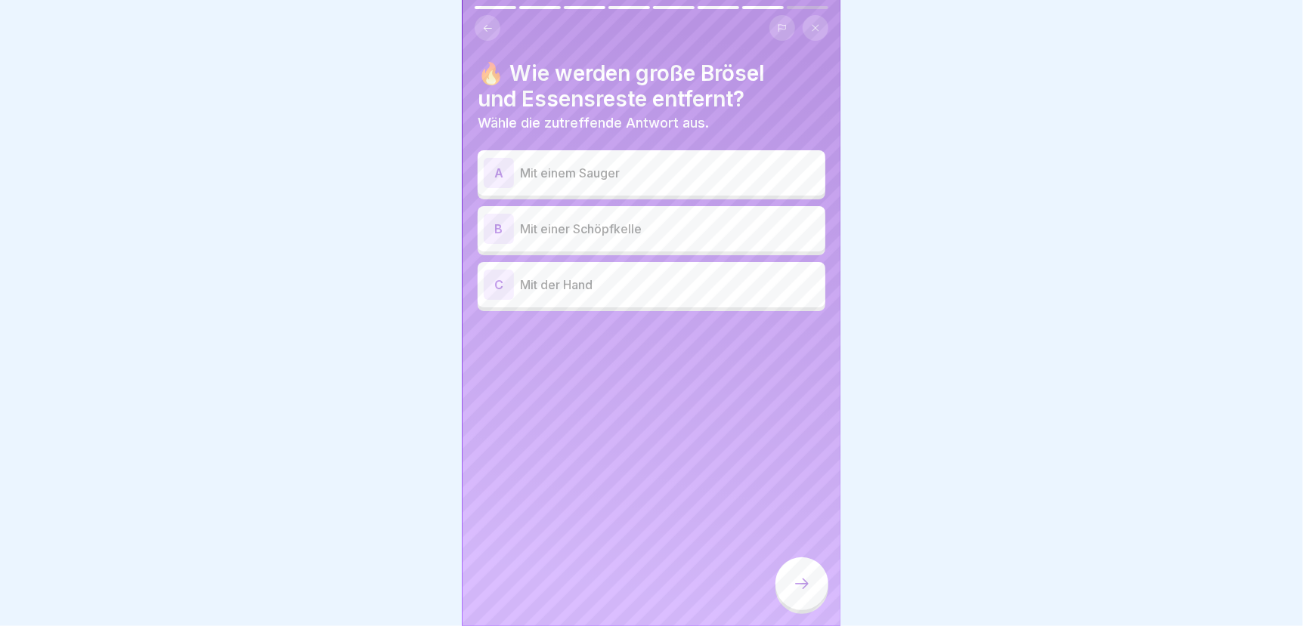
click at [647, 224] on p "Mit einer Schöpfkelle" at bounding box center [669, 229] width 299 height 18
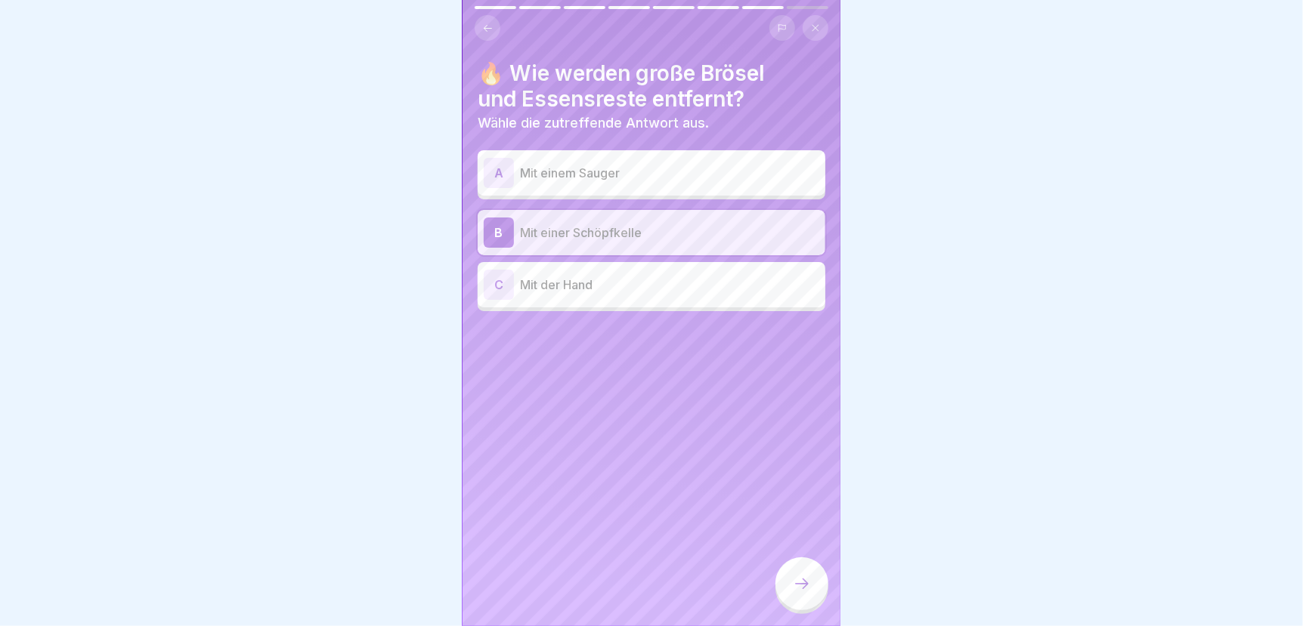
click at [793, 593] on icon at bounding box center [802, 584] width 18 height 18
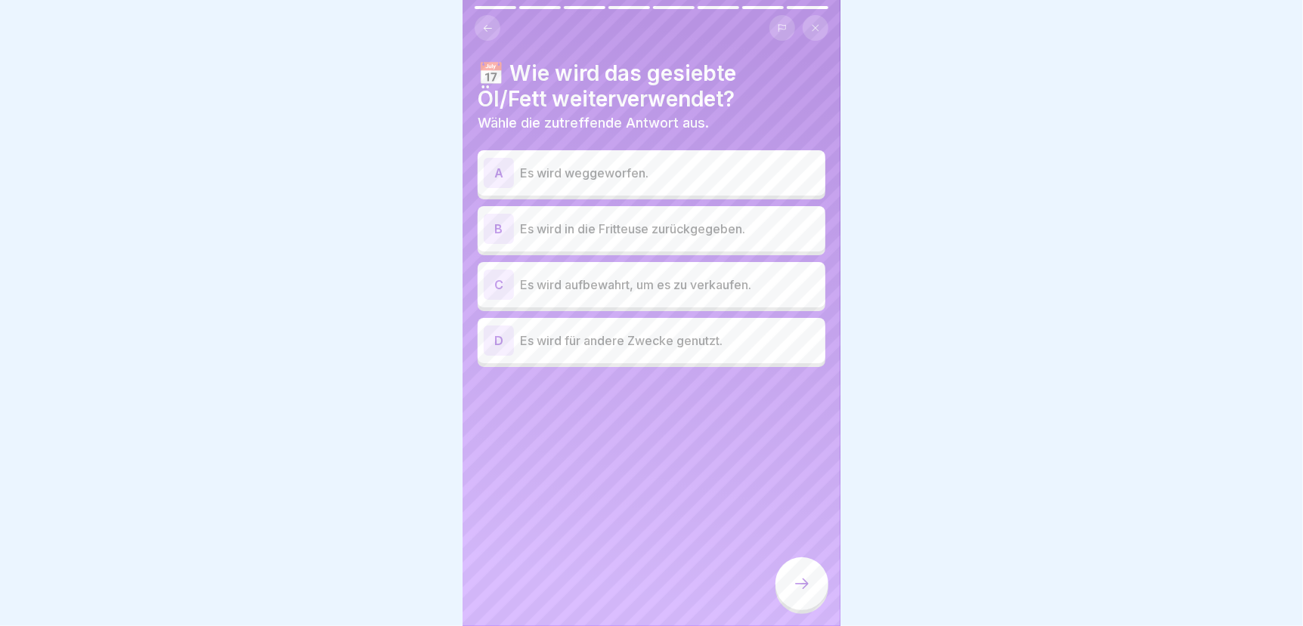
click at [685, 225] on p "Es wird in die Fritteuse zurückgegeben." at bounding box center [669, 229] width 299 height 18
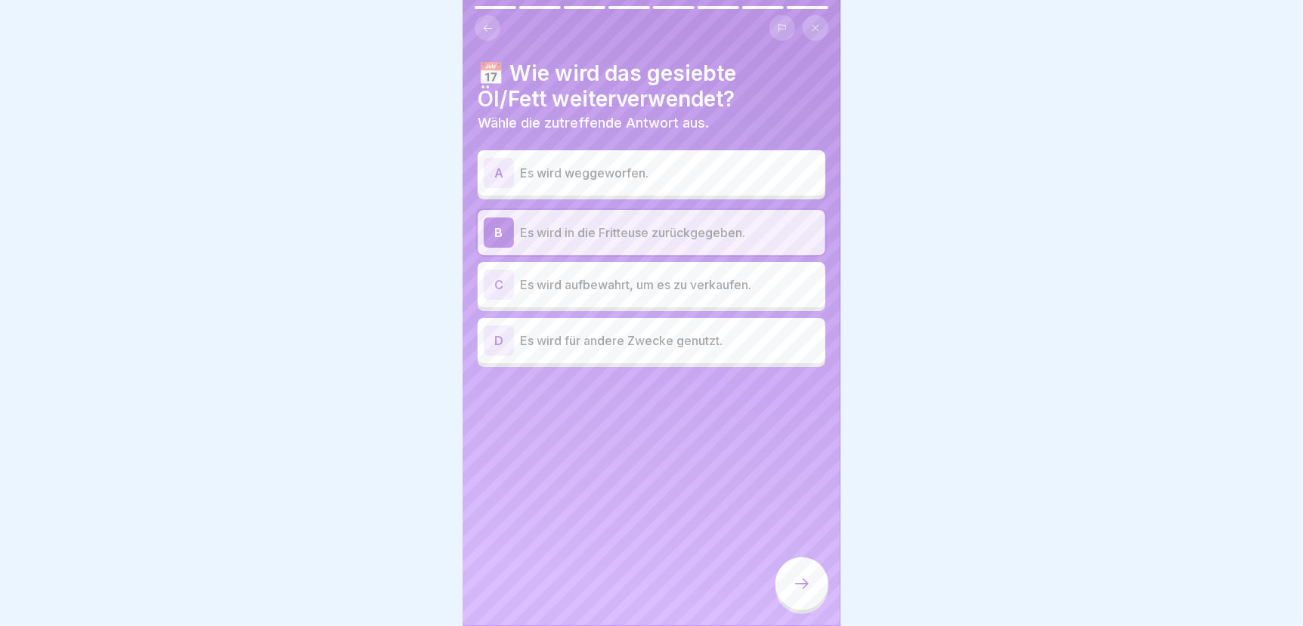
click at [793, 593] on icon at bounding box center [802, 584] width 18 height 18
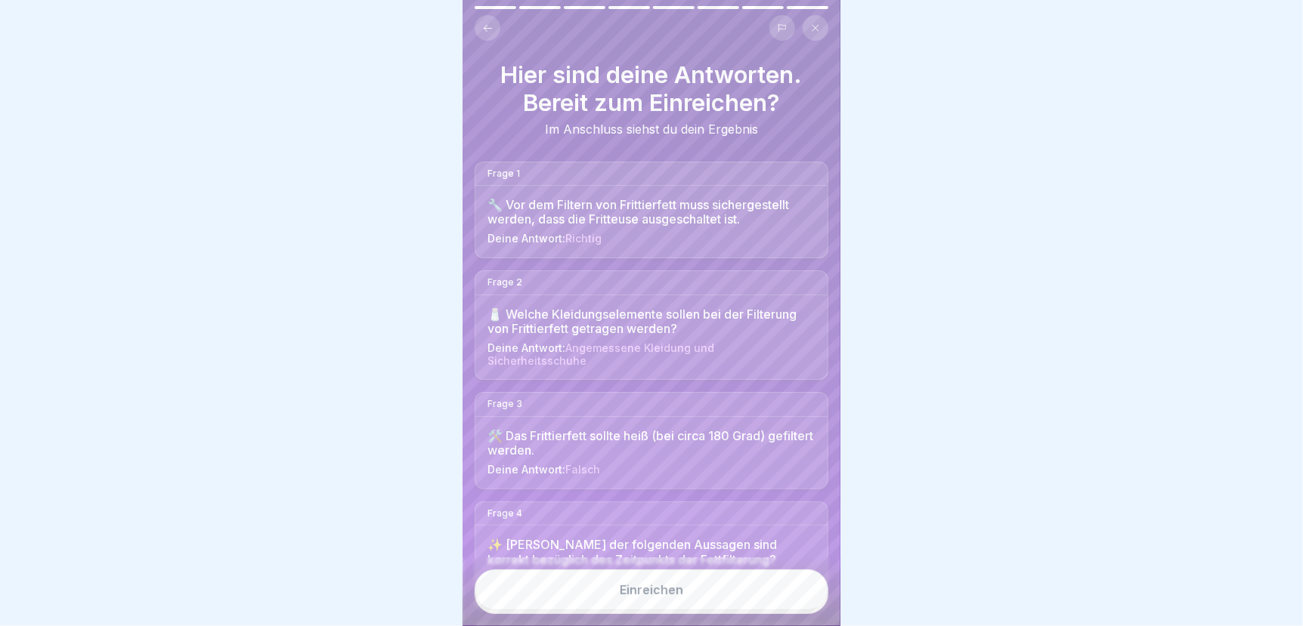
click at [792, 596] on button "Einreichen" at bounding box center [651, 590] width 354 height 41
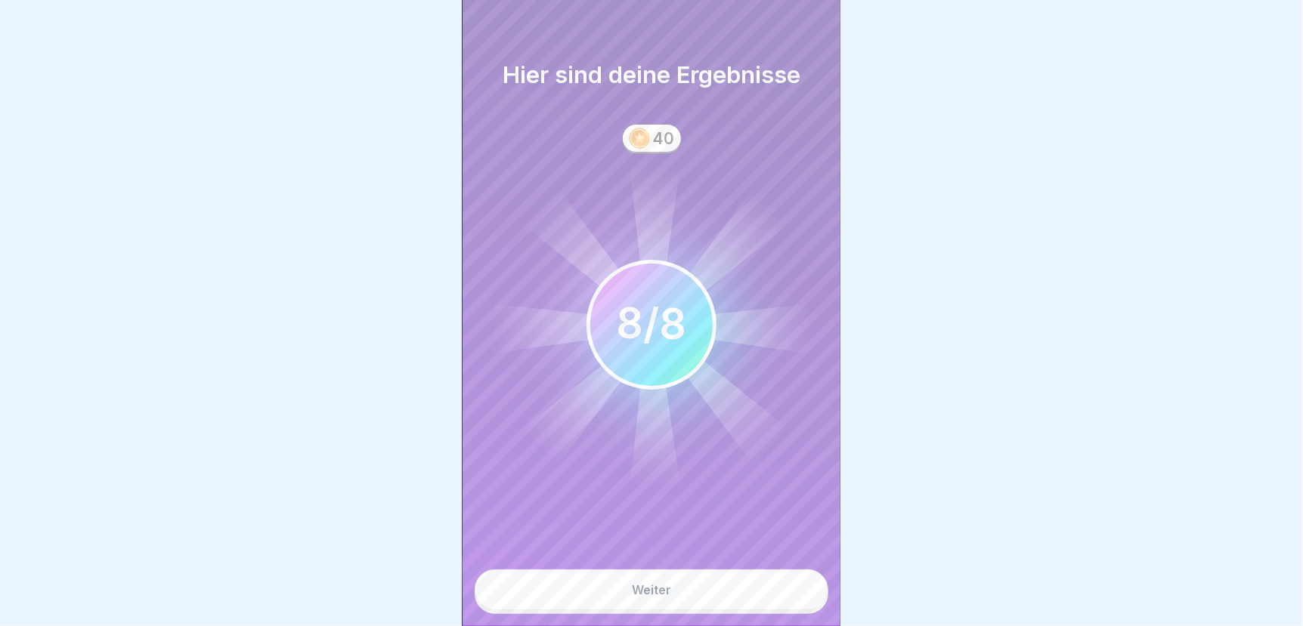
click at [790, 595] on button "Weiter" at bounding box center [651, 590] width 354 height 41
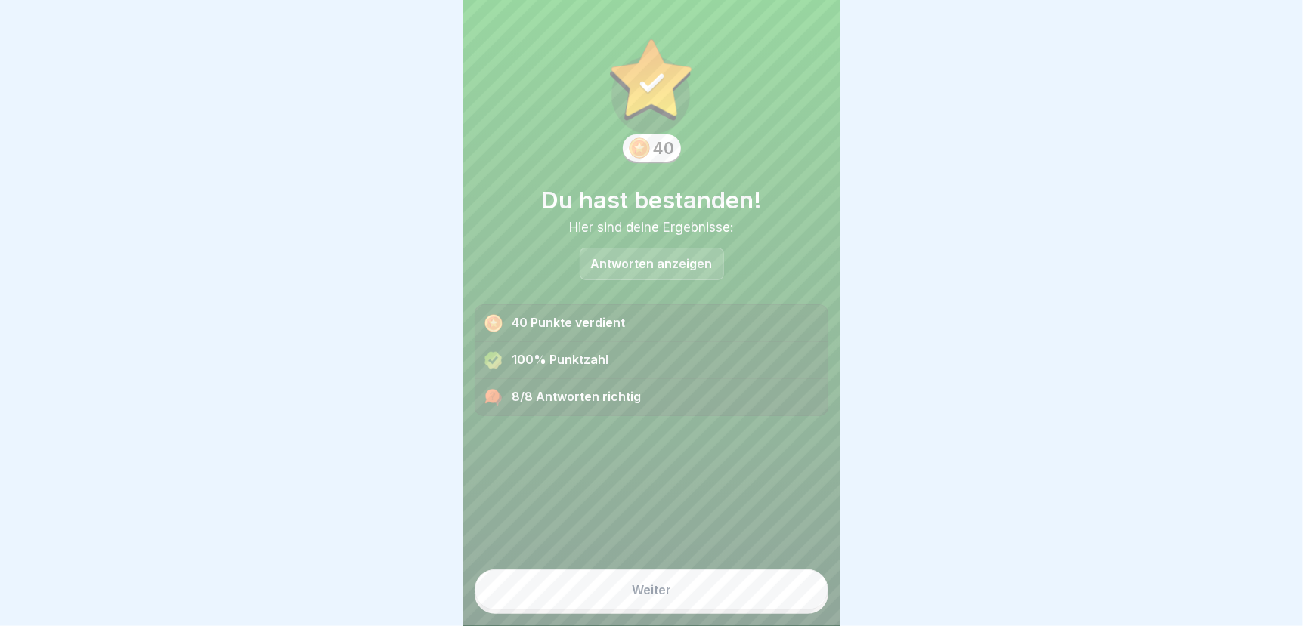
click at [755, 608] on button "Weiter" at bounding box center [651, 590] width 354 height 41
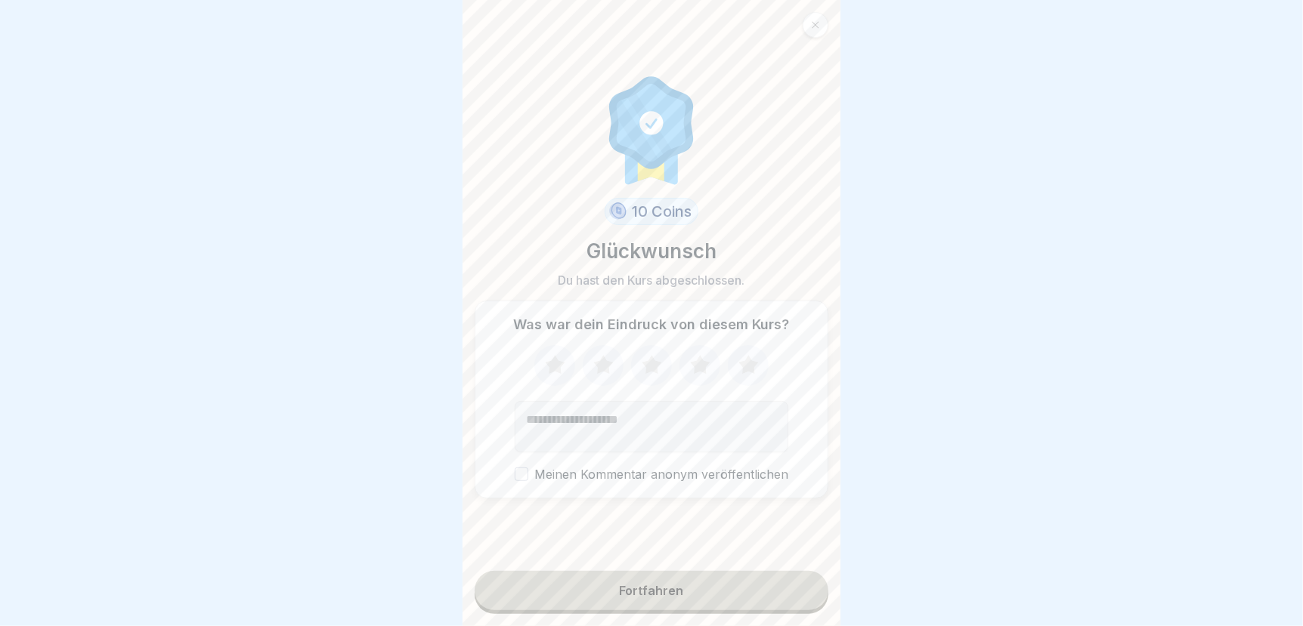
click at [696, 364] on icon at bounding box center [700, 365] width 40 height 39
click at [645, 598] on div "Fortfahren" at bounding box center [652, 591] width 64 height 14
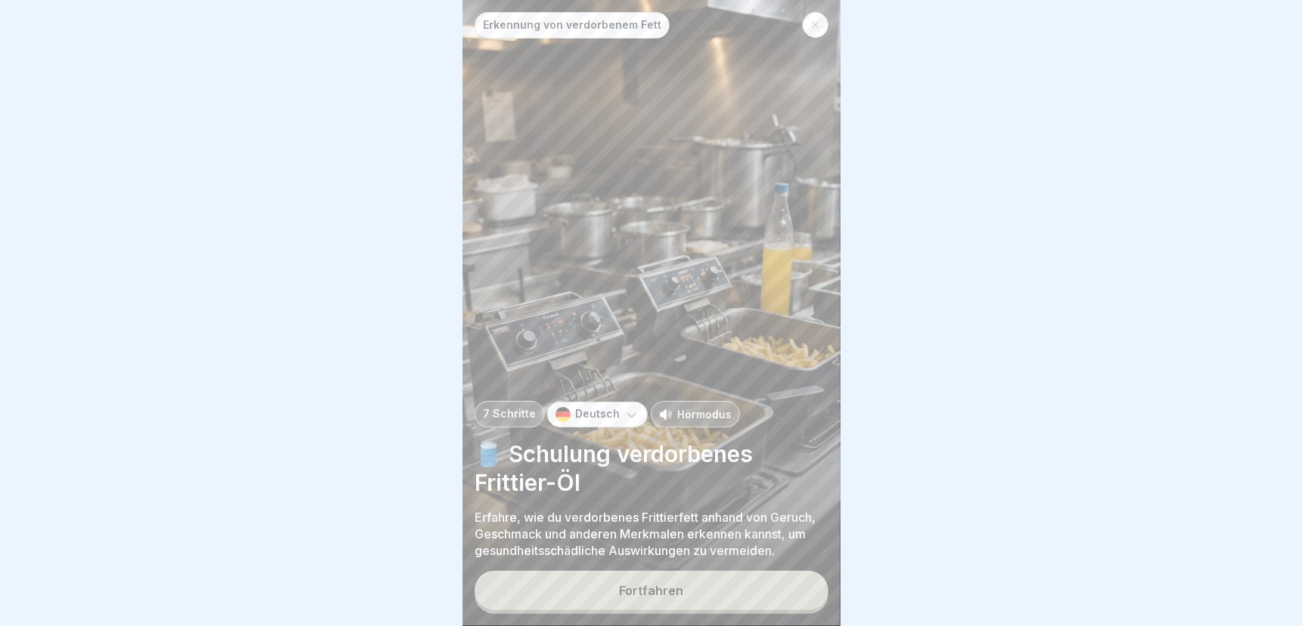
click at [669, 598] on div "Fortfahren" at bounding box center [652, 591] width 64 height 14
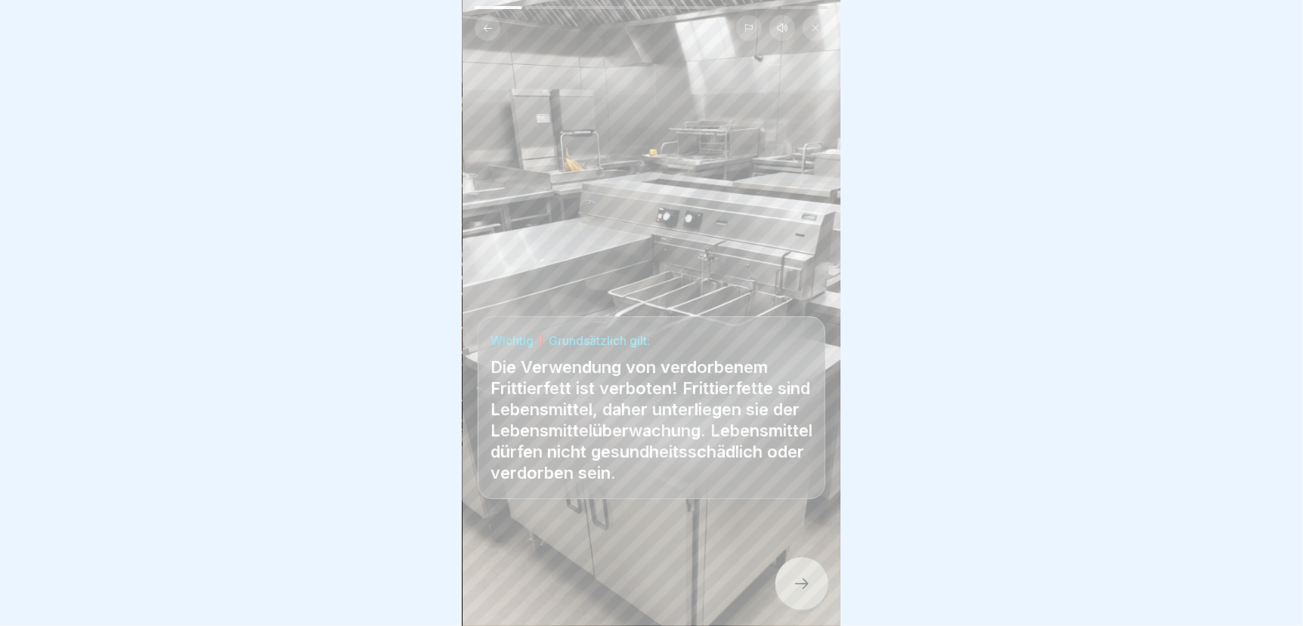
click at [805, 589] on icon at bounding box center [802, 584] width 14 height 11
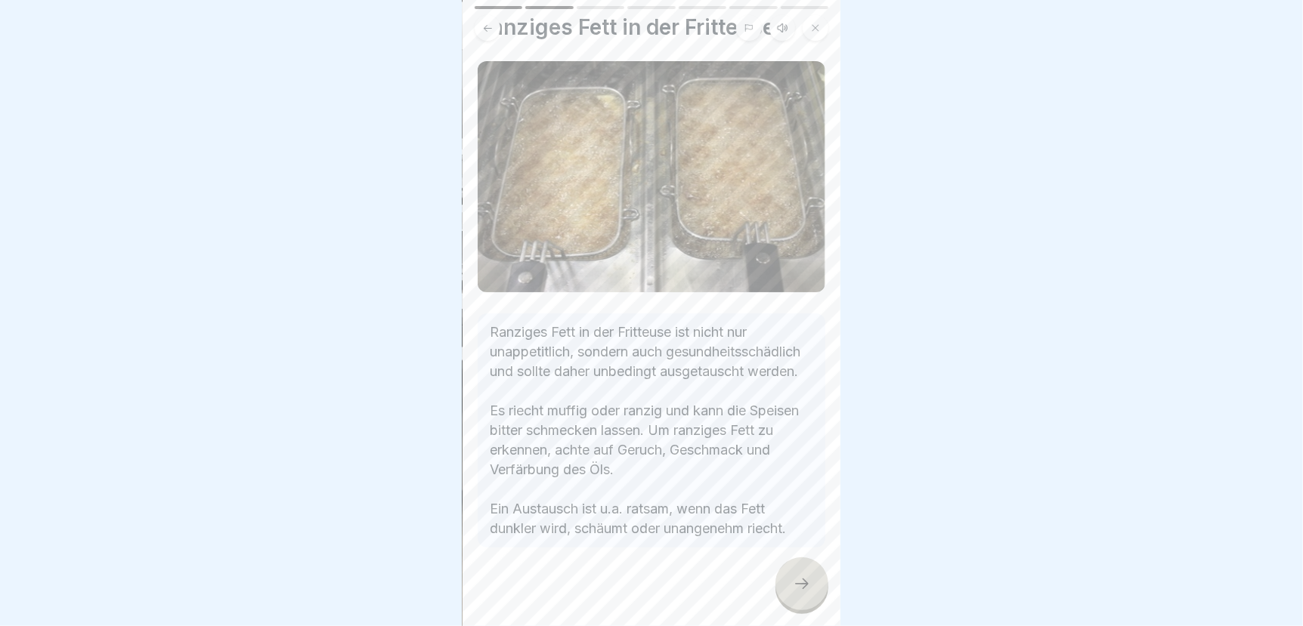
scroll to position [52, 0]
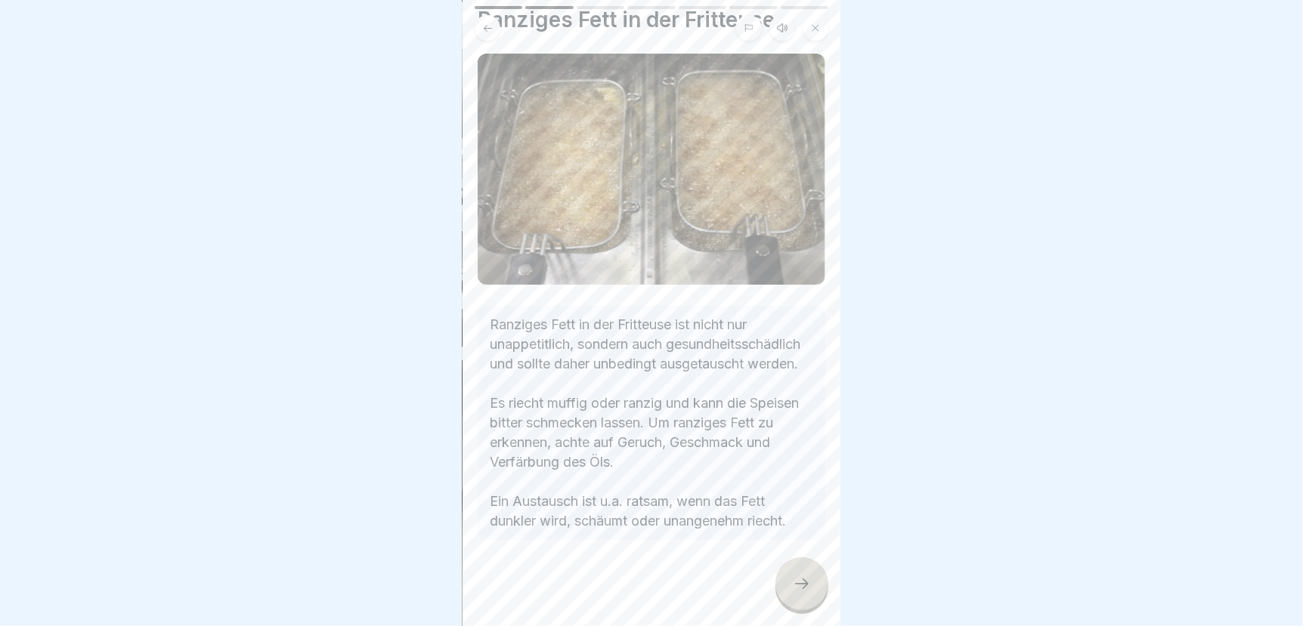
click at [793, 592] on icon at bounding box center [802, 584] width 18 height 18
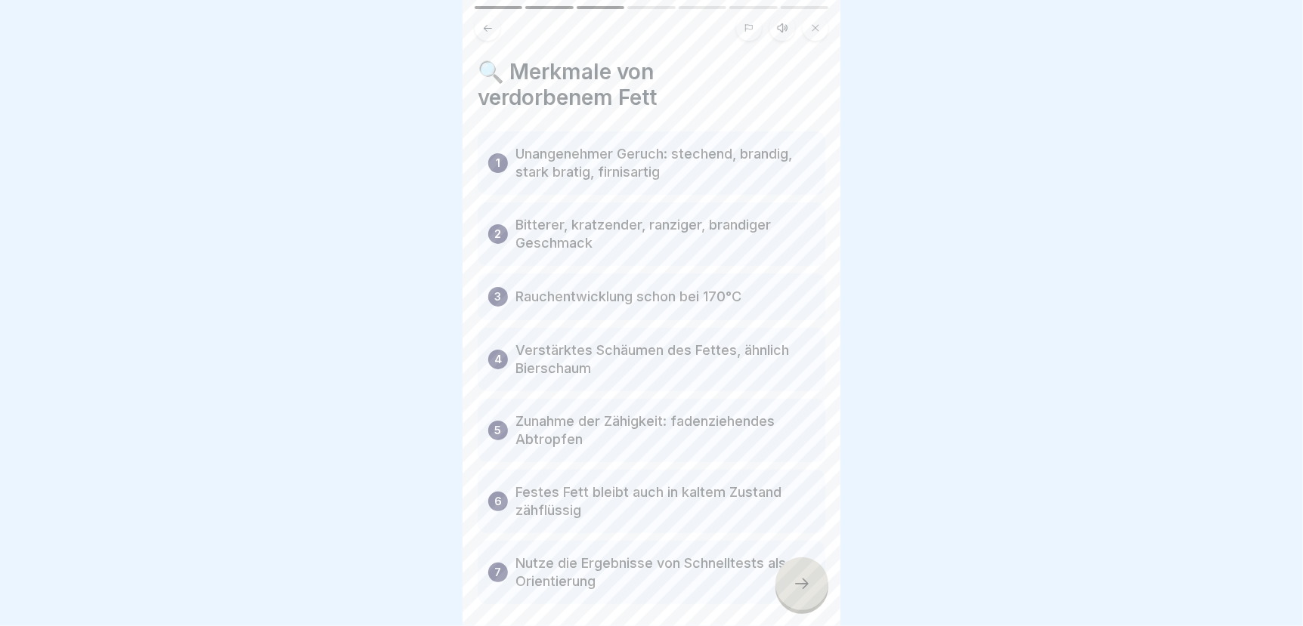
click at [800, 590] on icon at bounding box center [802, 584] width 18 height 18
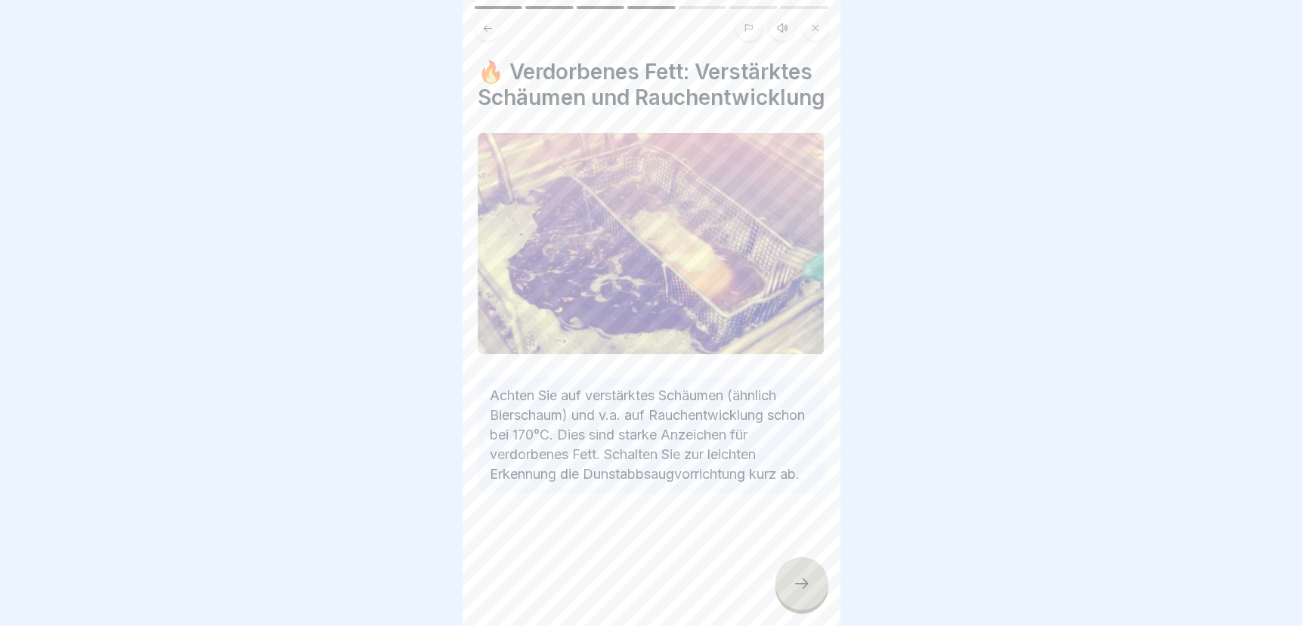
click at [800, 590] on icon at bounding box center [802, 584] width 18 height 18
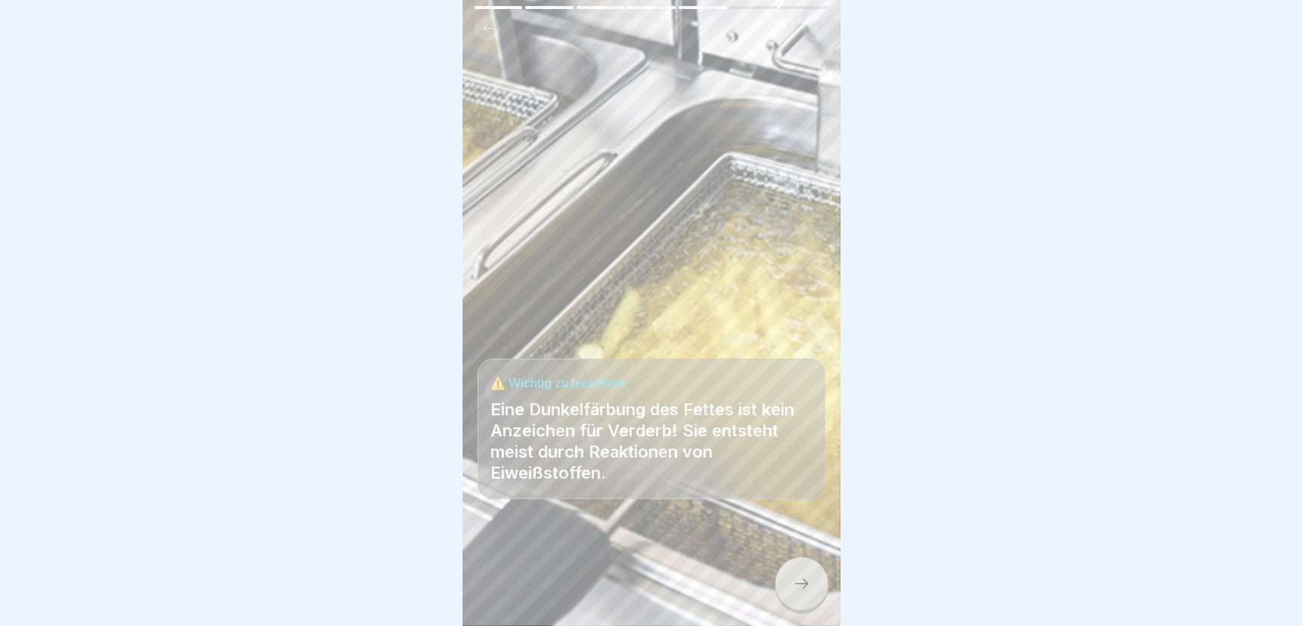
click at [800, 590] on icon at bounding box center [802, 584] width 18 height 18
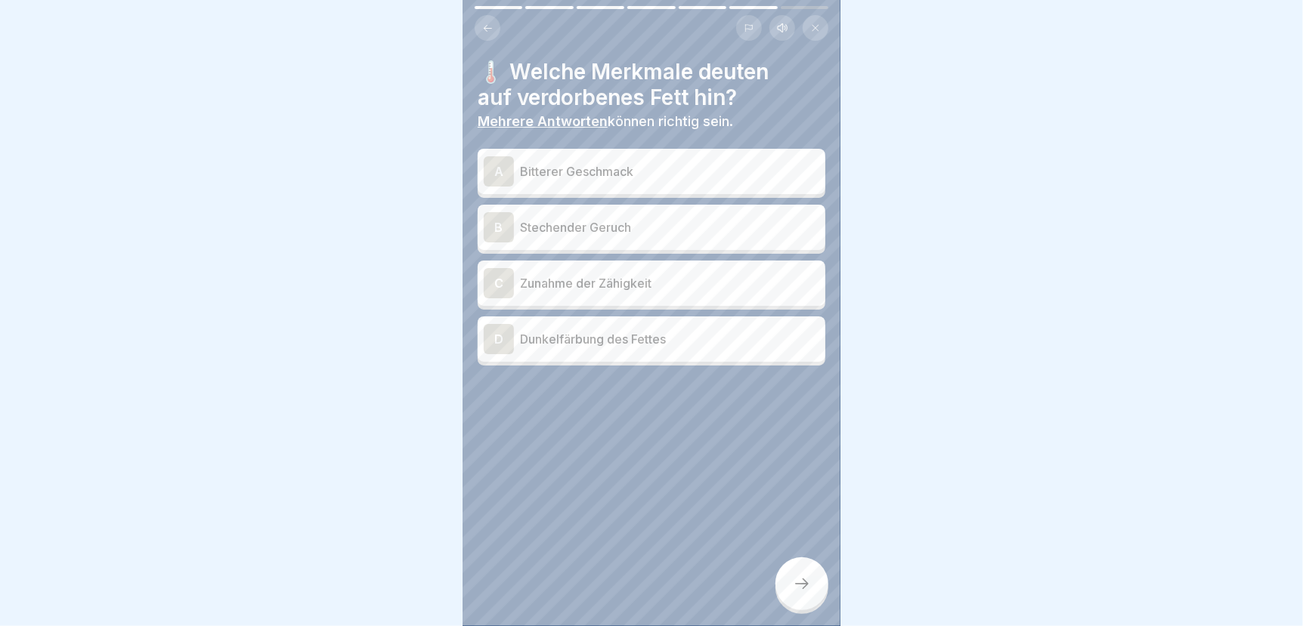
click at [643, 165] on p "Bitterer Geschmack" at bounding box center [669, 171] width 299 height 18
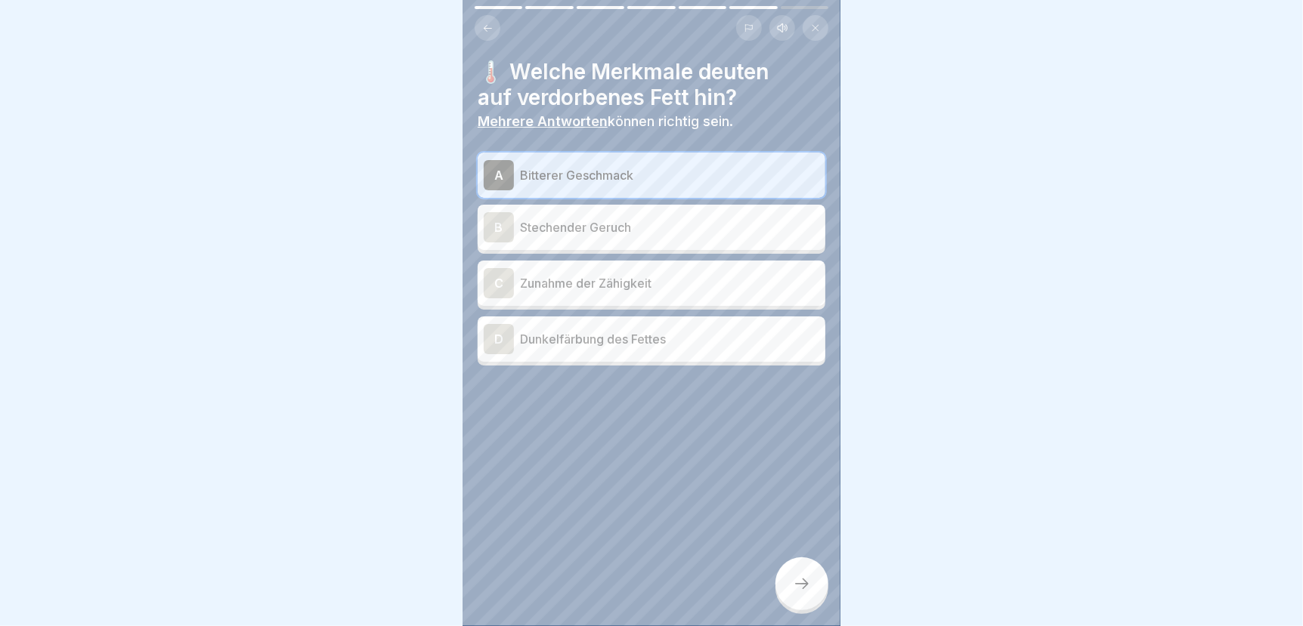
click at [623, 224] on p "Stechender Geruch" at bounding box center [669, 227] width 299 height 18
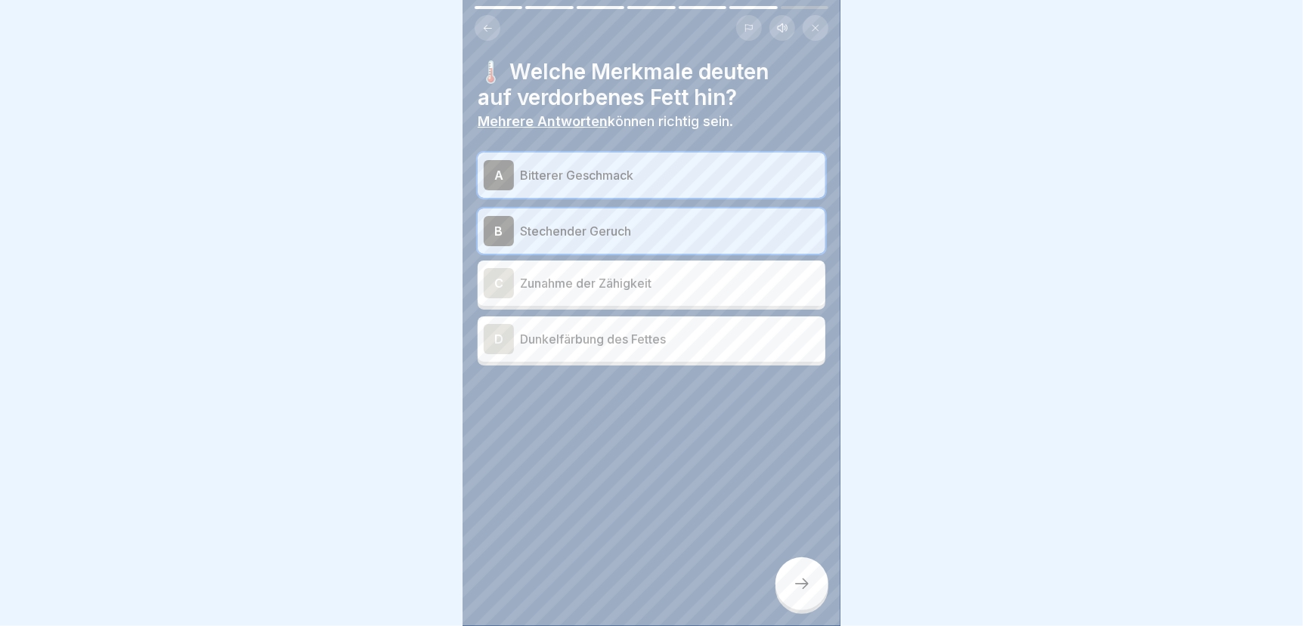
click at [592, 286] on p "Zunahme der Zähigkeit" at bounding box center [669, 283] width 299 height 18
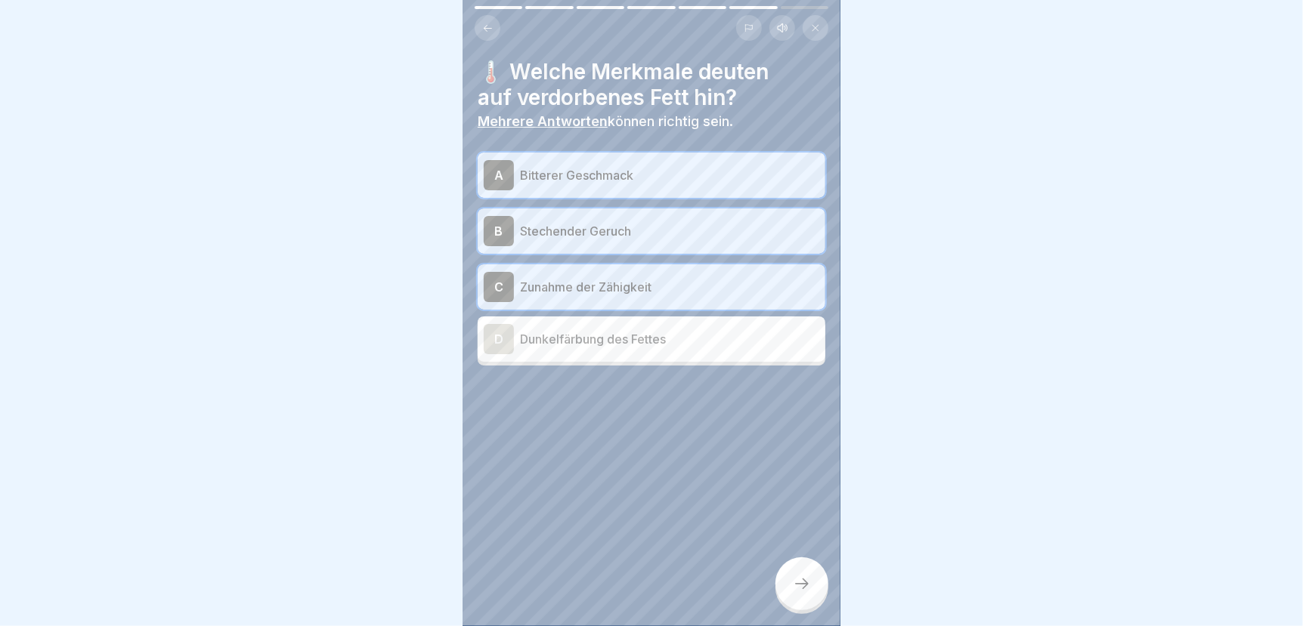
click at [796, 607] on div at bounding box center [801, 584] width 53 height 53
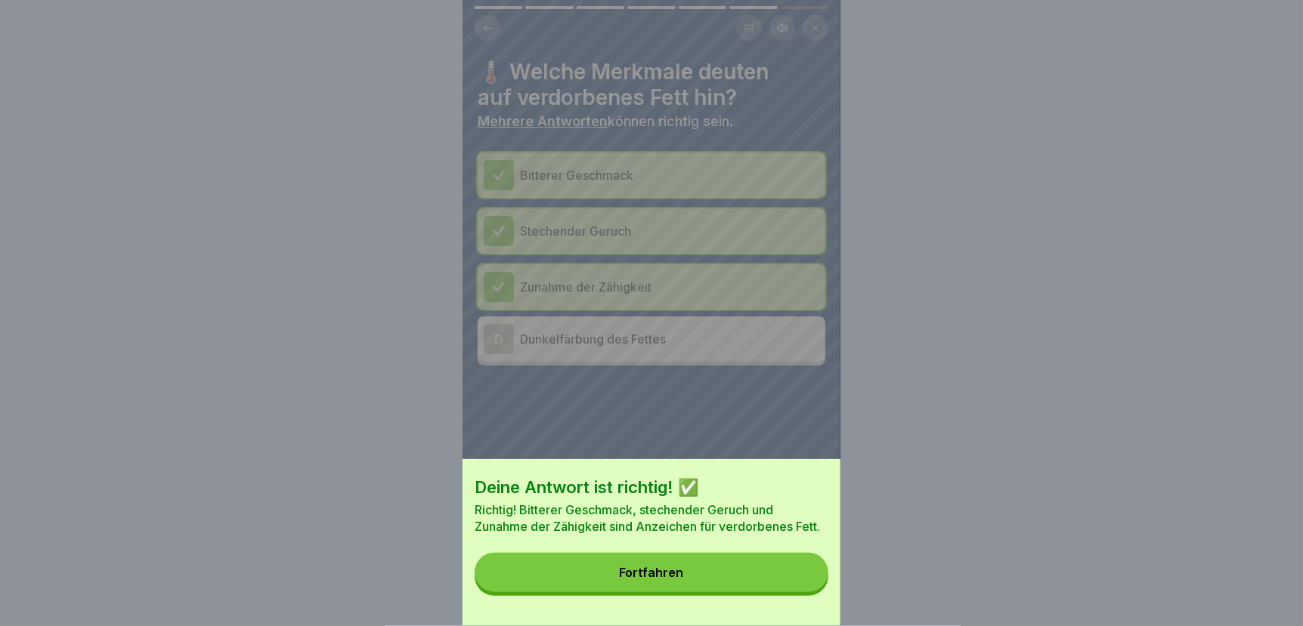
click at [766, 586] on button "Fortfahren" at bounding box center [651, 572] width 354 height 39
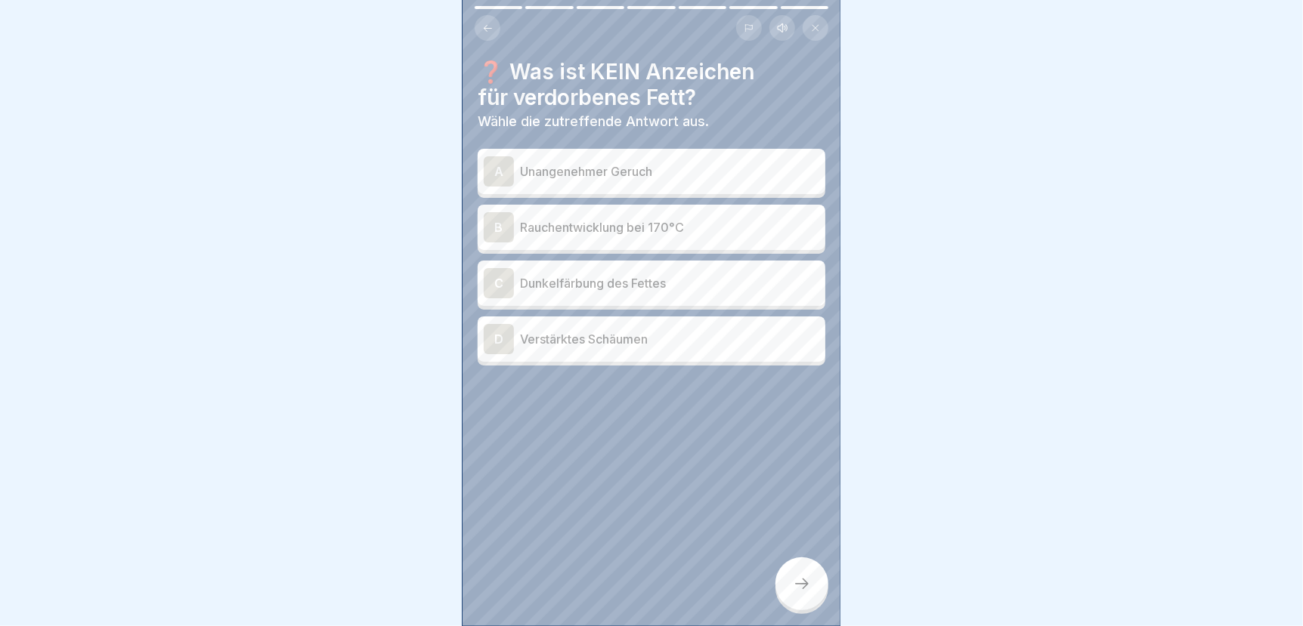
click at [661, 286] on p "Dunkelfärbung des Fettes" at bounding box center [669, 283] width 299 height 18
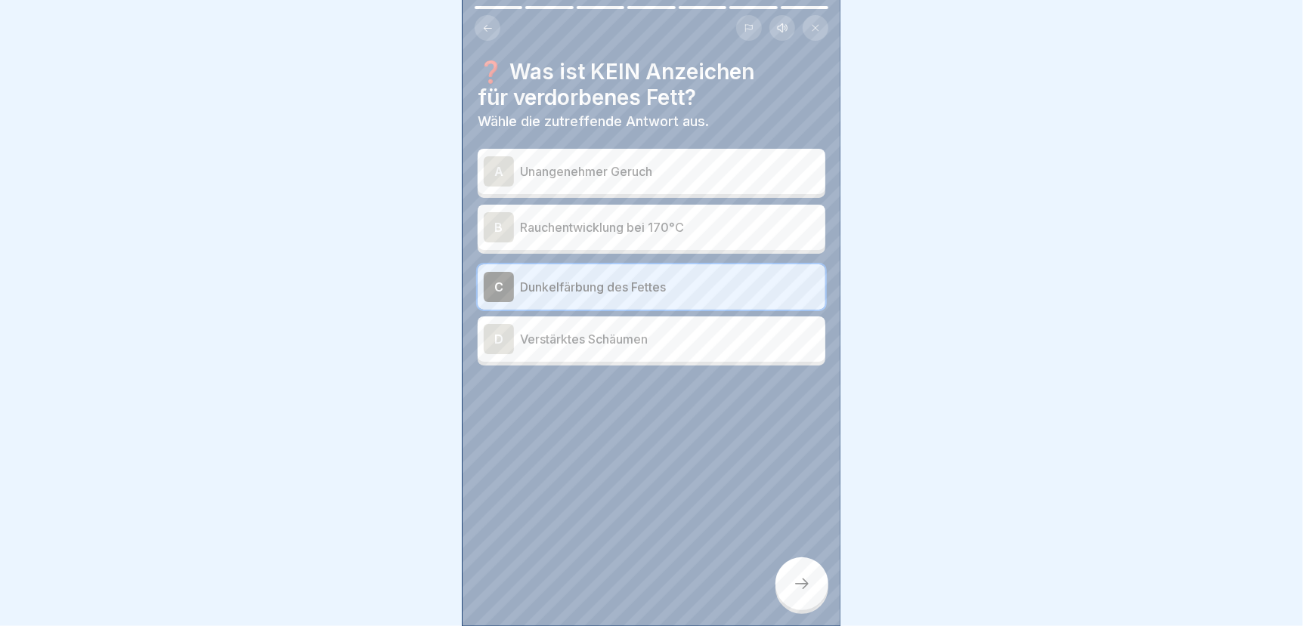
click at [799, 593] on icon at bounding box center [802, 584] width 18 height 18
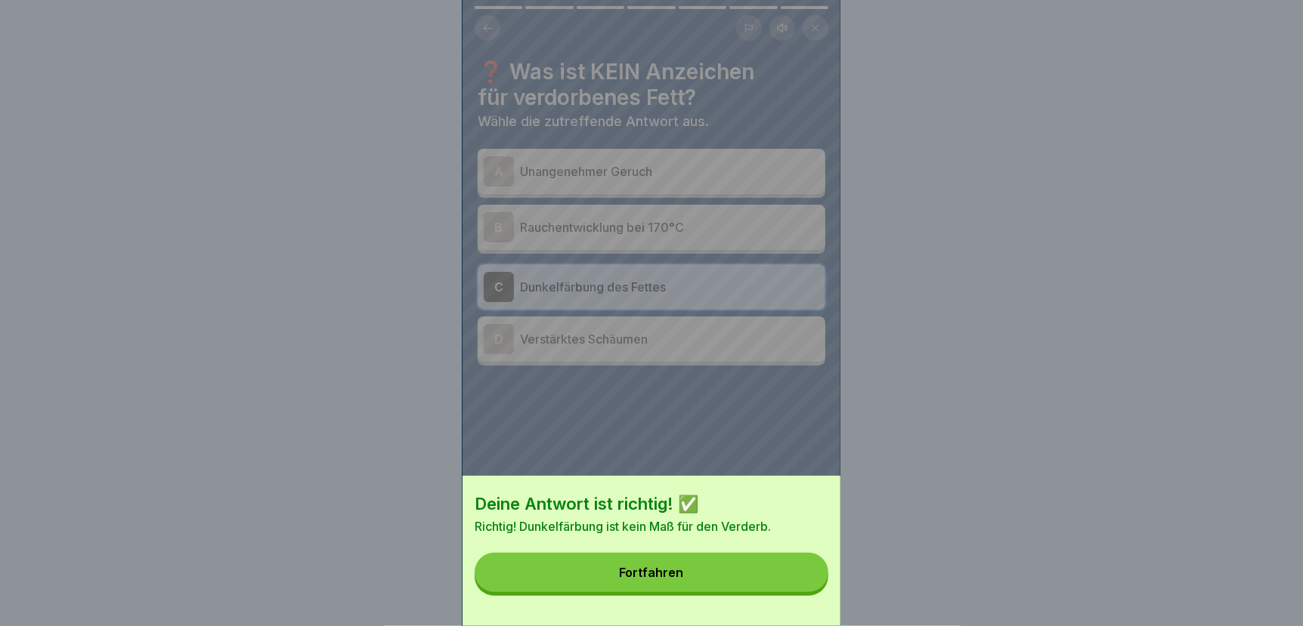
click at [771, 588] on button "Fortfahren" at bounding box center [651, 572] width 354 height 39
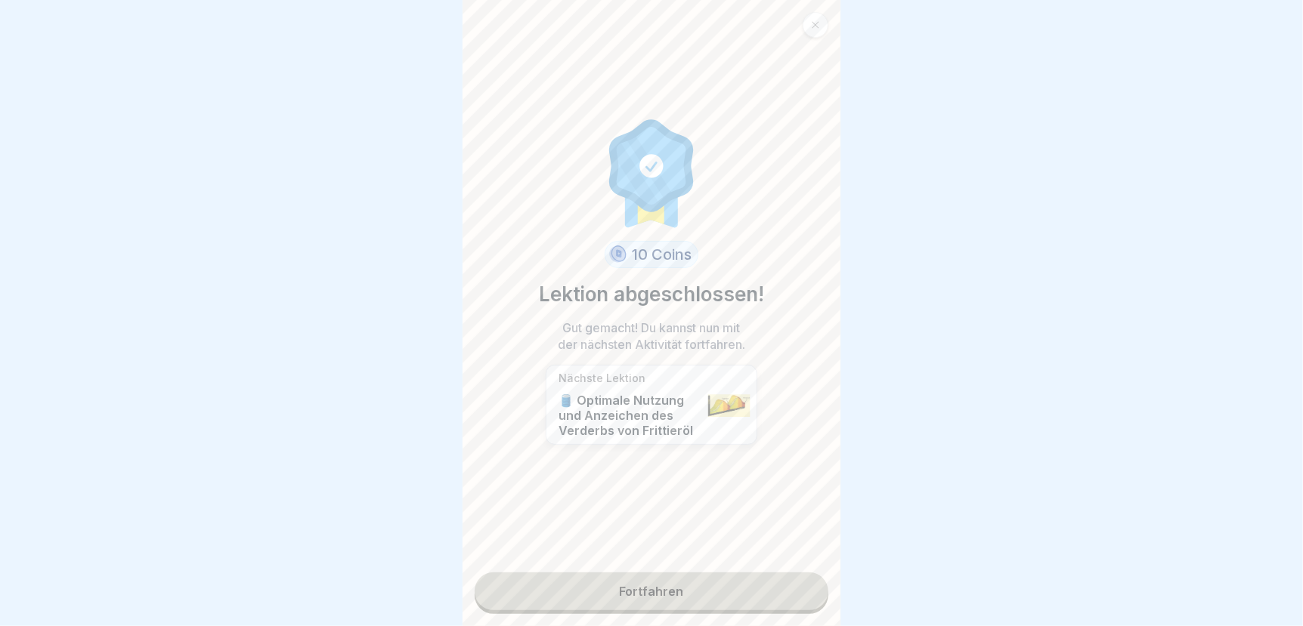
click at [631, 587] on link "Fortfahren" at bounding box center [651, 592] width 354 height 38
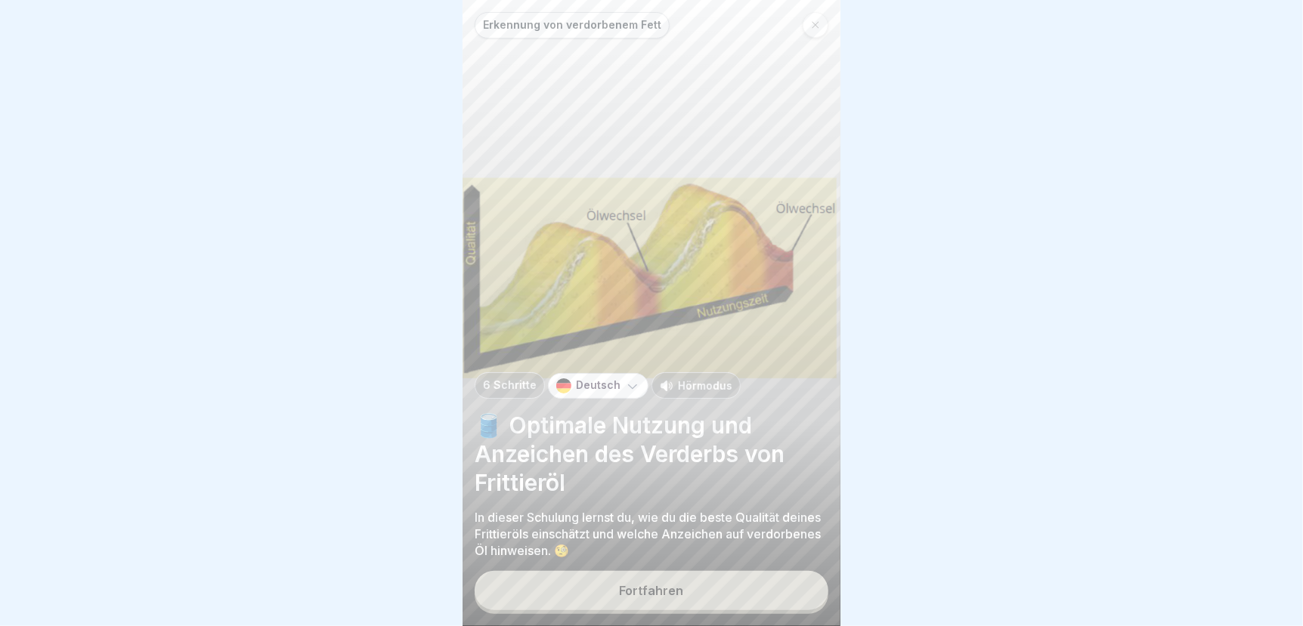
click at [614, 595] on button "Fortfahren" at bounding box center [651, 590] width 354 height 39
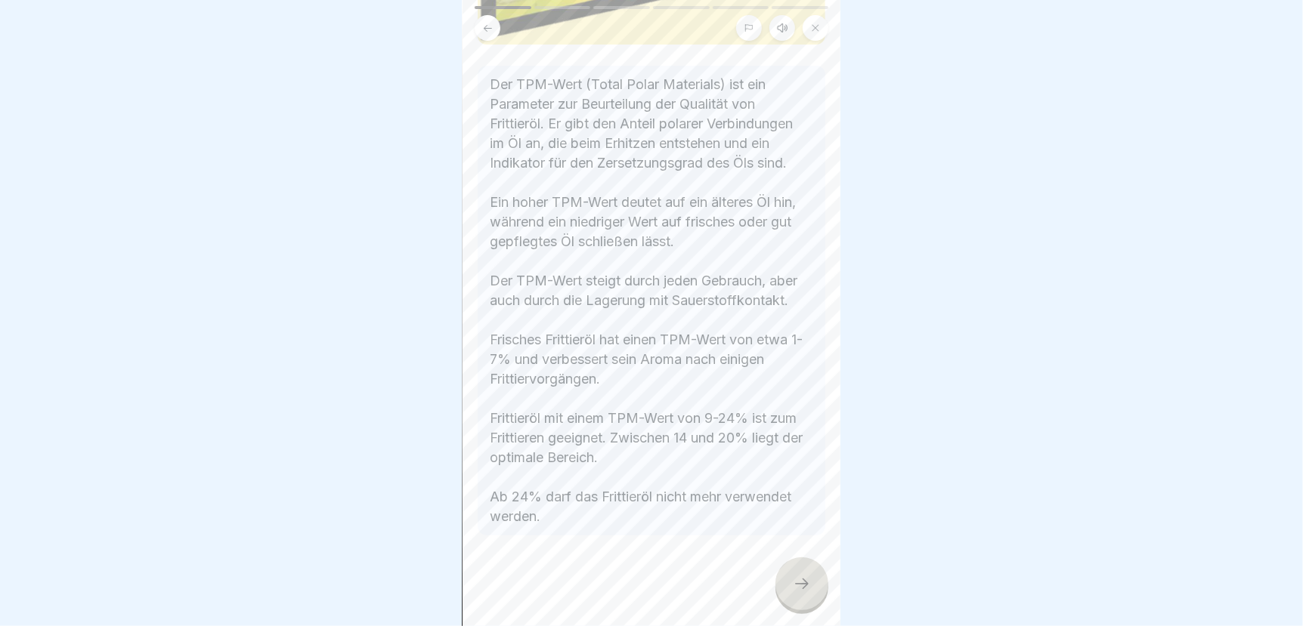
scroll to position [302, 0]
click at [793, 593] on icon at bounding box center [802, 584] width 18 height 18
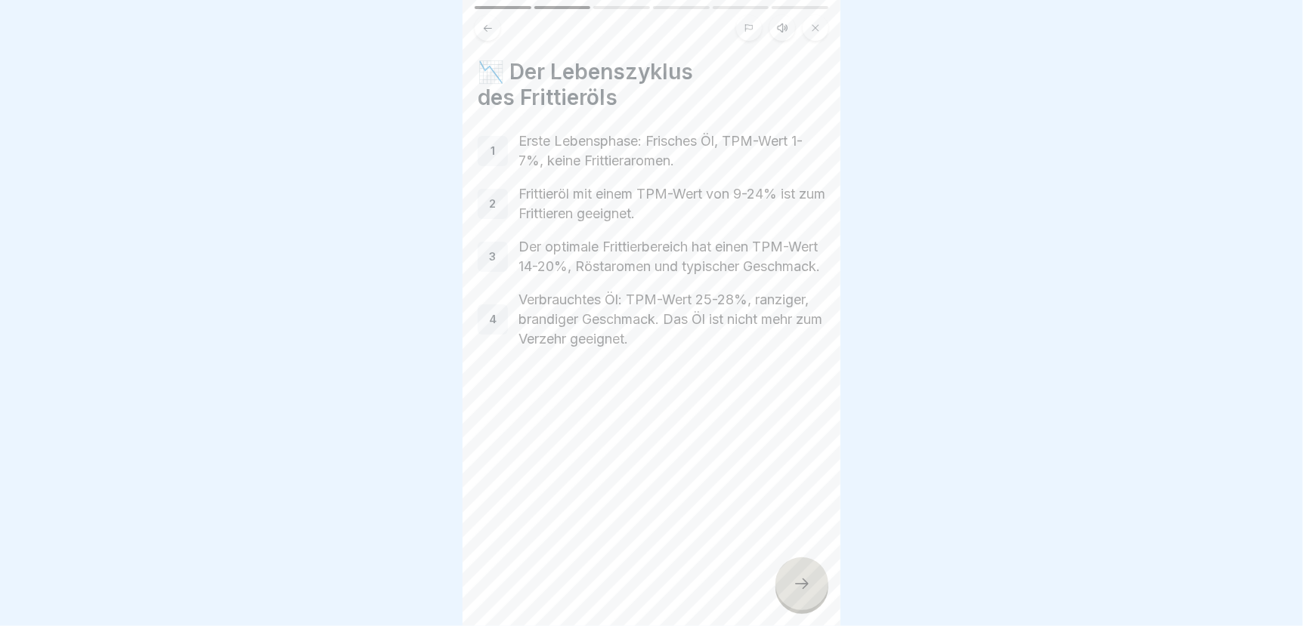
click at [803, 608] on div at bounding box center [801, 584] width 53 height 53
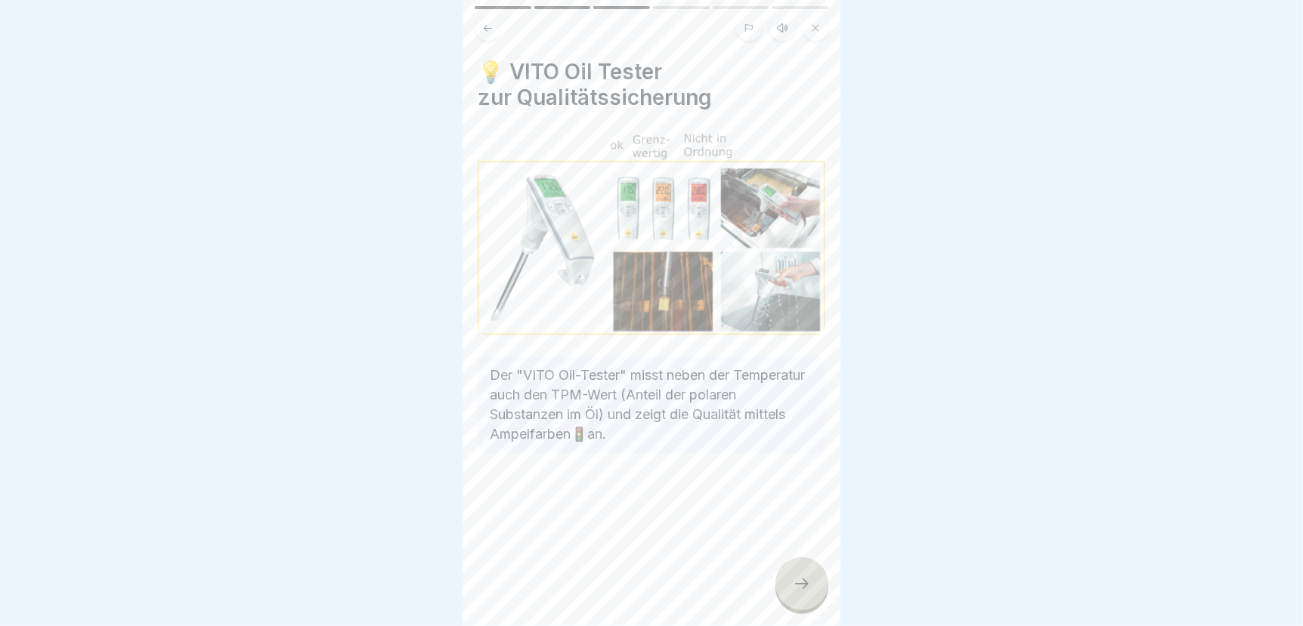
click at [803, 607] on div at bounding box center [801, 584] width 53 height 53
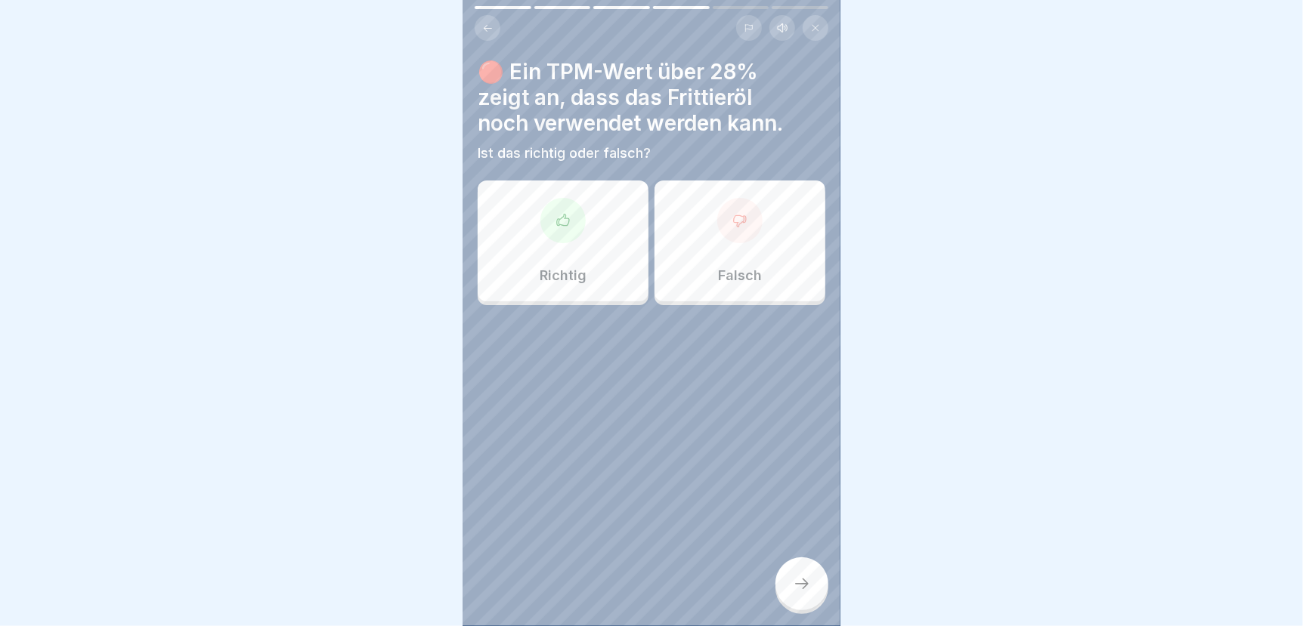
click at [734, 239] on div at bounding box center [739, 220] width 45 height 45
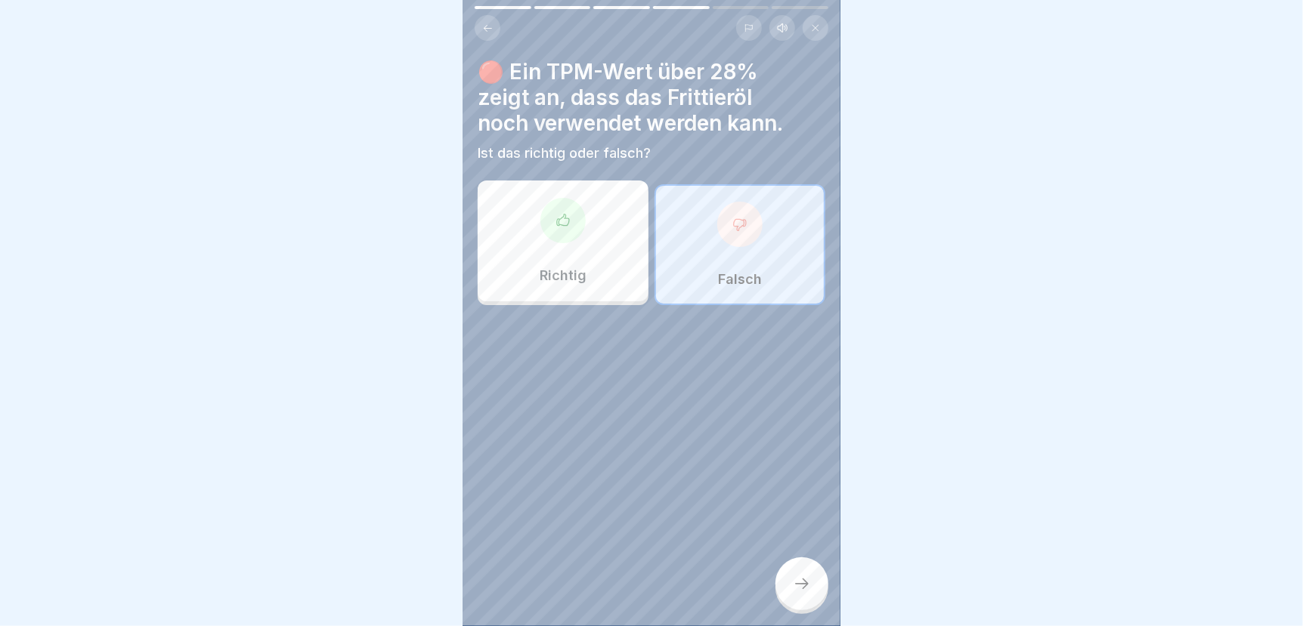
click at [809, 592] on icon at bounding box center [802, 584] width 18 height 18
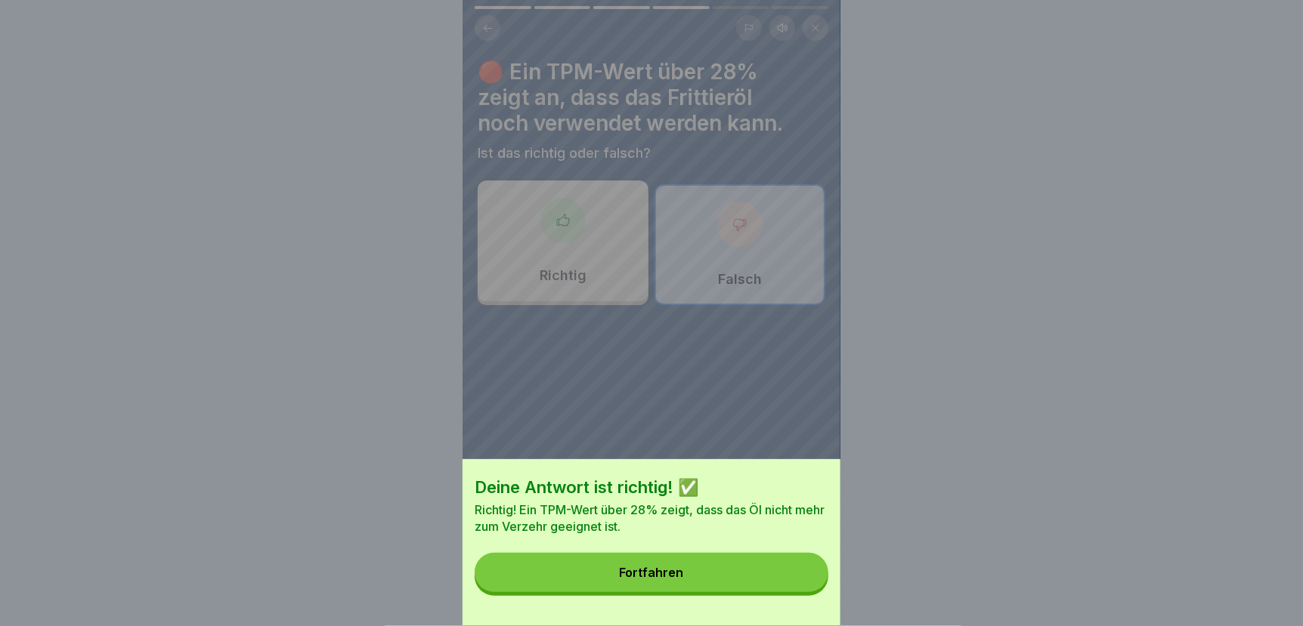
click at [766, 590] on button "Fortfahren" at bounding box center [651, 572] width 354 height 39
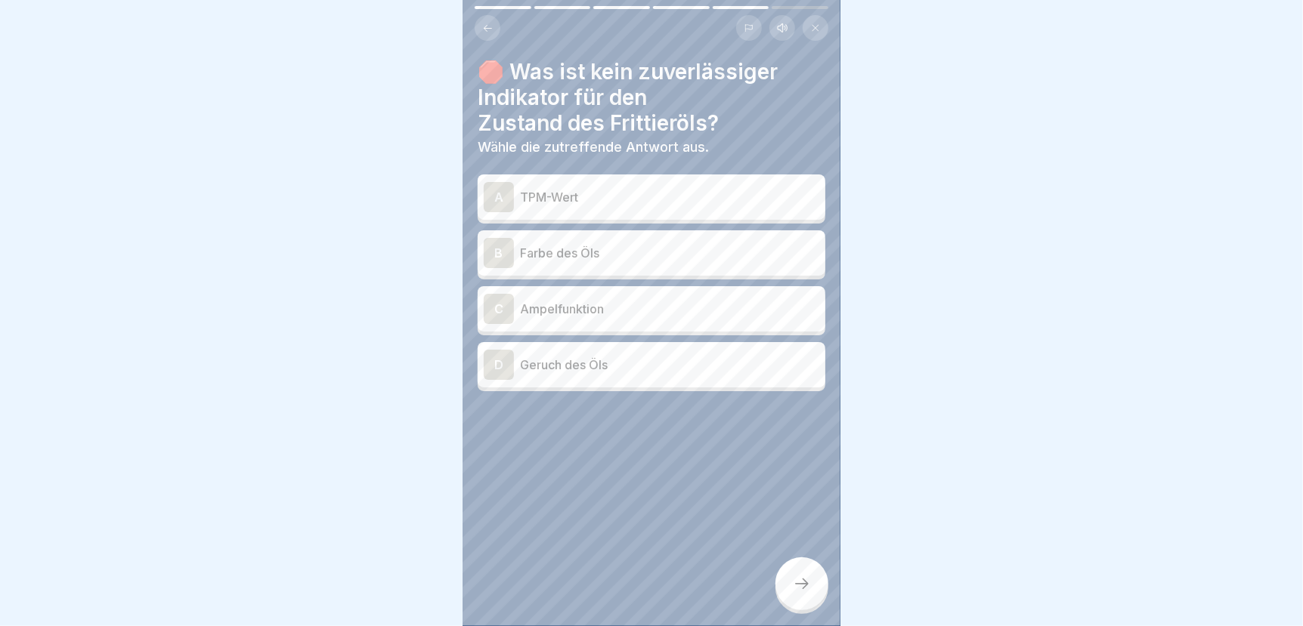
click at [618, 248] on p "Farbe des Öls" at bounding box center [669, 253] width 299 height 18
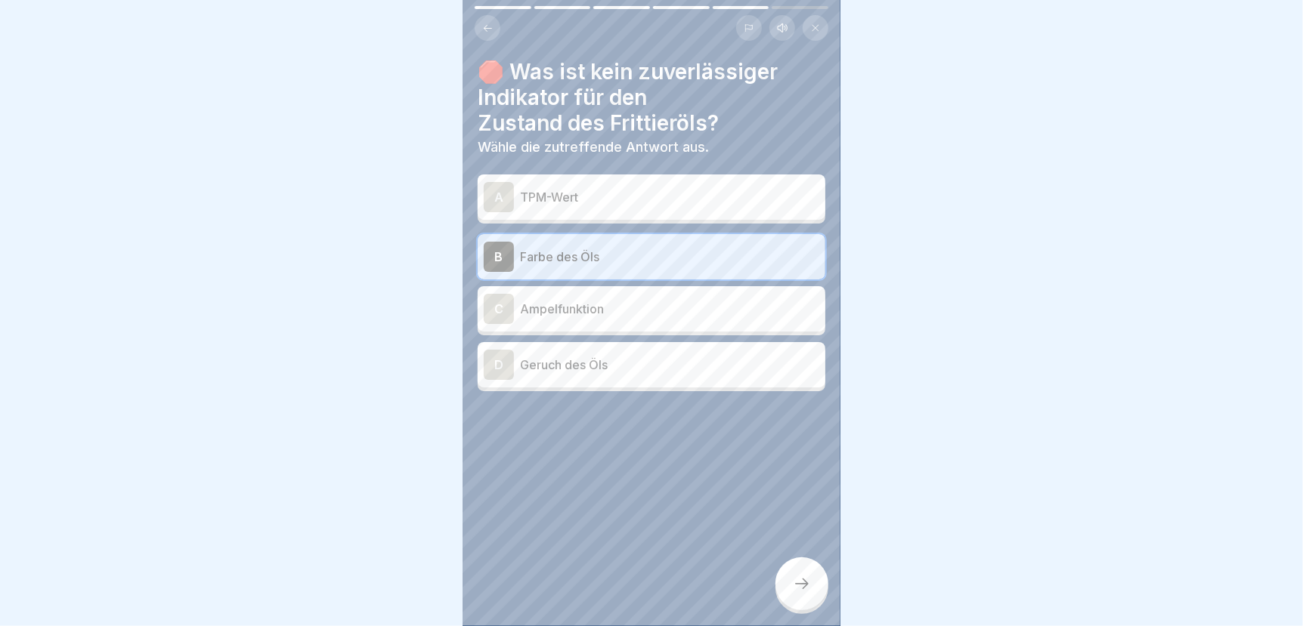
click at [796, 591] on icon at bounding box center [802, 584] width 18 height 18
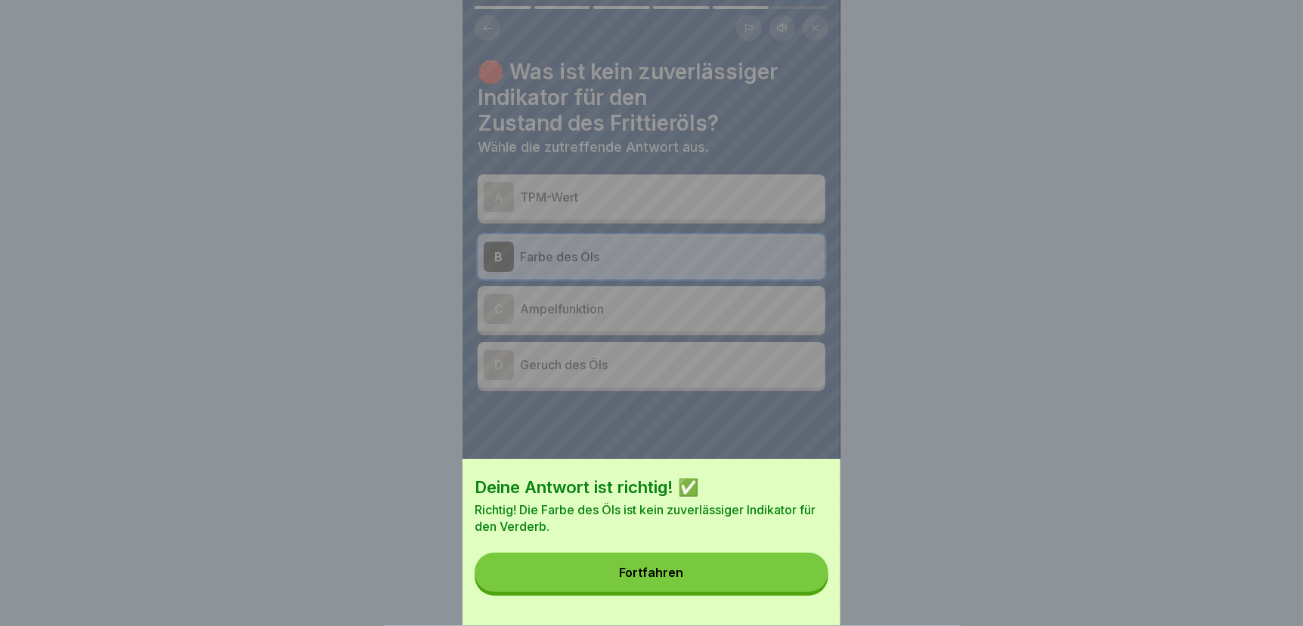
click at [796, 591] on button "Fortfahren" at bounding box center [651, 572] width 354 height 39
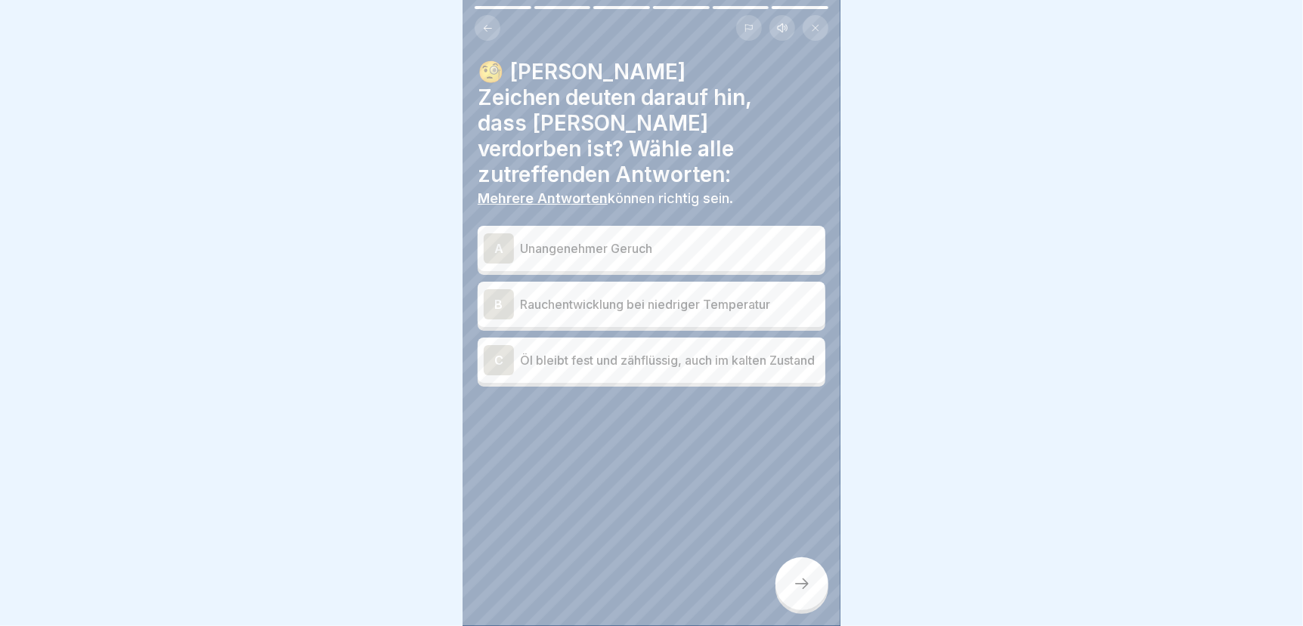
click at [631, 240] on p "Unangenehmer Geruch" at bounding box center [669, 249] width 299 height 18
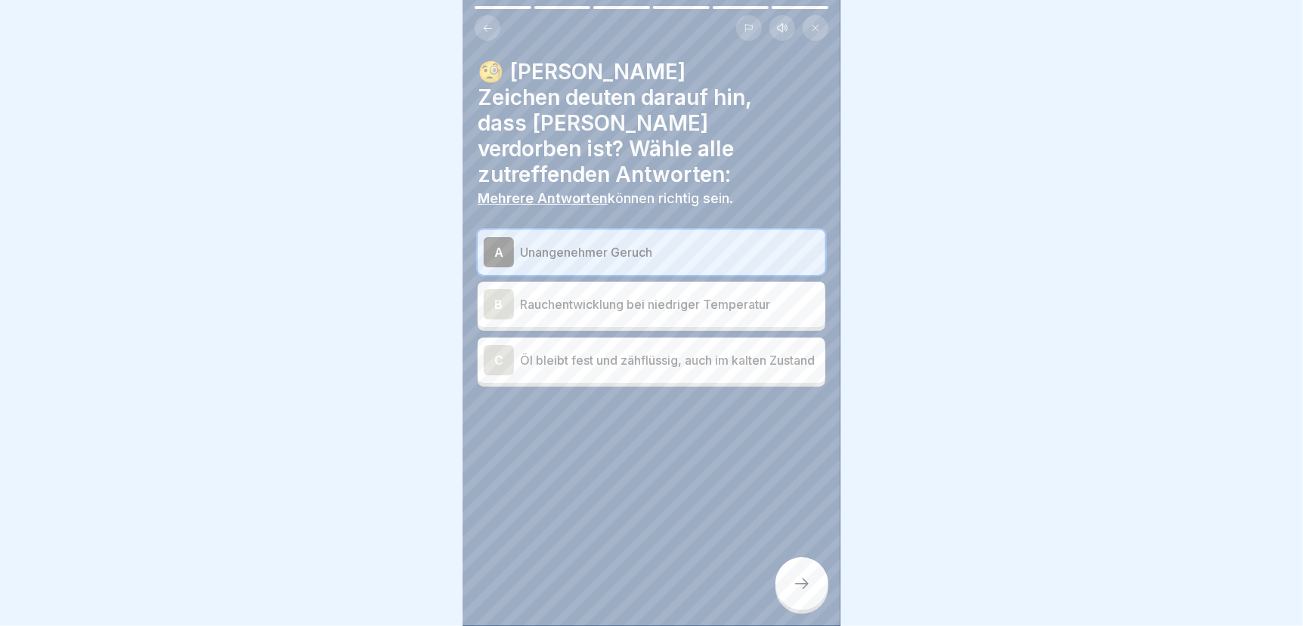
click at [657, 295] on p "Rauchentwicklung bei niedriger Temperatur" at bounding box center [669, 304] width 299 height 18
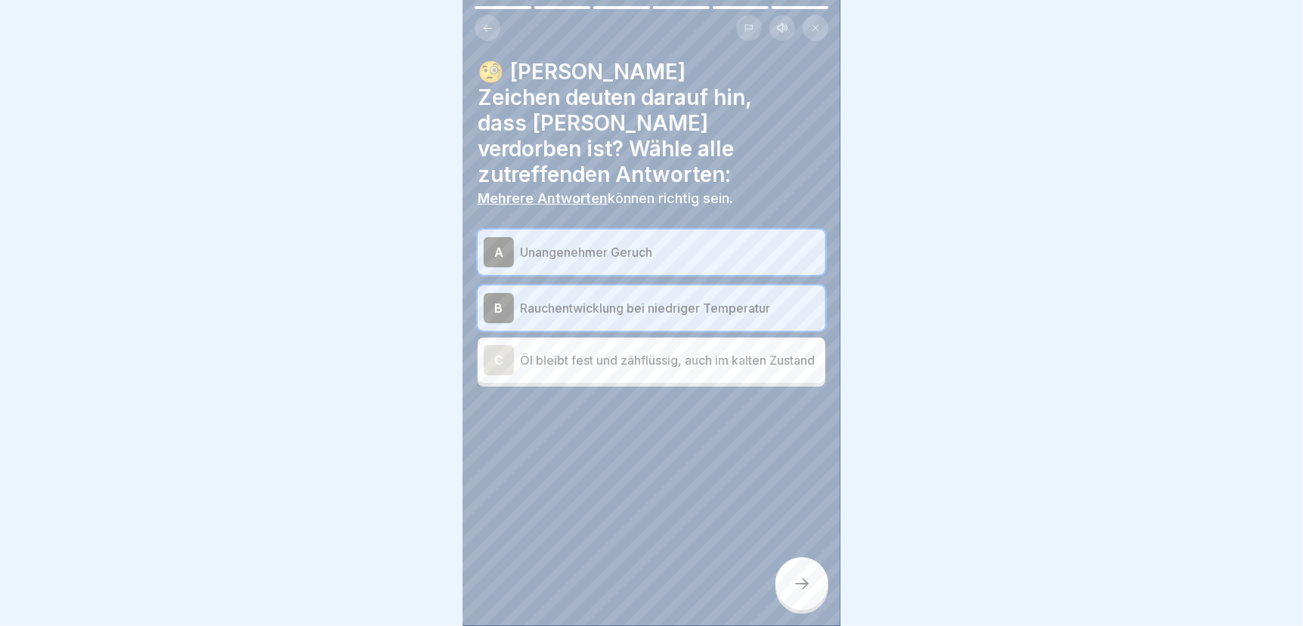
click at [644, 351] on p "Öl bleibt fest und zähflüssig, auch im kalten Zustand" at bounding box center [669, 360] width 299 height 18
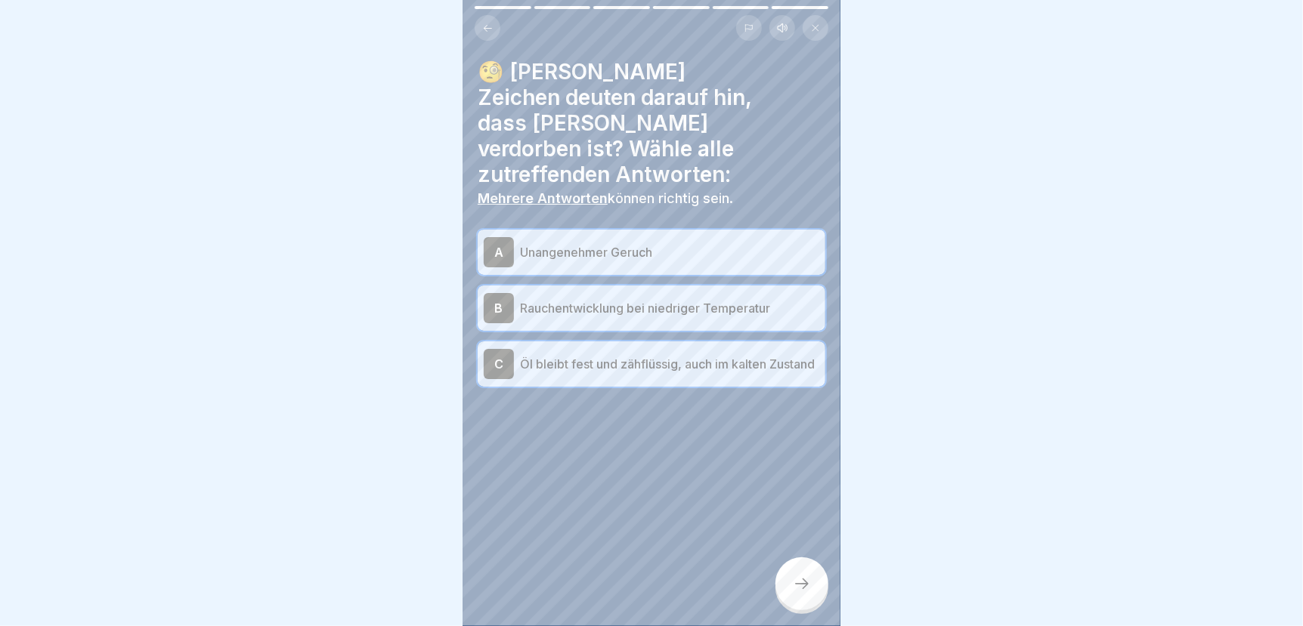
click at [805, 593] on icon at bounding box center [802, 584] width 18 height 18
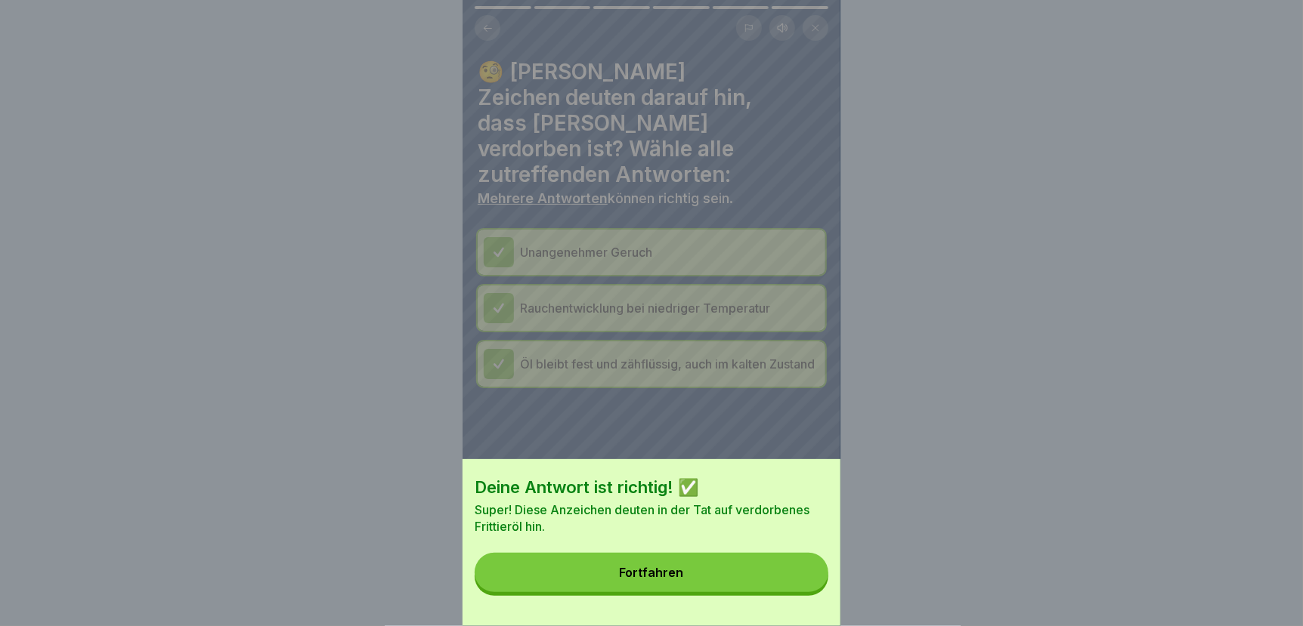
click at [770, 592] on button "Fortfahren" at bounding box center [651, 572] width 354 height 39
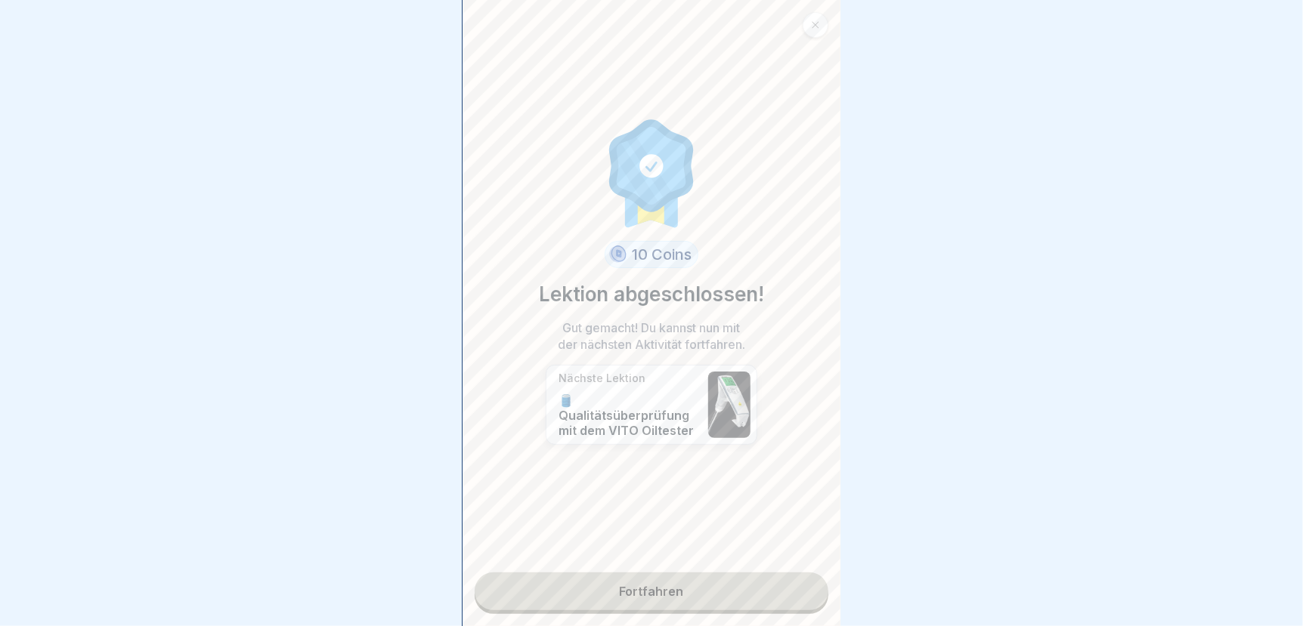
click at [755, 595] on link "Fortfahren" at bounding box center [651, 592] width 354 height 38
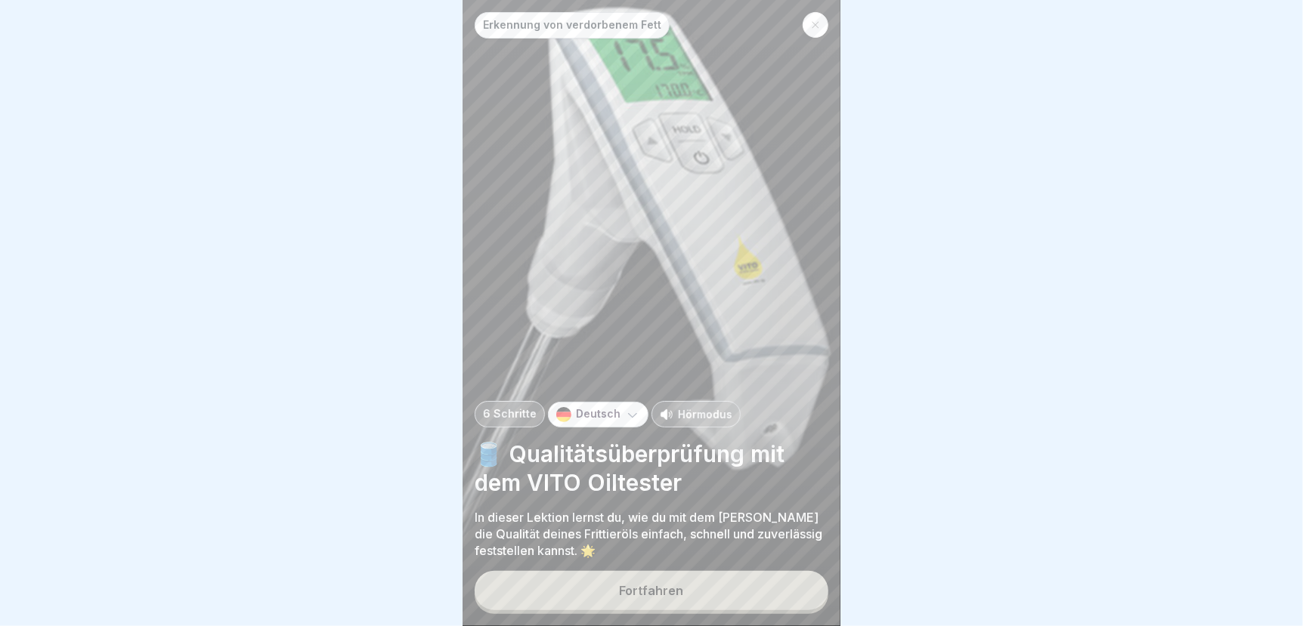
click at [614, 605] on button "Fortfahren" at bounding box center [651, 590] width 354 height 39
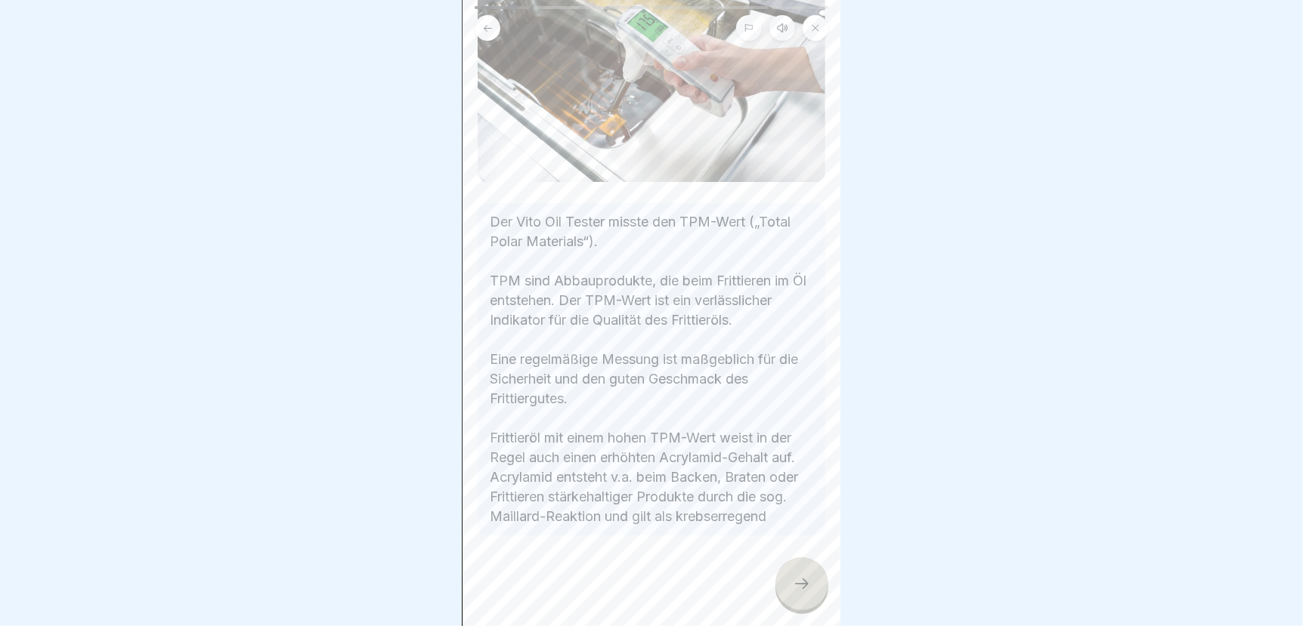
scroll to position [212, 0]
click at [795, 593] on icon at bounding box center [802, 584] width 18 height 18
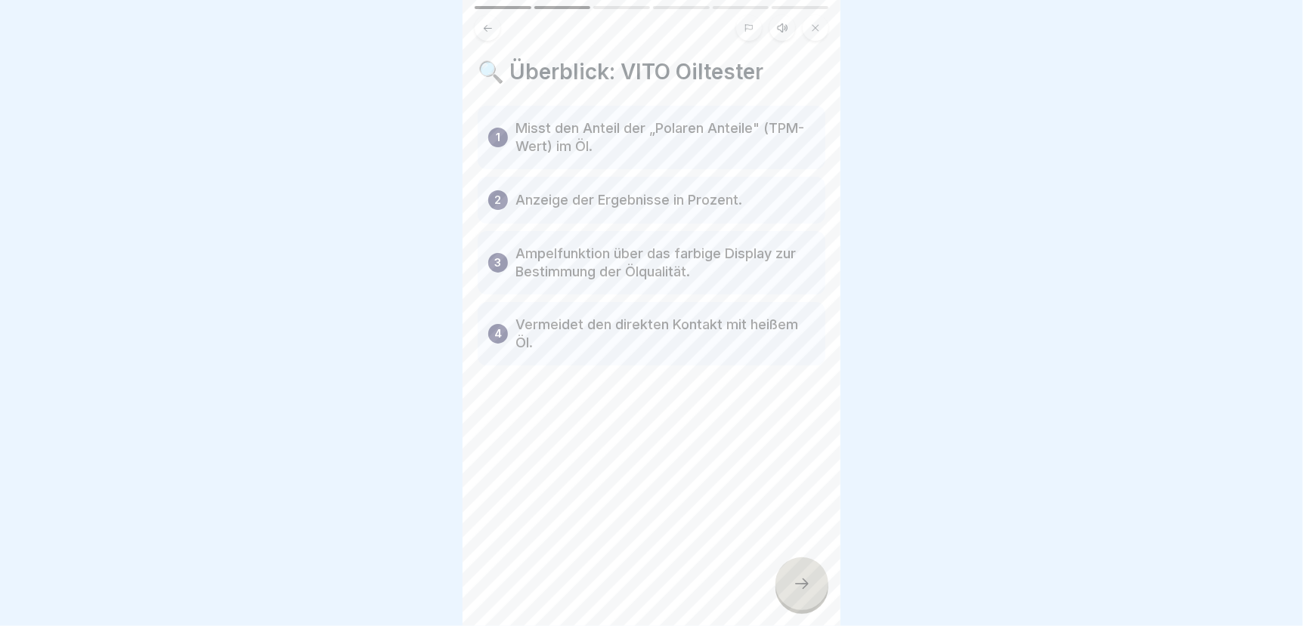
click at [799, 593] on icon at bounding box center [802, 584] width 18 height 18
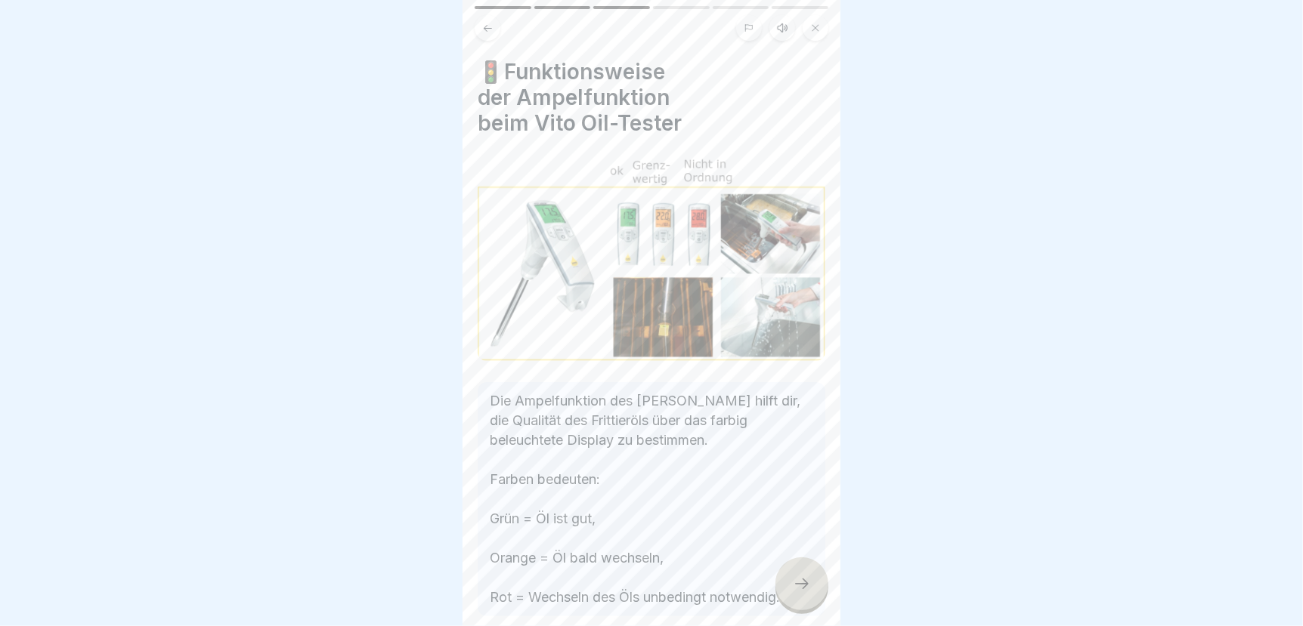
scroll to position [73, 0]
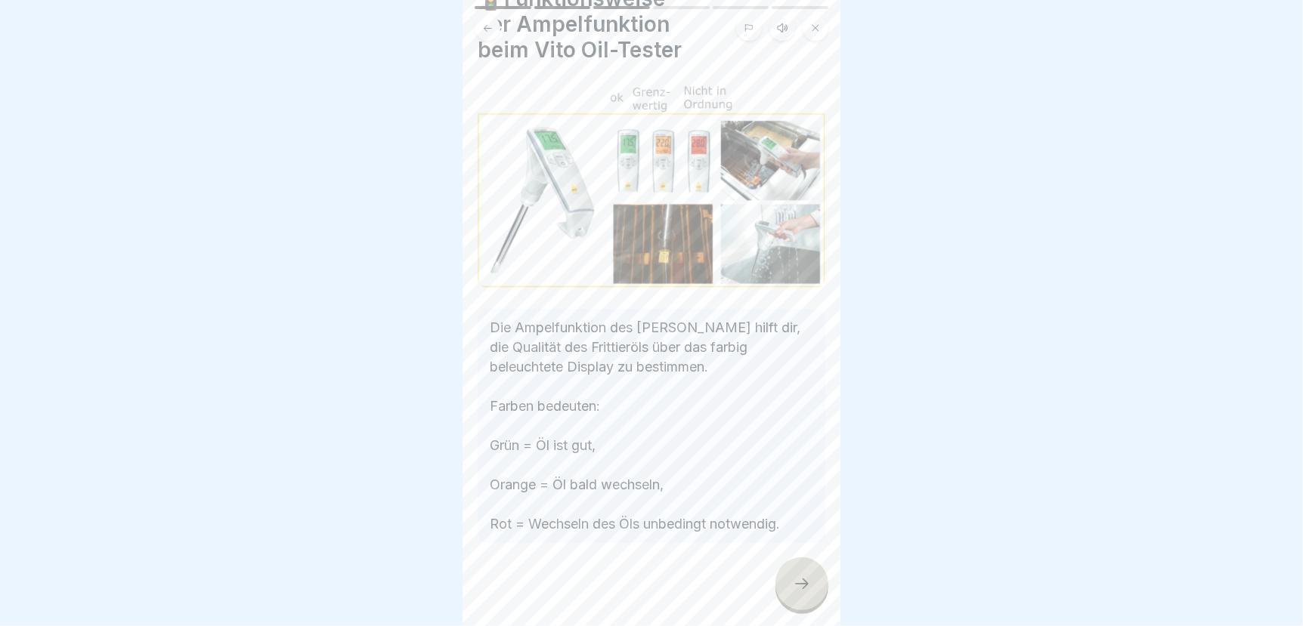
click at [802, 593] on icon at bounding box center [802, 584] width 18 height 18
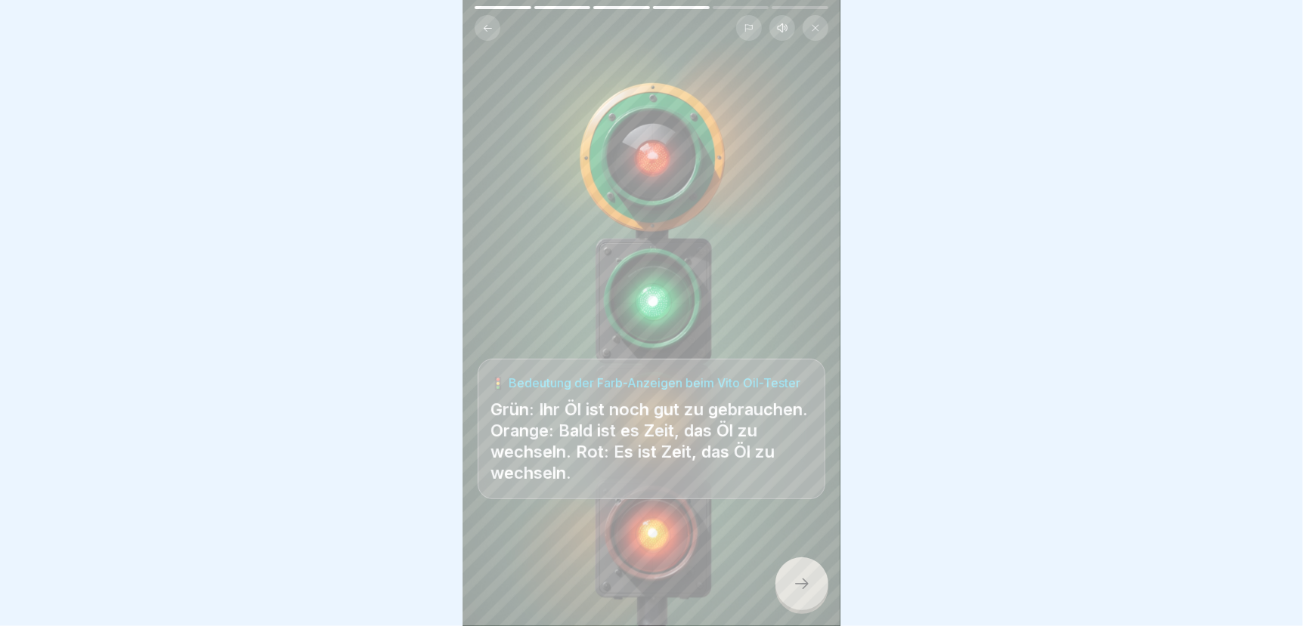
click at [798, 593] on icon at bounding box center [802, 584] width 18 height 18
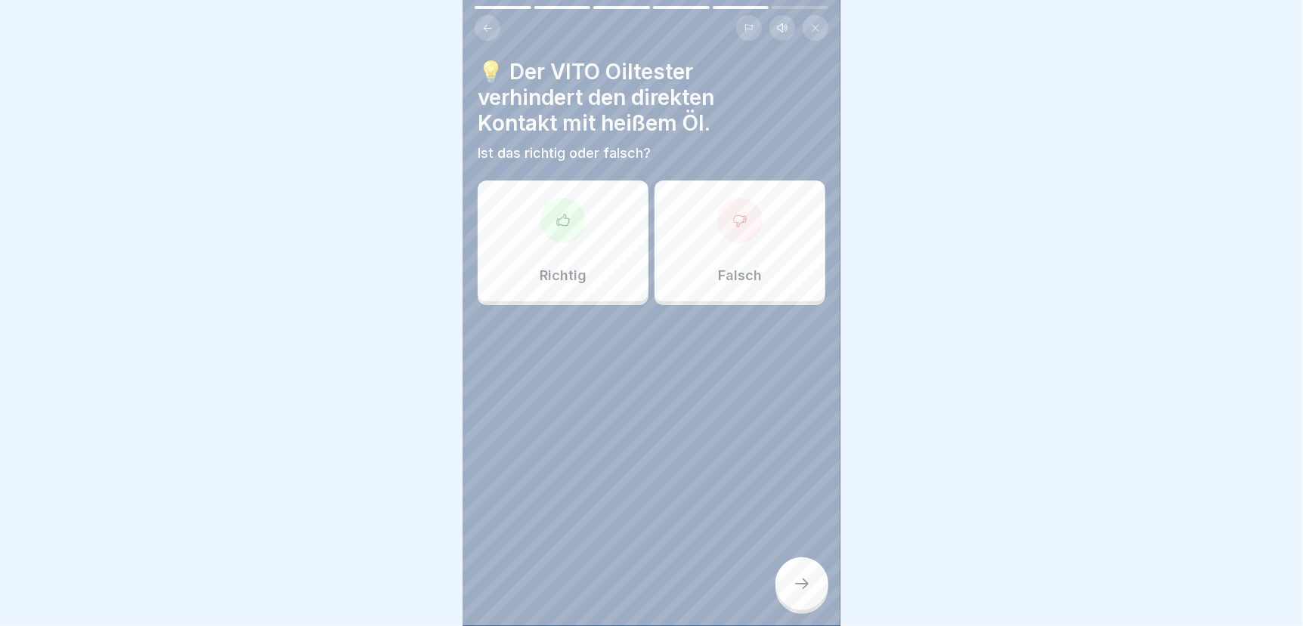
click at [561, 245] on div "Richtig" at bounding box center [563, 241] width 171 height 121
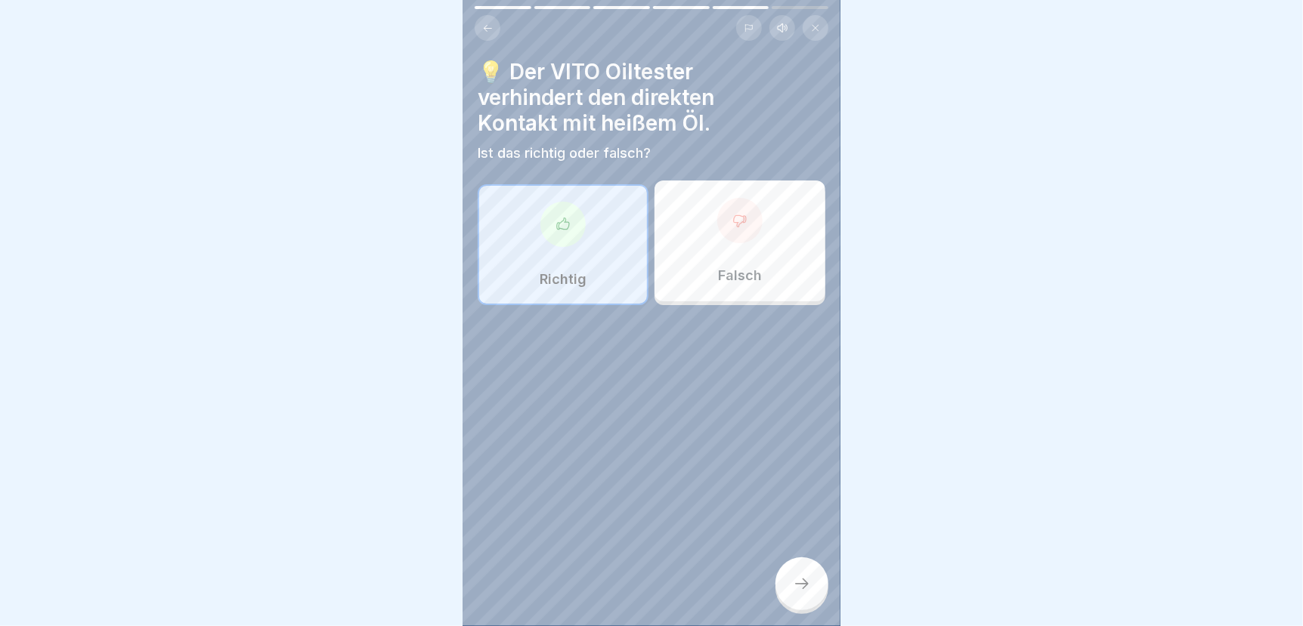
click at [805, 586] on div at bounding box center [801, 584] width 53 height 53
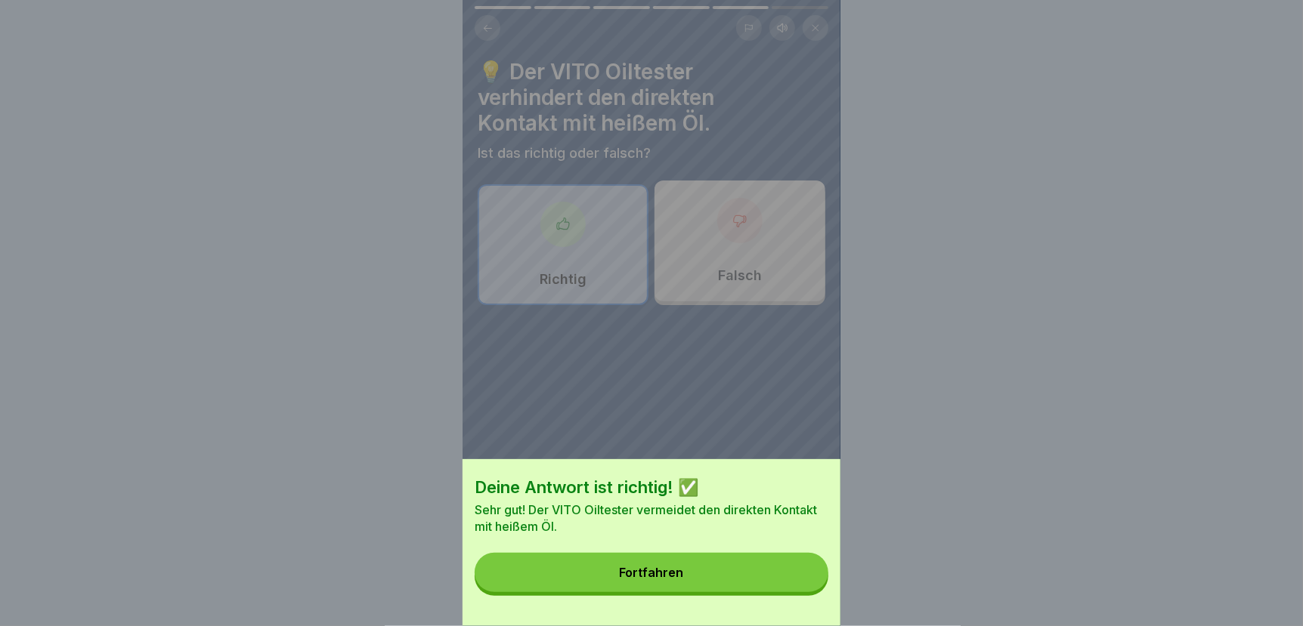
click at [802, 584] on button "Fortfahren" at bounding box center [651, 572] width 354 height 39
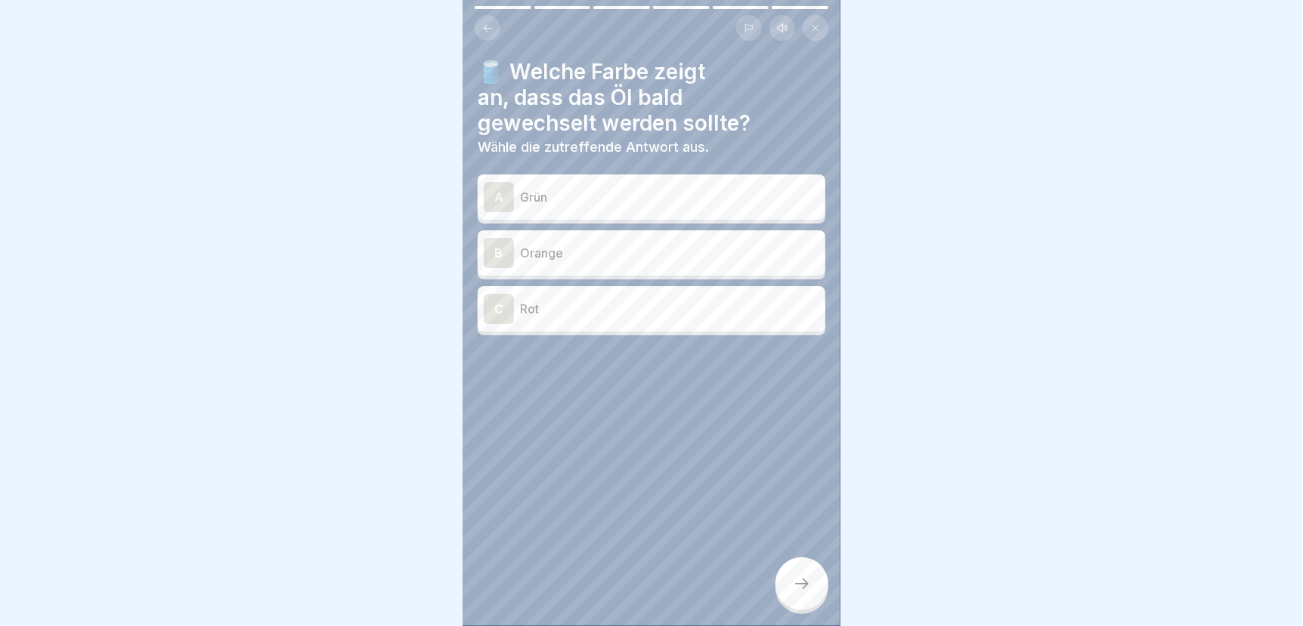
click at [573, 253] on p "Orange" at bounding box center [669, 253] width 299 height 18
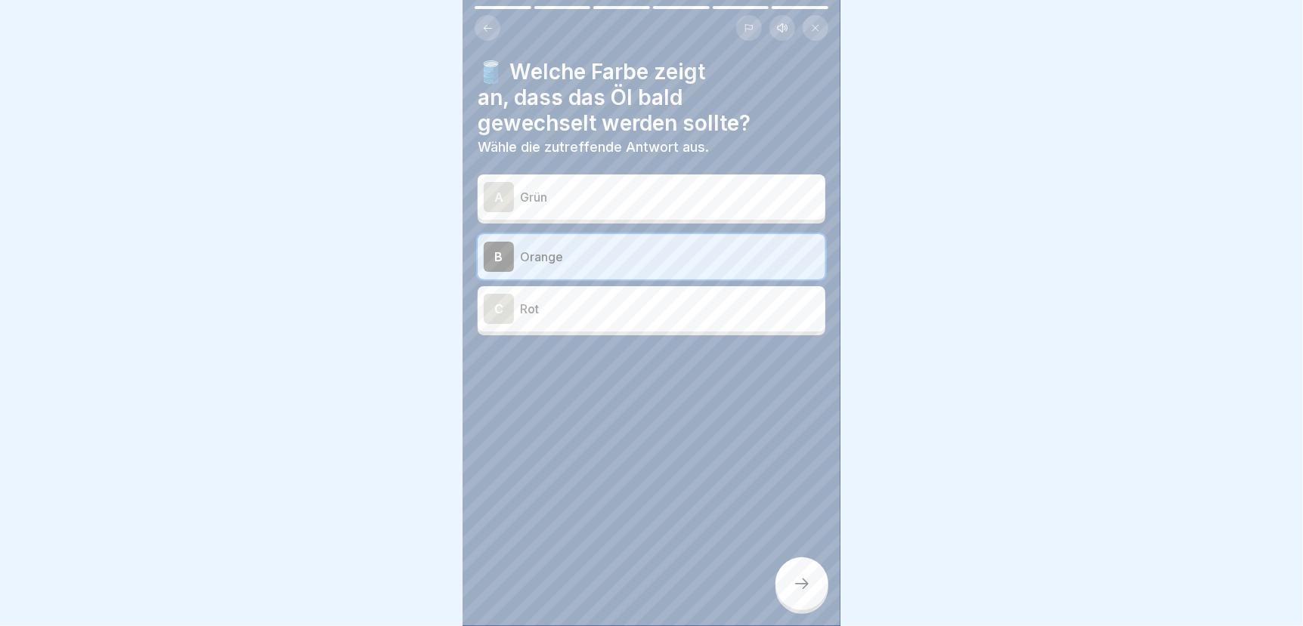
click at [806, 593] on icon at bounding box center [802, 584] width 18 height 18
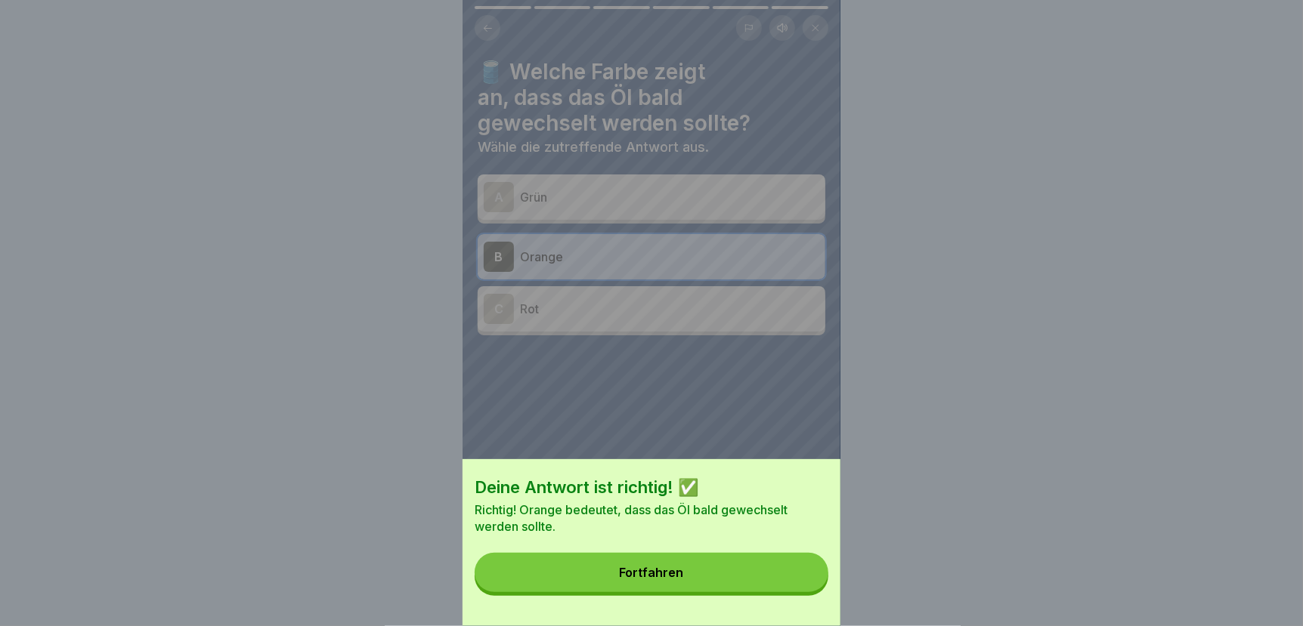
click at [800, 592] on button "Fortfahren" at bounding box center [651, 572] width 354 height 39
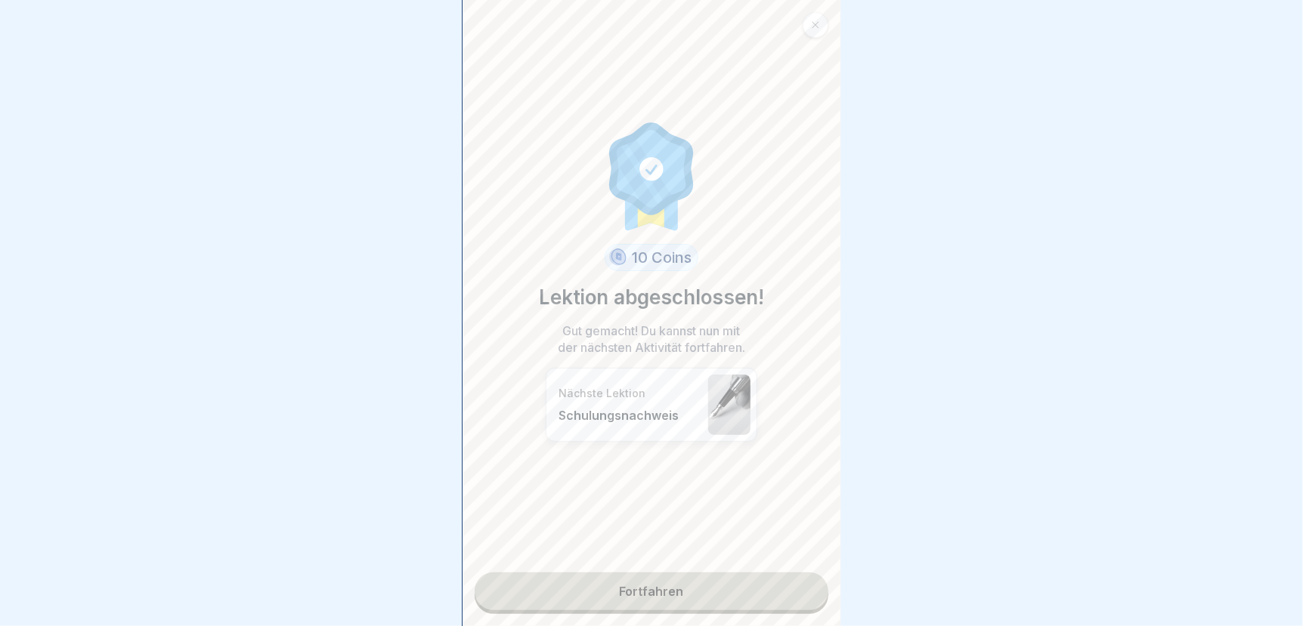
click at [784, 585] on link "Fortfahren" at bounding box center [651, 592] width 354 height 38
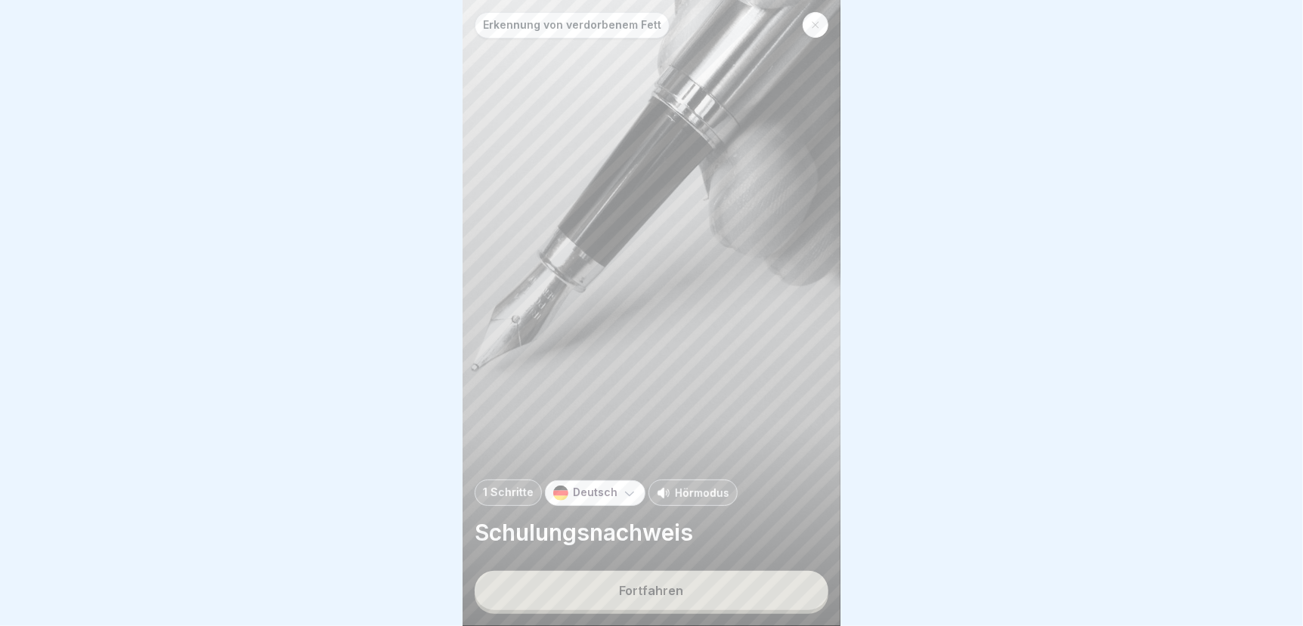
click at [729, 589] on button "Fortfahren" at bounding box center [651, 590] width 354 height 39
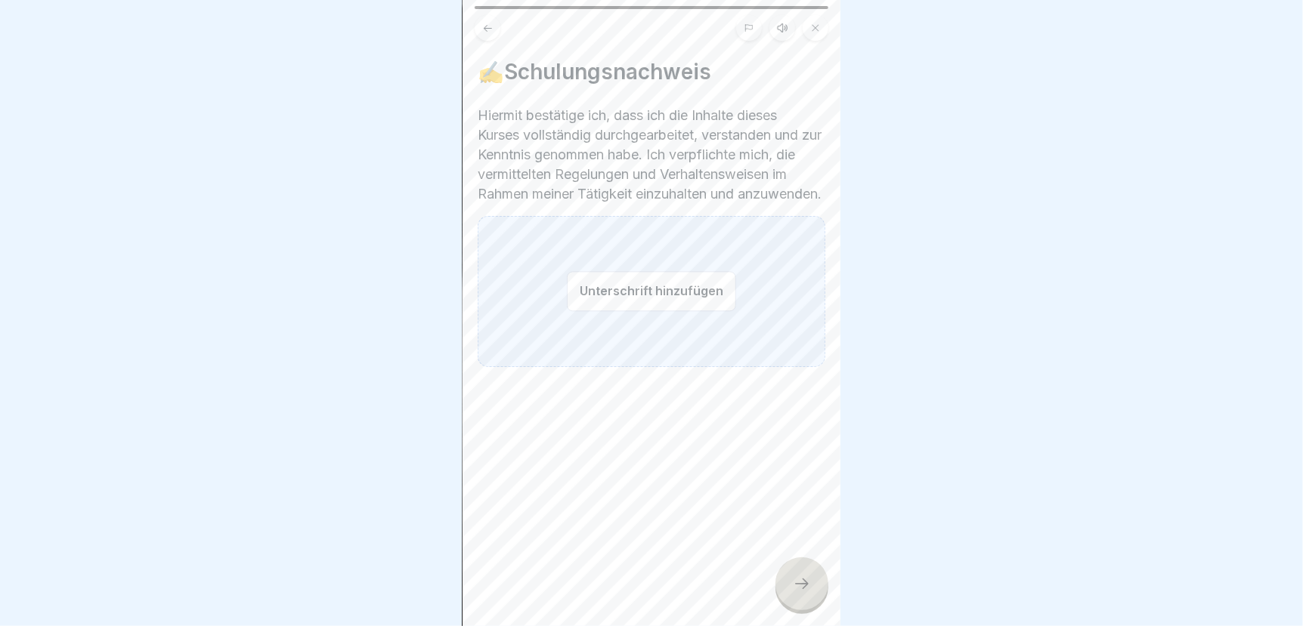
click at [585, 293] on button "Unterschrift hinzufügen" at bounding box center [651, 291] width 169 height 40
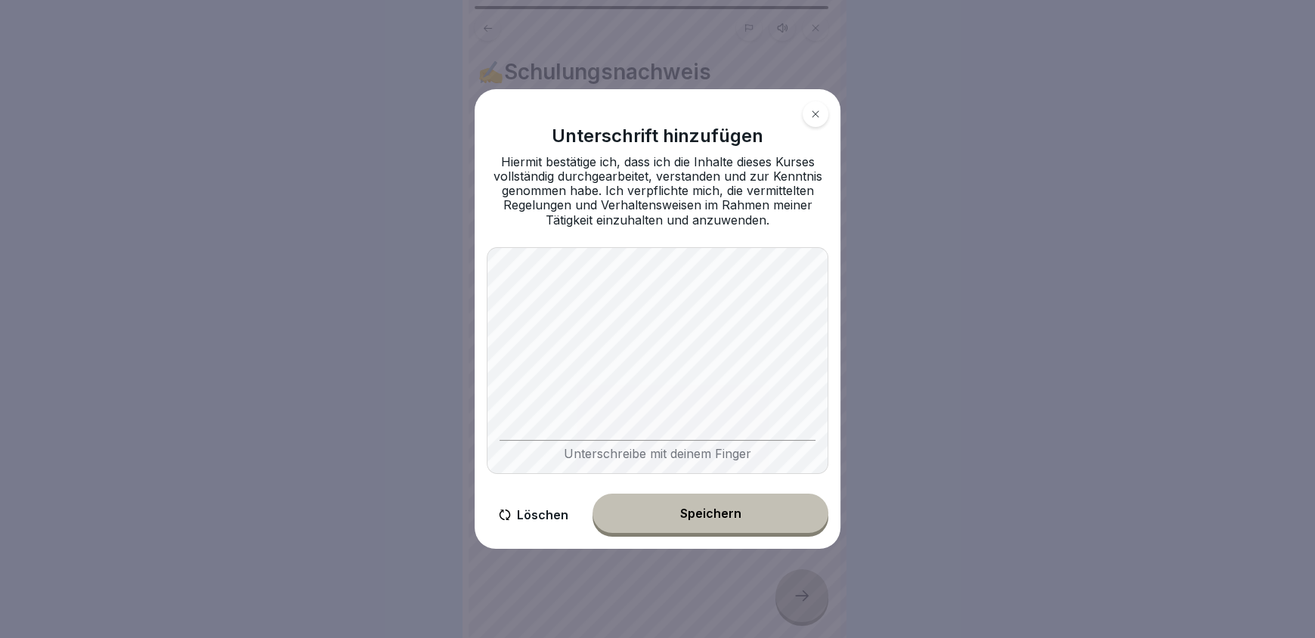
click at [730, 513] on div "Speichern" at bounding box center [710, 513] width 61 height 14
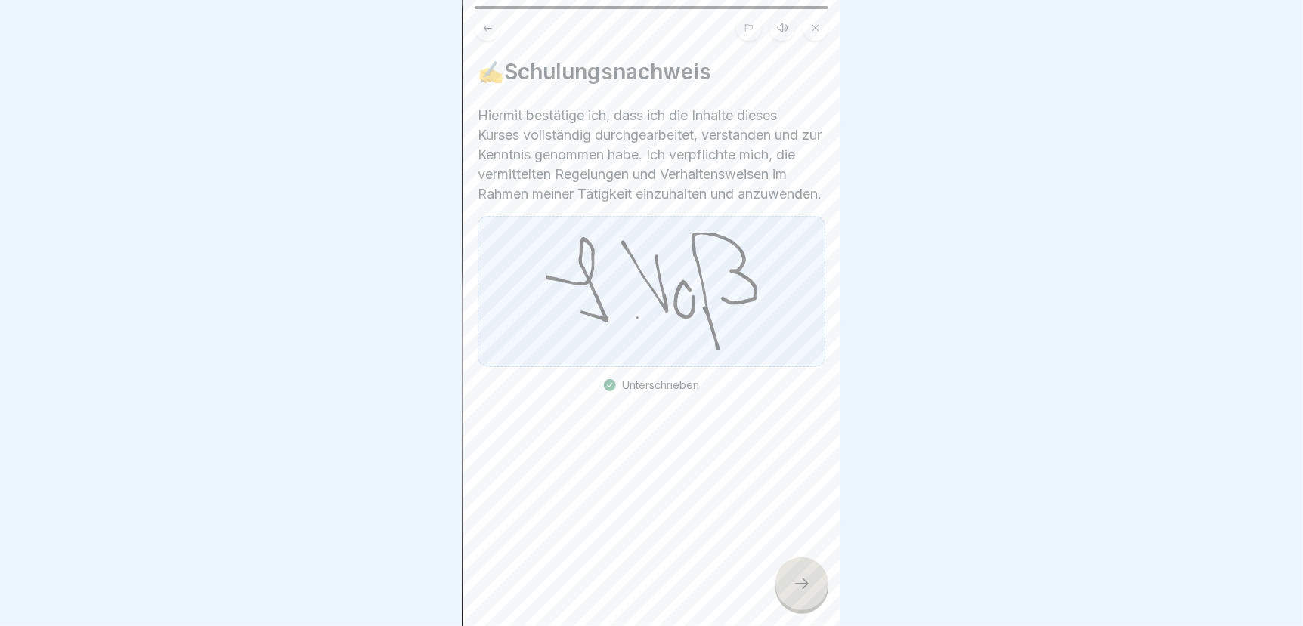
click at [803, 593] on icon at bounding box center [802, 584] width 18 height 18
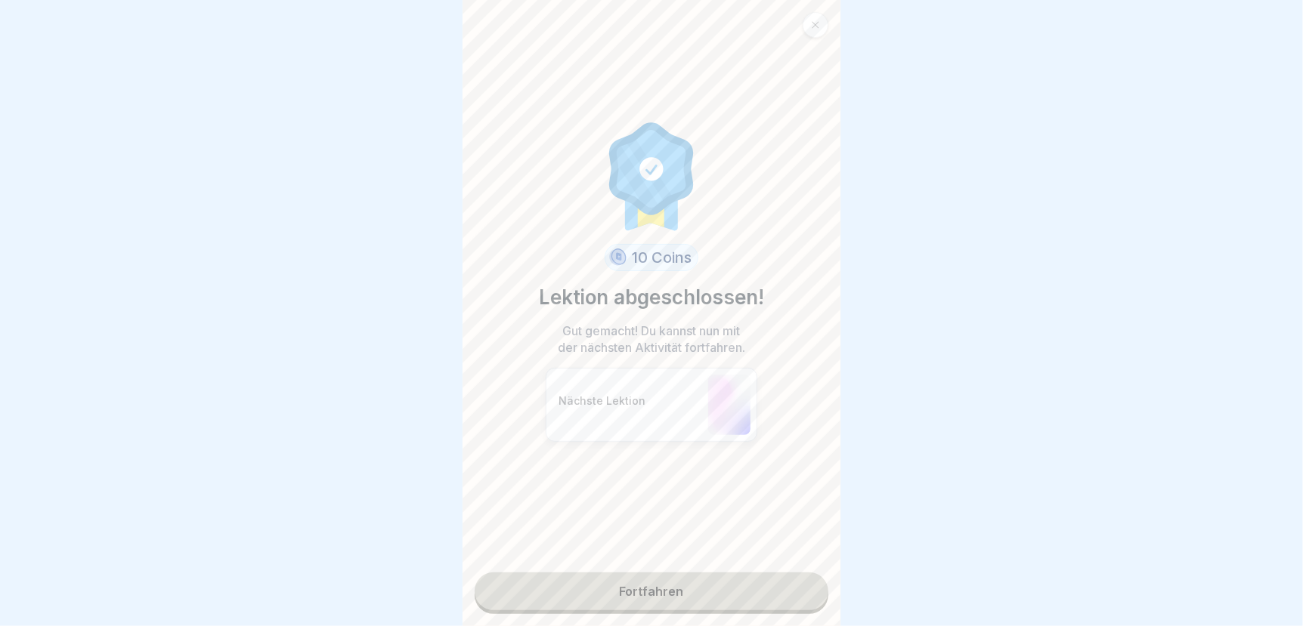
click at [728, 593] on link "Fortfahren" at bounding box center [651, 592] width 354 height 38
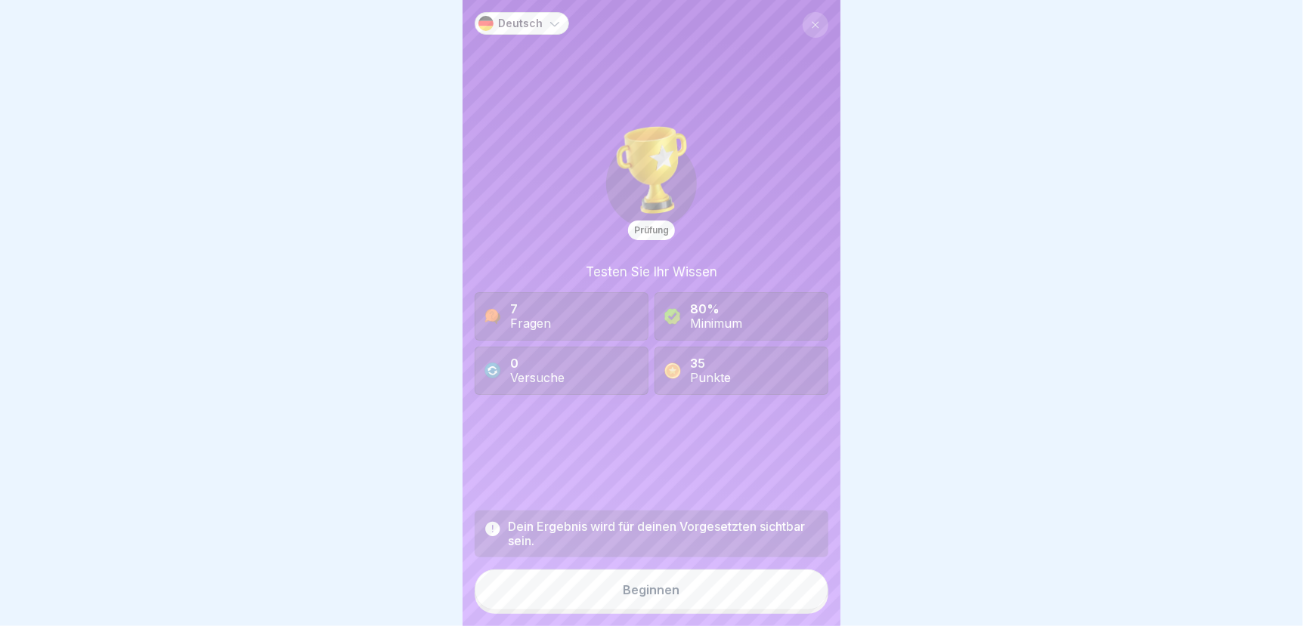
click at [661, 597] on div "Beginnen" at bounding box center [651, 590] width 57 height 14
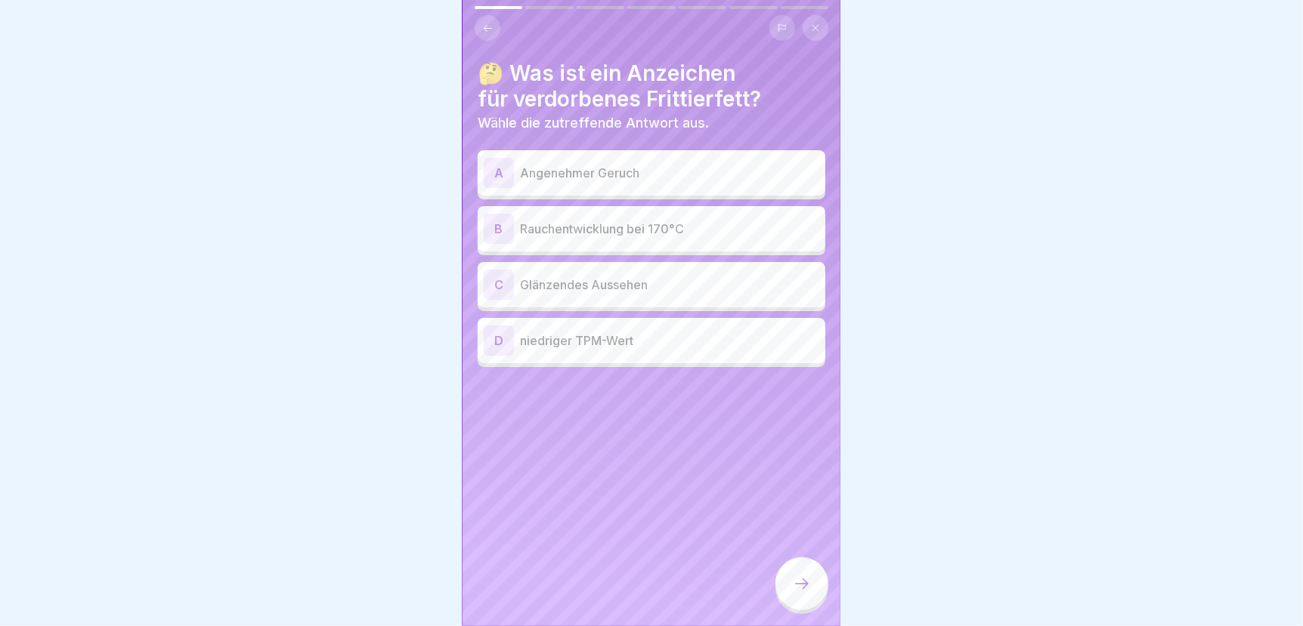
click at [688, 224] on p "Rauchentwicklung bei 170°C" at bounding box center [669, 229] width 299 height 18
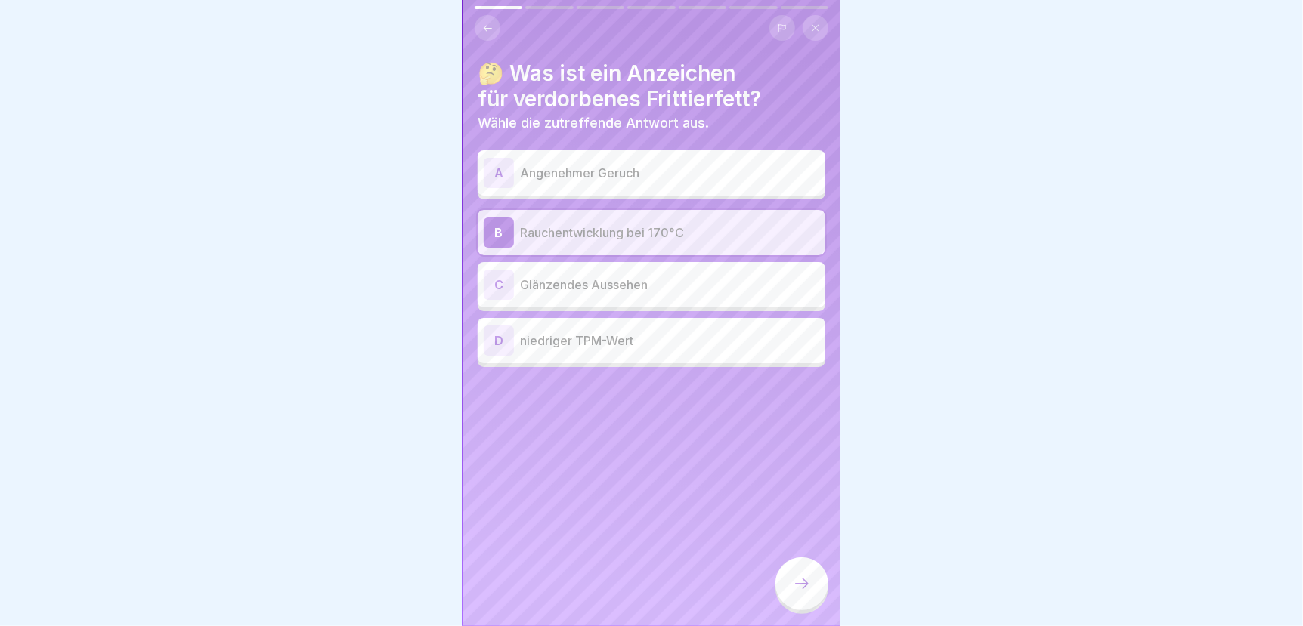
click at [802, 593] on icon at bounding box center [802, 584] width 18 height 18
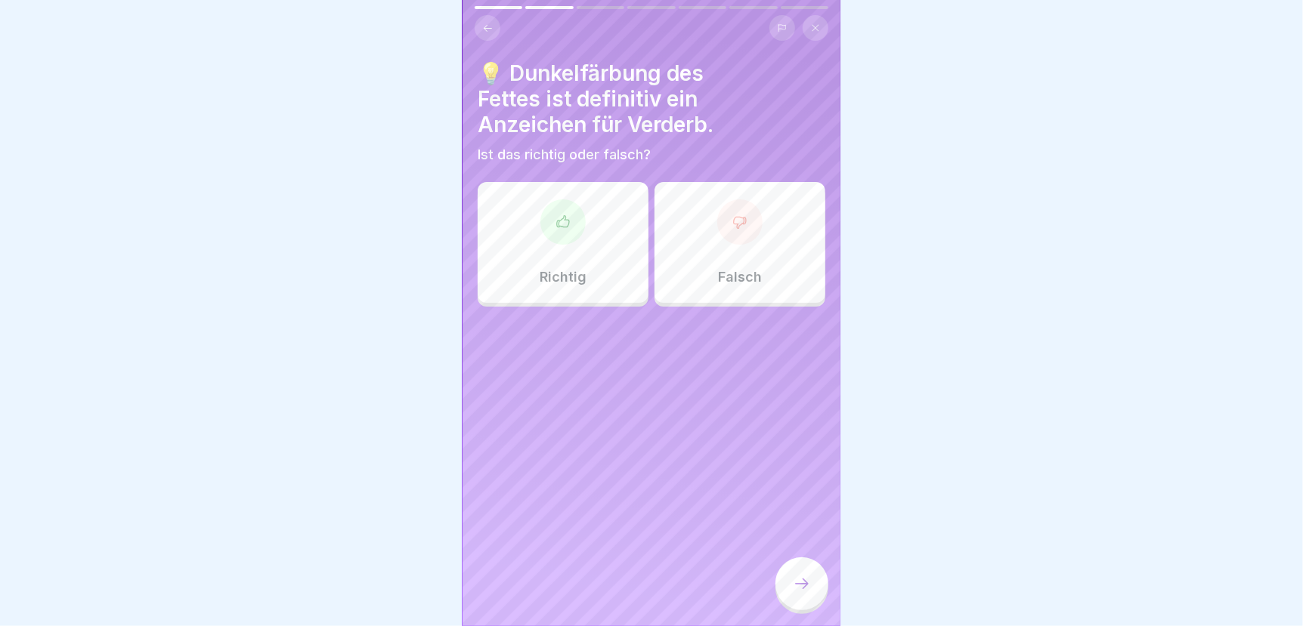
click at [718, 240] on div at bounding box center [739, 221] width 45 height 45
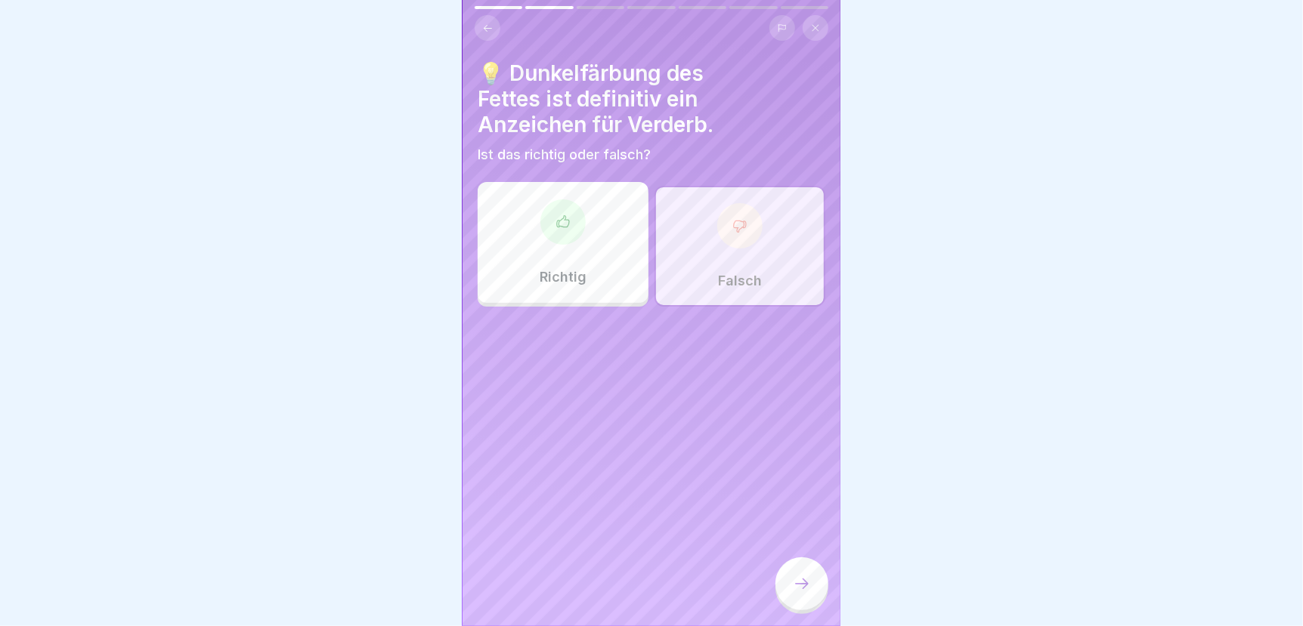
click at [789, 592] on div at bounding box center [801, 584] width 53 height 53
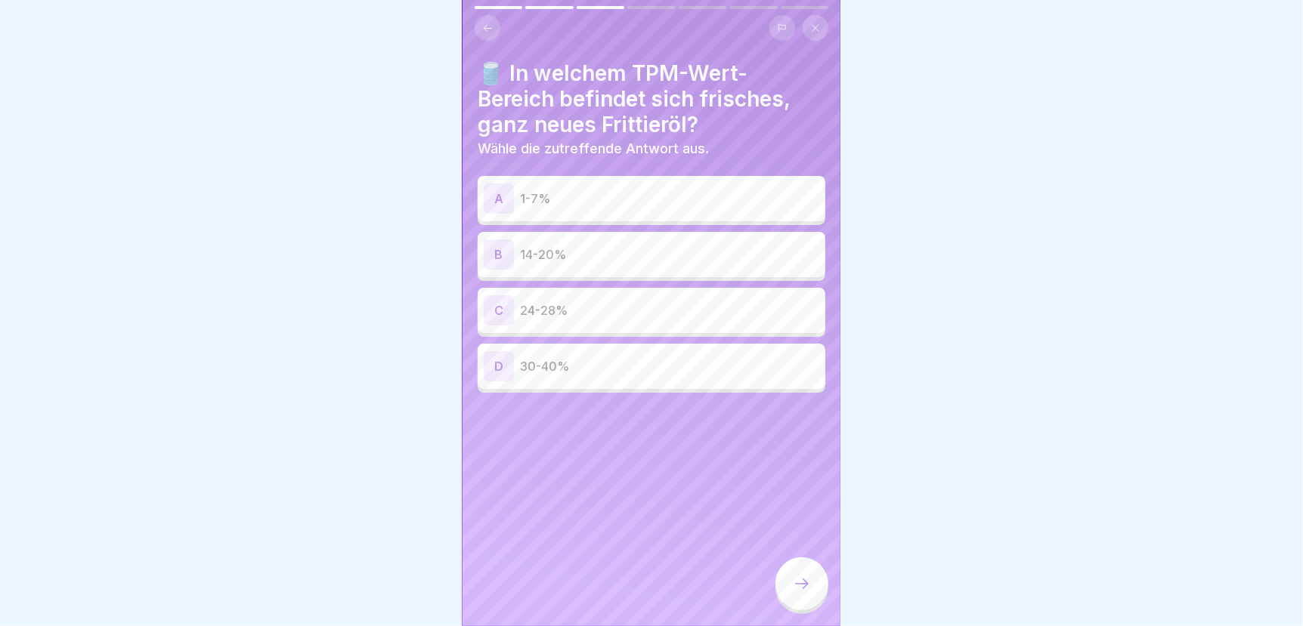
click at [583, 193] on p "1-7%" at bounding box center [669, 199] width 299 height 18
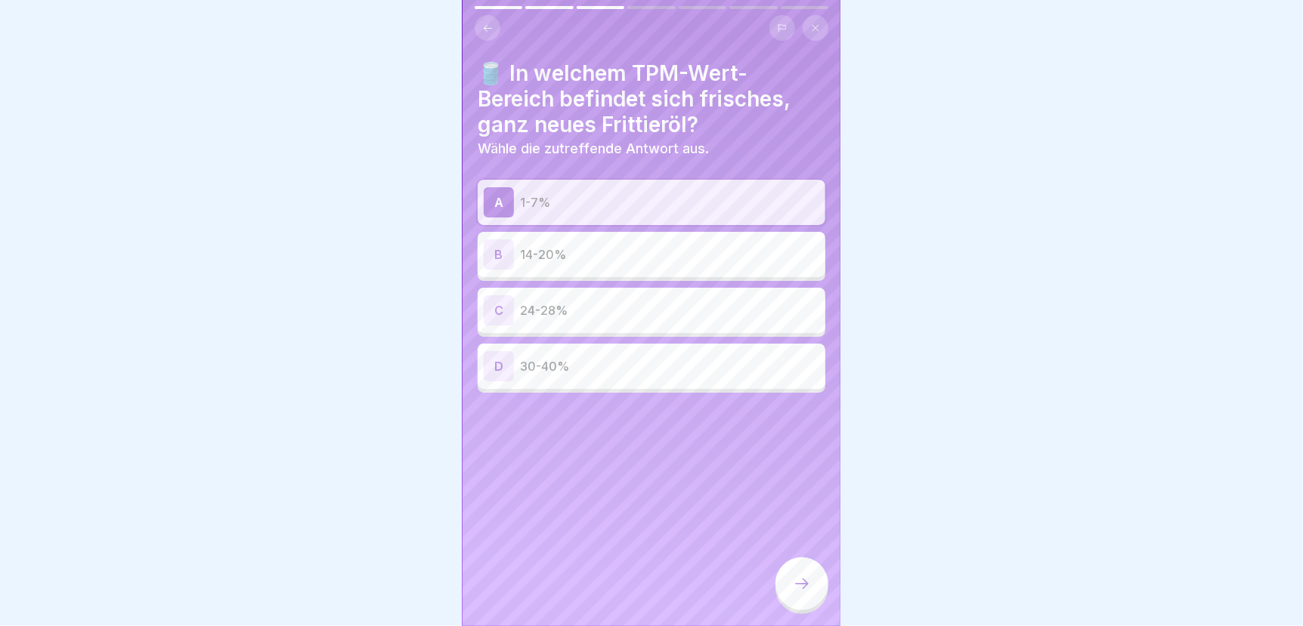
click at [790, 598] on div at bounding box center [801, 584] width 53 height 53
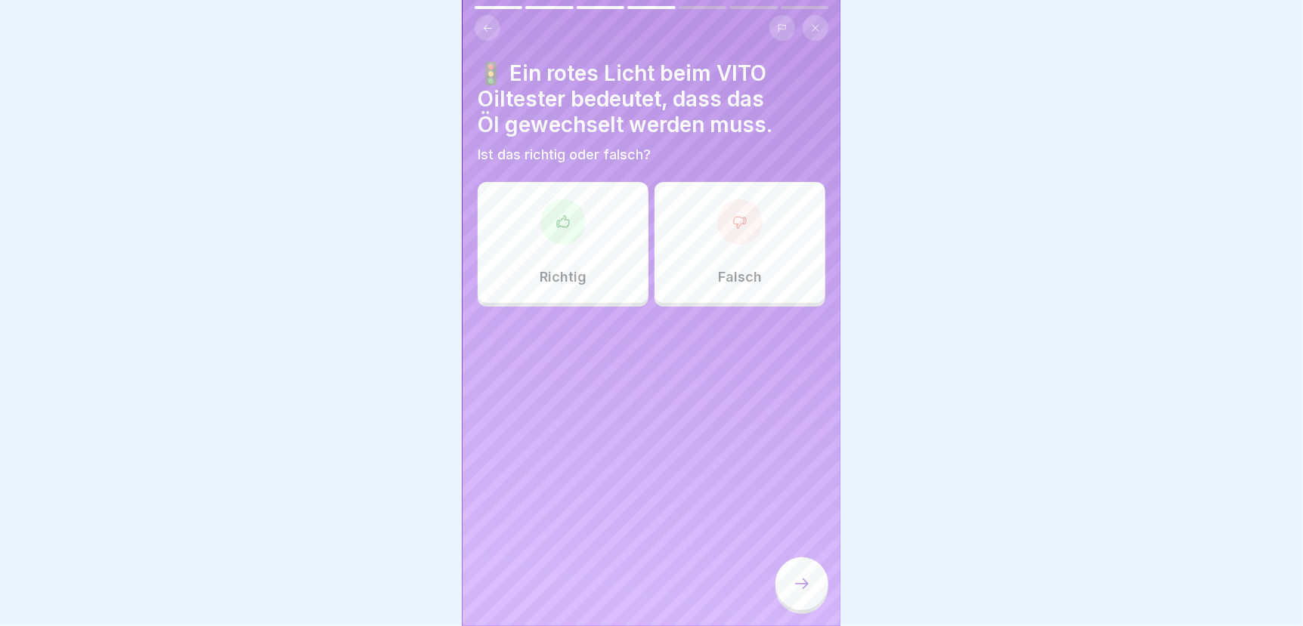
click at [574, 238] on div at bounding box center [562, 221] width 45 height 45
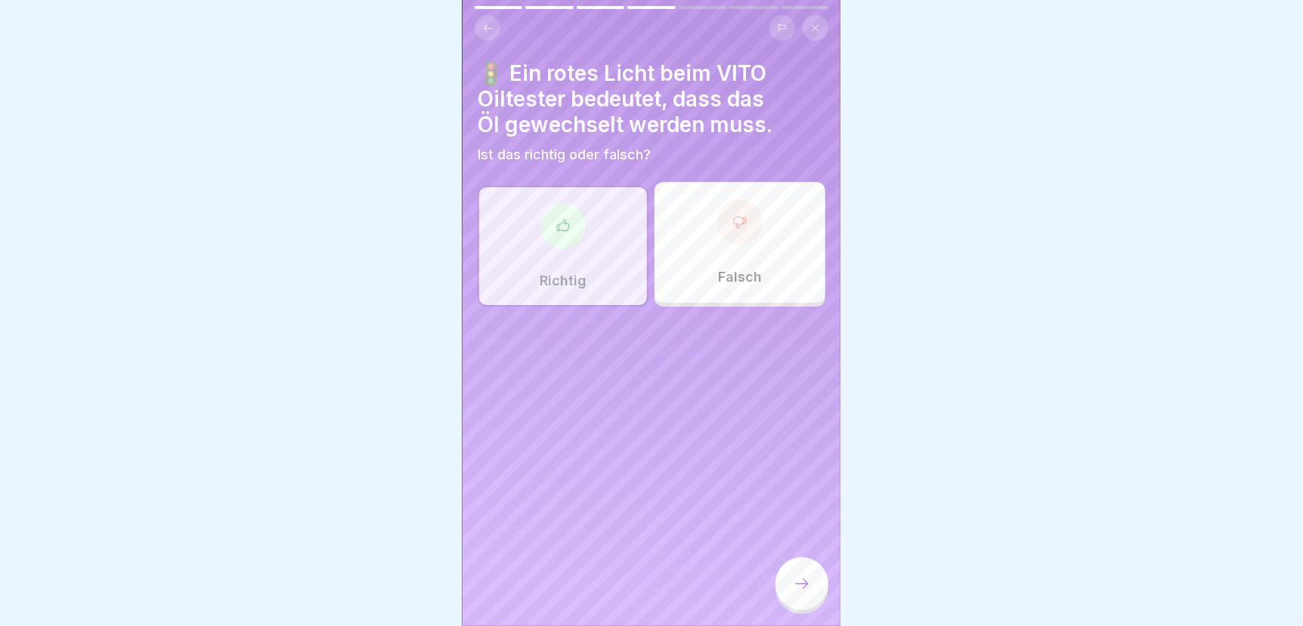
click at [793, 589] on icon at bounding box center [802, 584] width 18 height 18
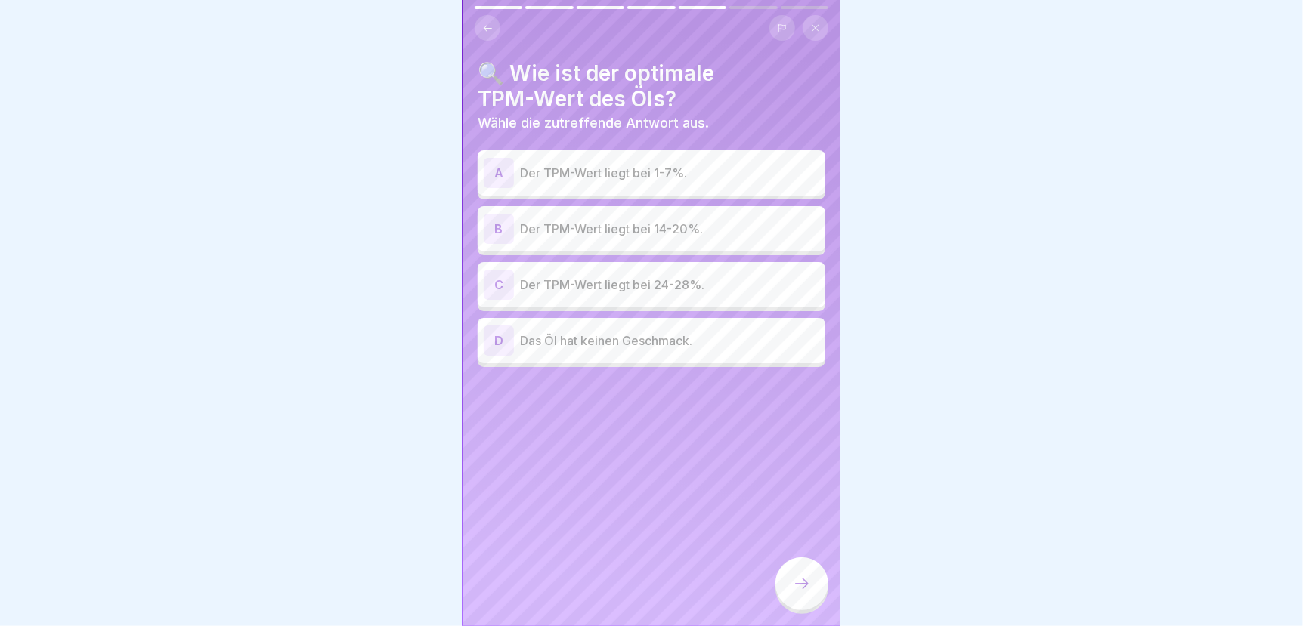
click at [573, 224] on p "Der TPM-Wert liegt bei 14-20%." at bounding box center [669, 229] width 299 height 18
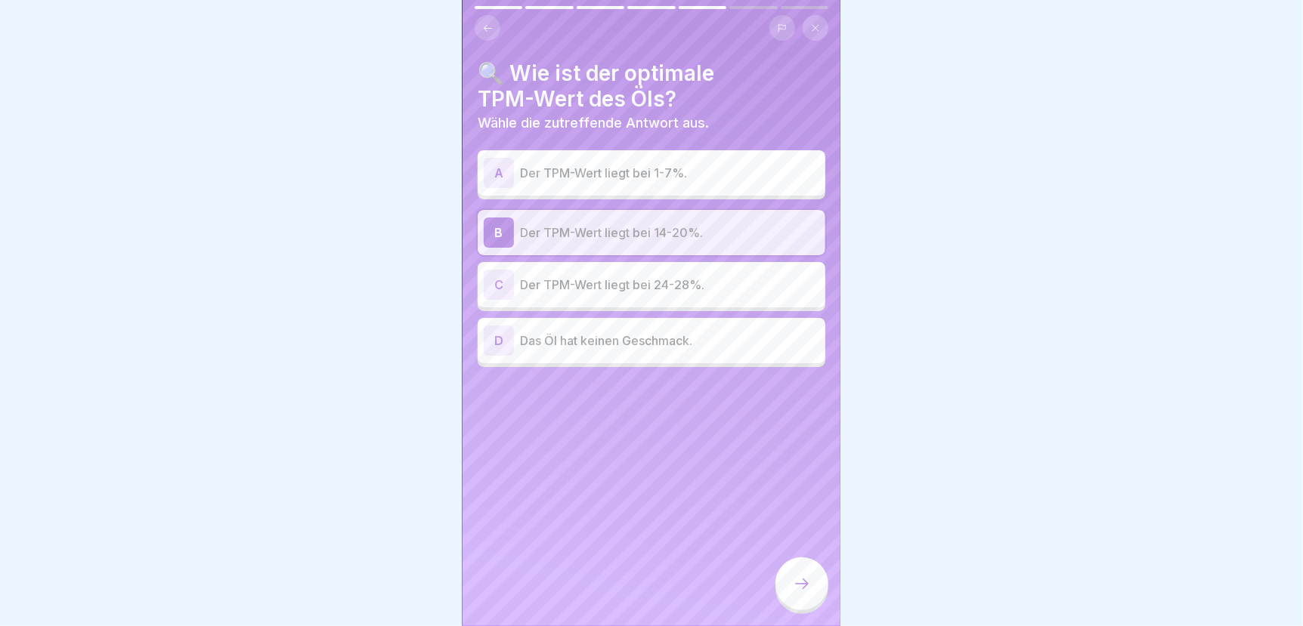
click at [805, 589] on icon at bounding box center [802, 584] width 14 height 11
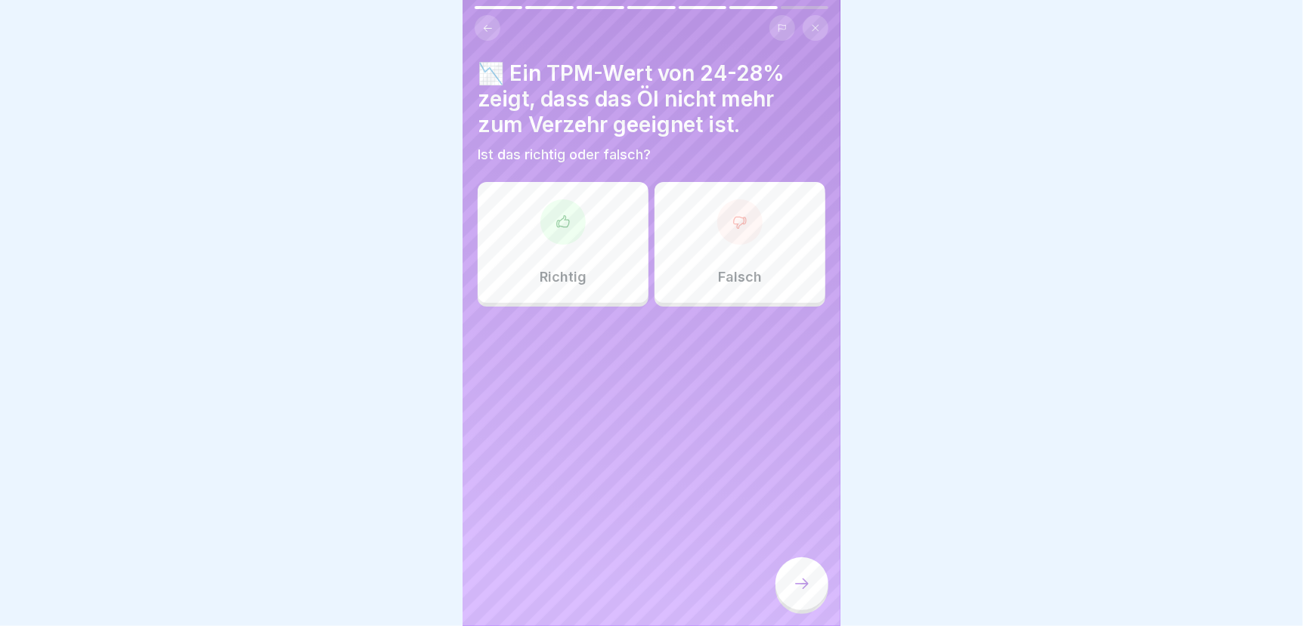
click at [559, 247] on div "Richtig" at bounding box center [563, 242] width 171 height 121
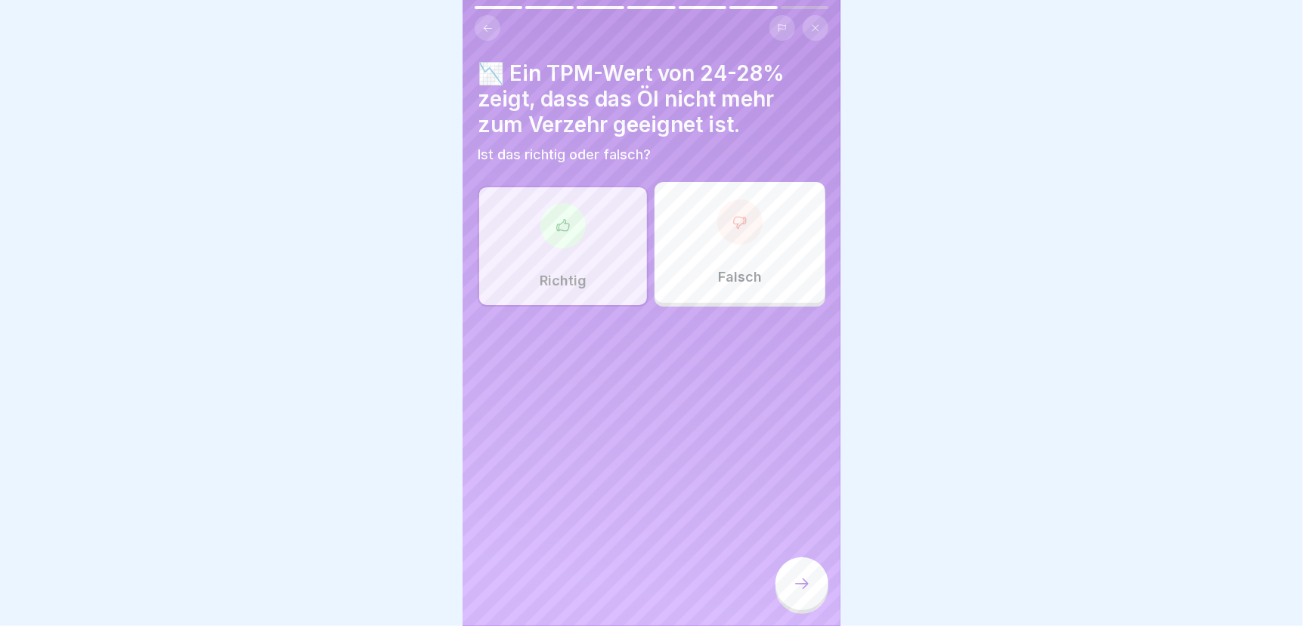
click at [805, 587] on div at bounding box center [801, 584] width 53 height 53
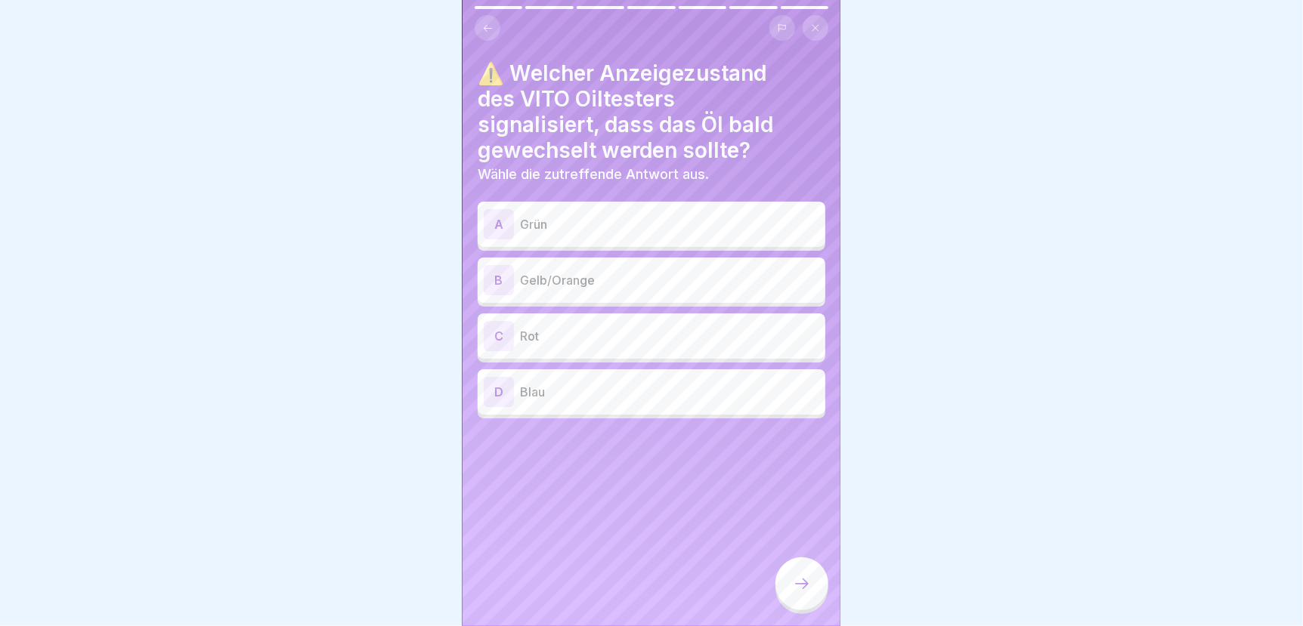
click at [616, 272] on p "Gelb/Orange" at bounding box center [669, 280] width 299 height 18
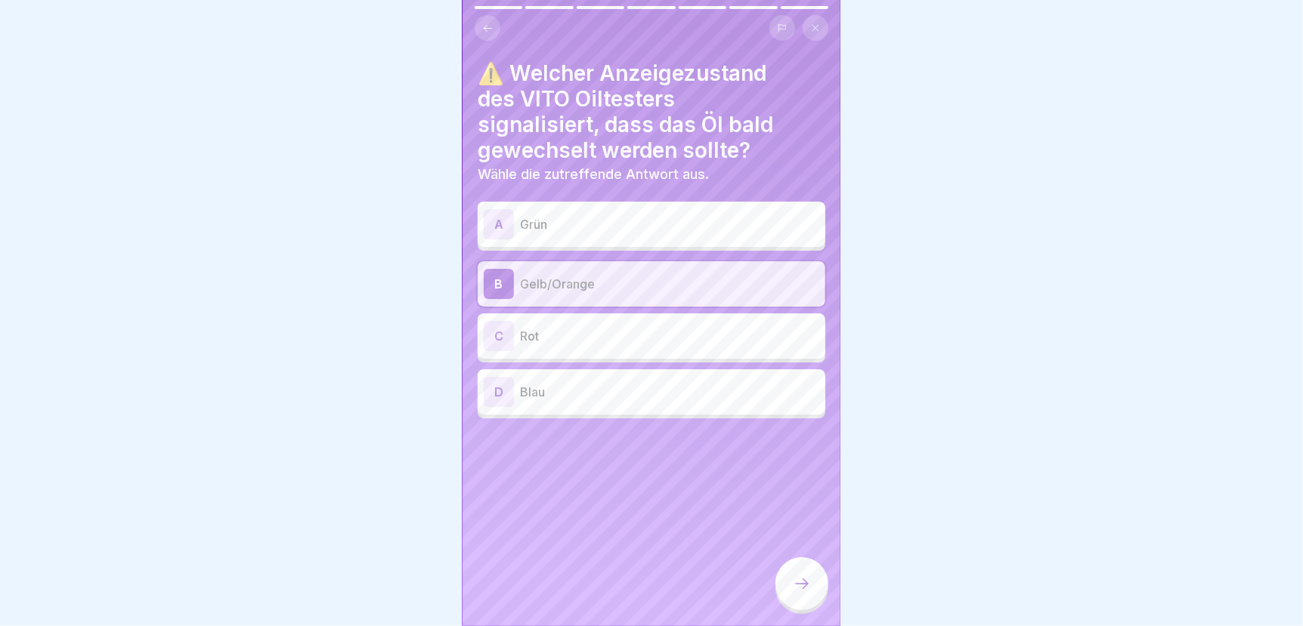
click at [800, 592] on icon at bounding box center [802, 584] width 18 height 18
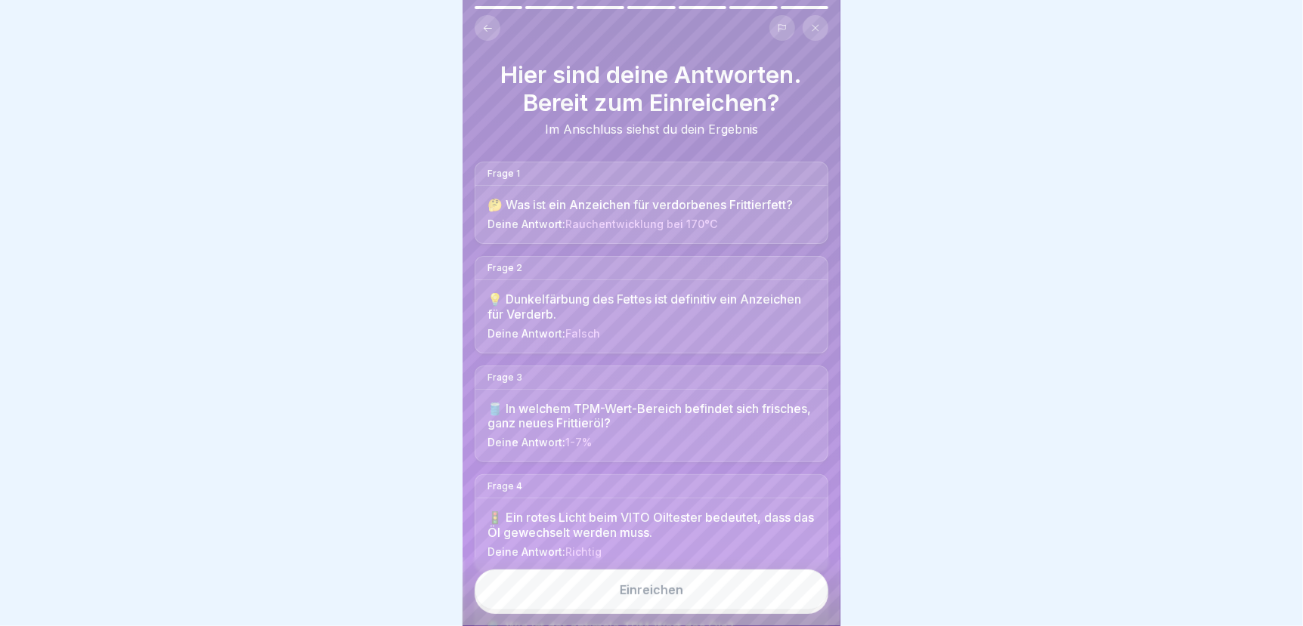
click at [764, 609] on button "Einreichen" at bounding box center [651, 590] width 354 height 41
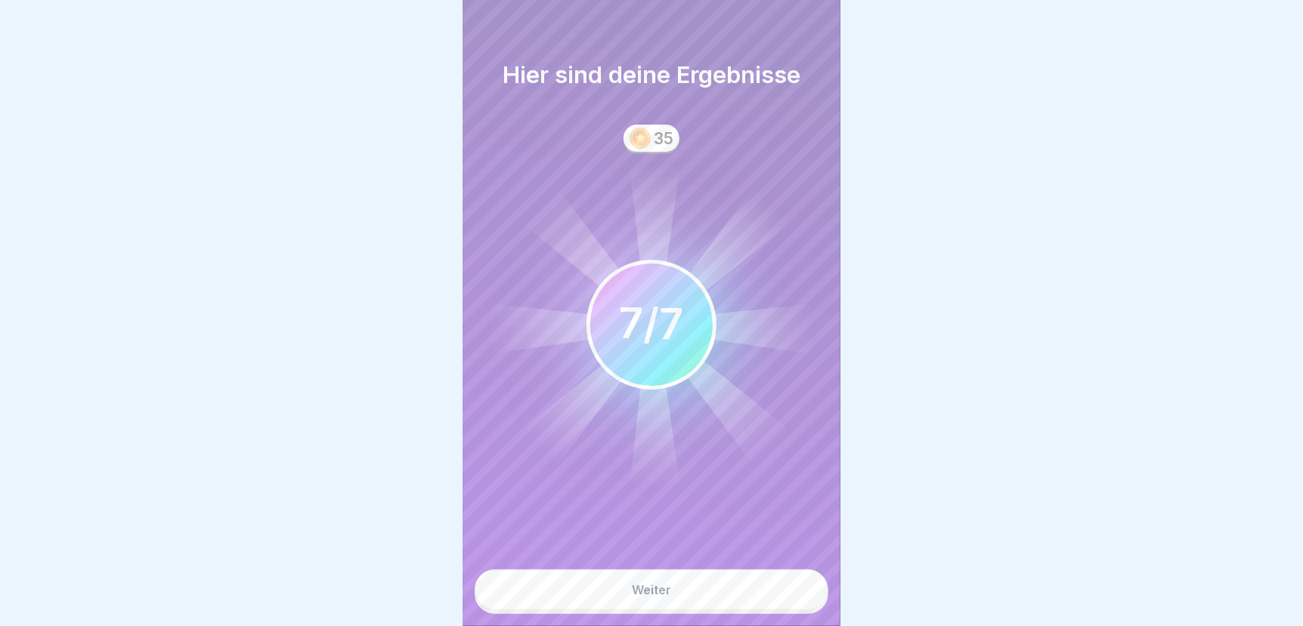
click at [764, 609] on button "Weiter" at bounding box center [651, 590] width 354 height 41
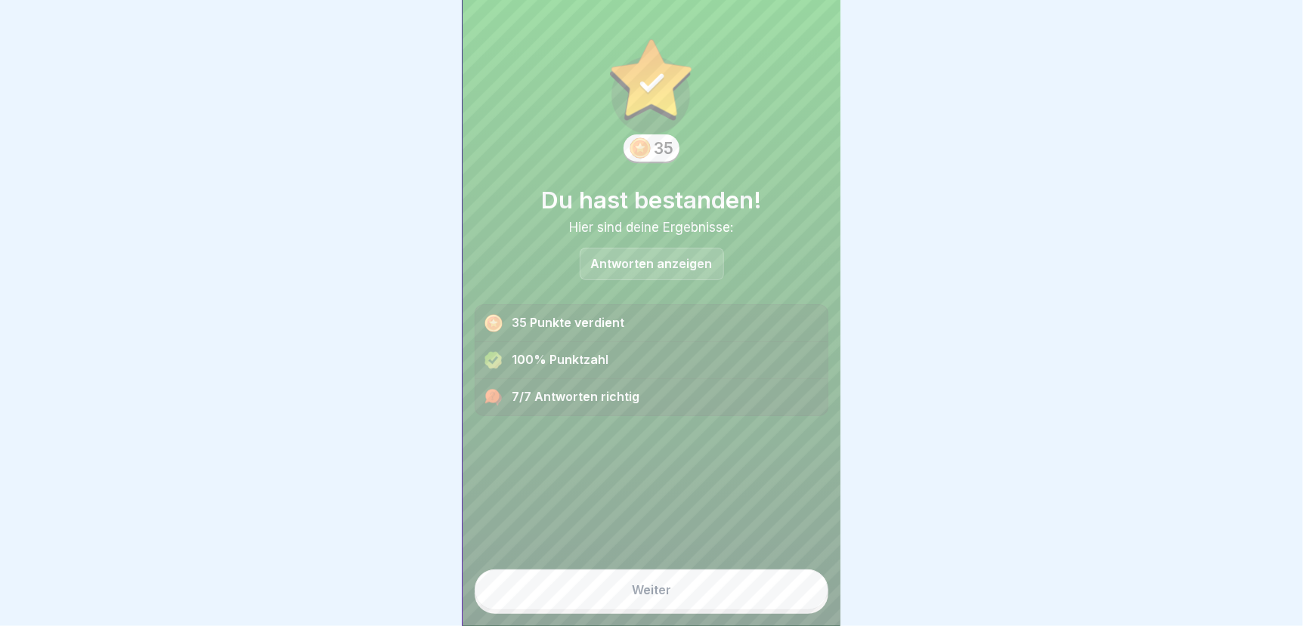
click at [752, 607] on button "Weiter" at bounding box center [651, 590] width 354 height 41
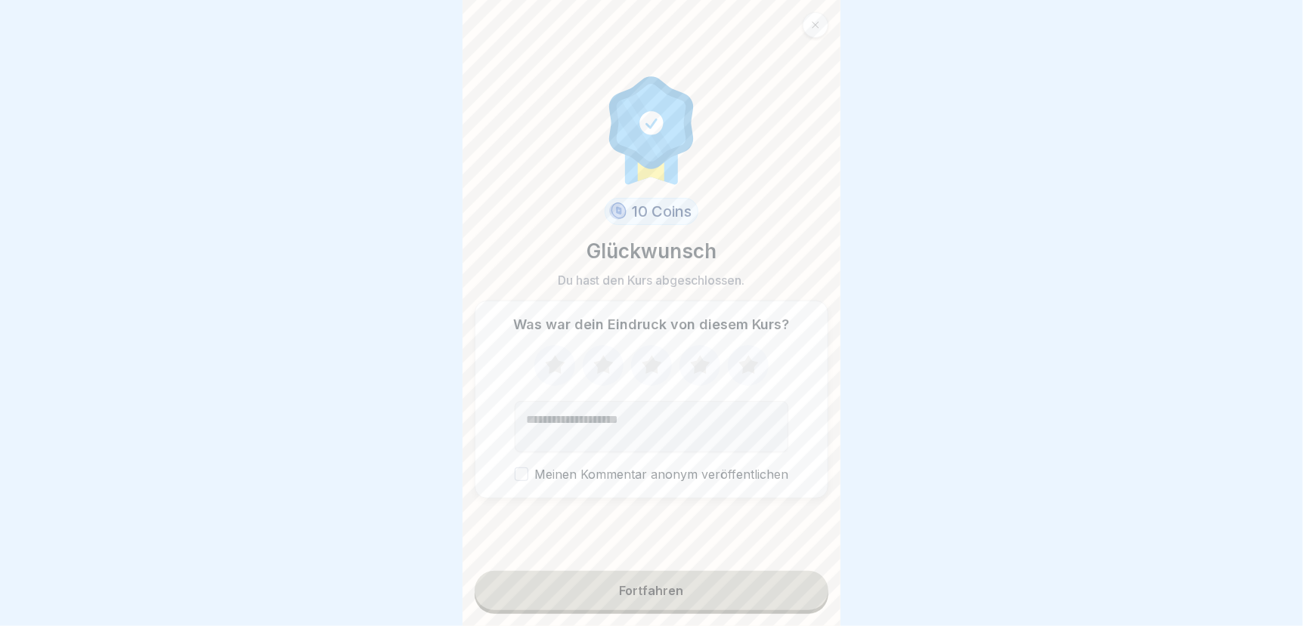
click at [691, 374] on icon at bounding box center [700, 364] width 20 height 19
click at [674, 598] on div "Fortfahren" at bounding box center [652, 591] width 64 height 14
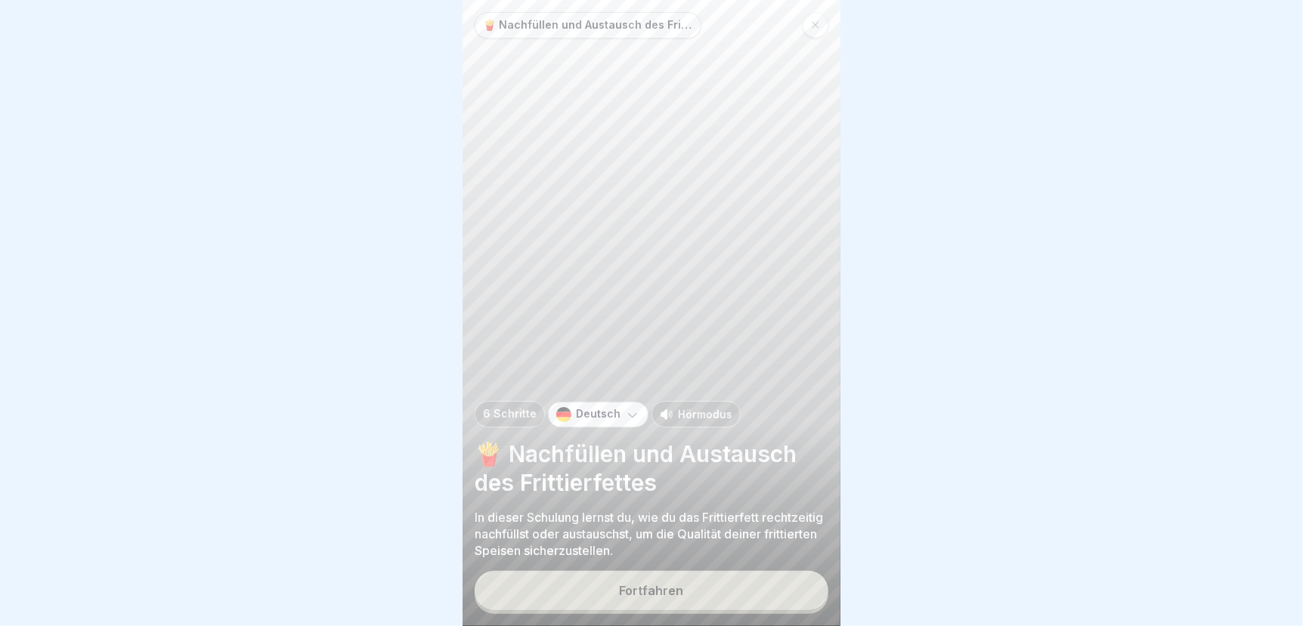
click at [674, 598] on div "Fortfahren" at bounding box center [652, 591] width 64 height 14
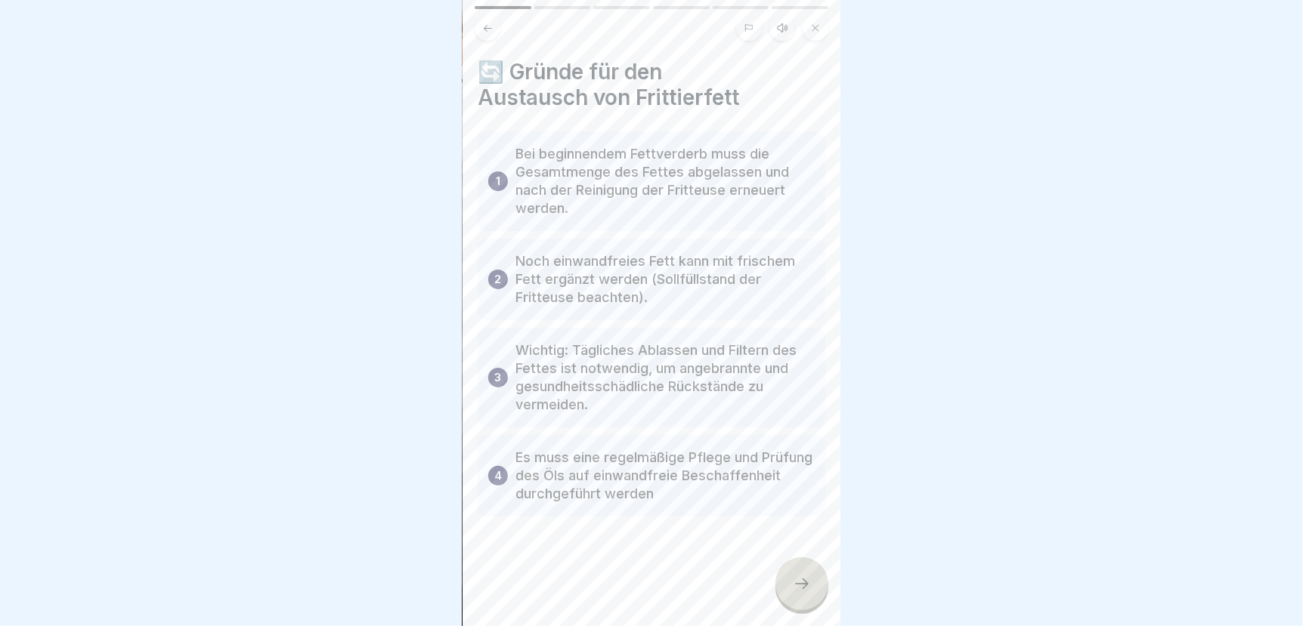
click at [796, 593] on icon at bounding box center [802, 584] width 18 height 18
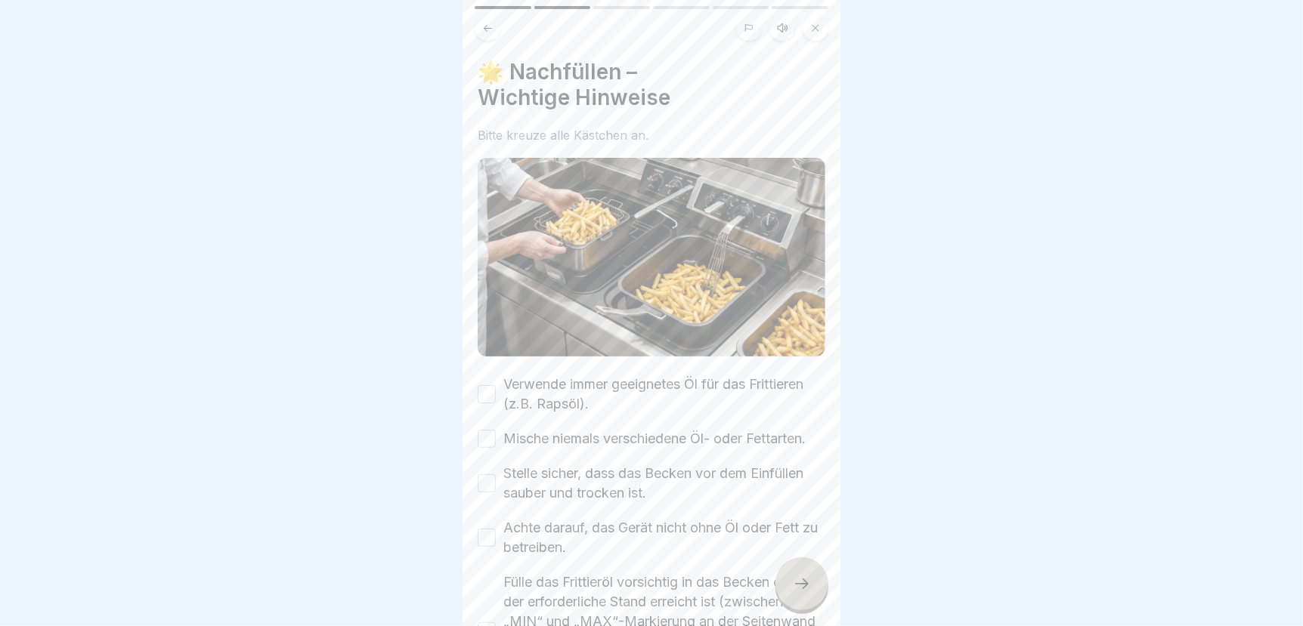
click at [482, 385] on button "Verwende immer geeignetes Öl für das Frittieren (z.B. Rapsöl)." at bounding box center [487, 394] width 18 height 18
click at [487, 442] on button "Mische niemals verschiedene Öl- oder Fettarten." at bounding box center [487, 439] width 18 height 18
click at [492, 493] on button "Stelle sicher, dass das Becken vor dem Einfüllen sauber und trocken ist." at bounding box center [487, 483] width 18 height 18
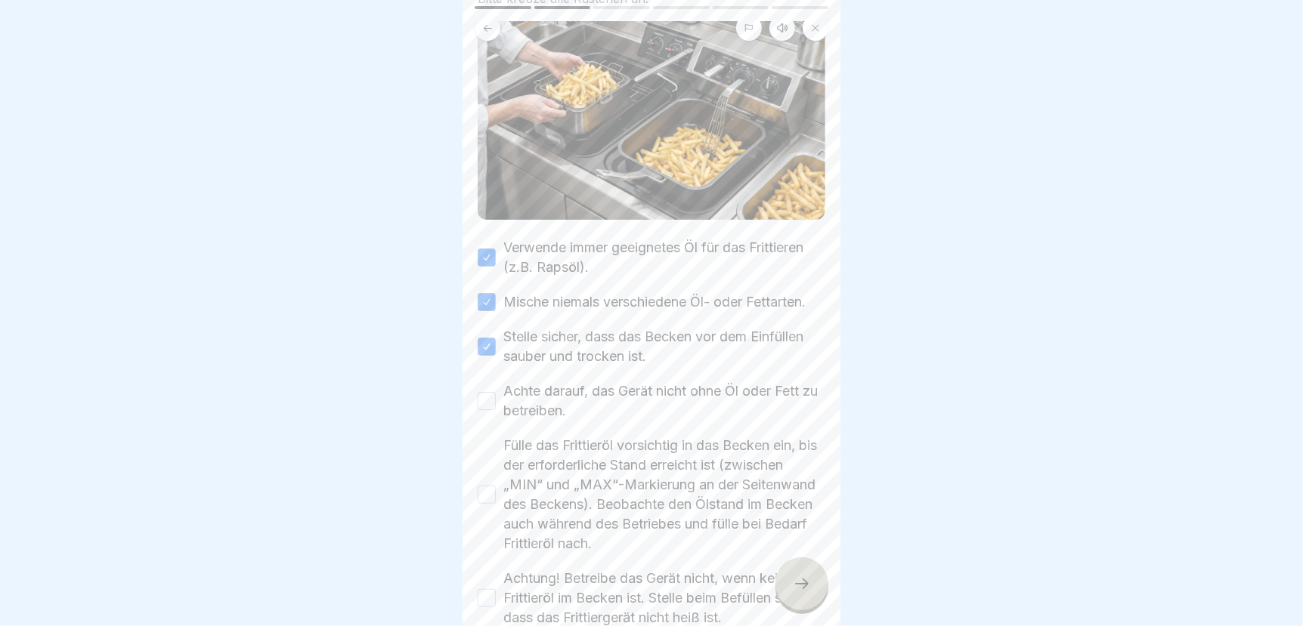
scroll to position [151, 0]
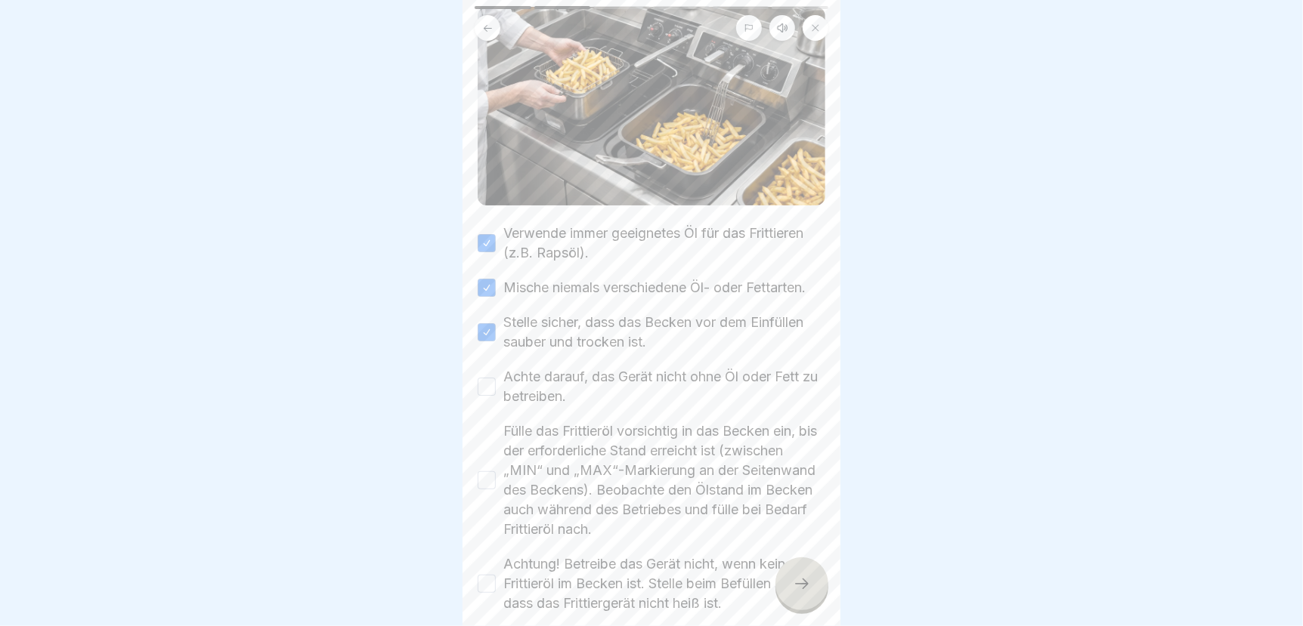
click at [484, 392] on button "Achte darauf, das Gerät nicht ohne Öl oder Fett zu betreiben." at bounding box center [487, 387] width 18 height 18
click at [487, 490] on button "Fülle das Frittieröl vorsichtig in das Becken ein, bis der erforderliche Stand …" at bounding box center [487, 480] width 18 height 18
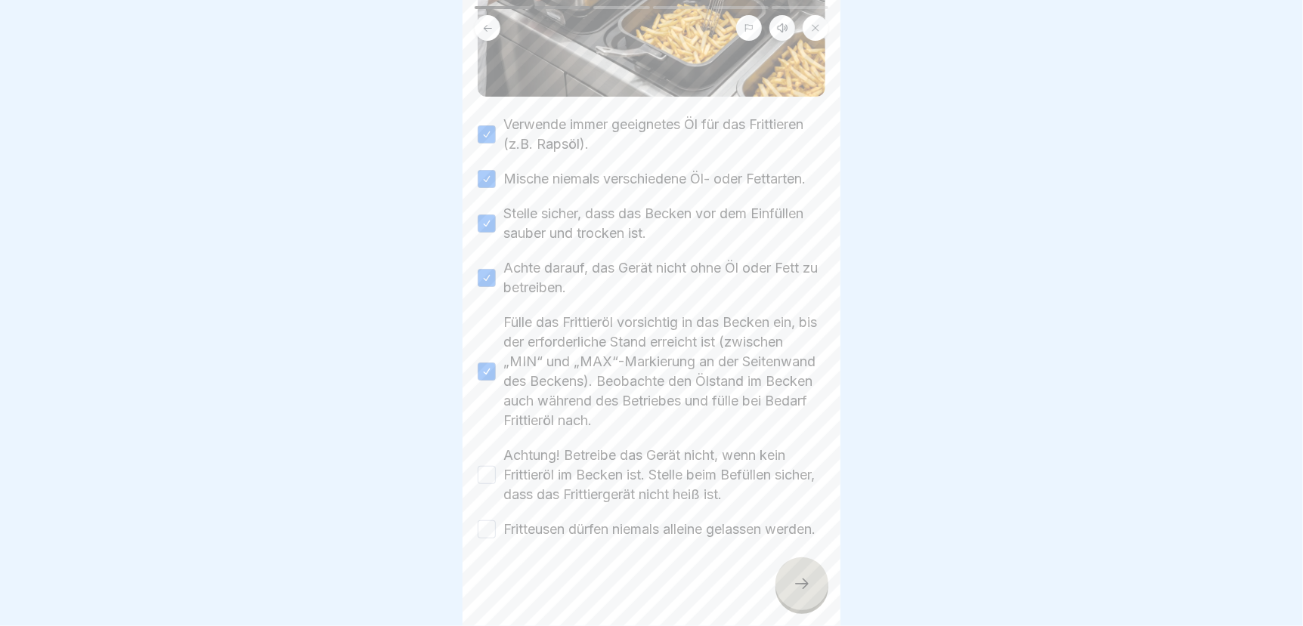
scroll to position [296, 0]
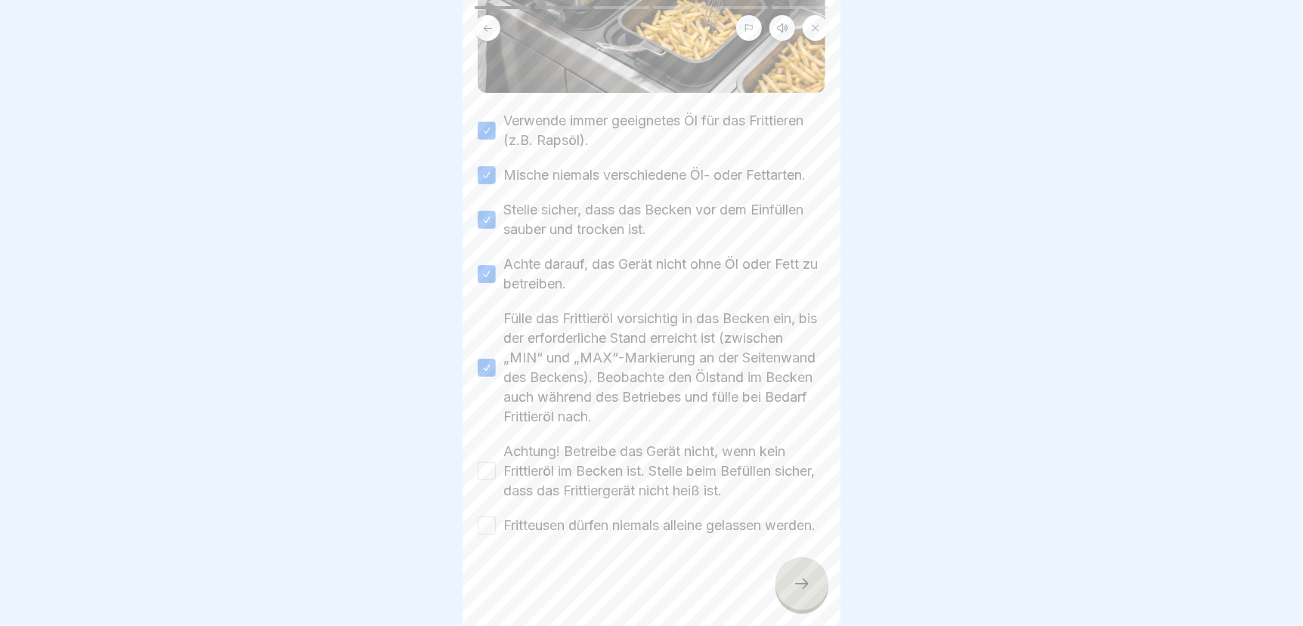
click at [483, 462] on button "Achtung! Betreibe das Gerät nicht, wenn kein Frittieröl im Becken ist. Stelle b…" at bounding box center [487, 471] width 18 height 18
click at [480, 518] on button "Fritteusen dürfen niemals alleine gelassen werden." at bounding box center [487, 526] width 18 height 18
click at [809, 593] on icon at bounding box center [802, 584] width 18 height 18
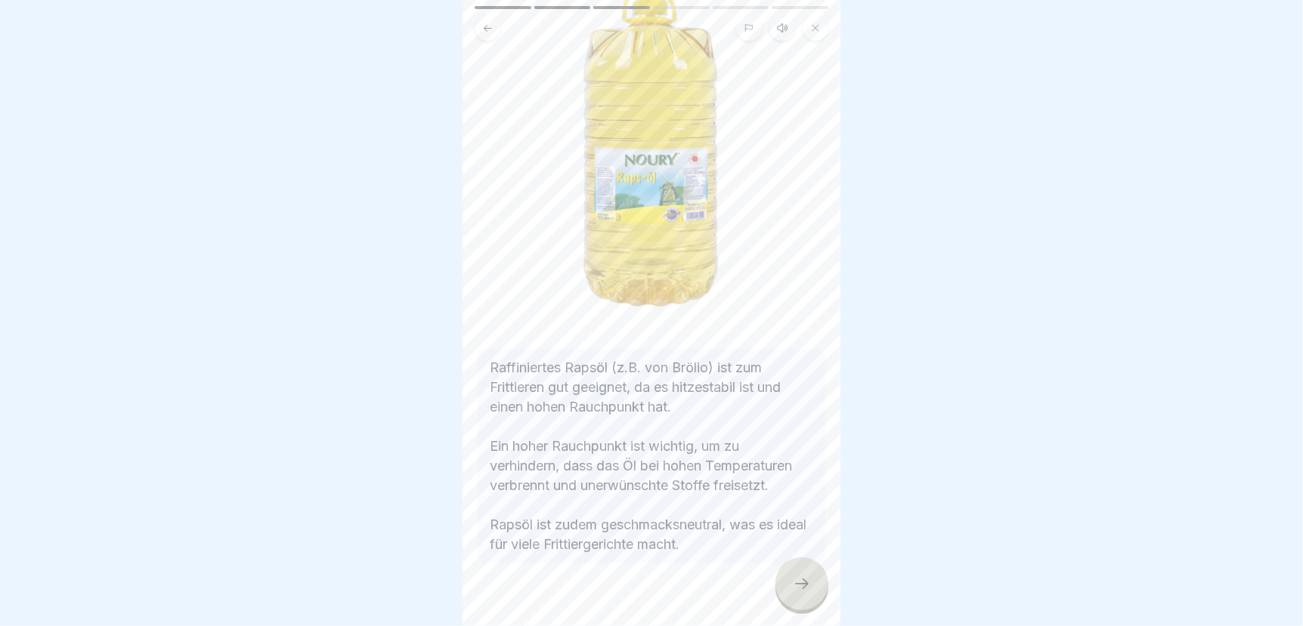
scroll to position [187, 0]
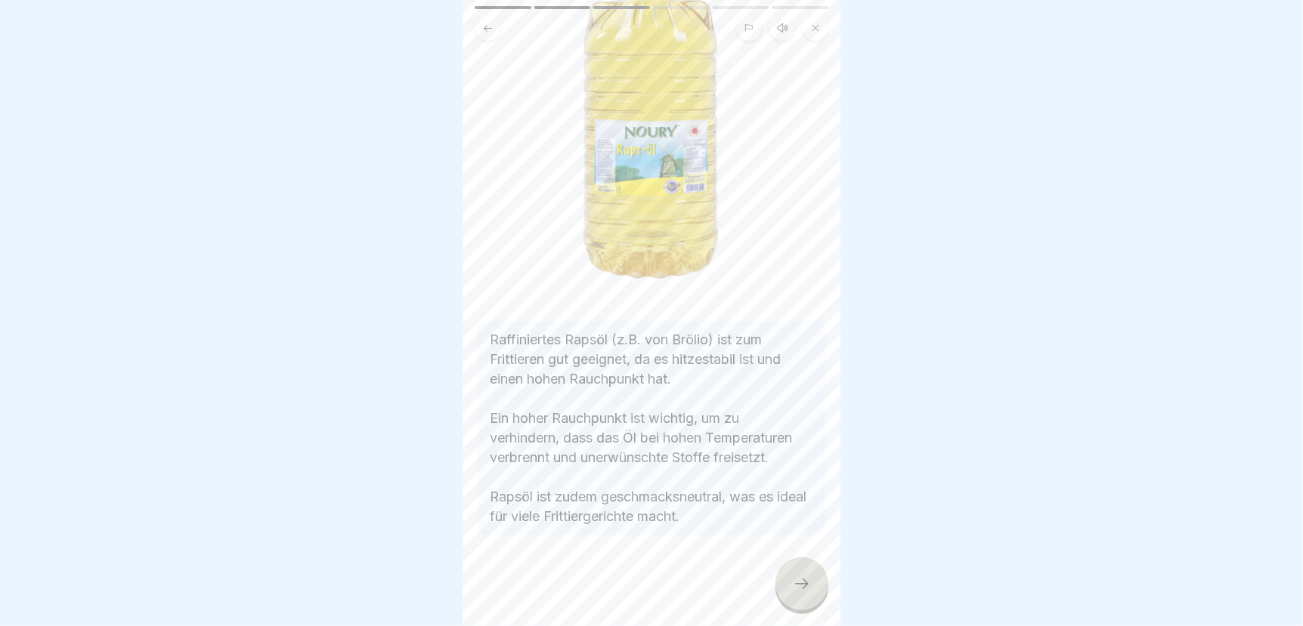
click at [805, 593] on icon at bounding box center [802, 584] width 18 height 18
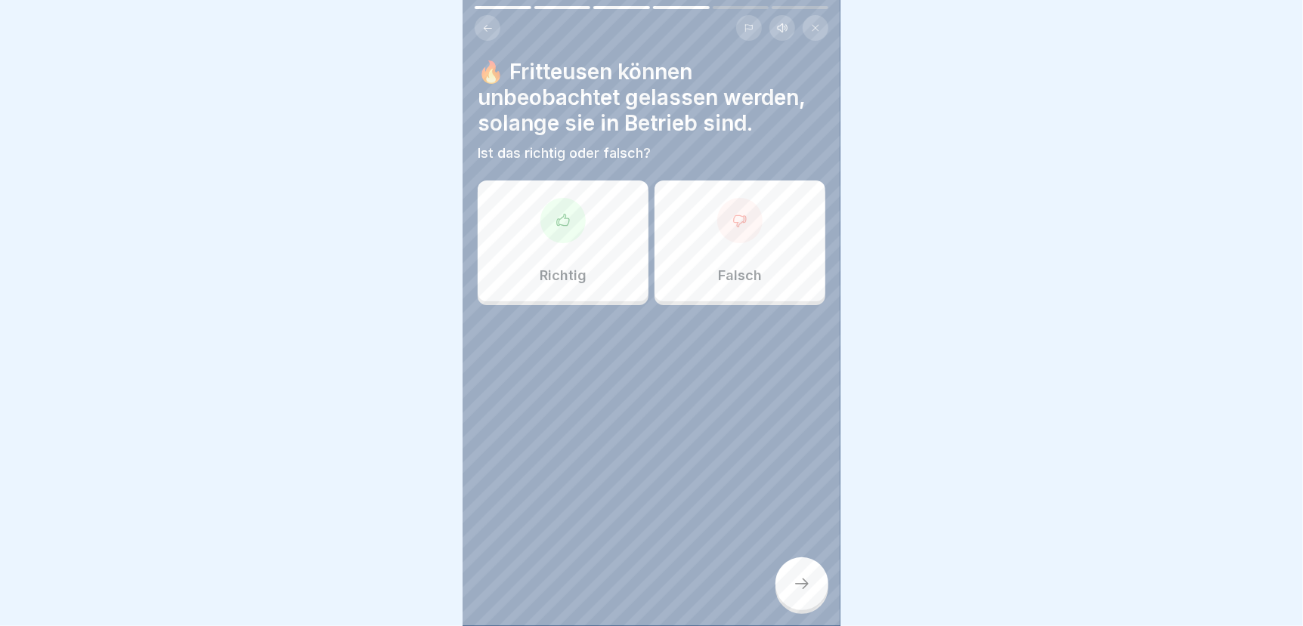
click at [728, 240] on div at bounding box center [739, 220] width 45 height 45
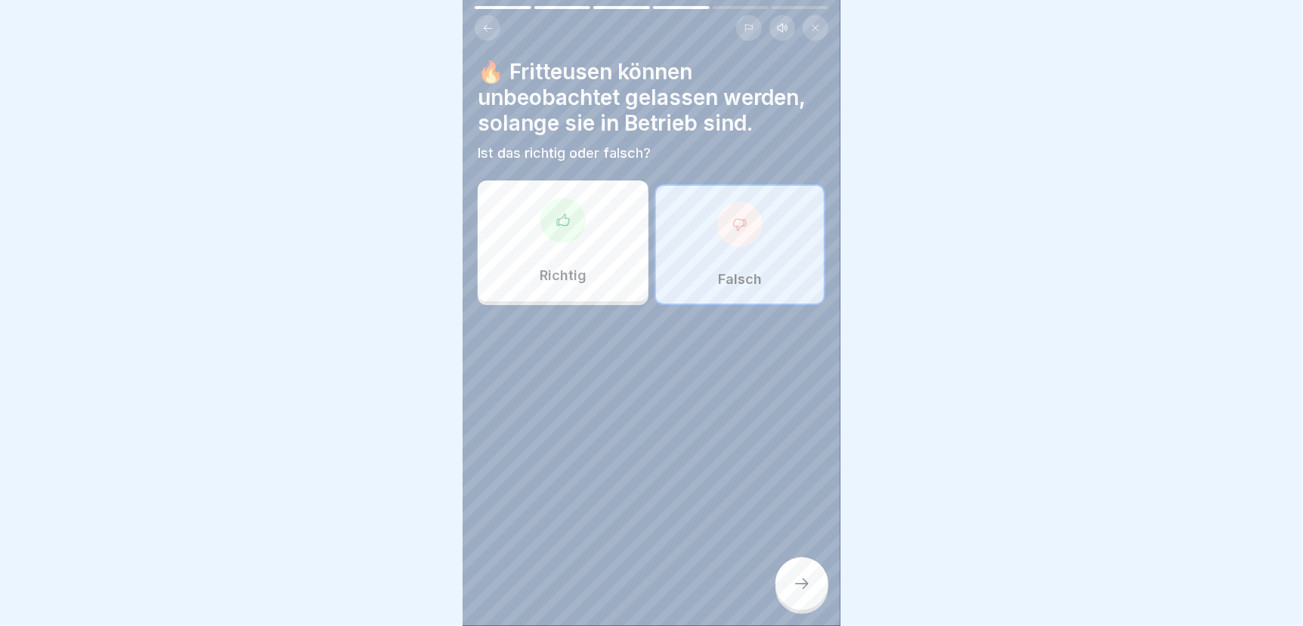
click at [796, 588] on icon at bounding box center [802, 584] width 18 height 18
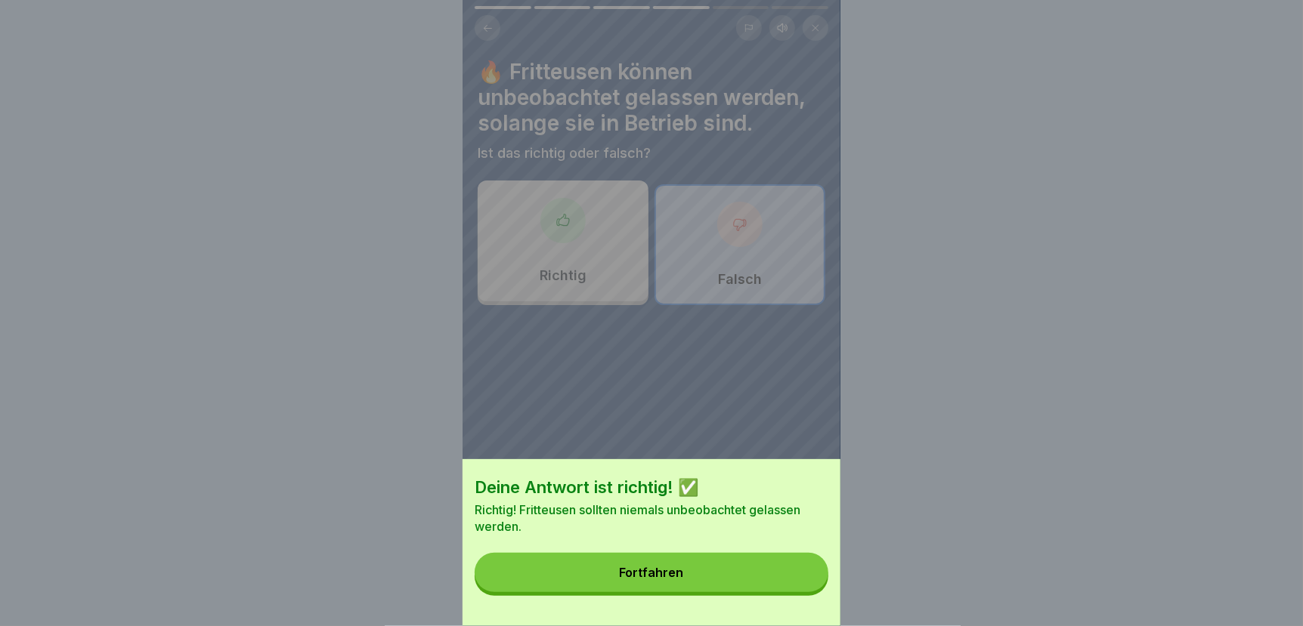
click at [743, 566] on button "Fortfahren" at bounding box center [651, 572] width 354 height 39
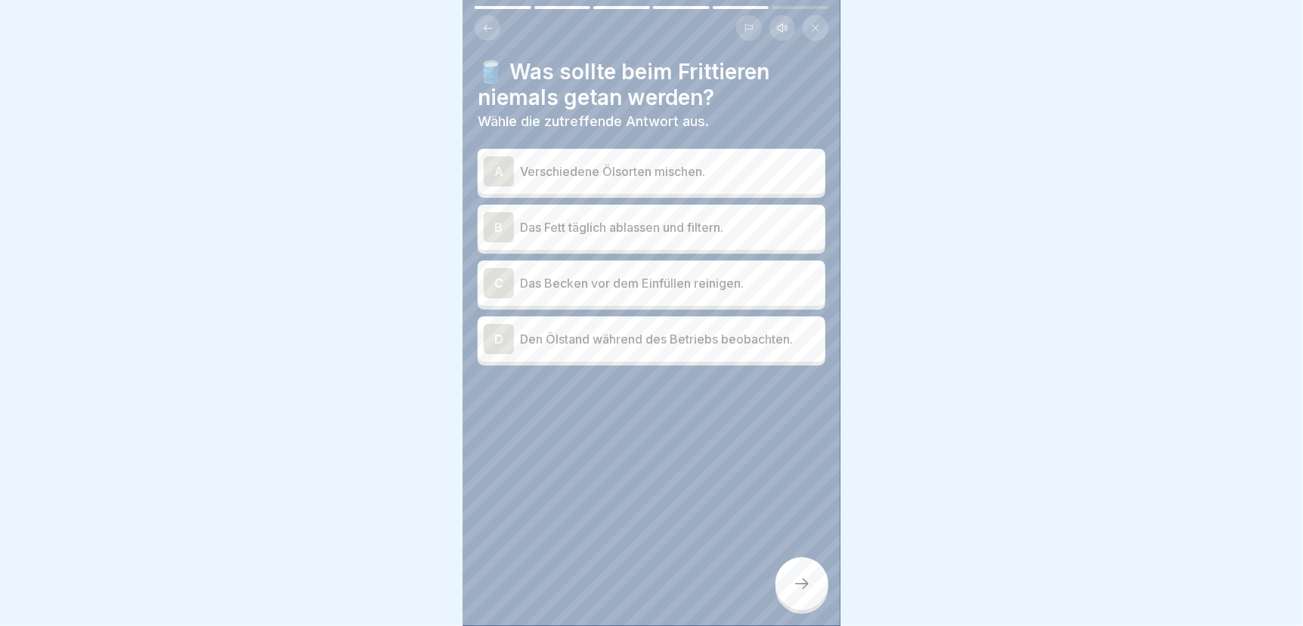
click at [617, 176] on p "Verschiedene Ölsorten mischen." at bounding box center [669, 171] width 299 height 18
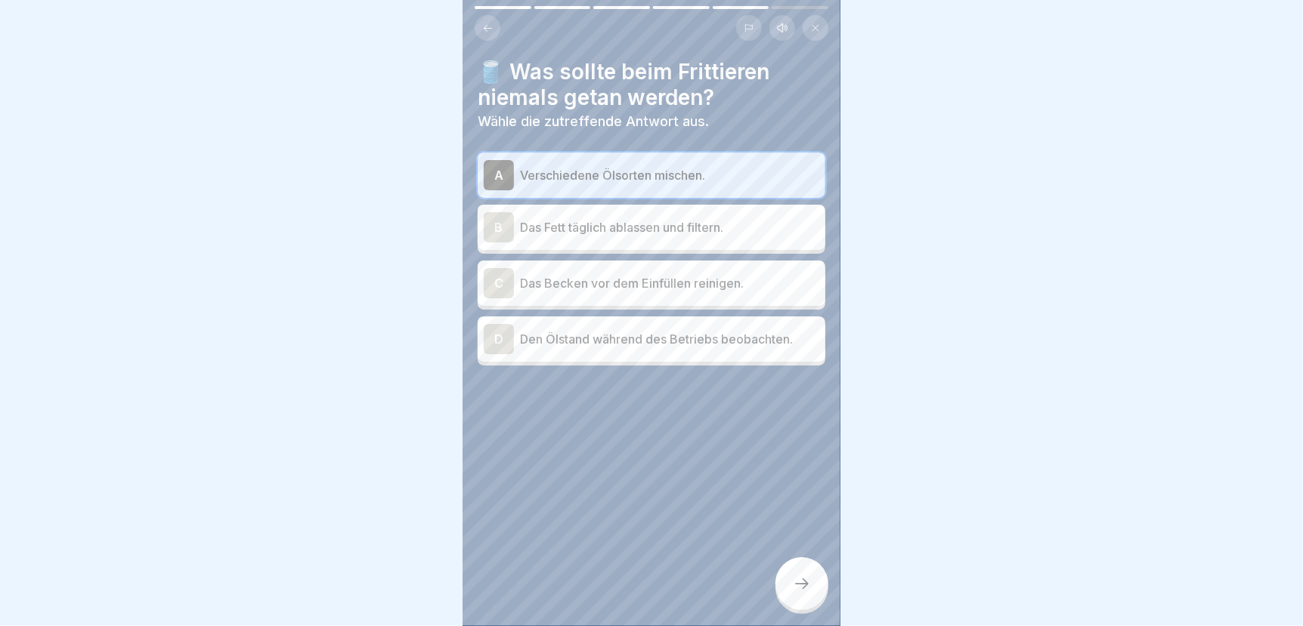
click at [798, 593] on icon at bounding box center [802, 584] width 18 height 18
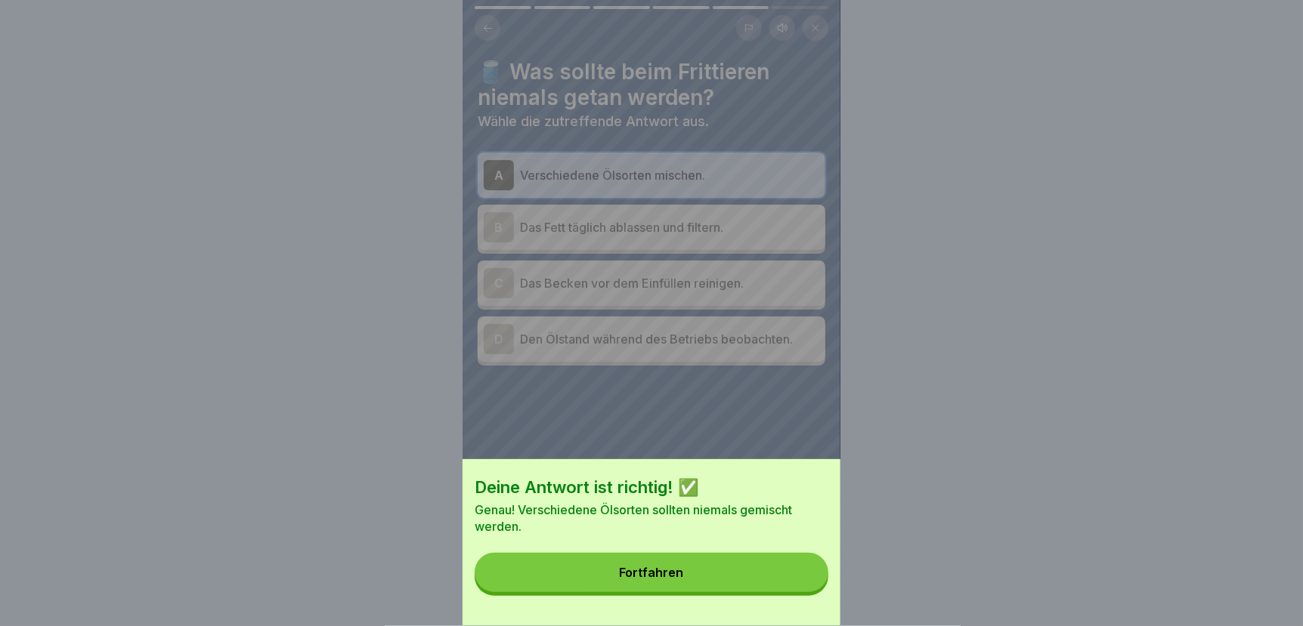
click at [793, 592] on button "Fortfahren" at bounding box center [651, 572] width 354 height 39
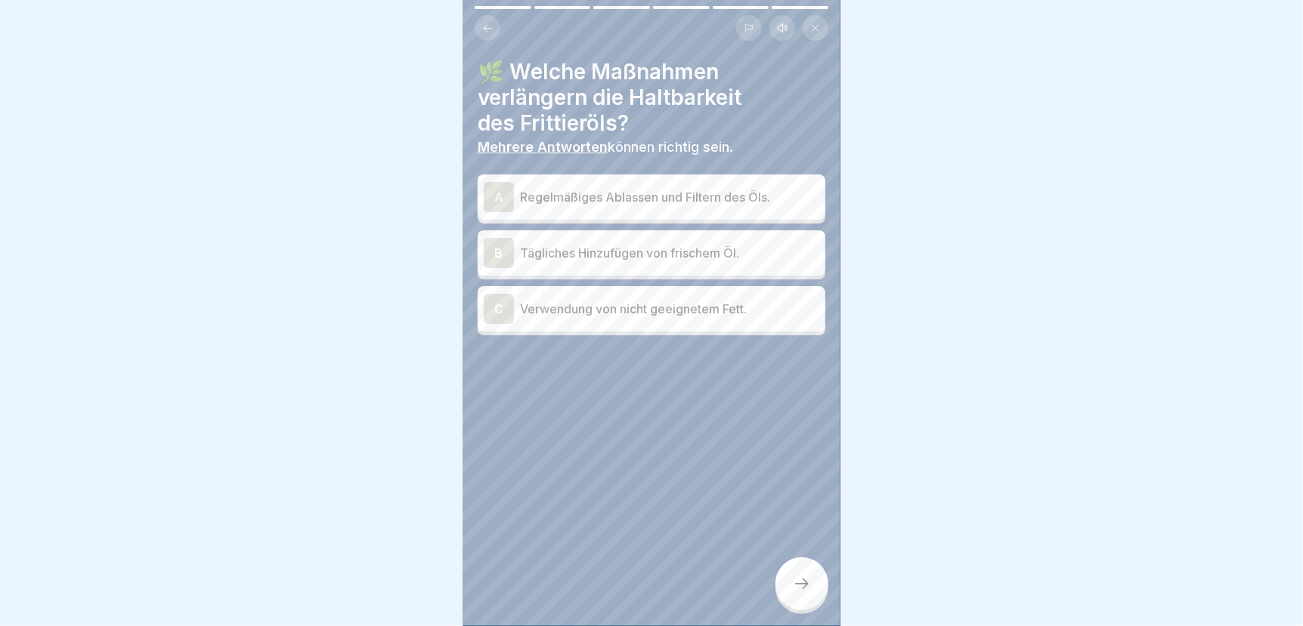
click at [657, 195] on p "Regelmäßiges Ablassen und Filtern des Öls." at bounding box center [669, 197] width 299 height 18
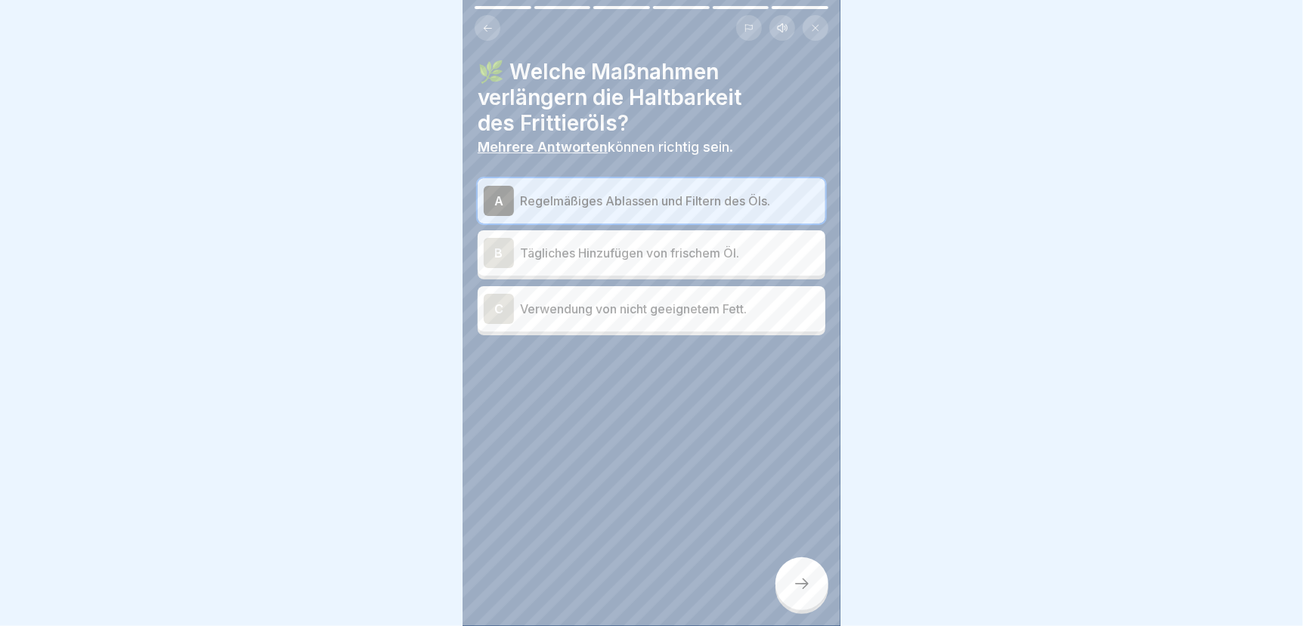
click at [565, 255] on p "Tägliches Hinzufügen von frischem Öl." at bounding box center [669, 253] width 299 height 18
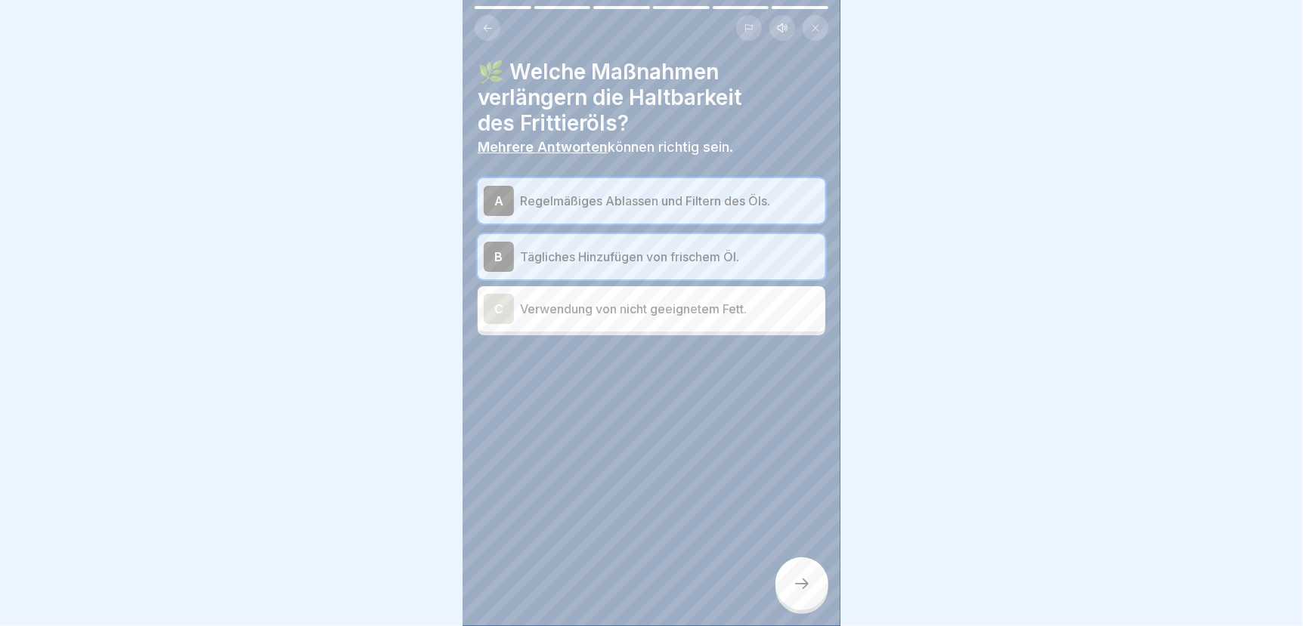
click at [797, 593] on icon at bounding box center [802, 584] width 18 height 18
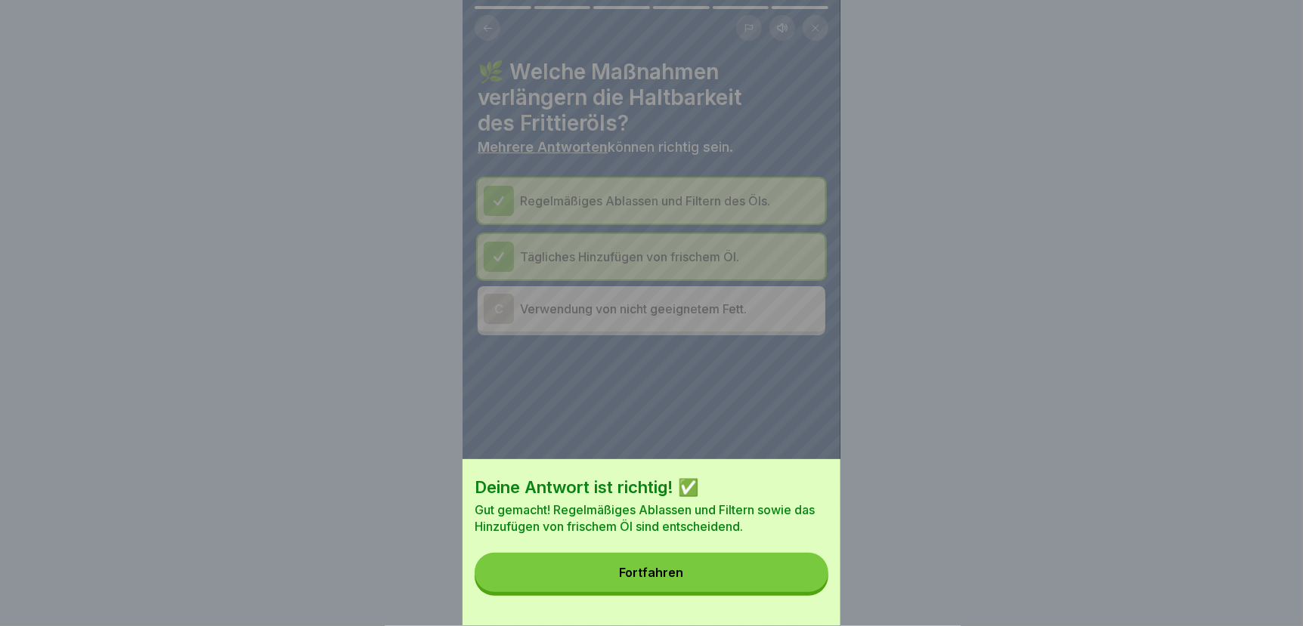
click at [783, 591] on button "Fortfahren" at bounding box center [651, 572] width 354 height 39
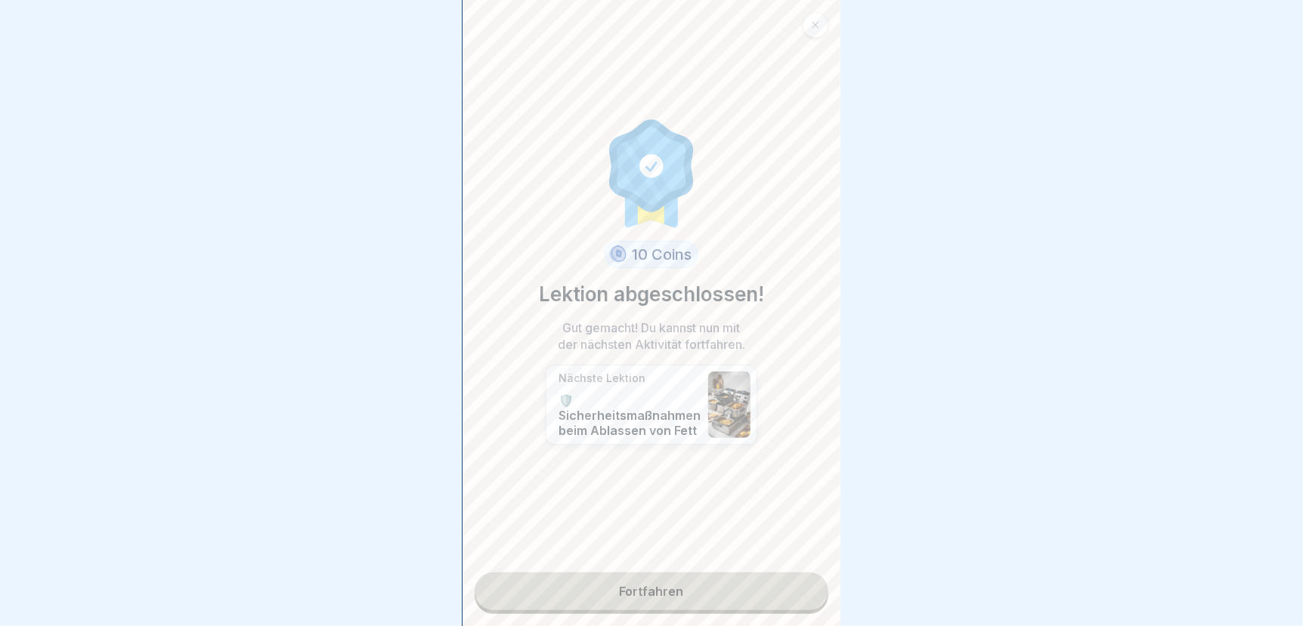
click at [692, 581] on link "Fortfahren" at bounding box center [651, 592] width 354 height 38
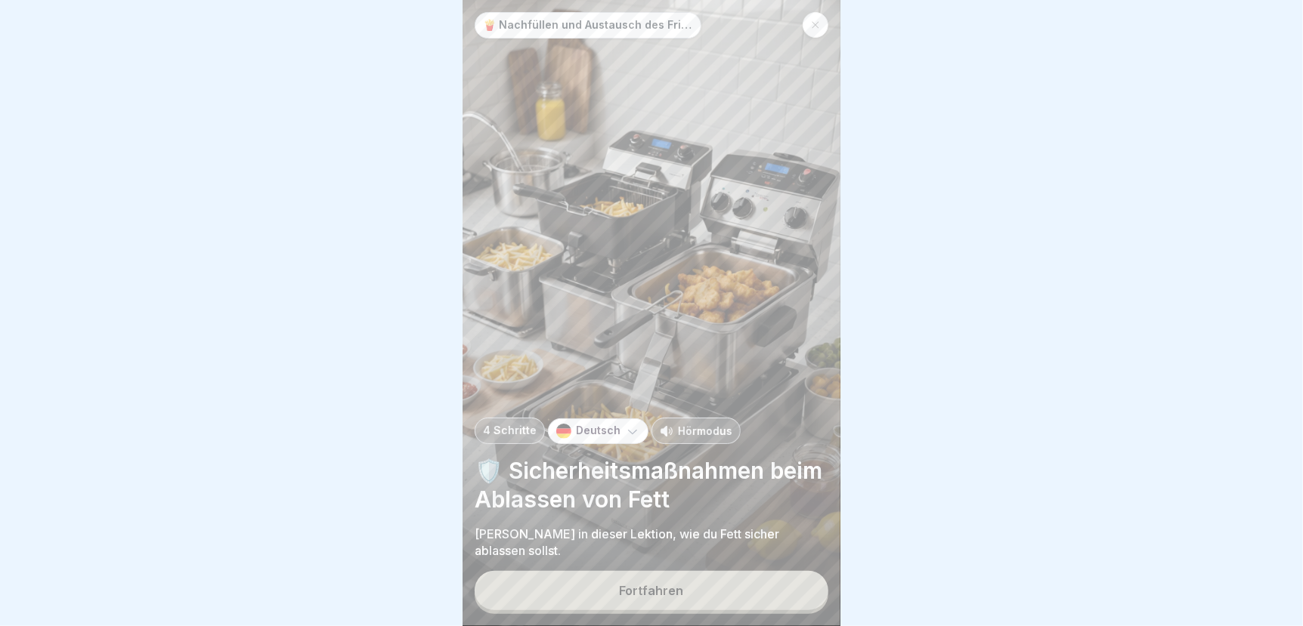
click at [690, 601] on button "Fortfahren" at bounding box center [651, 590] width 354 height 39
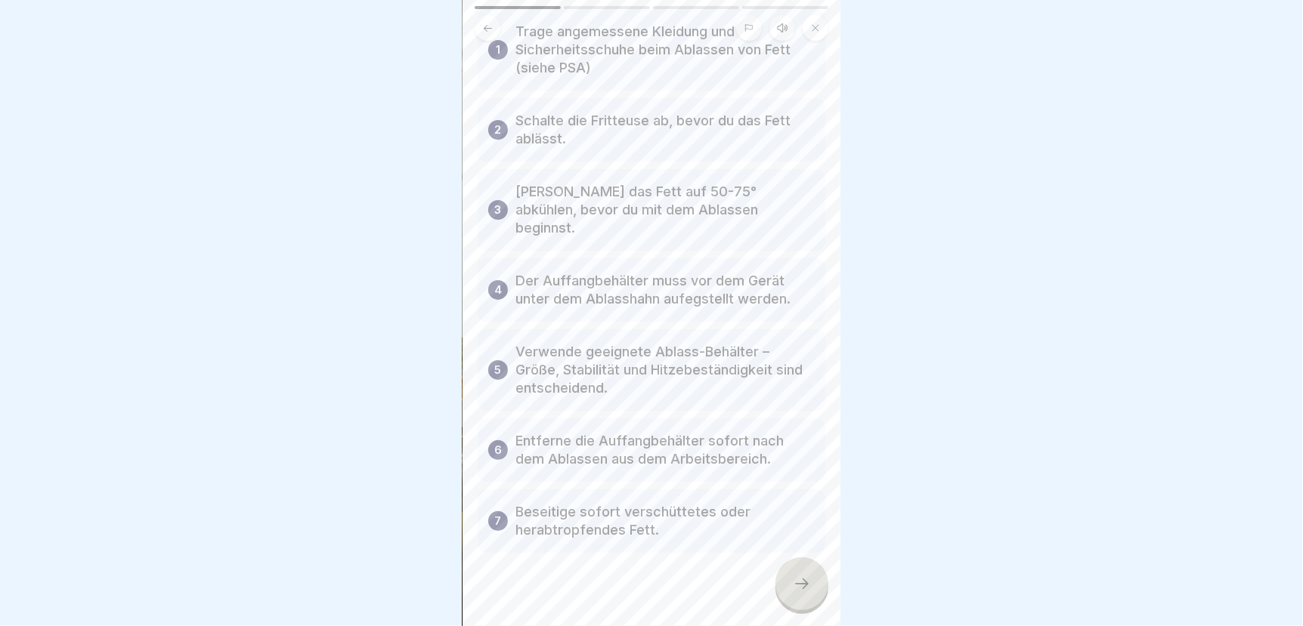
scroll to position [147, 0]
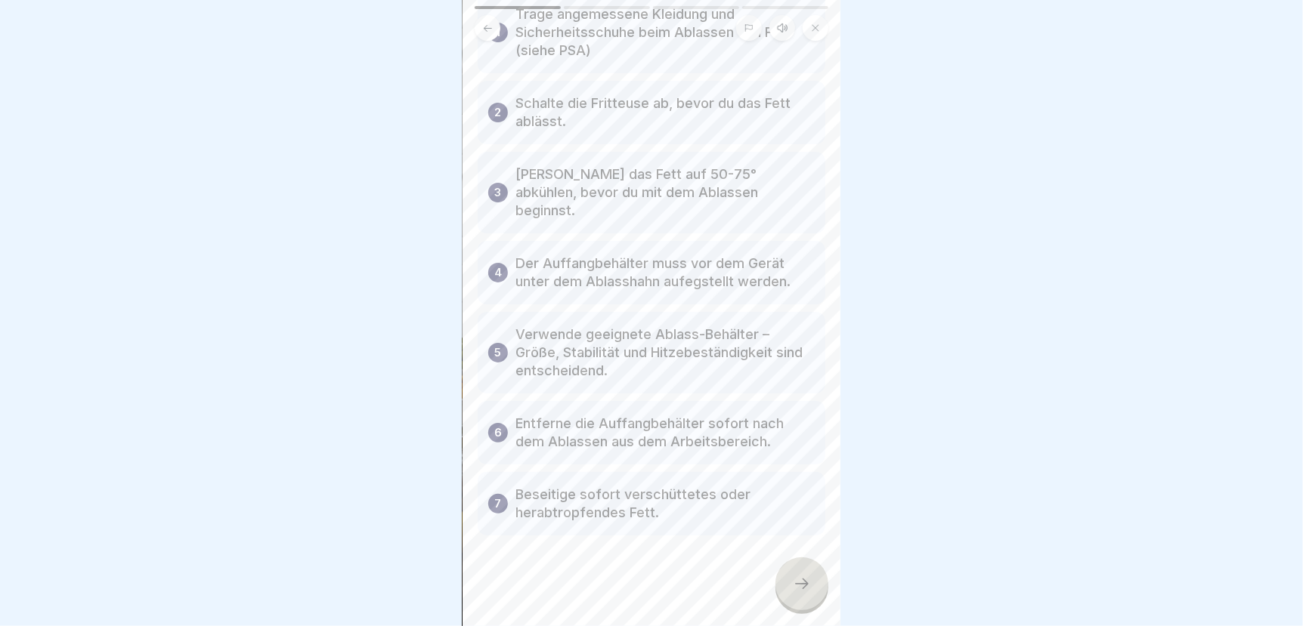
click at [790, 607] on div at bounding box center [801, 584] width 53 height 53
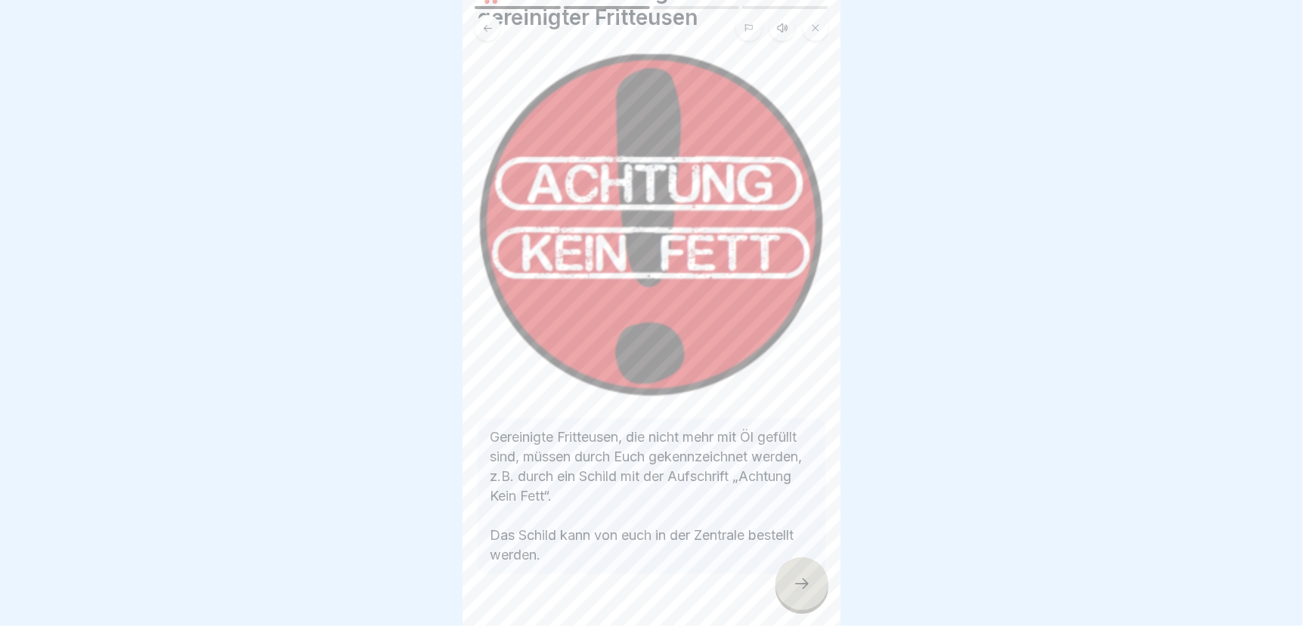
scroll to position [107, 0]
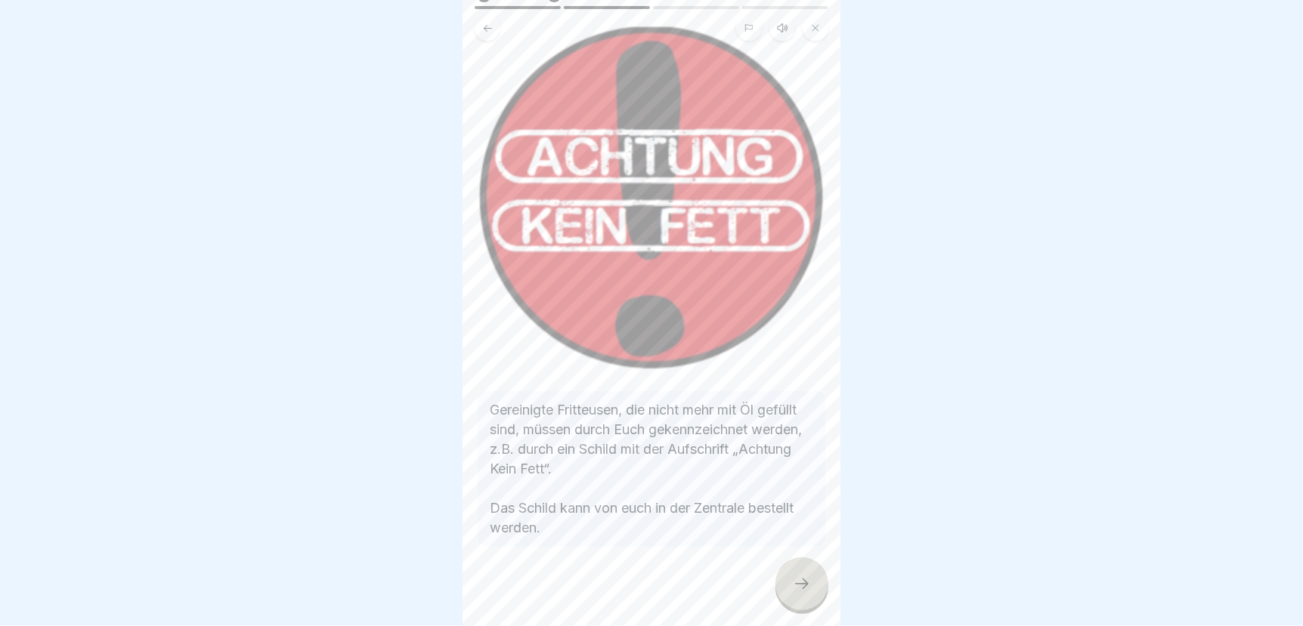
click at [802, 593] on icon at bounding box center [802, 584] width 18 height 18
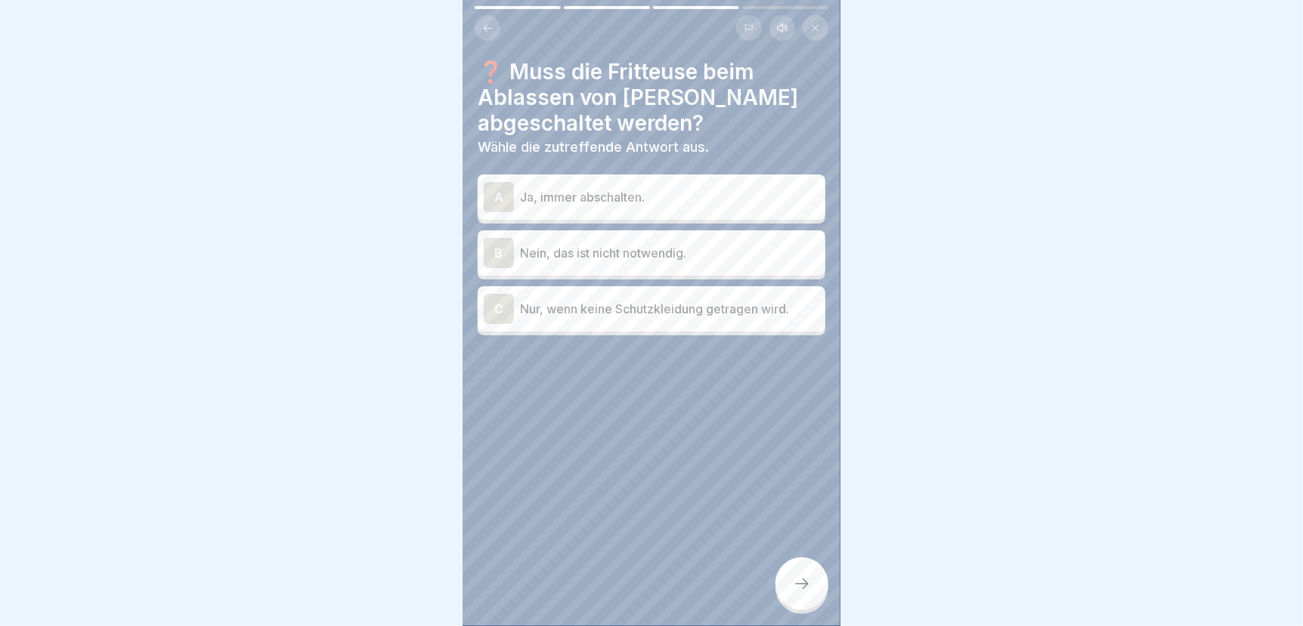
click at [658, 189] on p "Ja, immer abschalten." at bounding box center [669, 197] width 299 height 18
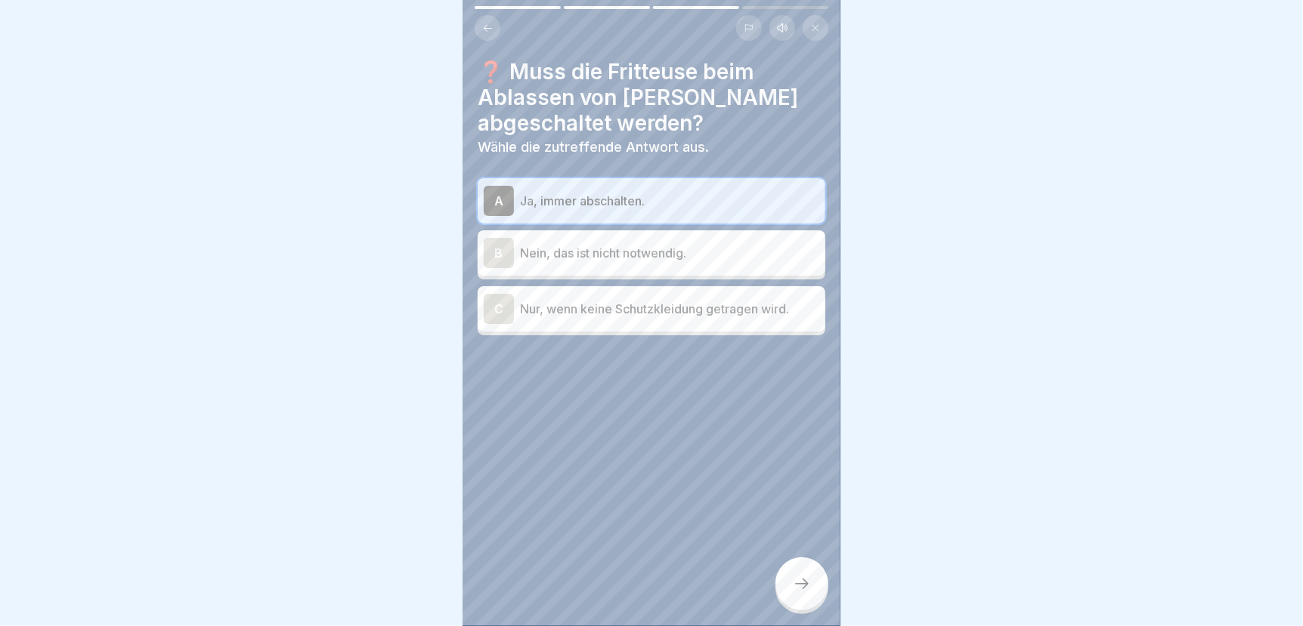
click at [789, 598] on div at bounding box center [801, 584] width 53 height 53
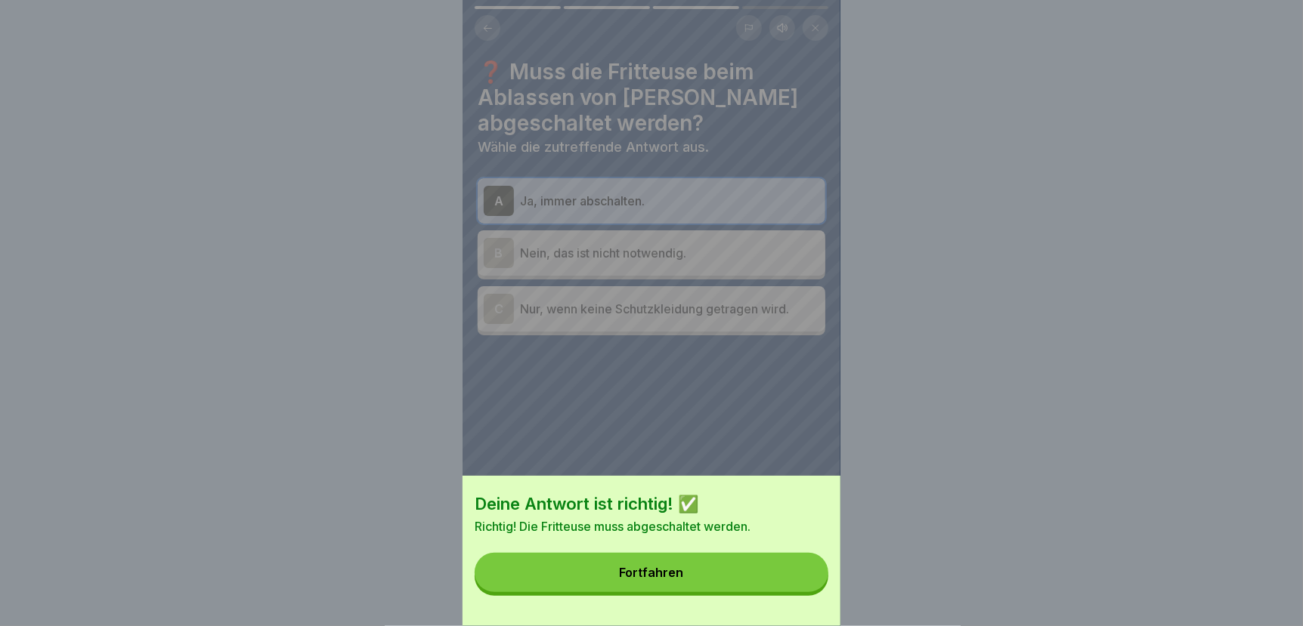
click at [762, 592] on button "Fortfahren" at bounding box center [651, 572] width 354 height 39
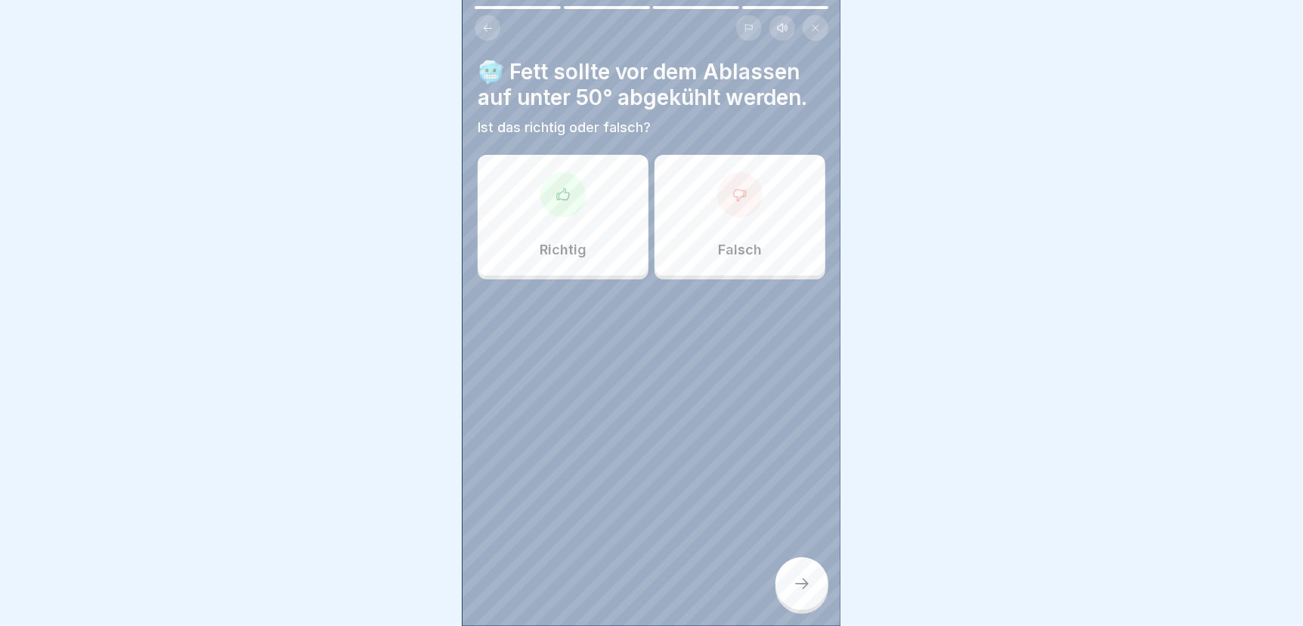
click at [725, 216] on div at bounding box center [739, 194] width 45 height 45
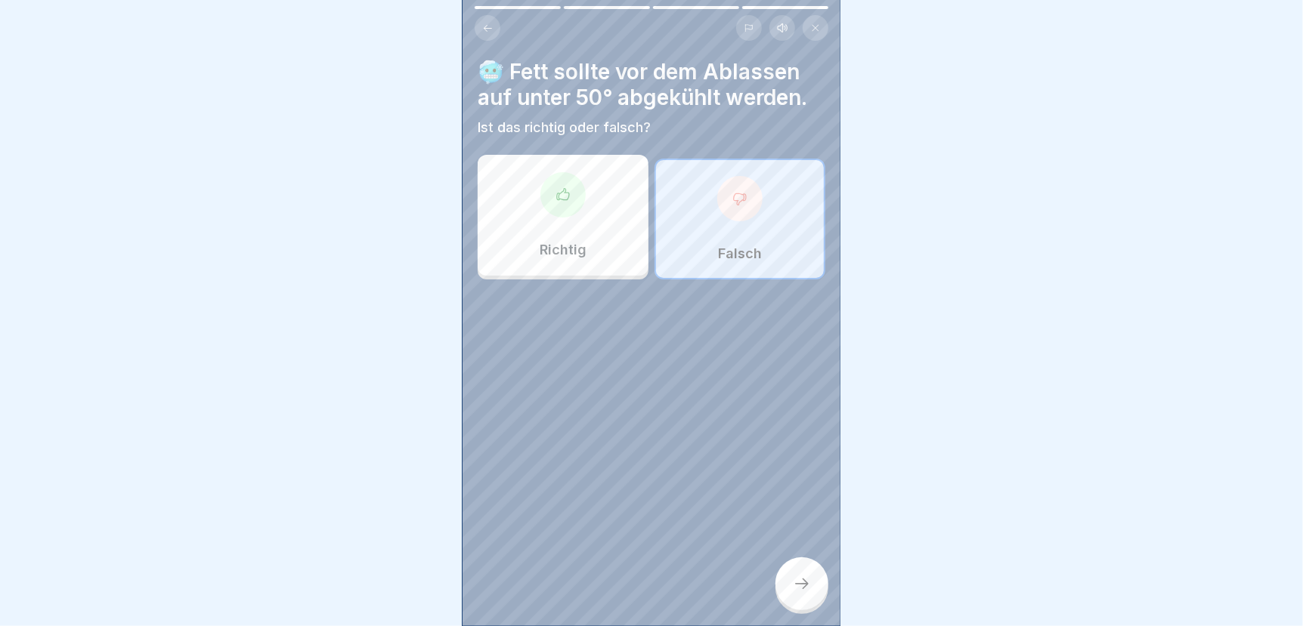
click at [802, 593] on icon at bounding box center [802, 584] width 18 height 18
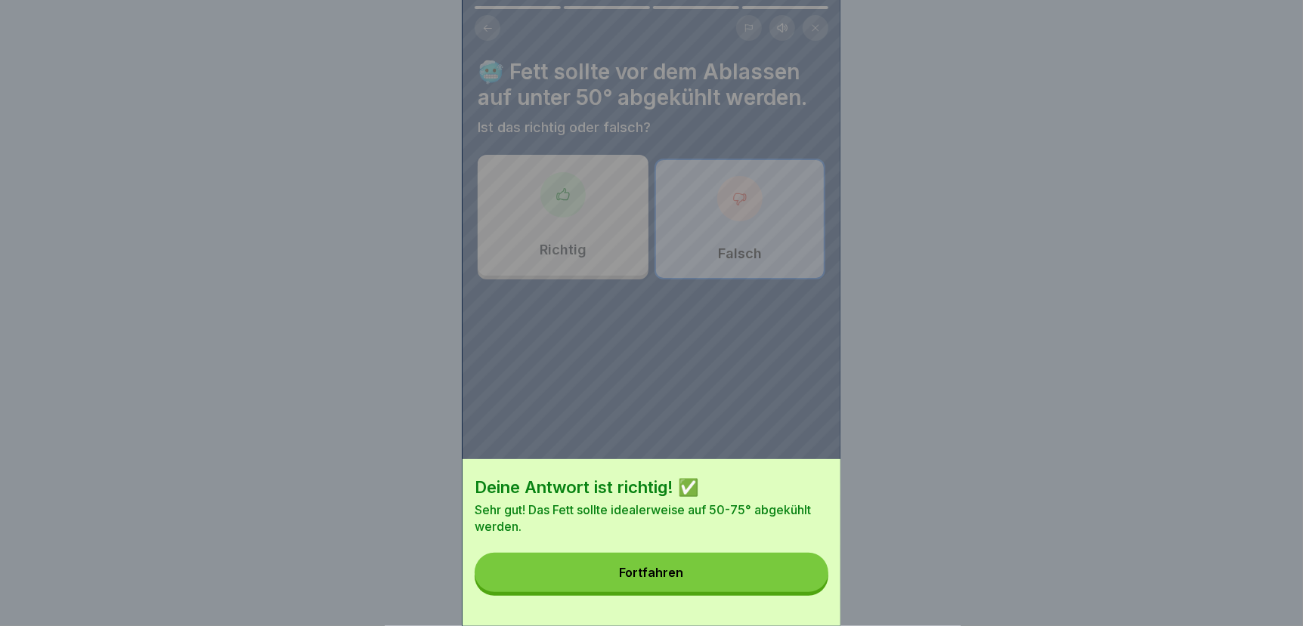
click at [802, 592] on button "Fortfahren" at bounding box center [651, 572] width 354 height 39
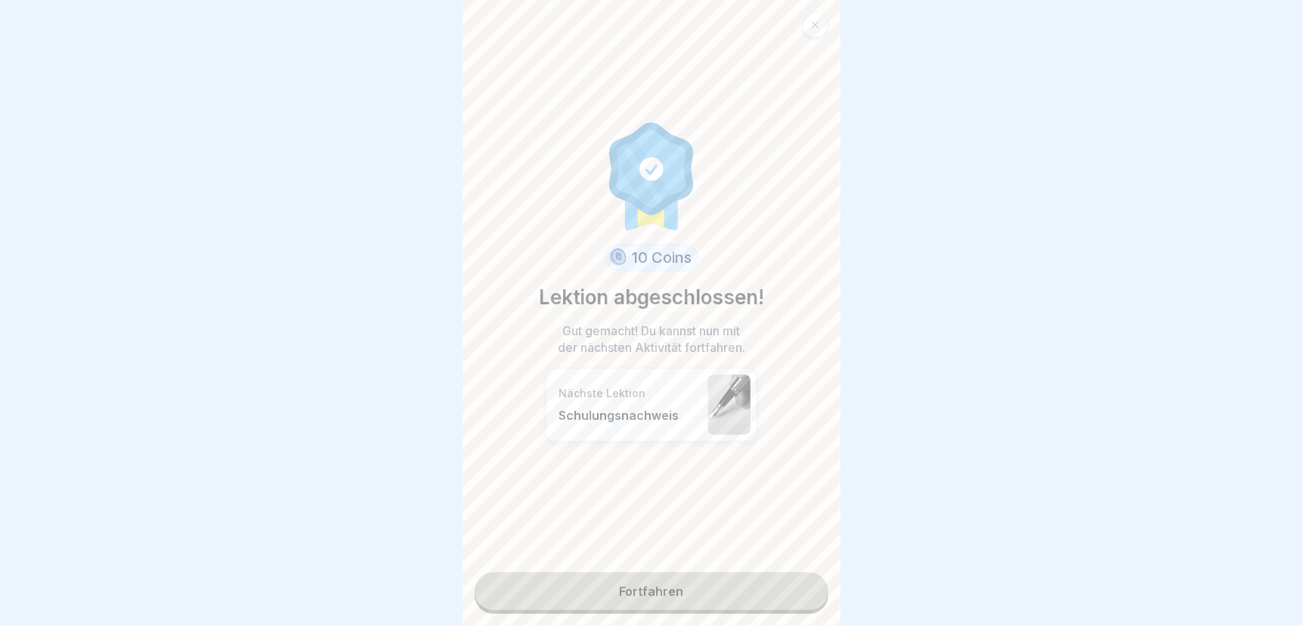
click at [755, 594] on link "Fortfahren" at bounding box center [651, 592] width 354 height 38
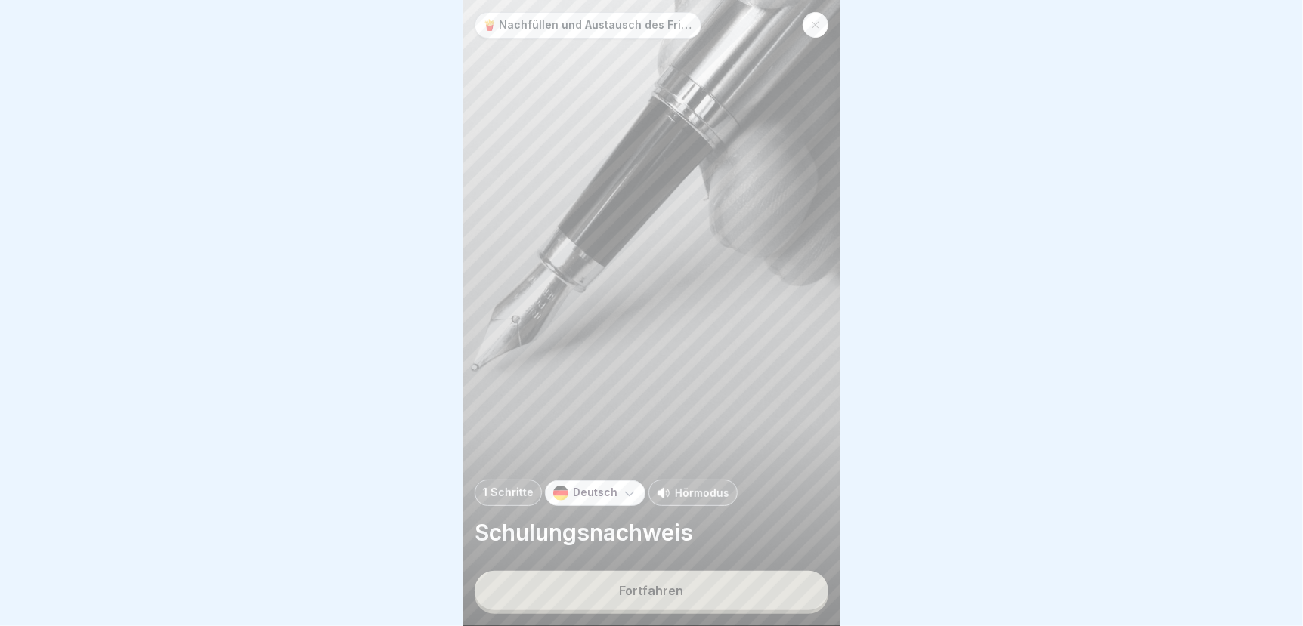
click at [700, 592] on button "Fortfahren" at bounding box center [651, 590] width 354 height 39
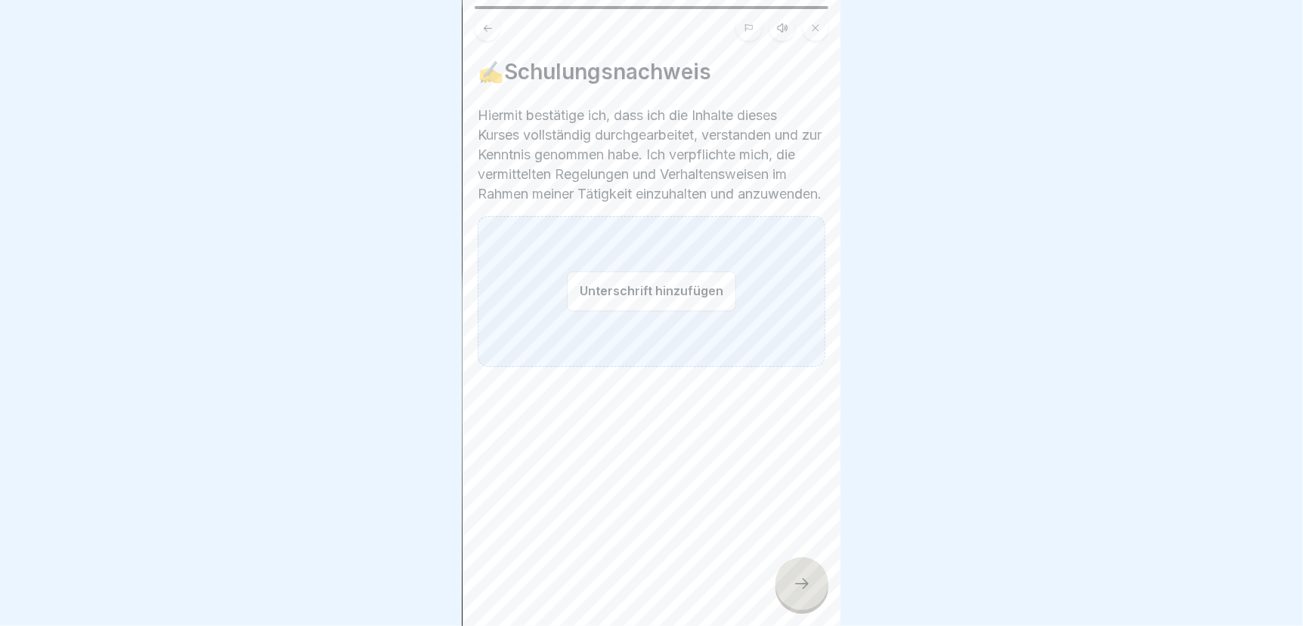
click at [567, 311] on button "Unterschrift hinzufügen" at bounding box center [651, 291] width 169 height 40
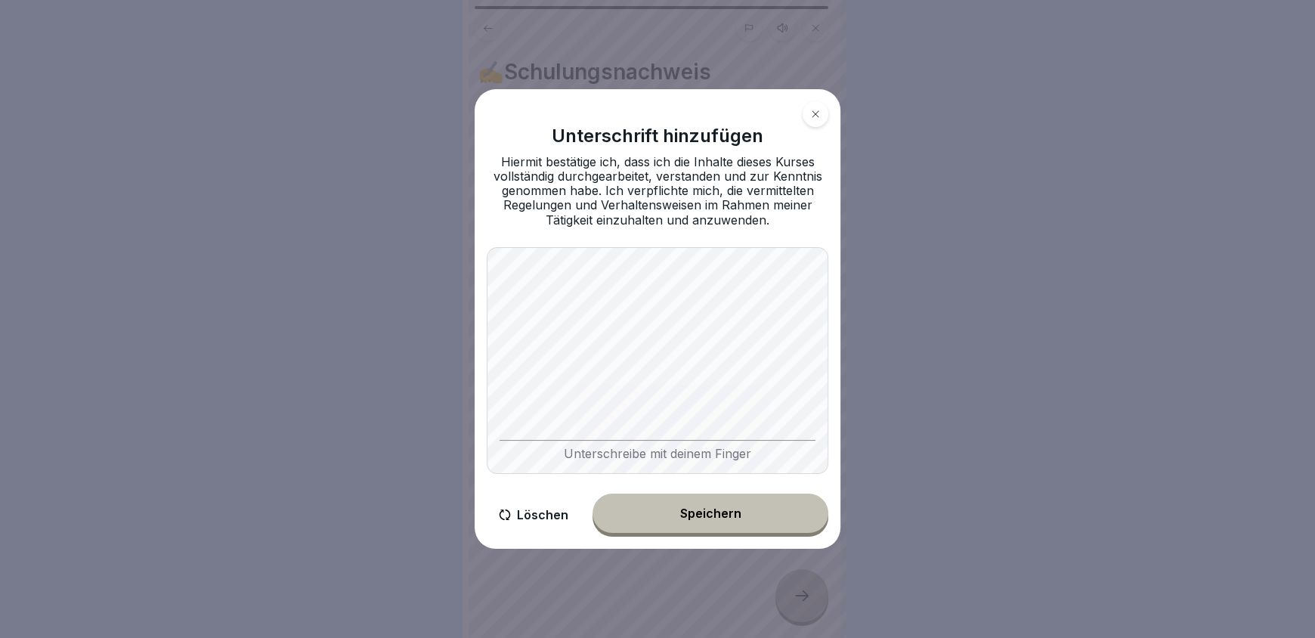
click at [718, 517] on div "Speichern" at bounding box center [710, 513] width 61 height 14
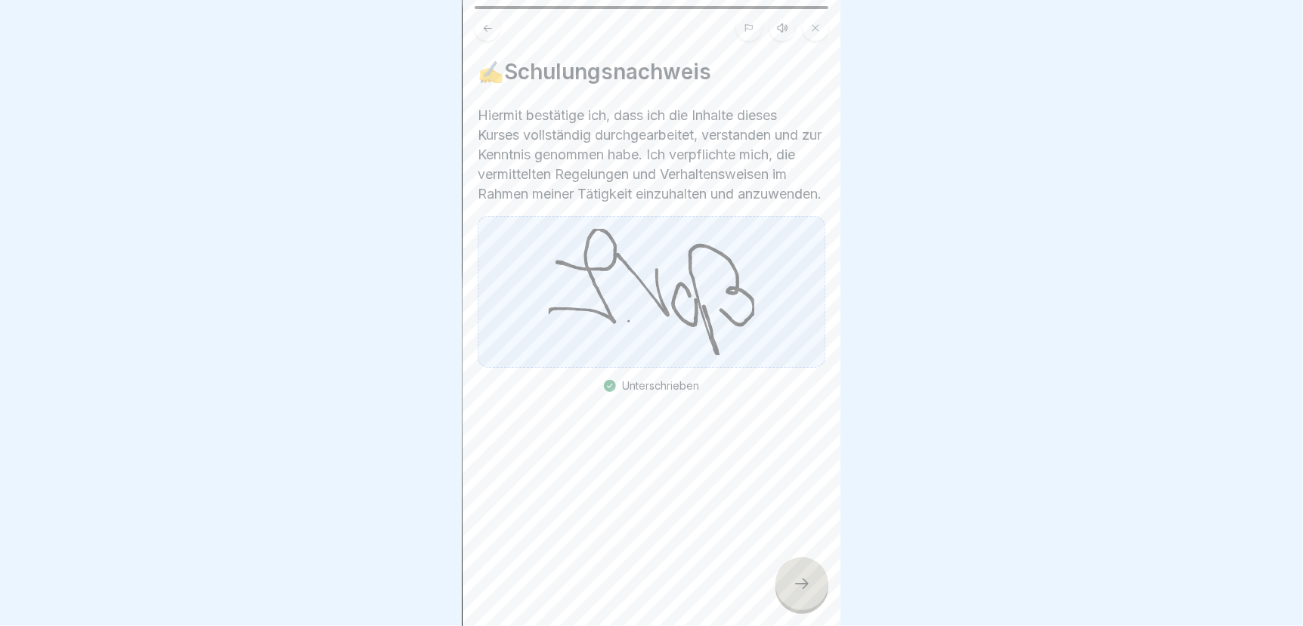
click at [796, 593] on icon at bounding box center [802, 584] width 18 height 18
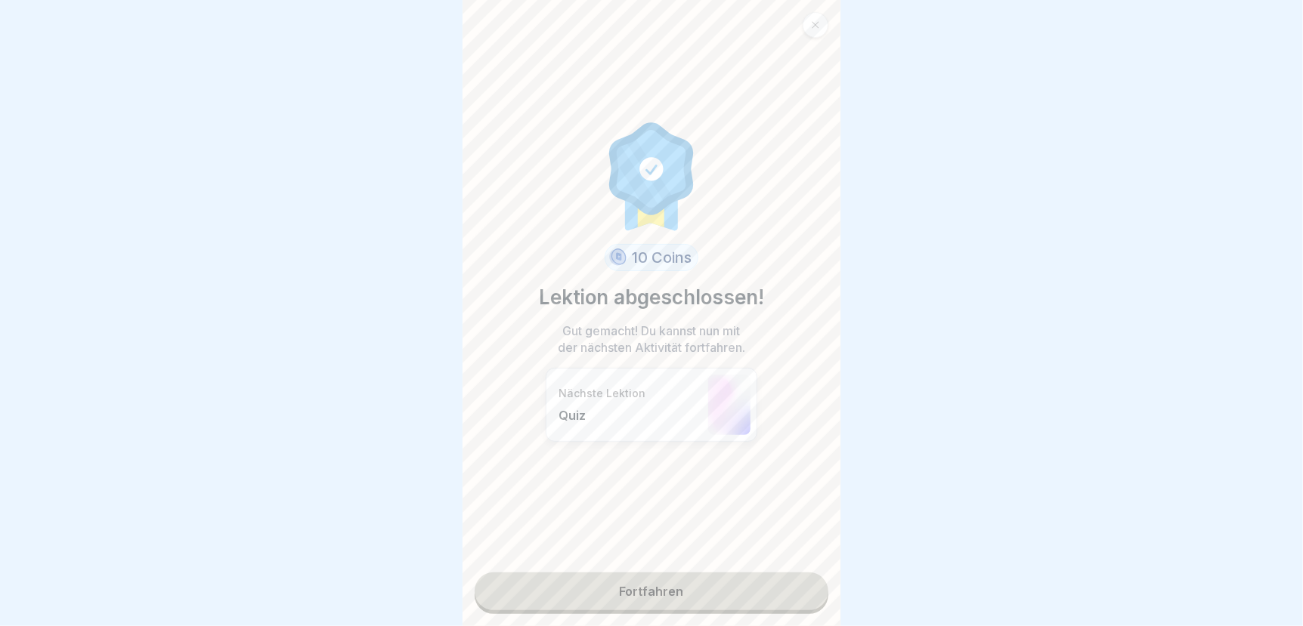
click at [737, 598] on link "Fortfahren" at bounding box center [651, 592] width 354 height 38
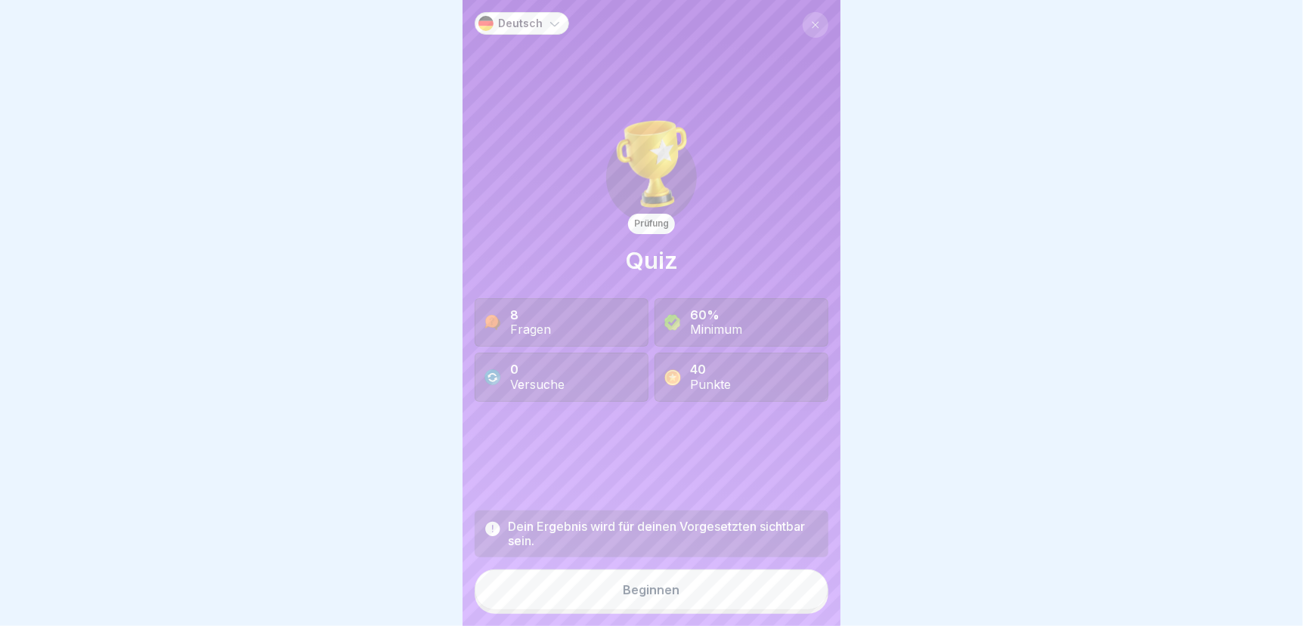
click at [582, 599] on button "Beginnen" at bounding box center [651, 590] width 354 height 41
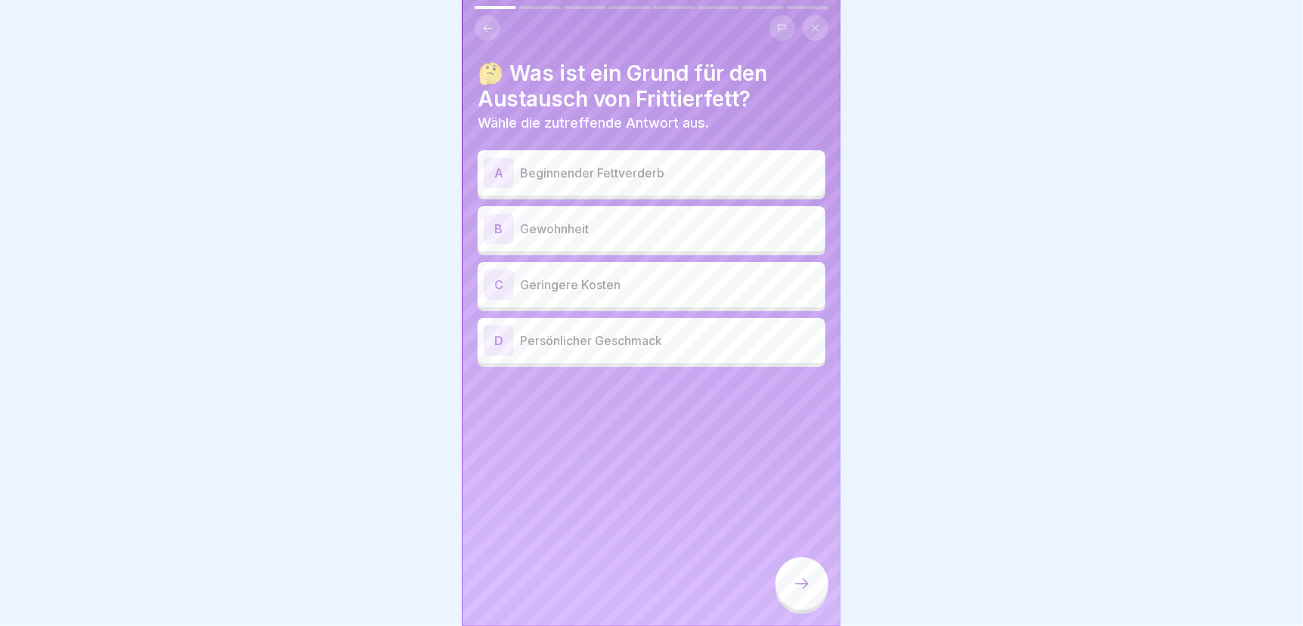
click at [677, 167] on p "Beginnender Fettverderb" at bounding box center [669, 173] width 299 height 18
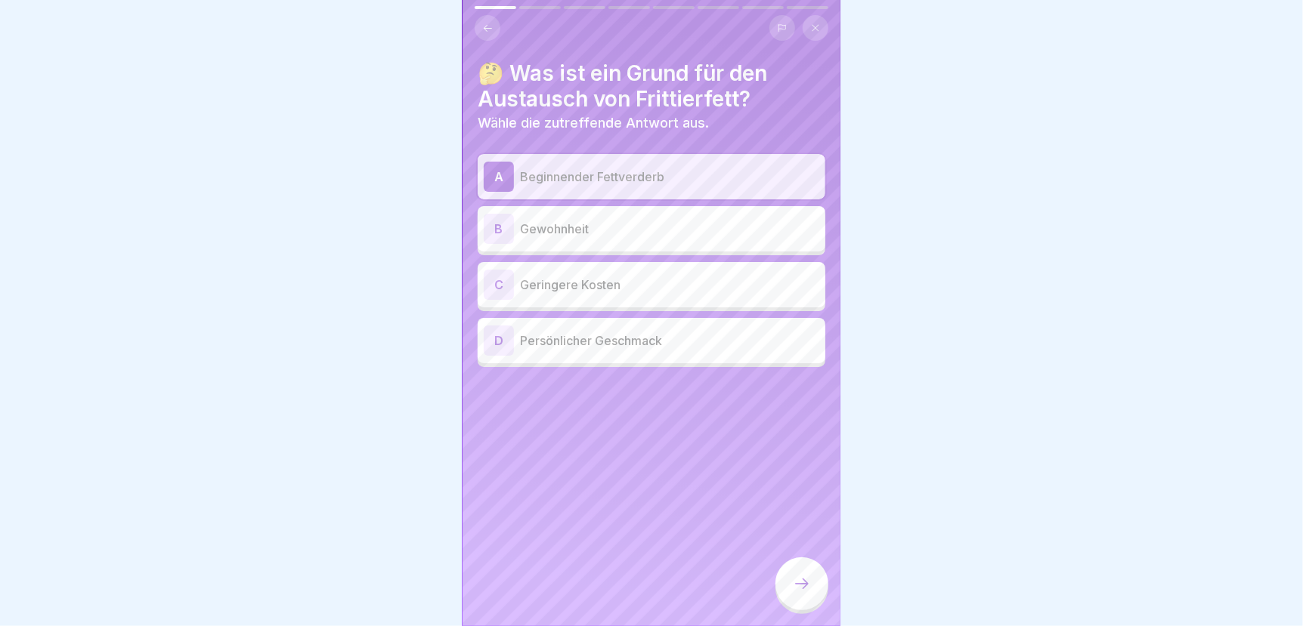
click at [807, 593] on icon at bounding box center [802, 584] width 18 height 18
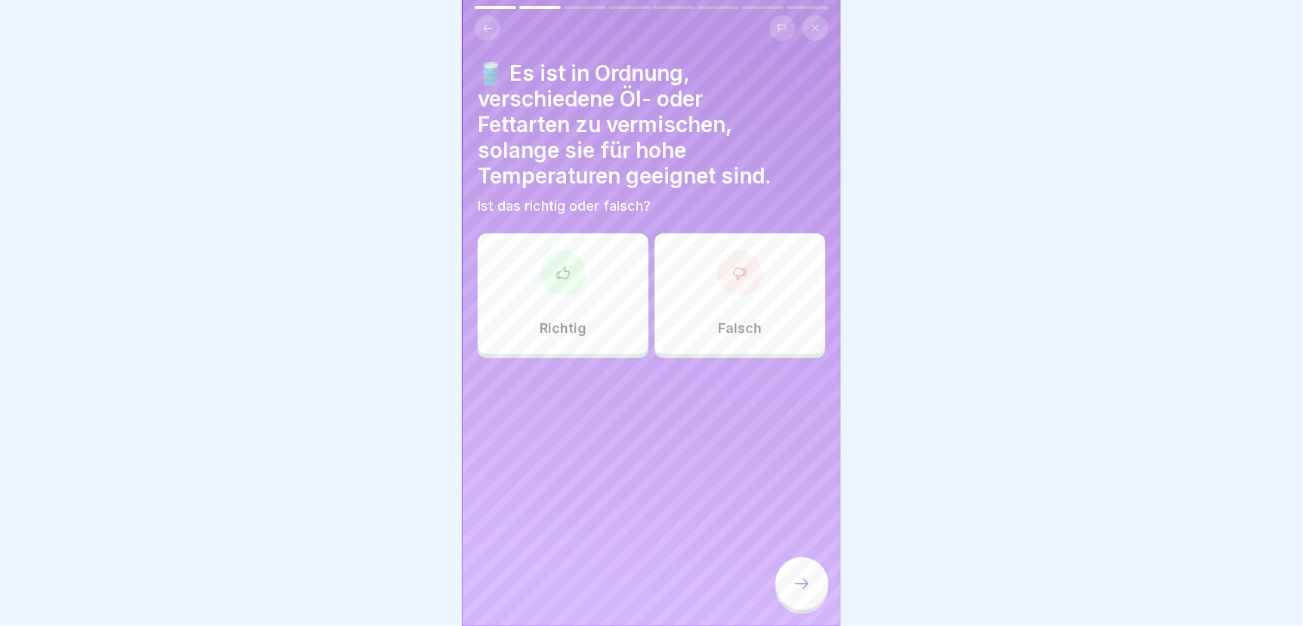
click at [762, 274] on div "Falsch" at bounding box center [739, 293] width 171 height 121
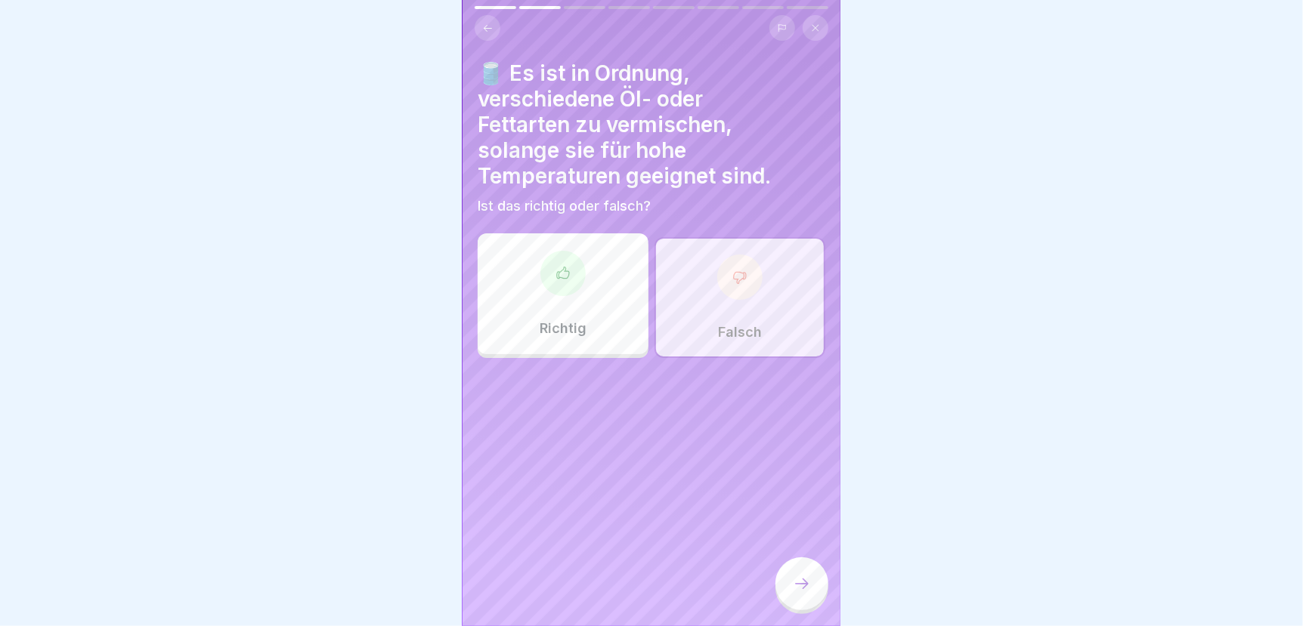
click at [791, 603] on div at bounding box center [801, 584] width 53 height 53
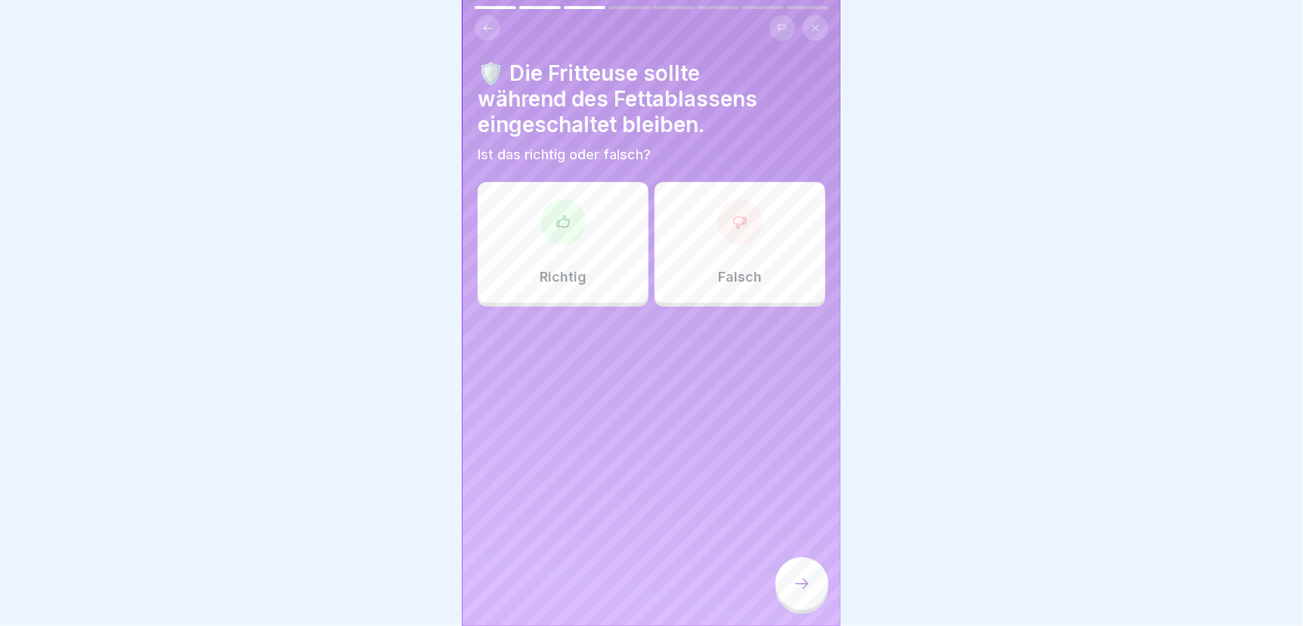
click at [744, 249] on div "Falsch" at bounding box center [739, 242] width 171 height 121
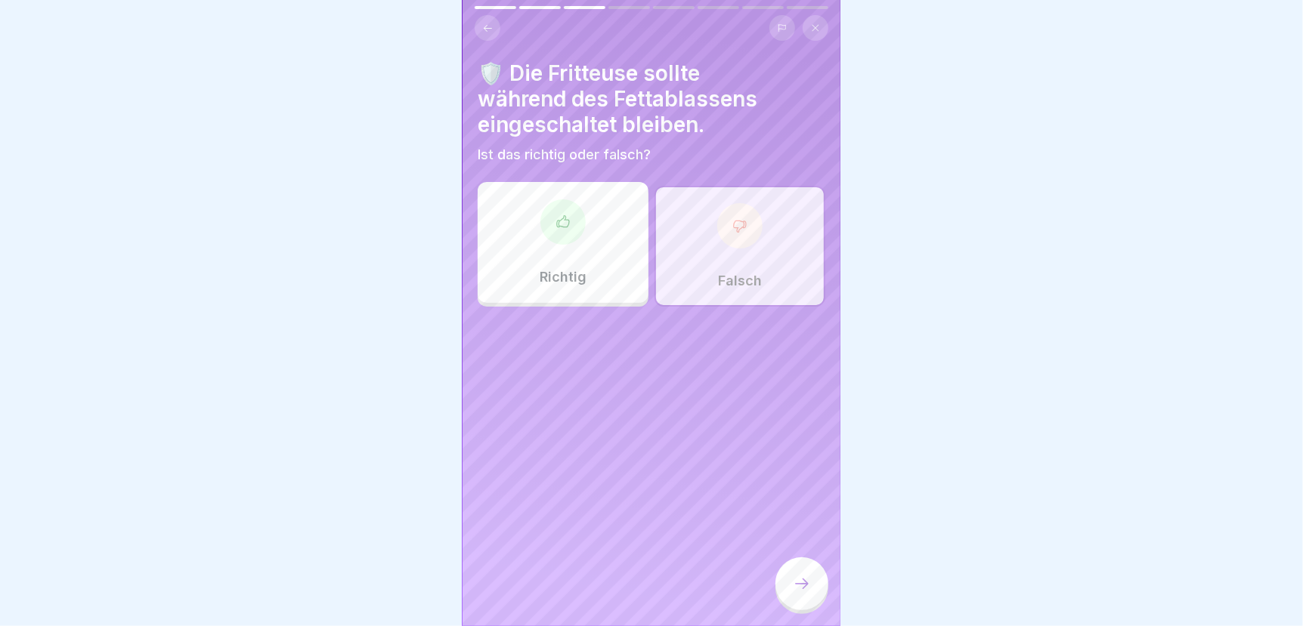
click at [799, 591] on icon at bounding box center [802, 584] width 18 height 18
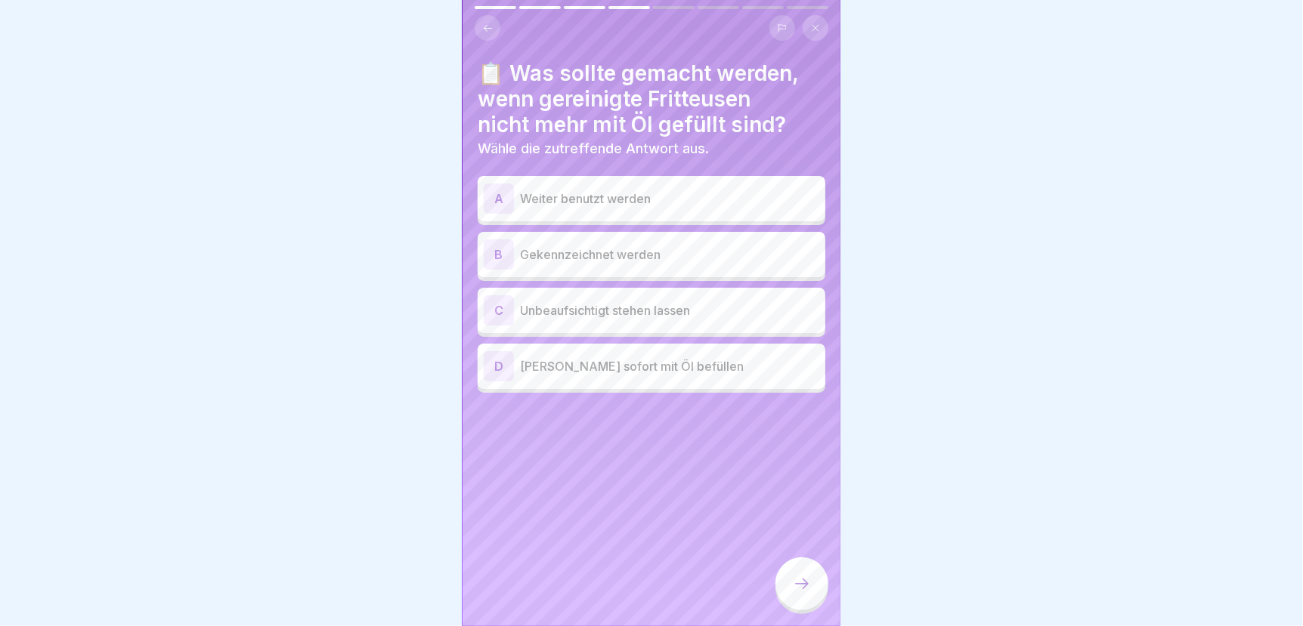
click at [674, 251] on p "Gekennzeichnet werden" at bounding box center [669, 255] width 299 height 18
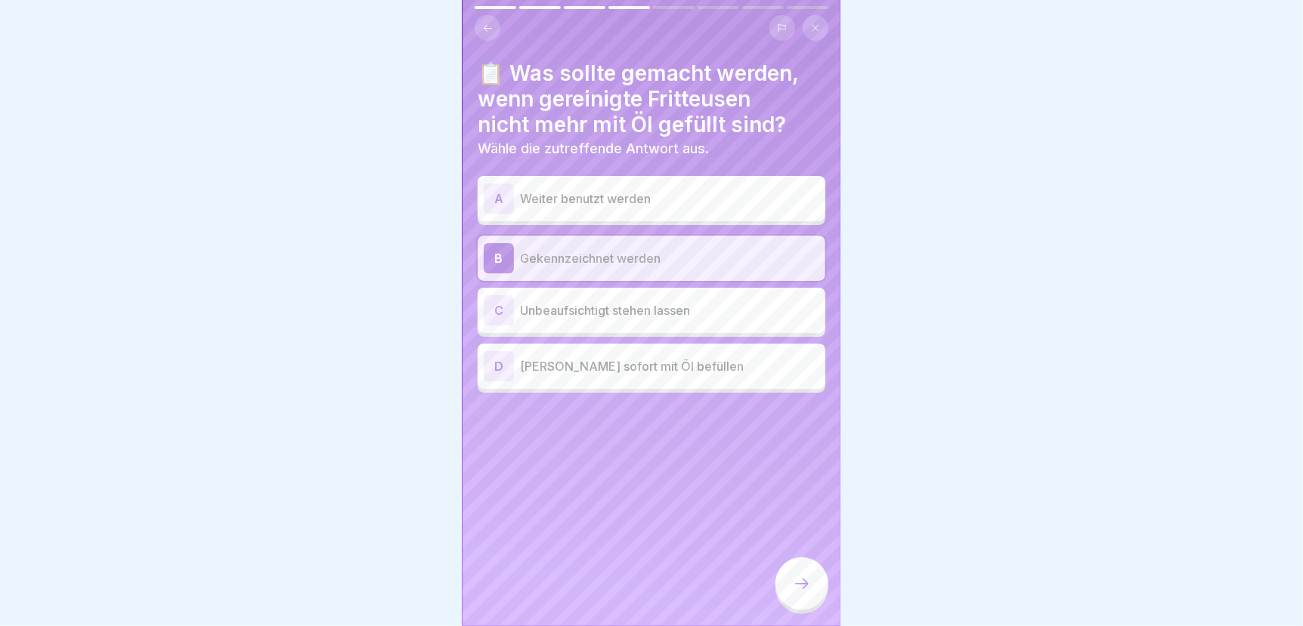
click at [805, 593] on icon at bounding box center [802, 584] width 18 height 18
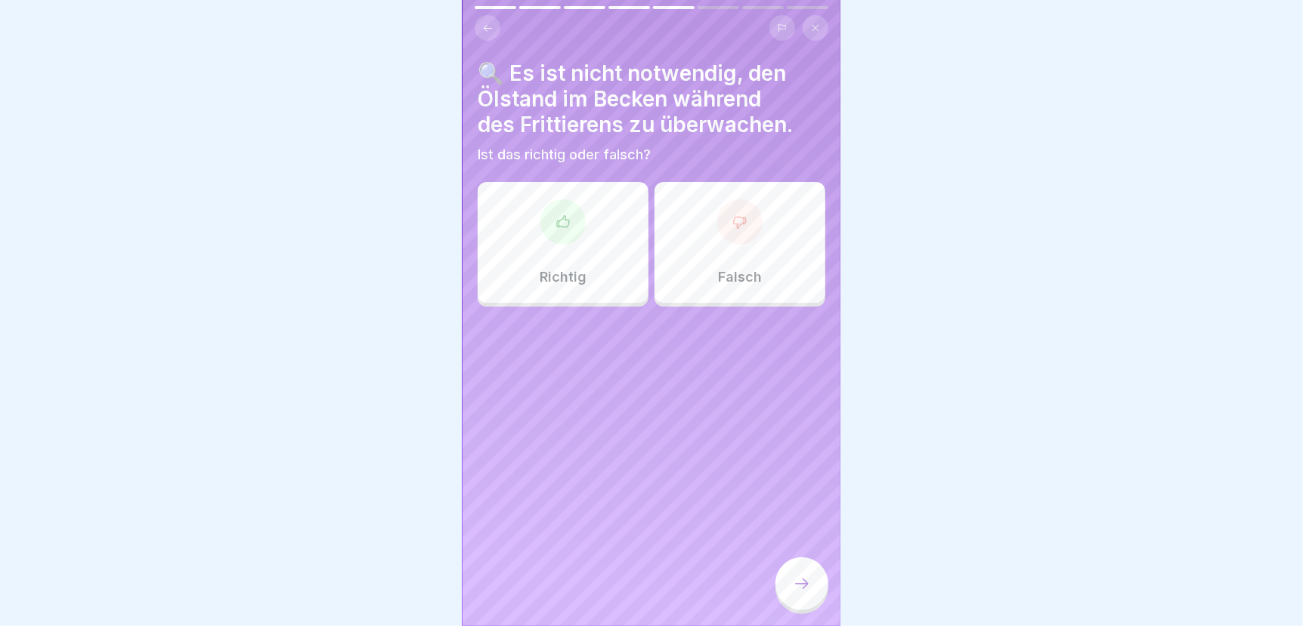
click at [580, 233] on div at bounding box center [562, 221] width 45 height 45
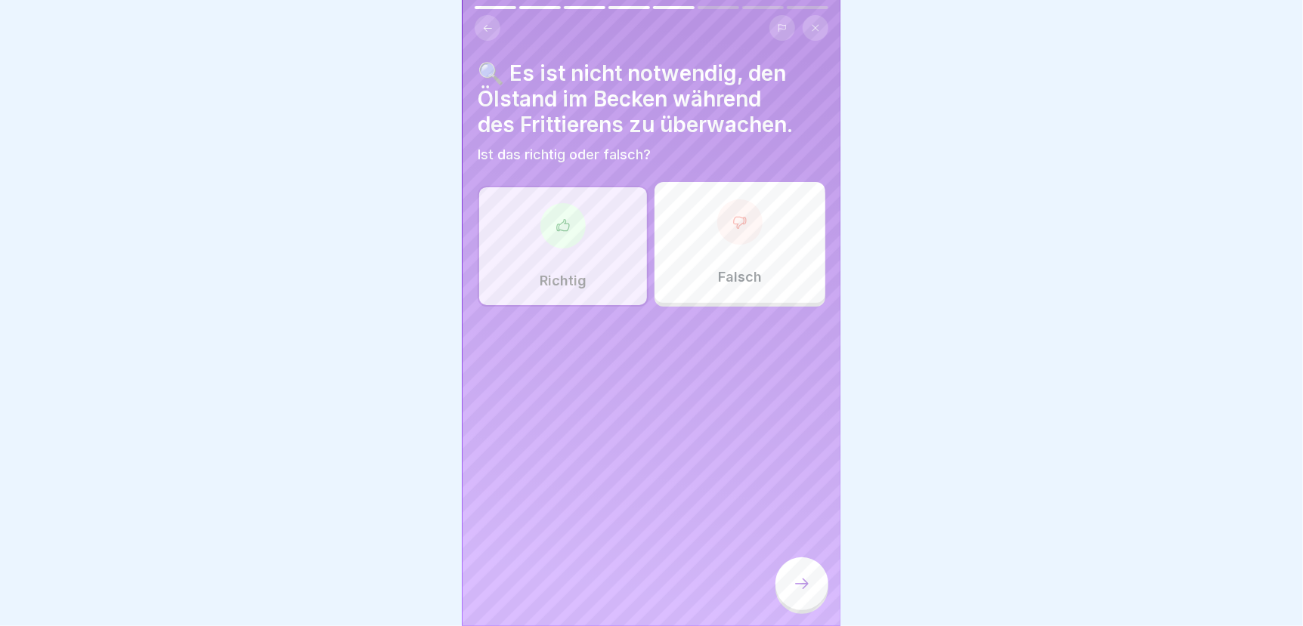
click at [728, 253] on div "Falsch" at bounding box center [739, 242] width 171 height 121
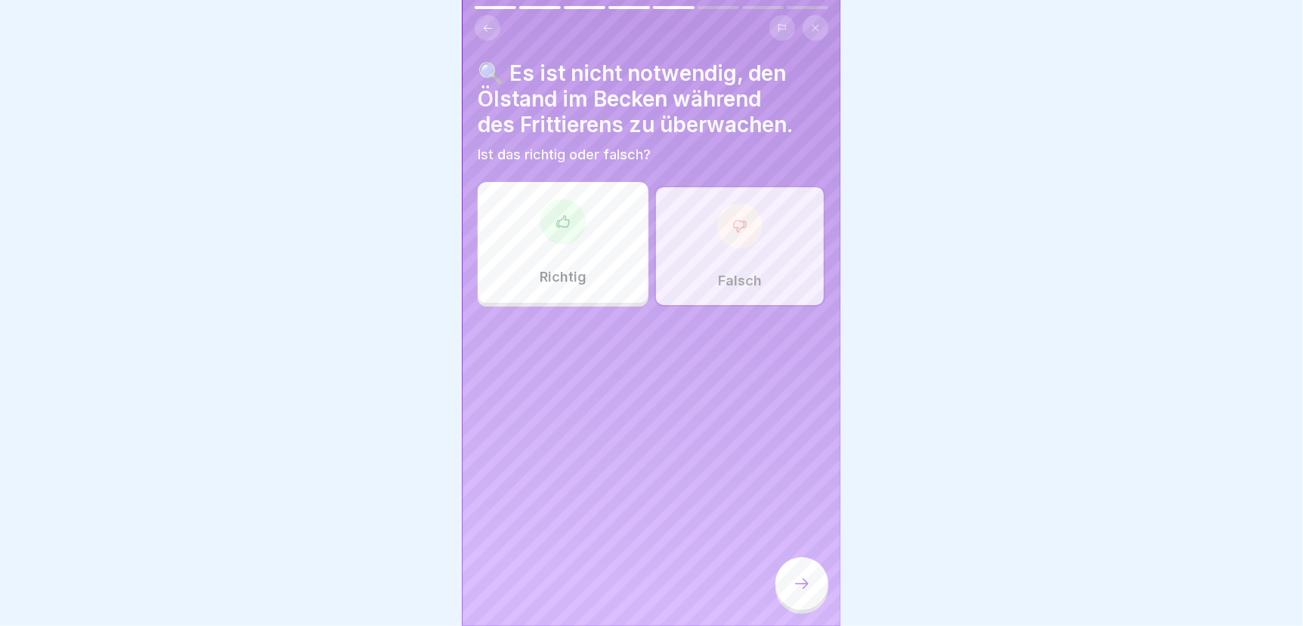
click at [794, 593] on icon at bounding box center [802, 584] width 18 height 18
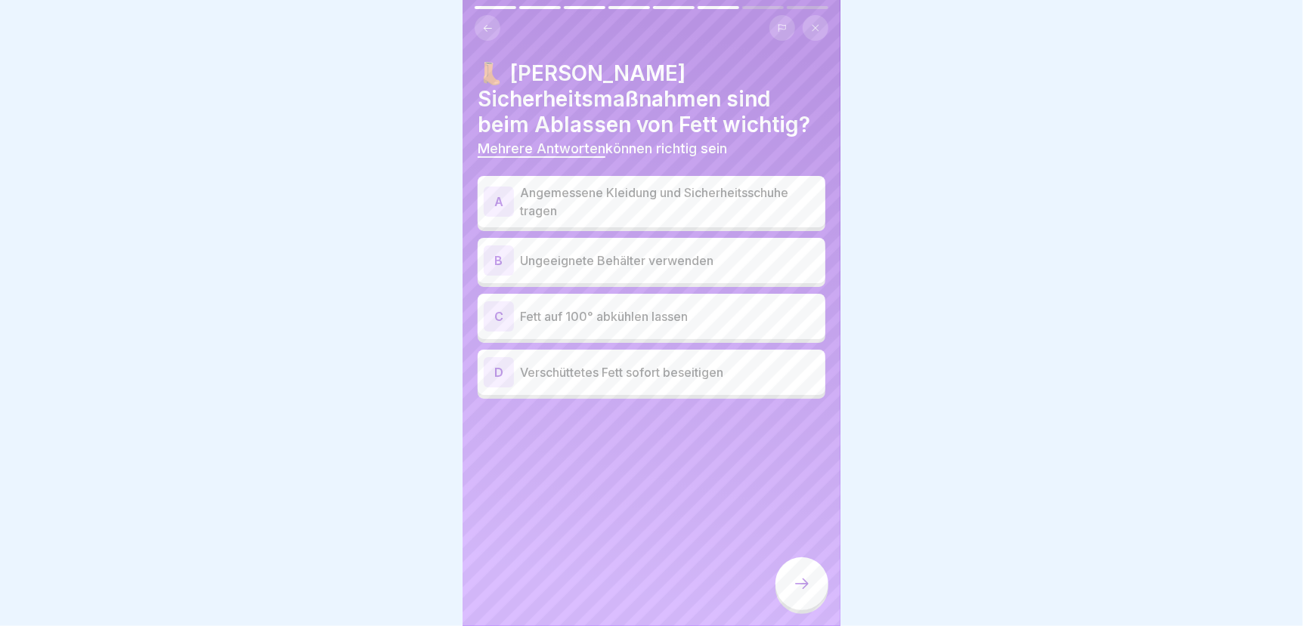
click at [614, 195] on p "Angemessene Kleidung und Sicherheitsschuhe tragen" at bounding box center [669, 202] width 299 height 36
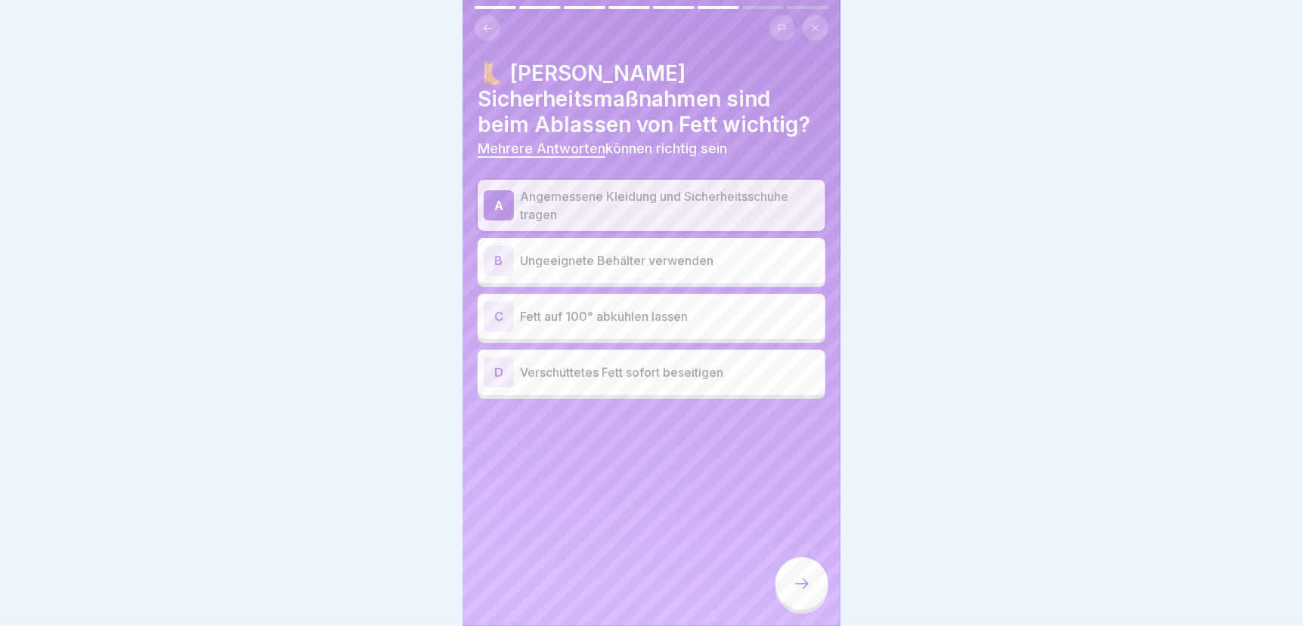
click at [623, 376] on p "Verschüttetes Fett sofort beseitigen" at bounding box center [669, 372] width 299 height 18
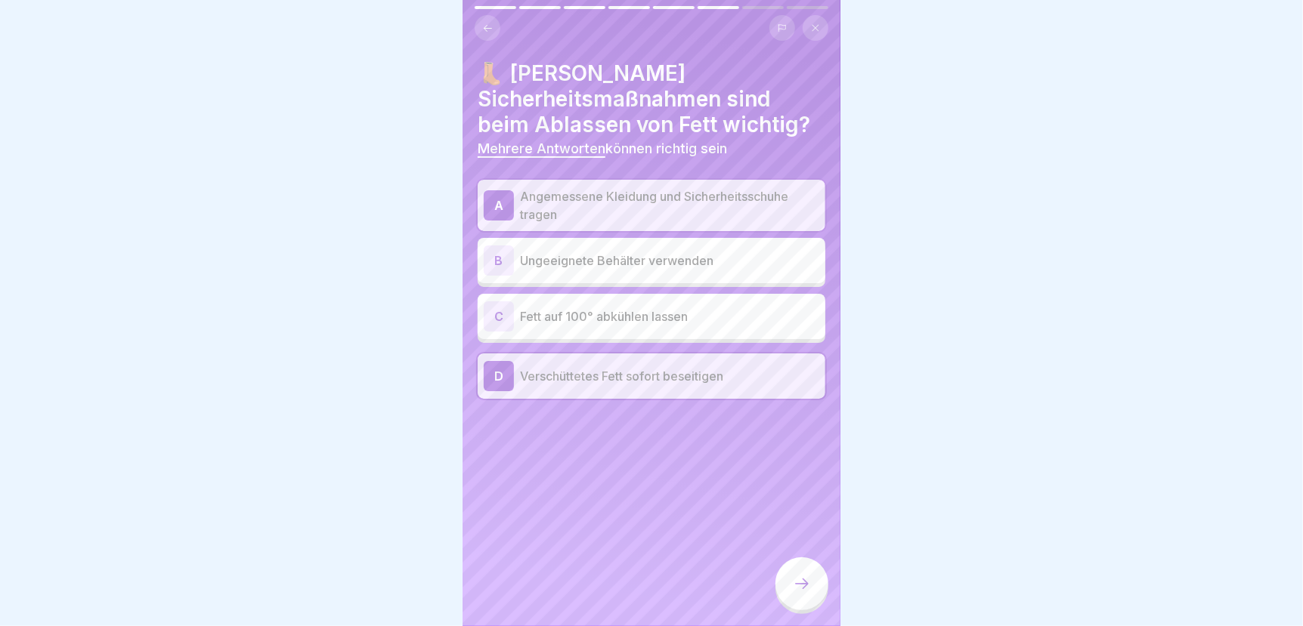
click at [801, 607] on div at bounding box center [801, 584] width 53 height 53
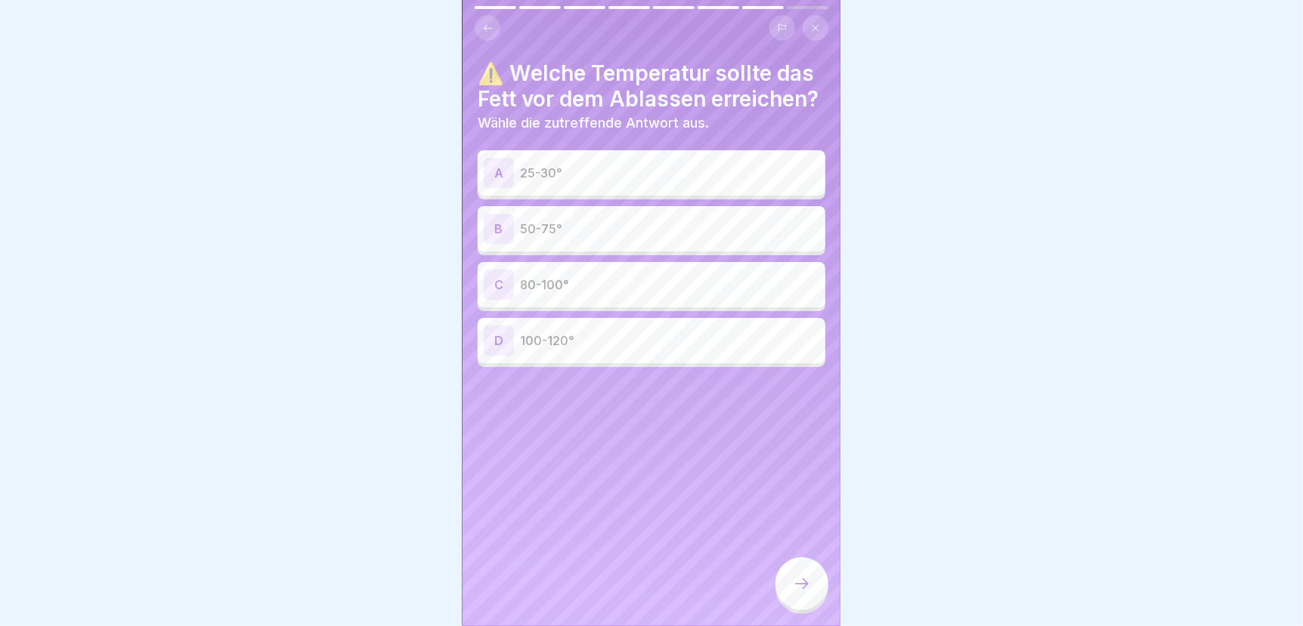
click at [535, 238] on p "50-75°" at bounding box center [669, 229] width 299 height 18
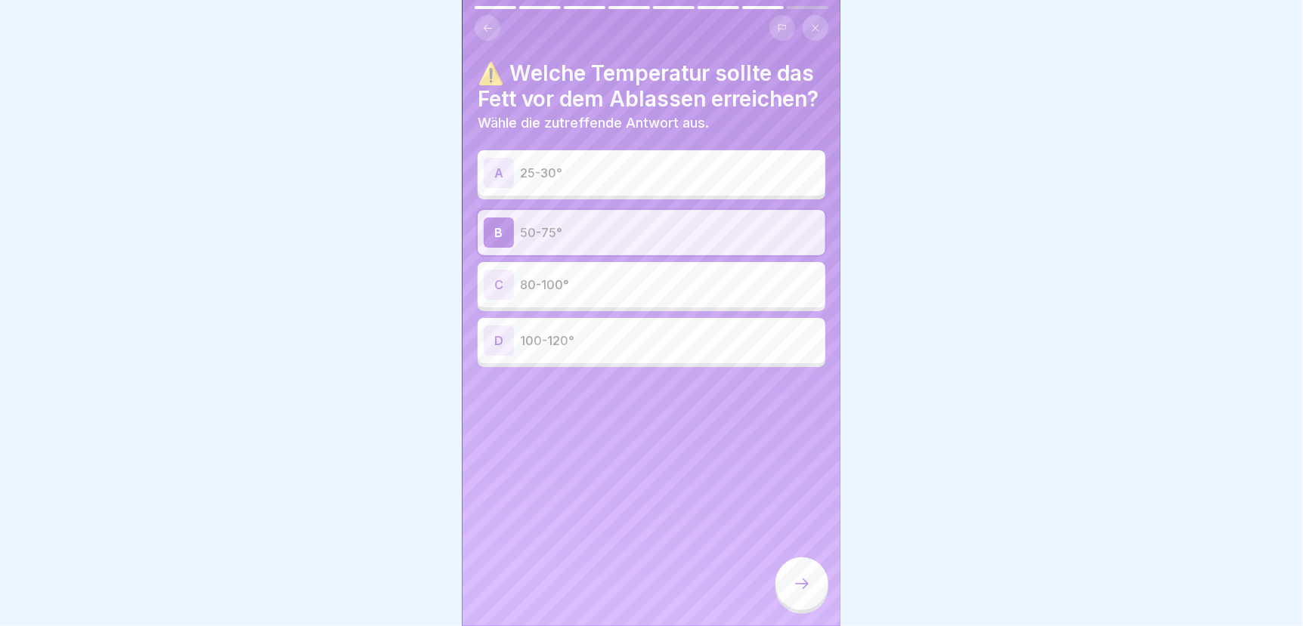
click at [797, 593] on icon at bounding box center [802, 584] width 18 height 18
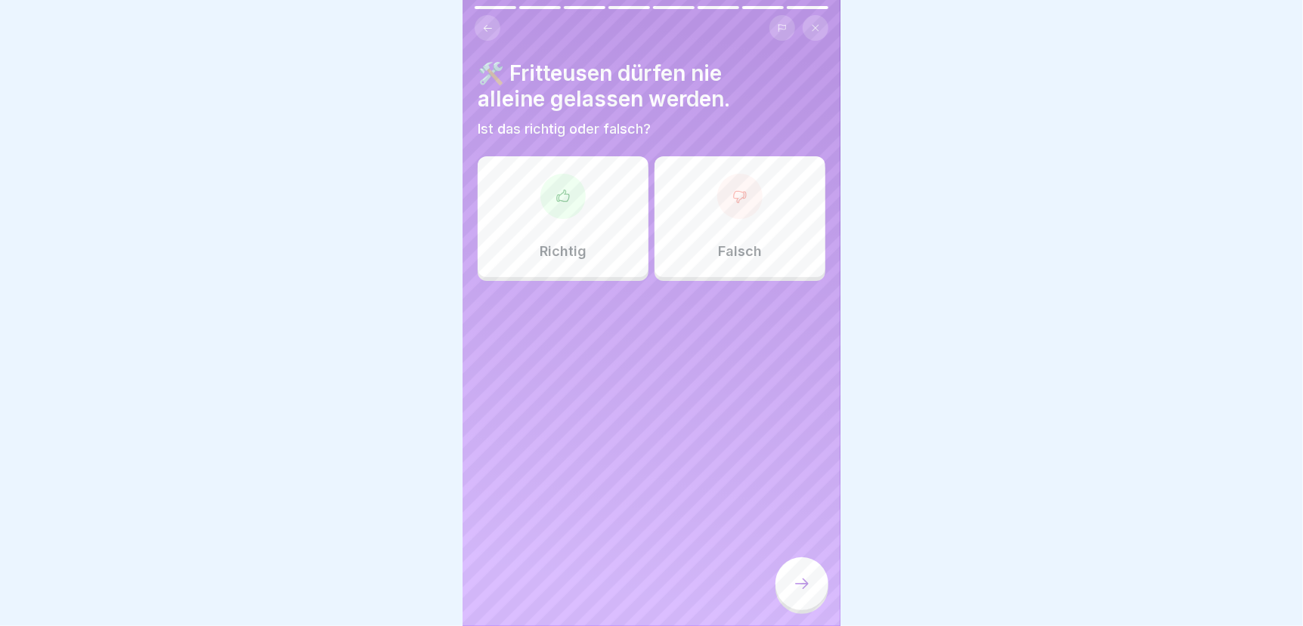
click at [577, 223] on div "Richtig" at bounding box center [563, 216] width 171 height 121
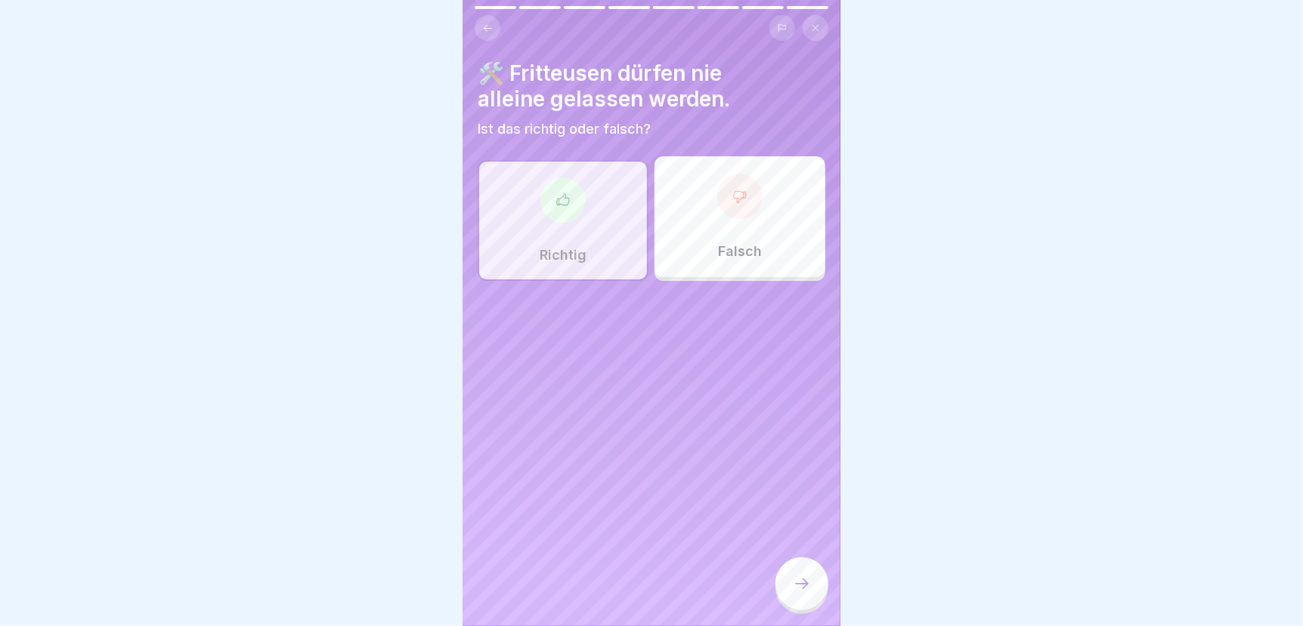
click at [796, 593] on icon at bounding box center [802, 584] width 18 height 18
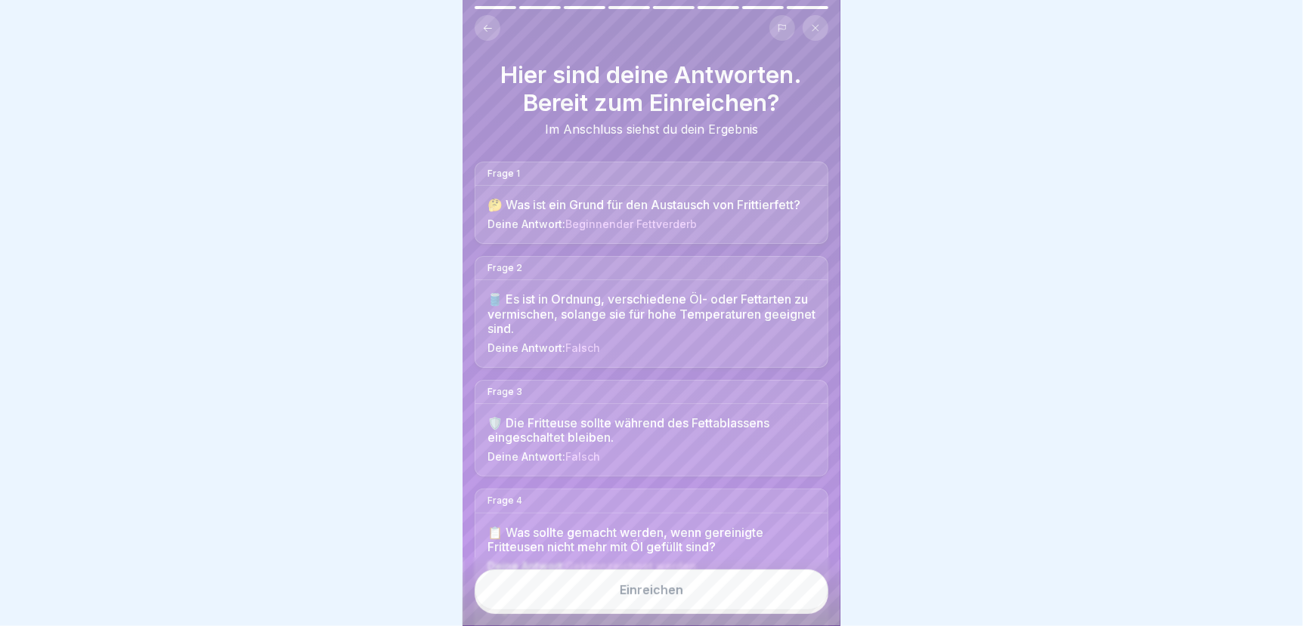
click at [770, 595] on button "Einreichen" at bounding box center [651, 590] width 354 height 41
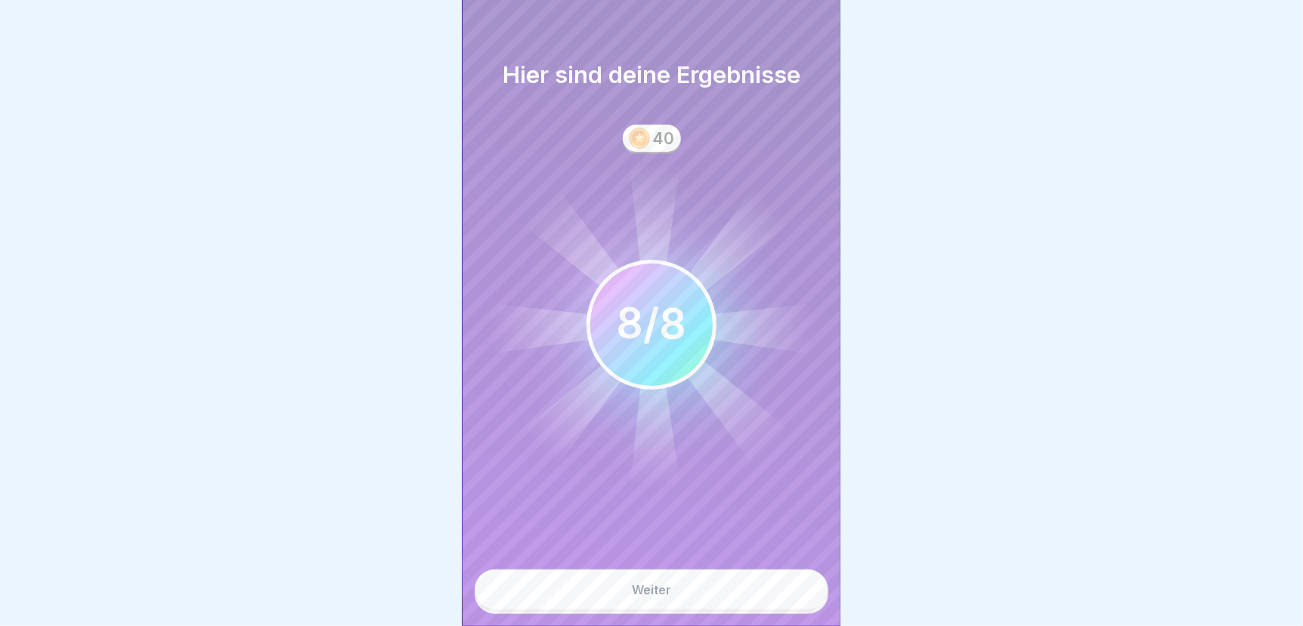
click at [718, 608] on button "Weiter" at bounding box center [651, 590] width 354 height 41
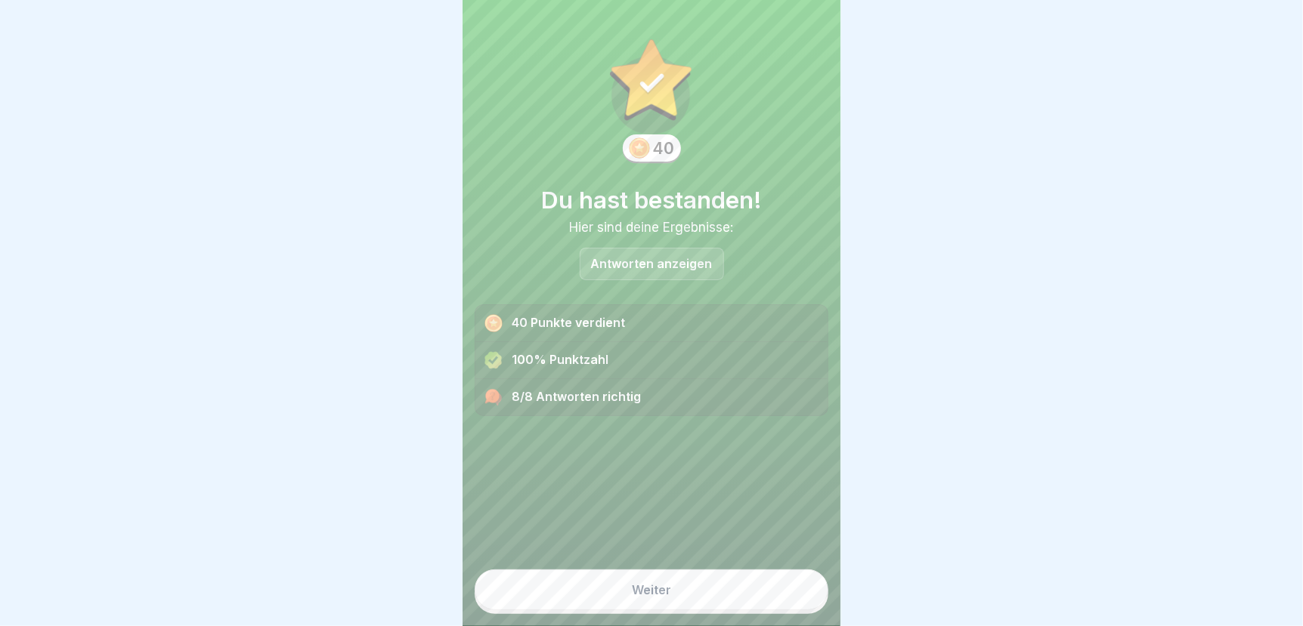
click at [718, 608] on button "Weiter" at bounding box center [651, 590] width 354 height 41
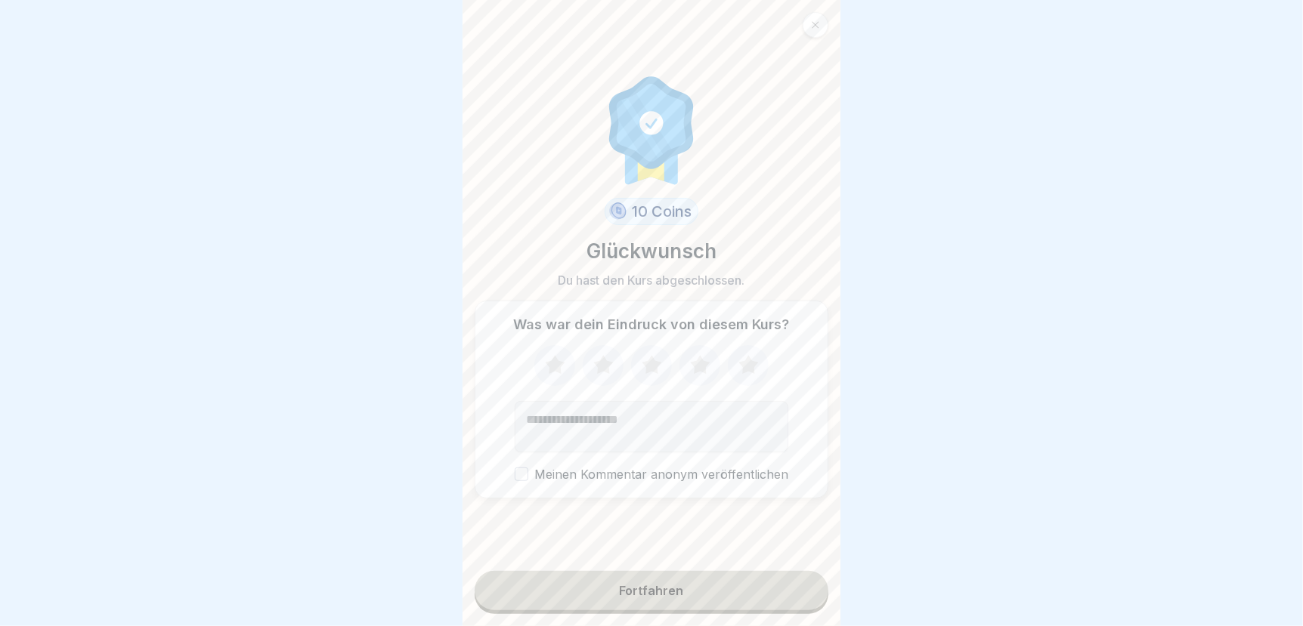
click at [688, 349] on div "Was war dein Eindruck von diesem Kurs? Meinen Kommentar anonym veröffentlichen" at bounding box center [651, 399] width 354 height 197
click at [696, 374] on icon at bounding box center [700, 364] width 20 height 19
click at [655, 598] on div "Fortfahren" at bounding box center [652, 591] width 64 height 14
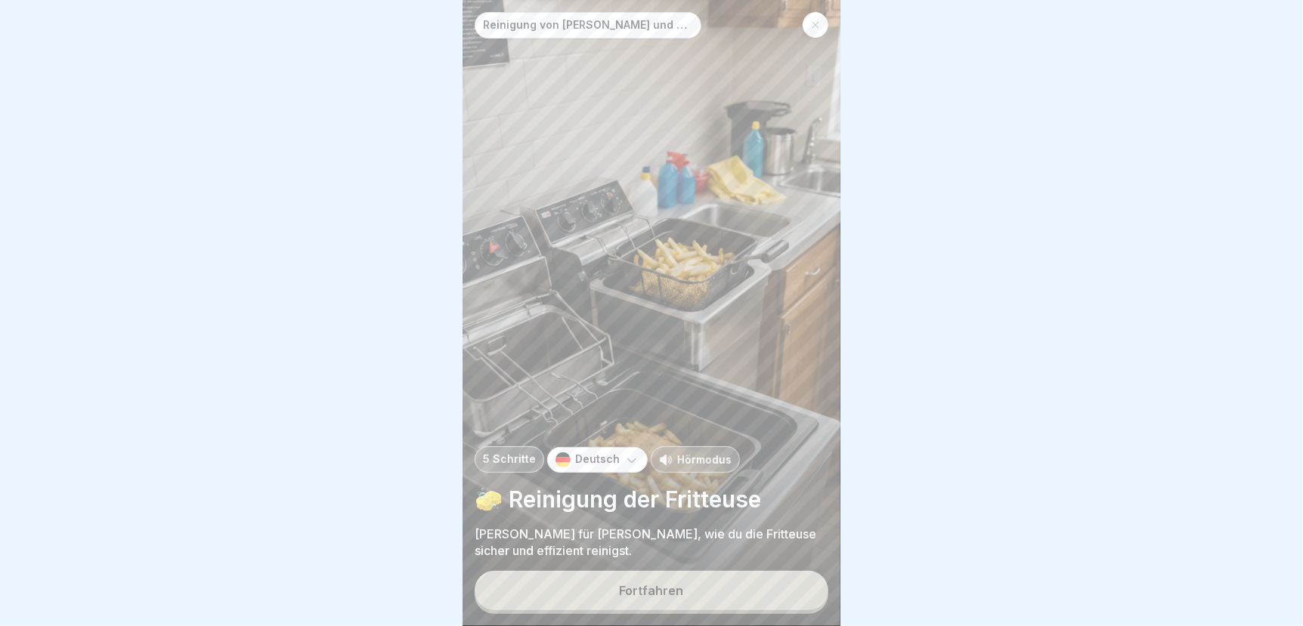
click at [596, 602] on button "Fortfahren" at bounding box center [651, 590] width 354 height 39
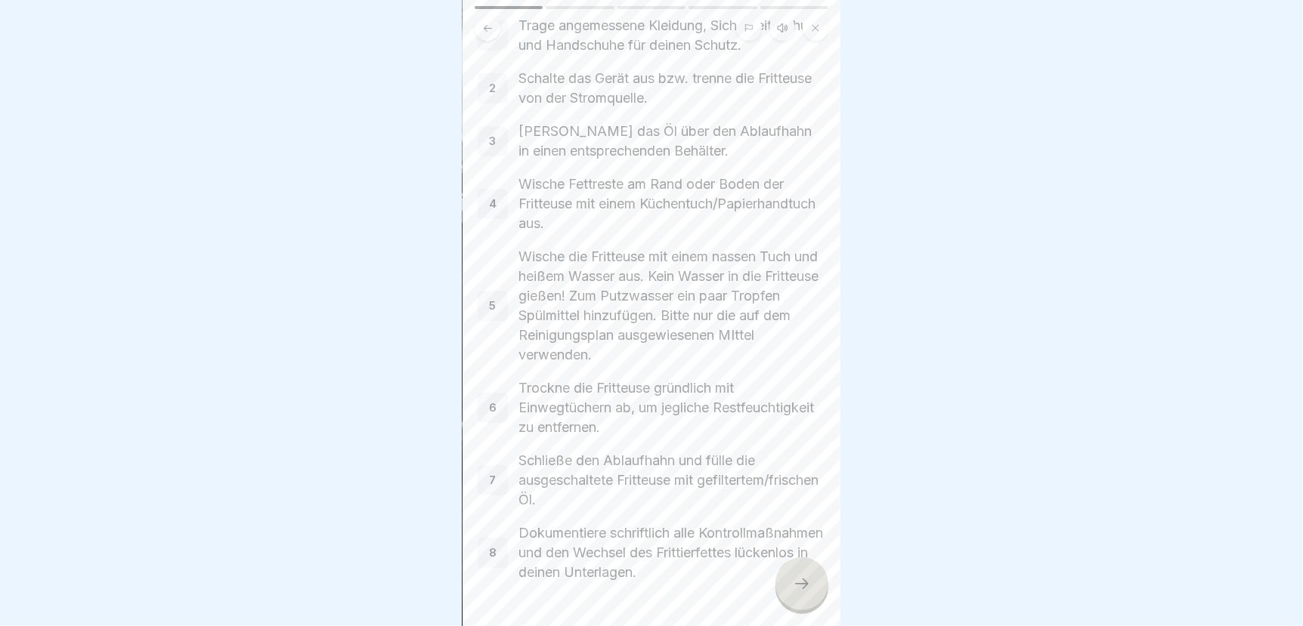
scroll to position [151, 0]
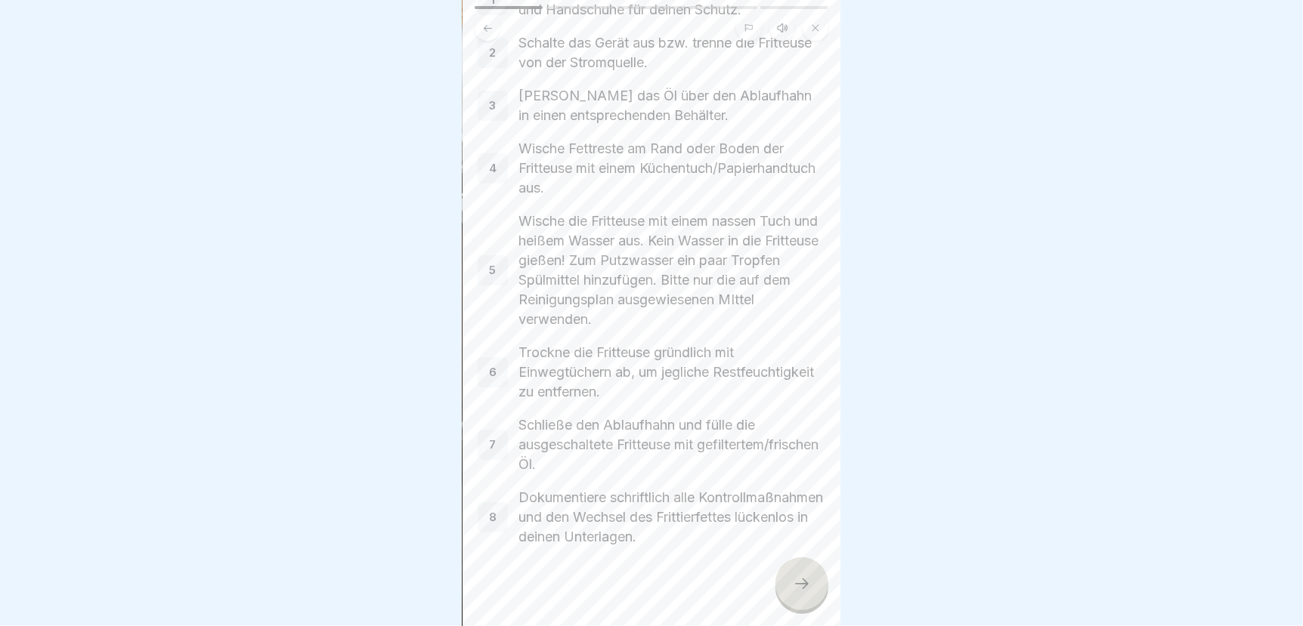
click at [805, 592] on icon at bounding box center [802, 584] width 18 height 18
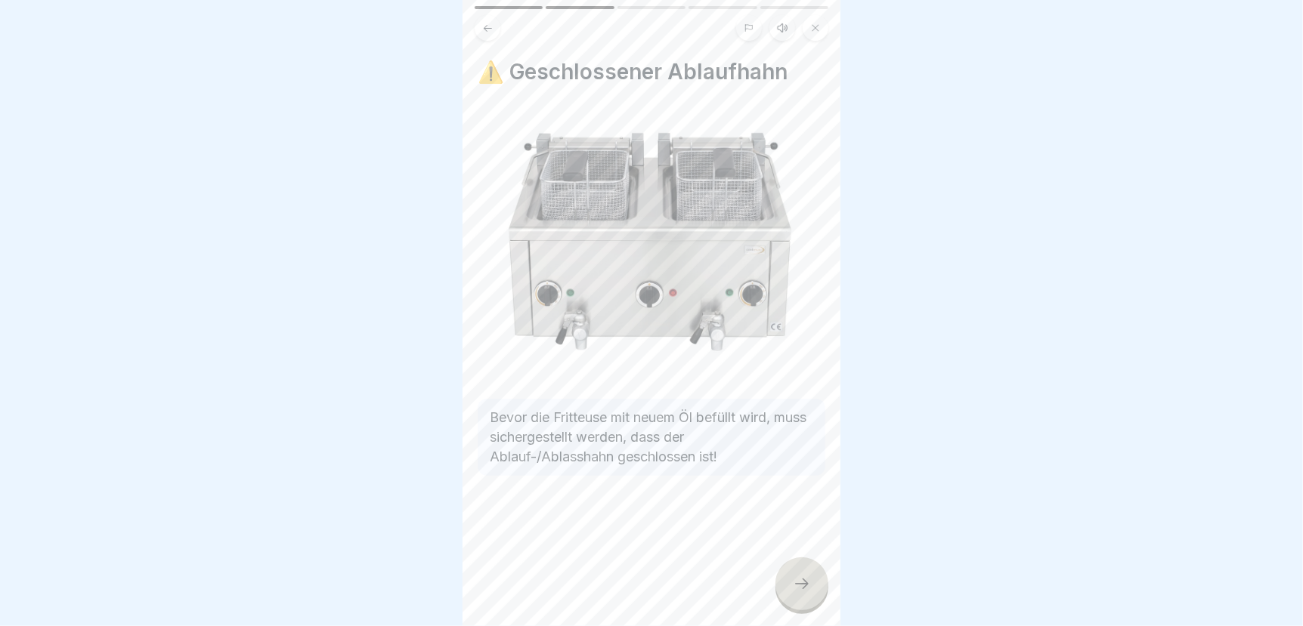
click at [806, 608] on div at bounding box center [801, 584] width 53 height 53
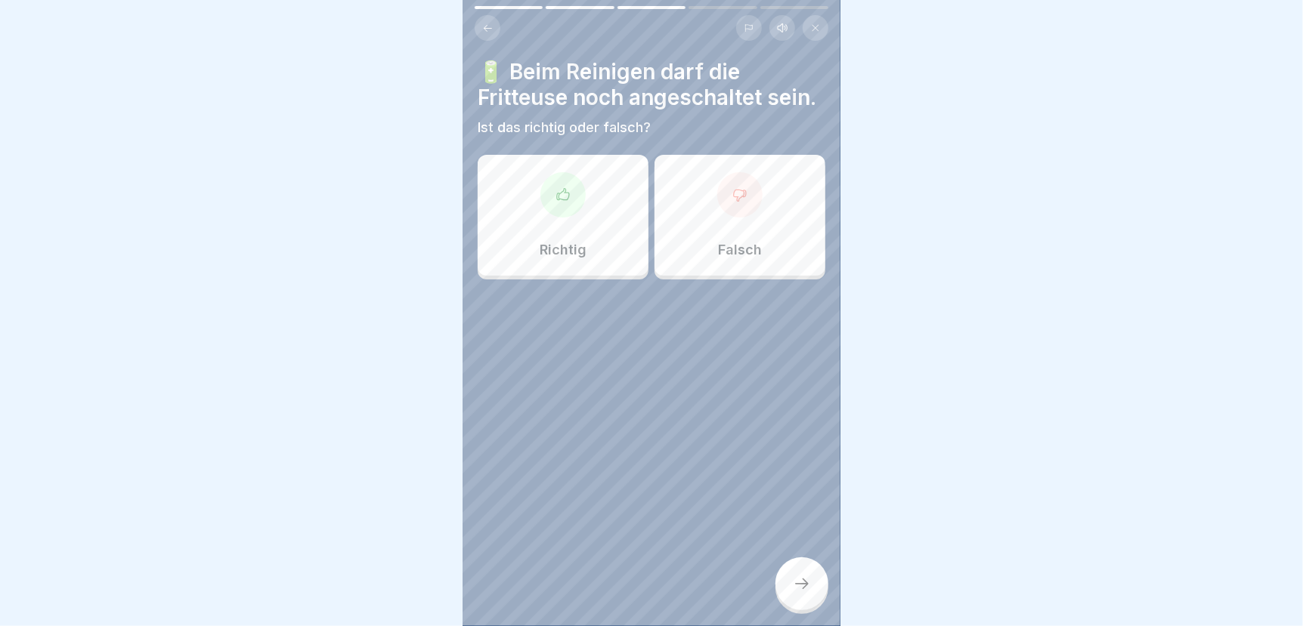
click at [746, 218] on div at bounding box center [739, 194] width 45 height 45
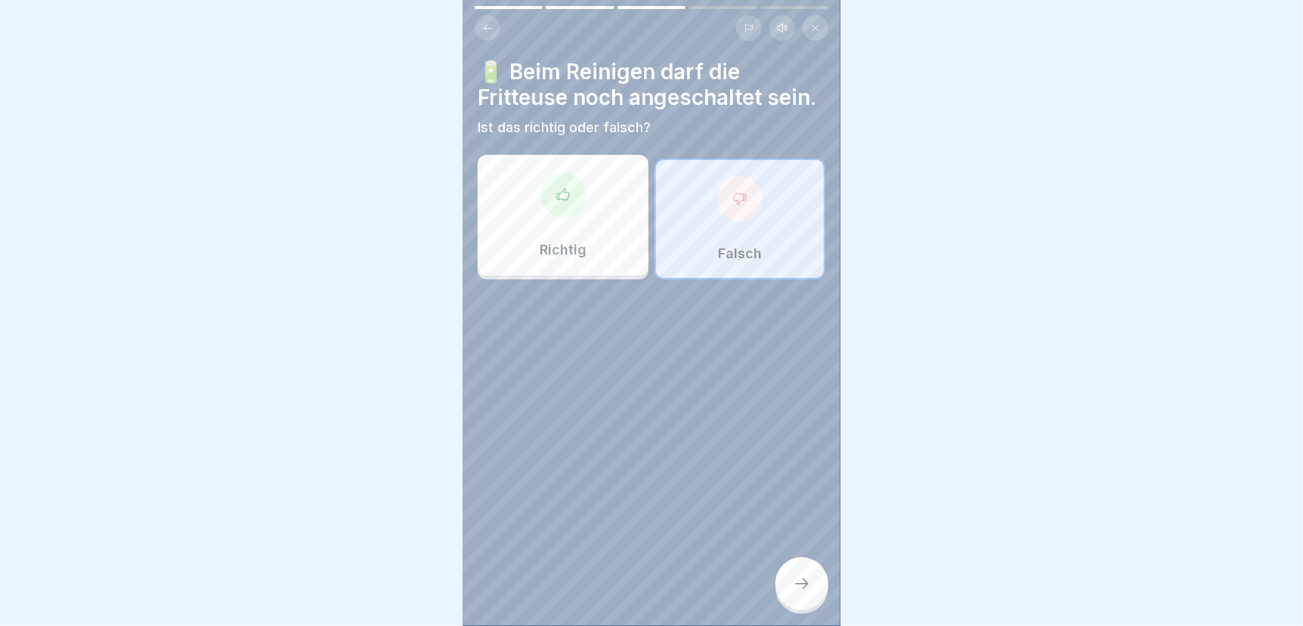
click at [805, 610] on div at bounding box center [801, 584] width 53 height 53
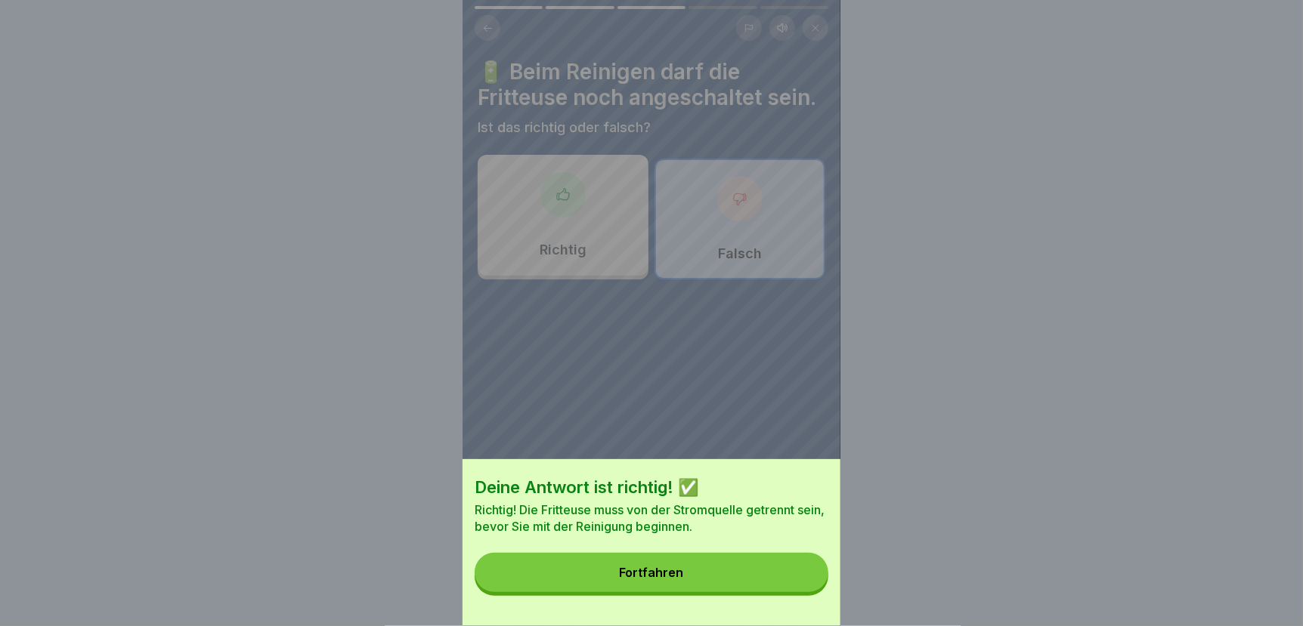
click at [778, 586] on button "Fortfahren" at bounding box center [651, 572] width 354 height 39
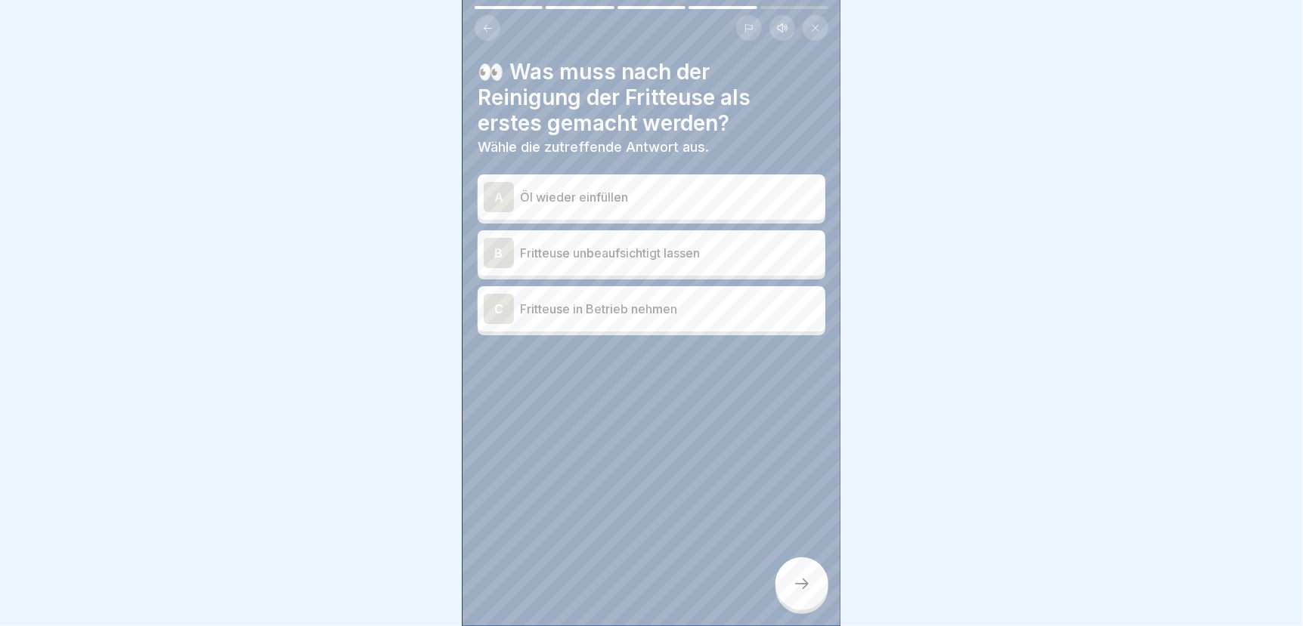
click at [581, 193] on p "Öl wieder einfüllen" at bounding box center [669, 197] width 299 height 18
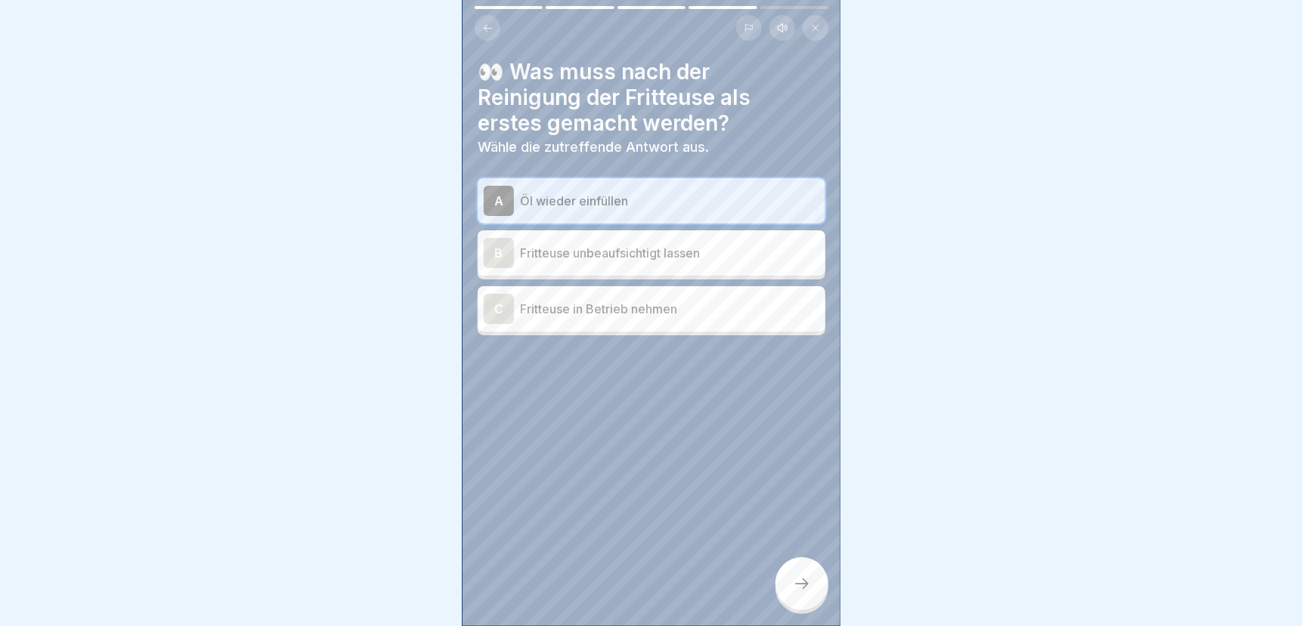
click at [793, 593] on icon at bounding box center [802, 584] width 18 height 18
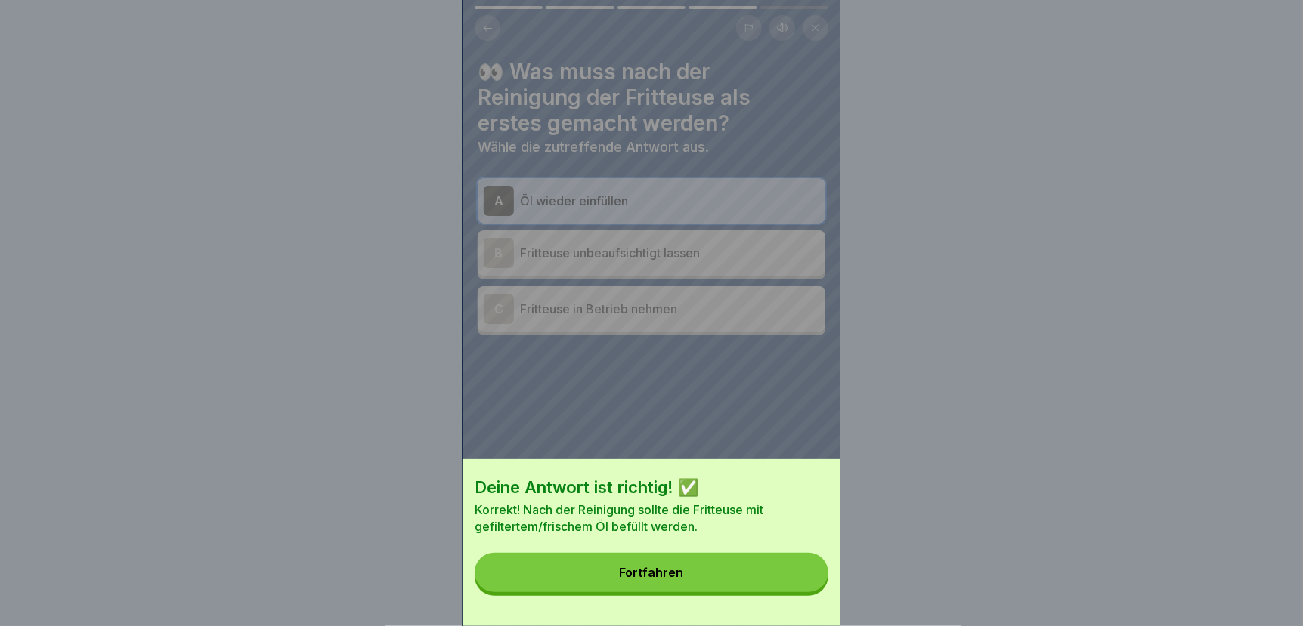
click at [793, 592] on button "Fortfahren" at bounding box center [651, 572] width 354 height 39
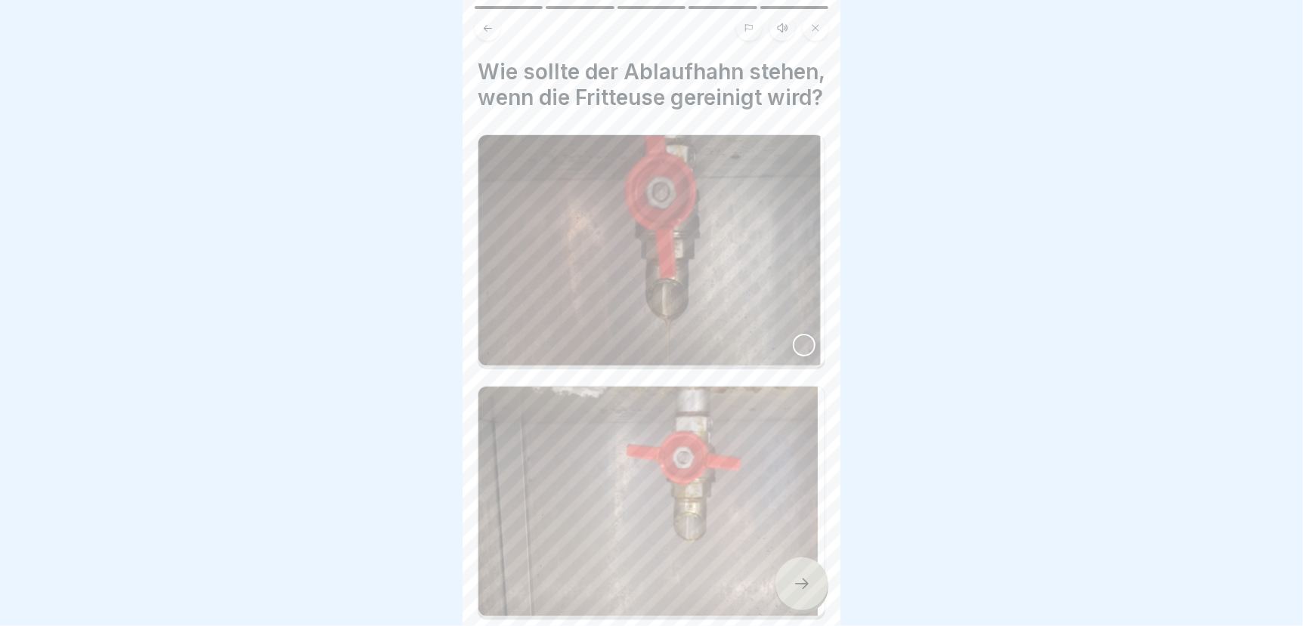
click at [793, 357] on div at bounding box center [804, 345] width 23 height 23
click at [790, 605] on div at bounding box center [801, 584] width 53 height 53
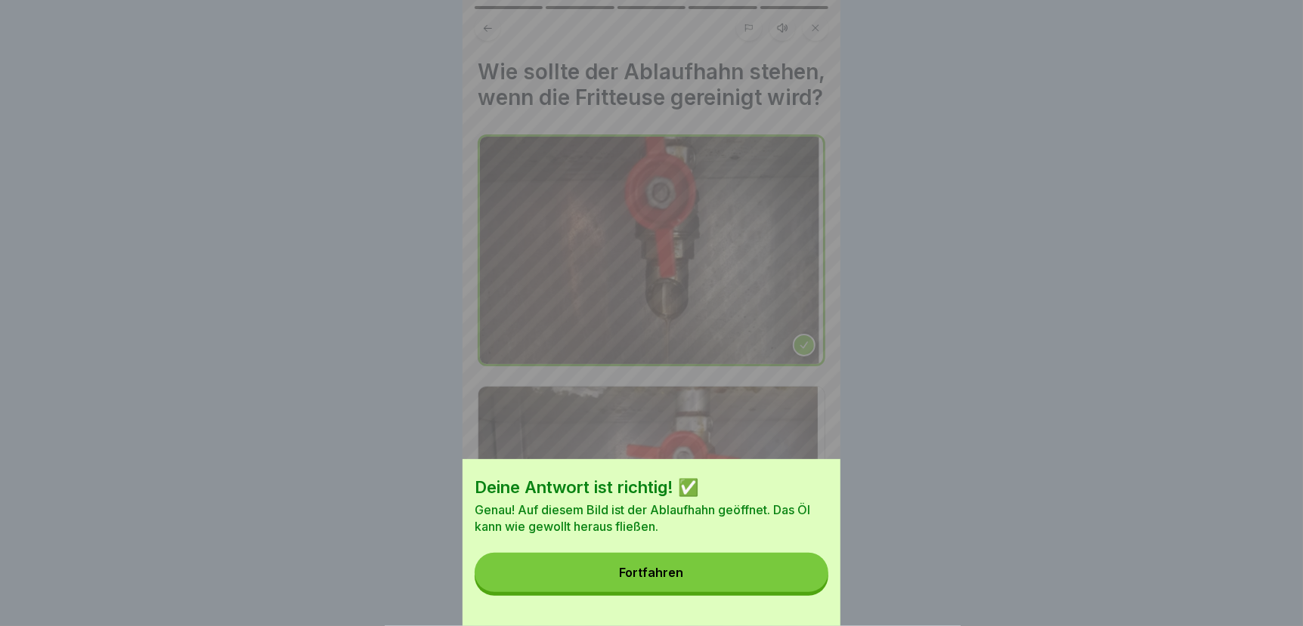
click at [760, 586] on button "Fortfahren" at bounding box center [651, 572] width 354 height 39
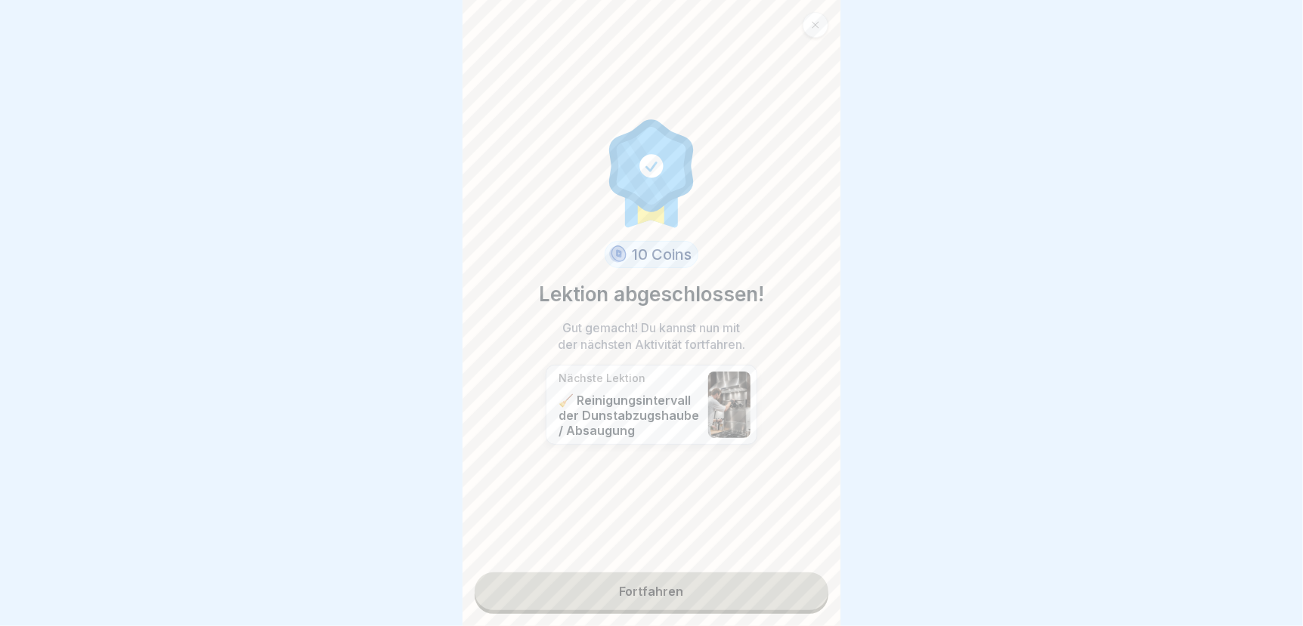
click at [760, 586] on link "Fortfahren" at bounding box center [651, 592] width 354 height 38
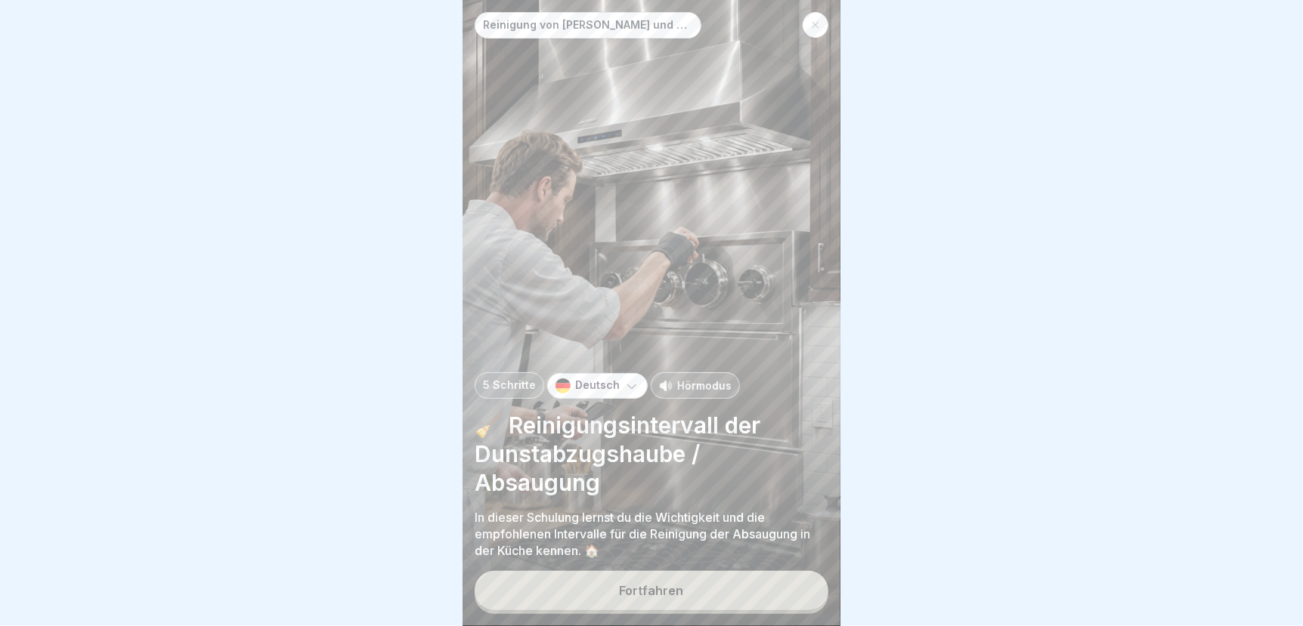
click at [596, 599] on button "Fortfahren" at bounding box center [651, 590] width 354 height 39
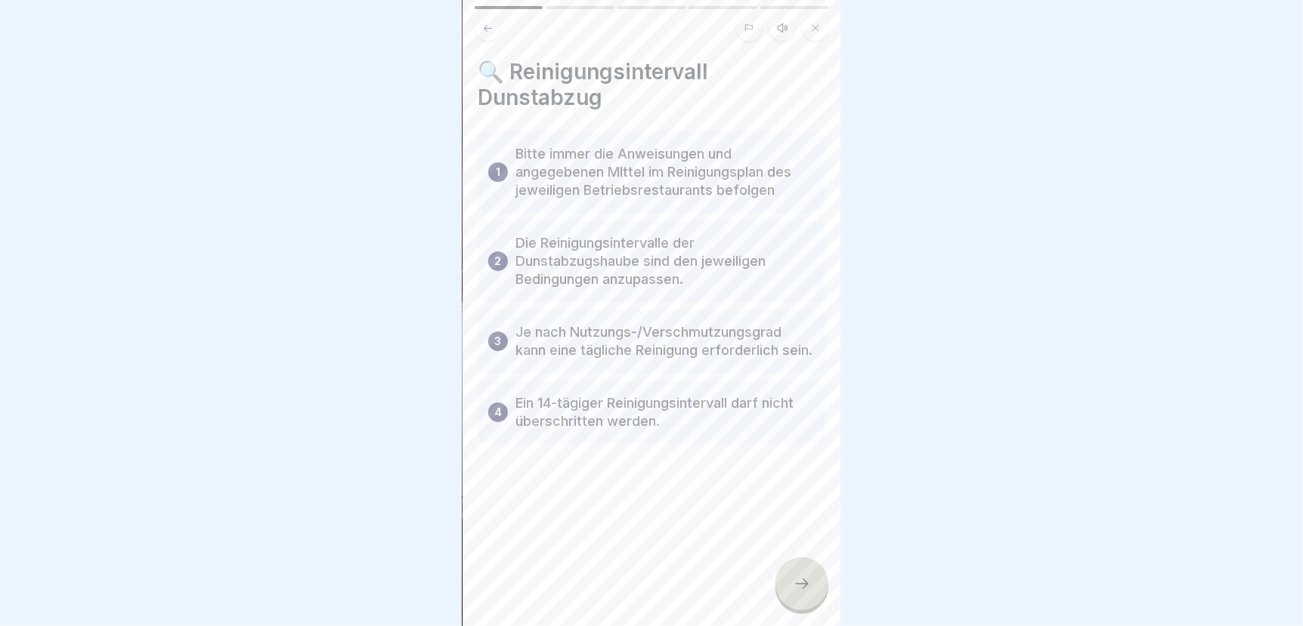
click at [802, 593] on icon at bounding box center [802, 584] width 18 height 18
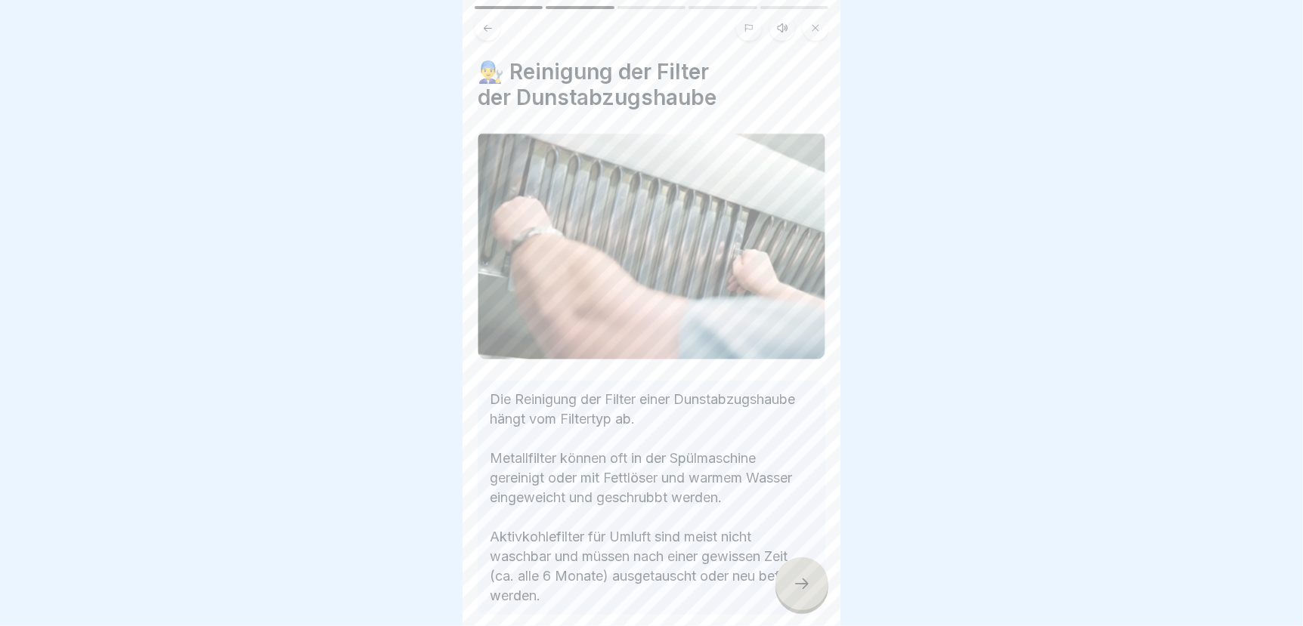
click at [802, 593] on icon at bounding box center [802, 584] width 18 height 18
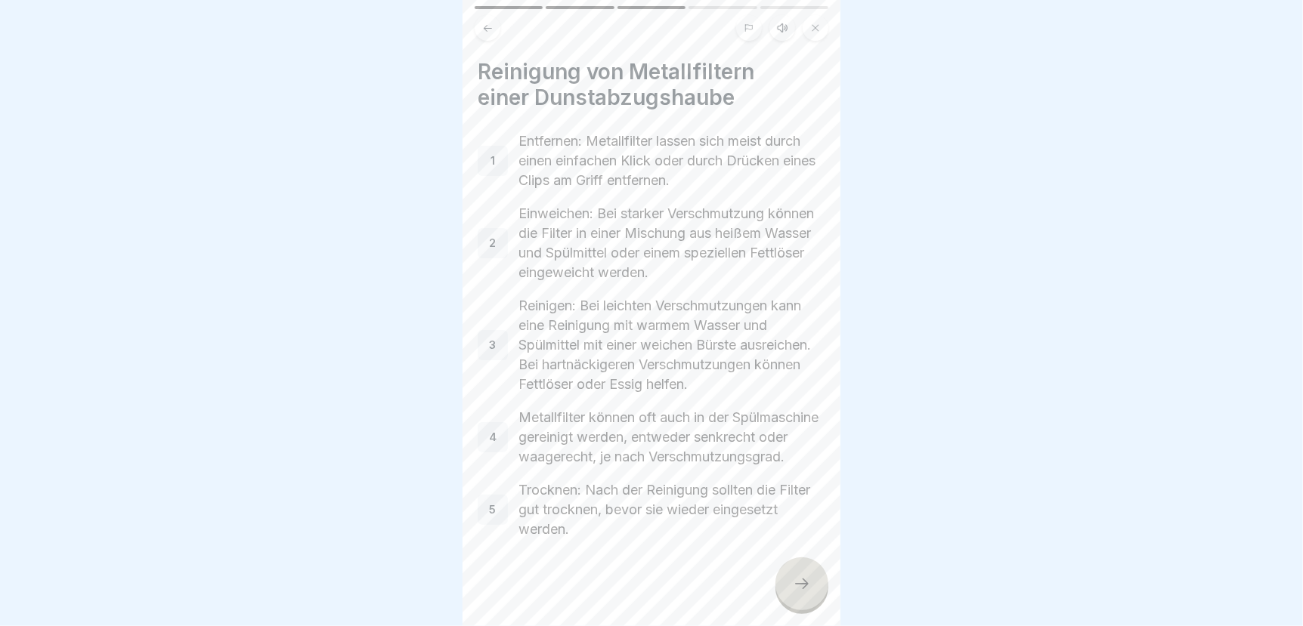
click at [802, 593] on icon at bounding box center [802, 584] width 18 height 18
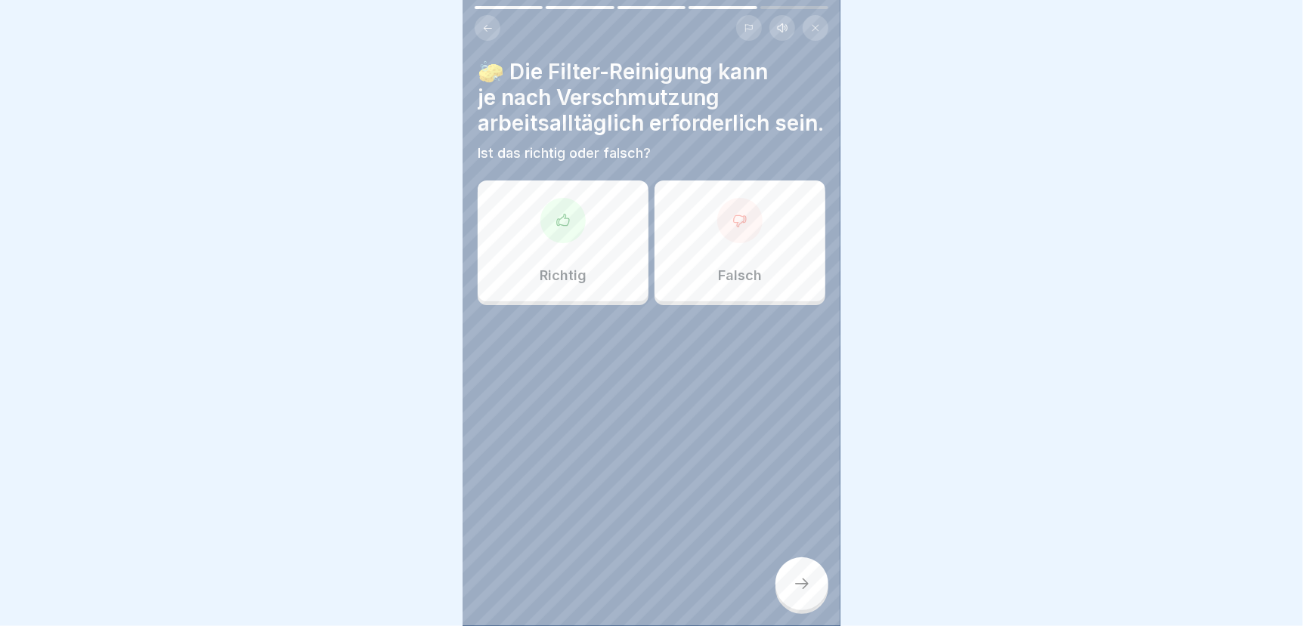
click at [558, 243] on div at bounding box center [562, 220] width 45 height 45
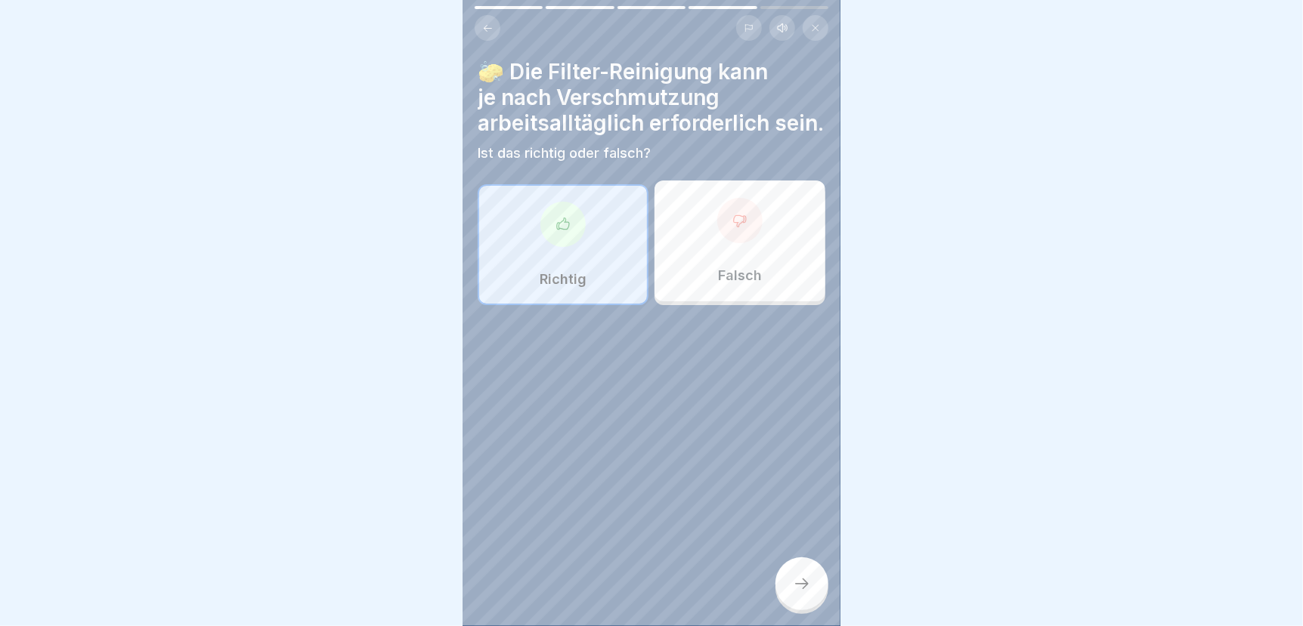
click at [795, 592] on icon at bounding box center [802, 584] width 18 height 18
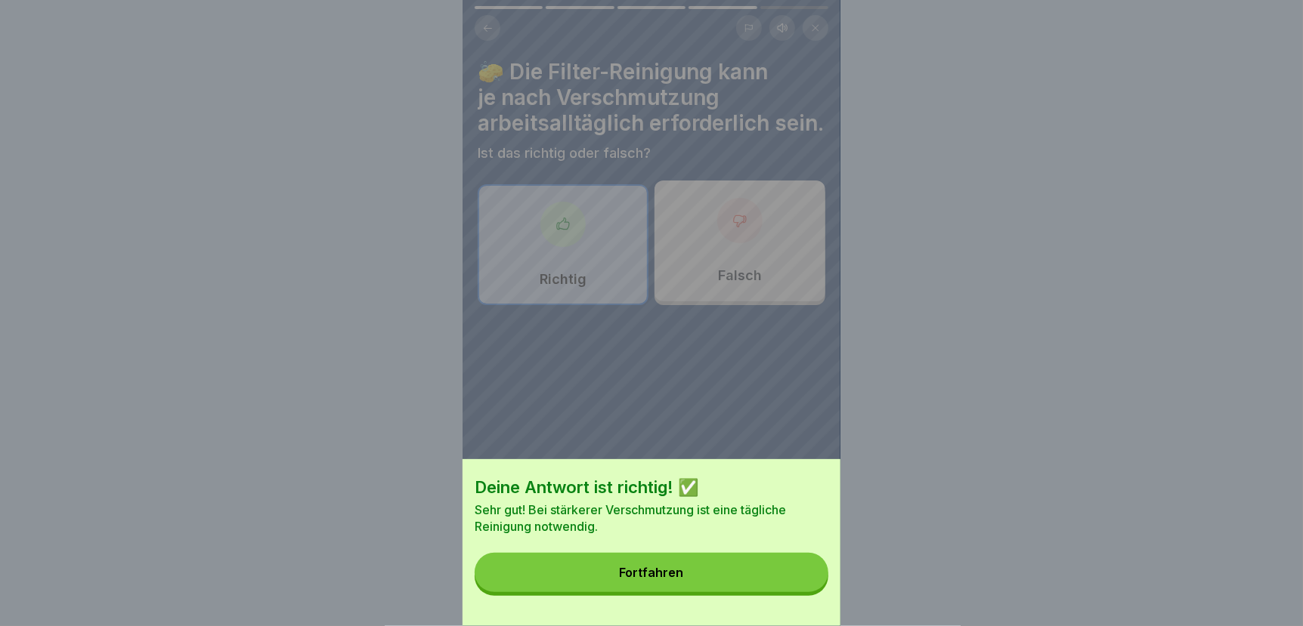
click at [775, 583] on button "Fortfahren" at bounding box center [651, 572] width 354 height 39
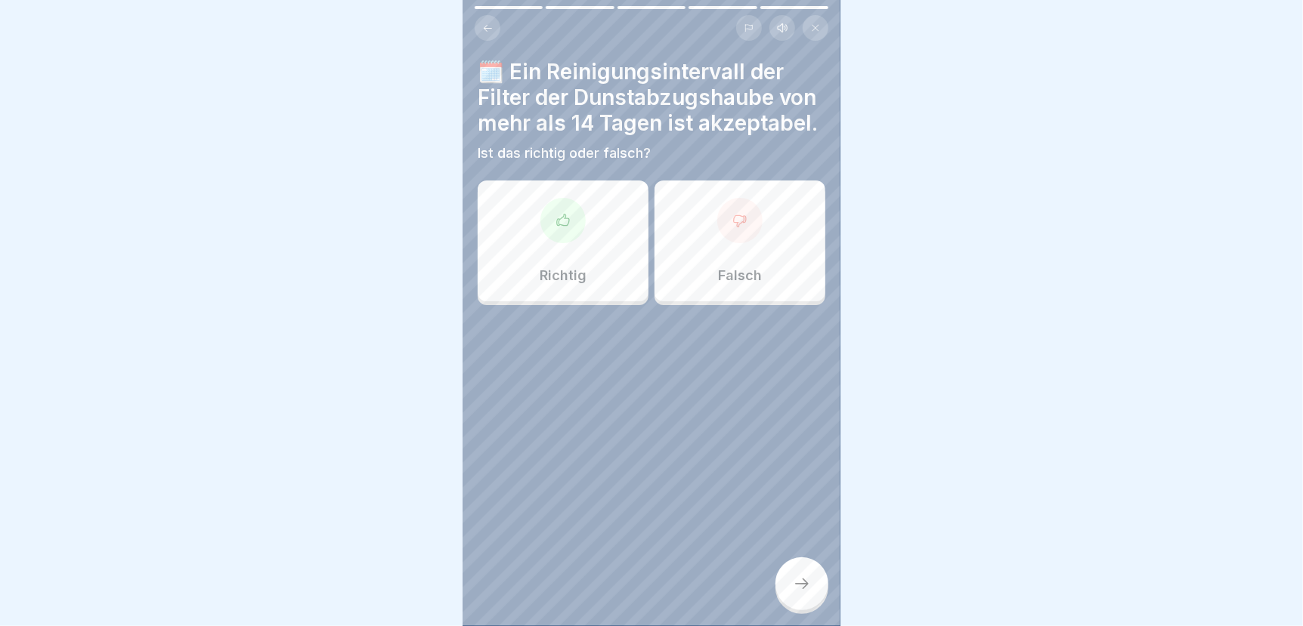
click at [737, 277] on div "Falsch" at bounding box center [739, 241] width 171 height 121
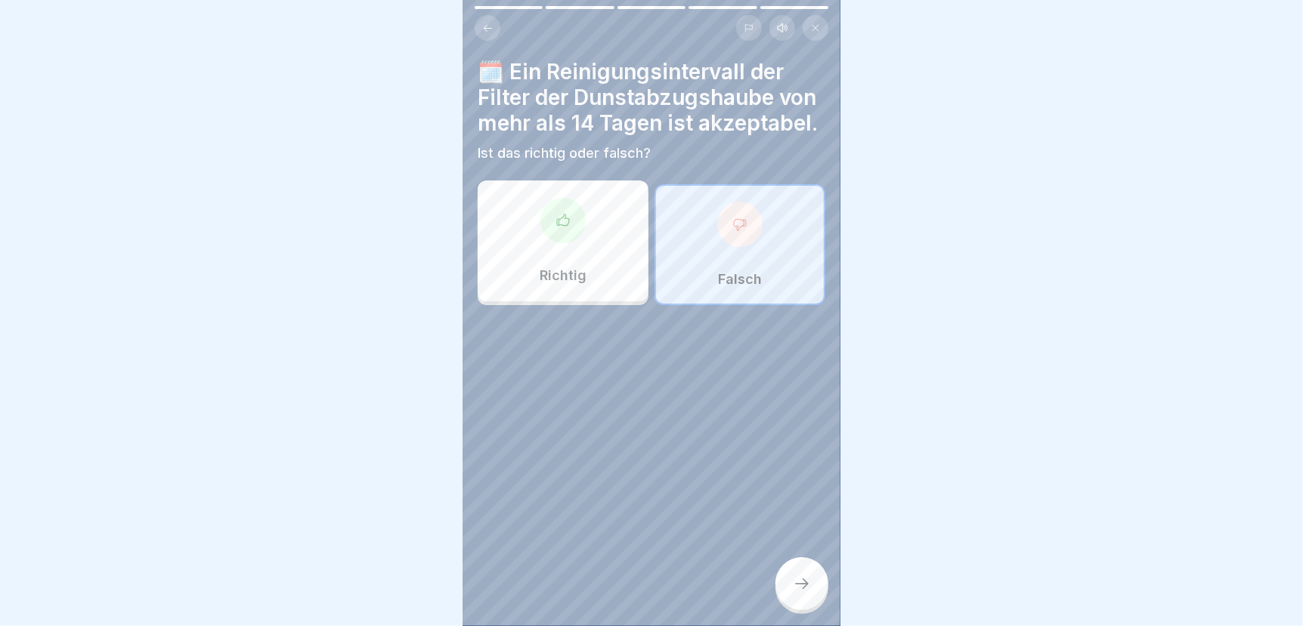
click at [798, 593] on icon at bounding box center [802, 584] width 18 height 18
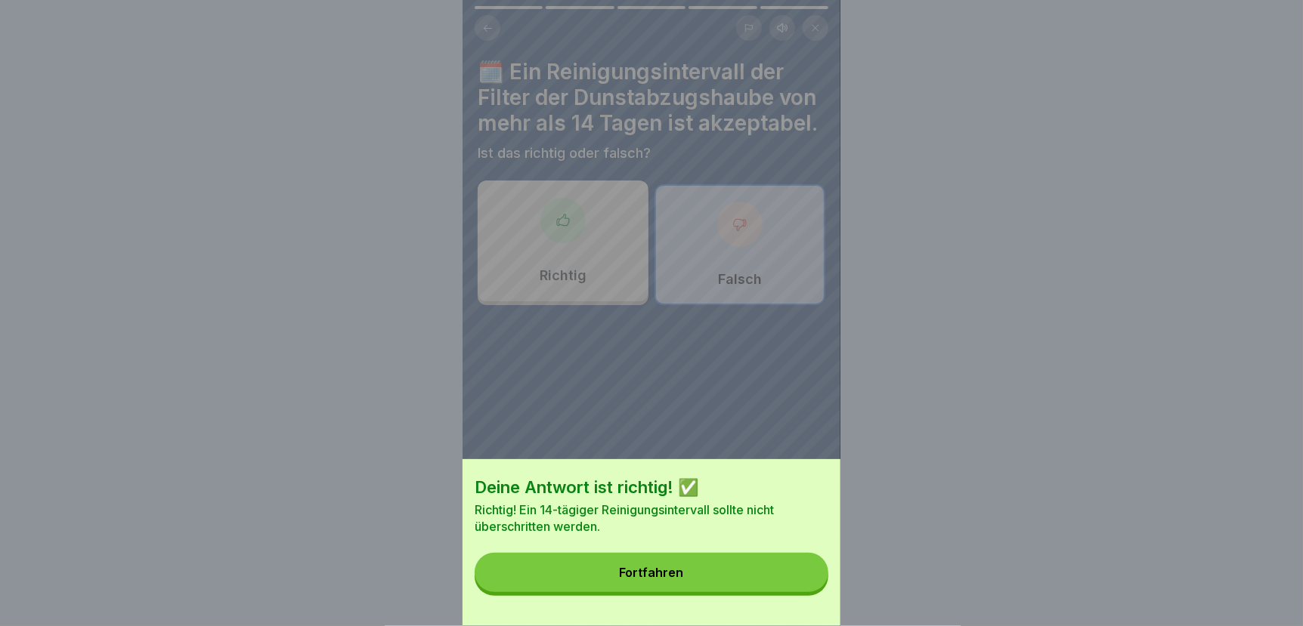
click at [755, 592] on button "Fortfahren" at bounding box center [651, 572] width 354 height 39
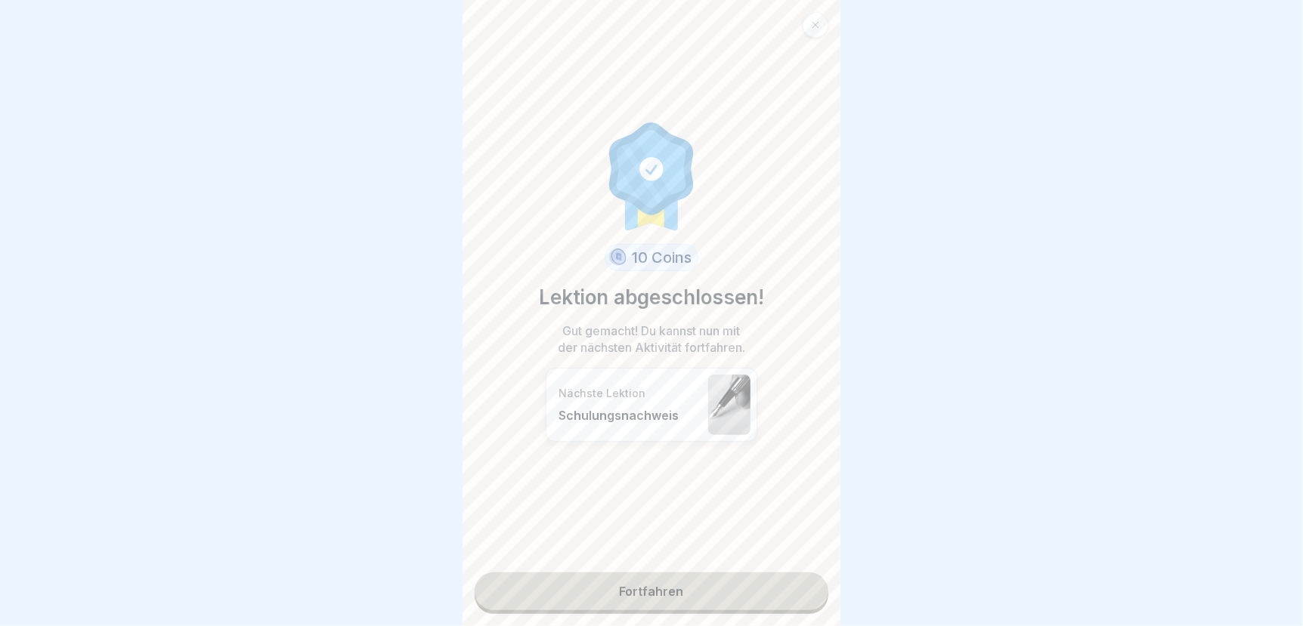
click at [728, 595] on link "Fortfahren" at bounding box center [651, 592] width 354 height 38
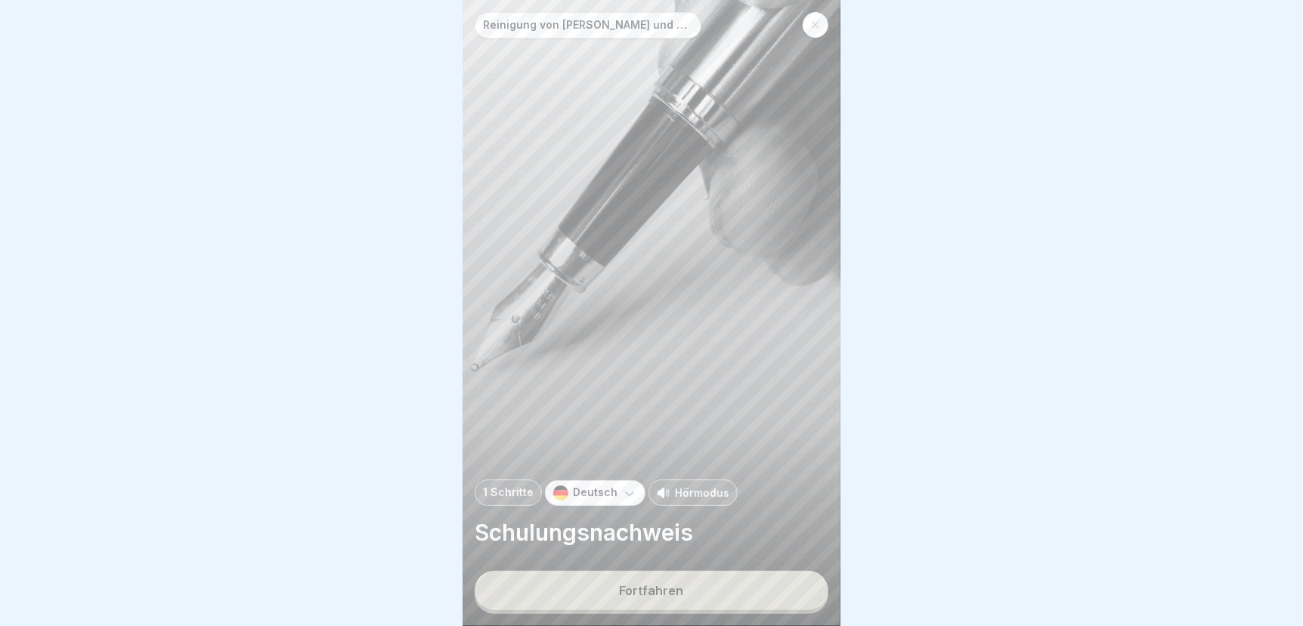
click at [725, 594] on button "Fortfahren" at bounding box center [651, 590] width 354 height 39
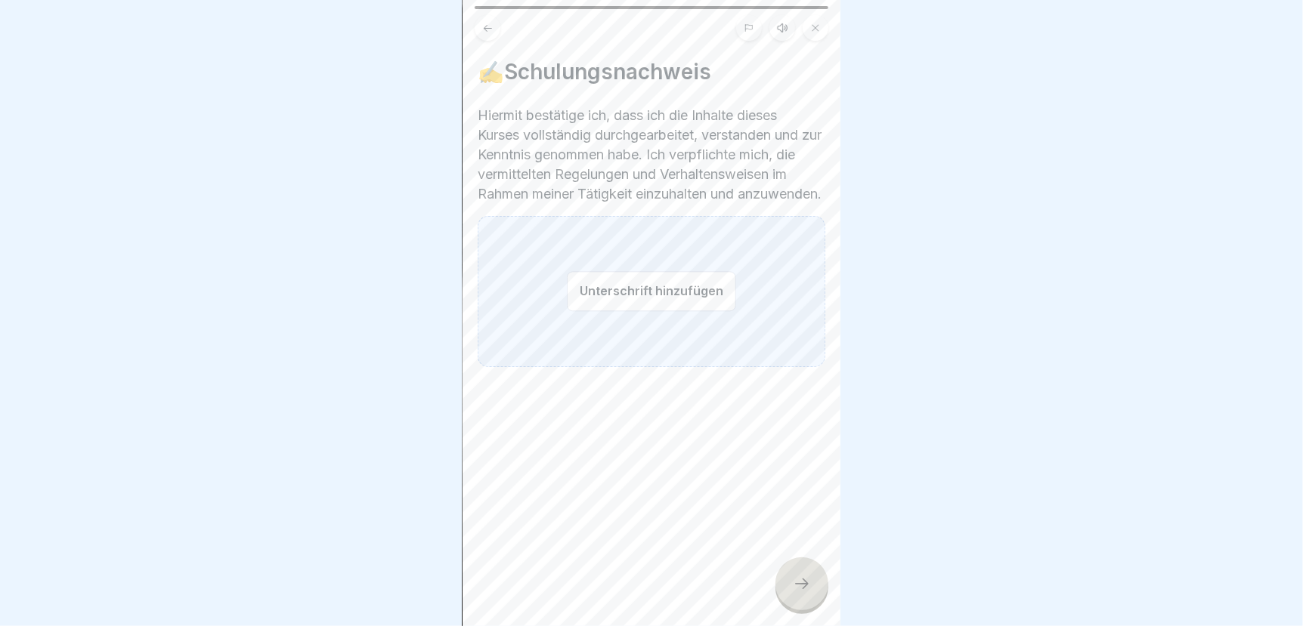
click at [586, 311] on button "Unterschrift hinzufügen" at bounding box center [651, 291] width 169 height 40
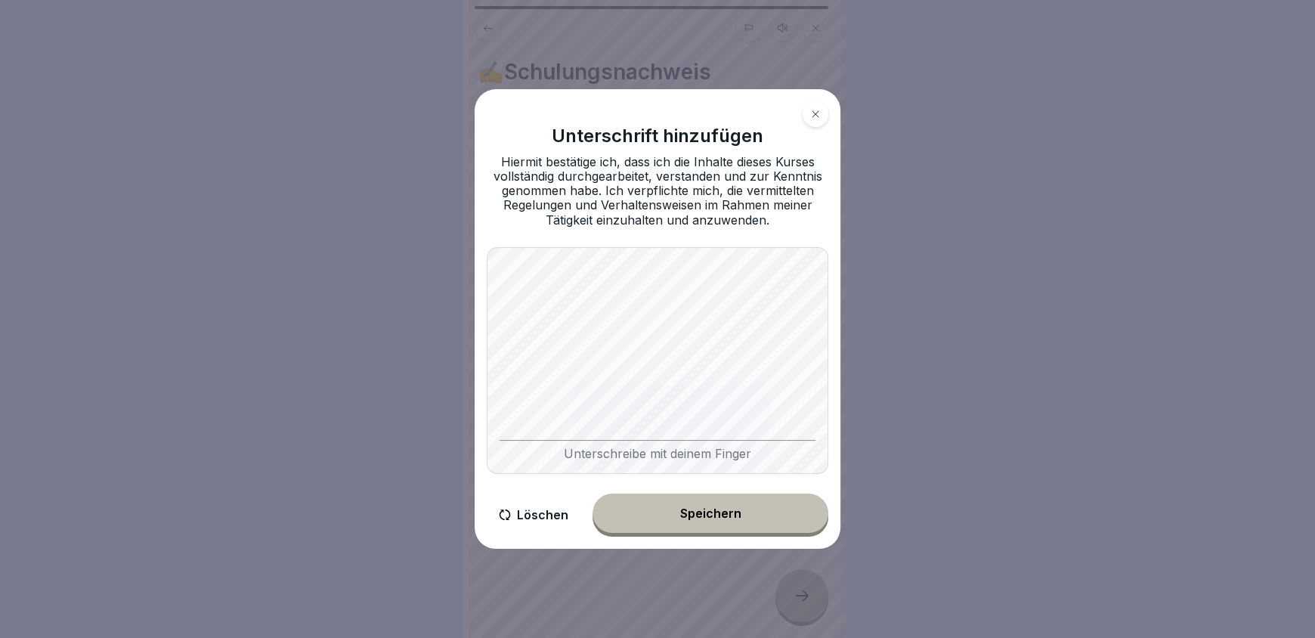
click at [715, 516] on div "Speichern" at bounding box center [710, 513] width 61 height 14
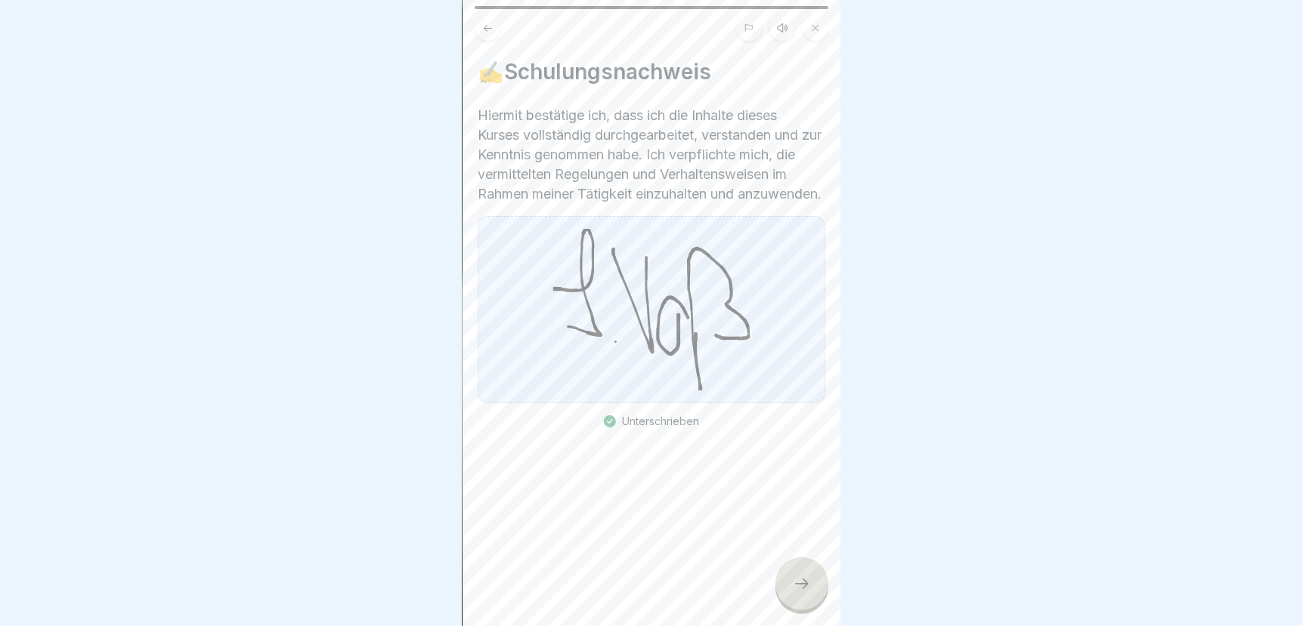
click at [807, 590] on icon at bounding box center [802, 584] width 18 height 18
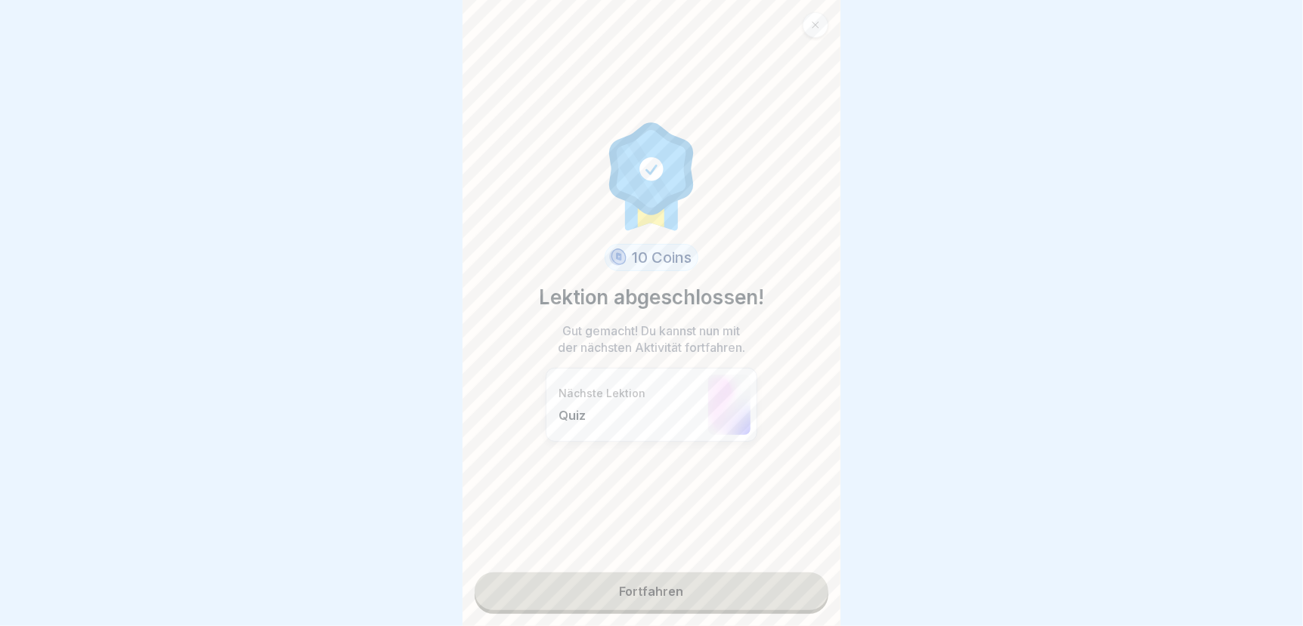
click at [746, 595] on link "Fortfahren" at bounding box center [651, 592] width 354 height 38
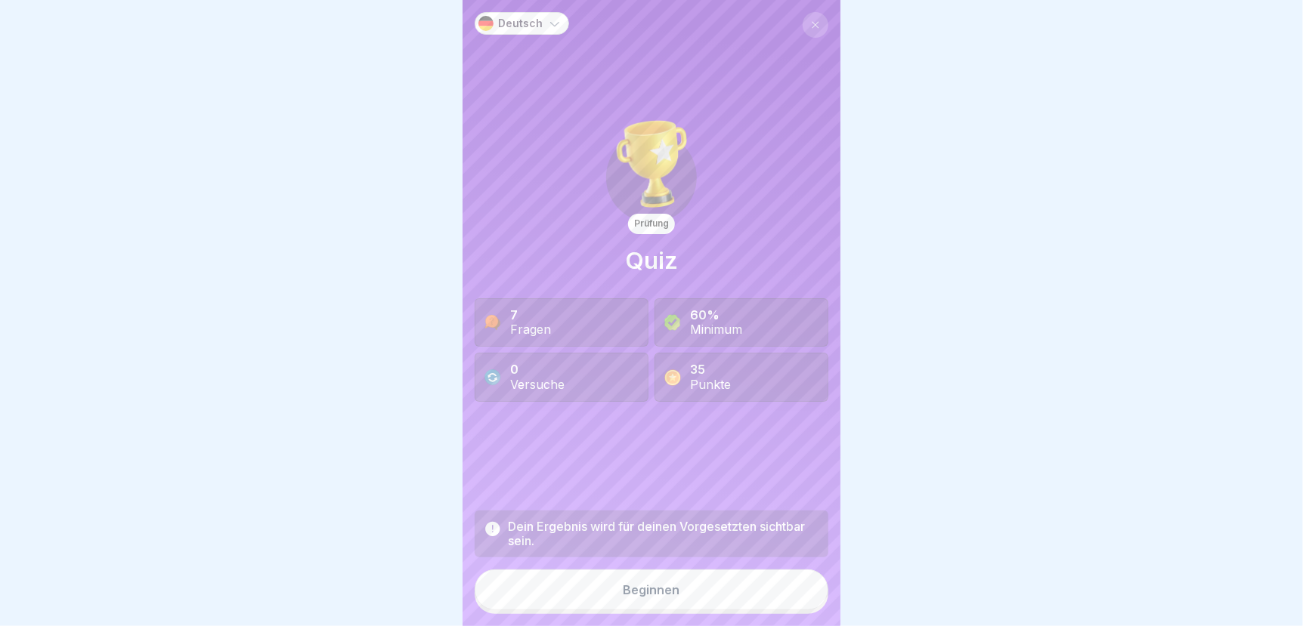
click at [696, 601] on button "Beginnen" at bounding box center [651, 590] width 354 height 41
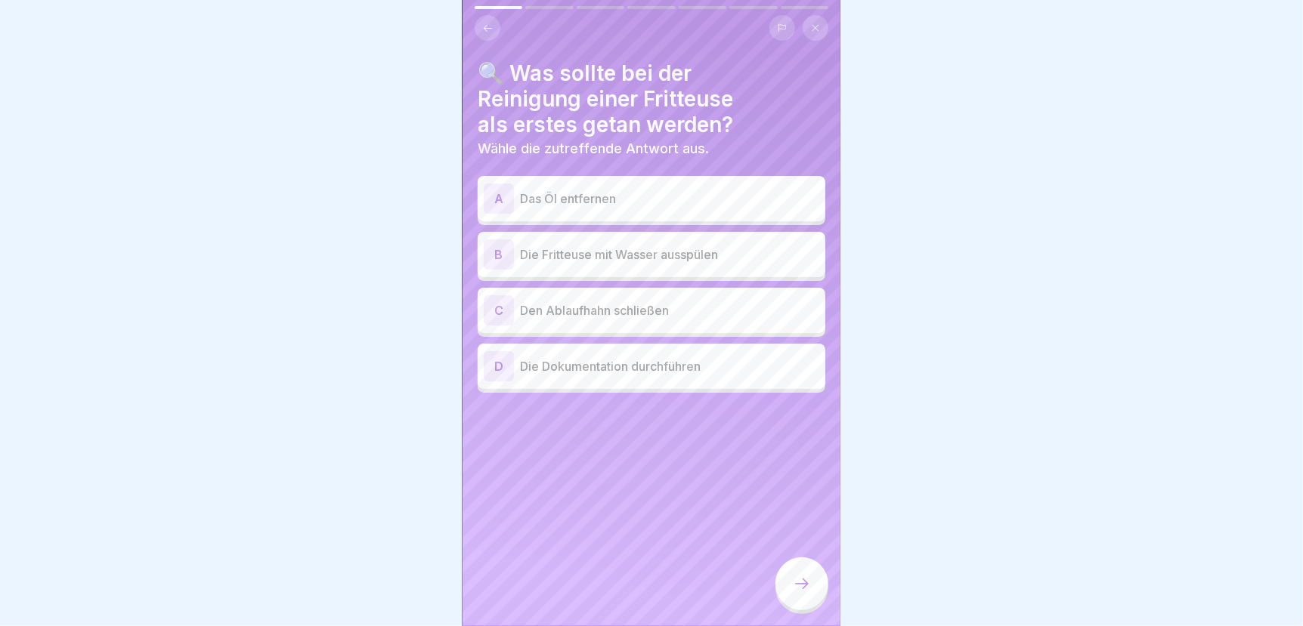
click at [598, 192] on p "Das Öl entfernen" at bounding box center [669, 199] width 299 height 18
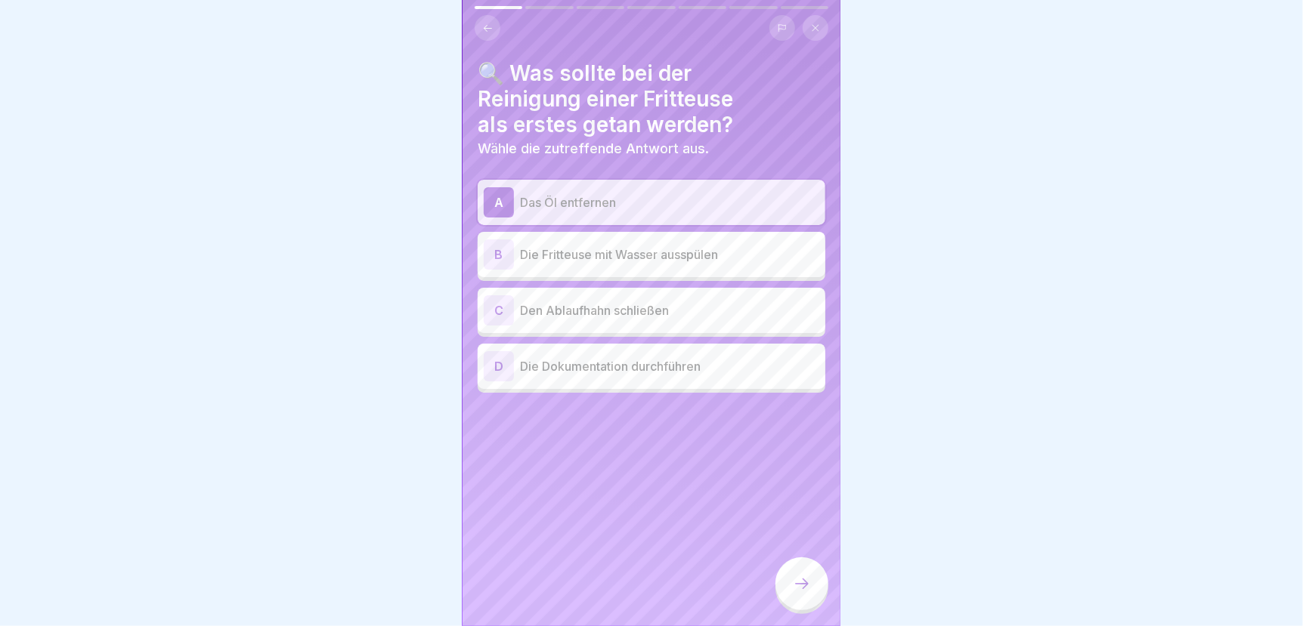
click at [804, 605] on div at bounding box center [801, 584] width 53 height 53
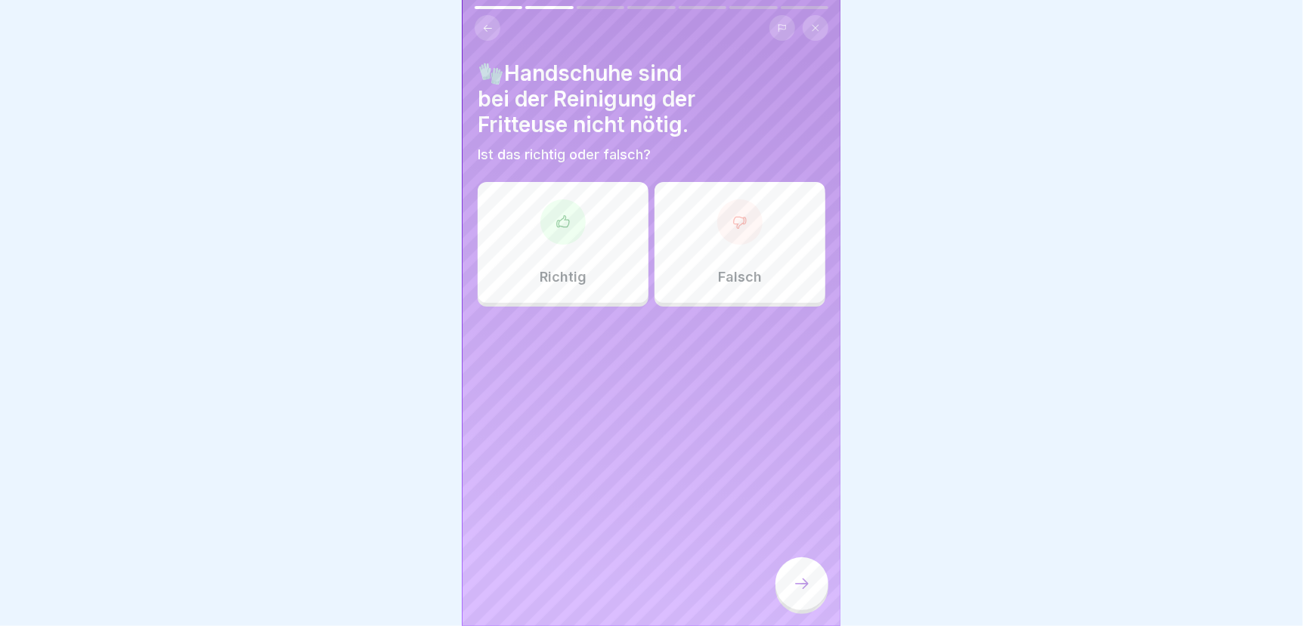
click at [732, 228] on icon at bounding box center [739, 222] width 15 height 15
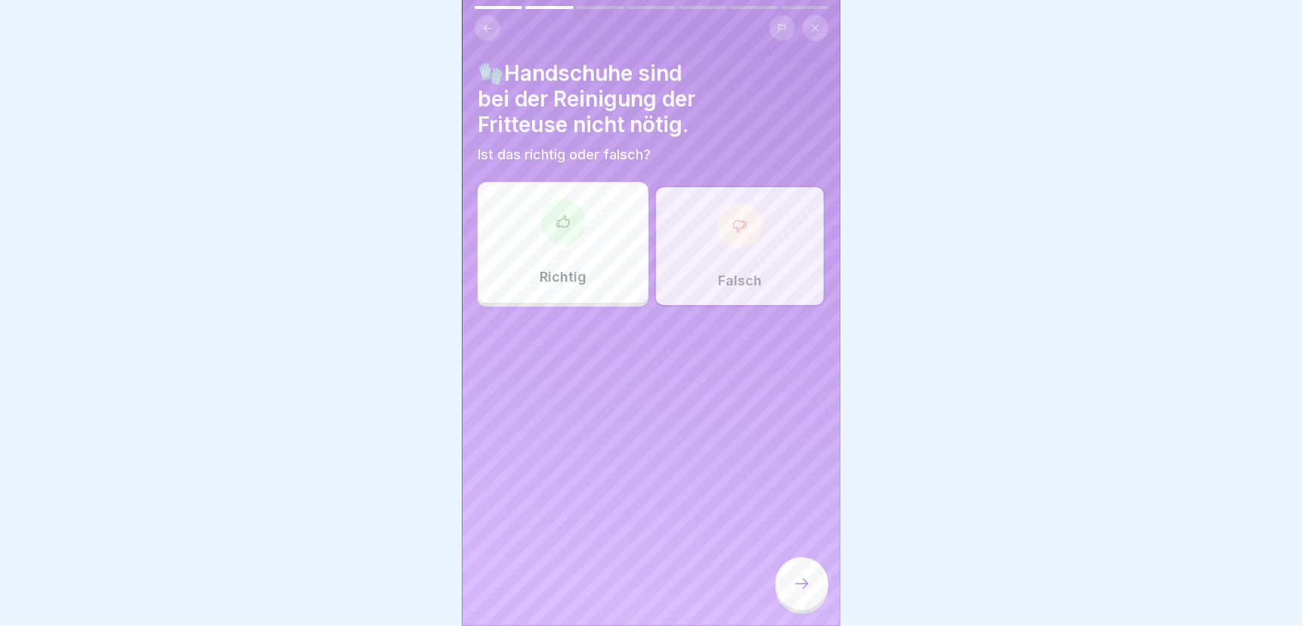
click at [793, 593] on icon at bounding box center [802, 584] width 18 height 18
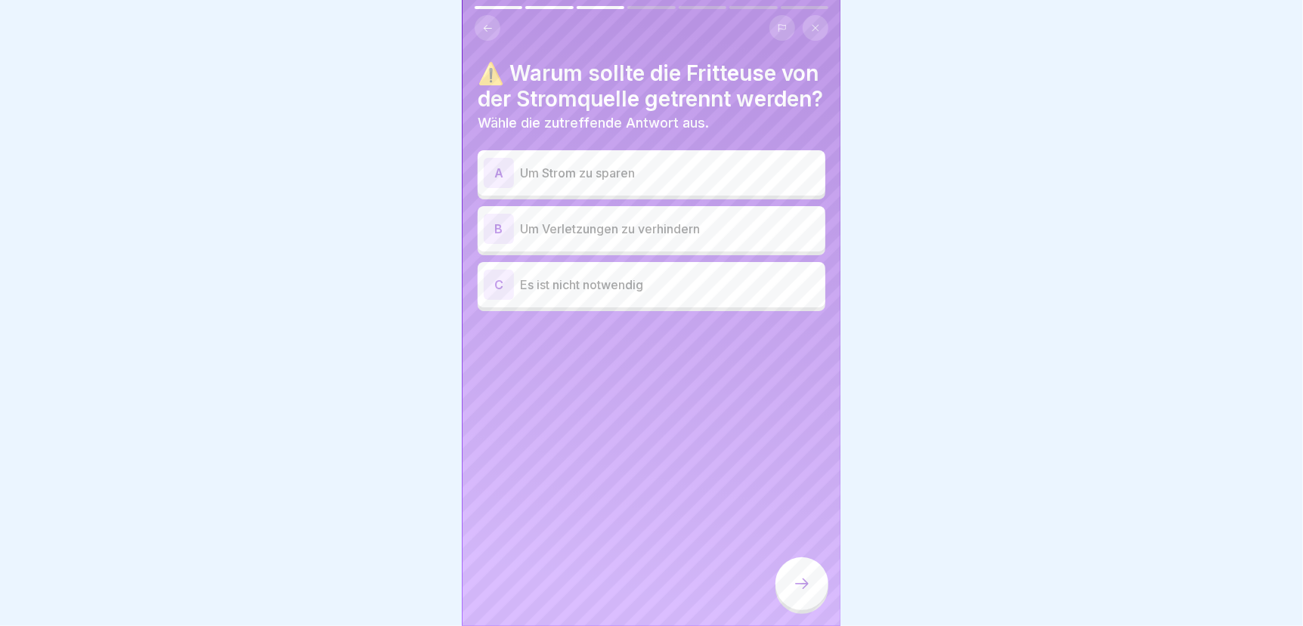
click at [661, 238] on p "Um Verletzungen zu verhindern" at bounding box center [669, 229] width 299 height 18
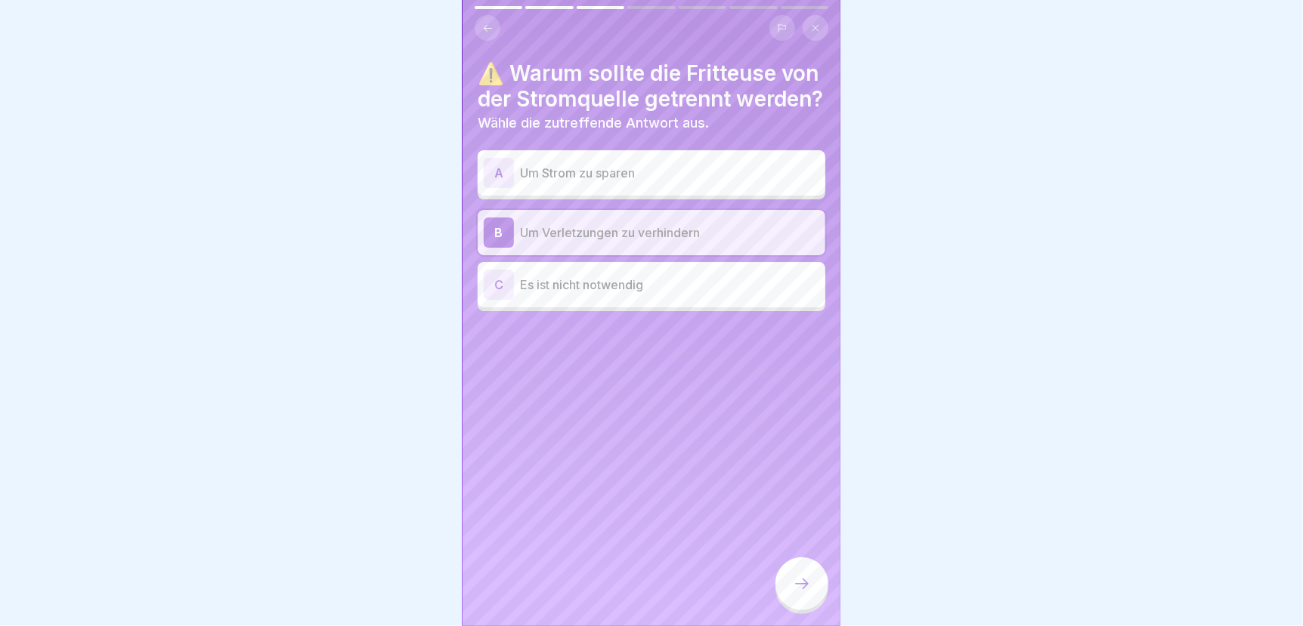
click at [793, 588] on icon at bounding box center [802, 584] width 18 height 18
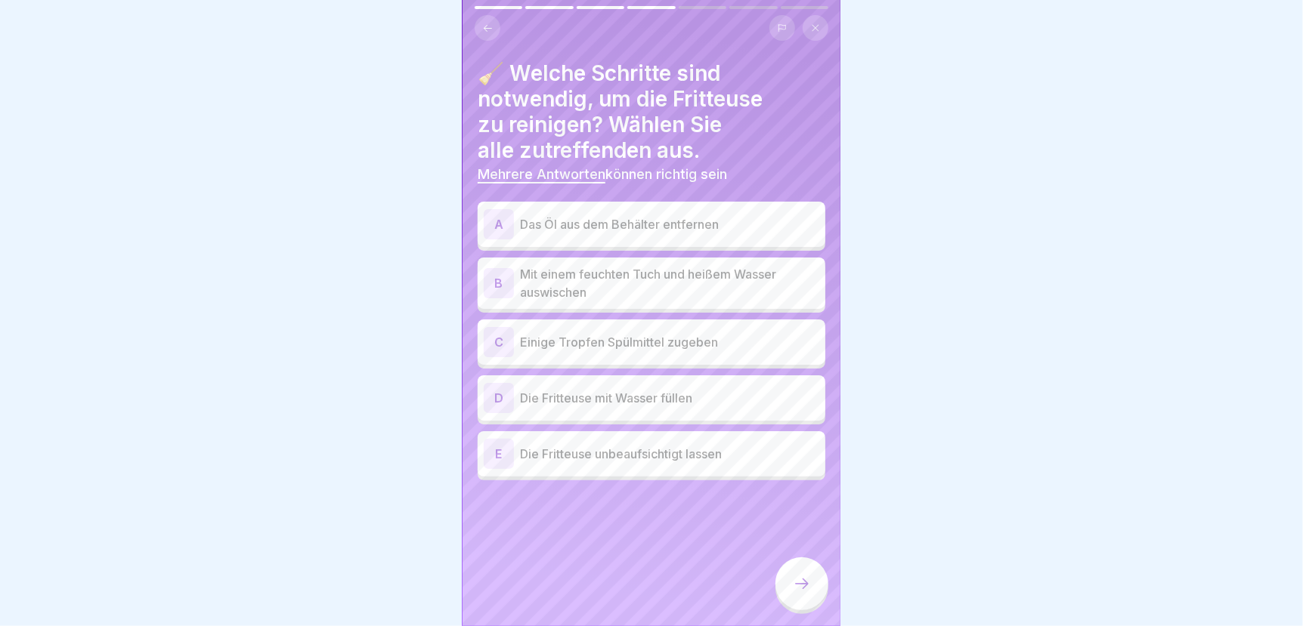
click at [713, 221] on p "Das Öl aus dem Behälter entfernen" at bounding box center [669, 224] width 299 height 18
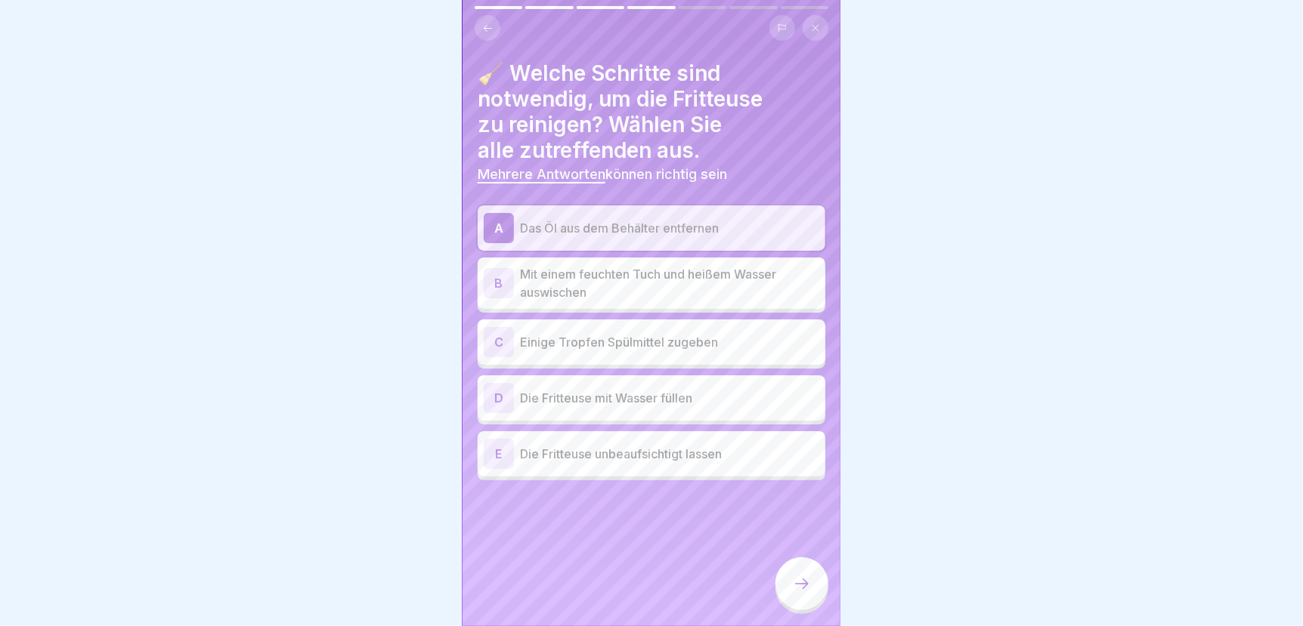
click at [666, 278] on p "Mit einem feuchten Tuch und heißem Wasser auswischen" at bounding box center [669, 283] width 299 height 36
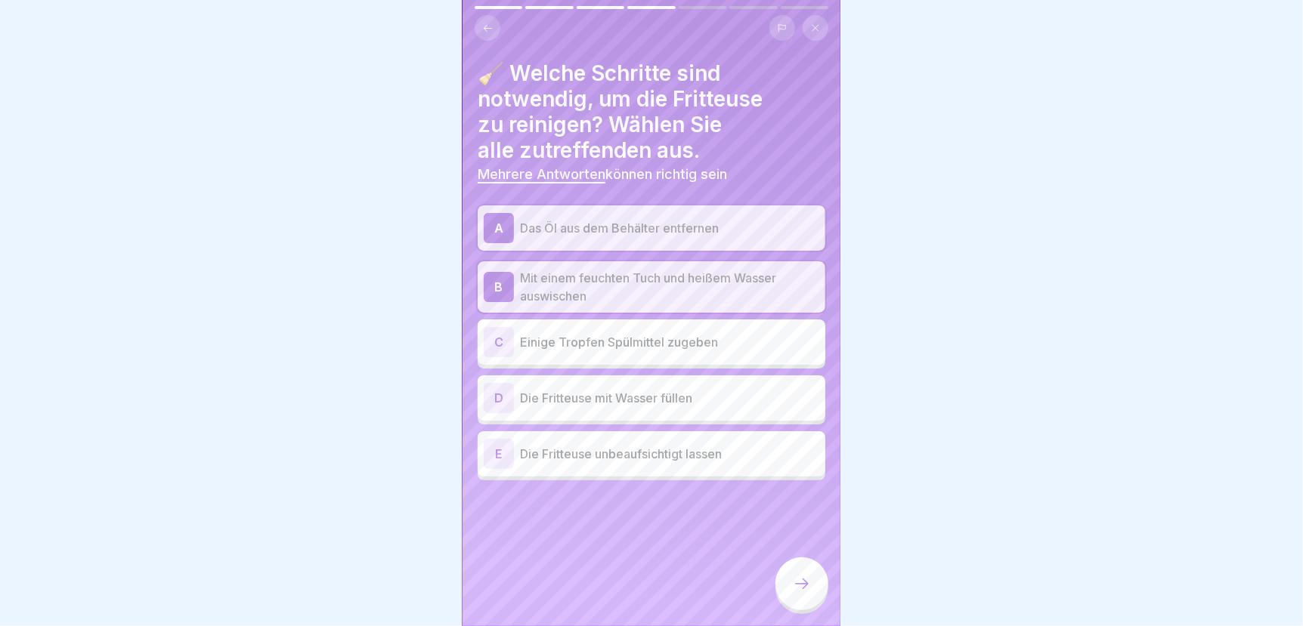
click at [625, 341] on p "Einige Tropfen Spülmittel zugeben" at bounding box center [669, 342] width 299 height 18
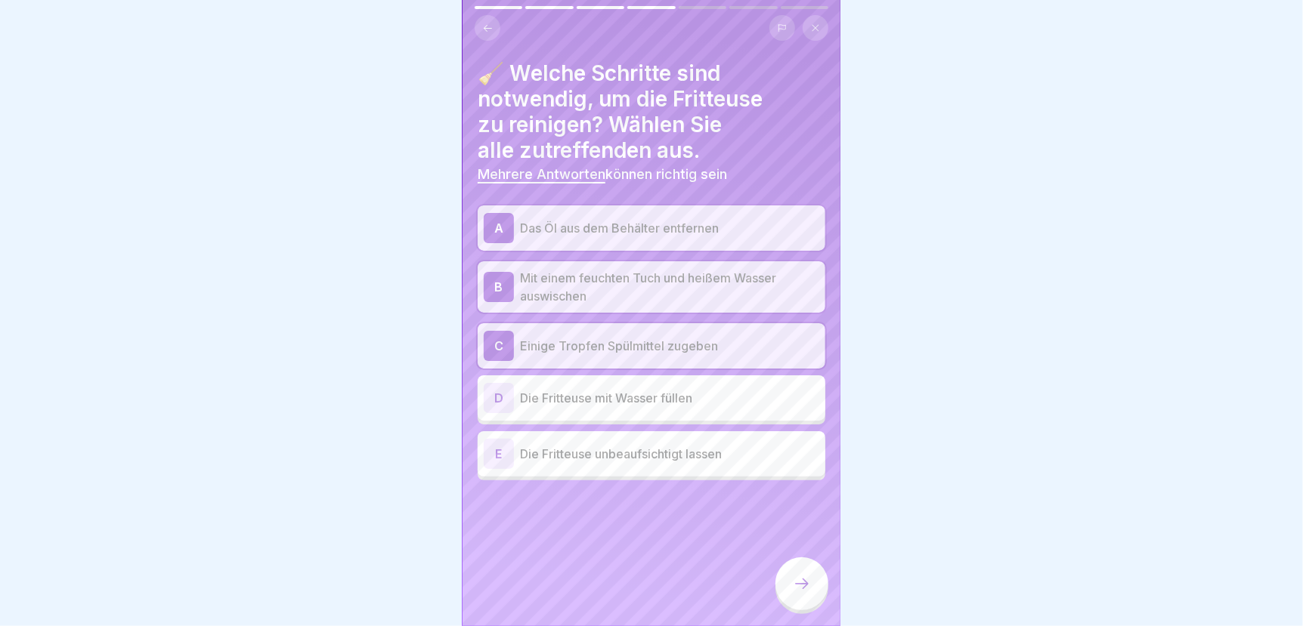
click at [798, 593] on icon at bounding box center [802, 584] width 18 height 18
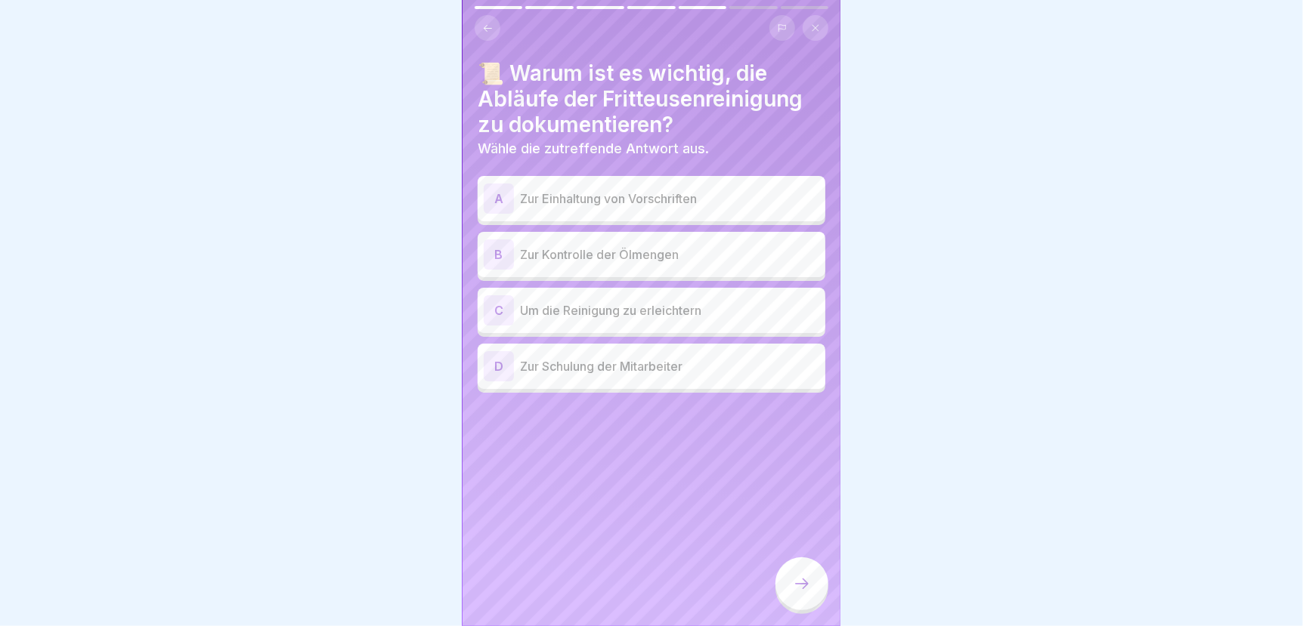
click at [682, 196] on p "Zur Einhaltung von Vorschriften" at bounding box center [669, 199] width 299 height 18
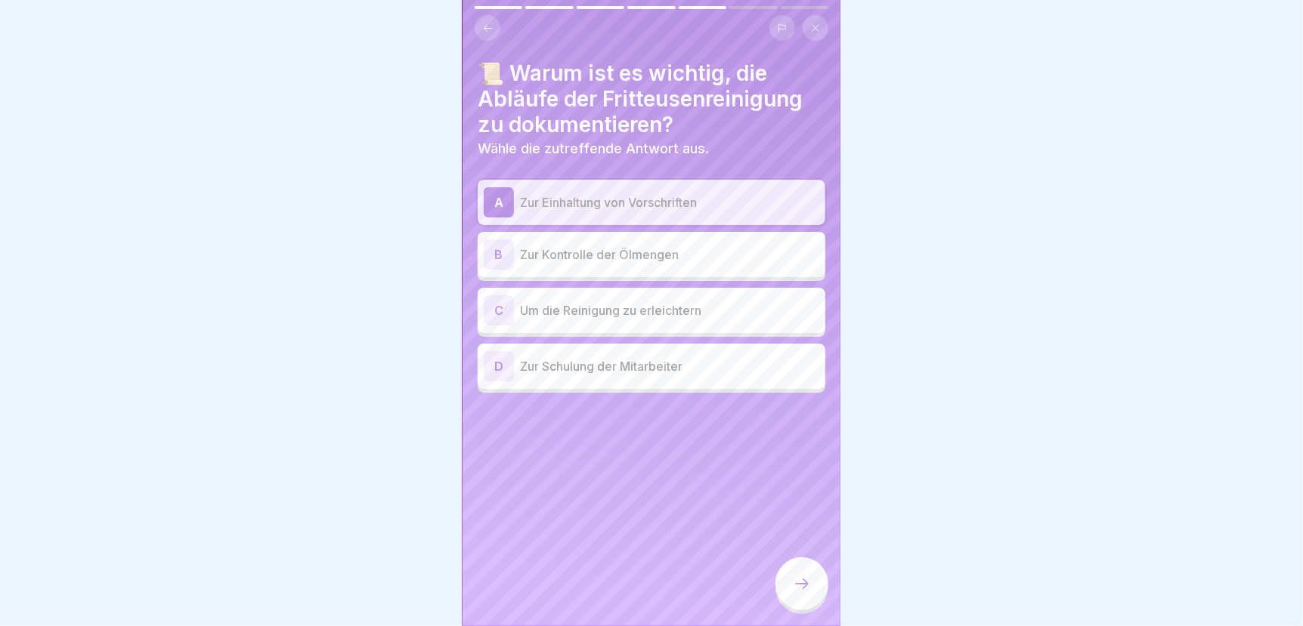
click at [798, 593] on icon at bounding box center [802, 584] width 18 height 18
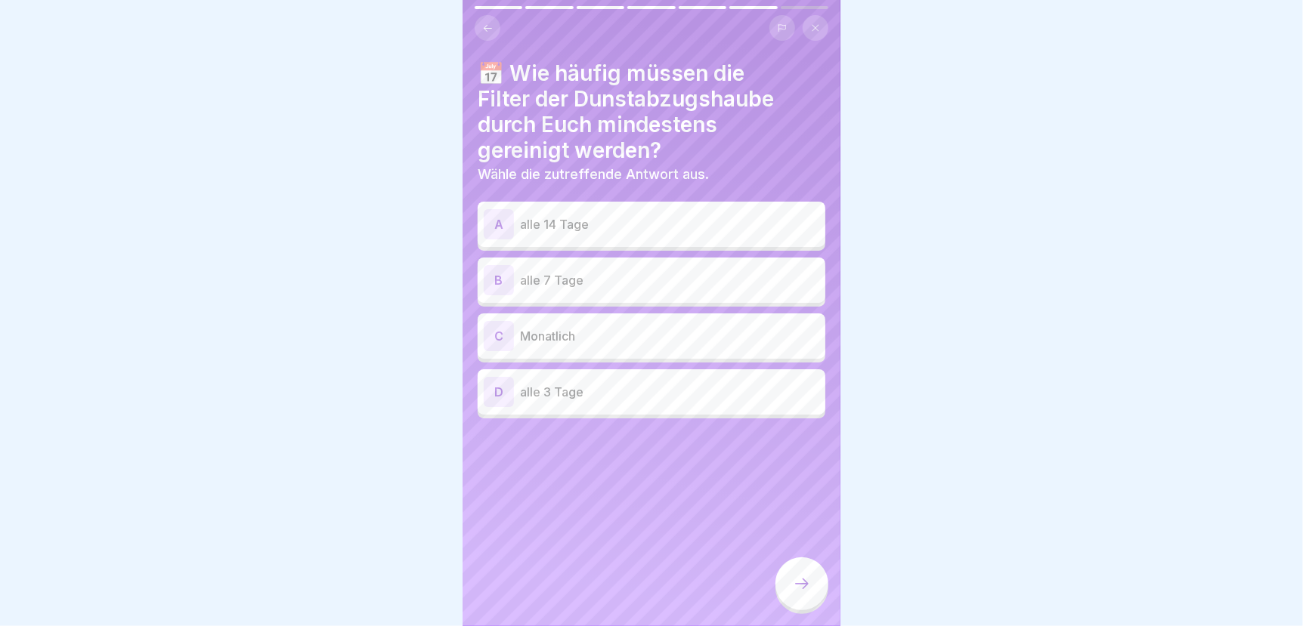
click at [572, 224] on p "alle 14 Tage" at bounding box center [669, 224] width 299 height 18
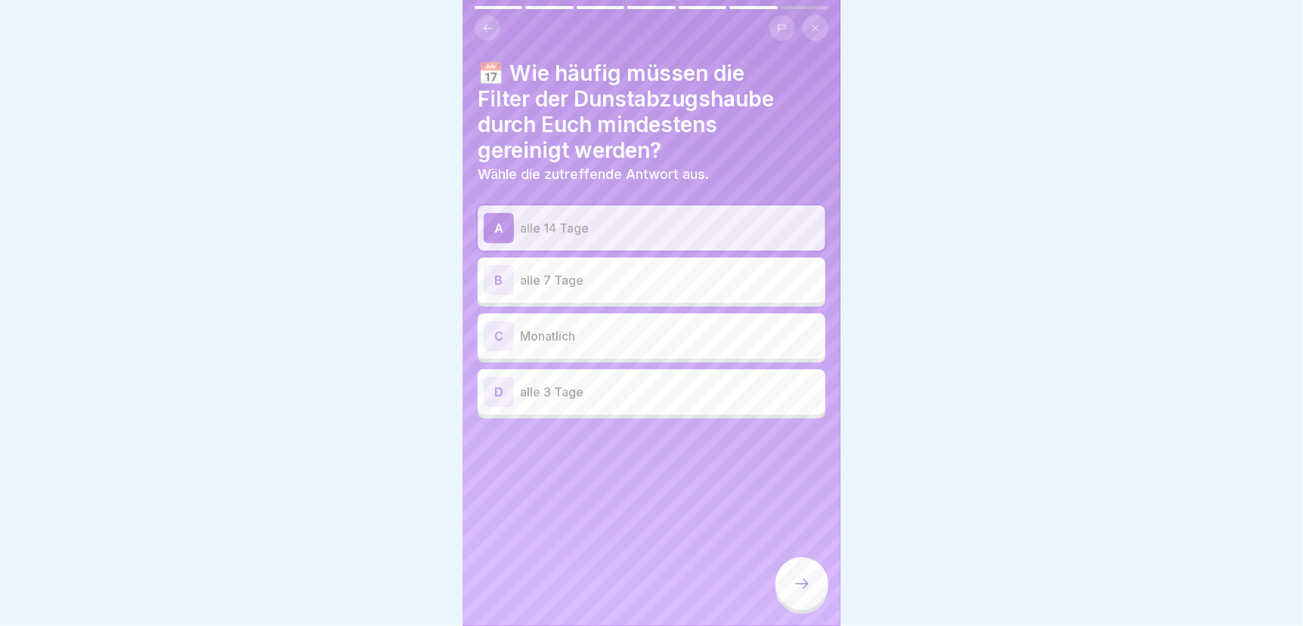
click at [793, 592] on icon at bounding box center [802, 584] width 18 height 18
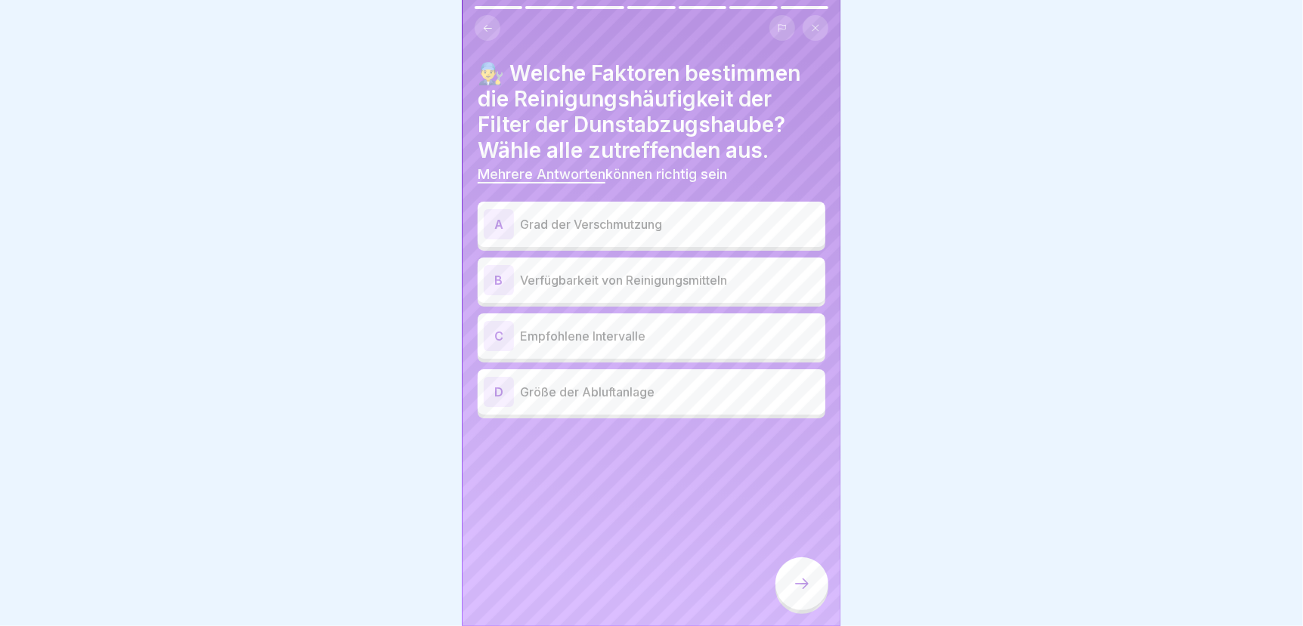
click at [638, 224] on p "Grad der Verschmutzung" at bounding box center [669, 224] width 299 height 18
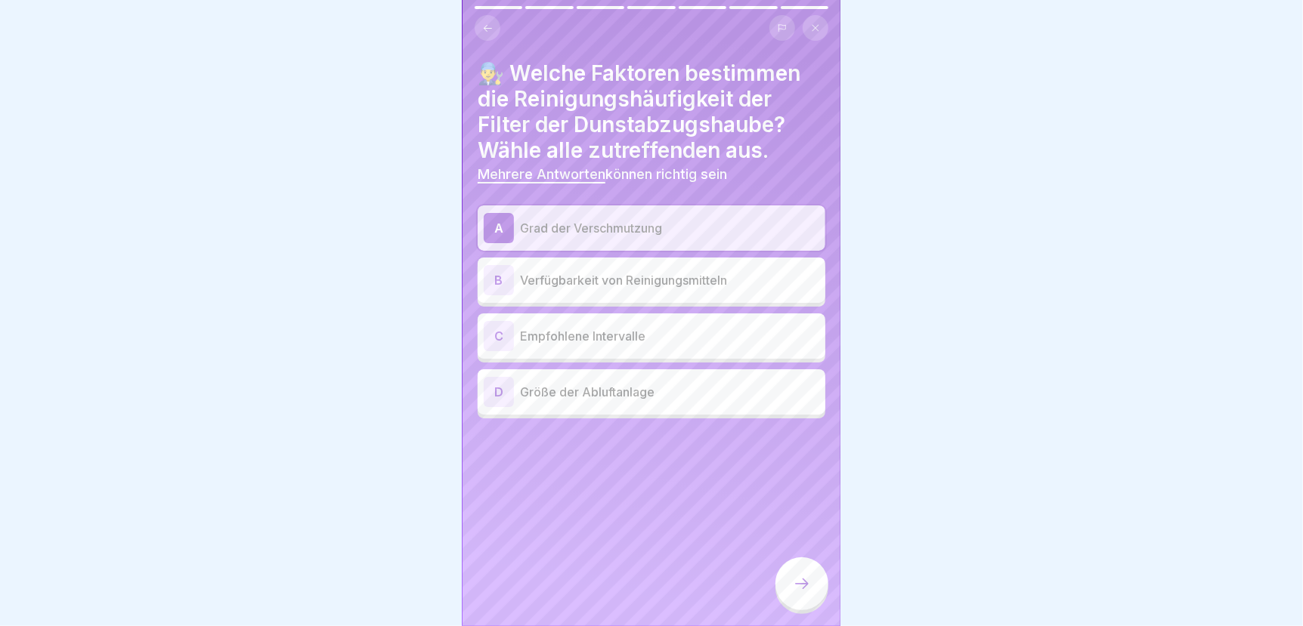
click at [617, 337] on p "Empfohlene Intervalle" at bounding box center [669, 336] width 299 height 18
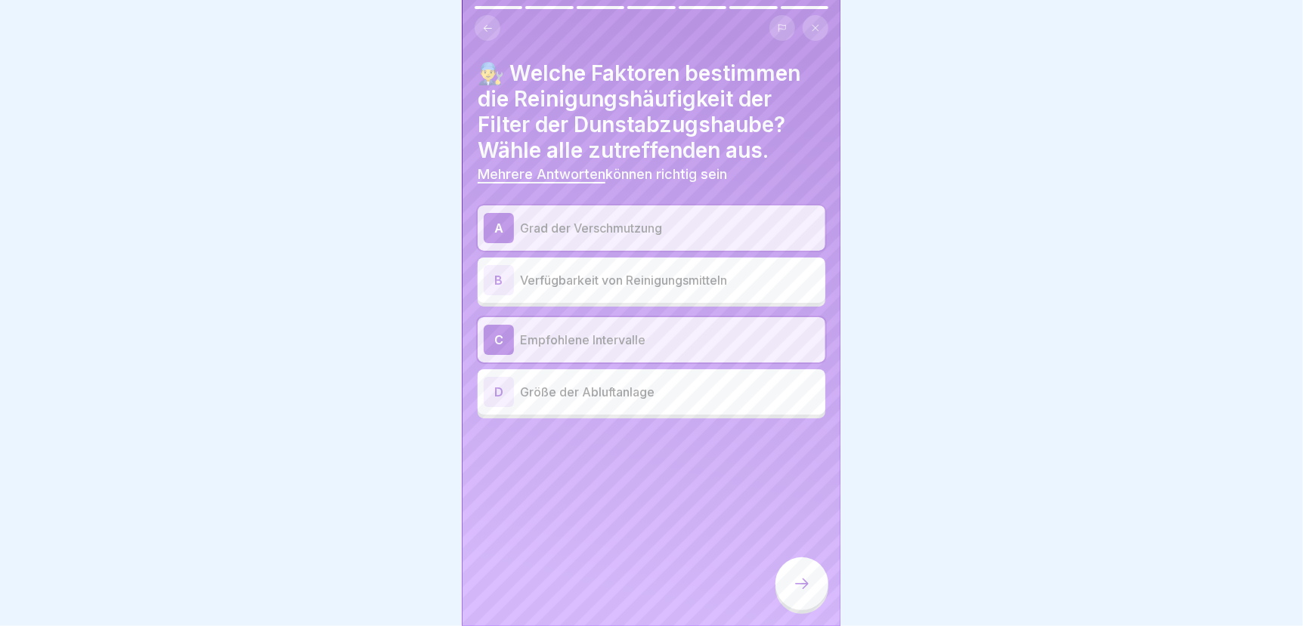
click at [806, 593] on icon at bounding box center [802, 584] width 18 height 18
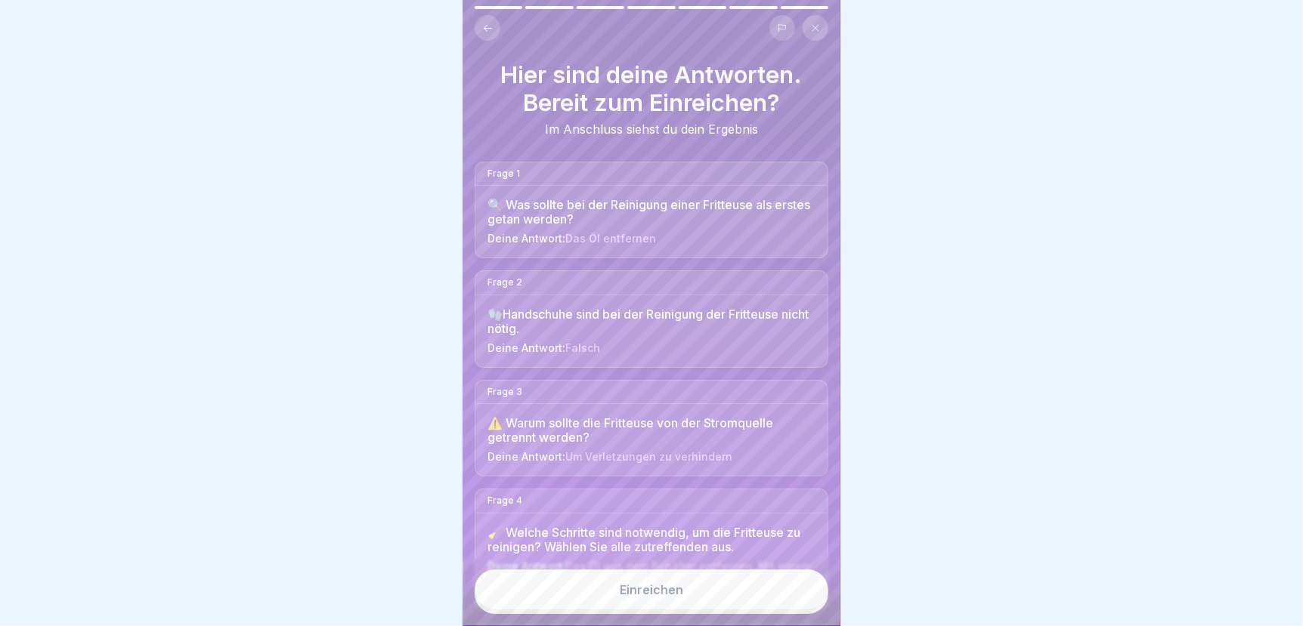
click at [750, 603] on button "Einreichen" at bounding box center [651, 590] width 354 height 41
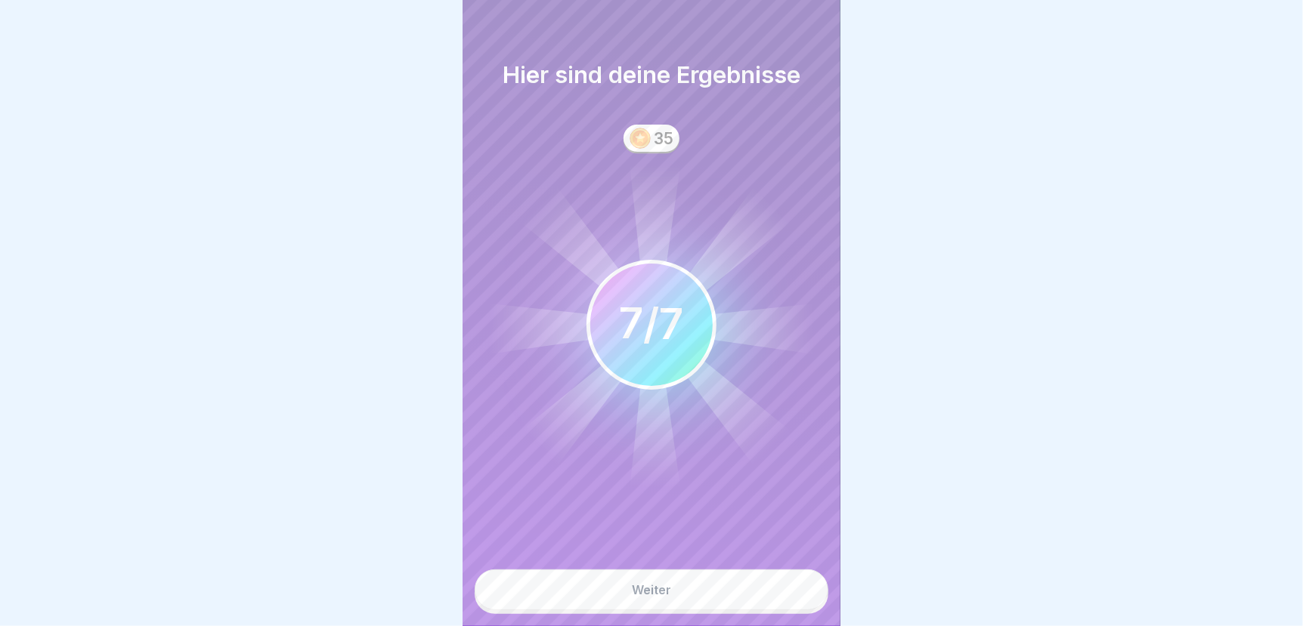
click at [746, 602] on button "Weiter" at bounding box center [651, 590] width 354 height 41
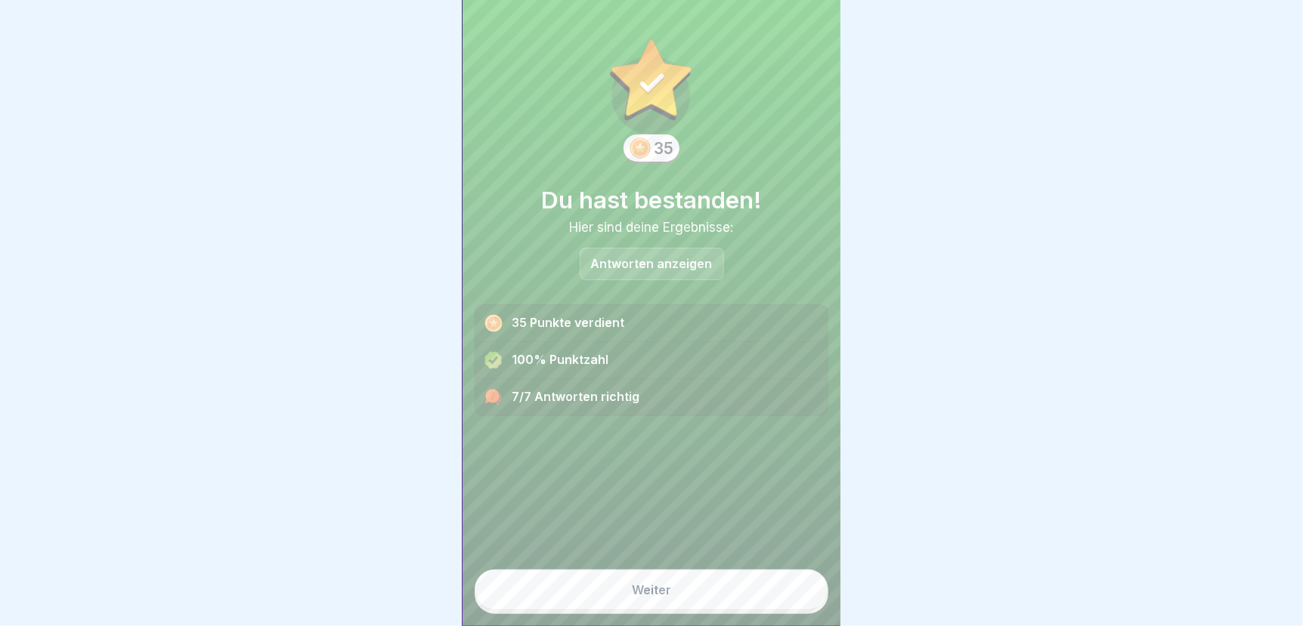
click at [713, 601] on button "Weiter" at bounding box center [651, 590] width 354 height 41
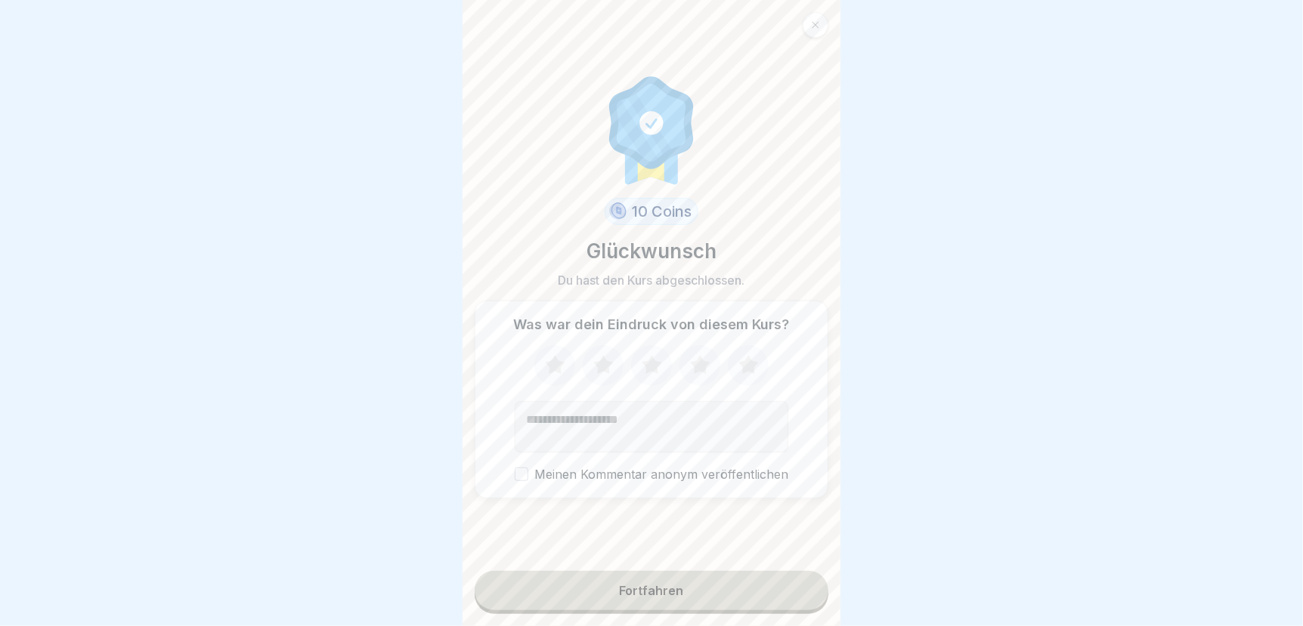
click at [685, 376] on icon at bounding box center [700, 365] width 40 height 39
click at [688, 606] on button "Fortfahren" at bounding box center [651, 590] width 354 height 39
click at [688, 601] on button "Fortfahren" at bounding box center [651, 590] width 354 height 39
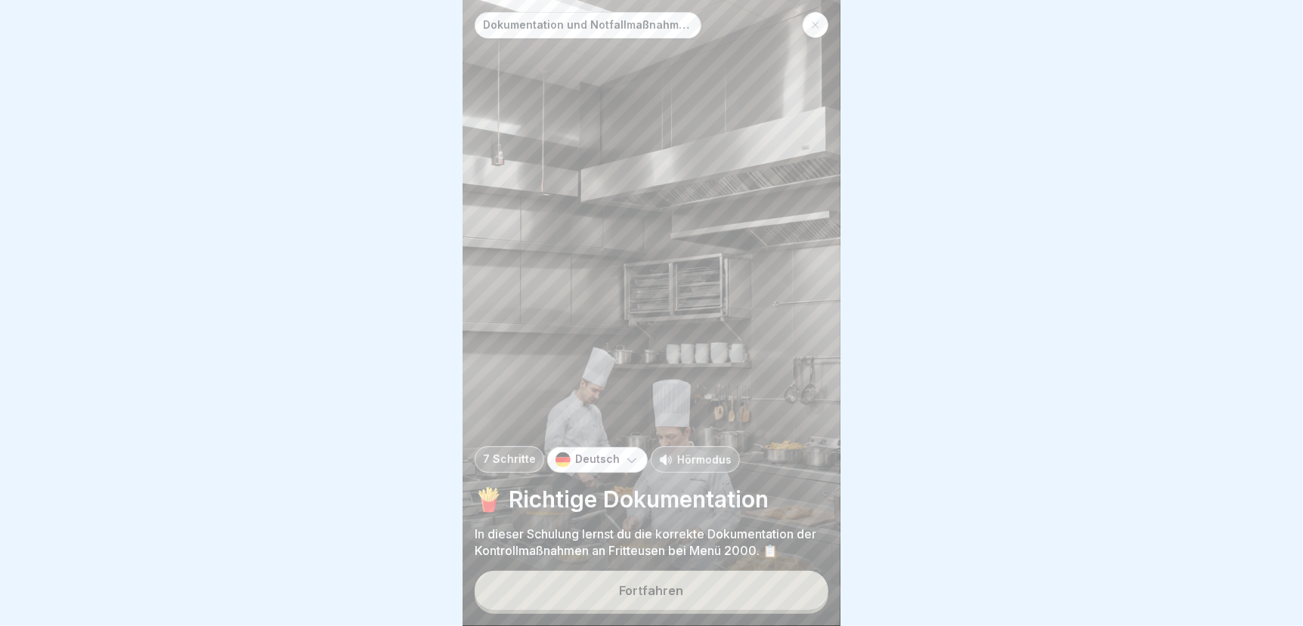
click at [688, 601] on button "Fortfahren" at bounding box center [651, 590] width 354 height 39
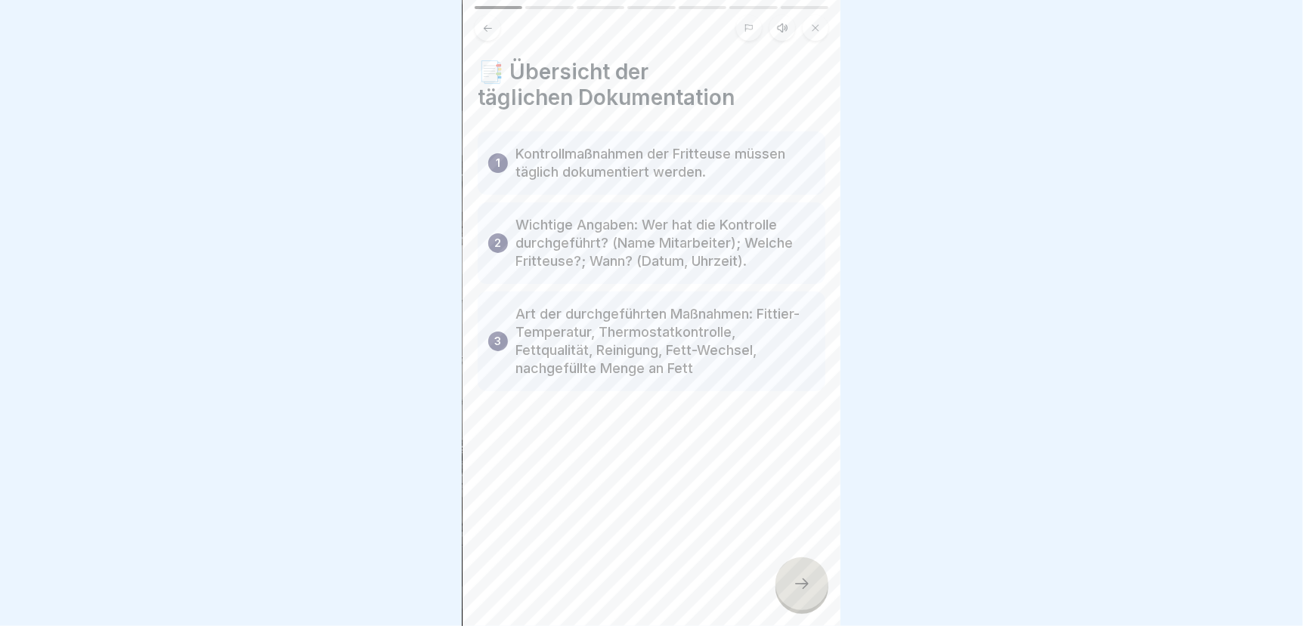
click at [812, 593] on div at bounding box center [801, 584] width 53 height 53
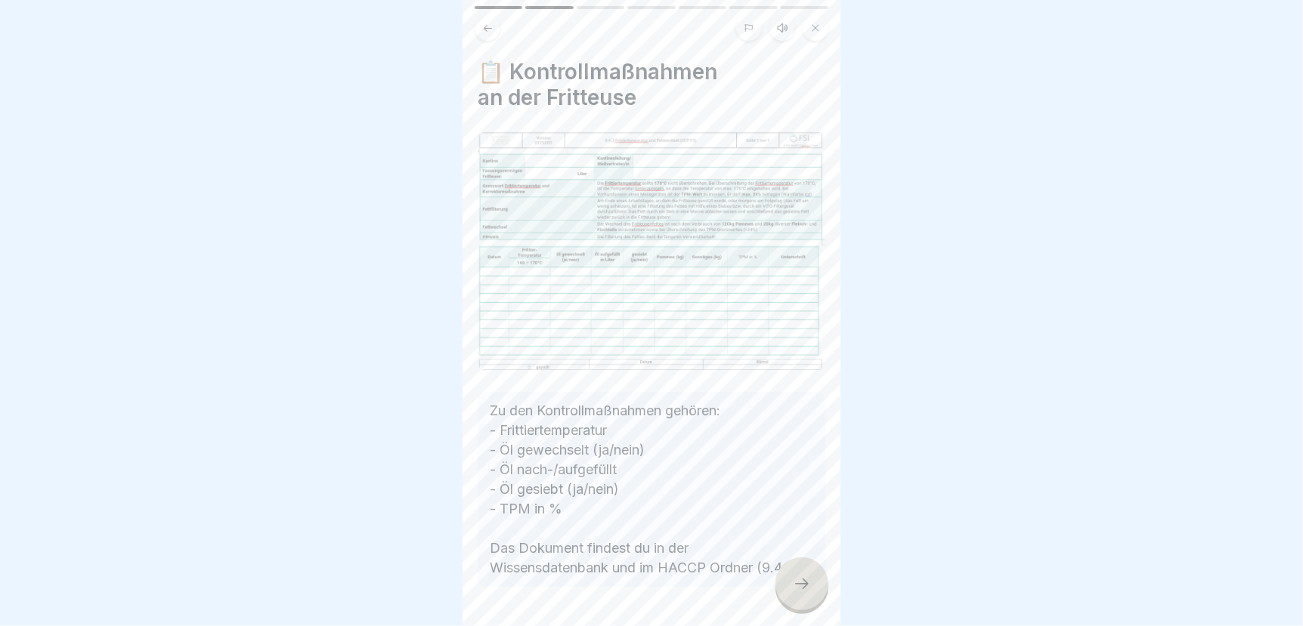
click at [811, 593] on div at bounding box center [801, 584] width 53 height 53
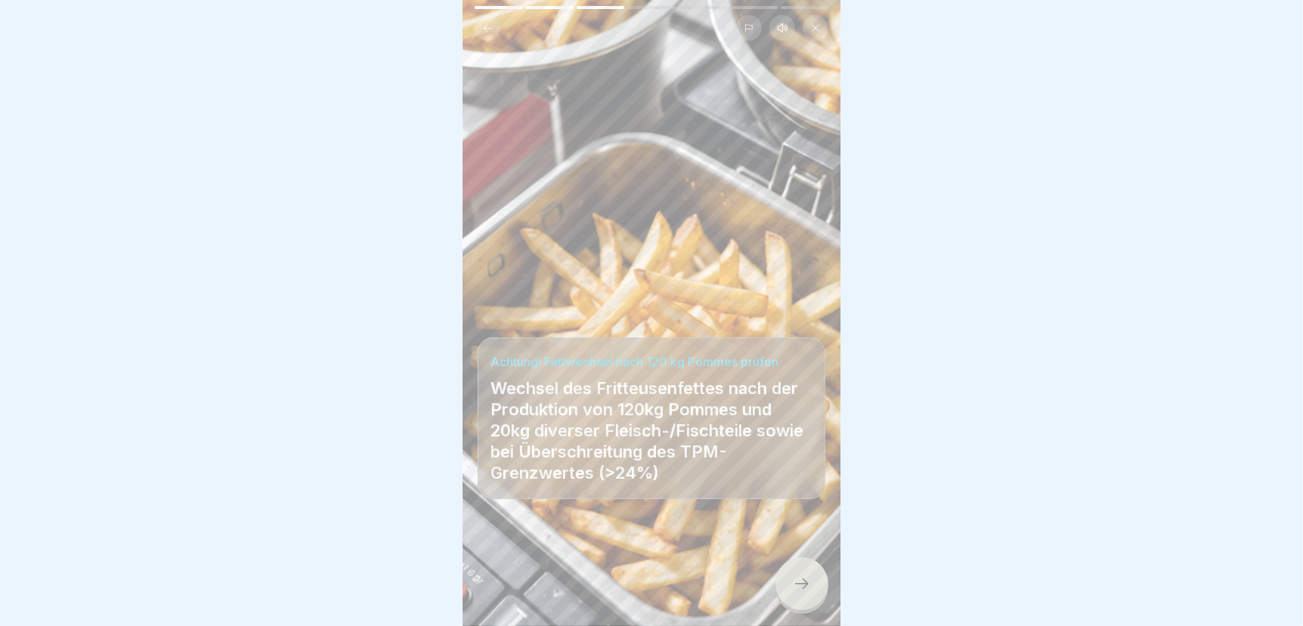
click at [806, 593] on icon at bounding box center [802, 584] width 18 height 18
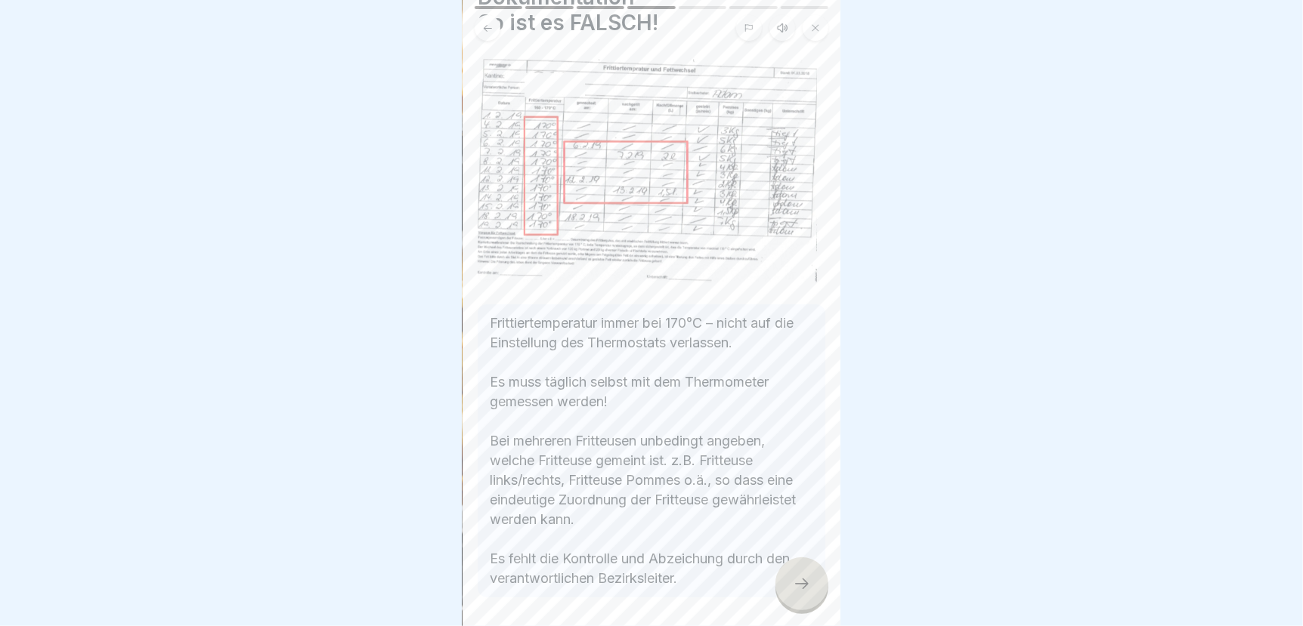
scroll to position [129, 0]
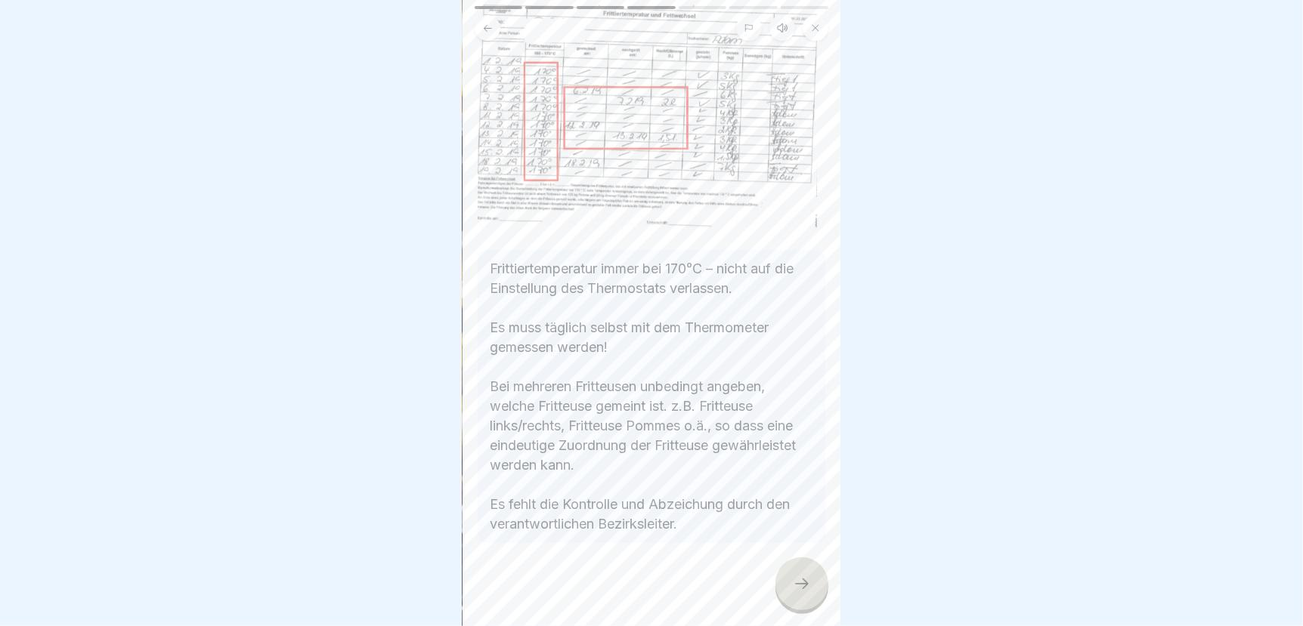
click at [802, 593] on icon at bounding box center [802, 584] width 18 height 18
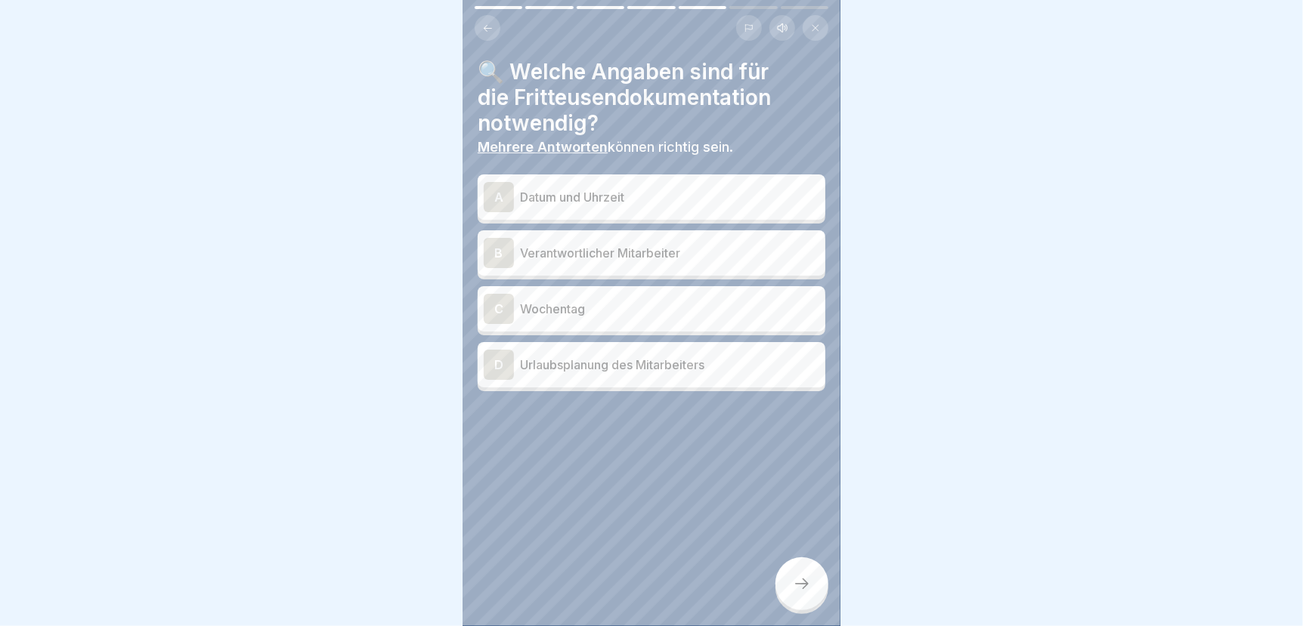
click at [615, 197] on p "Datum und Uhrzeit" at bounding box center [669, 197] width 299 height 18
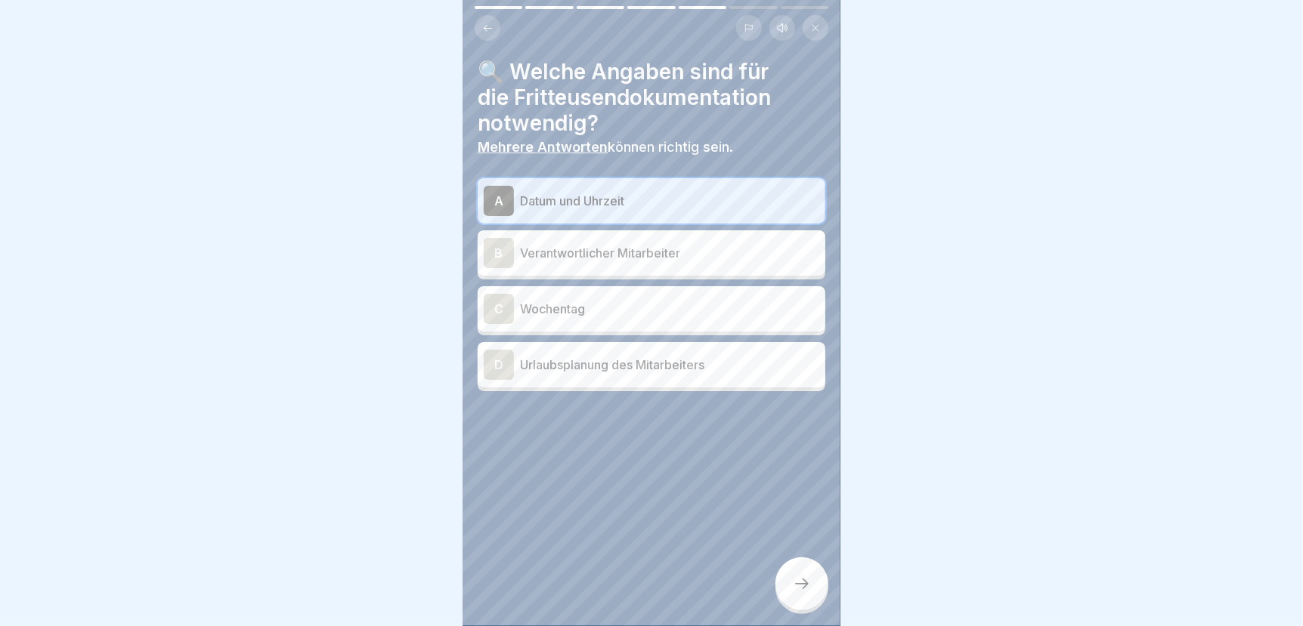
click at [598, 255] on p "Verantwortlicher Mitarbeiter" at bounding box center [669, 253] width 299 height 18
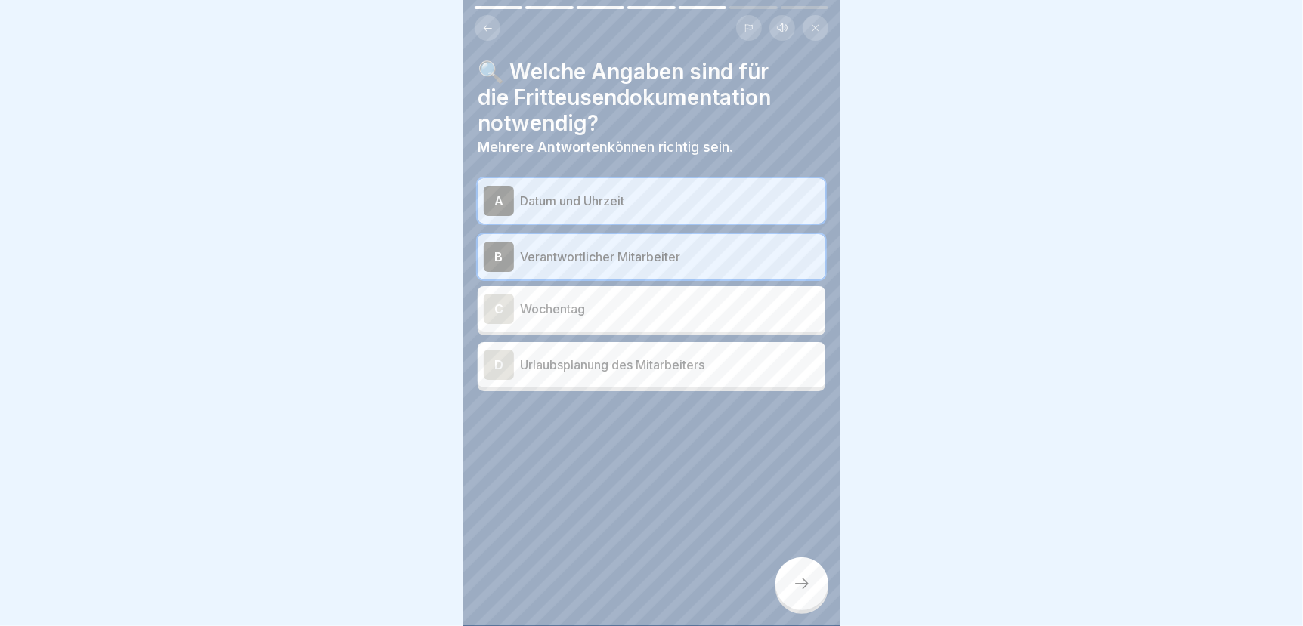
click at [600, 311] on p "Wochentag" at bounding box center [669, 309] width 299 height 18
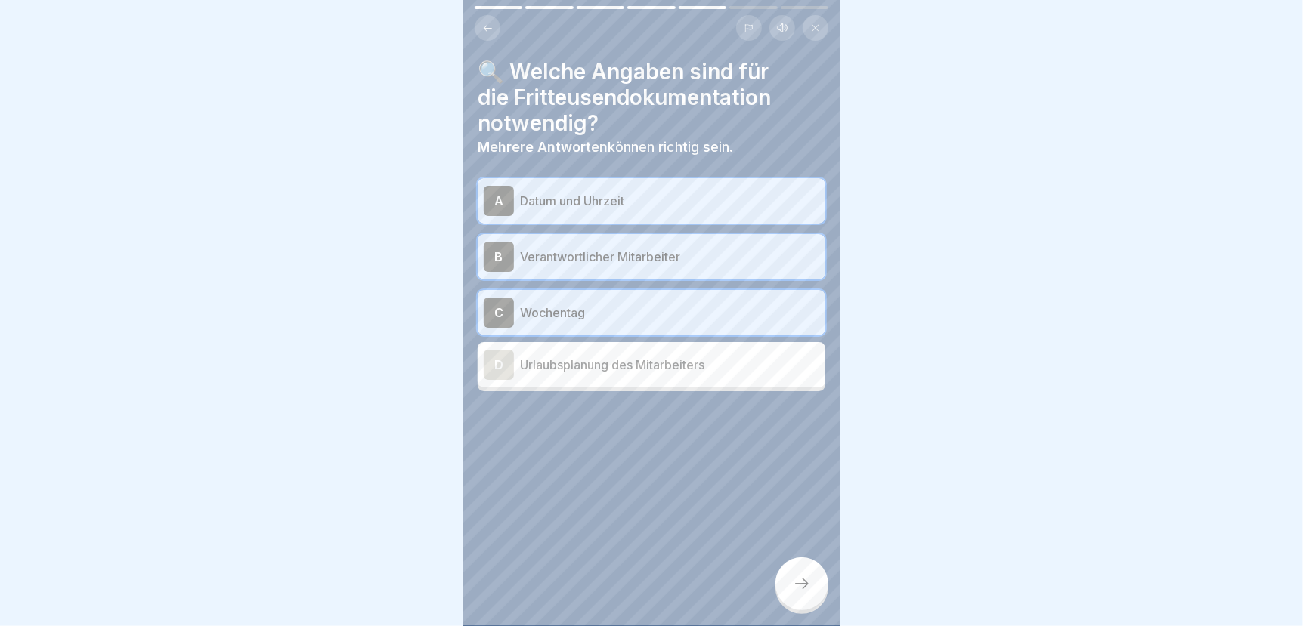
click at [808, 593] on icon at bounding box center [802, 584] width 18 height 18
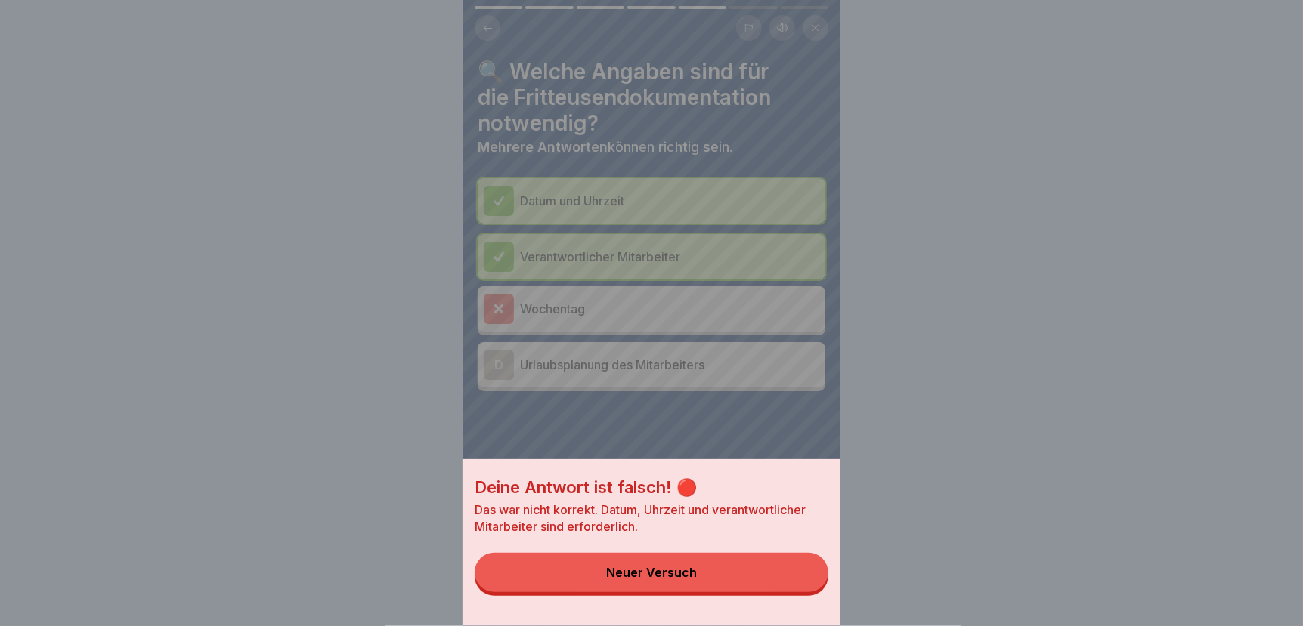
click at [784, 592] on button "Neuer Versuch" at bounding box center [651, 572] width 354 height 39
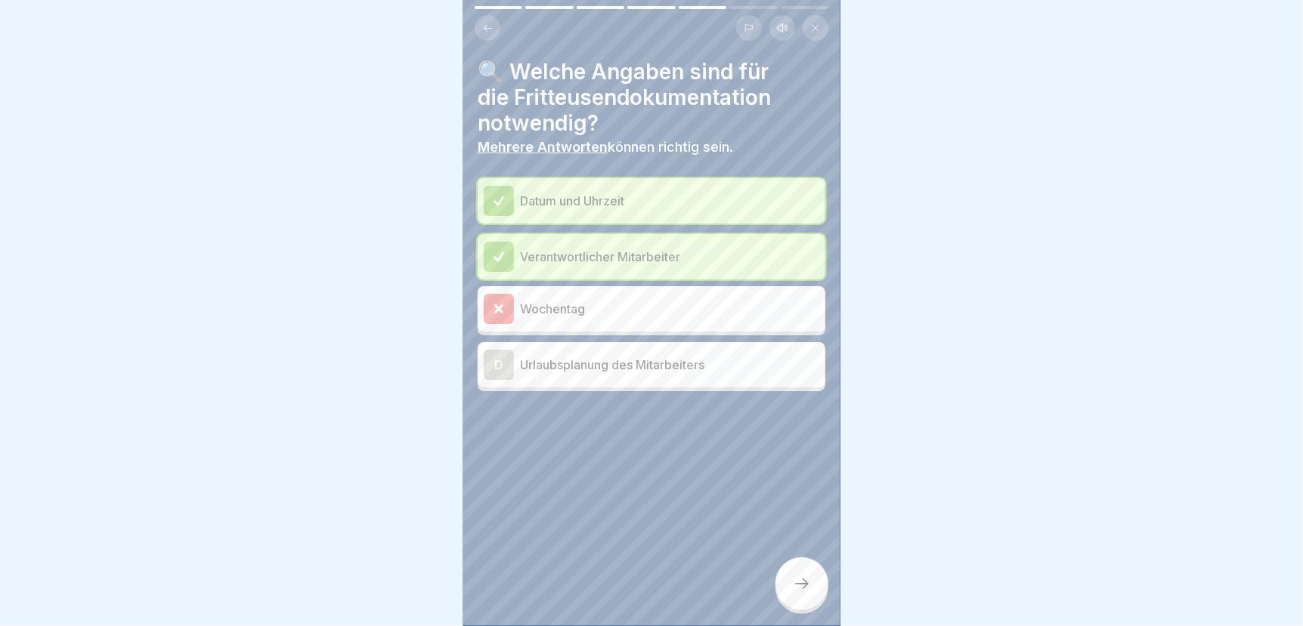
click at [799, 593] on icon at bounding box center [802, 584] width 18 height 18
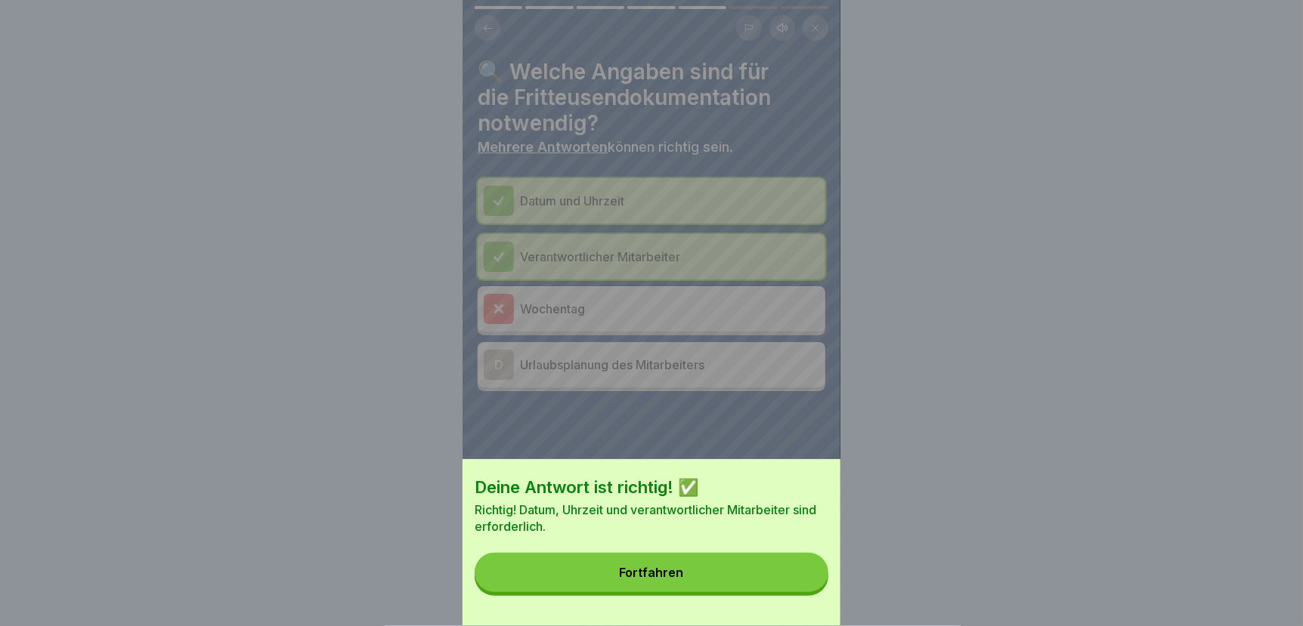
click at [763, 587] on button "Fortfahren" at bounding box center [651, 572] width 354 height 39
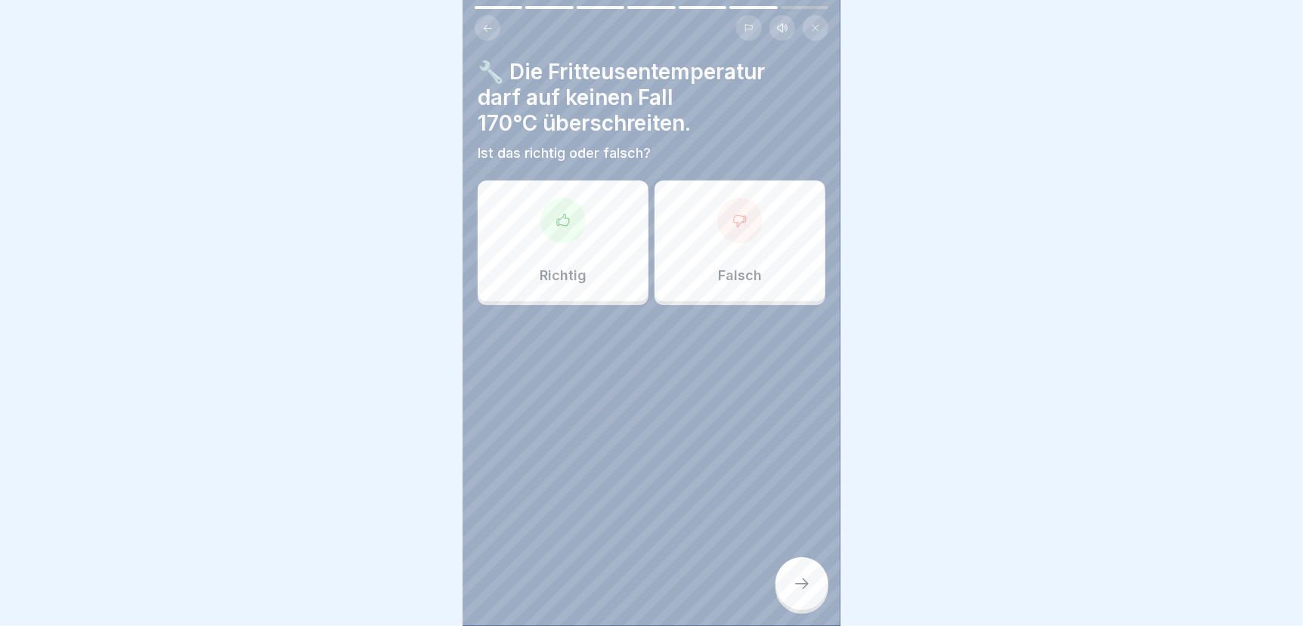
click at [546, 223] on div at bounding box center [562, 220] width 45 height 45
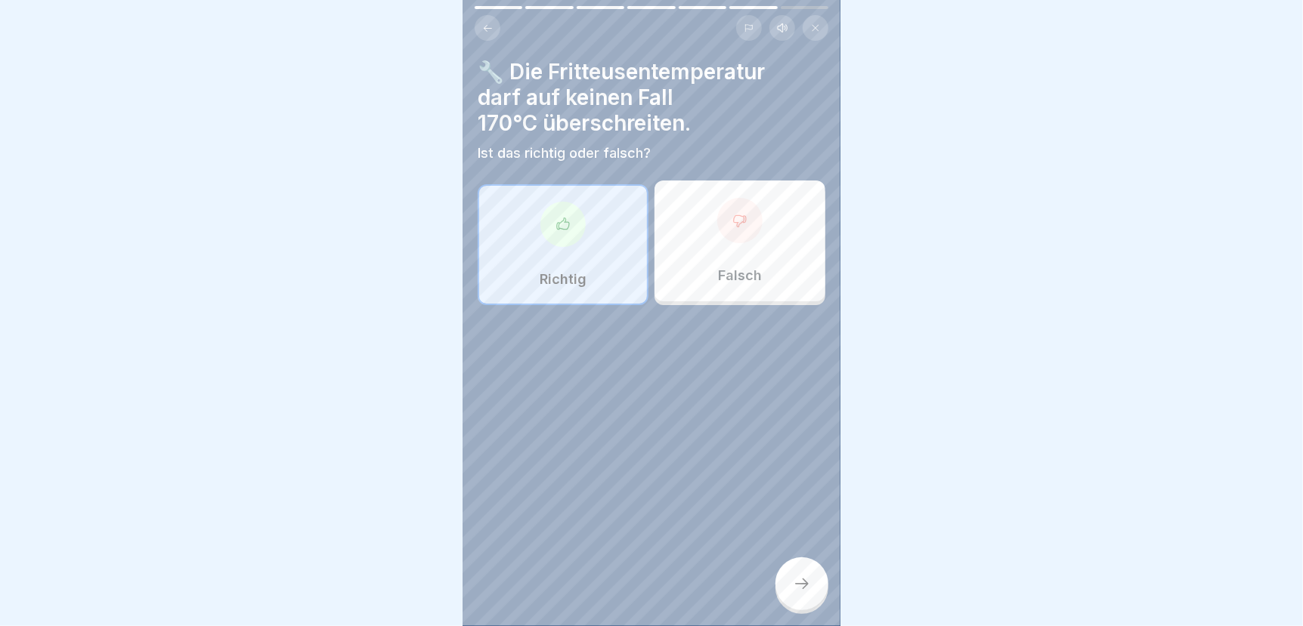
click at [791, 594] on div at bounding box center [801, 584] width 53 height 53
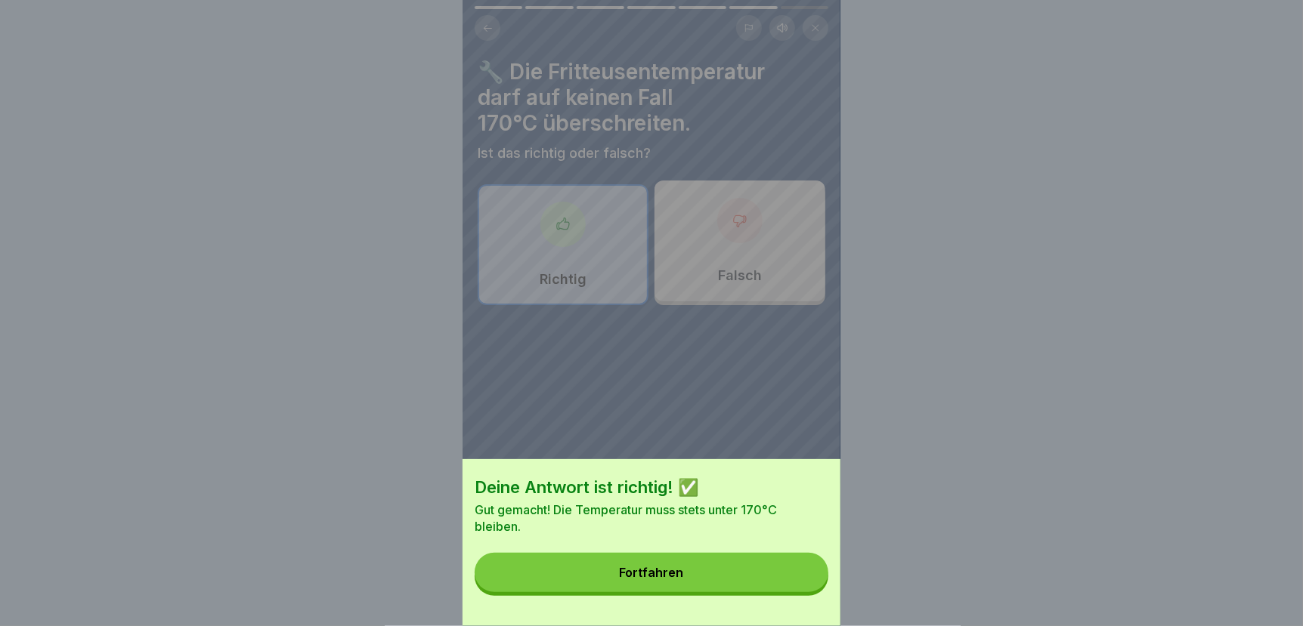
click at [638, 580] on div "Fortfahren" at bounding box center [652, 573] width 64 height 14
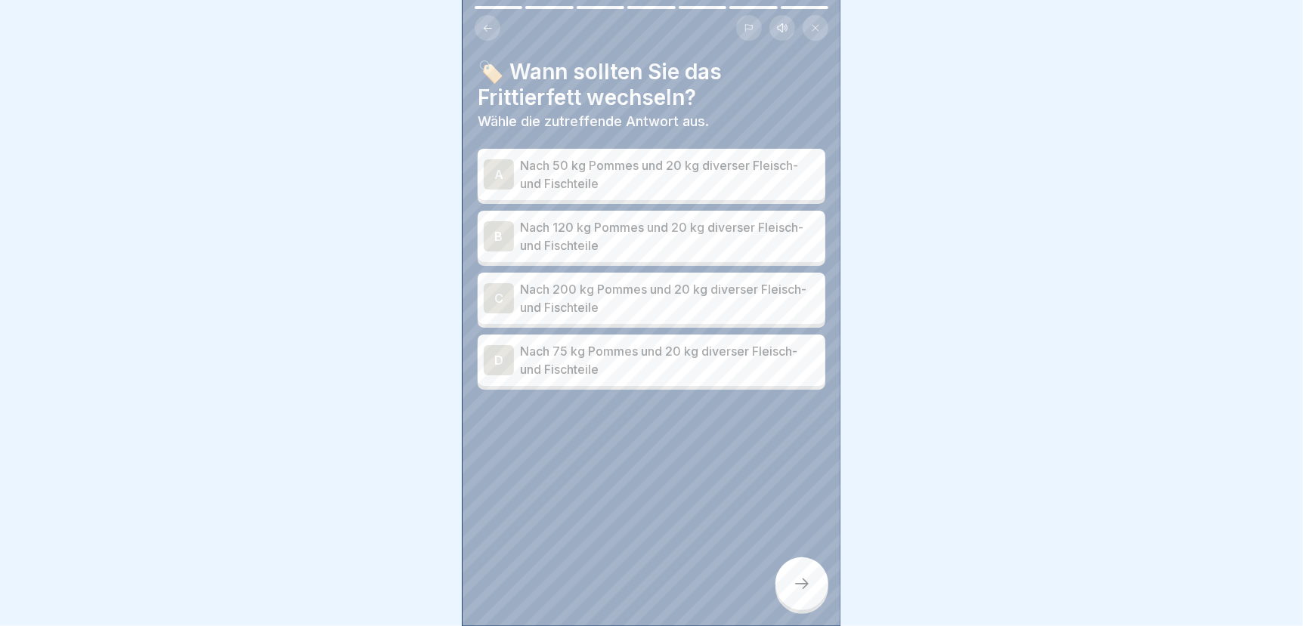
click at [624, 237] on p "Nach 120 kg Pommes und 20 kg diverser Fleisch- und Fischteile" at bounding box center [669, 236] width 299 height 36
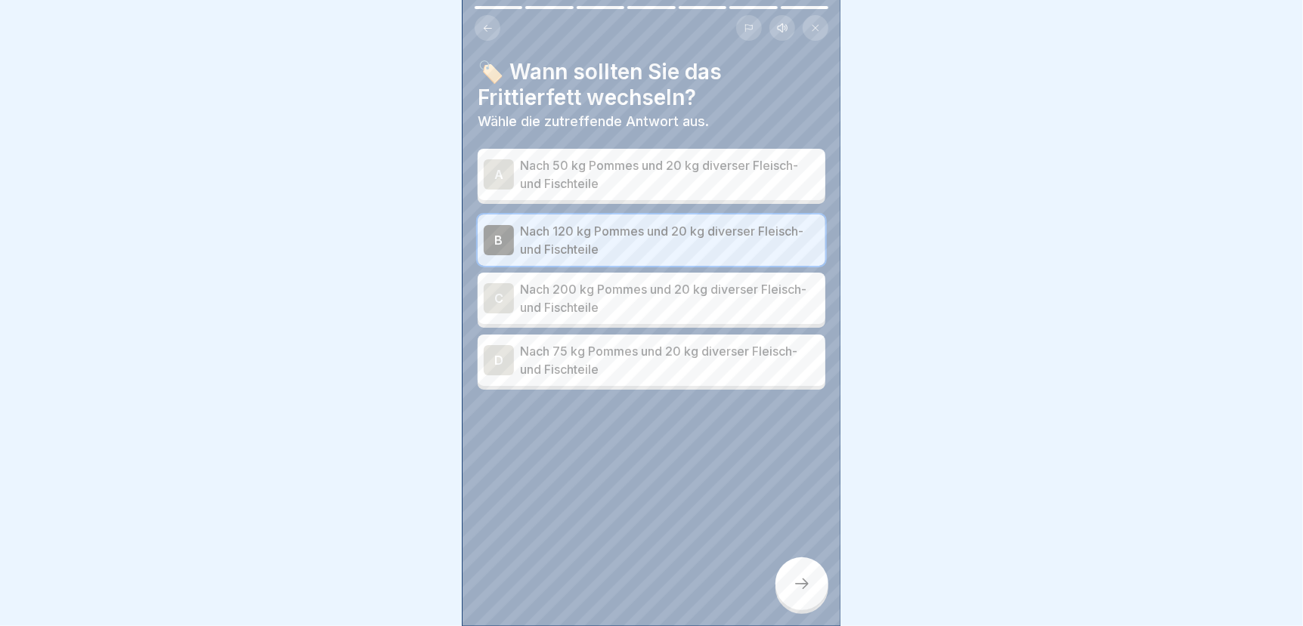
click at [805, 593] on icon at bounding box center [802, 584] width 18 height 18
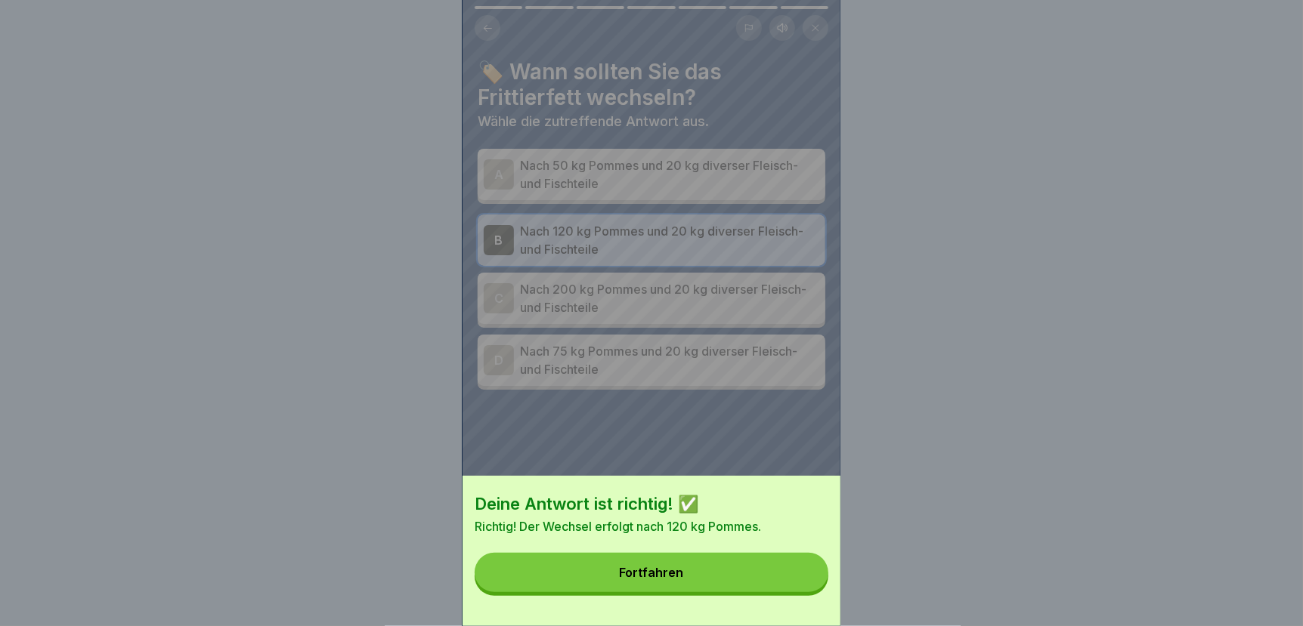
click at [769, 589] on button "Fortfahren" at bounding box center [651, 572] width 354 height 39
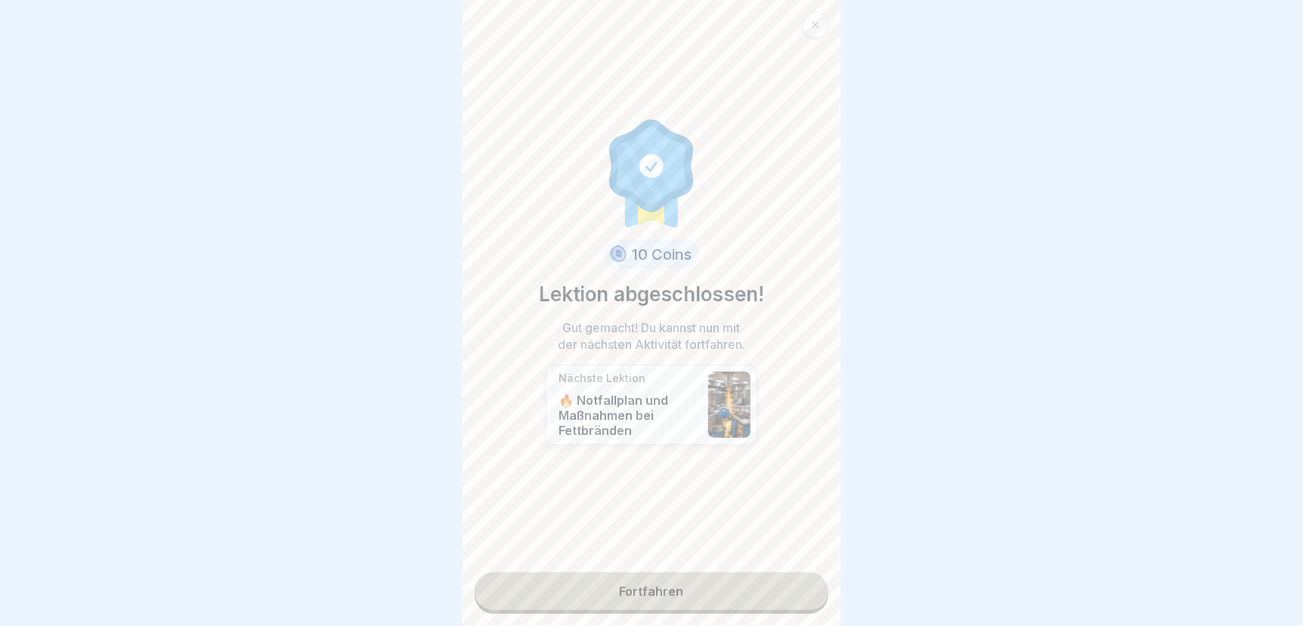
click at [555, 594] on link "Fortfahren" at bounding box center [651, 592] width 354 height 38
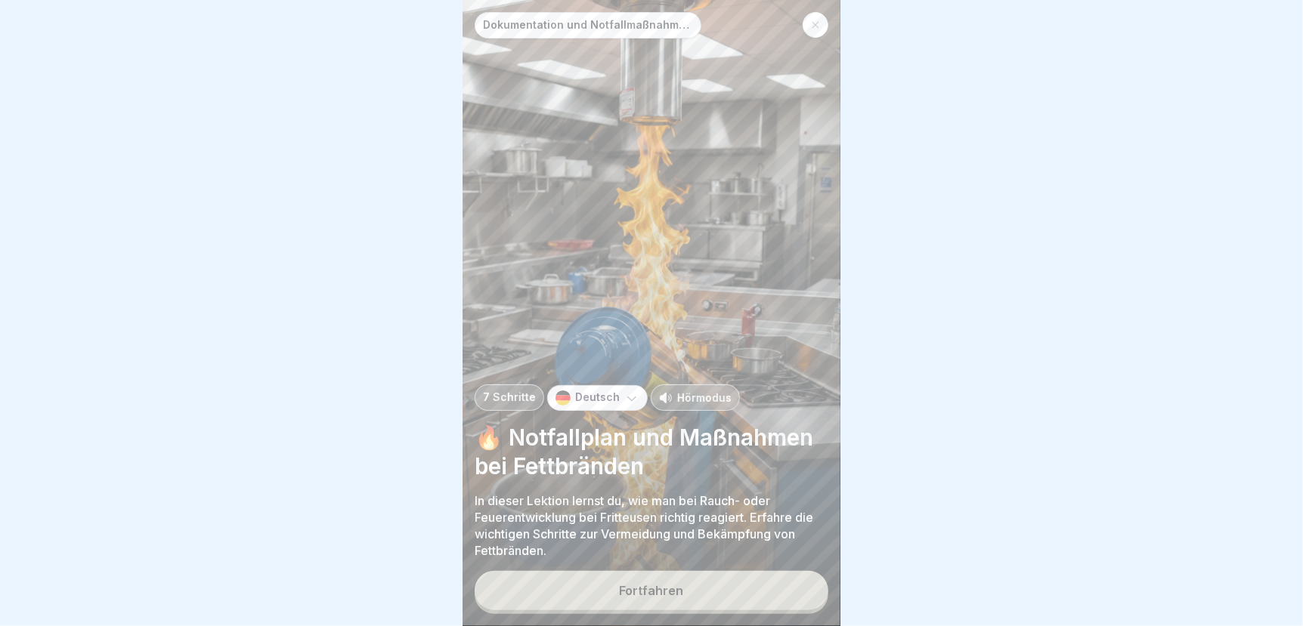
click at [580, 599] on button "Fortfahren" at bounding box center [651, 590] width 354 height 39
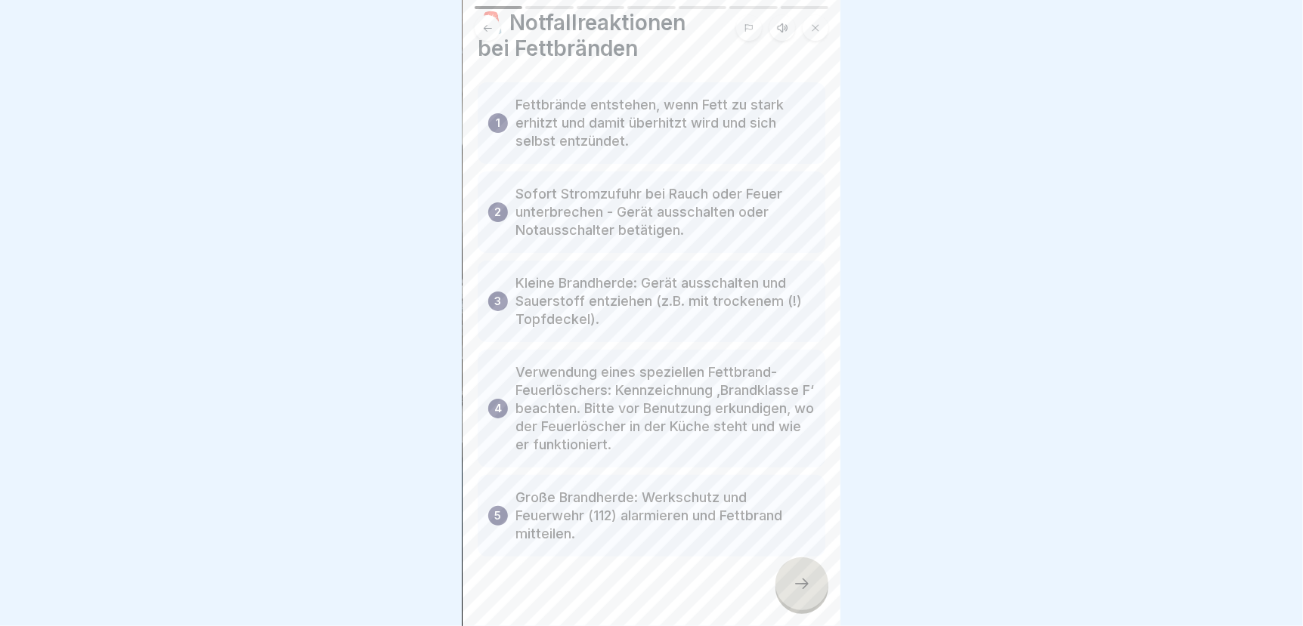
scroll to position [75, 0]
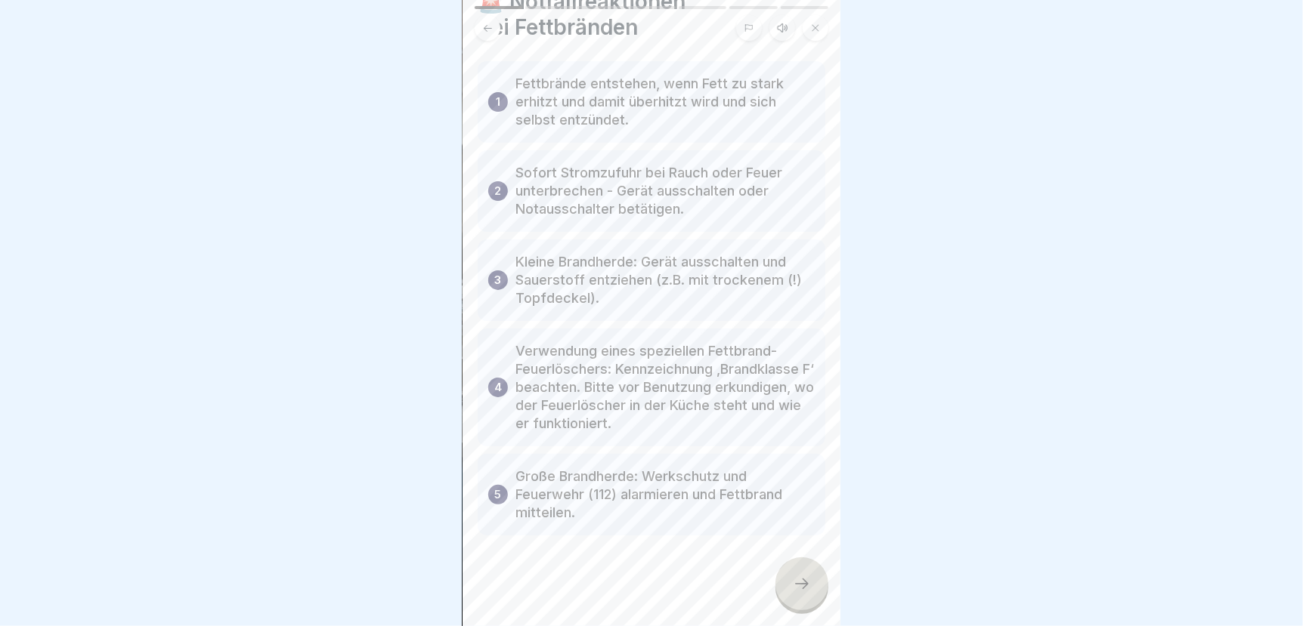
click at [799, 593] on icon at bounding box center [802, 584] width 18 height 18
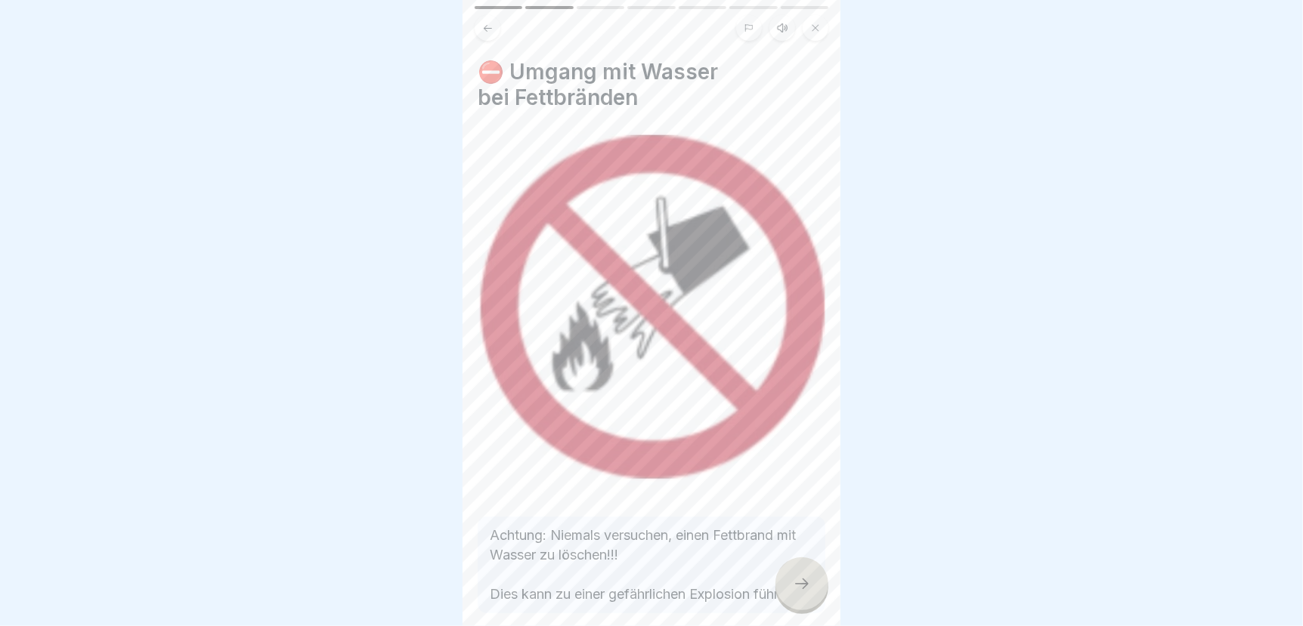
click at [798, 592] on icon at bounding box center [802, 584] width 18 height 18
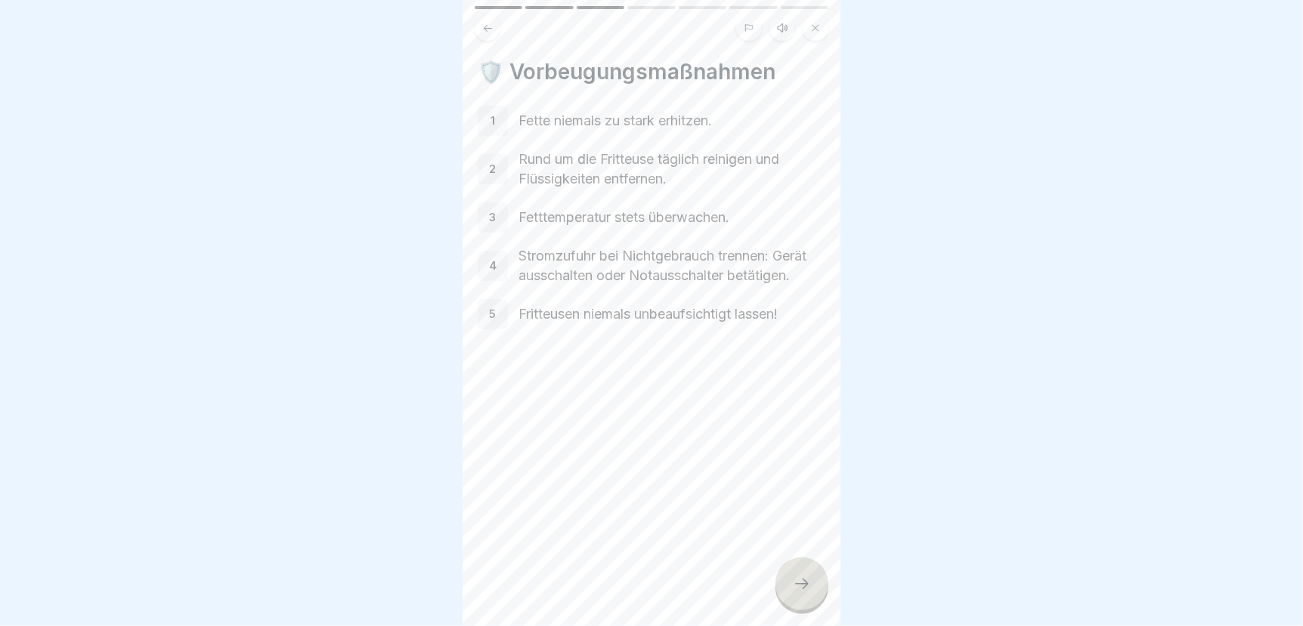
click at [799, 593] on icon at bounding box center [802, 584] width 18 height 18
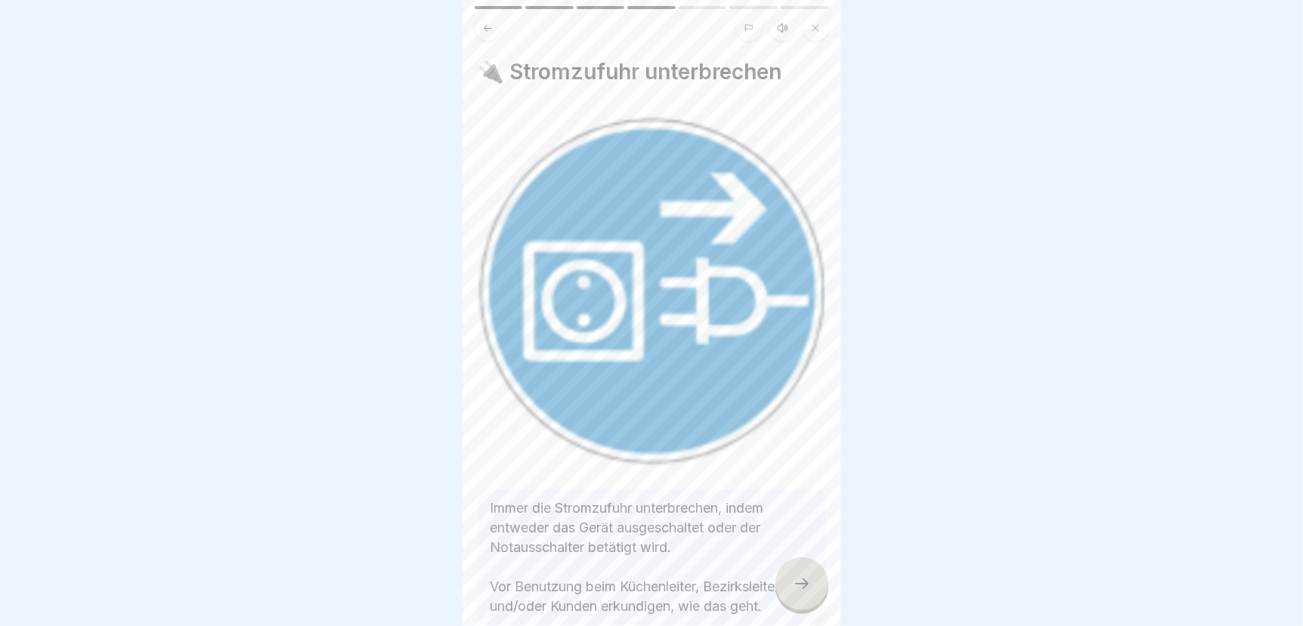
click at [793, 593] on icon at bounding box center [802, 584] width 18 height 18
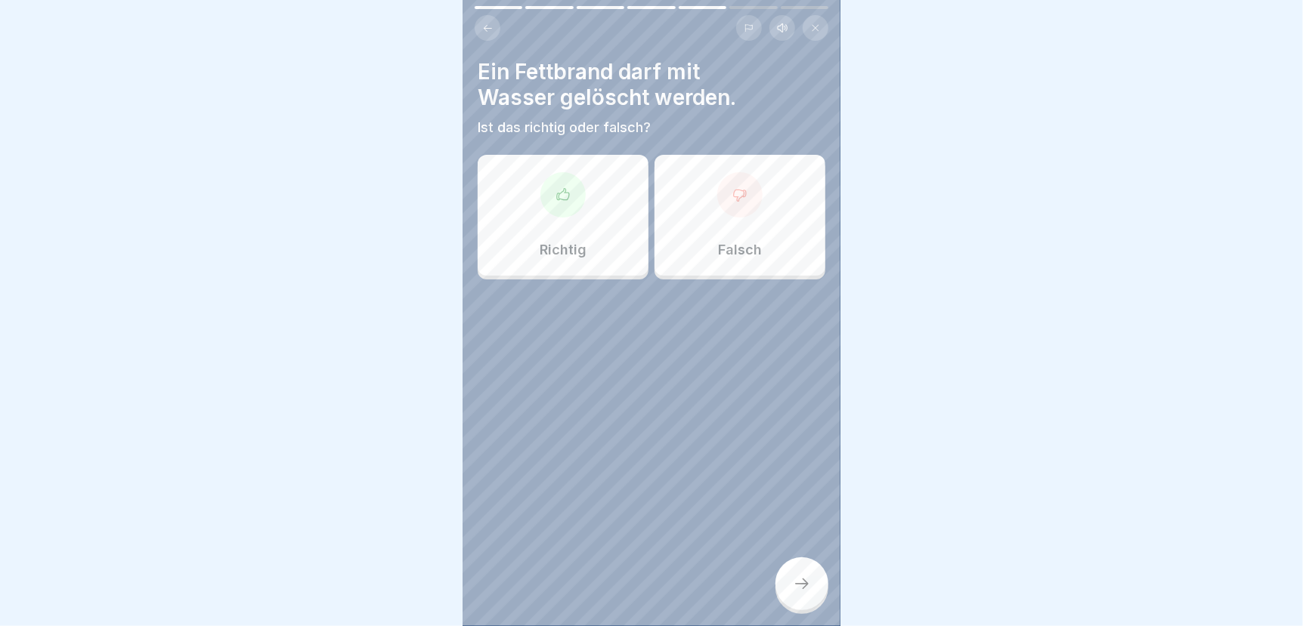
click at [734, 224] on div "Falsch" at bounding box center [739, 215] width 171 height 121
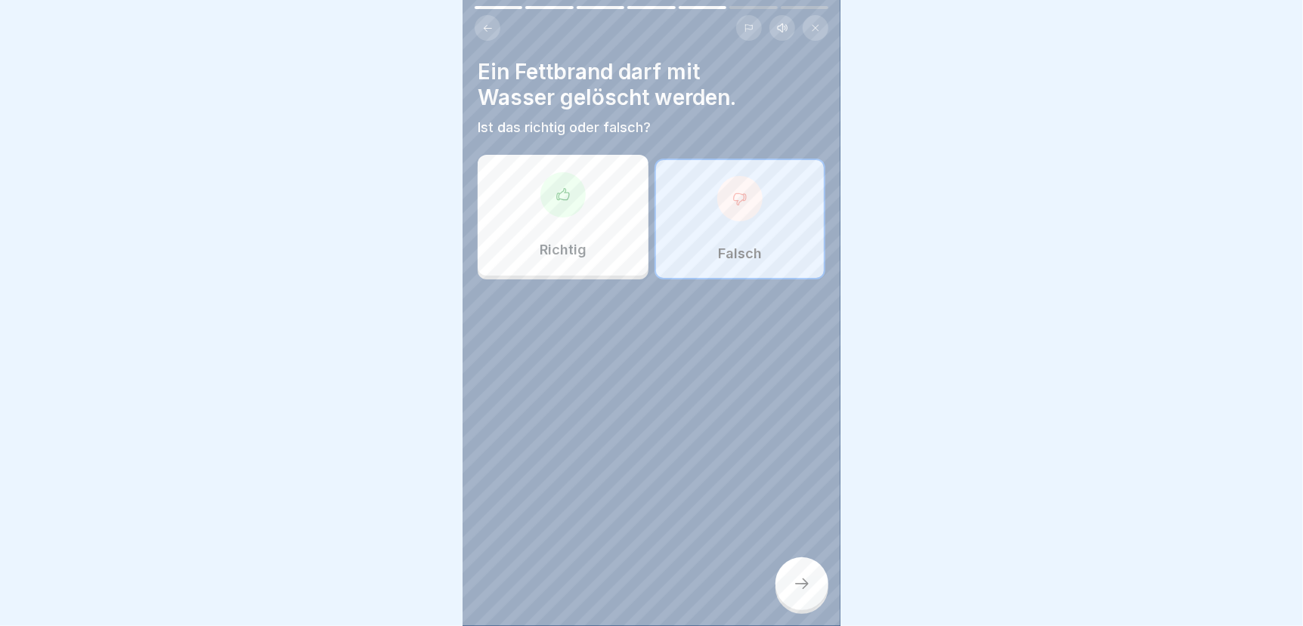
click at [796, 593] on icon at bounding box center [802, 584] width 18 height 18
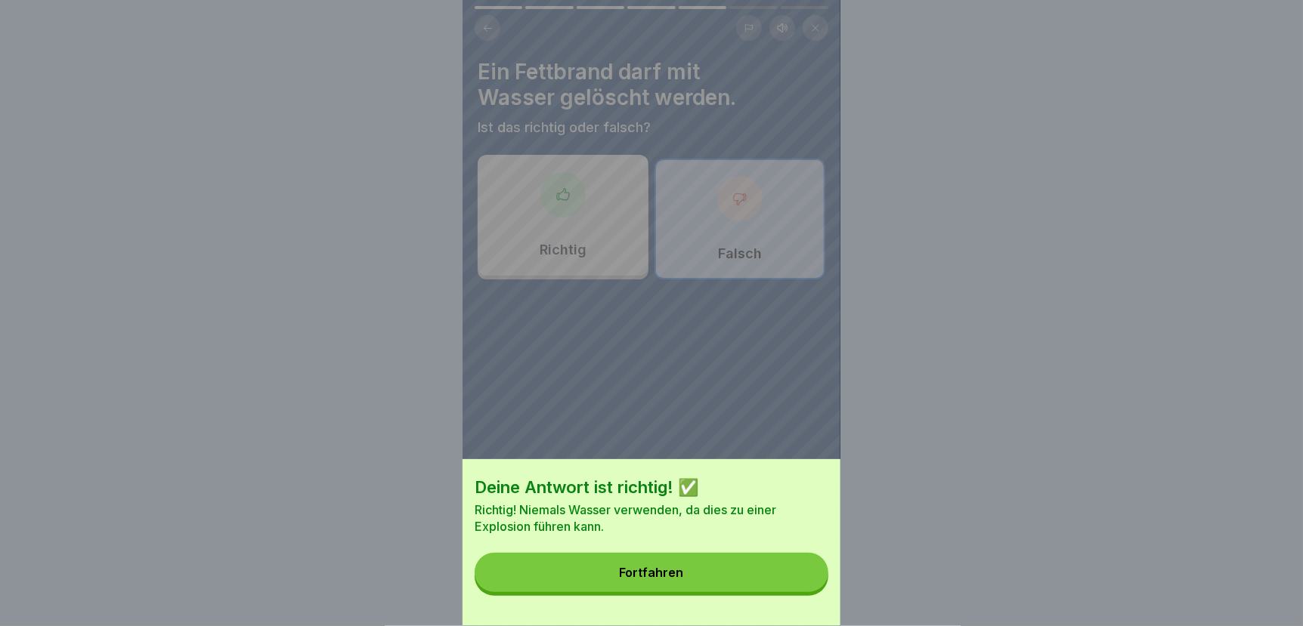
click at [755, 592] on button "Fortfahren" at bounding box center [651, 572] width 354 height 39
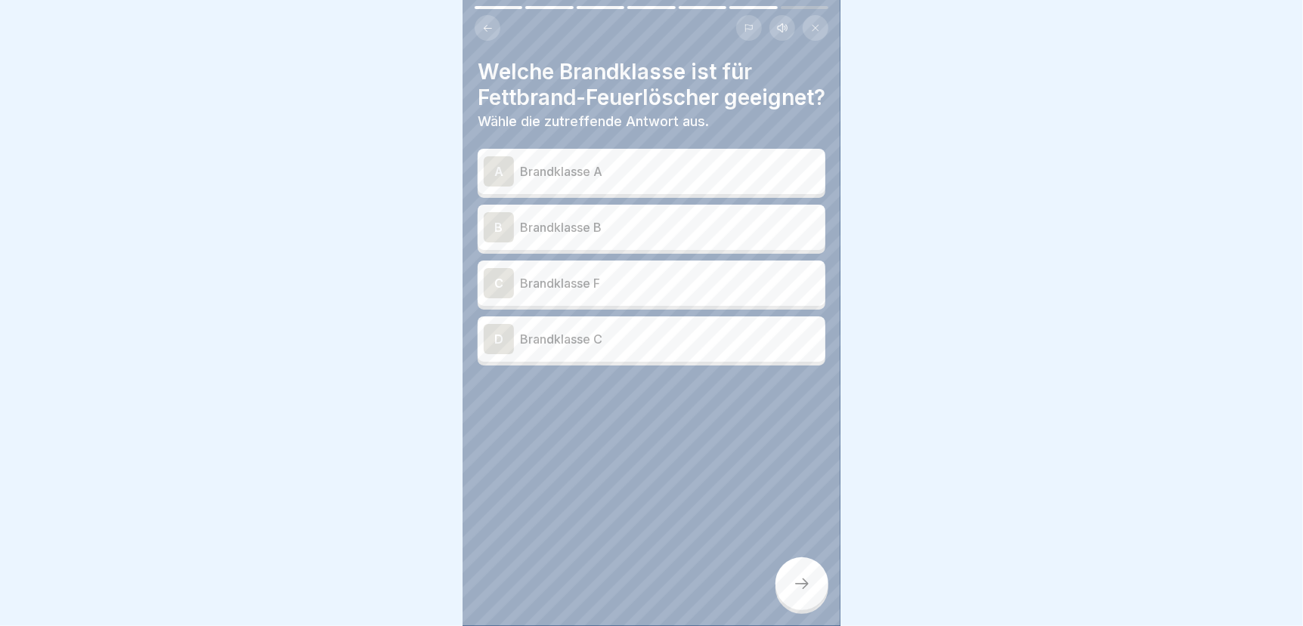
click at [577, 292] on p "Brandklasse F" at bounding box center [669, 283] width 299 height 18
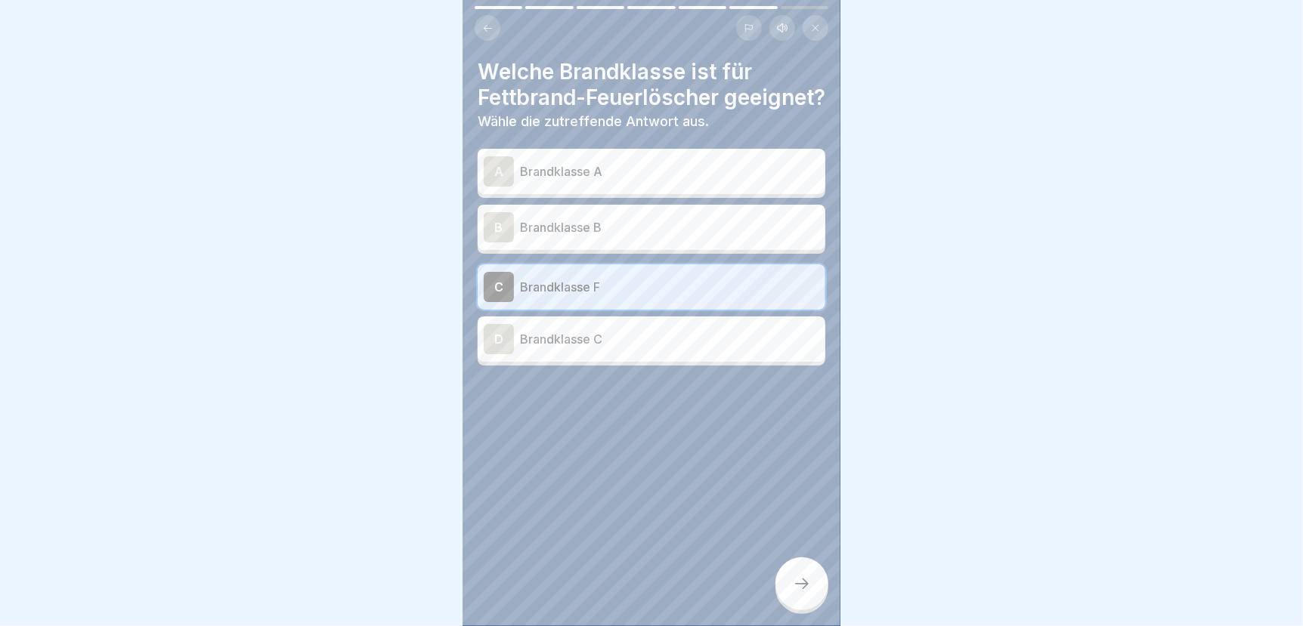
click at [799, 610] on div at bounding box center [801, 584] width 53 height 53
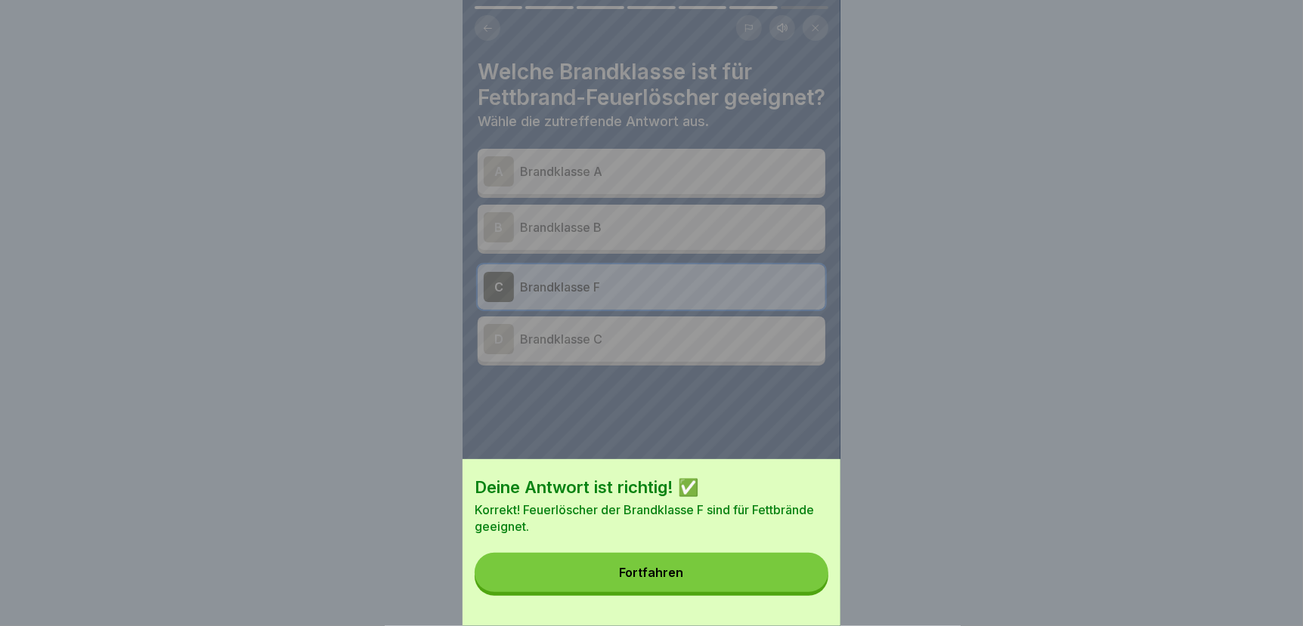
click at [720, 589] on button "Fortfahren" at bounding box center [651, 572] width 354 height 39
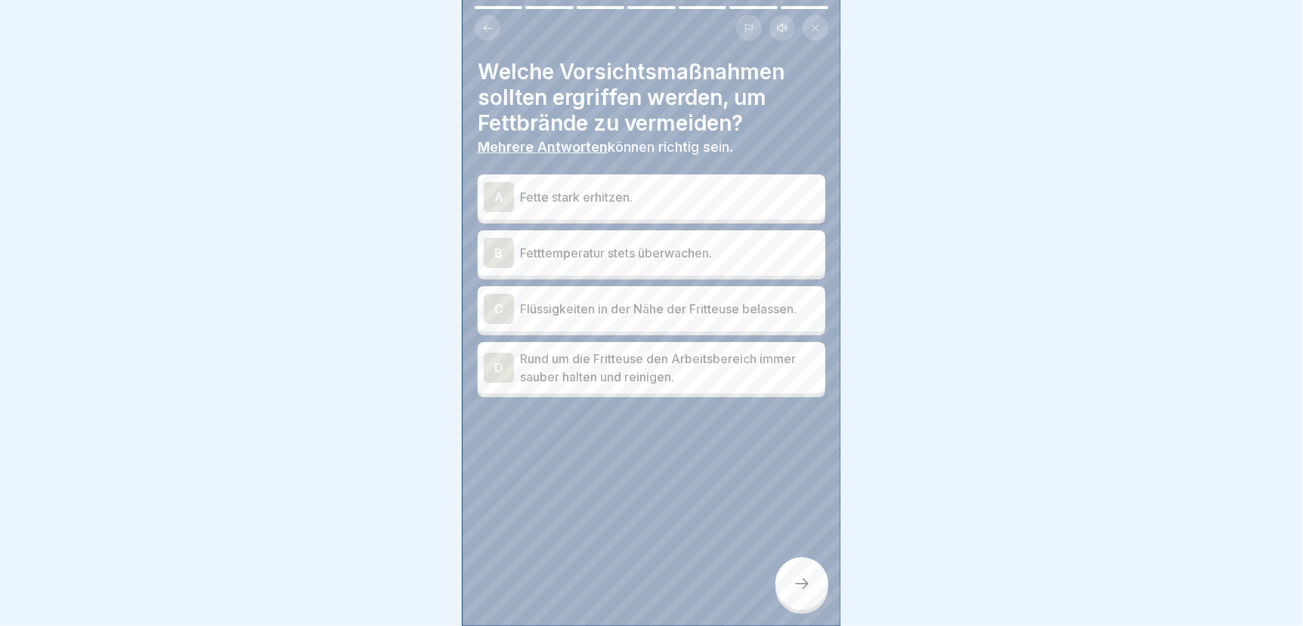
click at [691, 253] on p "Fetttemperatur stets überwachen." at bounding box center [669, 253] width 299 height 18
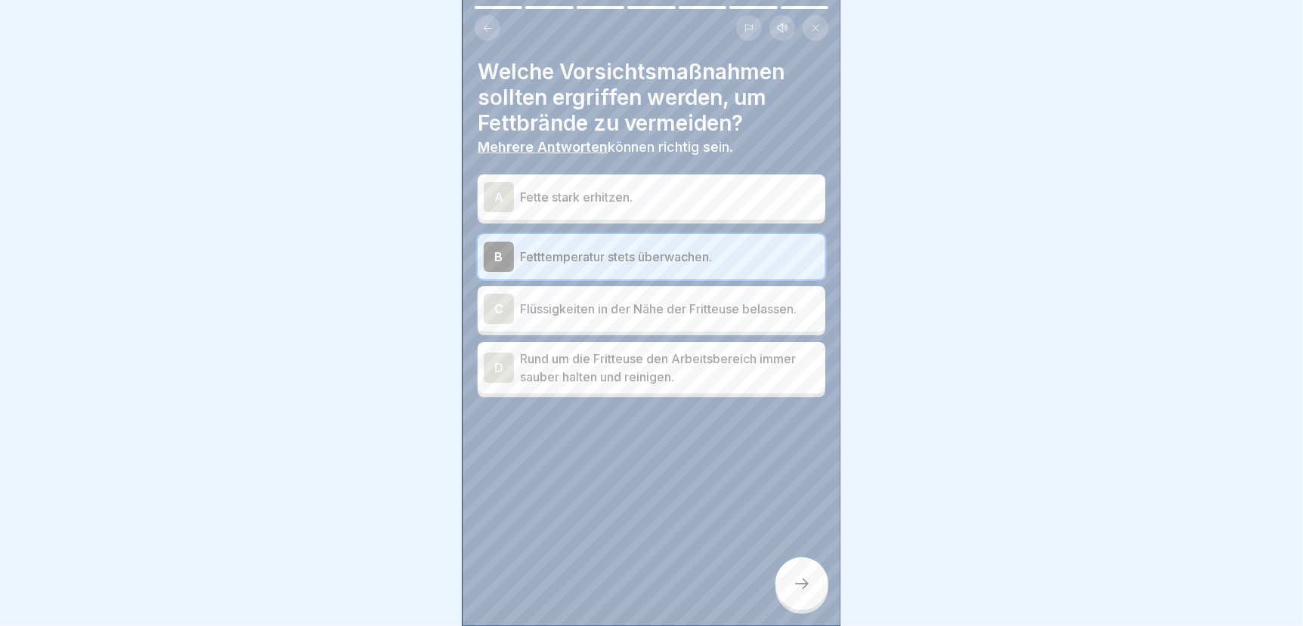
click at [616, 382] on p "Rund um die Fritteuse den Arbeitsbereich immer sauber halten und reinigen." at bounding box center [669, 368] width 299 height 36
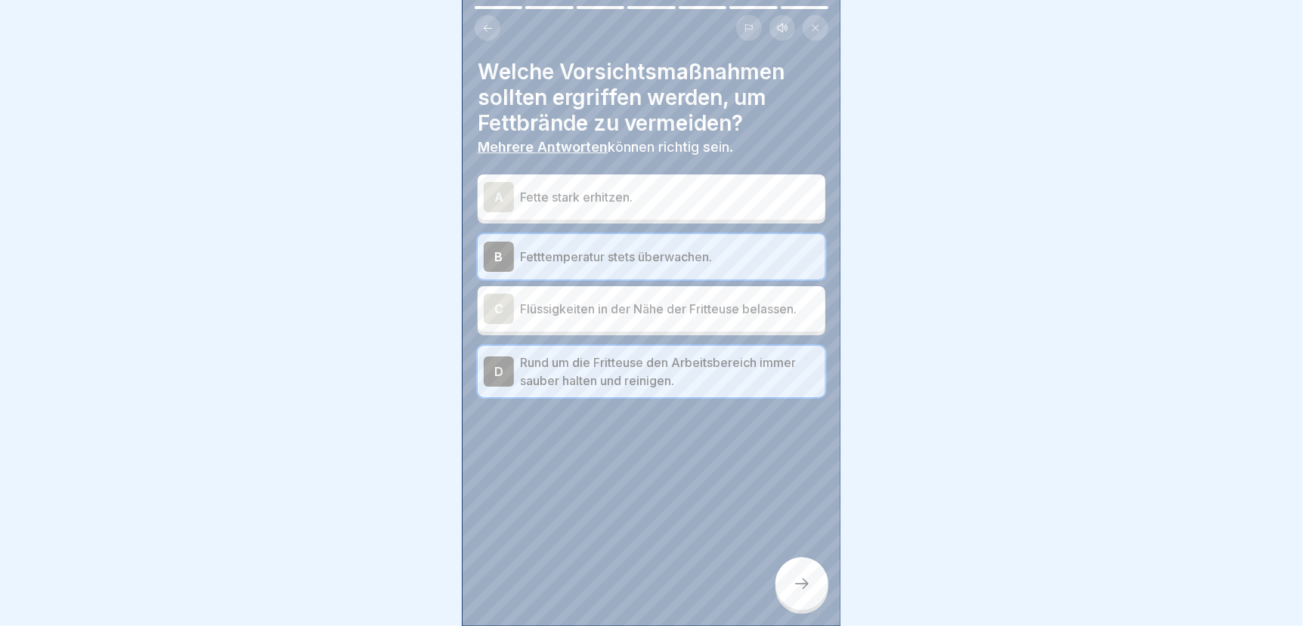
click at [803, 593] on icon at bounding box center [802, 584] width 18 height 18
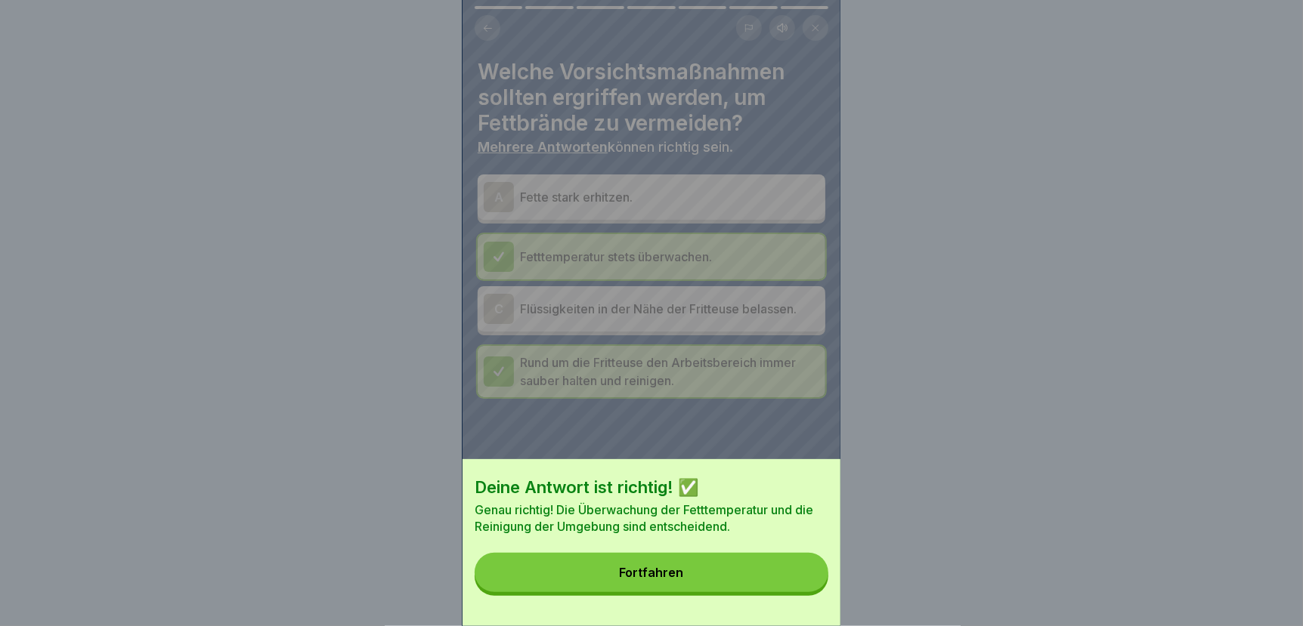
click at [772, 582] on button "Fortfahren" at bounding box center [651, 572] width 354 height 39
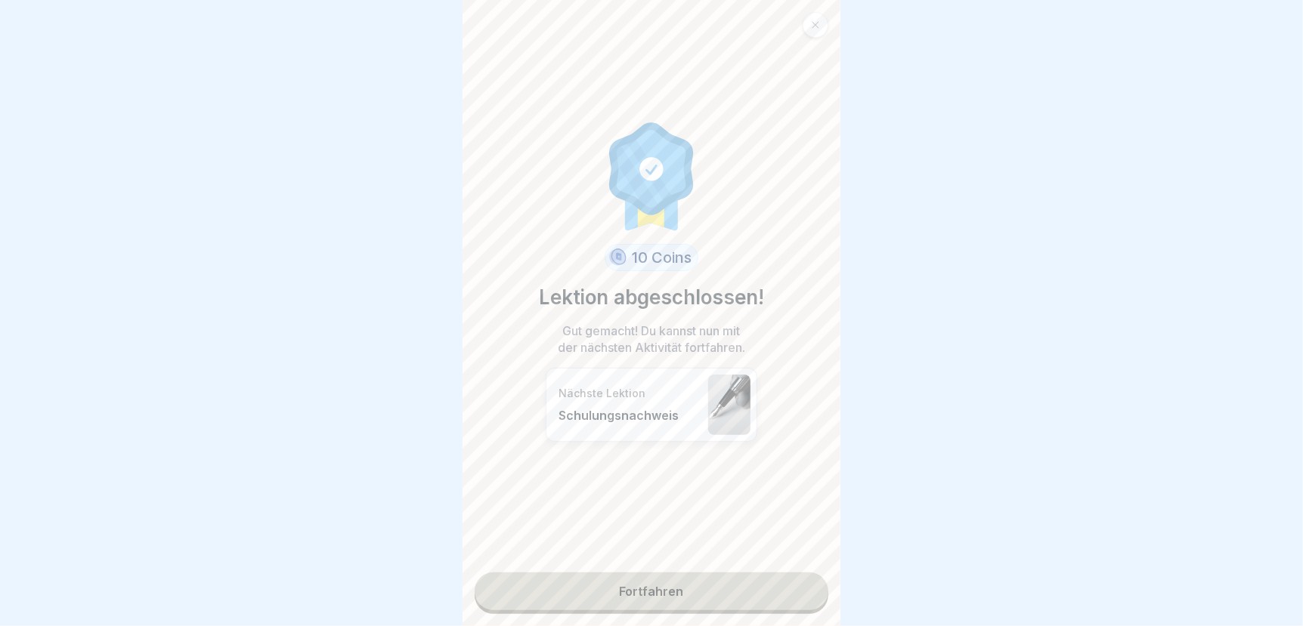
click at [654, 589] on link "Fortfahren" at bounding box center [651, 592] width 354 height 38
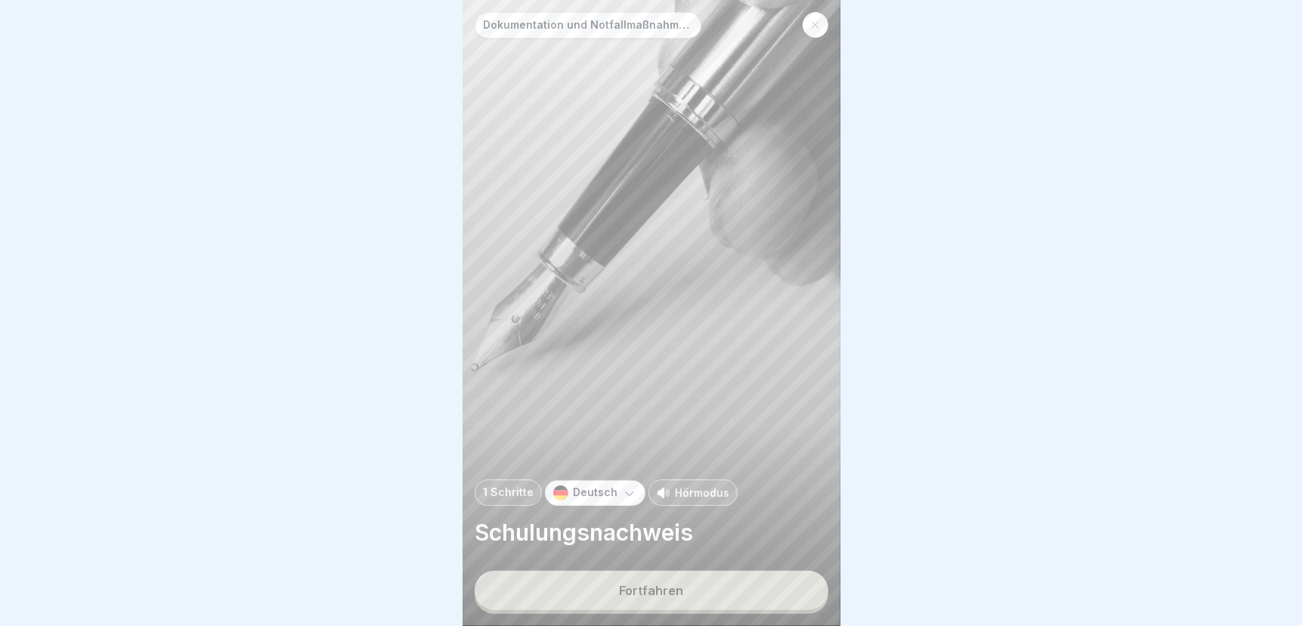
click at [620, 594] on button "Fortfahren" at bounding box center [651, 590] width 354 height 39
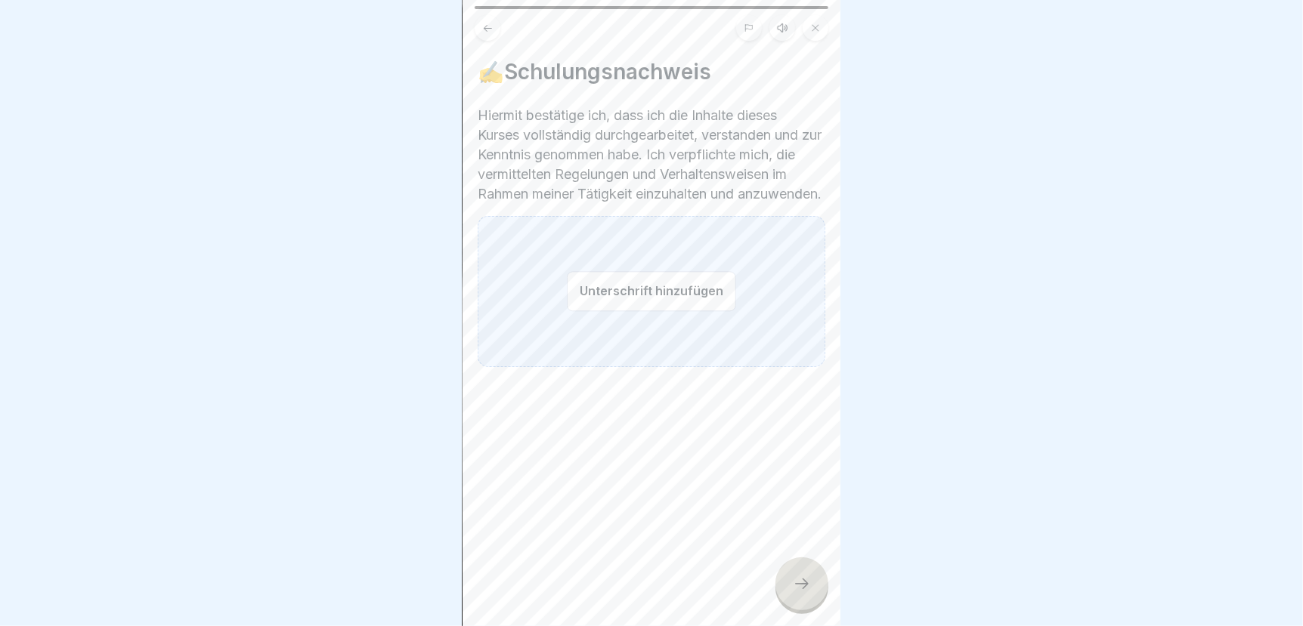
click at [577, 301] on button "Unterschrift hinzufügen" at bounding box center [651, 291] width 169 height 40
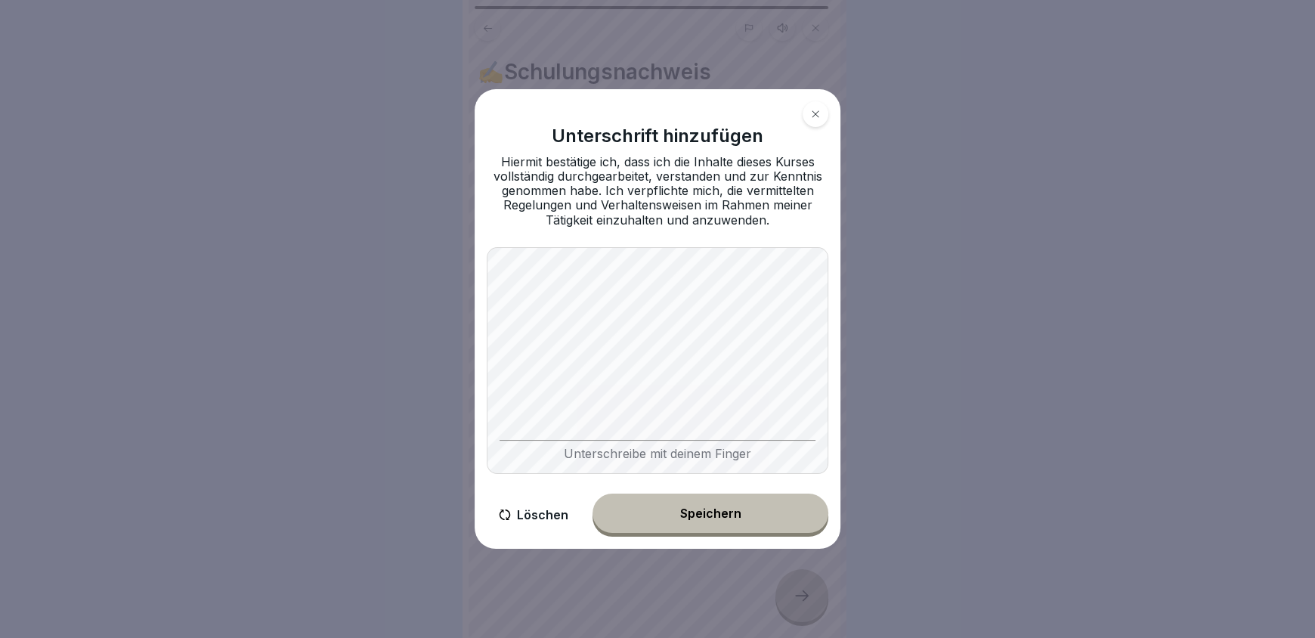
click at [694, 513] on div "Speichern" at bounding box center [710, 513] width 61 height 14
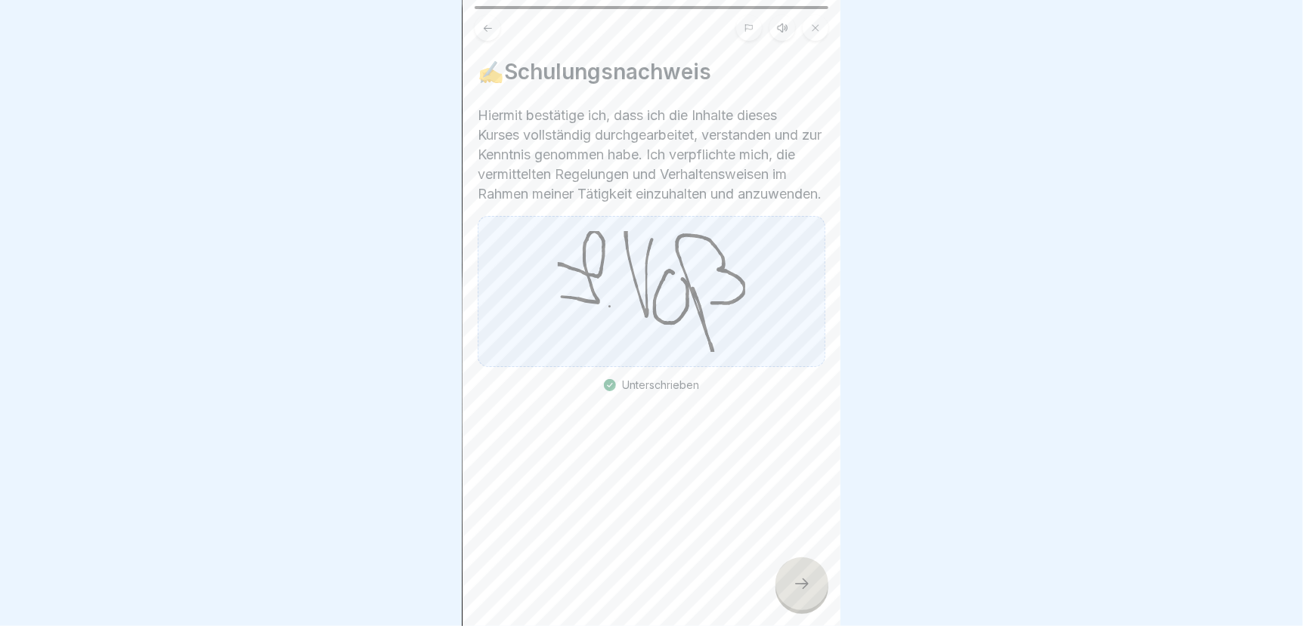
click at [799, 593] on icon at bounding box center [802, 584] width 18 height 18
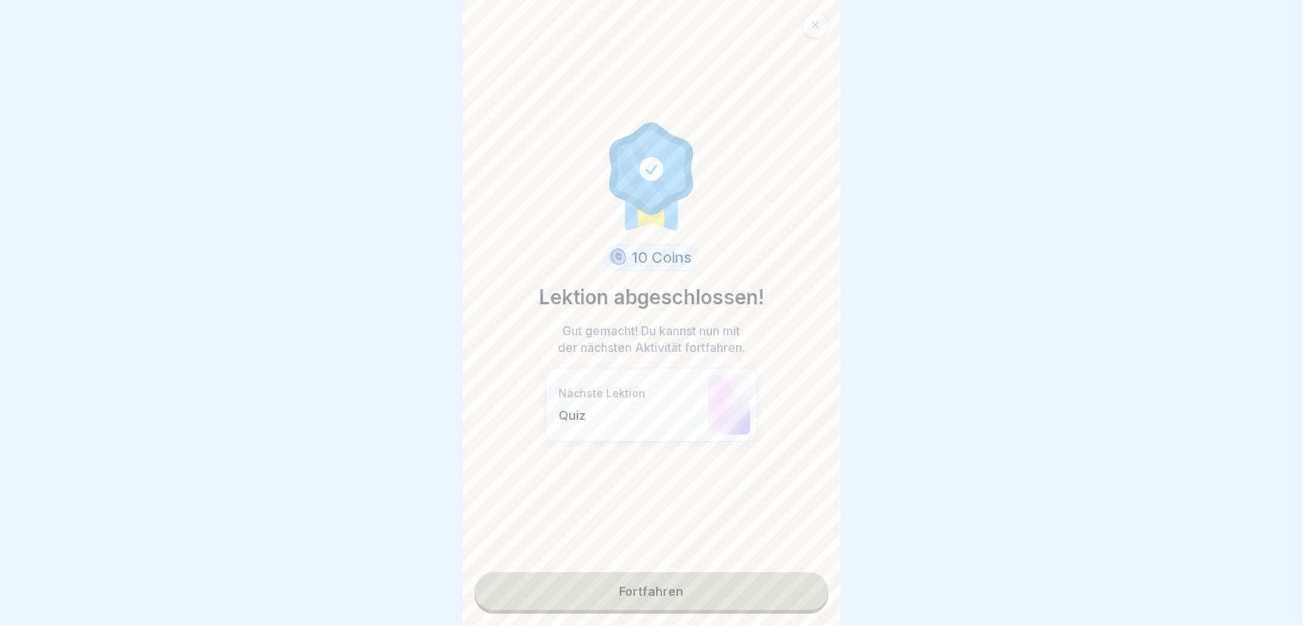
click at [799, 594] on link "Fortfahren" at bounding box center [651, 592] width 354 height 38
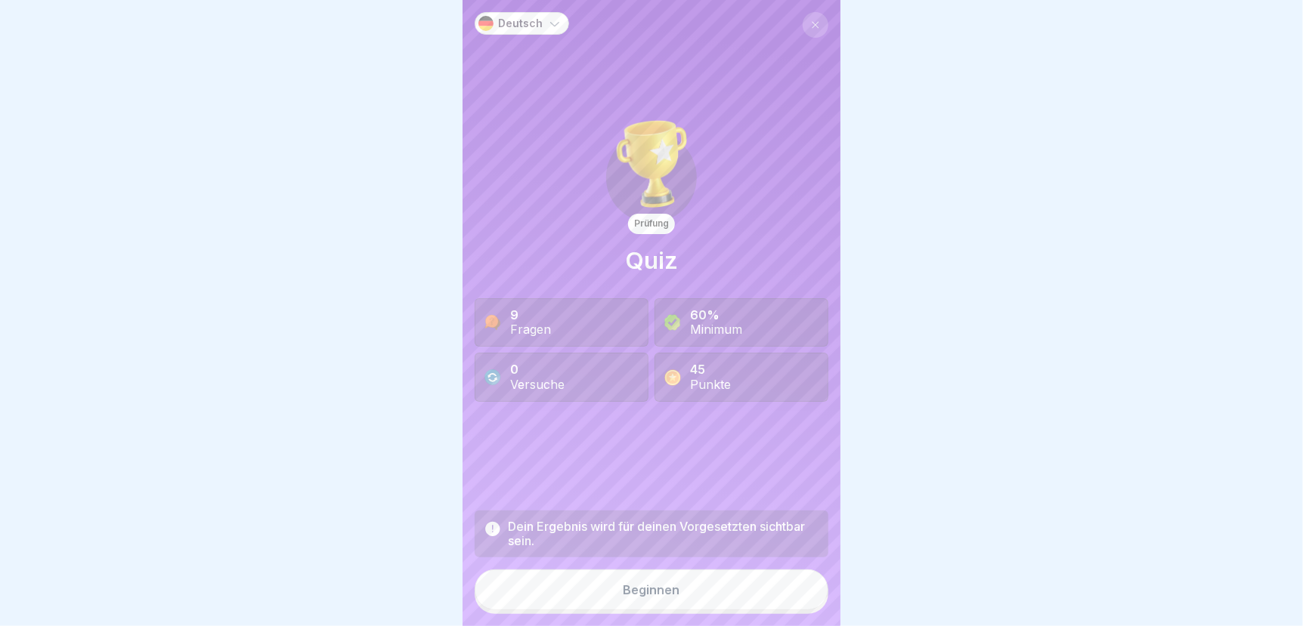
click at [592, 587] on button "Beginnen" at bounding box center [651, 590] width 354 height 41
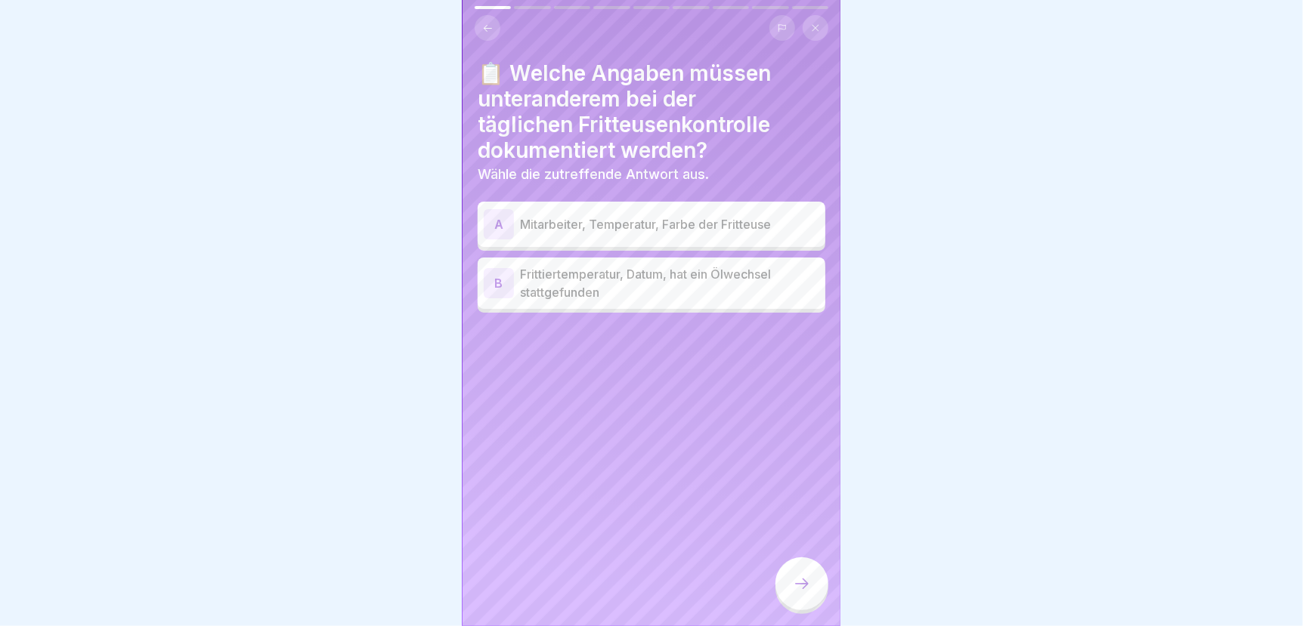
click at [593, 281] on p "Frittiertemperatur, Datum, hat ein Ölwechsel stattgefunden" at bounding box center [669, 283] width 299 height 36
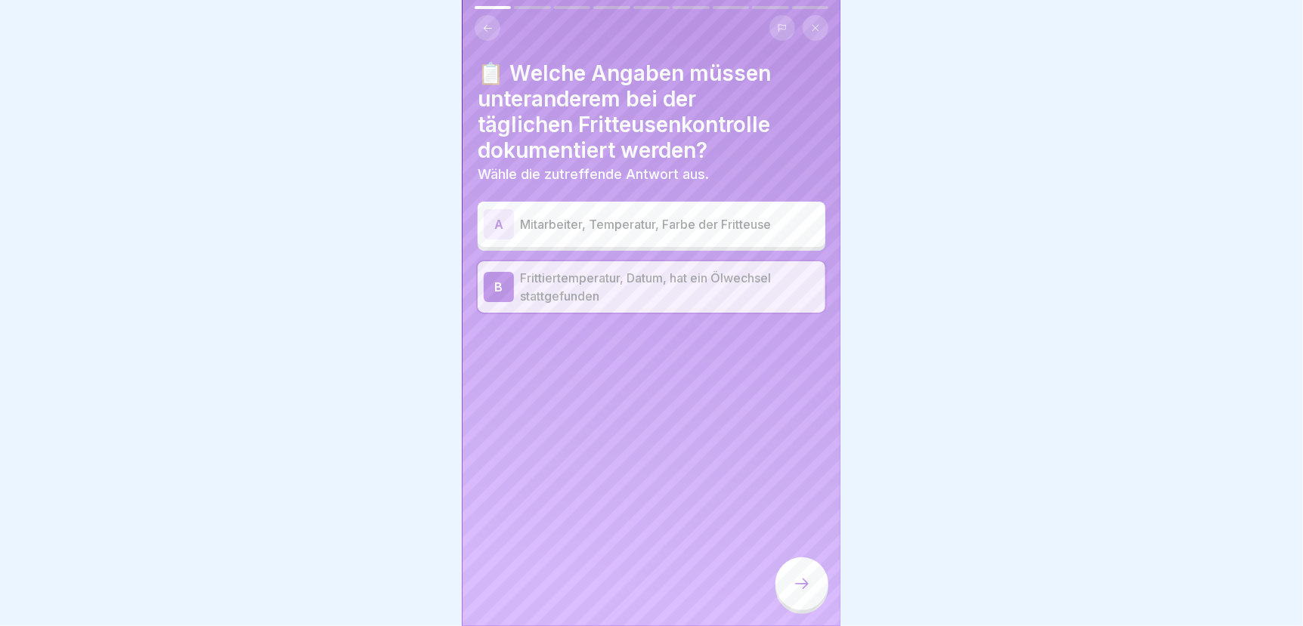
click at [798, 593] on icon at bounding box center [802, 584] width 18 height 18
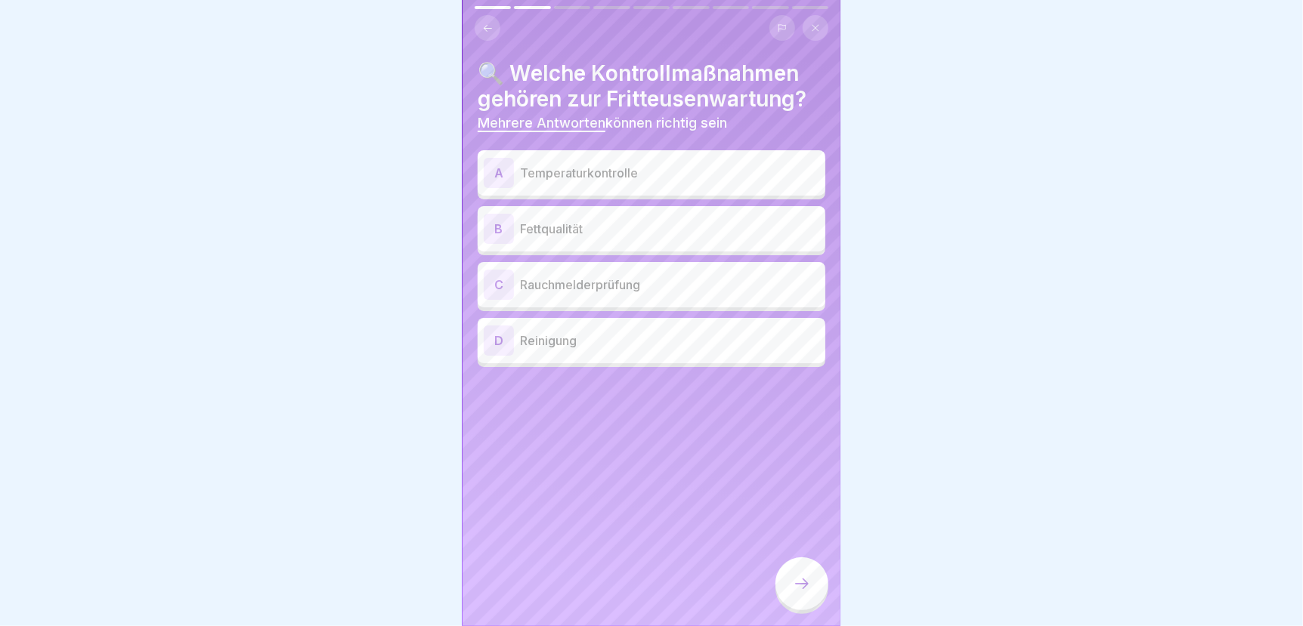
click at [610, 168] on p "Temperaturkontrolle" at bounding box center [669, 173] width 299 height 18
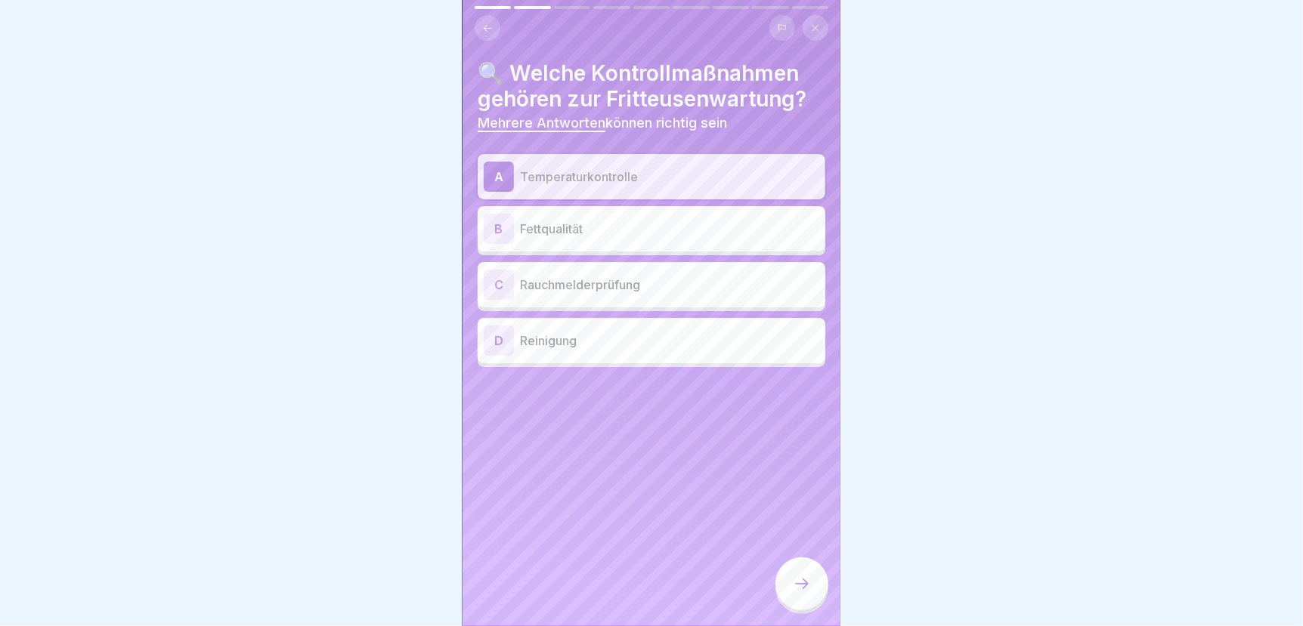
click at [539, 229] on p "Fettqualität" at bounding box center [669, 229] width 299 height 18
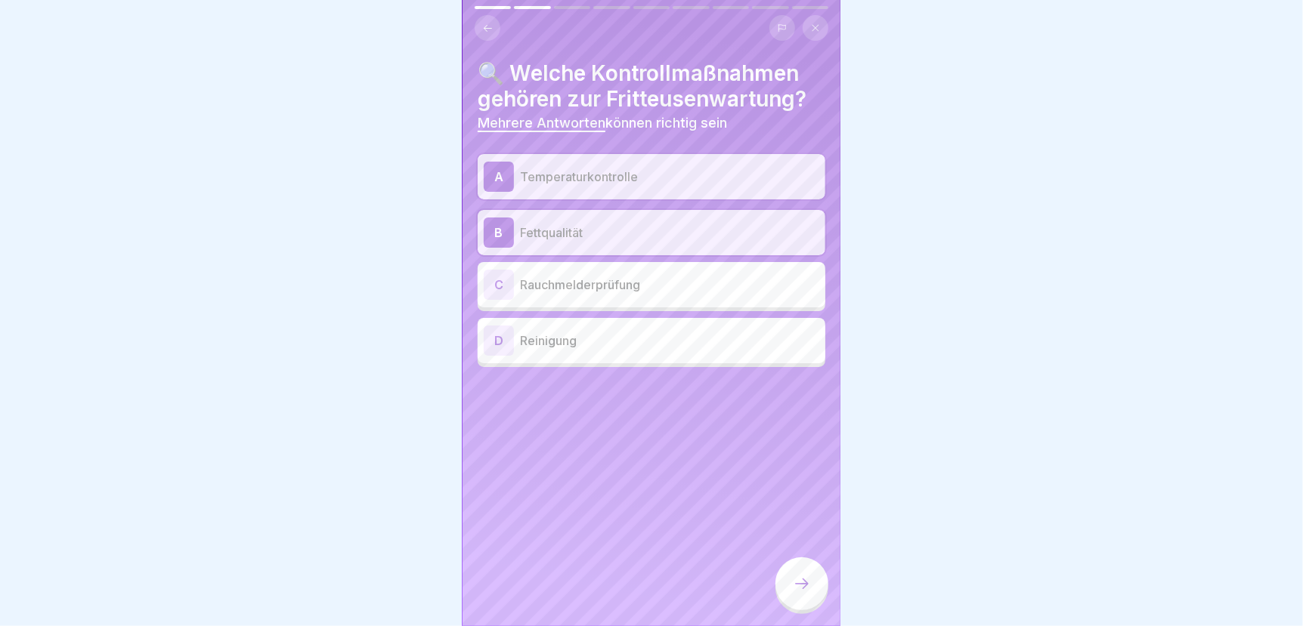
click at [798, 593] on icon at bounding box center [802, 584] width 18 height 18
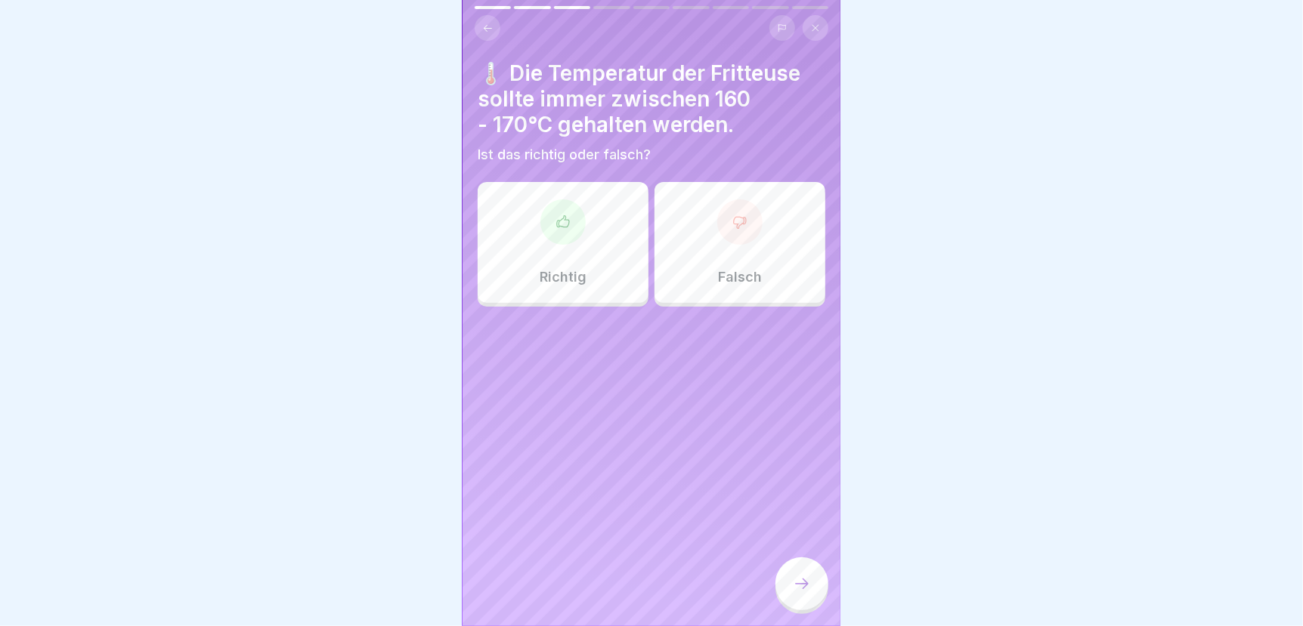
click at [560, 235] on div at bounding box center [562, 221] width 45 height 45
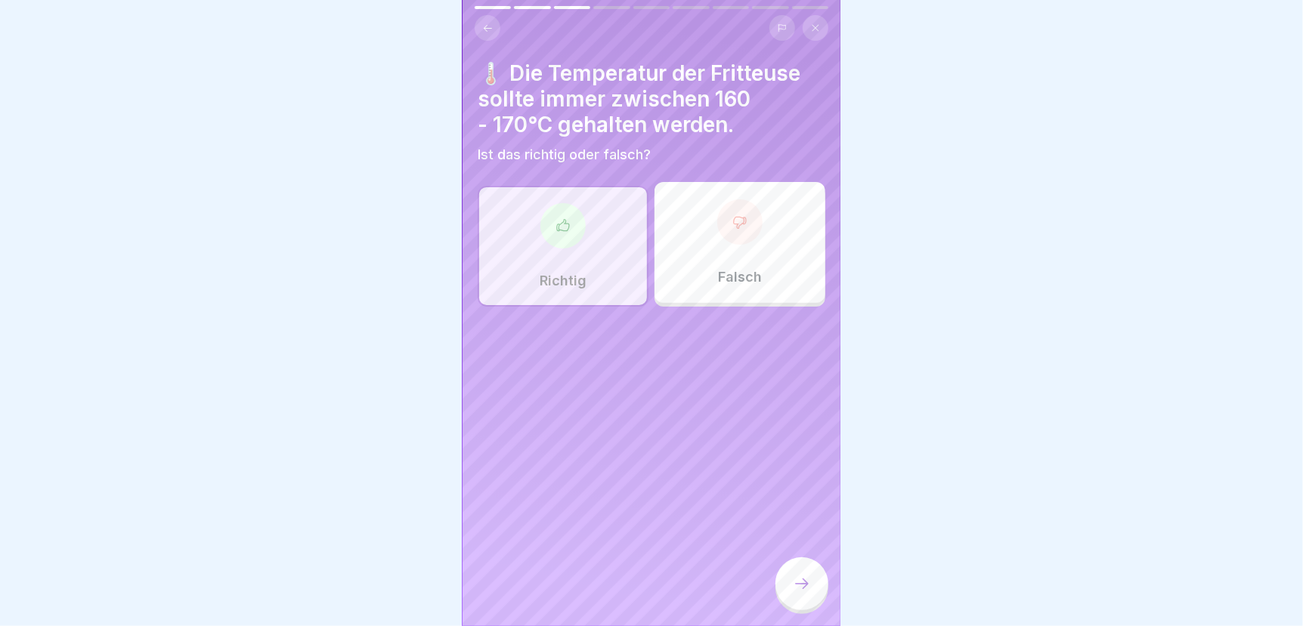
click at [793, 593] on icon at bounding box center [802, 584] width 18 height 18
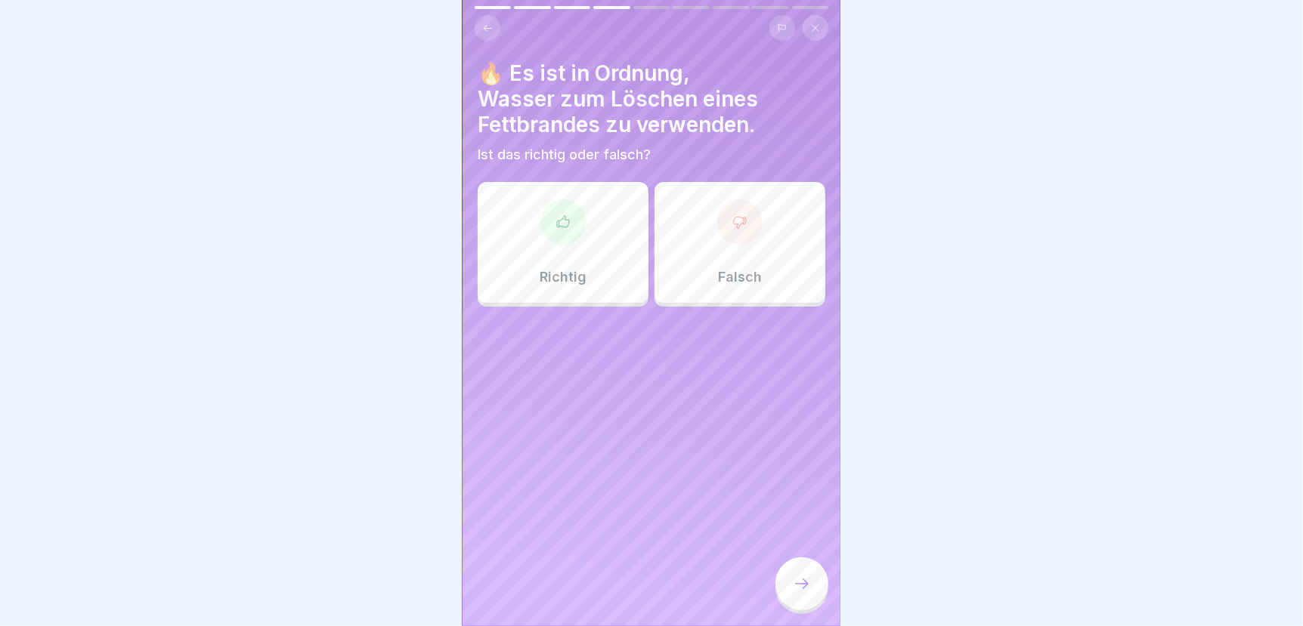
click at [749, 252] on div "Falsch" at bounding box center [739, 242] width 171 height 121
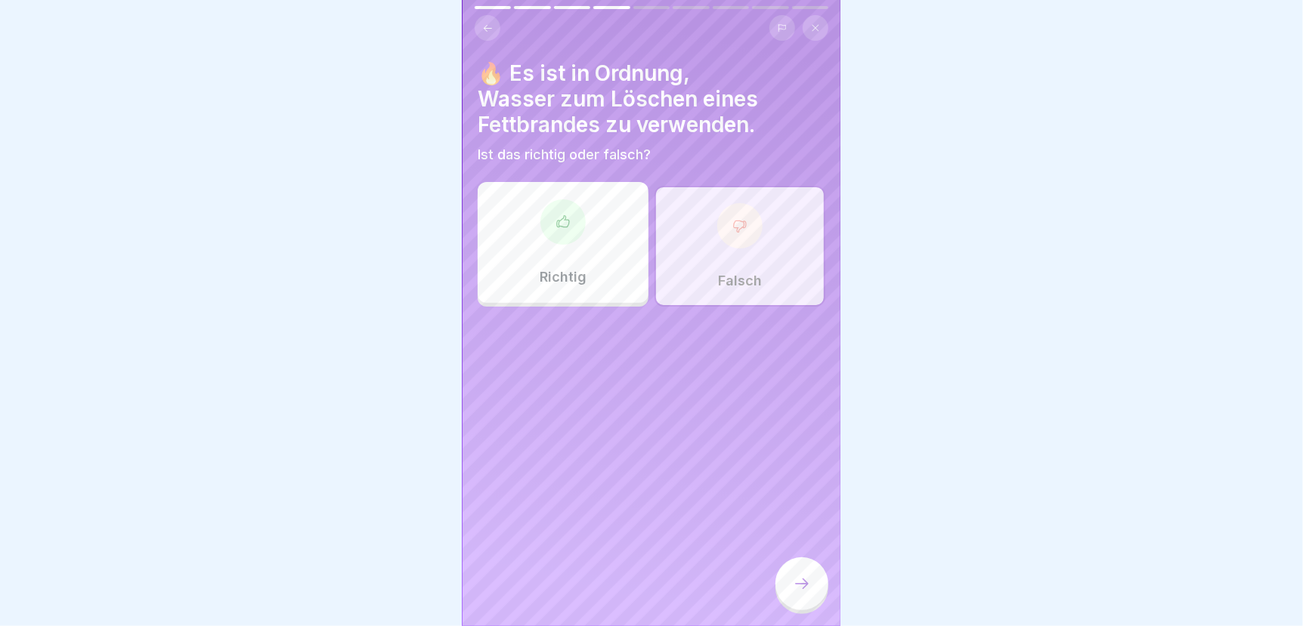
click at [796, 593] on icon at bounding box center [802, 584] width 18 height 18
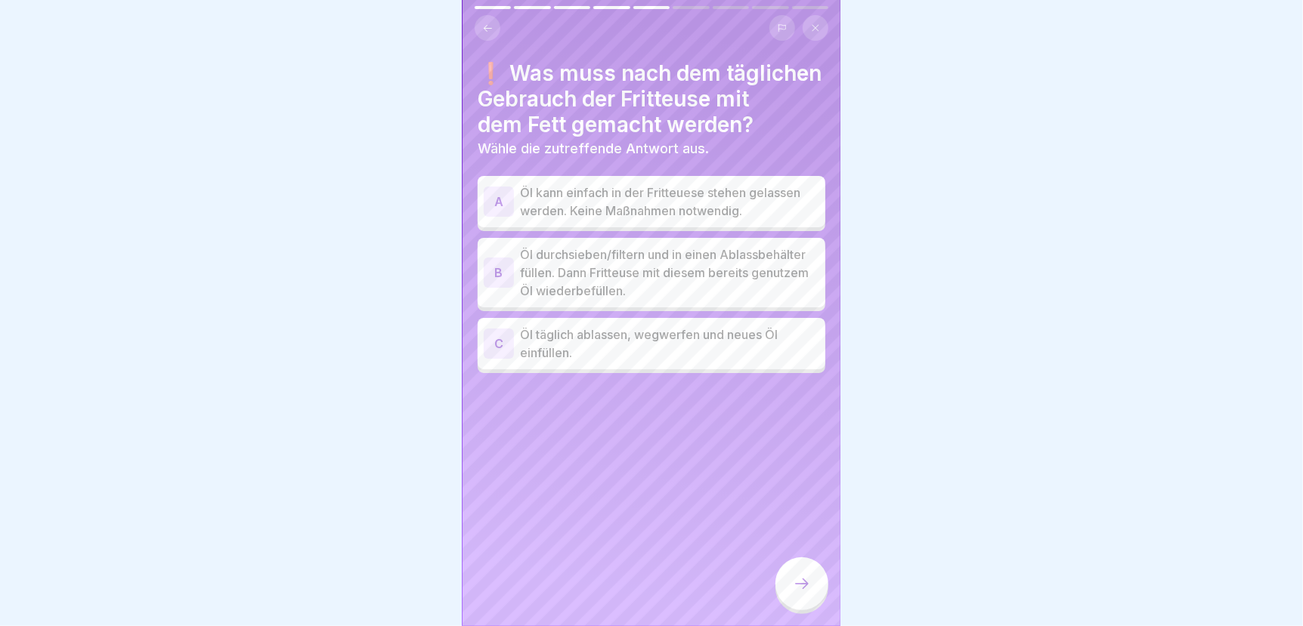
click at [591, 266] on p "Öl durchsieben/filtern und in einen Ablassbehälter füllen. Dann Fritteuse mit d…" at bounding box center [669, 273] width 299 height 54
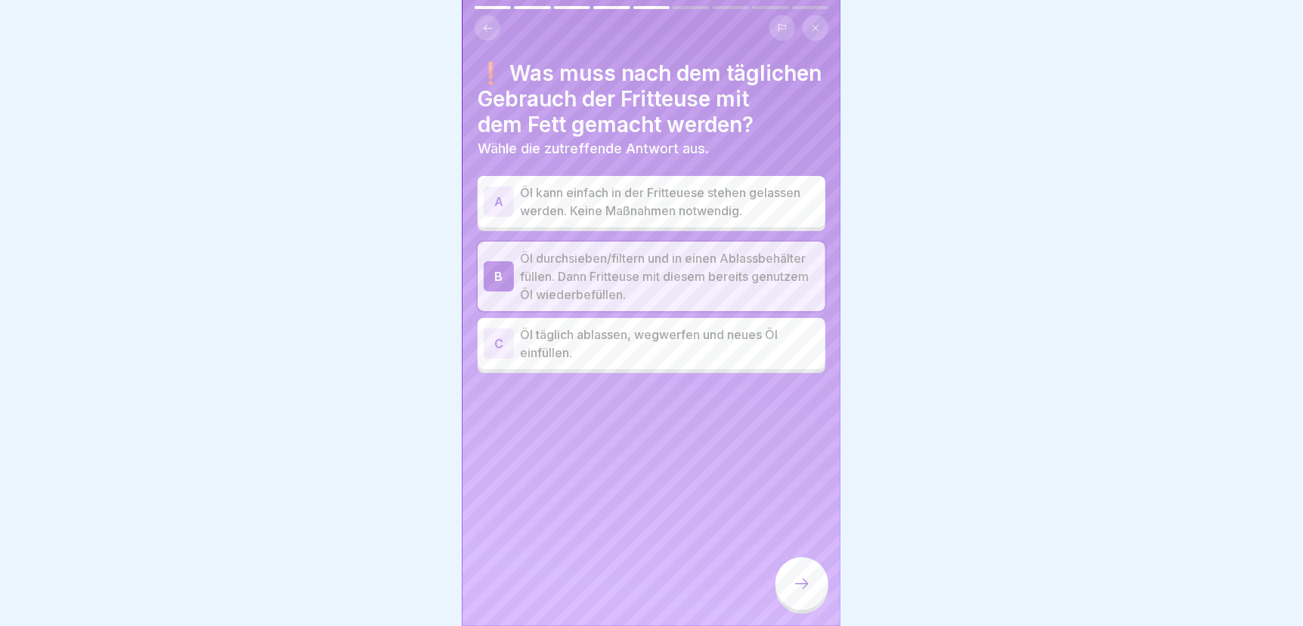
click at [800, 589] on icon at bounding box center [802, 584] width 18 height 18
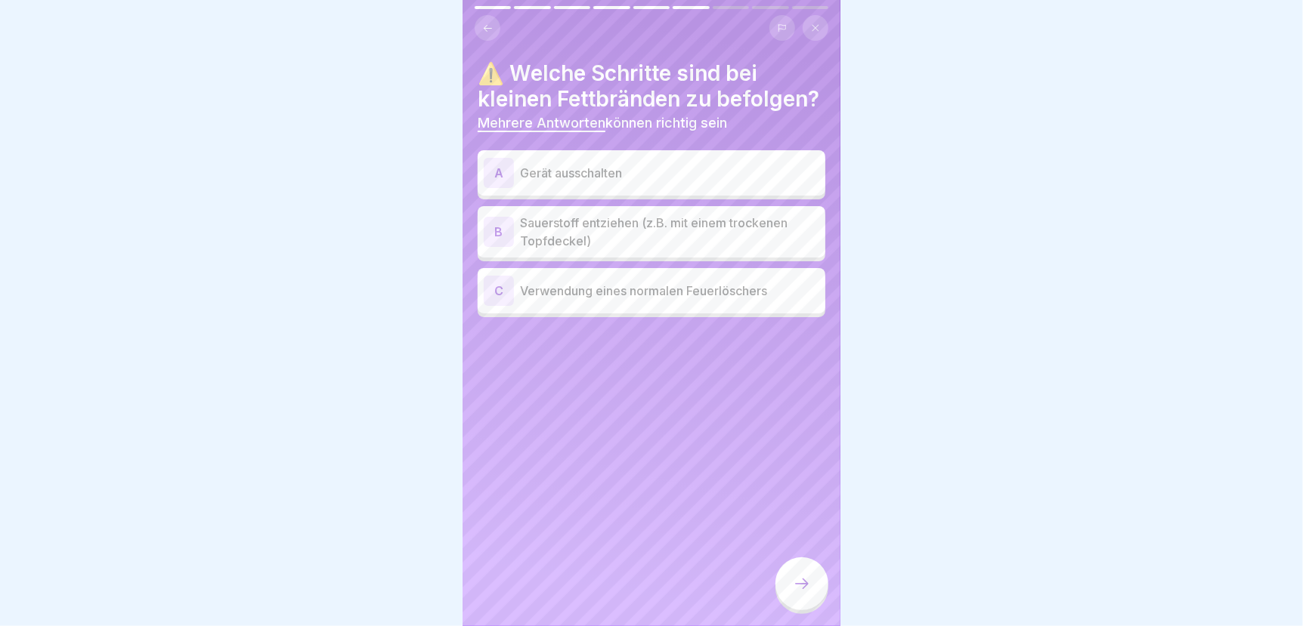
click at [610, 250] on p "Sauerstoff entziehen (z.B. mit einem trockenen Topfdeckel)" at bounding box center [669, 232] width 299 height 36
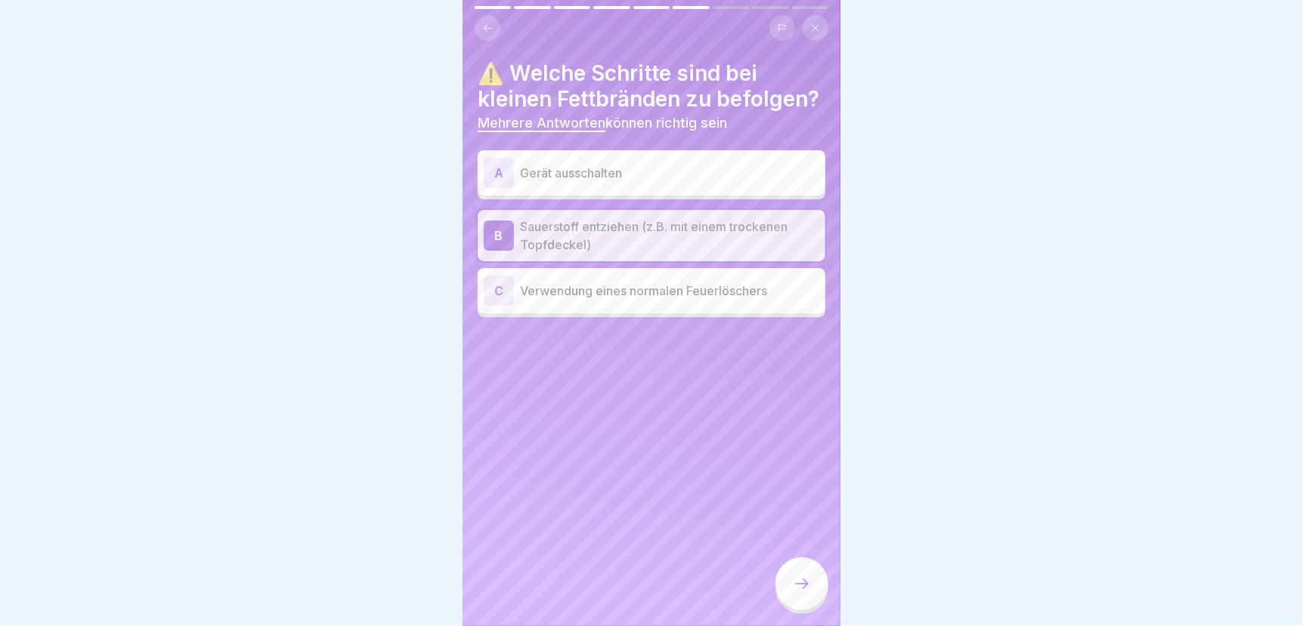
click at [807, 590] on icon at bounding box center [802, 584] width 18 height 18
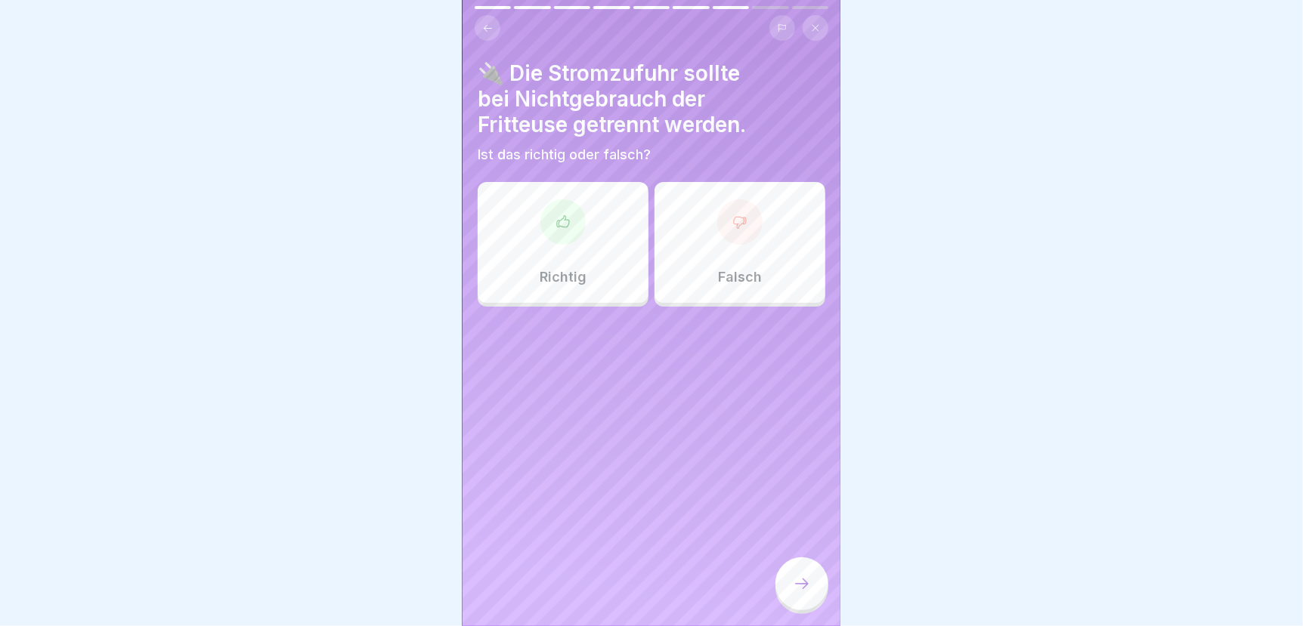
click at [561, 249] on div "Richtig" at bounding box center [563, 242] width 171 height 121
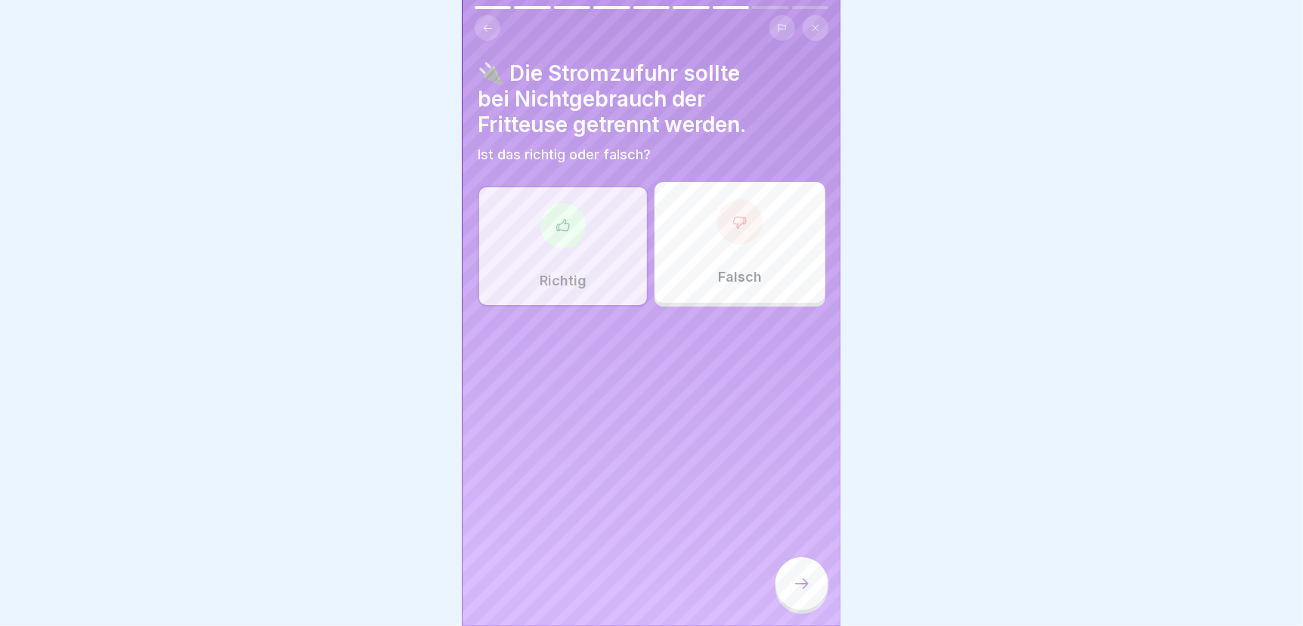
click at [805, 589] on icon at bounding box center [802, 584] width 14 height 11
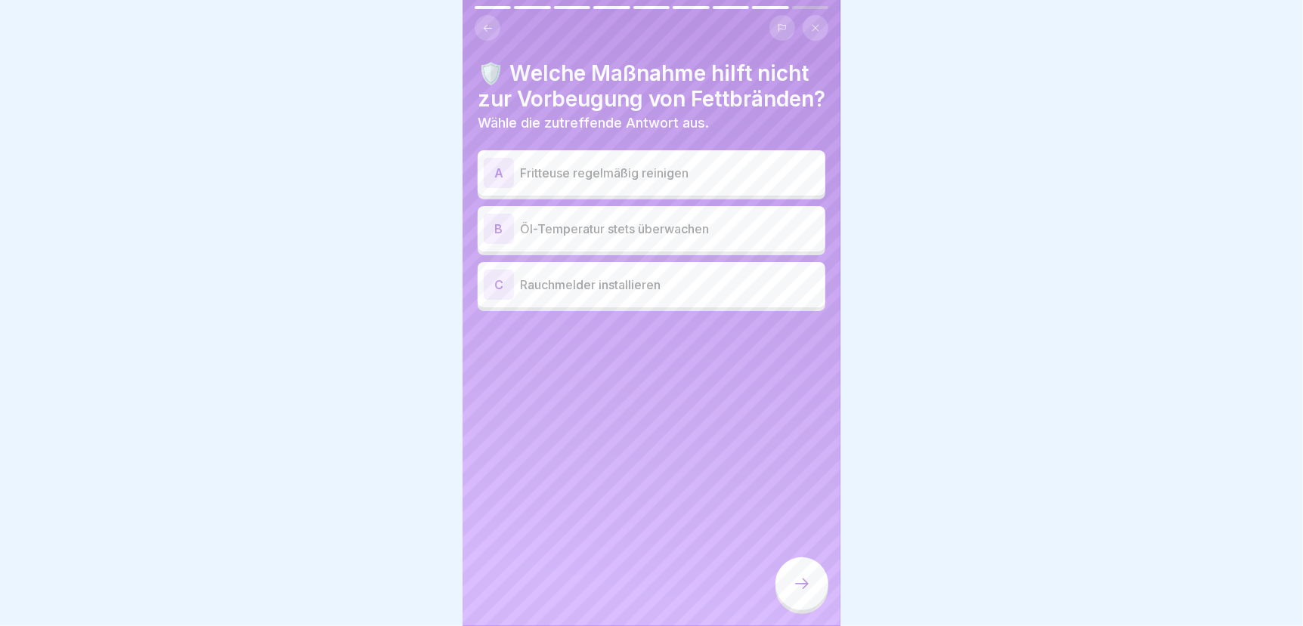
click at [601, 294] on p "Rauchmelder installieren" at bounding box center [669, 285] width 299 height 18
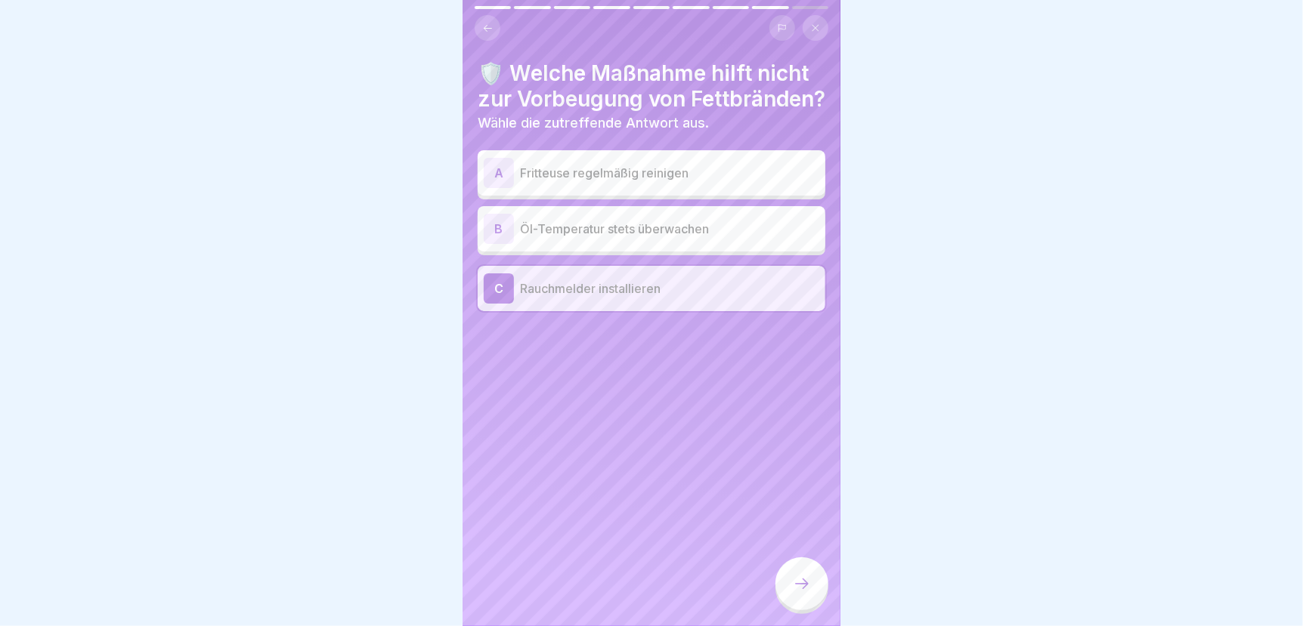
click at [793, 593] on icon at bounding box center [802, 584] width 18 height 18
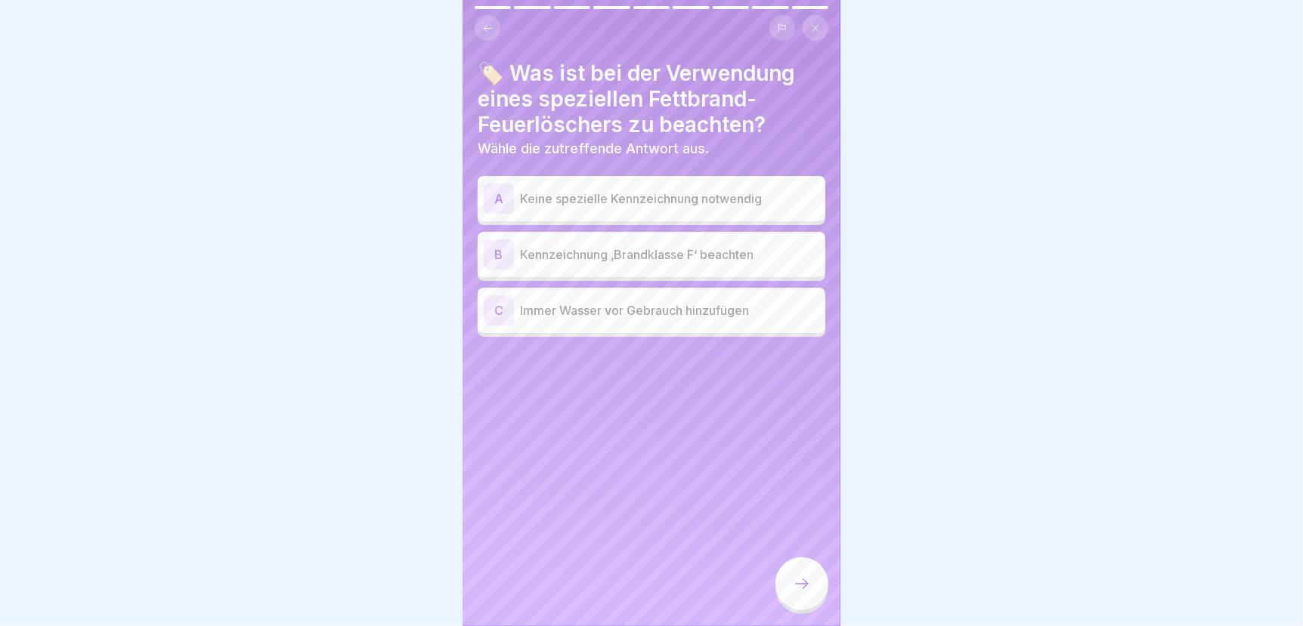
click at [659, 256] on p "Kennzeichnung ‚Brandklasse F‘ beachten" at bounding box center [669, 255] width 299 height 18
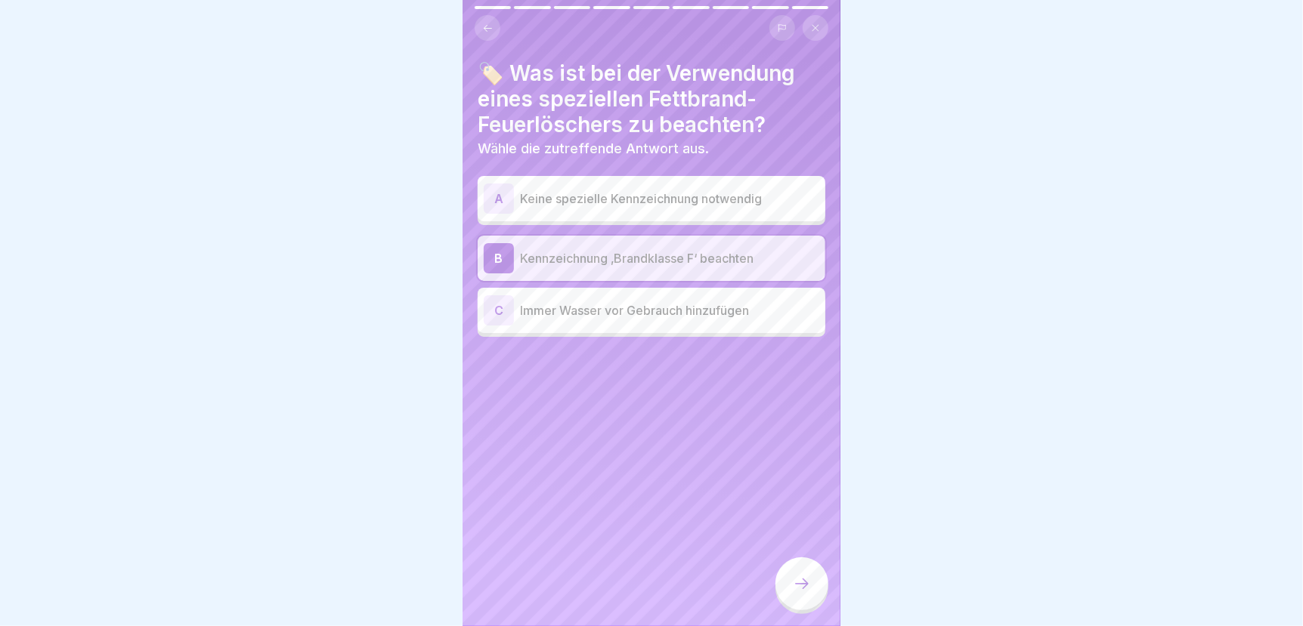
click at [793, 593] on icon at bounding box center [802, 584] width 18 height 18
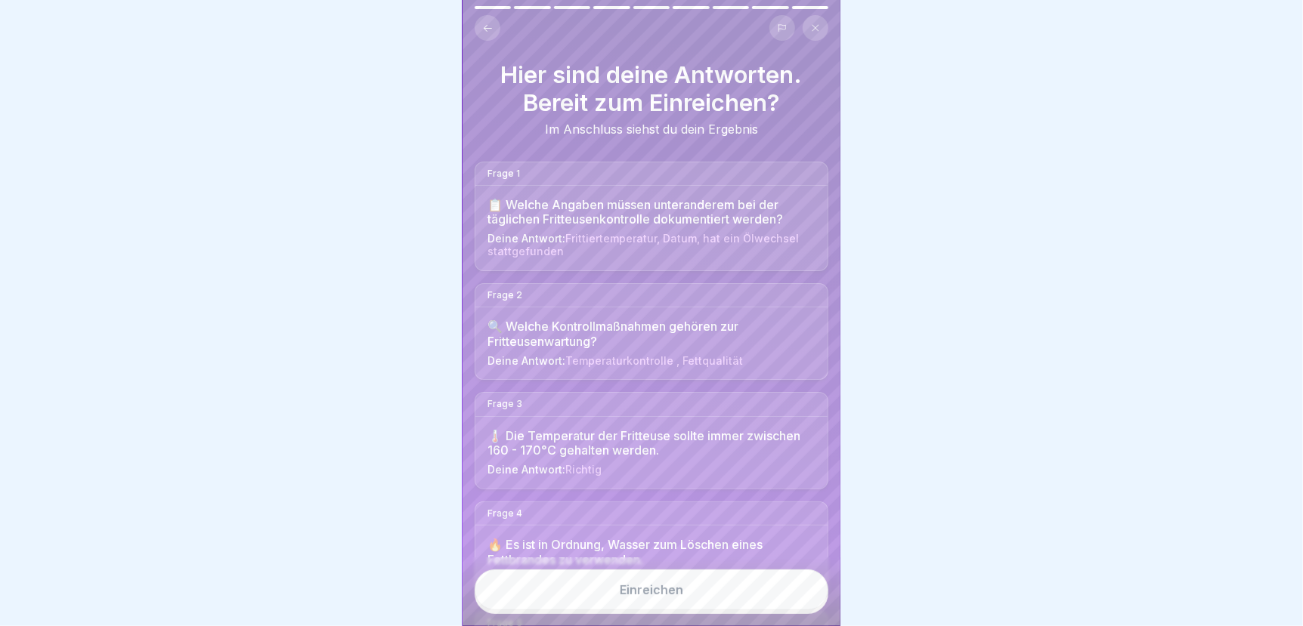
click at [741, 610] on button "Einreichen" at bounding box center [651, 590] width 354 height 41
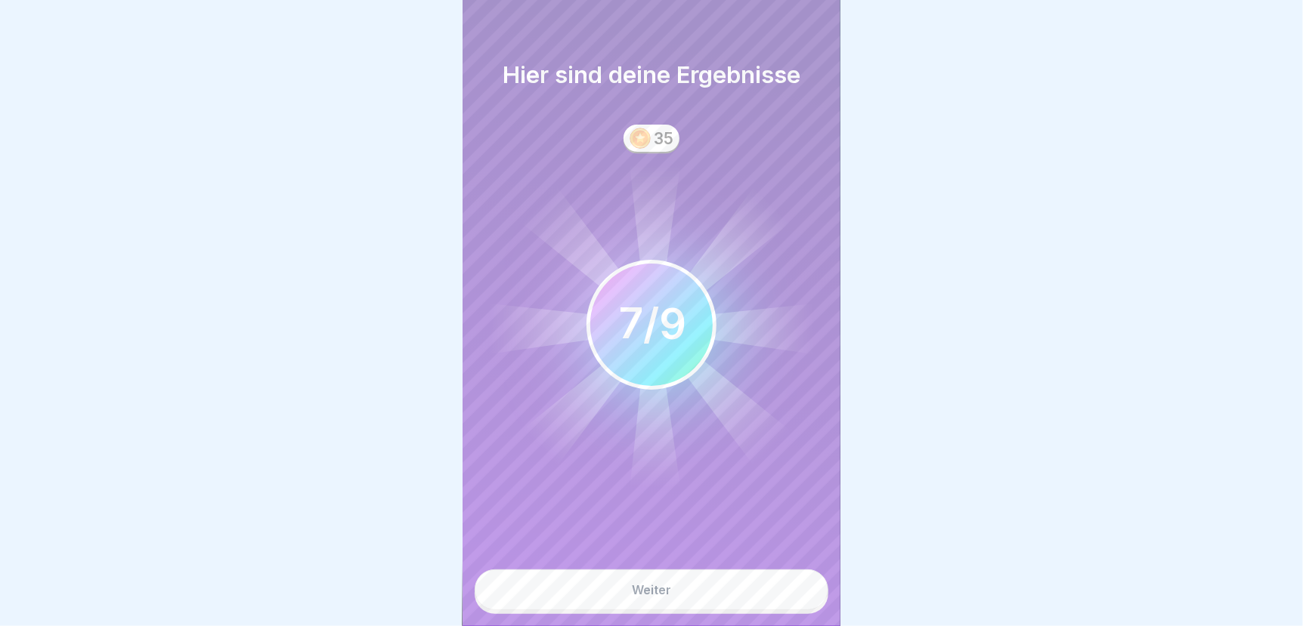
click at [710, 606] on button "Weiter" at bounding box center [651, 590] width 354 height 41
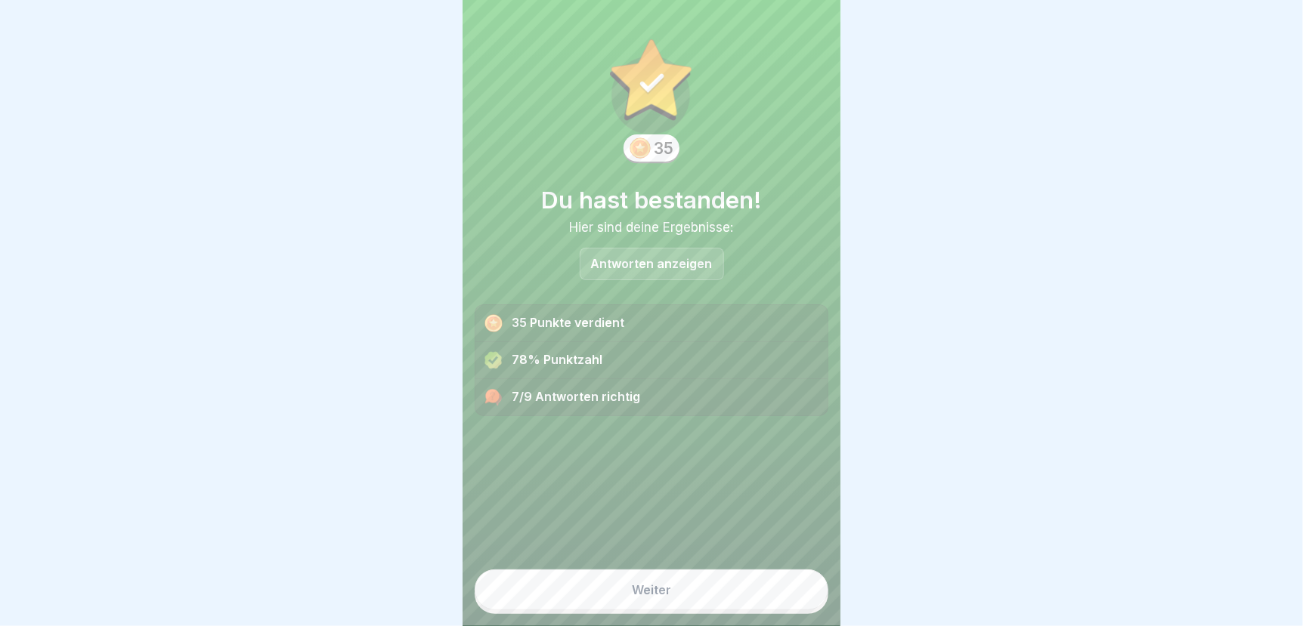
click at [712, 601] on button "Weiter" at bounding box center [651, 590] width 354 height 41
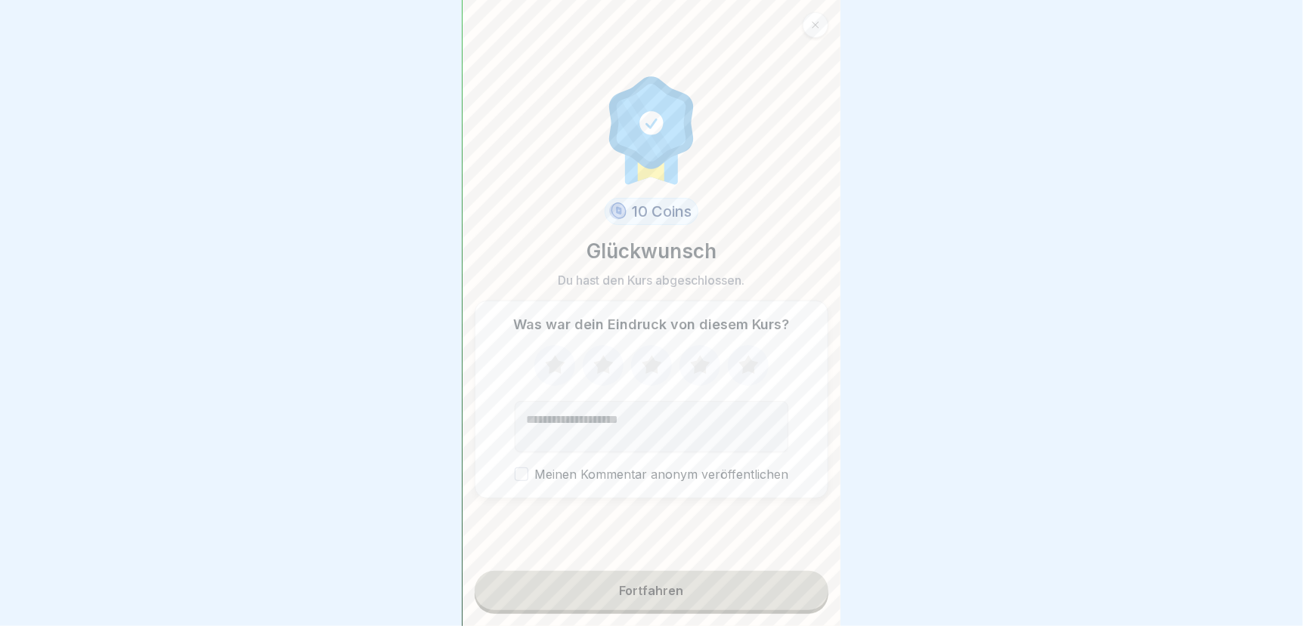
click at [685, 374] on icon at bounding box center [700, 365] width 40 height 39
click at [668, 598] on div "Fortfahren" at bounding box center [652, 591] width 64 height 14
